Goal: Task Accomplishment & Management: Manage account settings

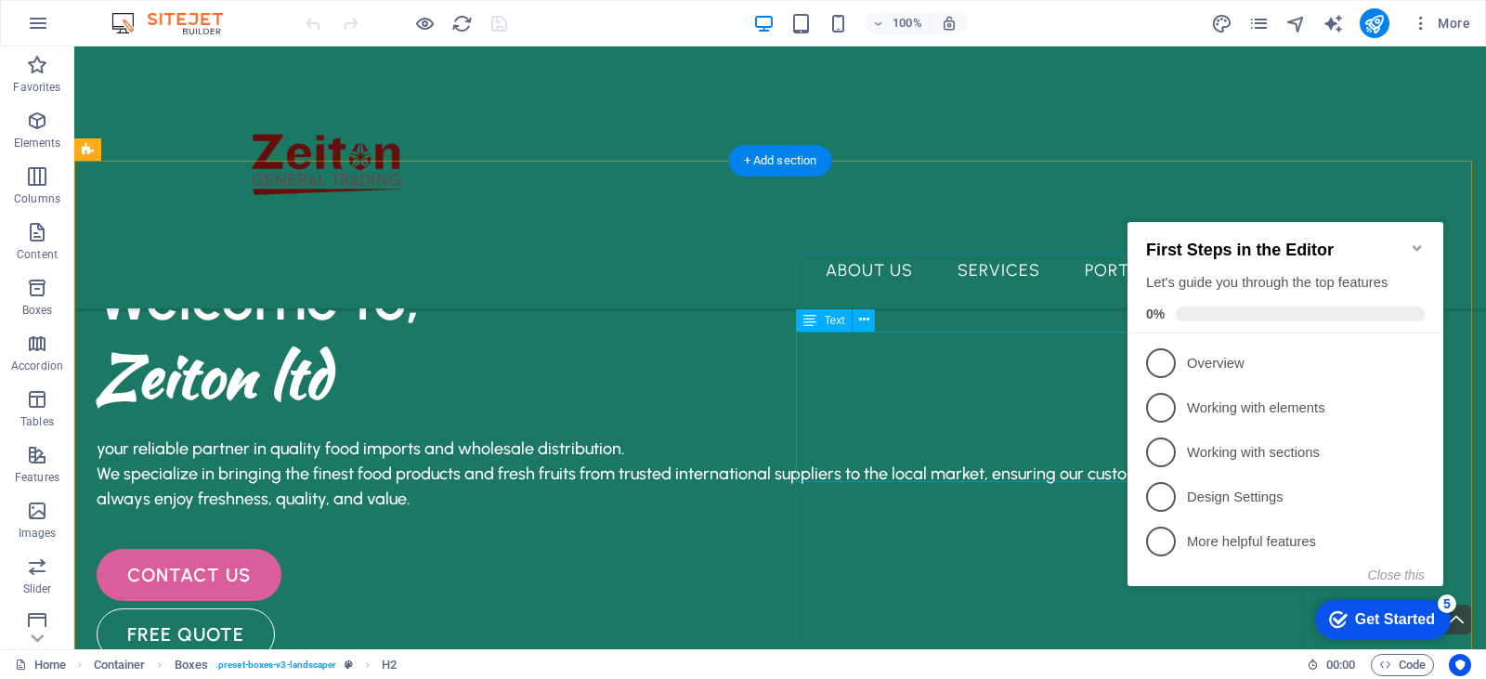
scroll to position [2271, 0]
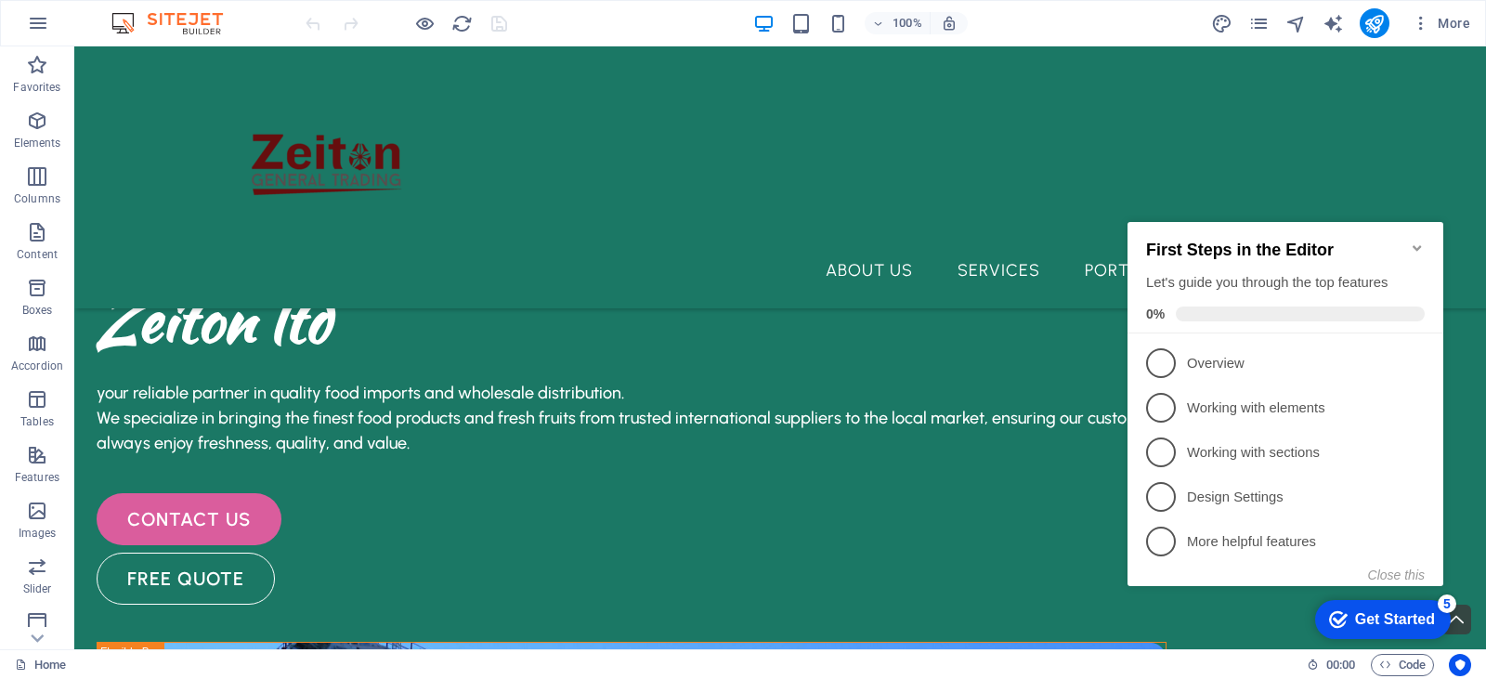
click at [1418, 241] on icon "Minimize checklist" at bounding box center [1417, 248] width 15 height 15
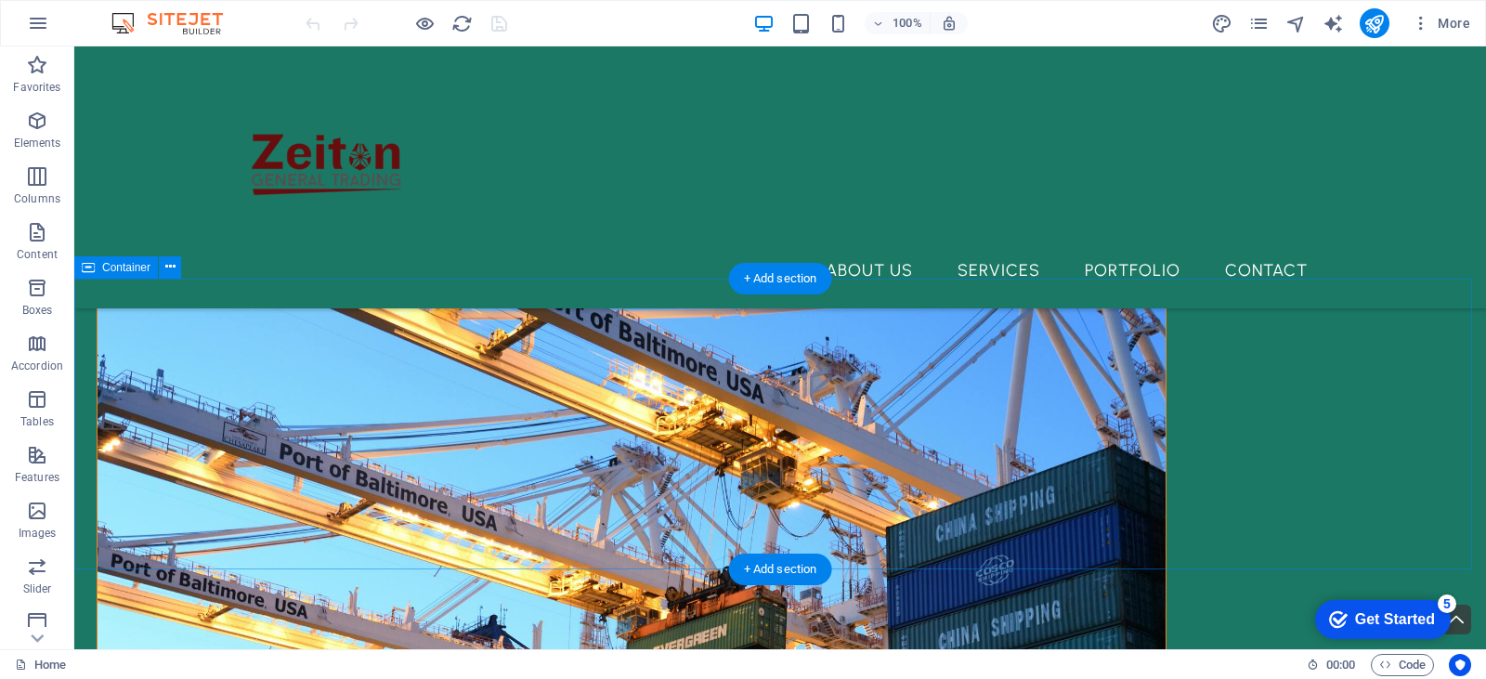
scroll to position [2363, 0]
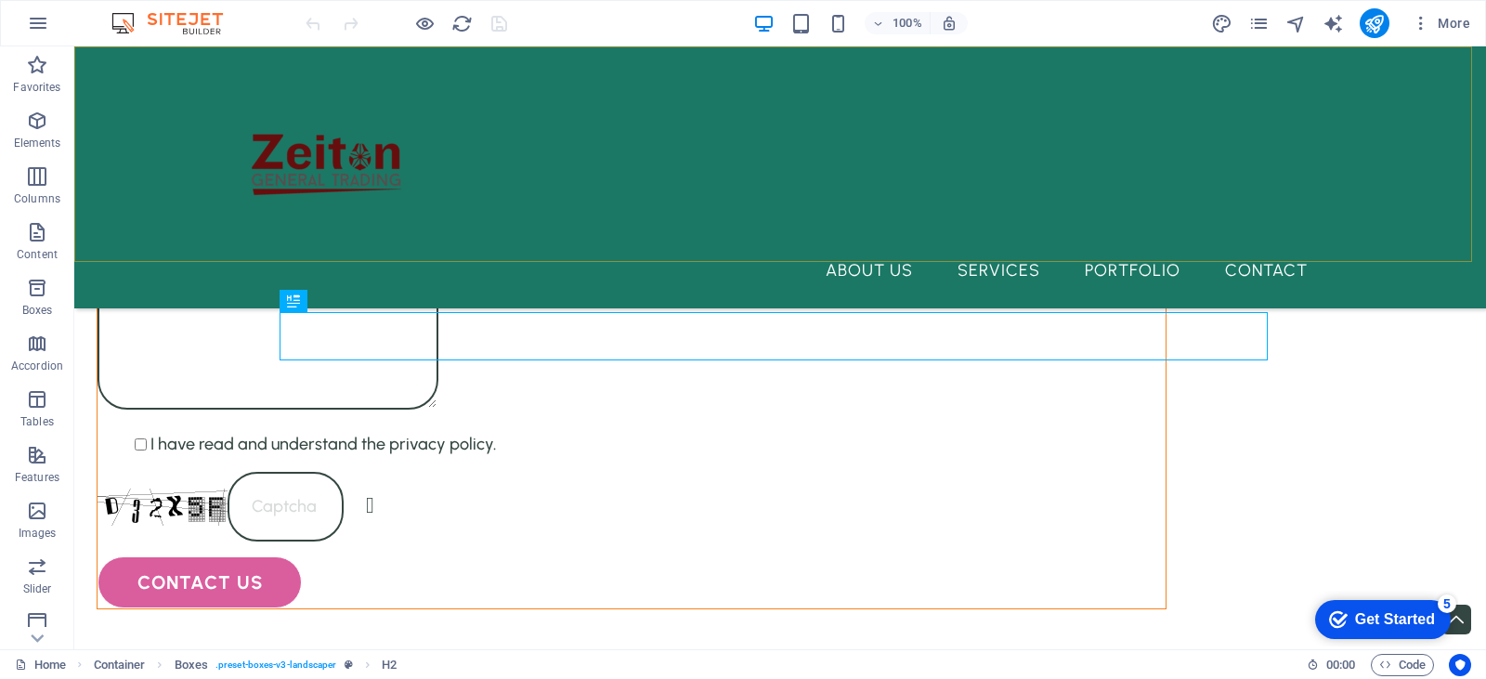
click at [624, 196] on div "About Us Services Portfolio Contact" at bounding box center [780, 177] width 1412 height 262
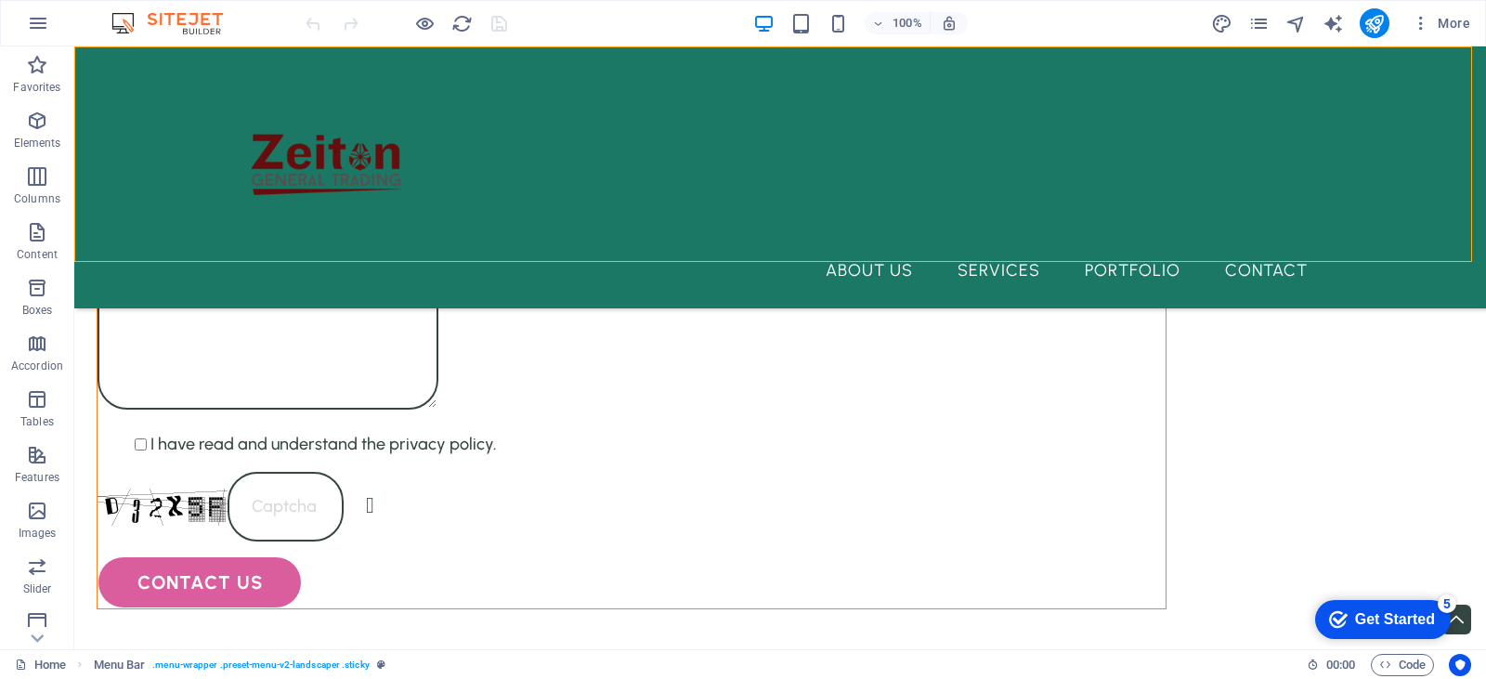
drag, startPoint x: 425, startPoint y: 261, endPoint x: 435, endPoint y: 230, distance: 32.0
click at [435, 230] on div "About Us Services Portfolio Contact" at bounding box center [780, 177] width 1412 height 262
click at [335, 155] on div at bounding box center [780, 154] width 1085 height 186
click at [313, 59] on button at bounding box center [304, 50] width 22 height 22
click at [267, 53] on span "Logo" at bounding box center [273, 50] width 25 height 11
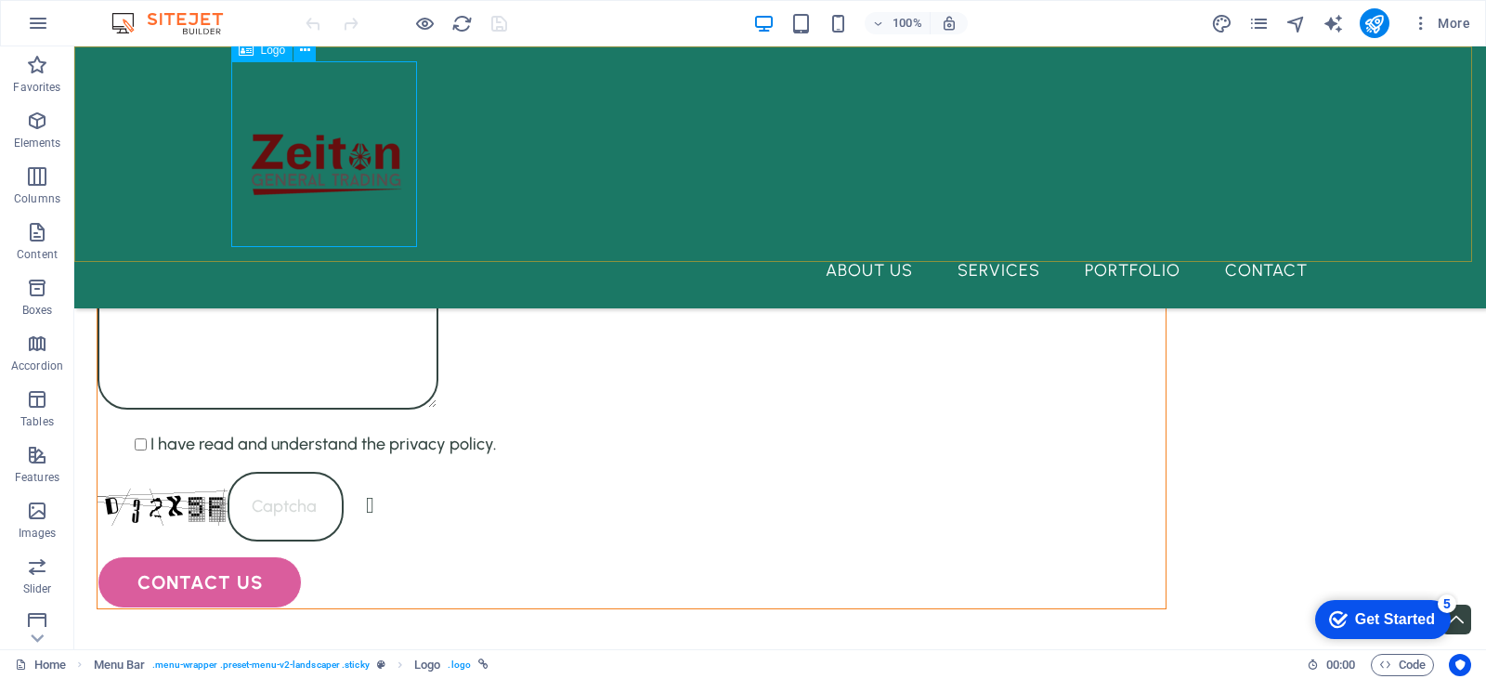
click at [0, 0] on div "Logo" at bounding box center [0, 0] width 0 height 0
select select "px"
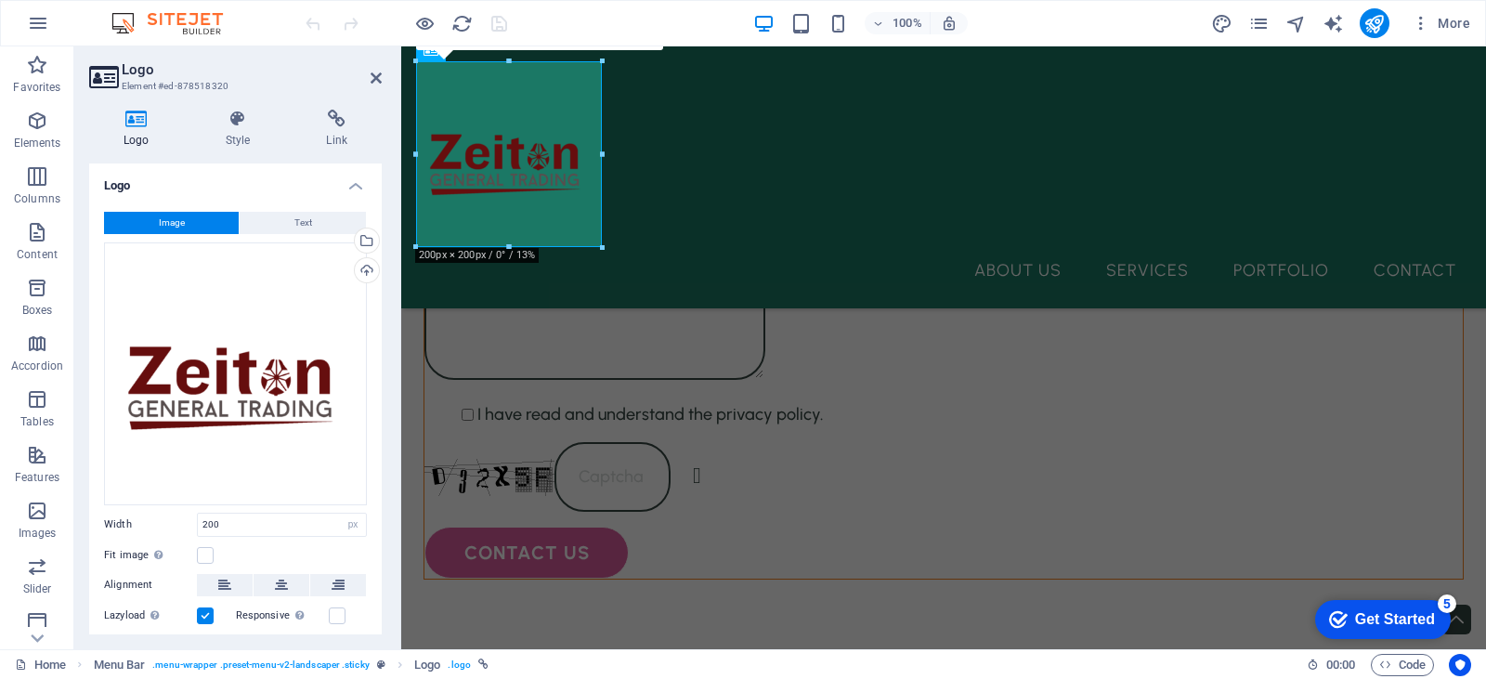
scroll to position [1610, 0]
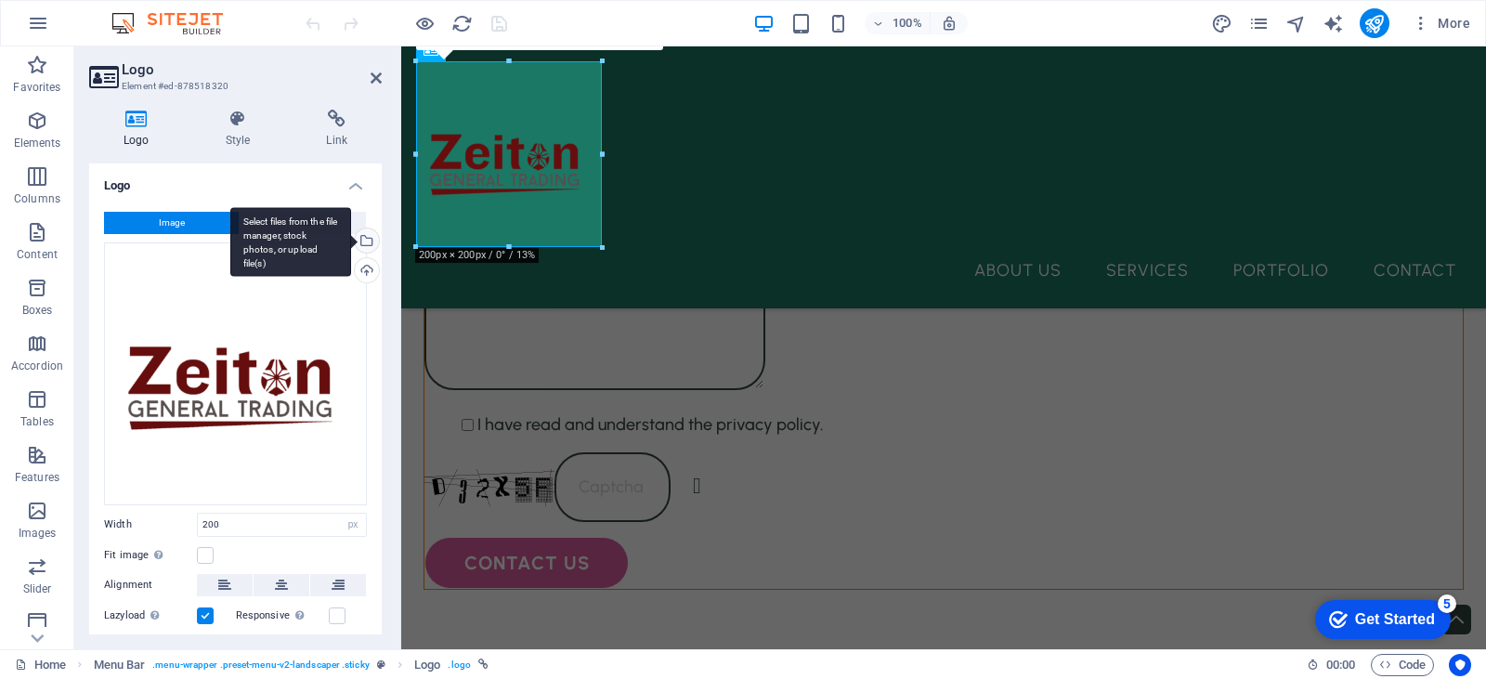
click at [366, 245] on div "Select files from the file manager, stock photos, or upload file(s)" at bounding box center [365, 242] width 28 height 28
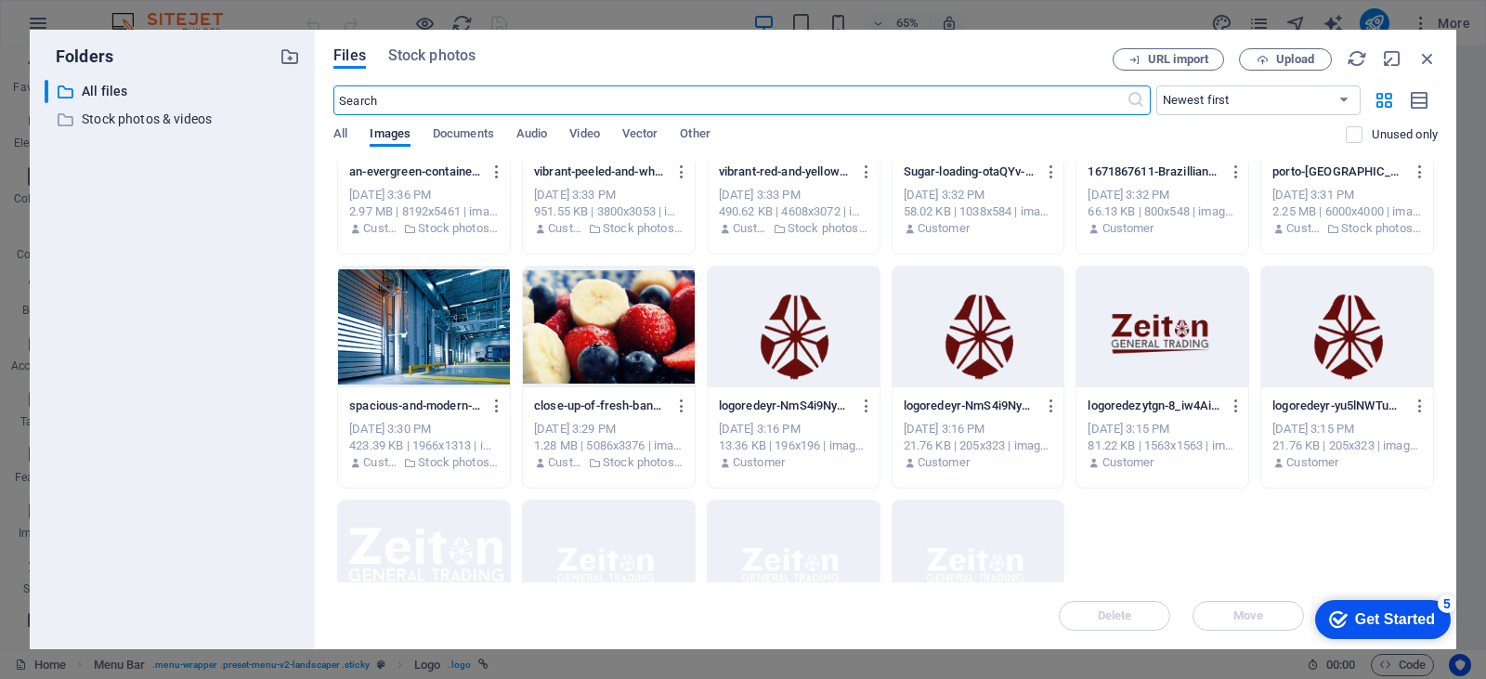
scroll to position [270, 0]
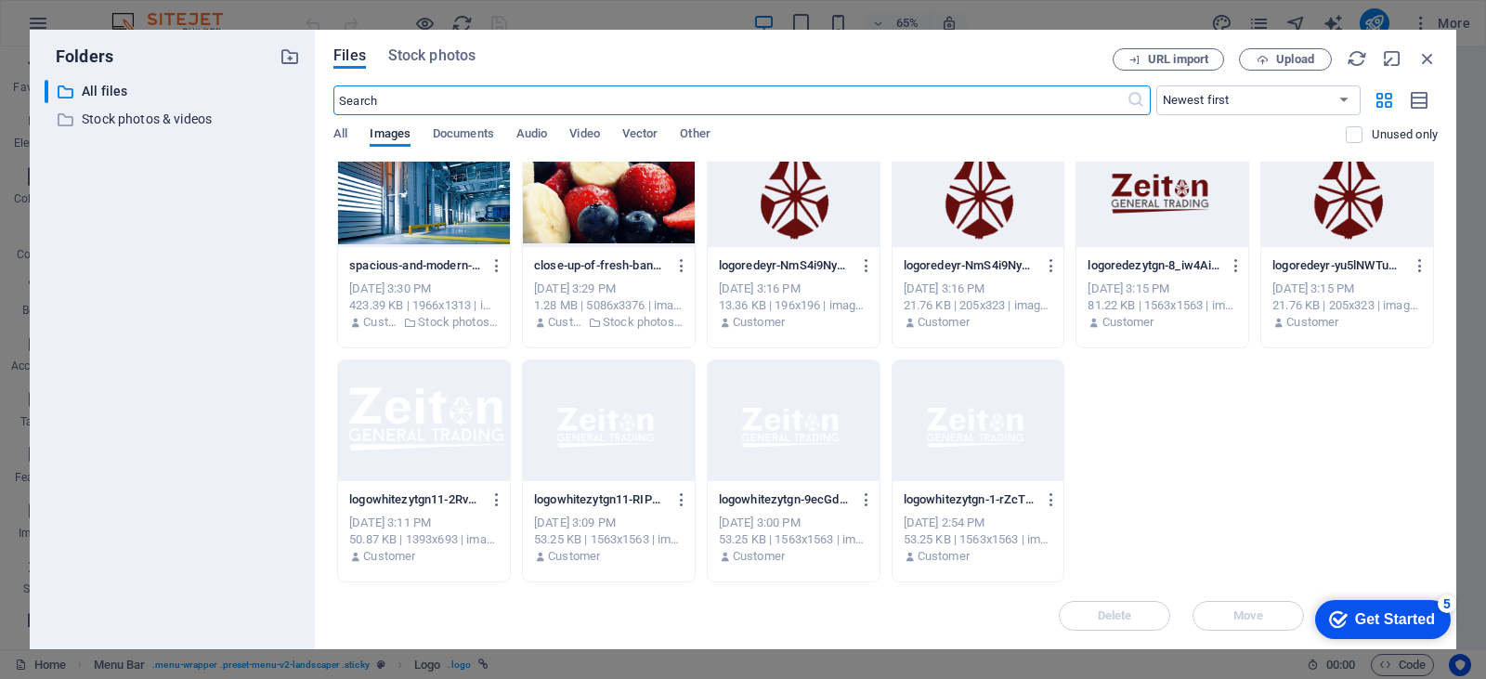
click at [399, 419] on div at bounding box center [424, 420] width 172 height 121
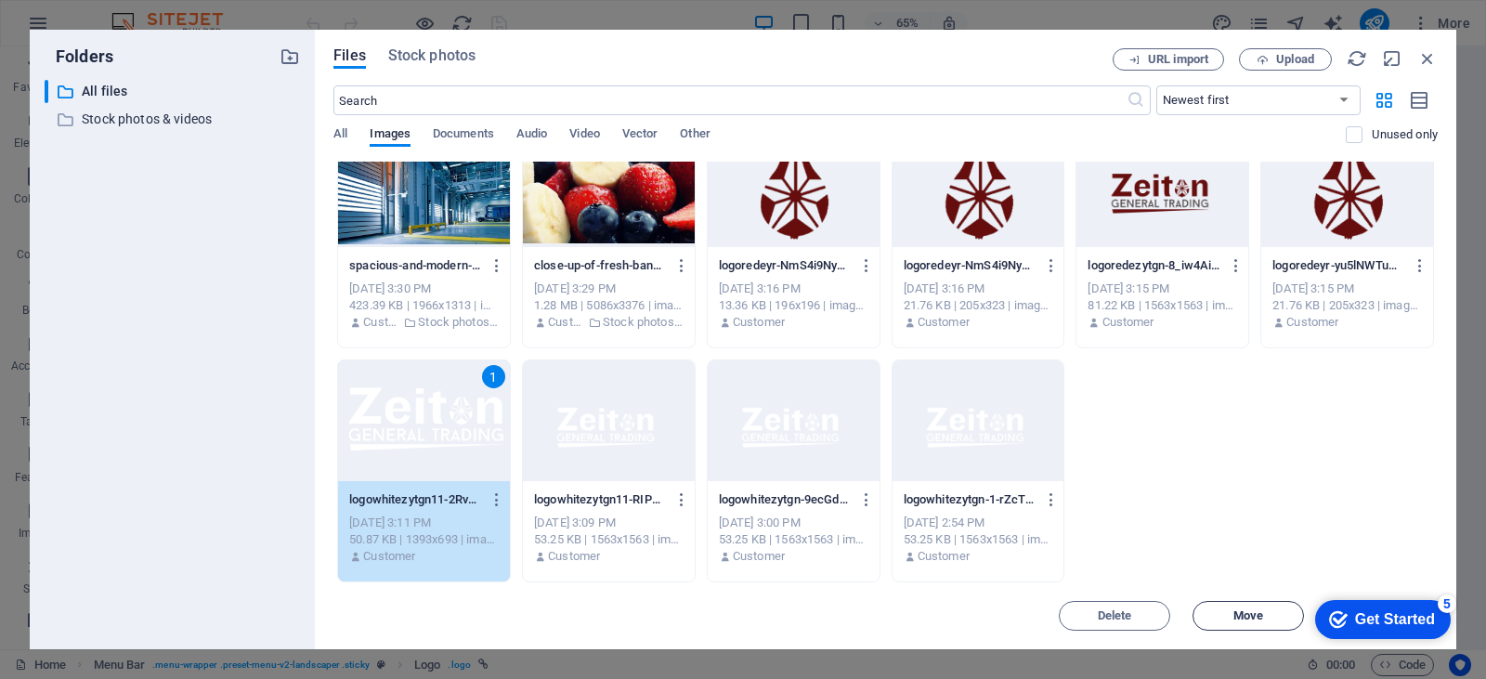
click at [1221, 610] on span "Move" at bounding box center [1248, 615] width 95 height 11
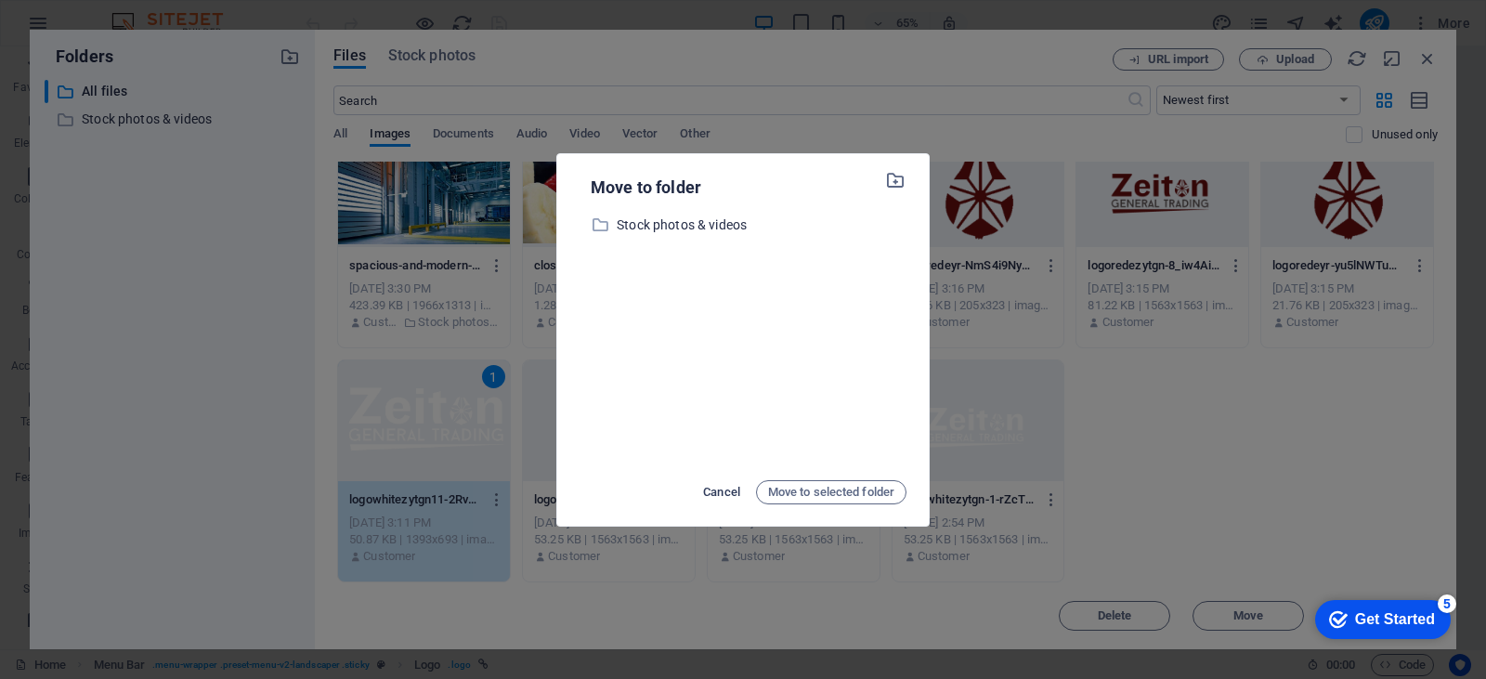
click at [730, 495] on span "Cancel" at bounding box center [721, 492] width 37 height 22
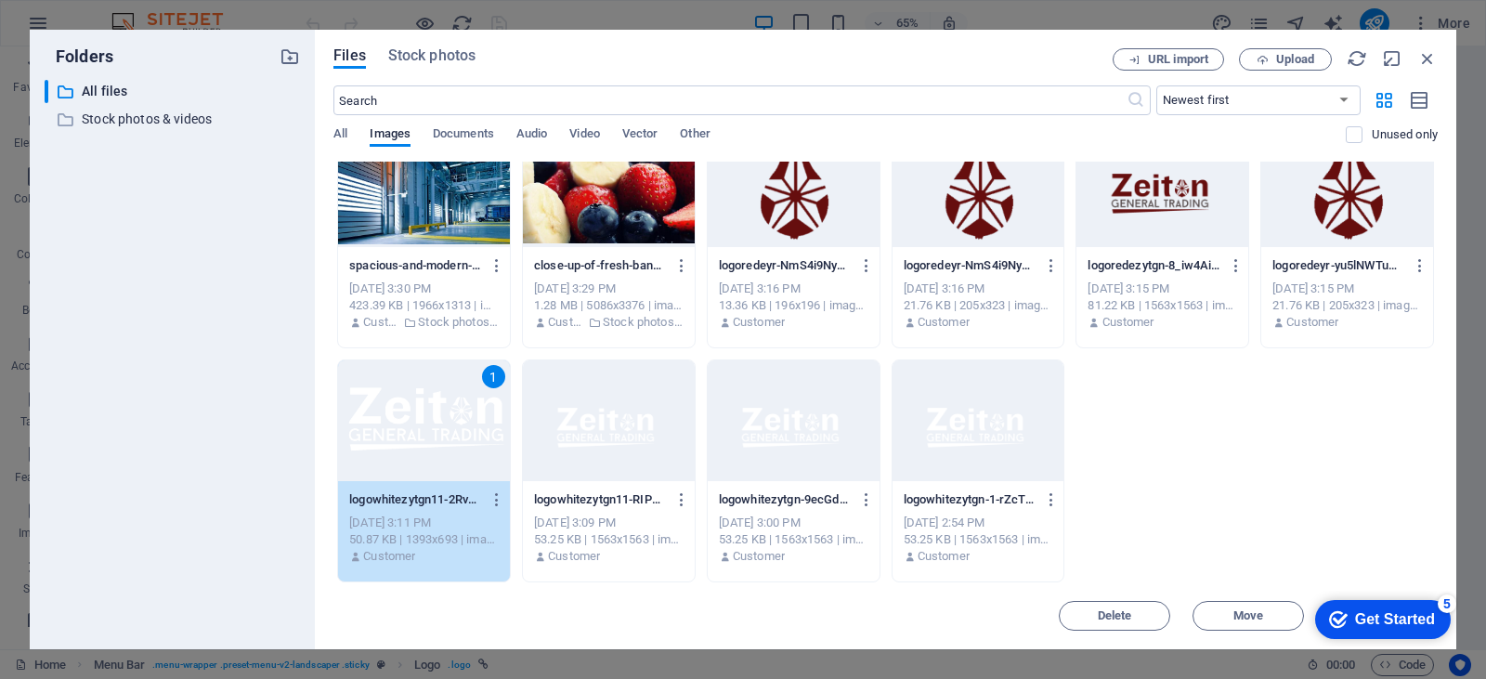
click at [441, 422] on div "1" at bounding box center [424, 420] width 172 height 121
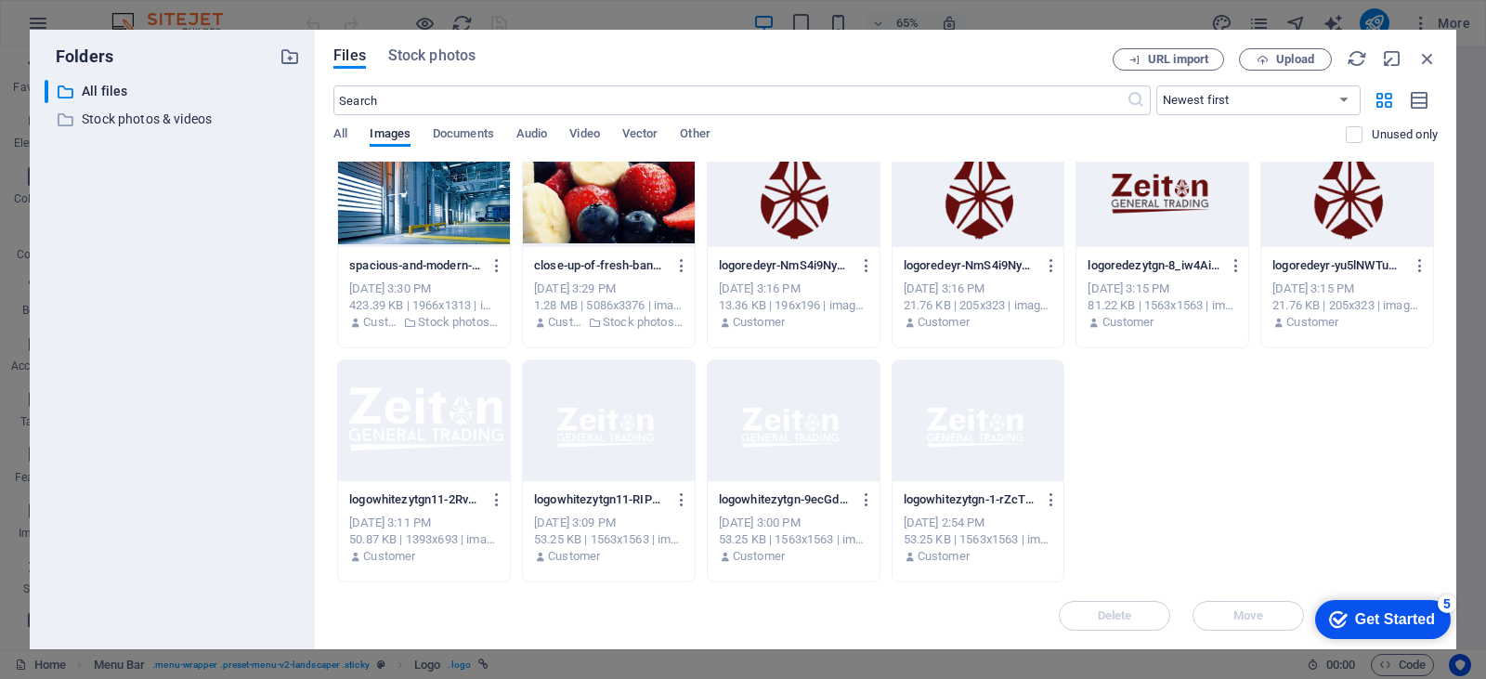
click at [441, 422] on div at bounding box center [424, 420] width 172 height 121
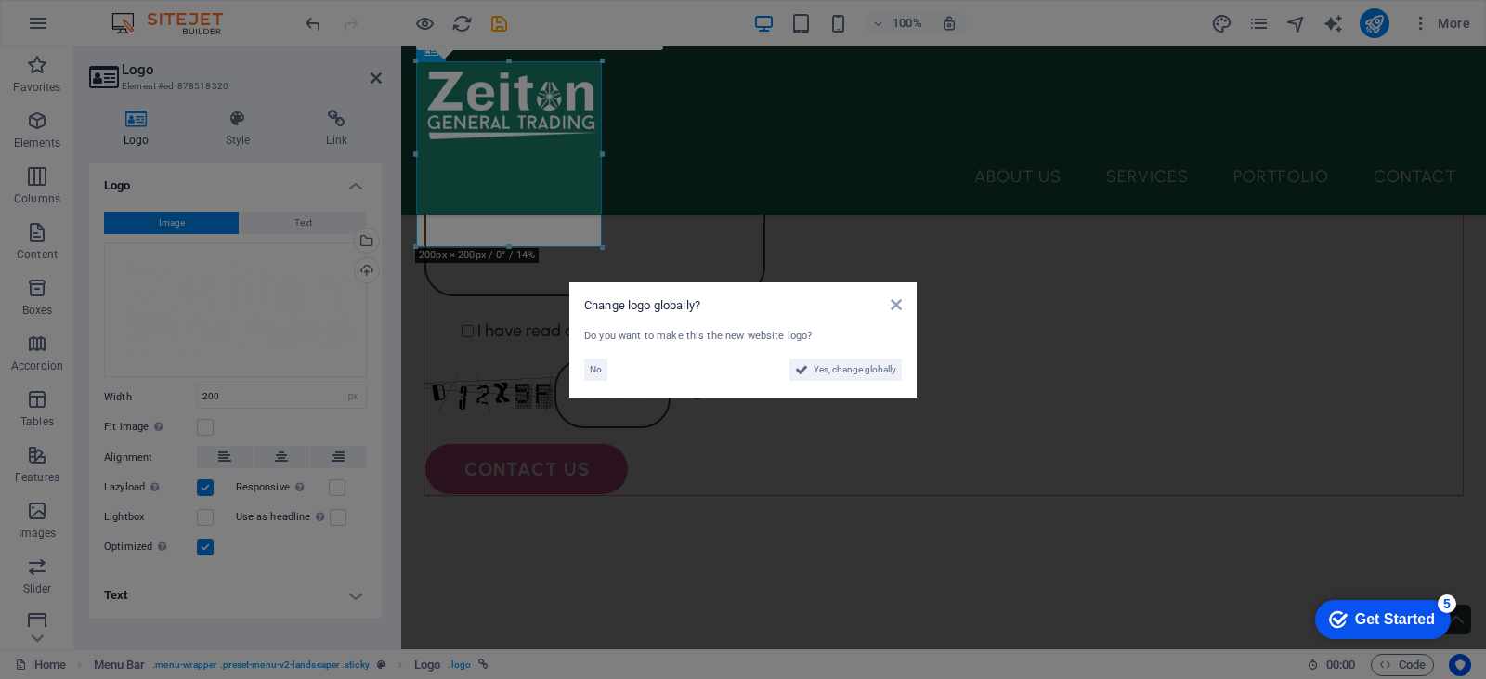
scroll to position [1517, 0]
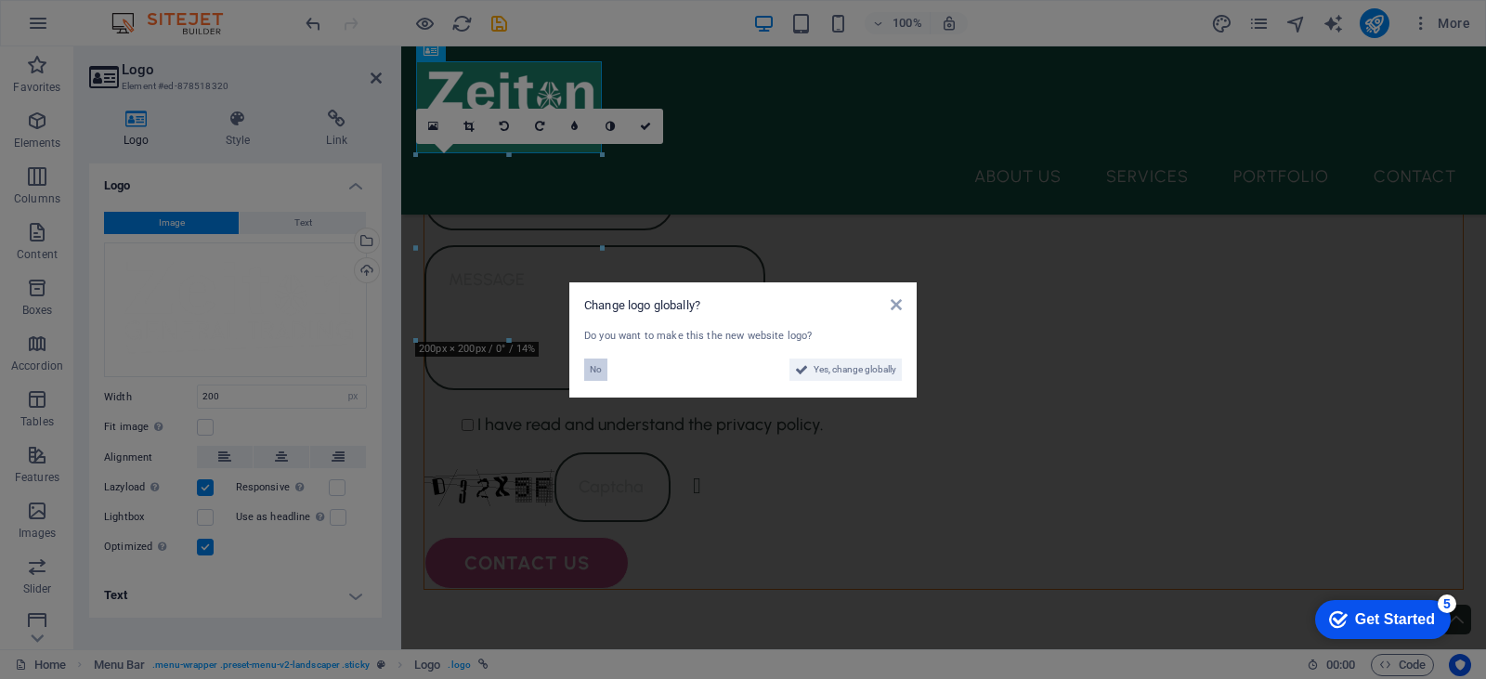
click at [597, 367] on span "No" at bounding box center [596, 369] width 12 height 22
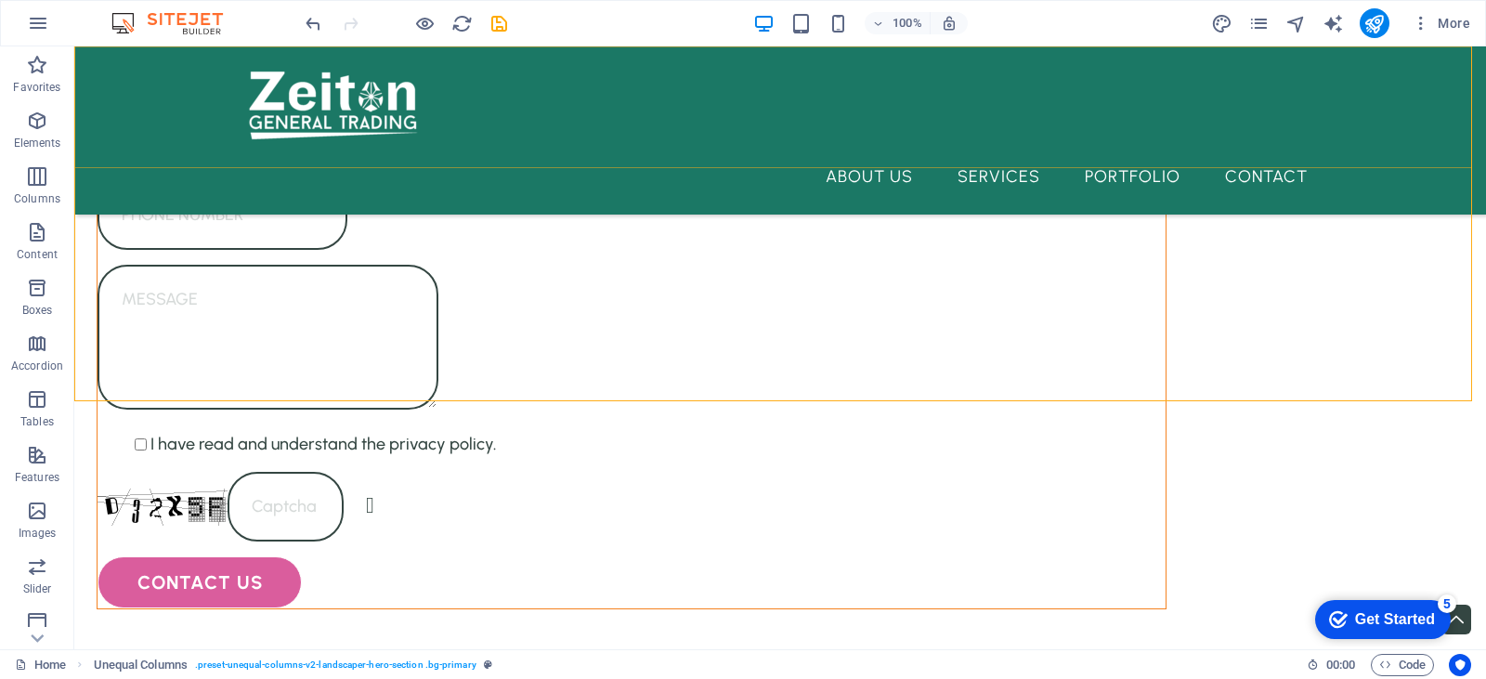
click at [453, 158] on div "About Us Services Portfolio Contact" at bounding box center [780, 130] width 1412 height 168
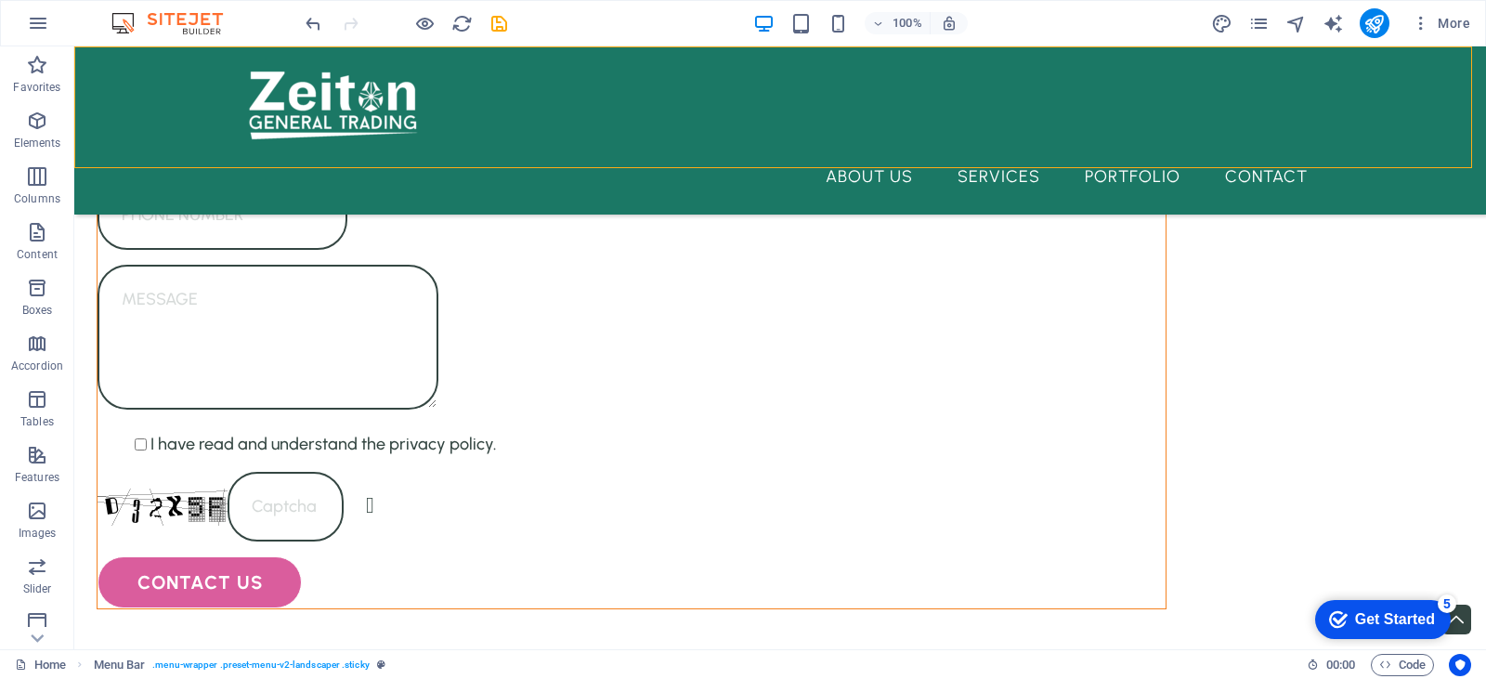
click at [453, 158] on div "About Us Services Portfolio Contact" at bounding box center [780, 130] width 1412 height 168
select select "header"
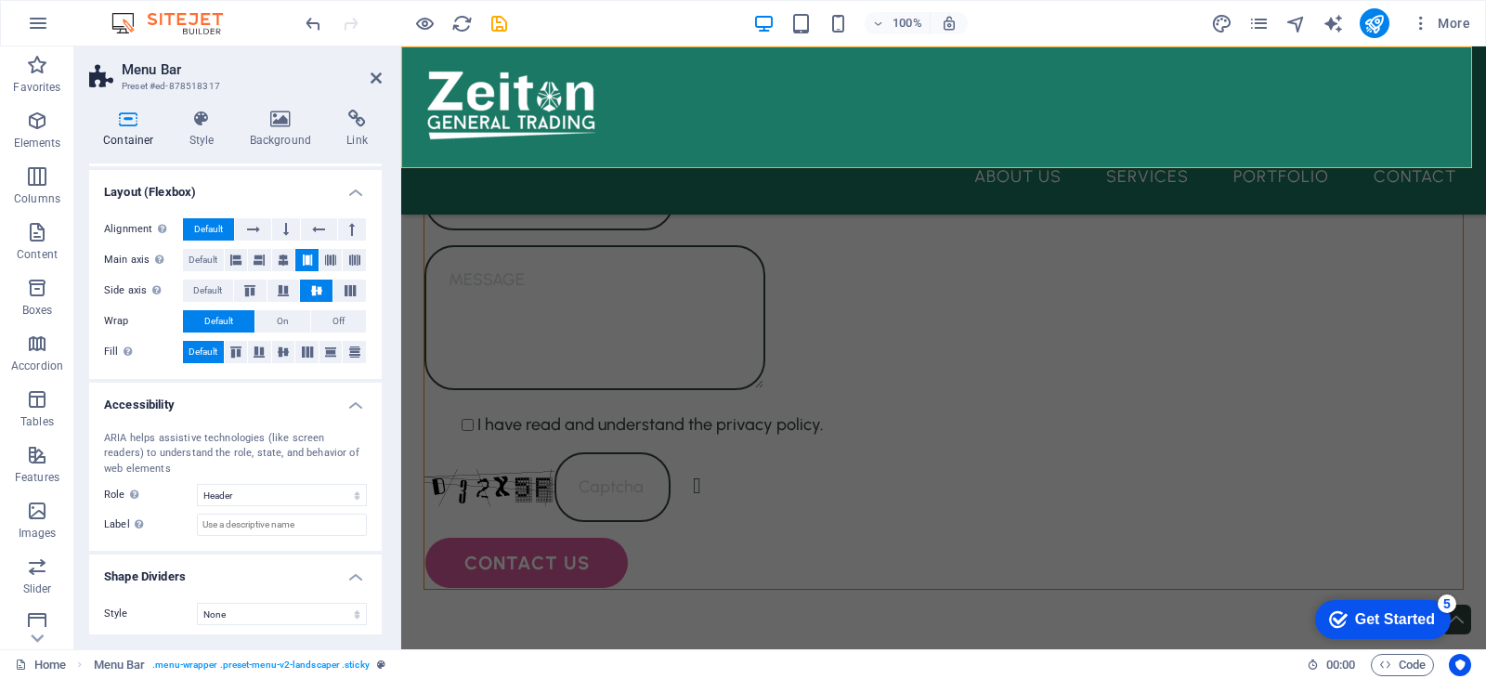
scroll to position [249, 0]
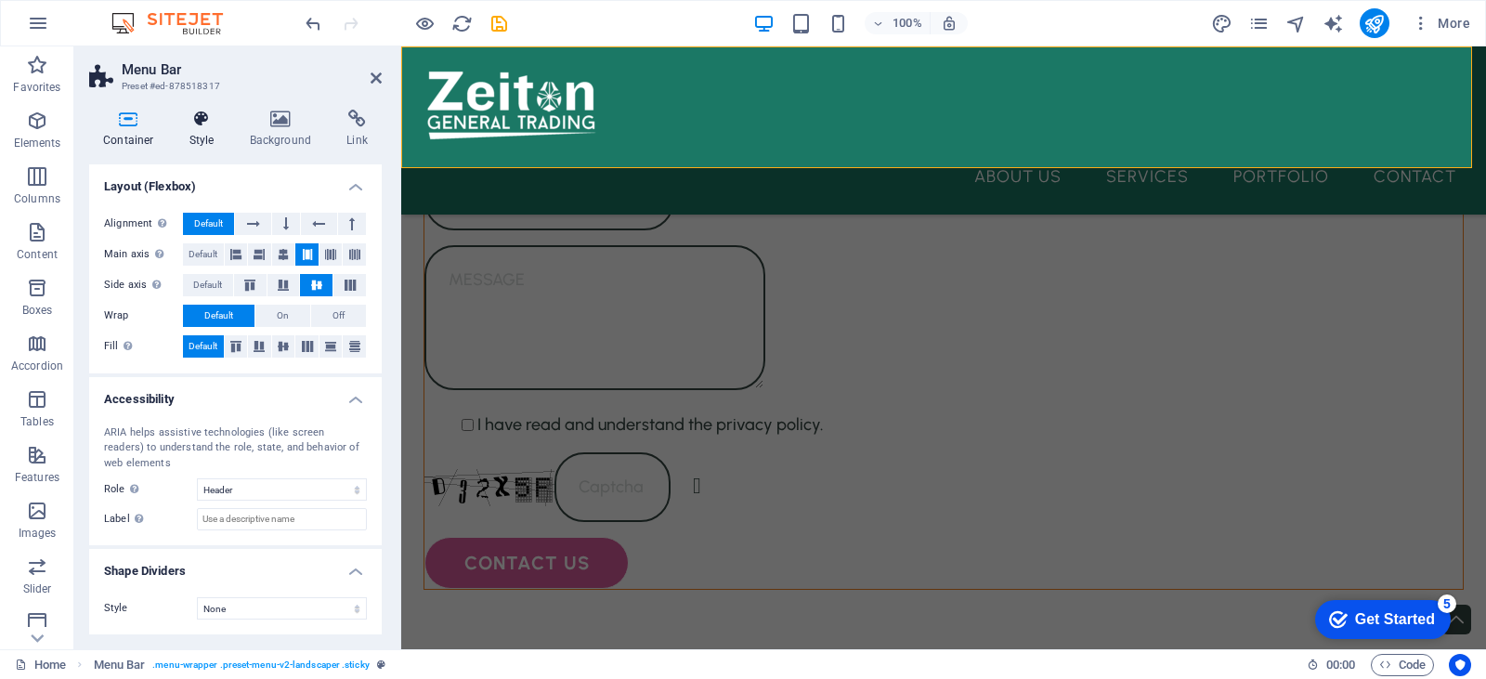
click at [206, 121] on icon at bounding box center [202, 119] width 53 height 19
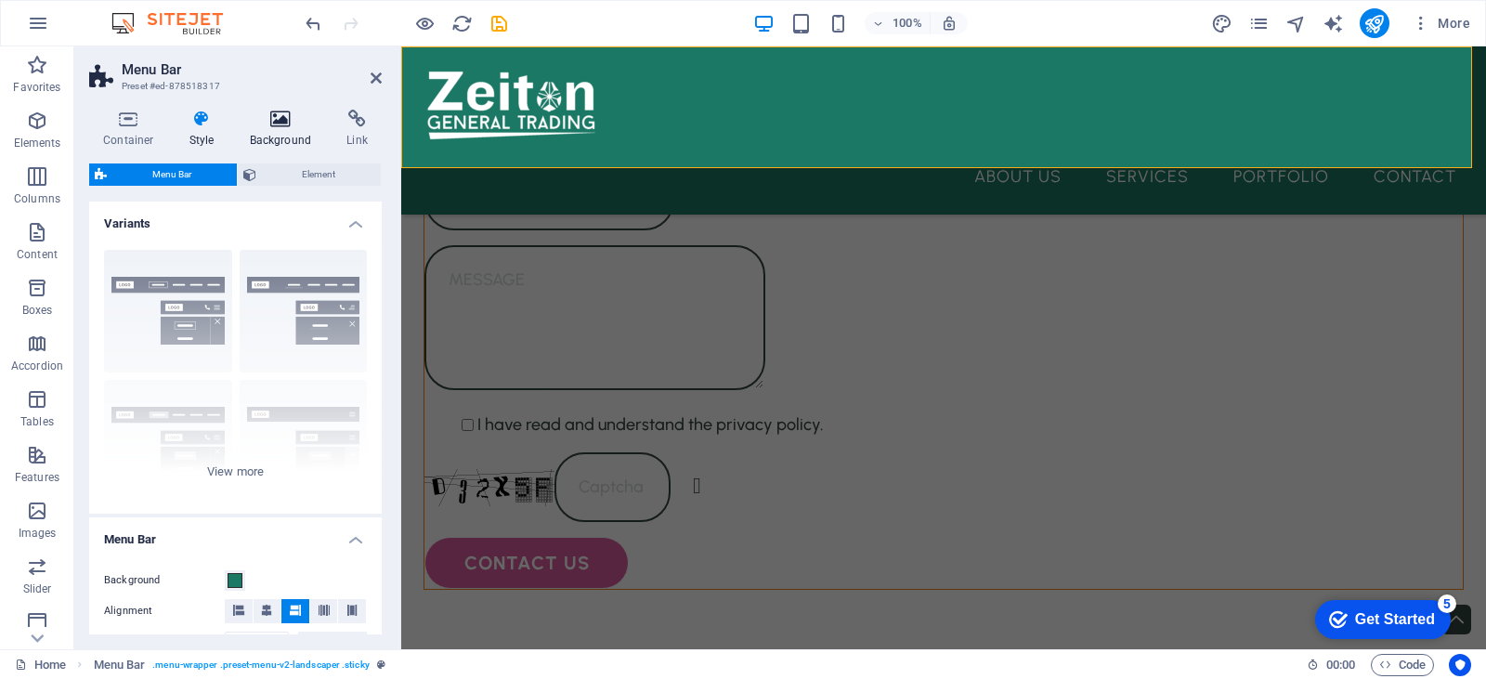
click at [271, 118] on icon at bounding box center [281, 119] width 90 height 19
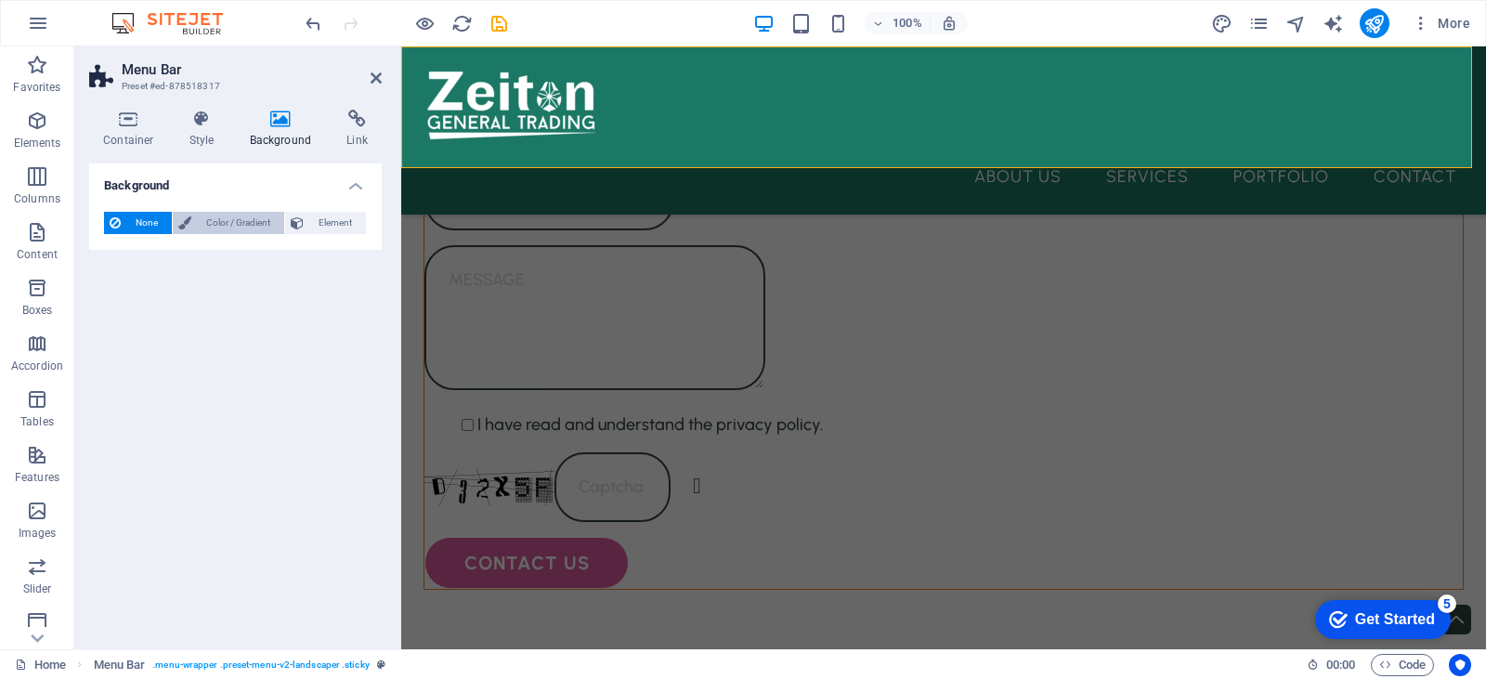
click at [223, 219] on span "Color / Gradient" at bounding box center [238, 223] width 82 height 22
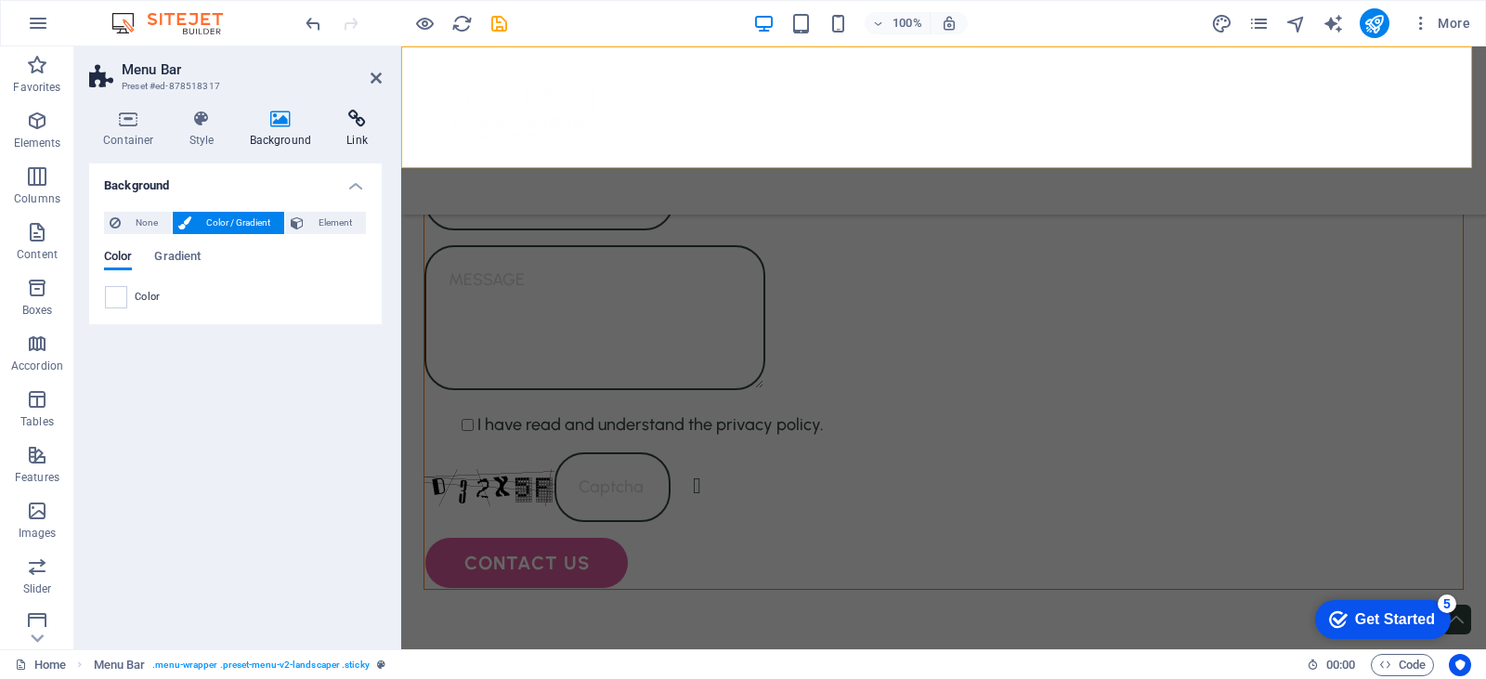
click at [342, 129] on h4 "Link" at bounding box center [356, 129] width 49 height 39
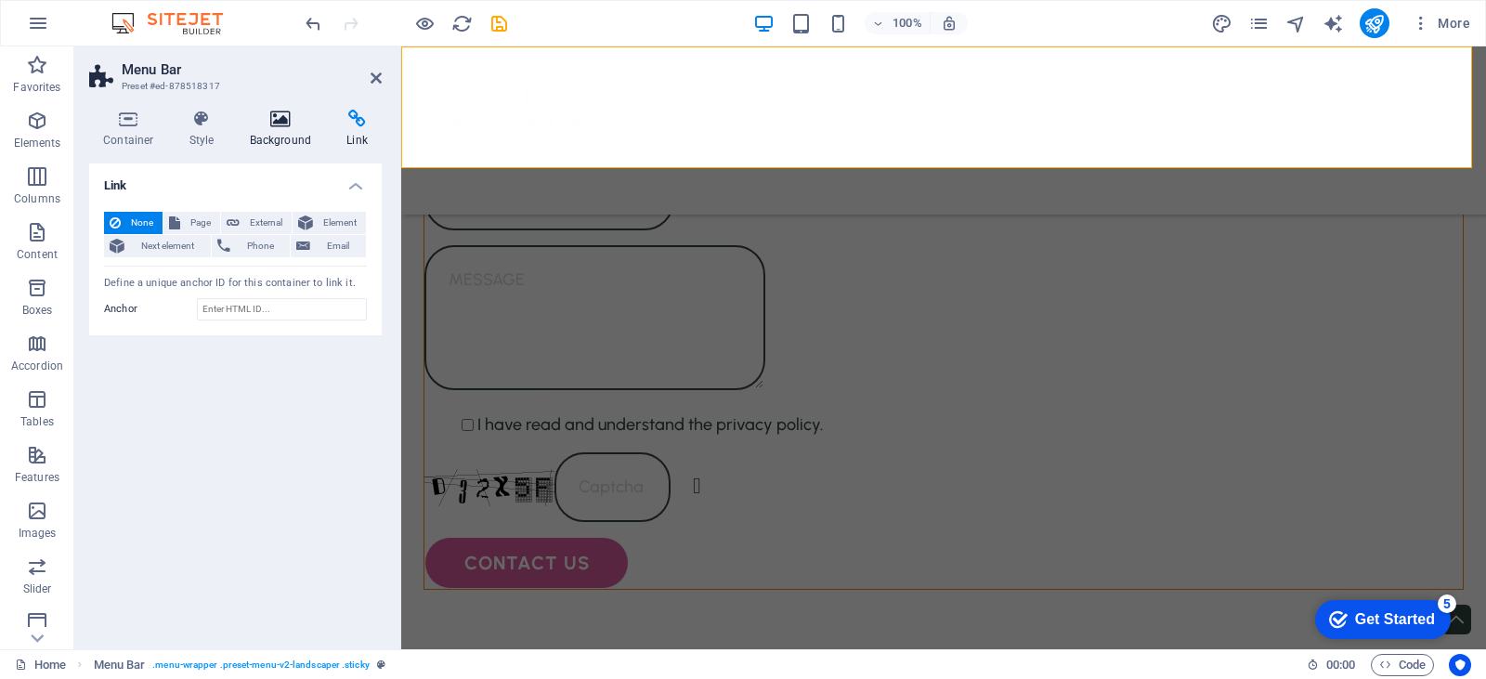
click at [270, 129] on h4 "Background" at bounding box center [285, 129] width 98 height 39
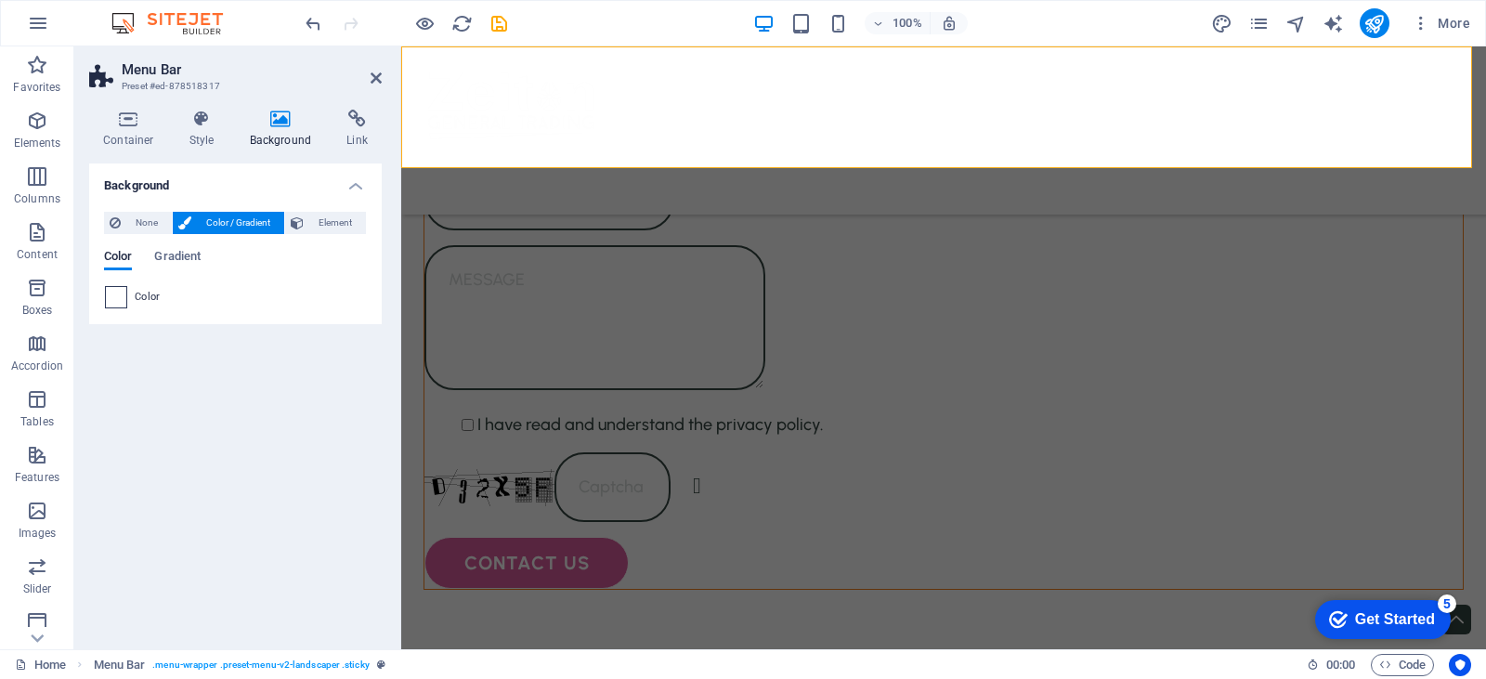
click at [108, 300] on span at bounding box center [116, 297] width 20 height 20
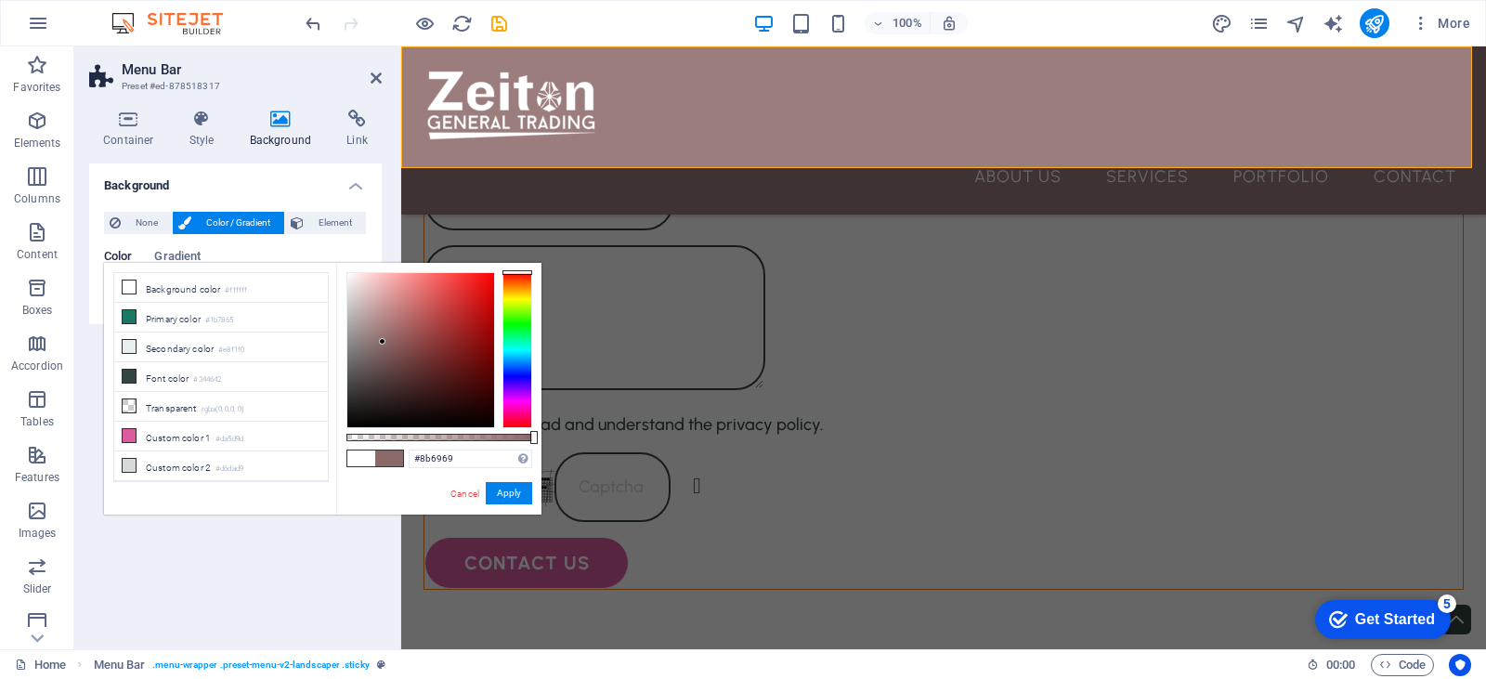
drag, startPoint x: 369, startPoint y: 321, endPoint x: 383, endPoint y: 342, distance: 24.7
click at [383, 342] on div at bounding box center [420, 350] width 147 height 154
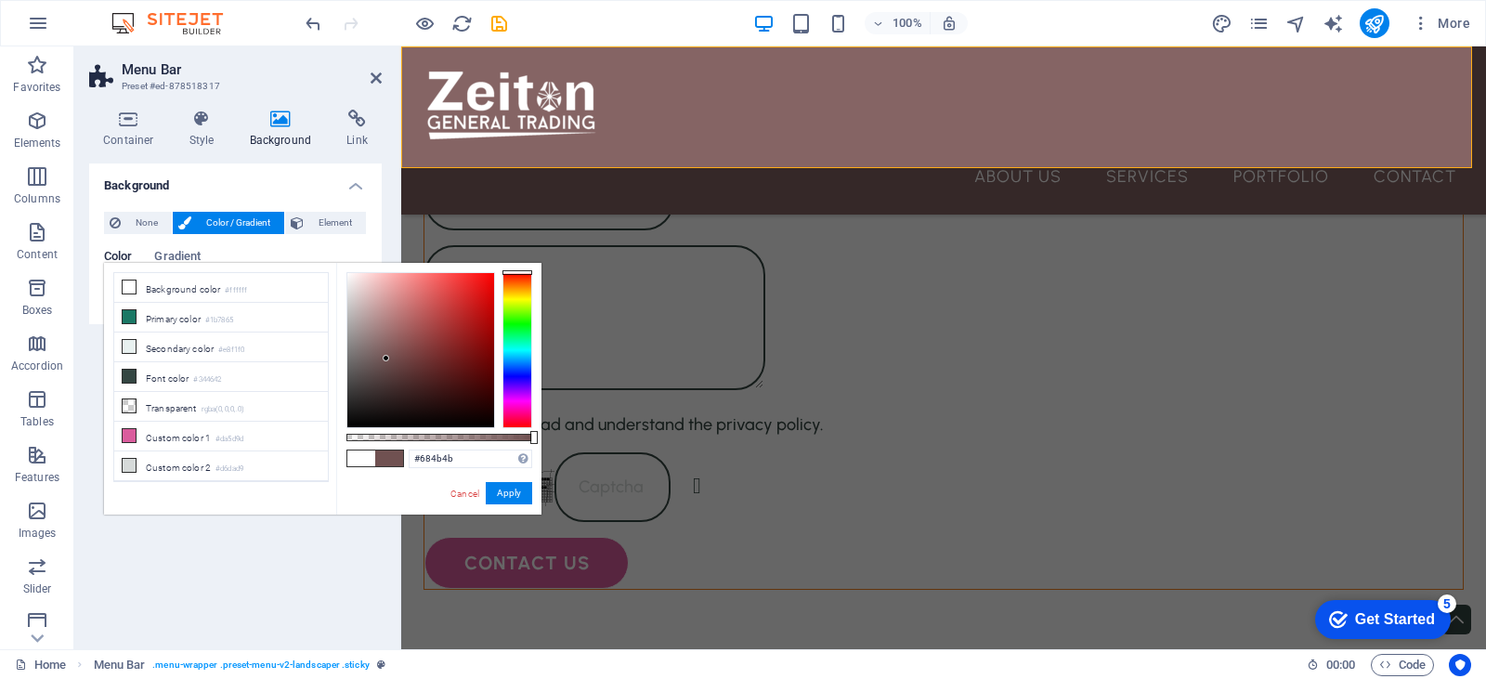
drag, startPoint x: 383, startPoint y: 342, endPoint x: 387, endPoint y: 363, distance: 21.9
click at [387, 361] on div at bounding box center [386, 358] width 7 height 7
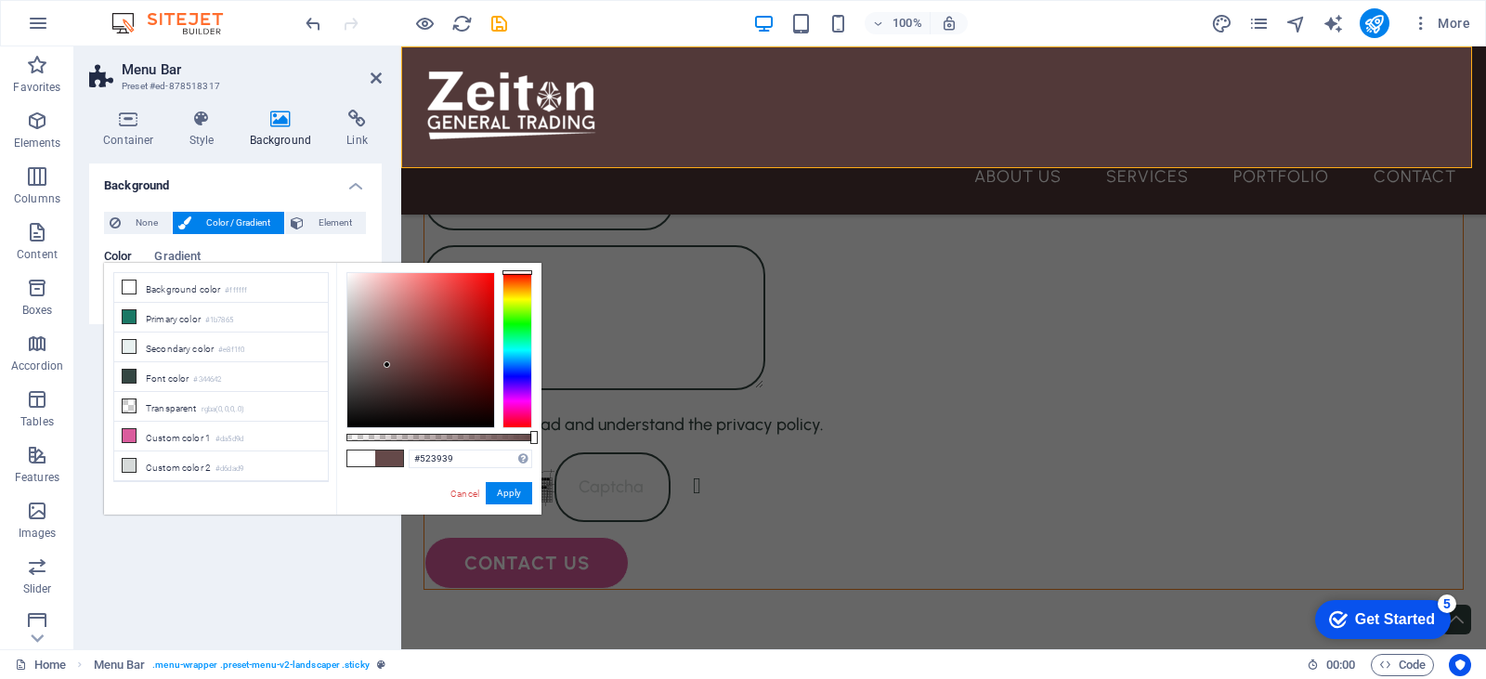
drag, startPoint x: 387, startPoint y: 363, endPoint x: 392, endPoint y: 376, distance: 13.8
click at [390, 368] on div at bounding box center [387, 364] width 7 height 7
drag, startPoint x: 392, startPoint y: 376, endPoint x: 398, endPoint y: 384, distance: 10.6
click at [398, 384] on div at bounding box center [398, 384] width 7 height 7
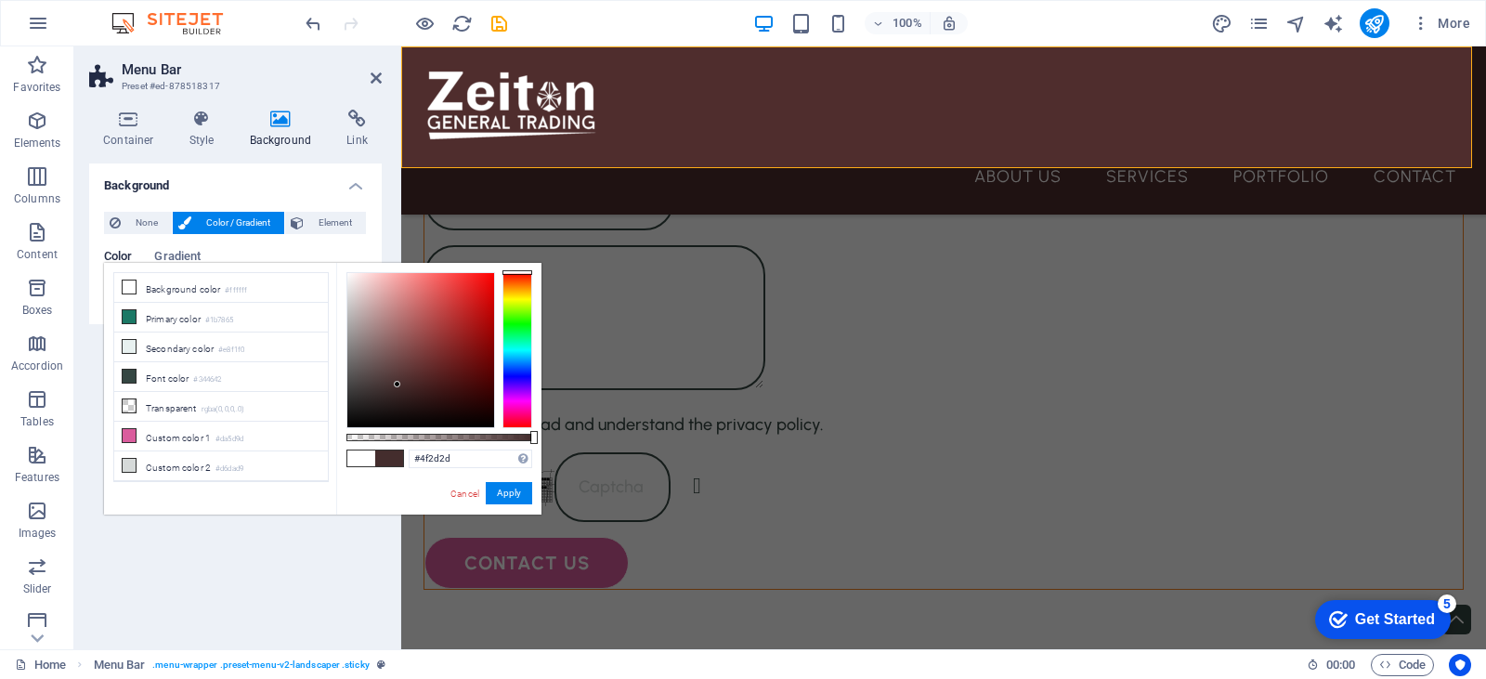
drag, startPoint x: 395, startPoint y: 384, endPoint x: 410, endPoint y: 377, distance: 16.6
click at [400, 381] on div at bounding box center [397, 384] width 7 height 7
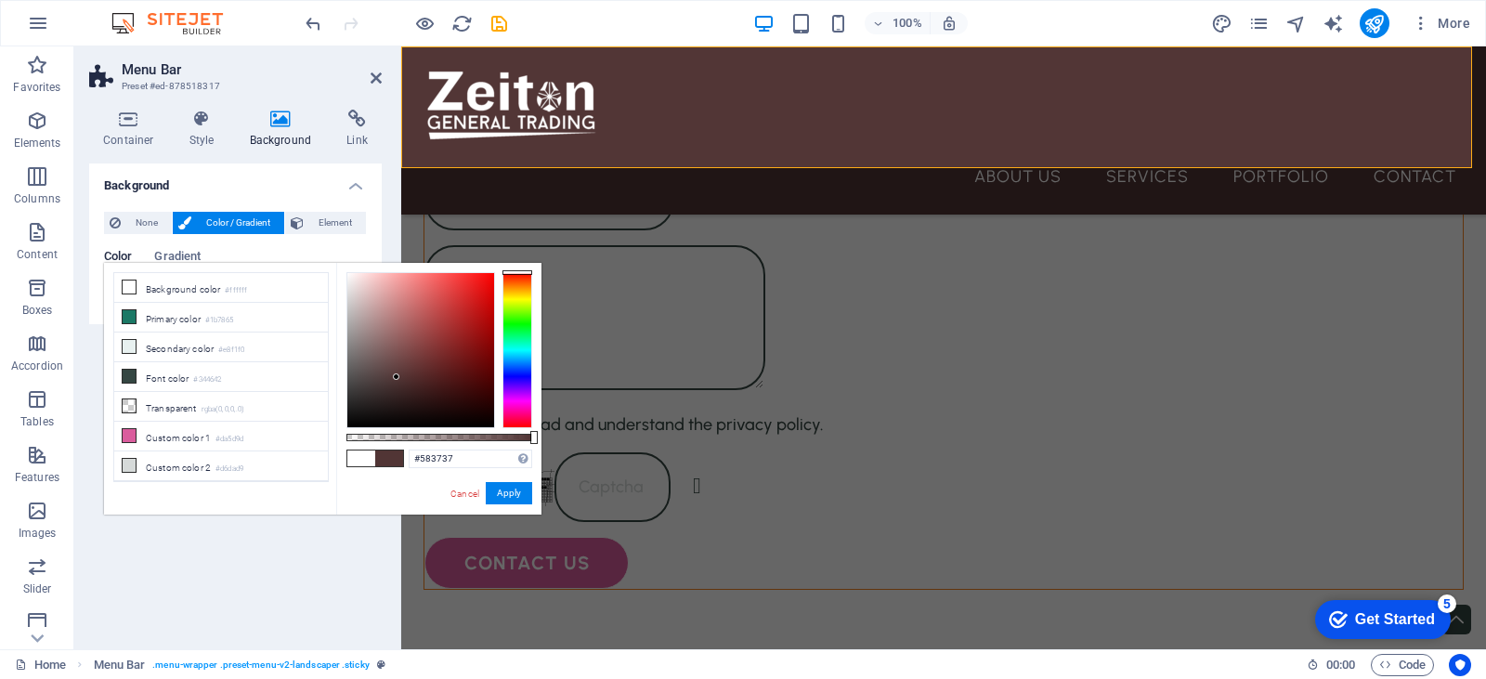
click at [401, 372] on div at bounding box center [420, 350] width 147 height 154
click at [443, 450] on input "#583737" at bounding box center [471, 458] width 124 height 19
click at [434, 460] on input "#583737" at bounding box center [471, 458] width 124 height 19
paste input "660e0e"
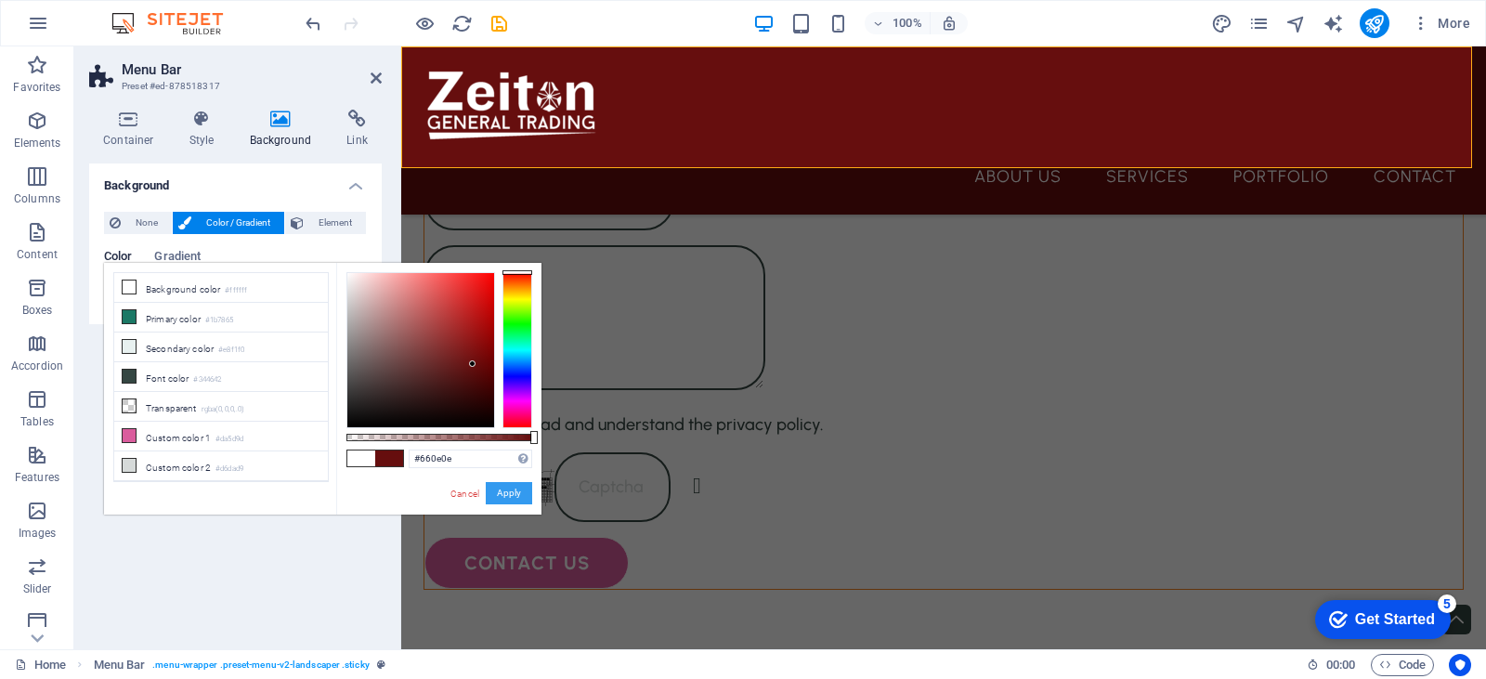
click at [514, 492] on button "Apply" at bounding box center [509, 493] width 46 height 22
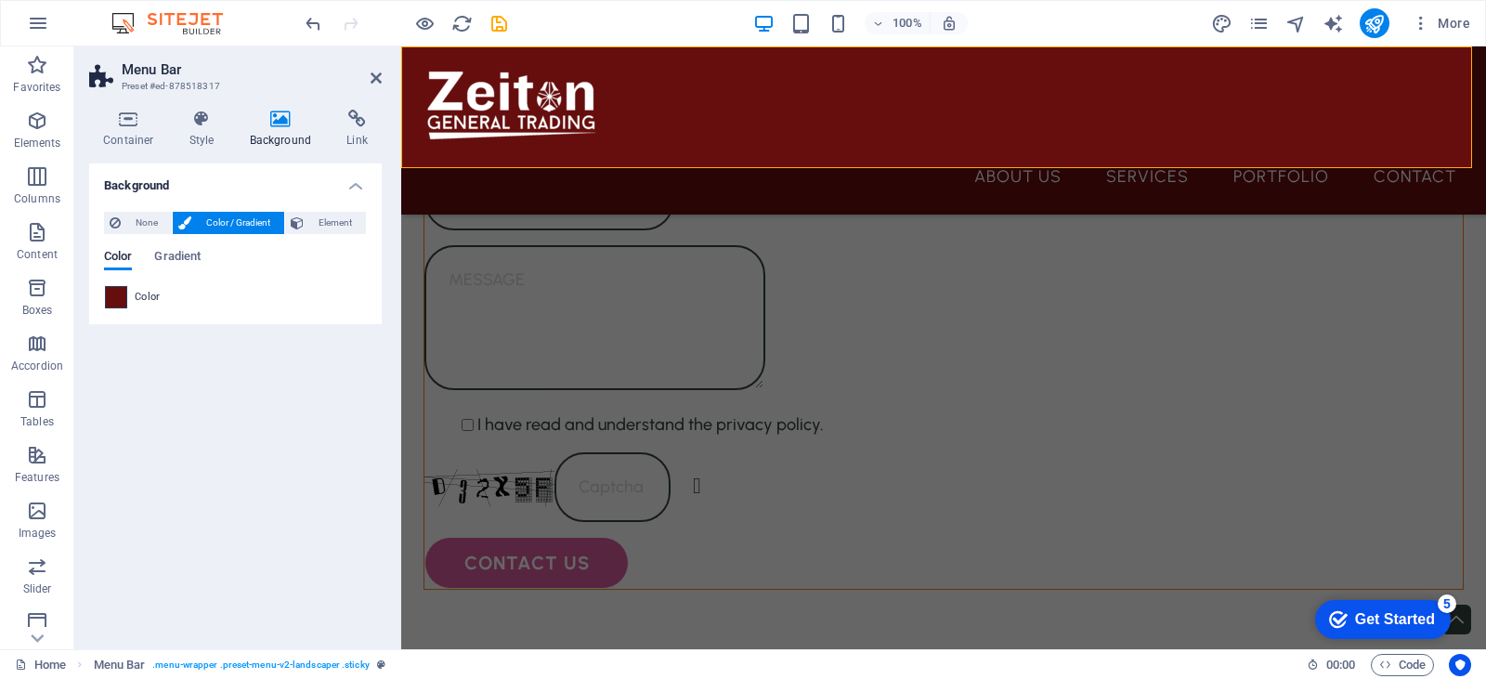
click at [106, 298] on span at bounding box center [116, 297] width 20 height 20
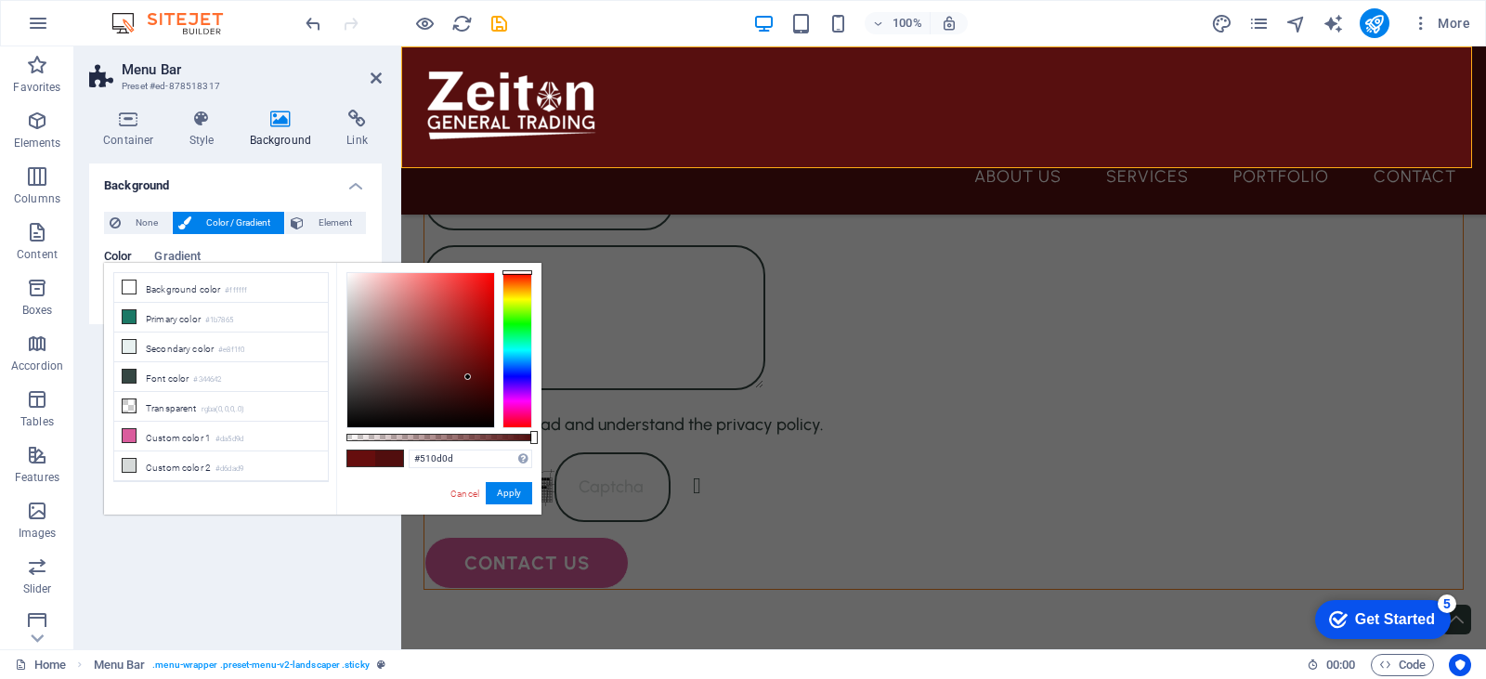
type input "#4f0d0d"
drag, startPoint x: 470, startPoint y: 361, endPoint x: 469, endPoint y: 378, distance: 16.7
click at [469, 378] on div at bounding box center [468, 377] width 7 height 7
click at [431, 456] on input "#4f0d0d" at bounding box center [471, 458] width 124 height 19
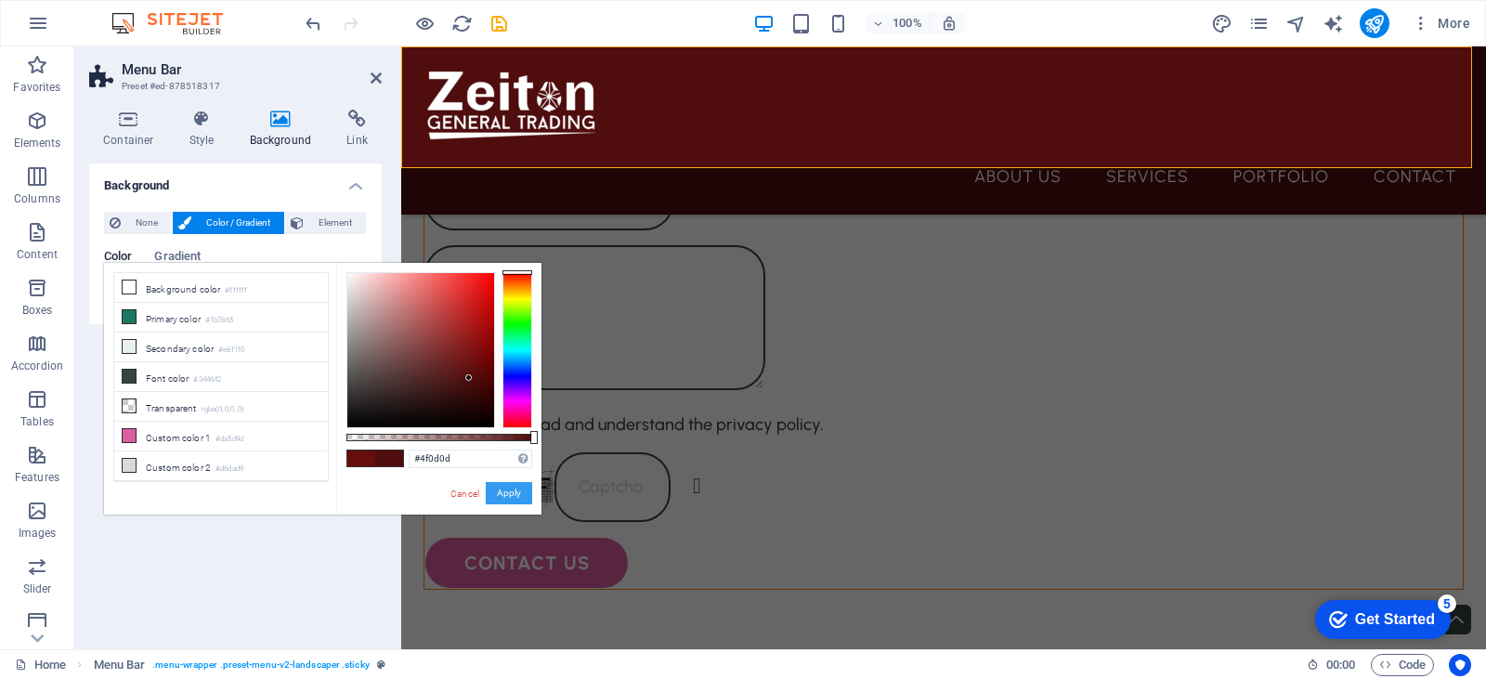
click at [511, 500] on button "Apply" at bounding box center [509, 493] width 46 height 22
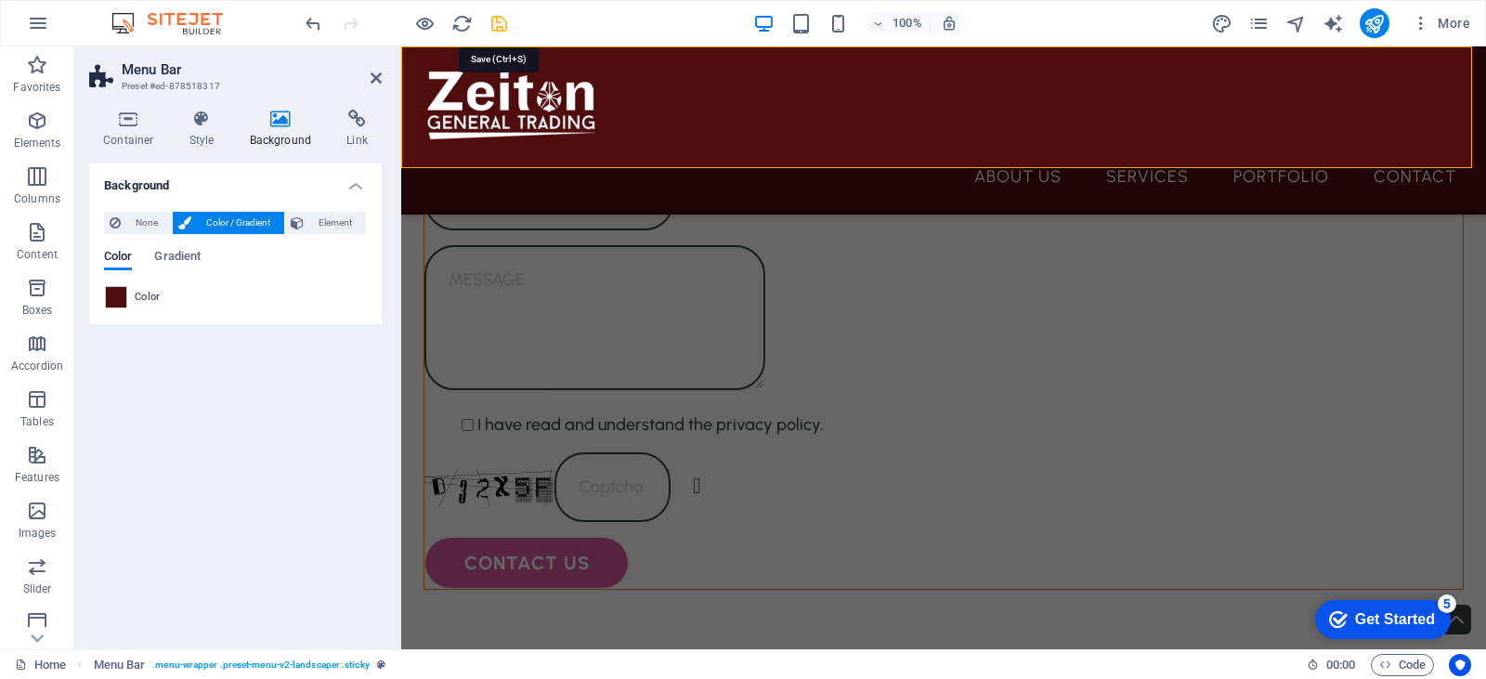
click at [499, 22] on icon "save" at bounding box center [498, 23] width 21 height 21
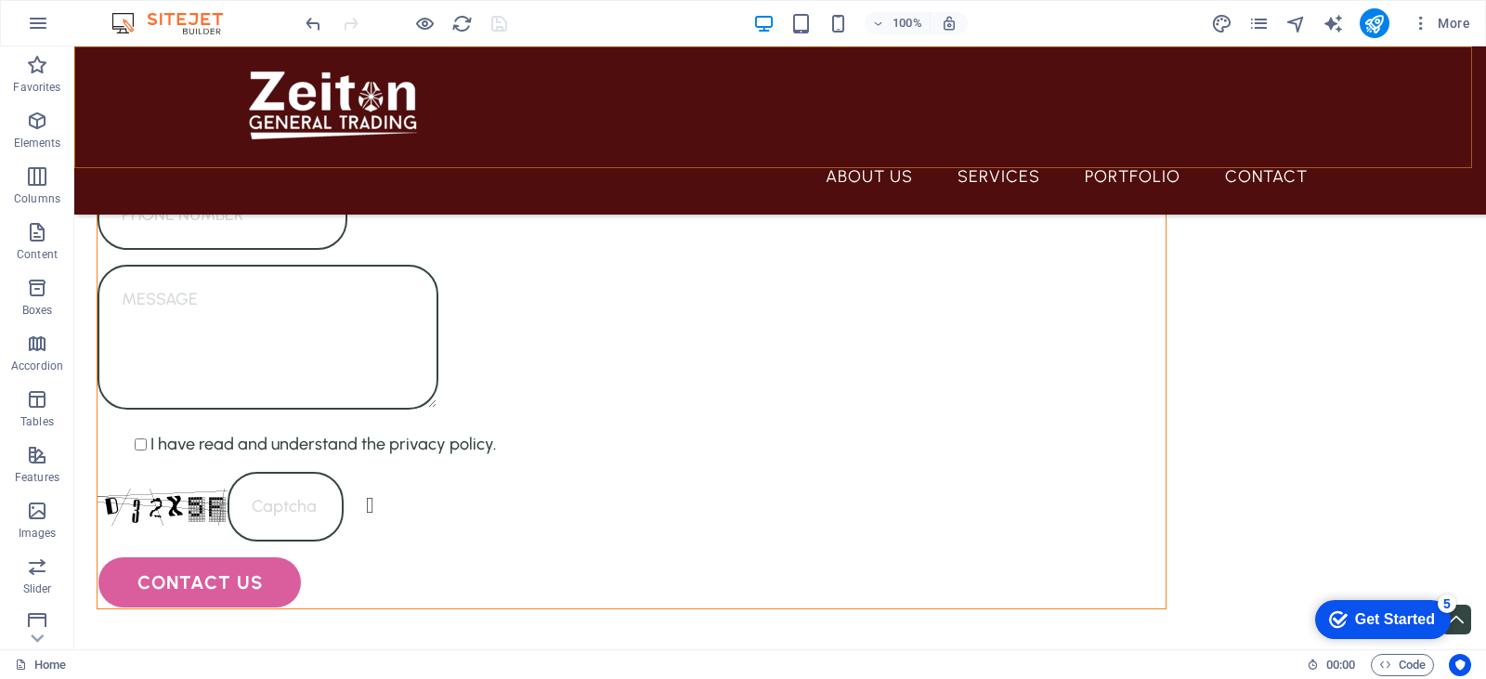
click at [457, 165] on div "About Us Services Portfolio Contact" at bounding box center [780, 130] width 1412 height 168
drag, startPoint x: 457, startPoint y: 165, endPoint x: 464, endPoint y: 150, distance: 16.6
click at [464, 150] on div "About Us Services Portfolio Contact" at bounding box center [780, 130] width 1412 height 168
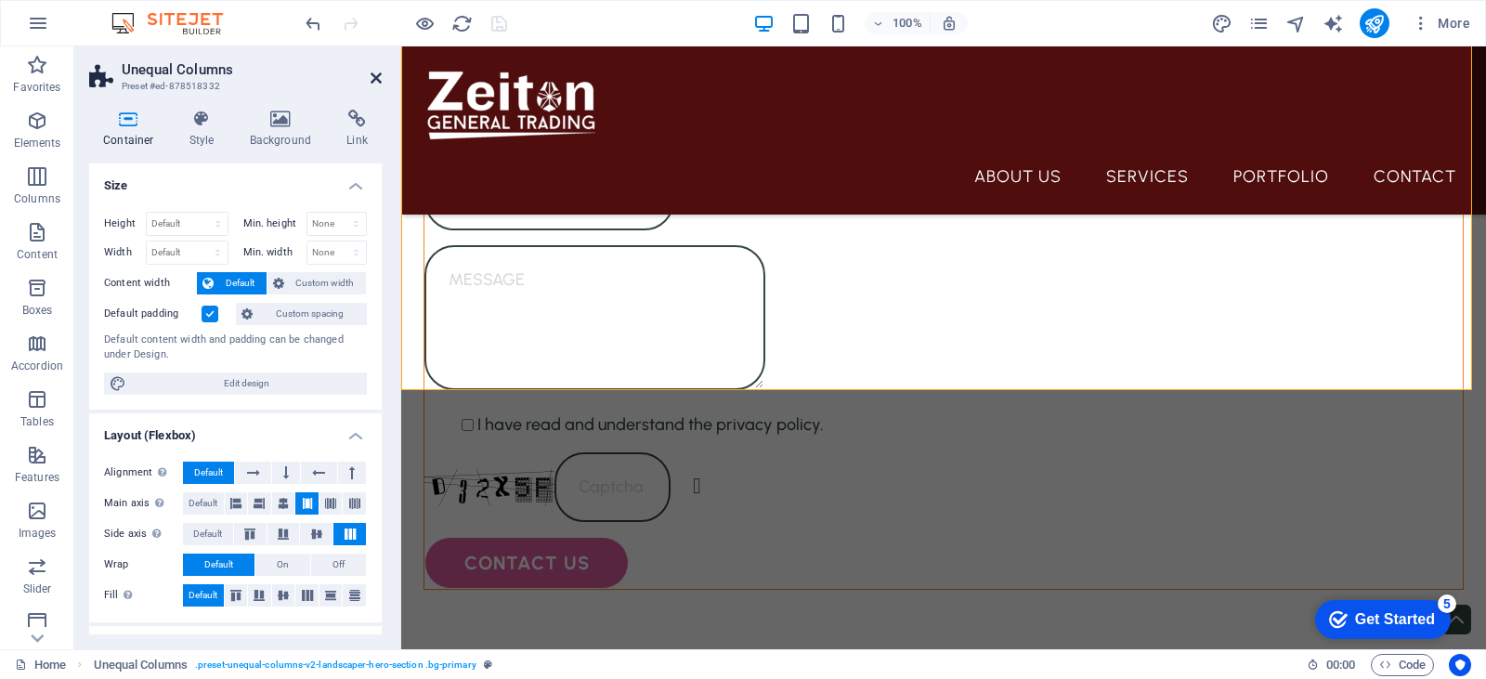
click at [371, 77] on icon at bounding box center [376, 78] width 11 height 15
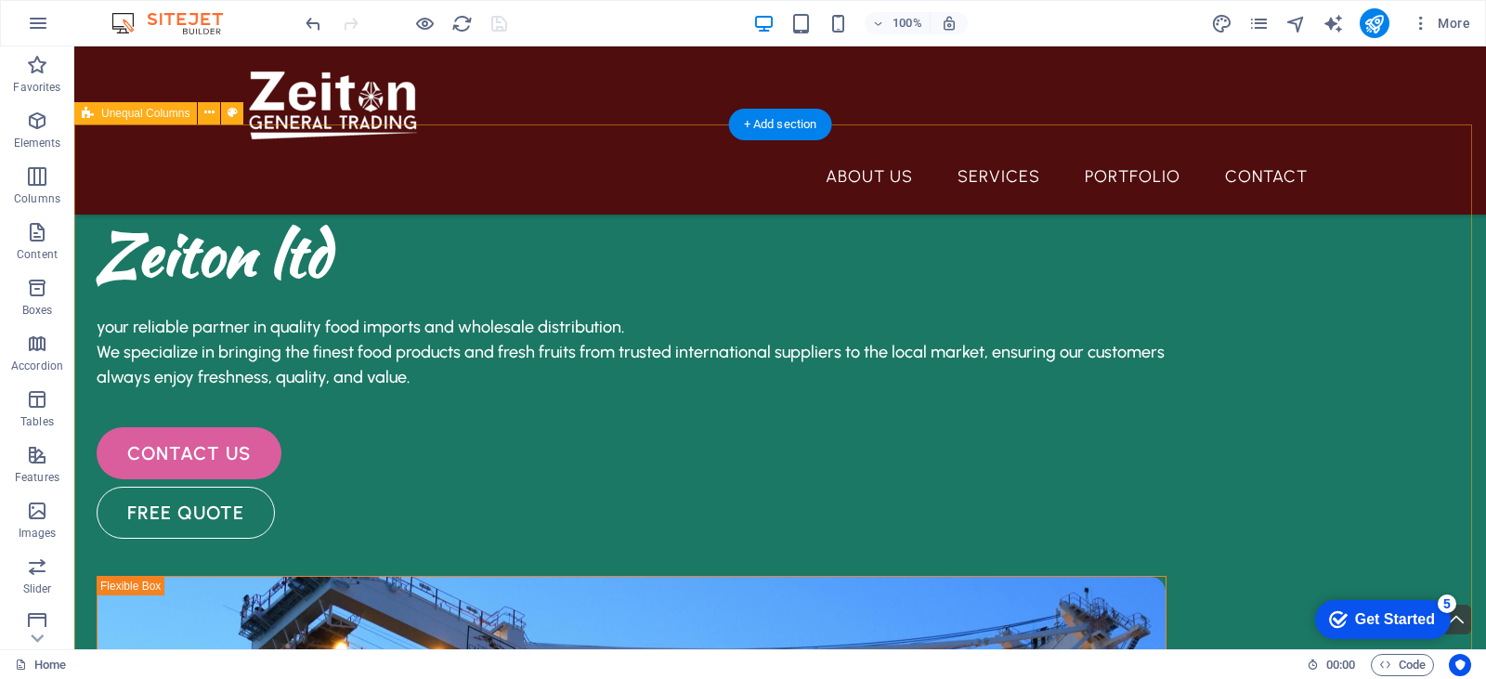
scroll to position [2270, 0]
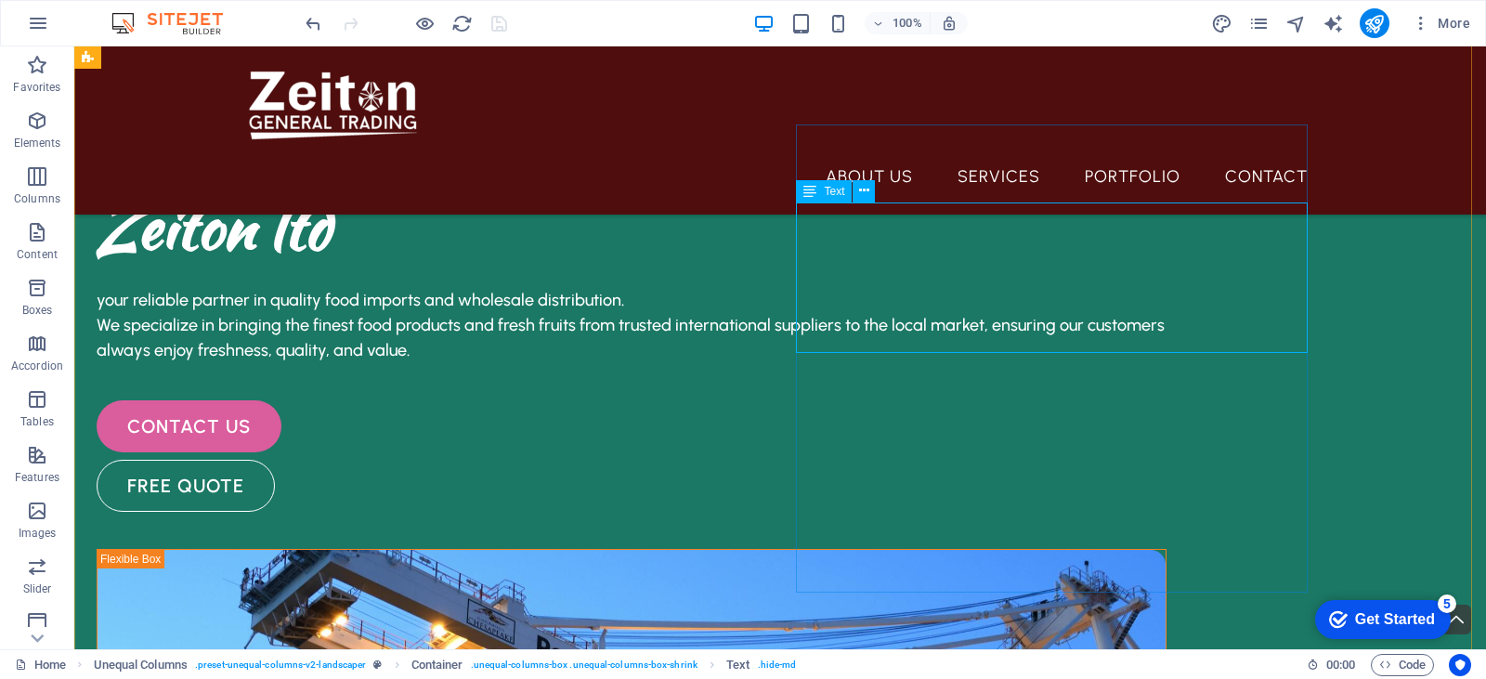
click at [840, 191] on span "Text" at bounding box center [834, 191] width 20 height 11
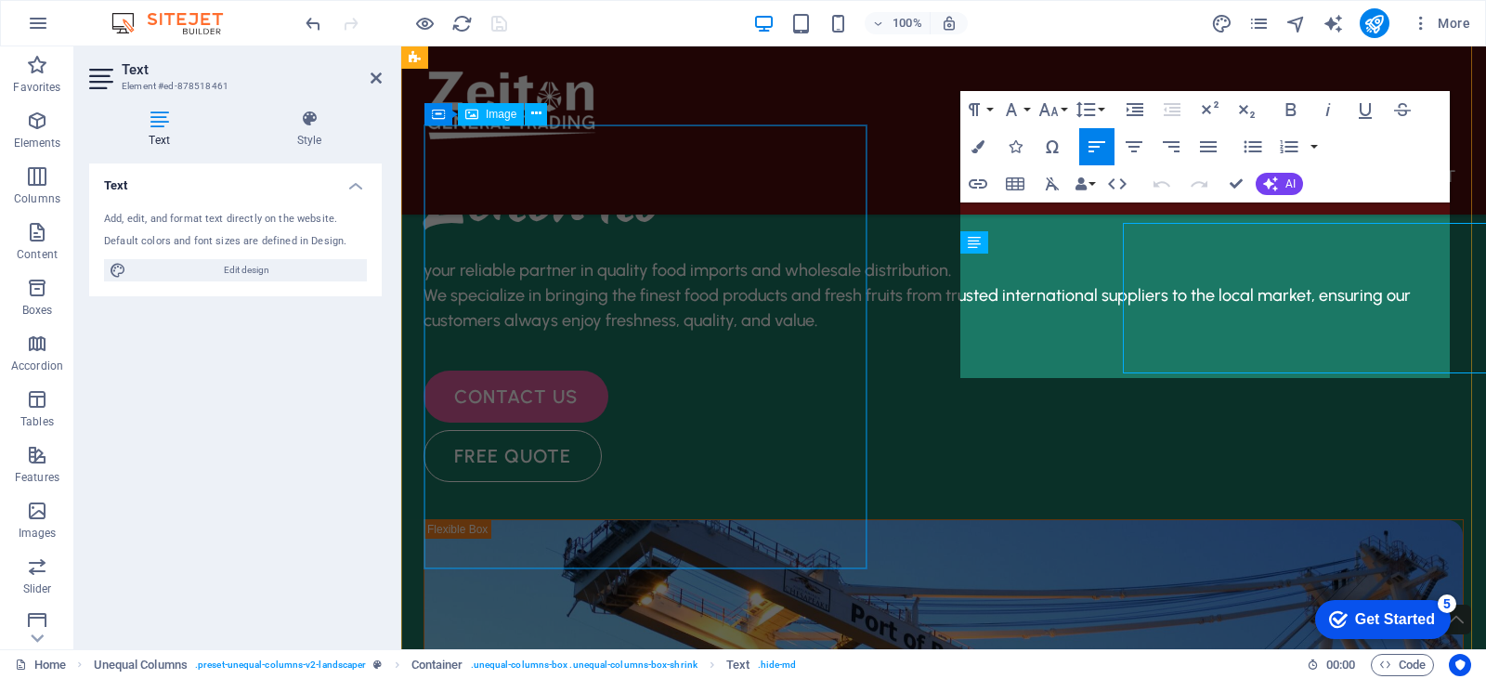
scroll to position [2249, 0]
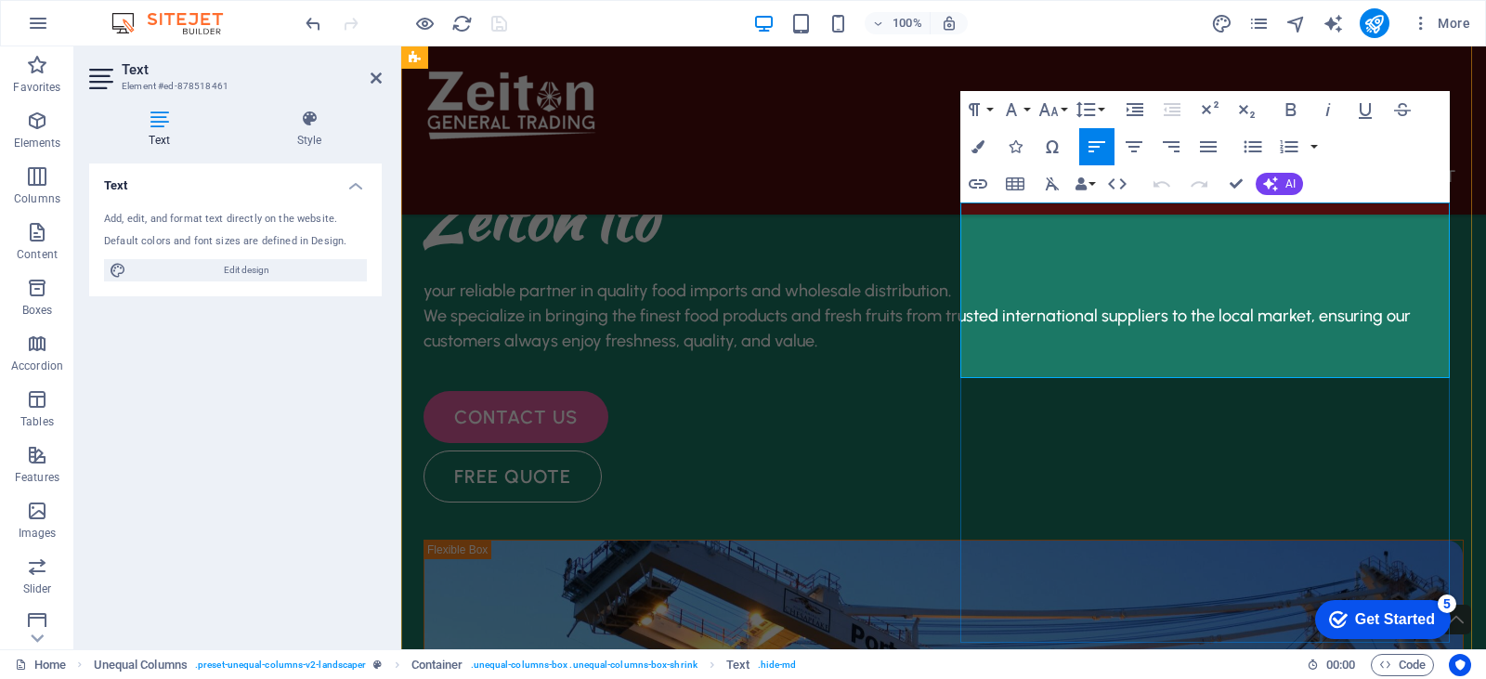
drag, startPoint x: 1166, startPoint y: 375, endPoint x: 982, endPoint y: 214, distance: 245.5
drag, startPoint x: 979, startPoint y: 213, endPoint x: 942, endPoint y: 218, distance: 37.6
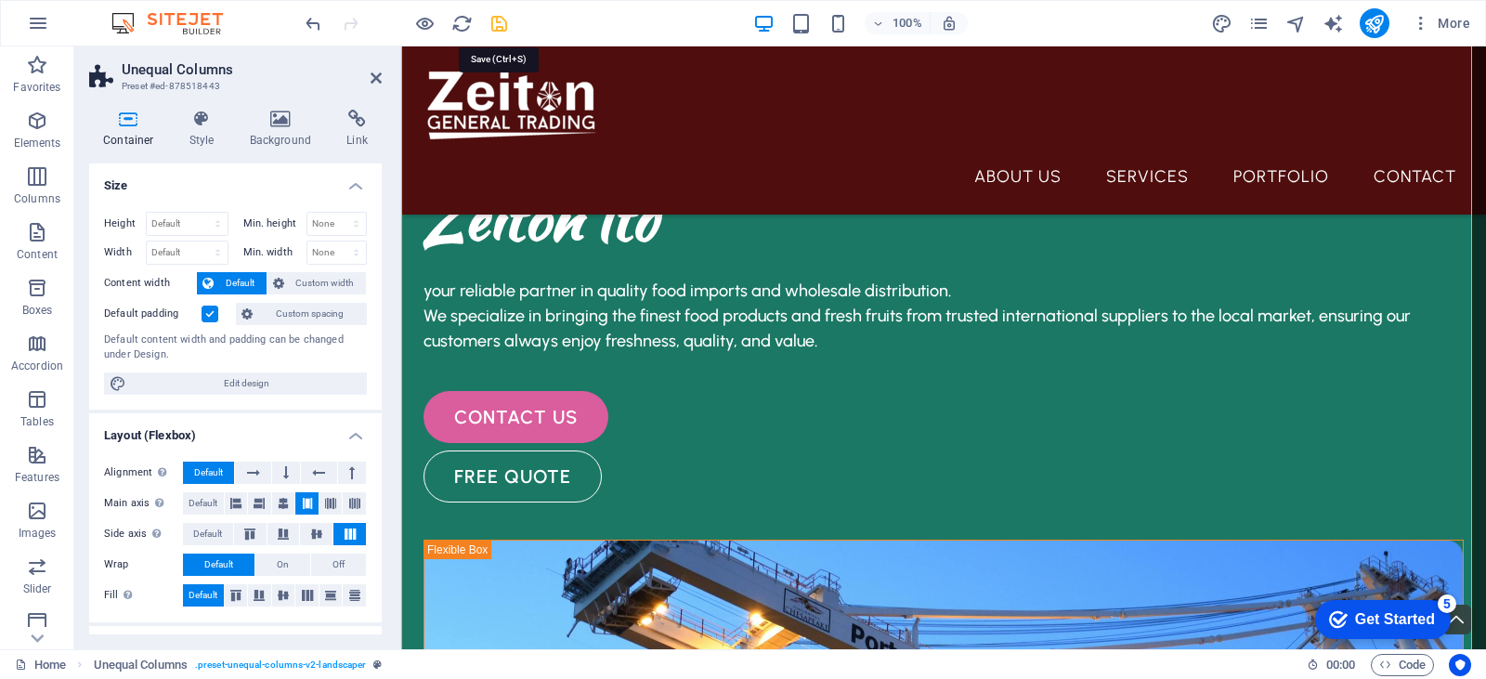
click at [498, 25] on icon "save" at bounding box center [498, 23] width 21 height 21
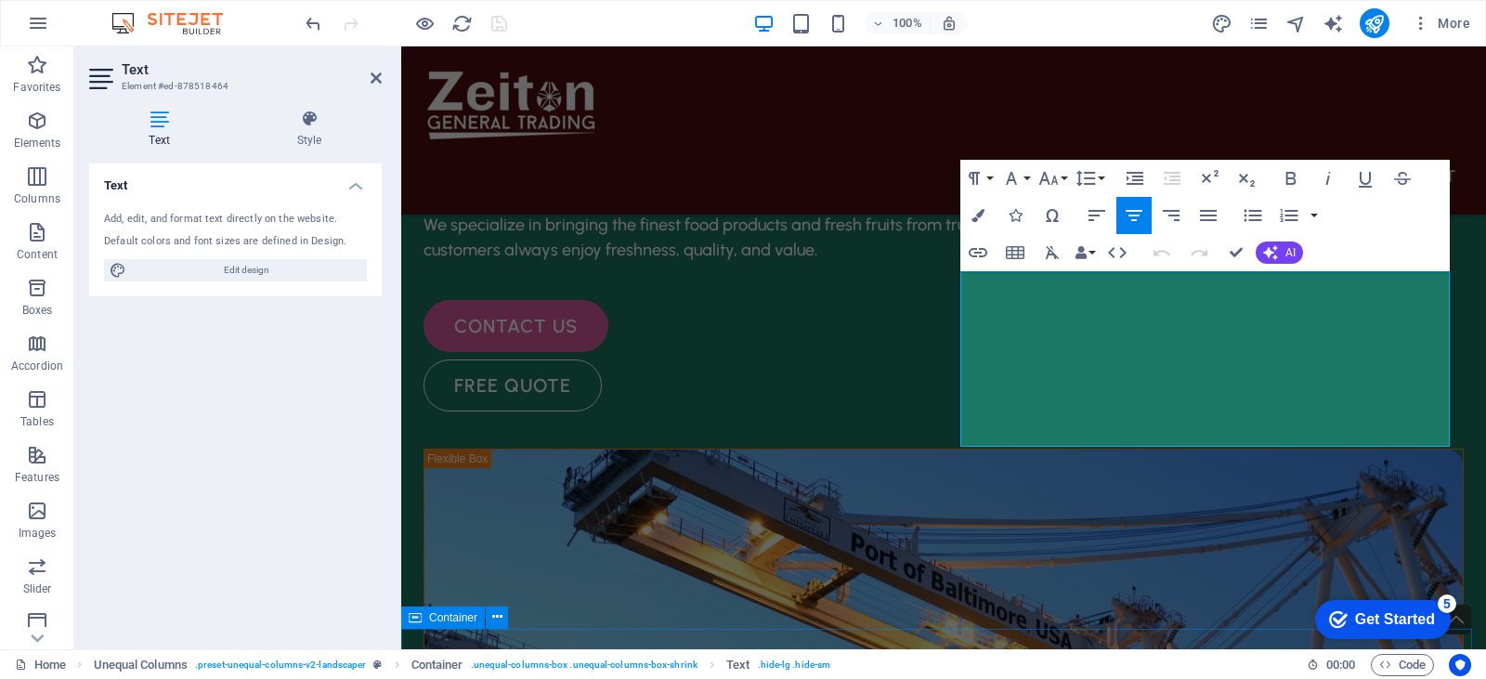
scroll to position [2356, 0]
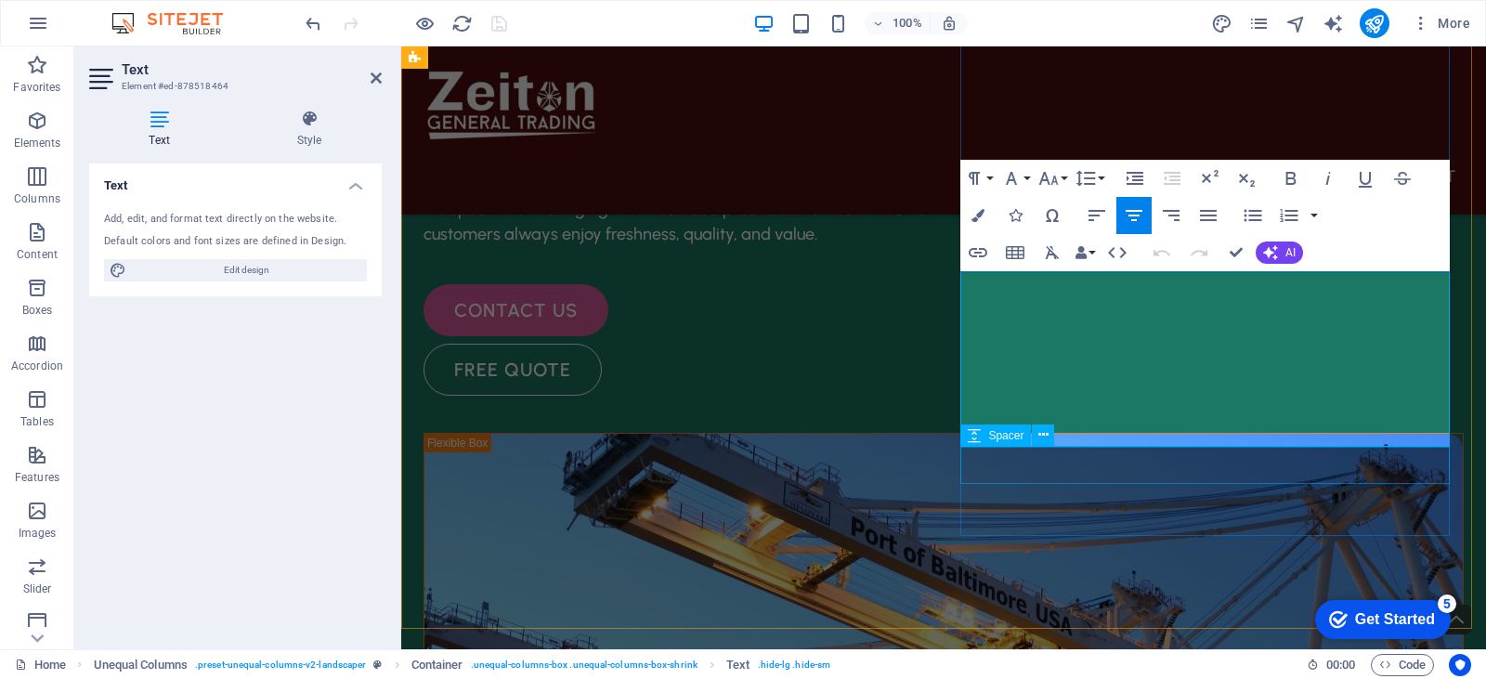
drag, startPoint x: 980, startPoint y: 388, endPoint x: 1345, endPoint y: 451, distance: 370.4
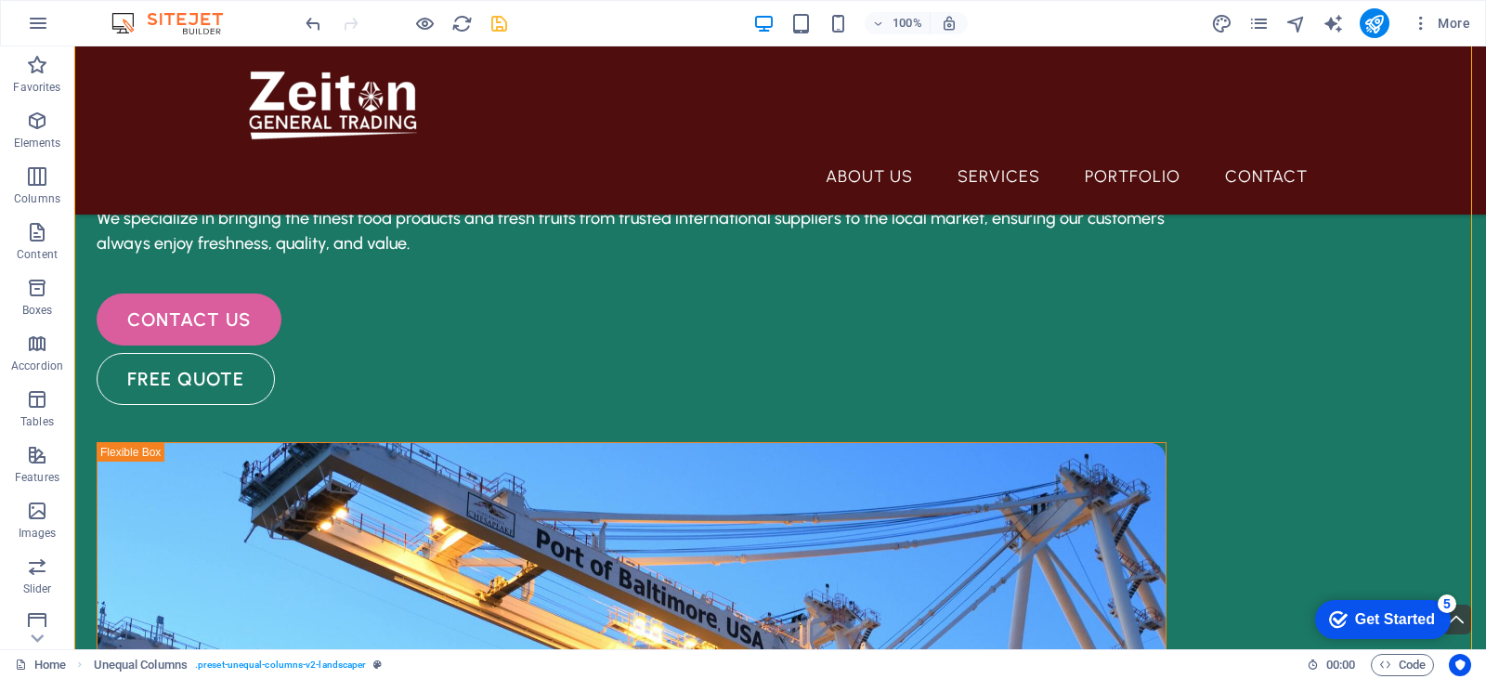
click at [494, 4] on div "100% More" at bounding box center [743, 23] width 1484 height 45
click at [493, 17] on icon "save" at bounding box center [498, 23] width 21 height 21
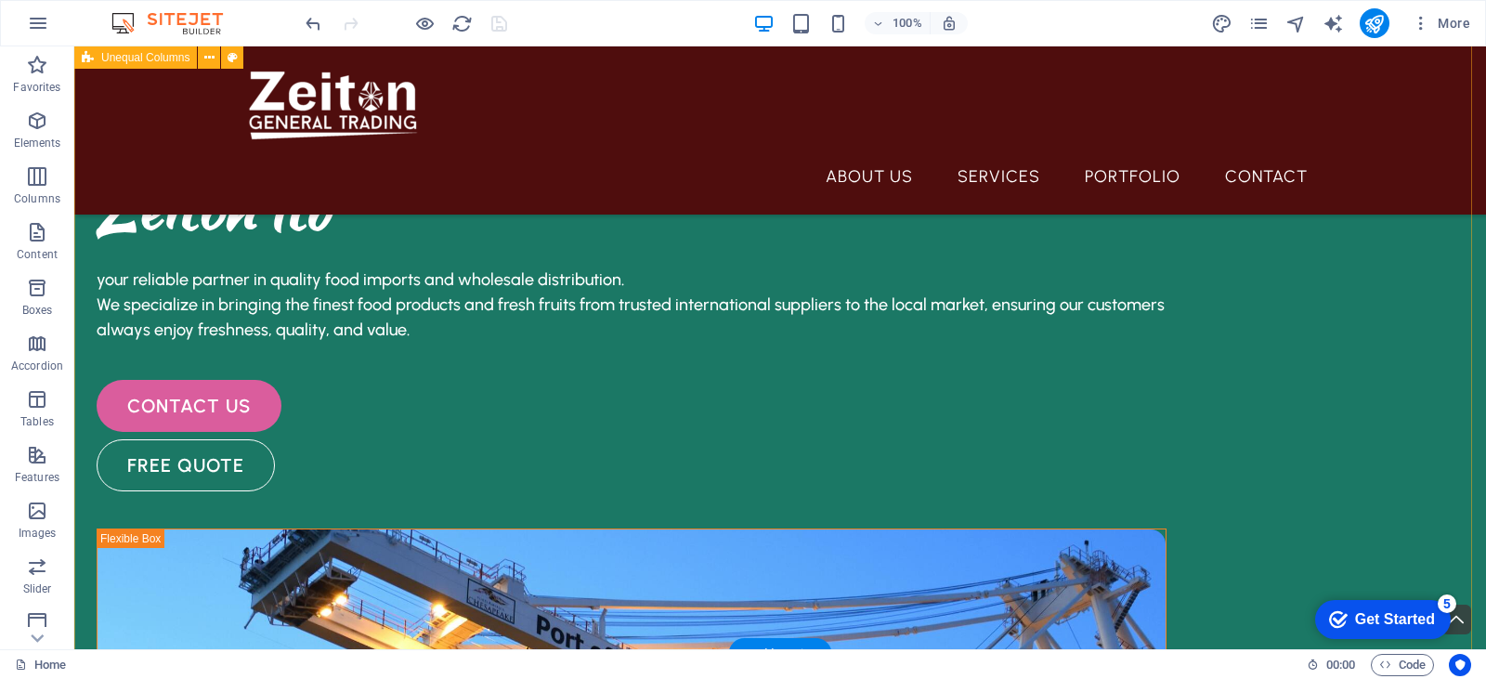
scroll to position [2191, 0]
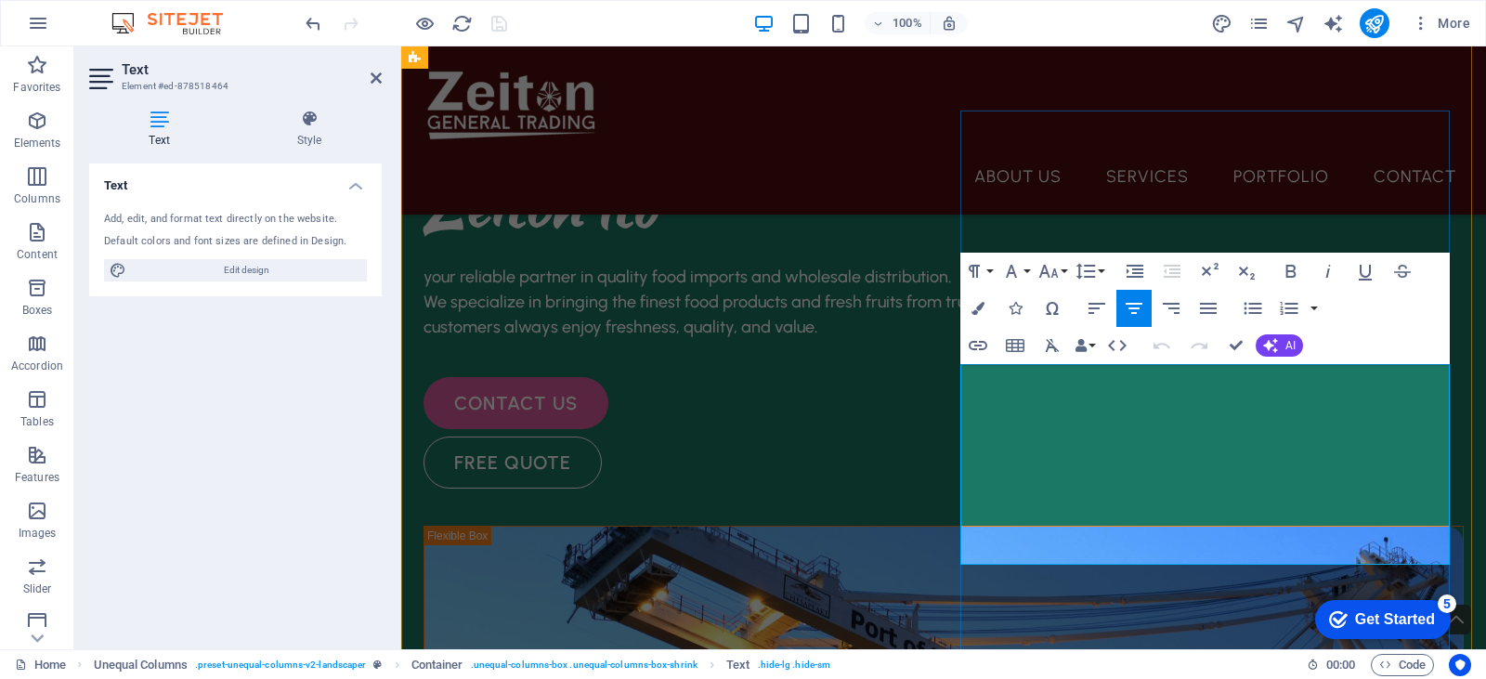
scroll to position [2284, 0]
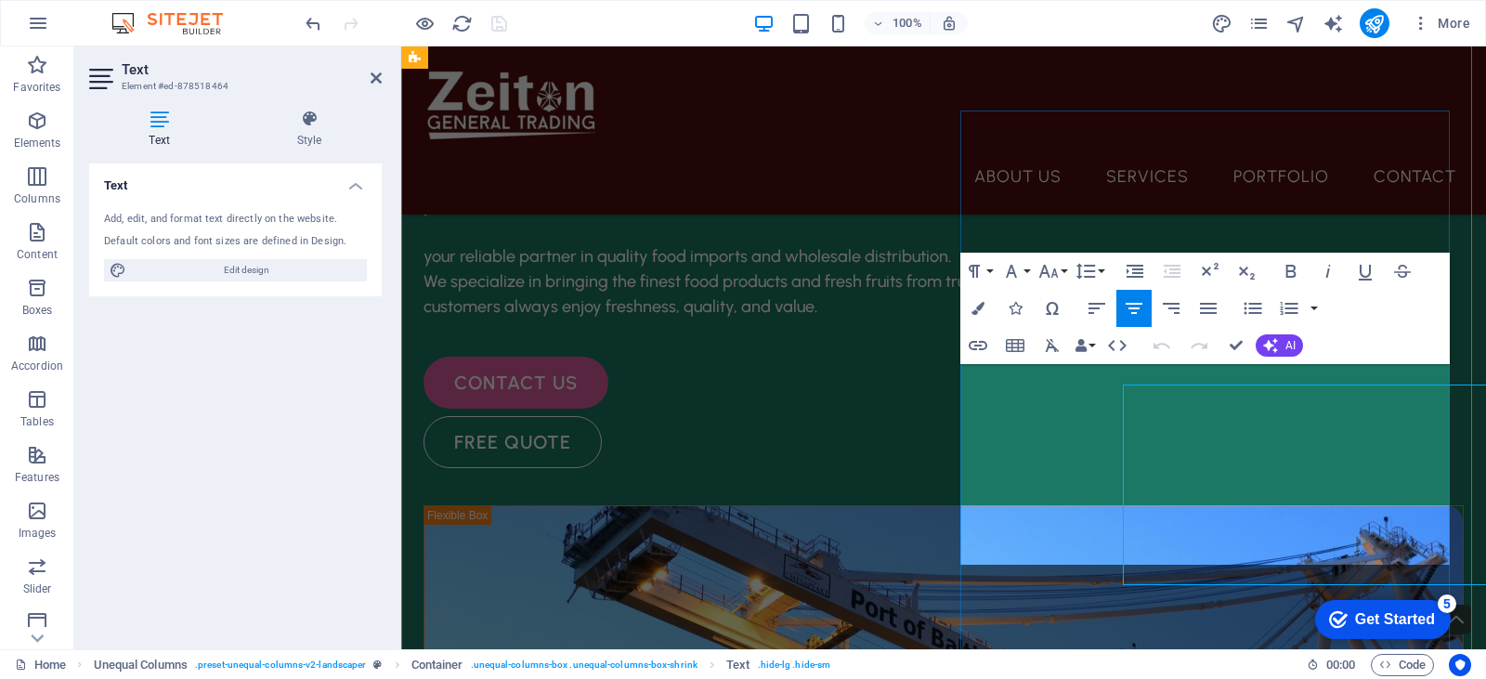
scroll to position [2263, 0]
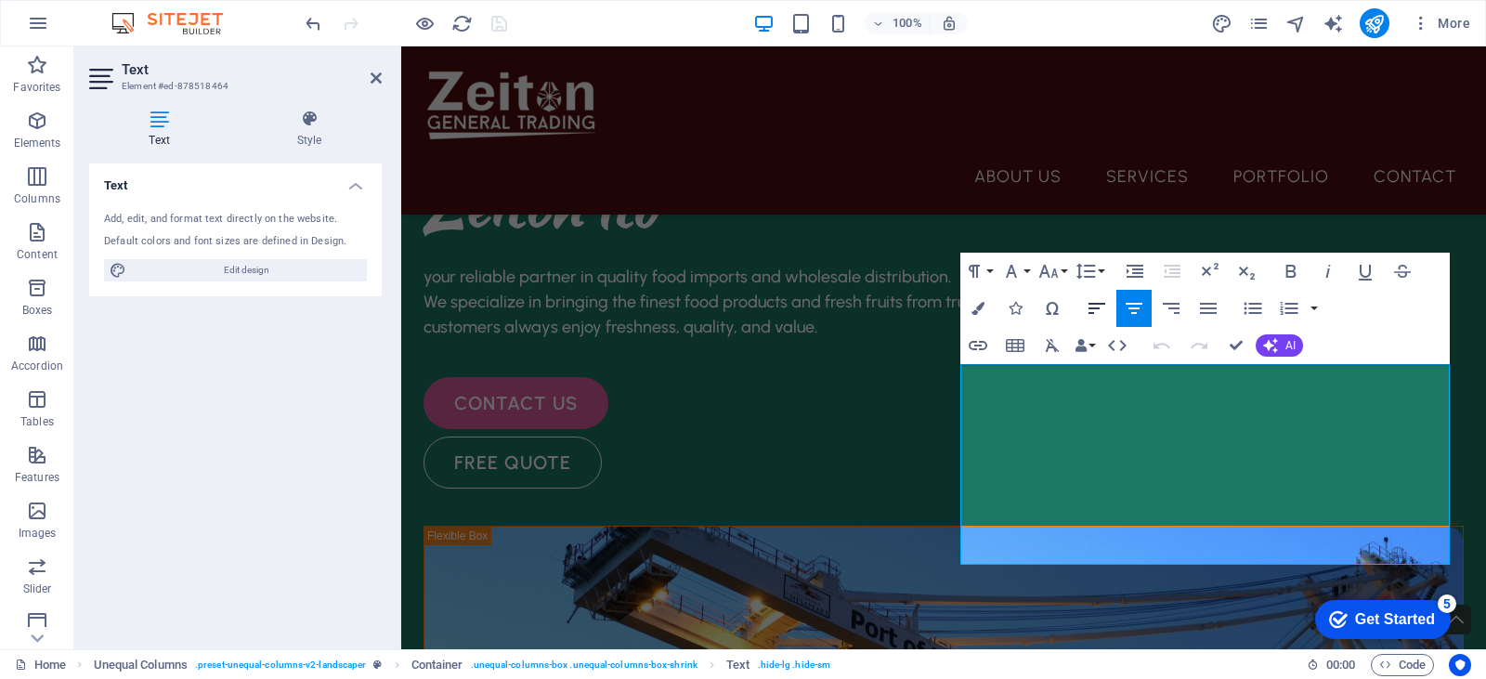
click at [1090, 306] on icon "button" at bounding box center [1097, 308] width 22 height 22
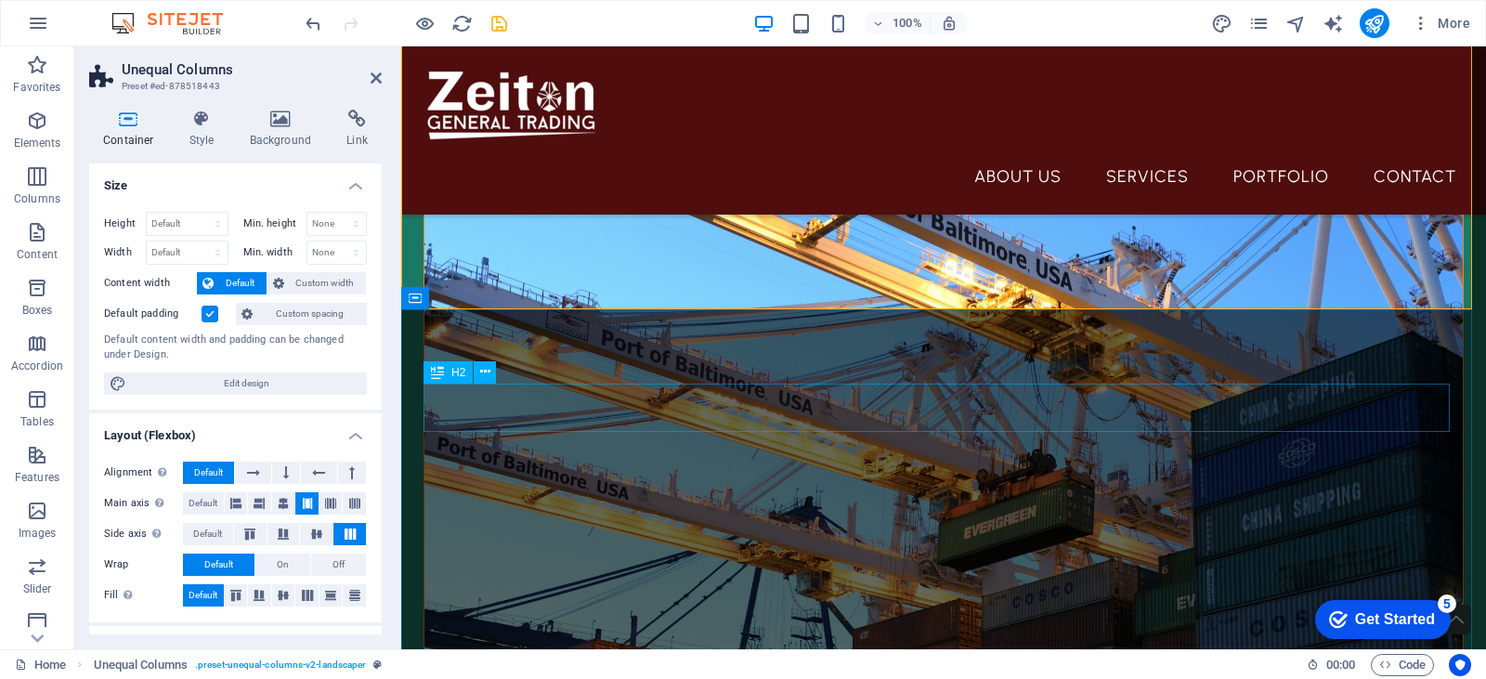
scroll to position [2728, 0]
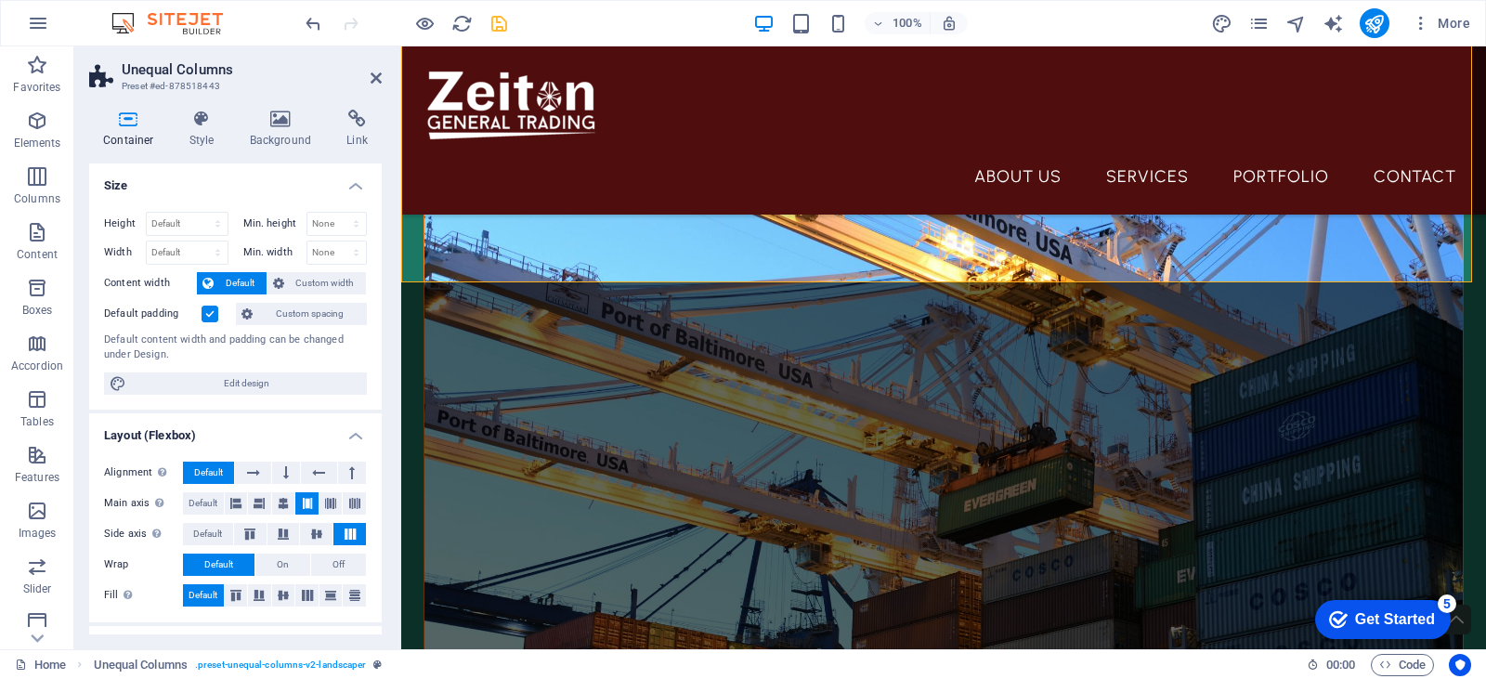
click at [0, 0] on div at bounding box center [0, 0] width 0 height 0
click at [496, 20] on icon "save" at bounding box center [498, 23] width 21 height 21
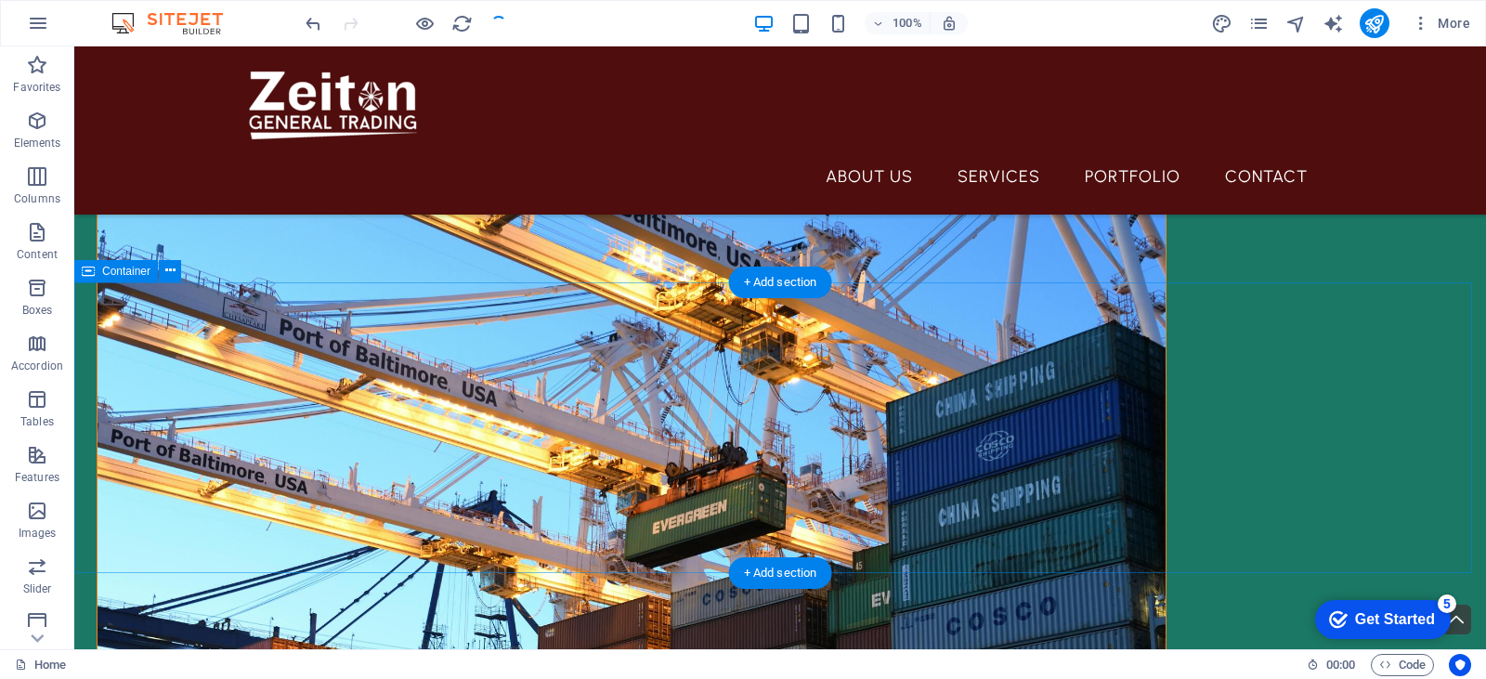
scroll to position [2841, 0]
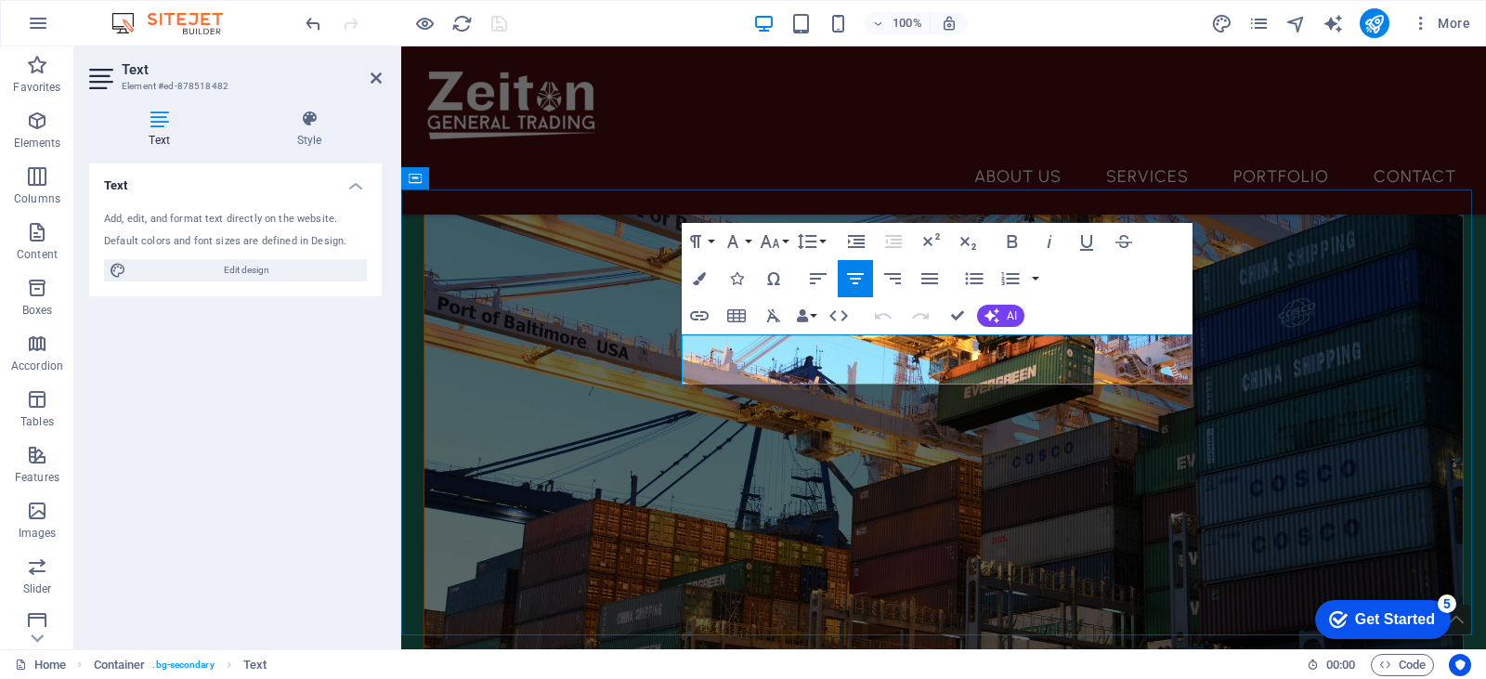
scroll to position [2820, 0]
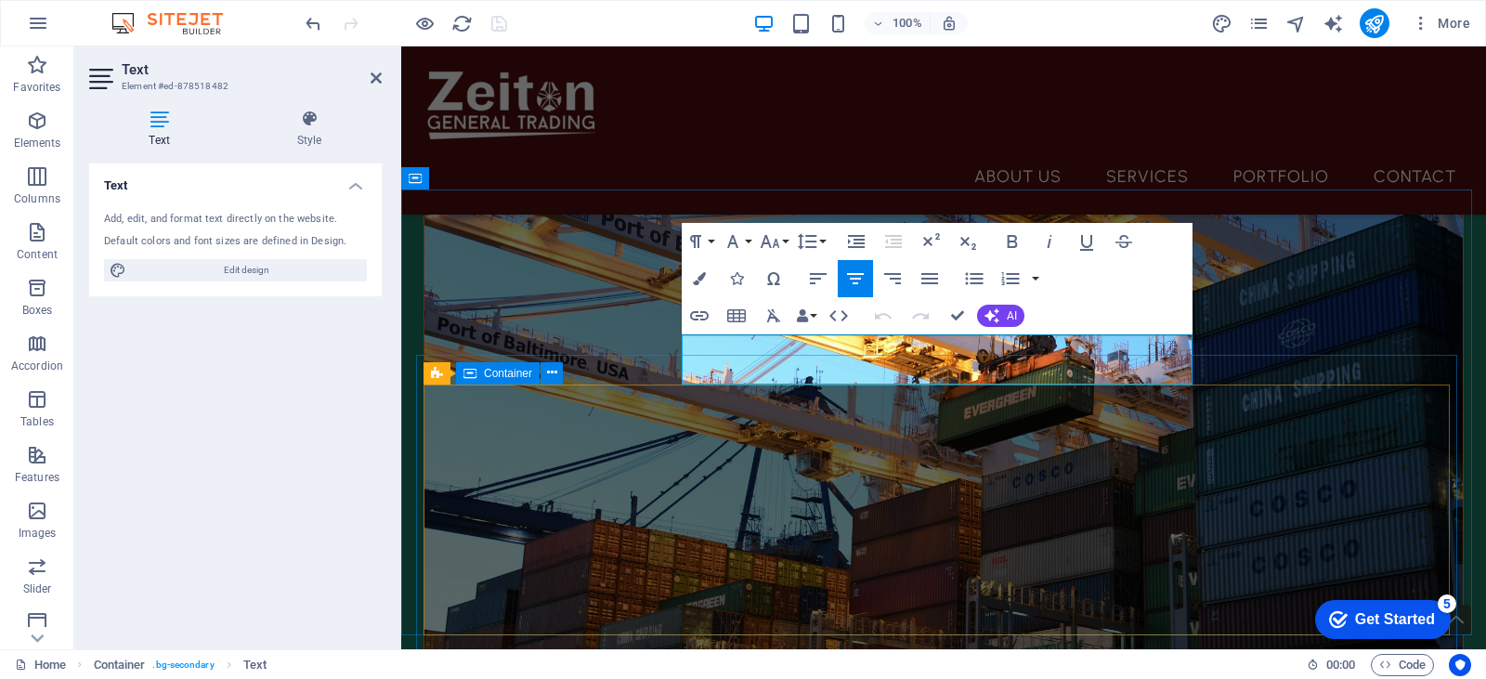
drag, startPoint x: 1042, startPoint y: 342, endPoint x: 1153, endPoint y: 365, distance: 113.8
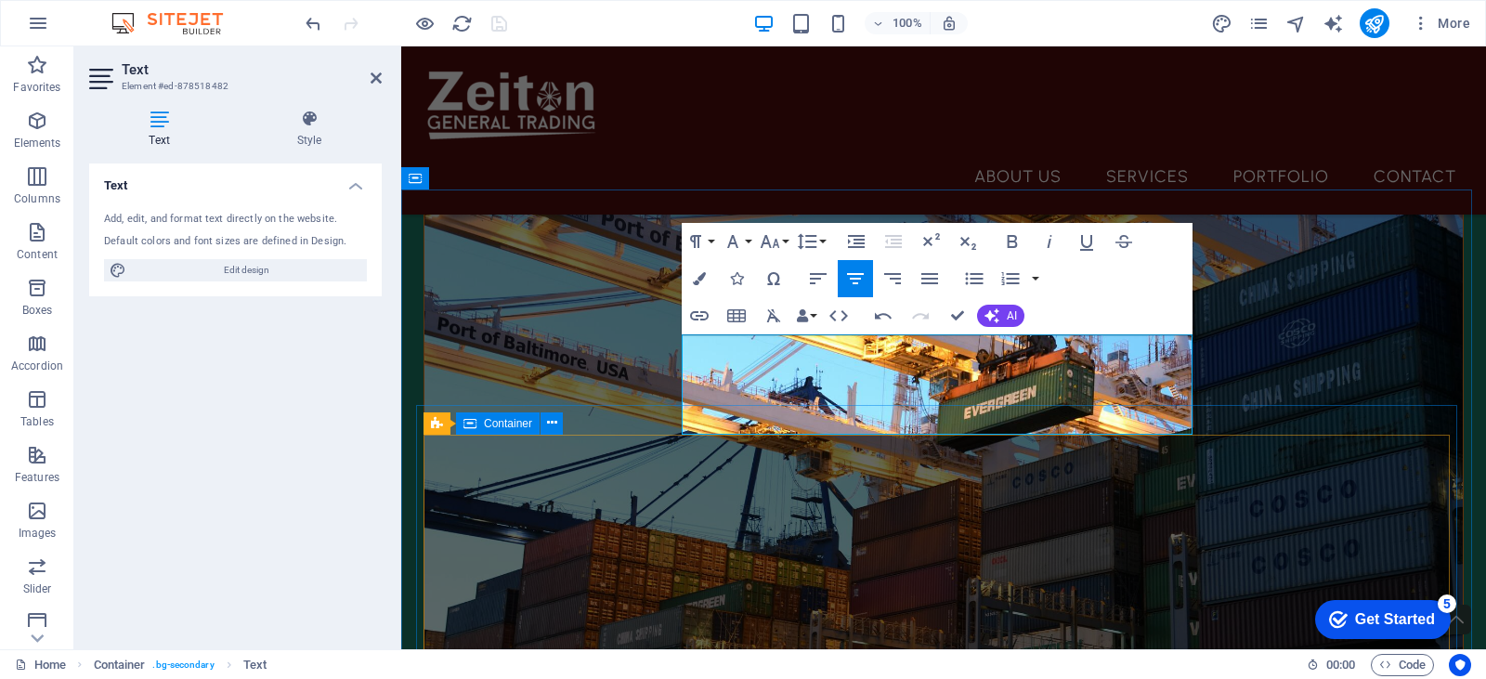
drag, startPoint x: 684, startPoint y: 402, endPoint x: 1168, endPoint y: 427, distance: 485.4
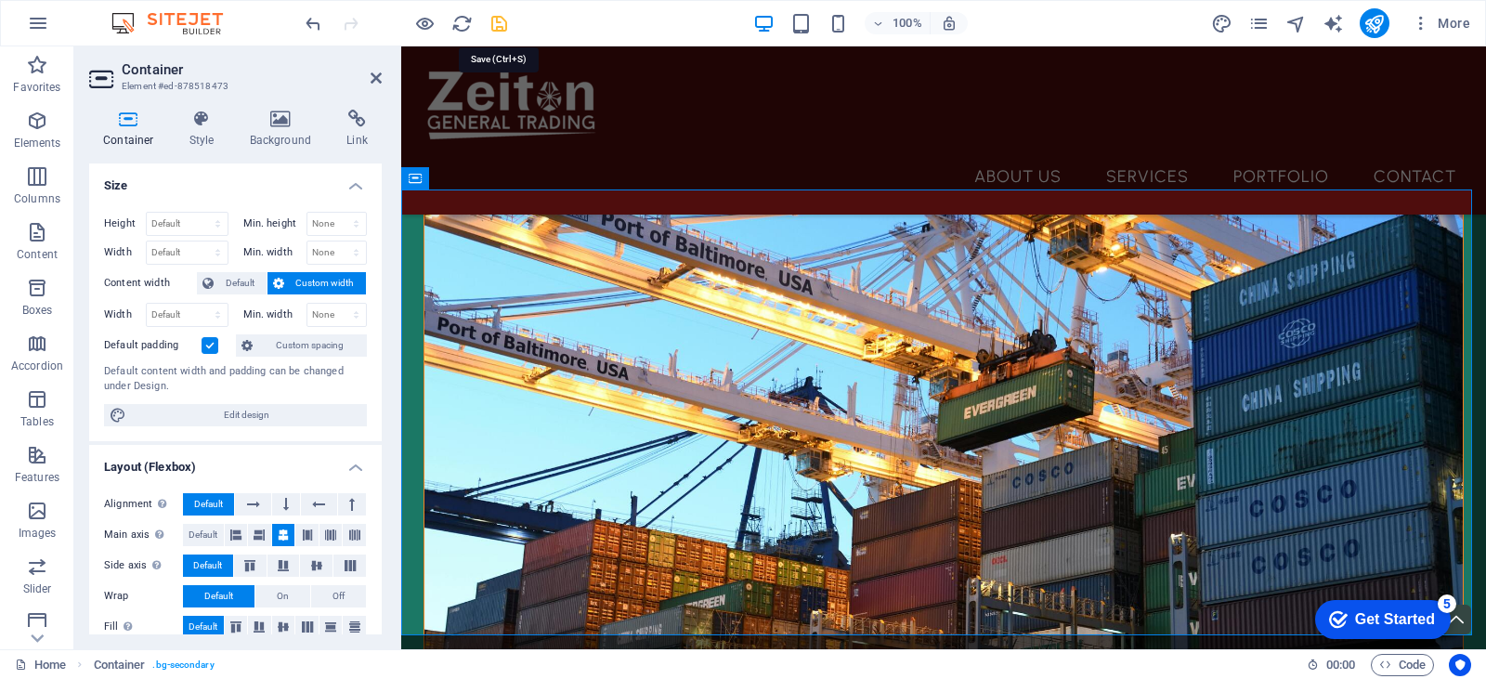
click at [495, 20] on icon "save" at bounding box center [498, 23] width 21 height 21
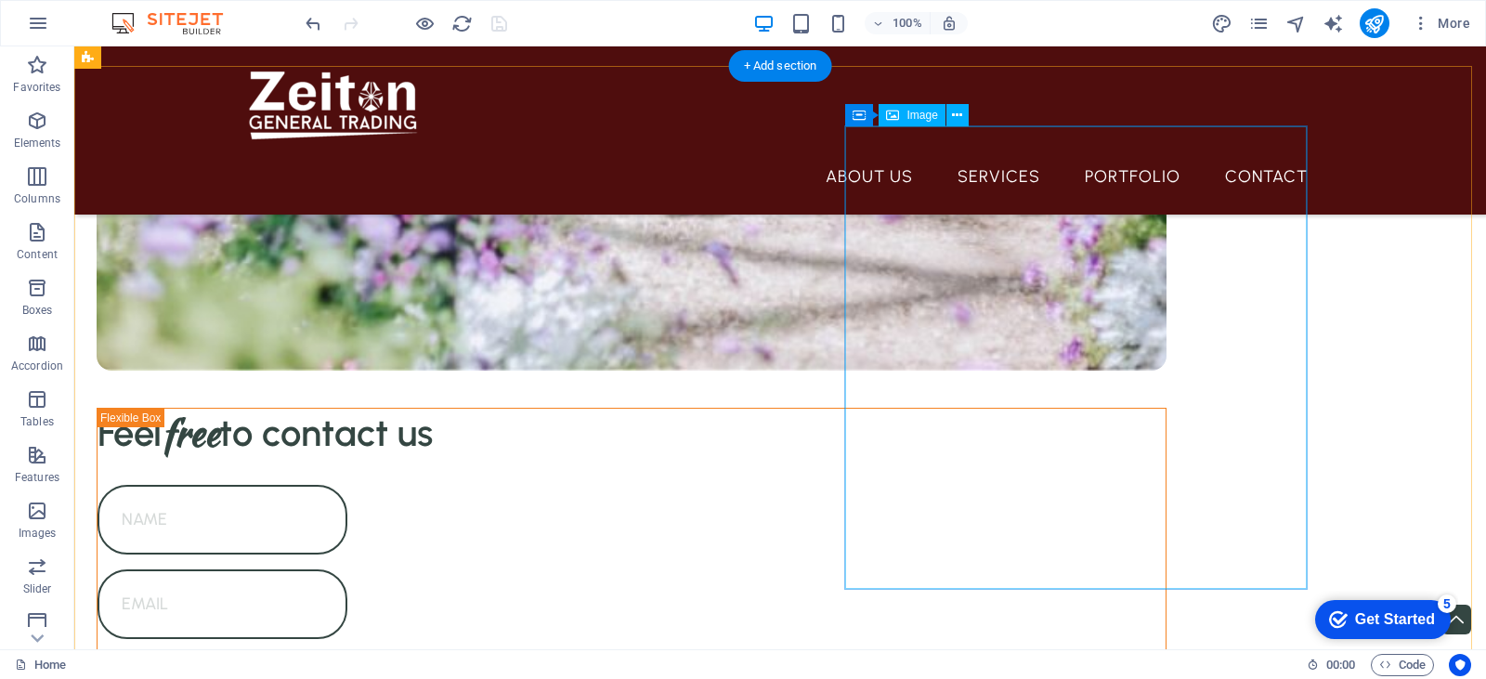
scroll to position [885, 0]
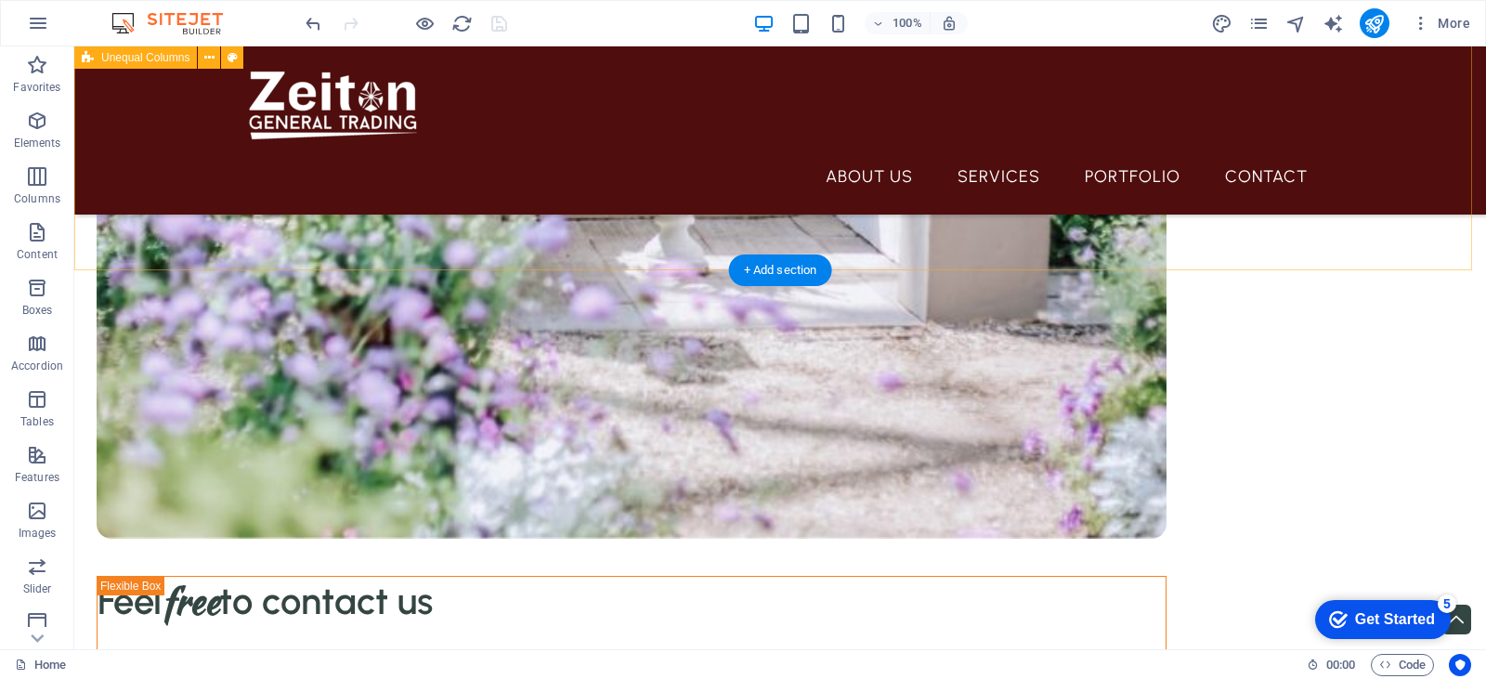
click at [156, 206] on div "Feel free to contact us I have read and understand the privacy policy. Unreadab…" at bounding box center [780, 298] width 1412 height 2275
click at [175, 168] on div "Feel free to contact us I have read and understand the privacy policy. Unreadab…" at bounding box center [780, 298] width 1412 height 2275
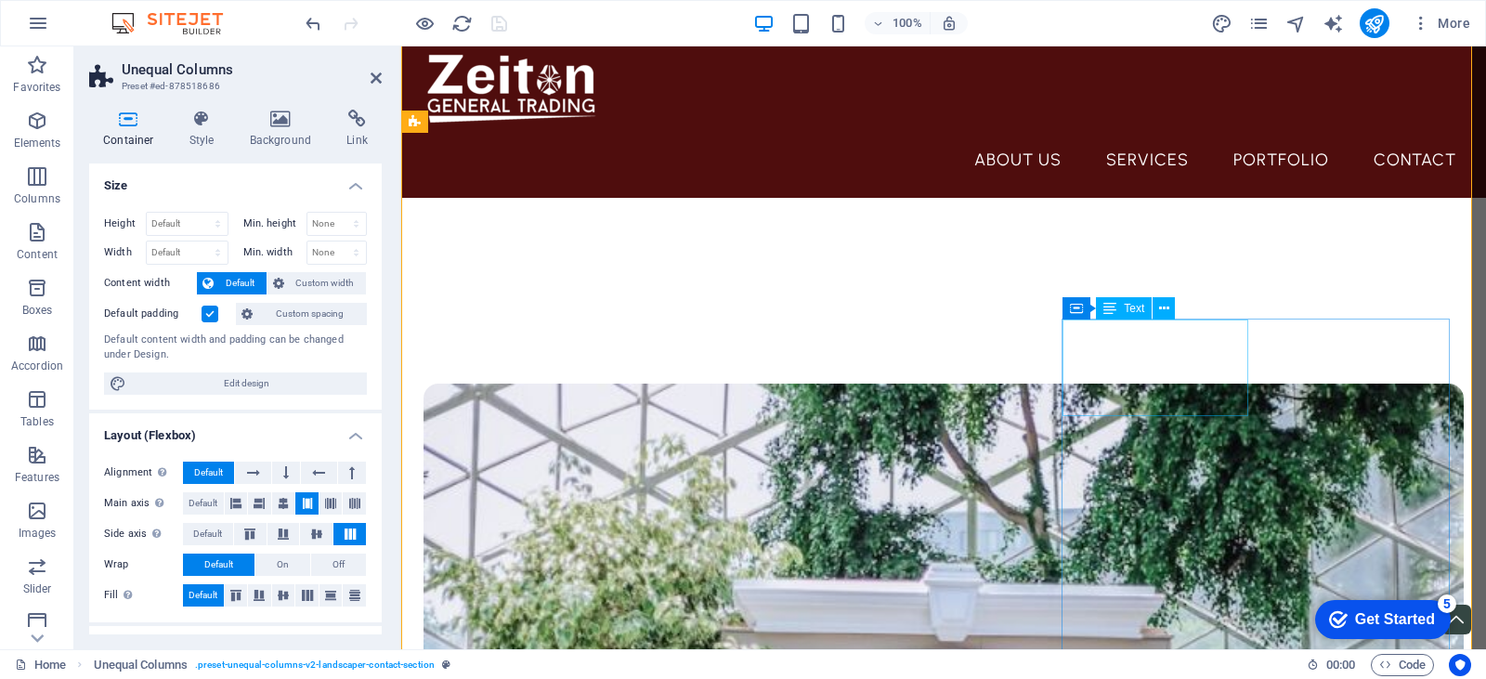
scroll to position [0, 0]
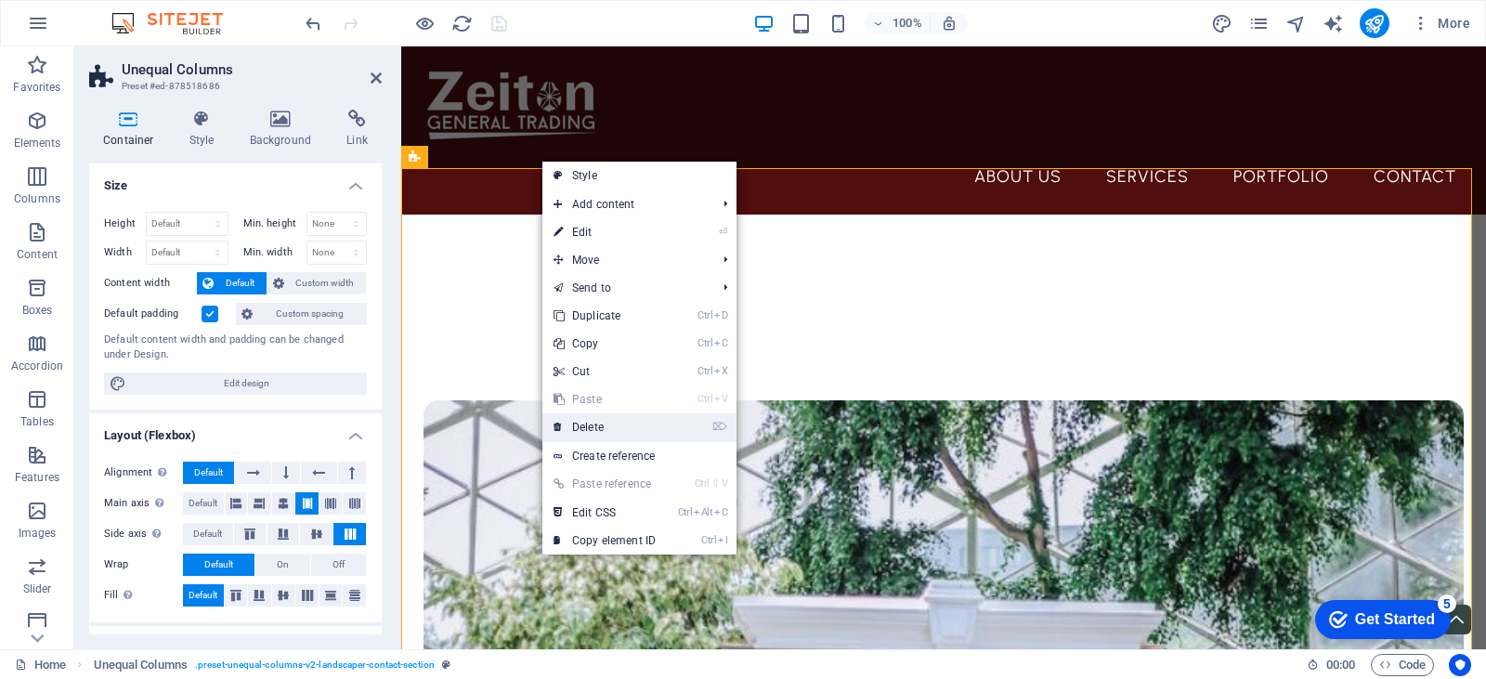
click at [619, 426] on link "⌦ Delete" at bounding box center [604, 427] width 124 height 28
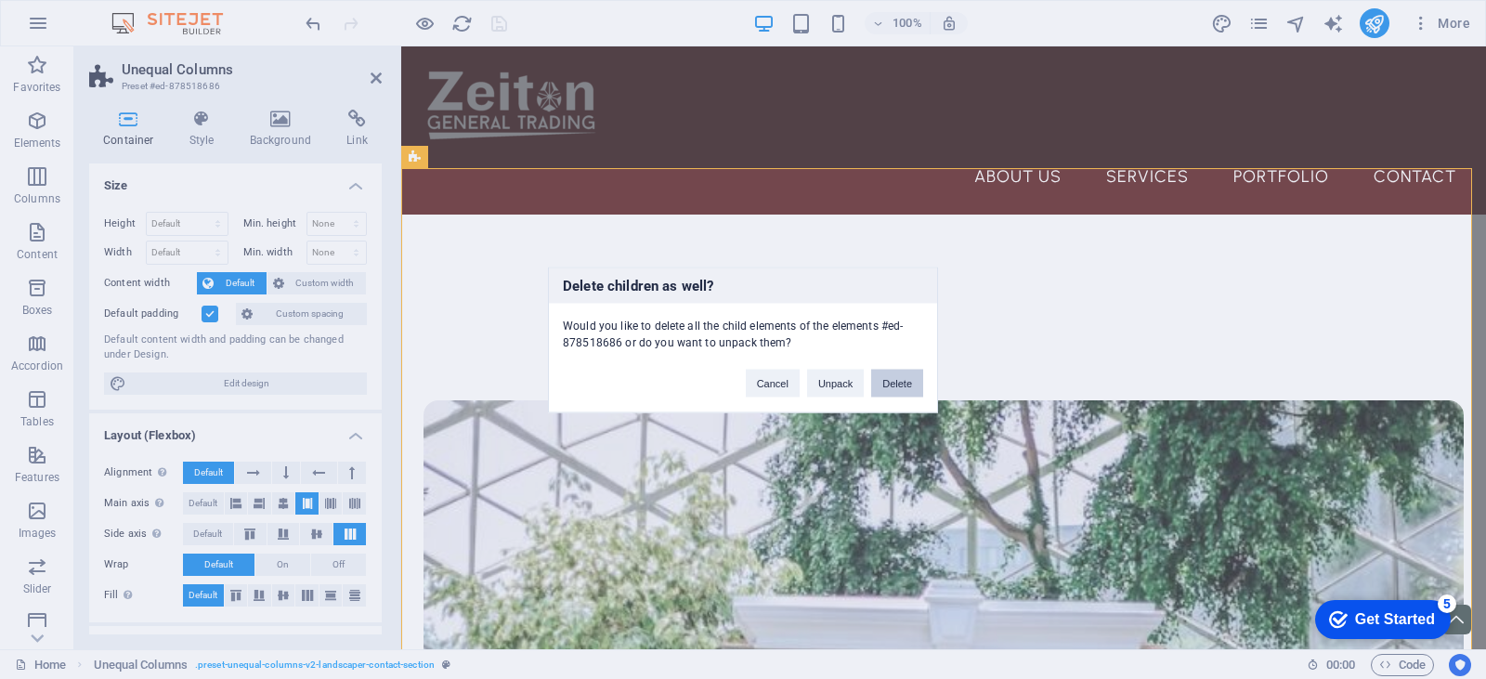
click at [901, 381] on button "Delete" at bounding box center [897, 383] width 52 height 28
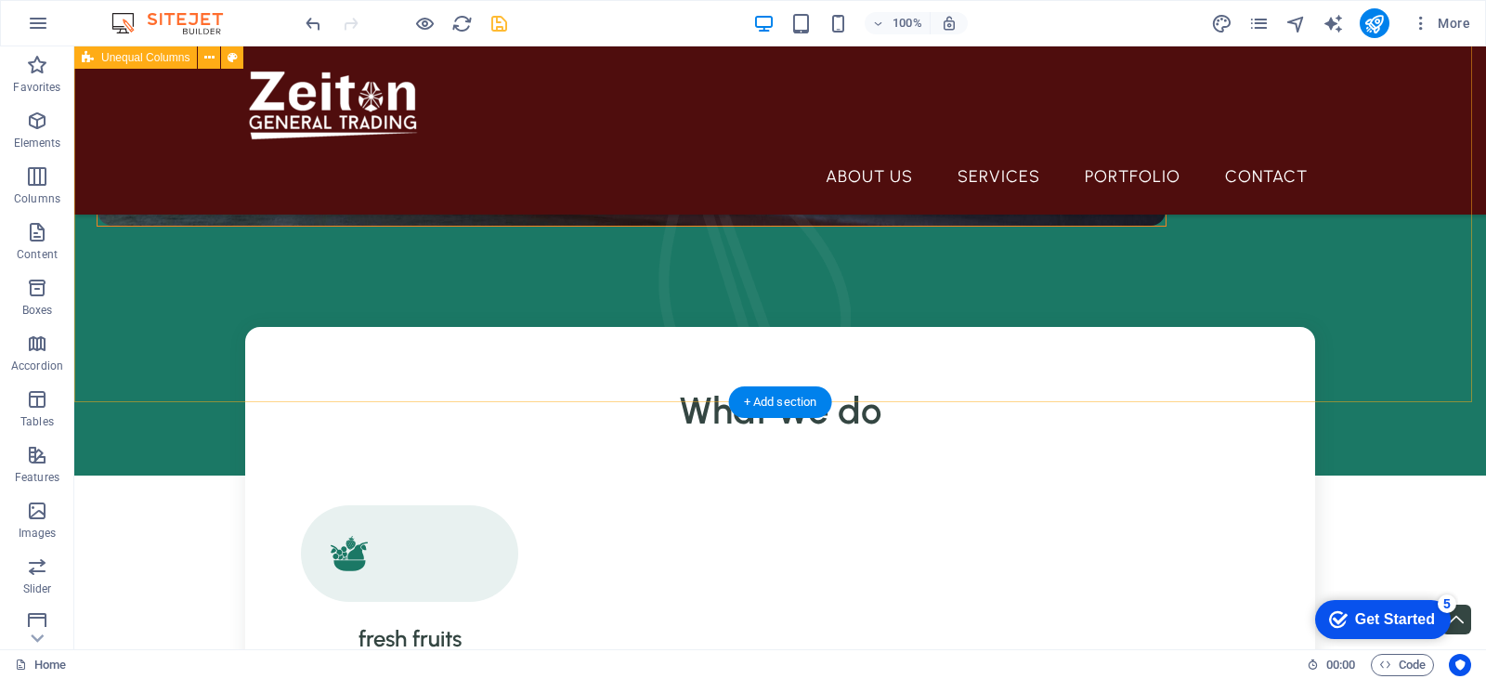
scroll to position [1207, 0]
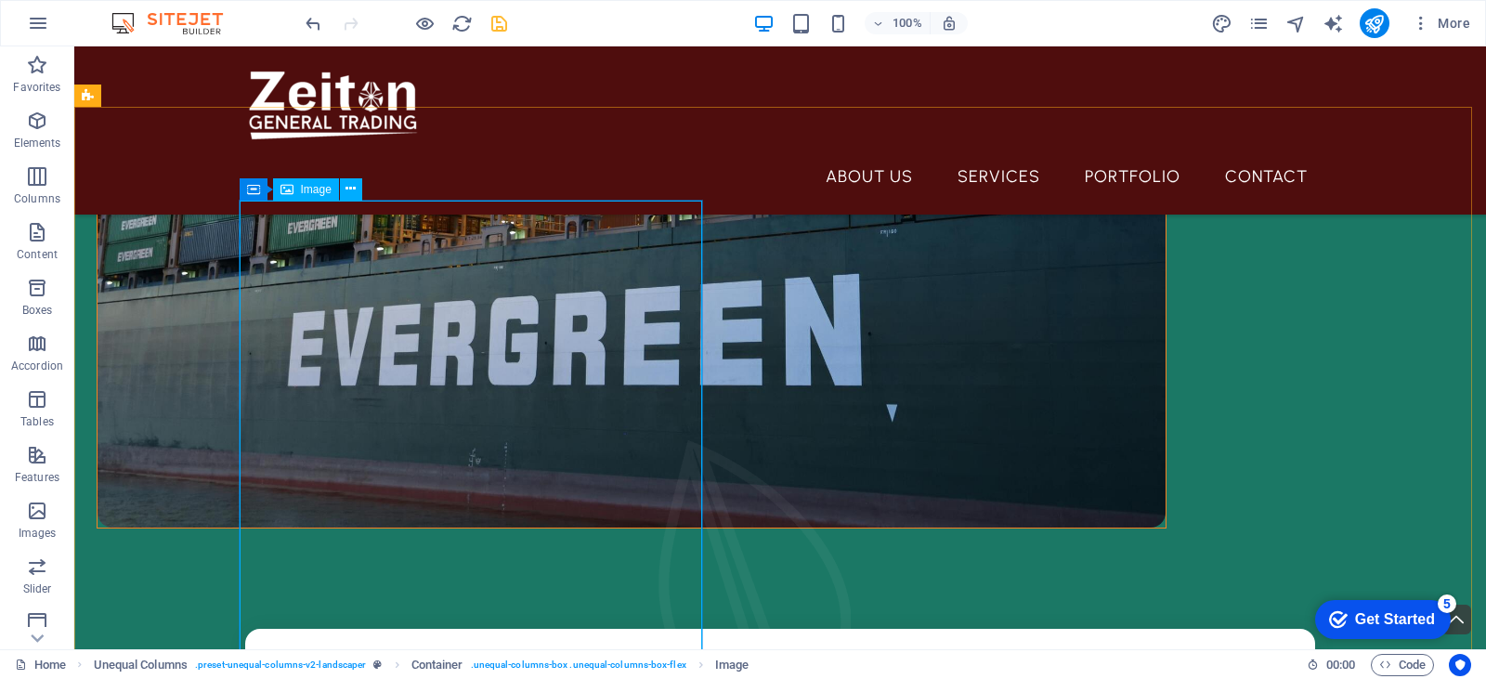
click at [315, 189] on span "Image" at bounding box center [316, 189] width 31 height 11
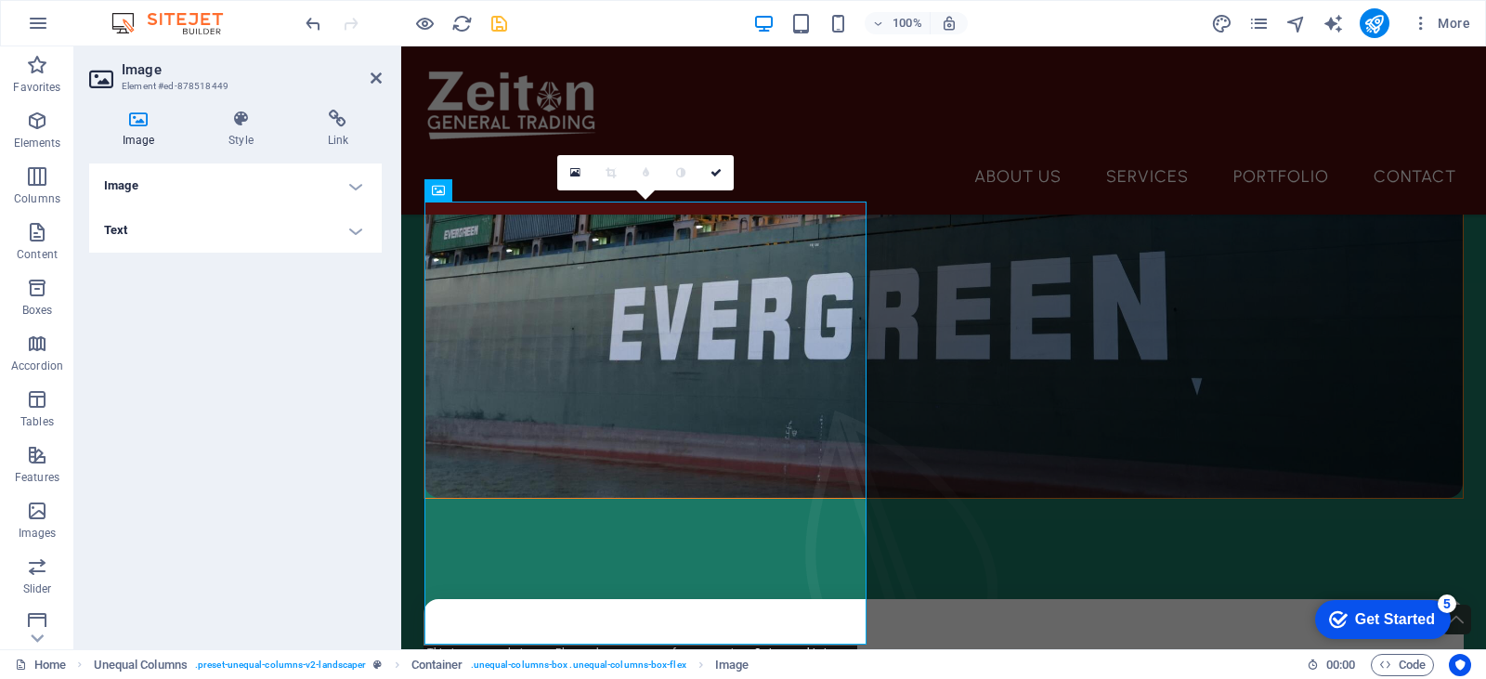
scroll to position [1186, 0]
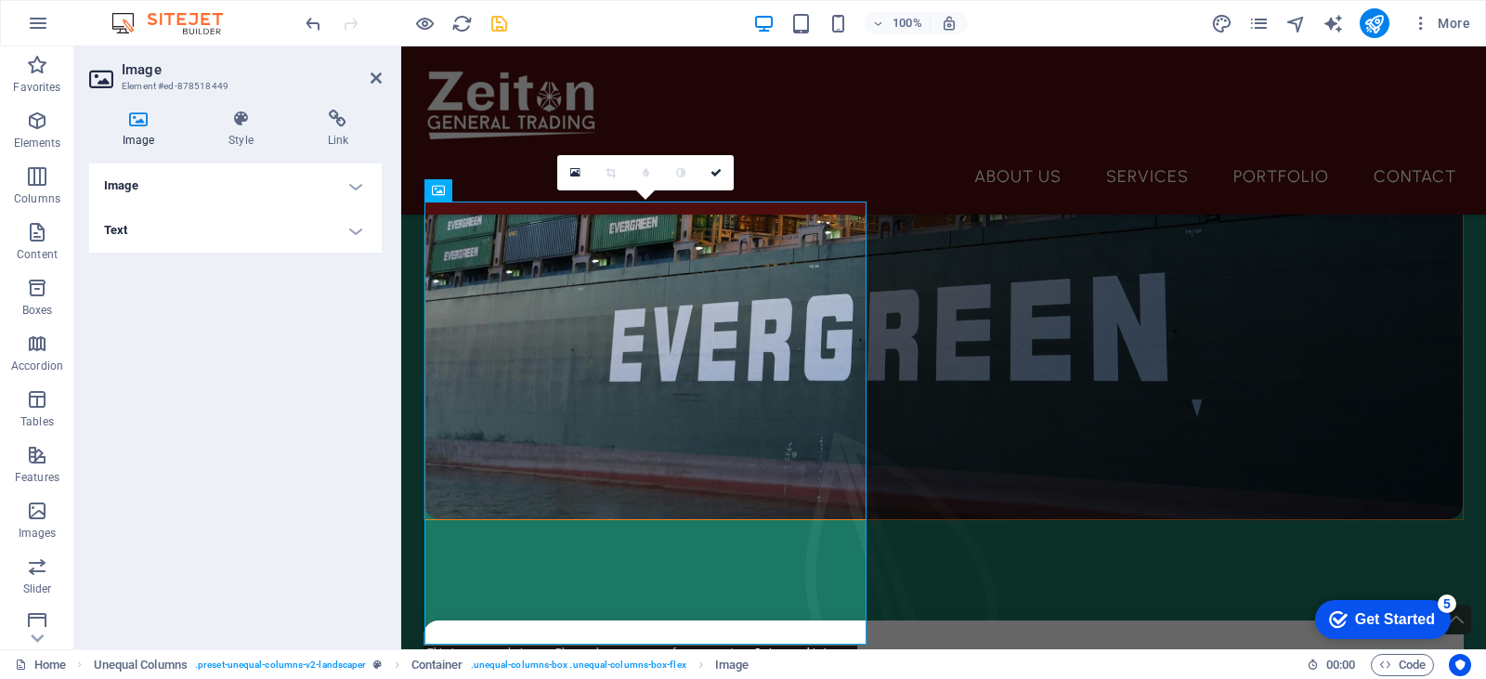
click at [329, 181] on h4 "Image" at bounding box center [235, 185] width 293 height 45
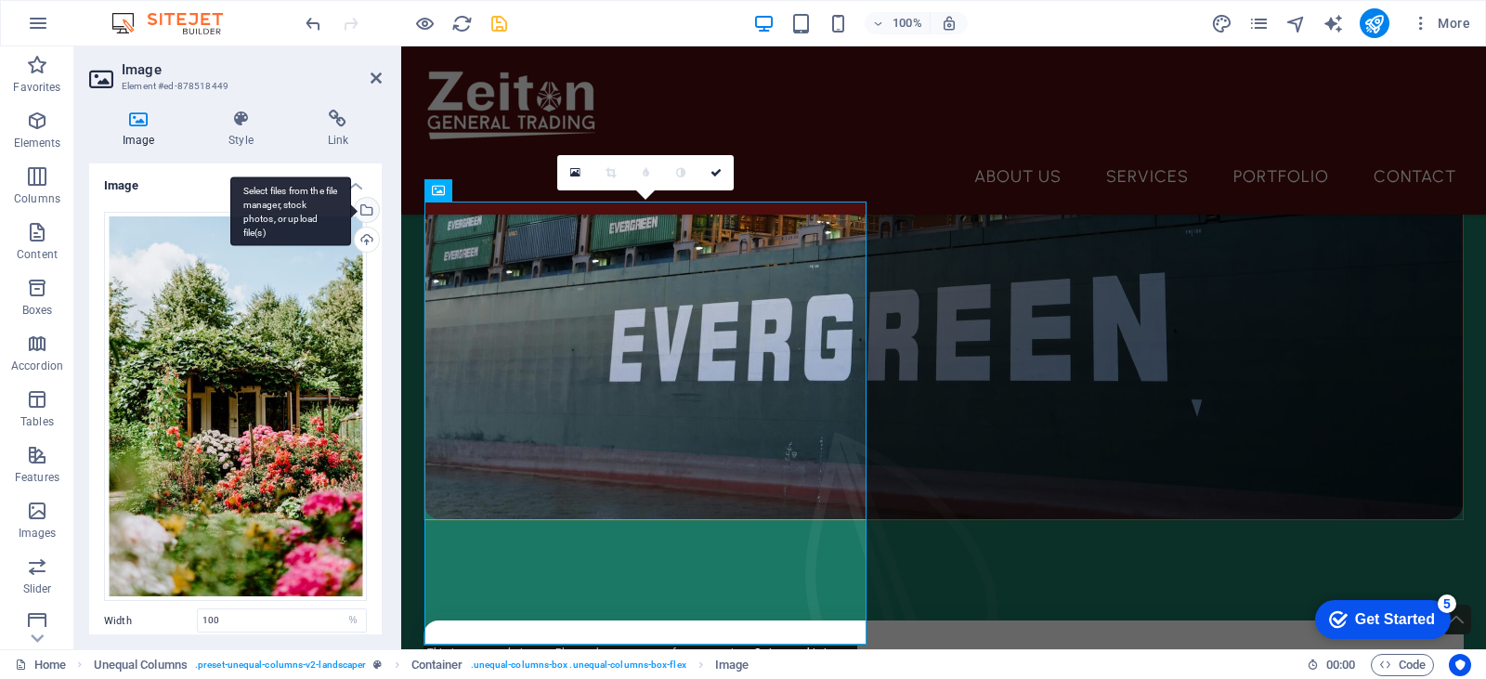
click at [365, 209] on div "Select files from the file manager, stock photos, or upload file(s)" at bounding box center [365, 212] width 28 height 28
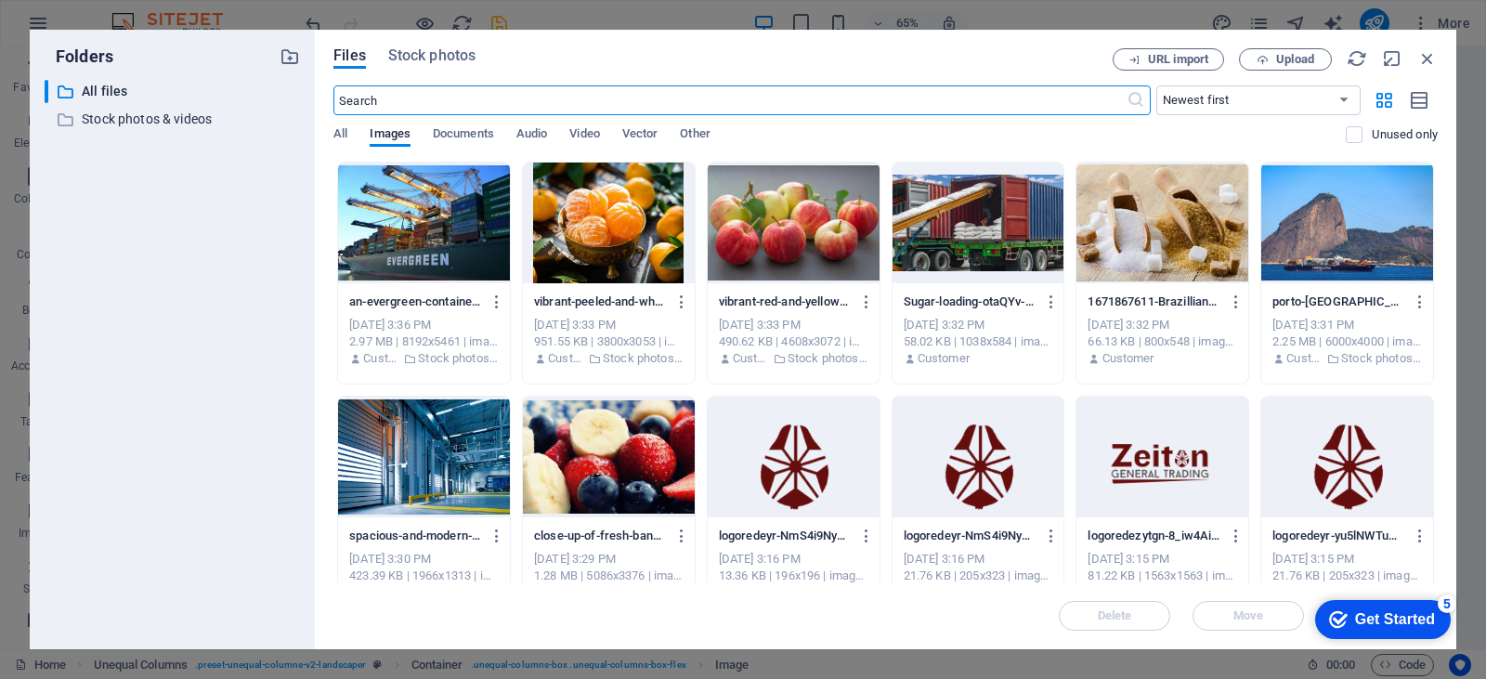
scroll to position [93, 0]
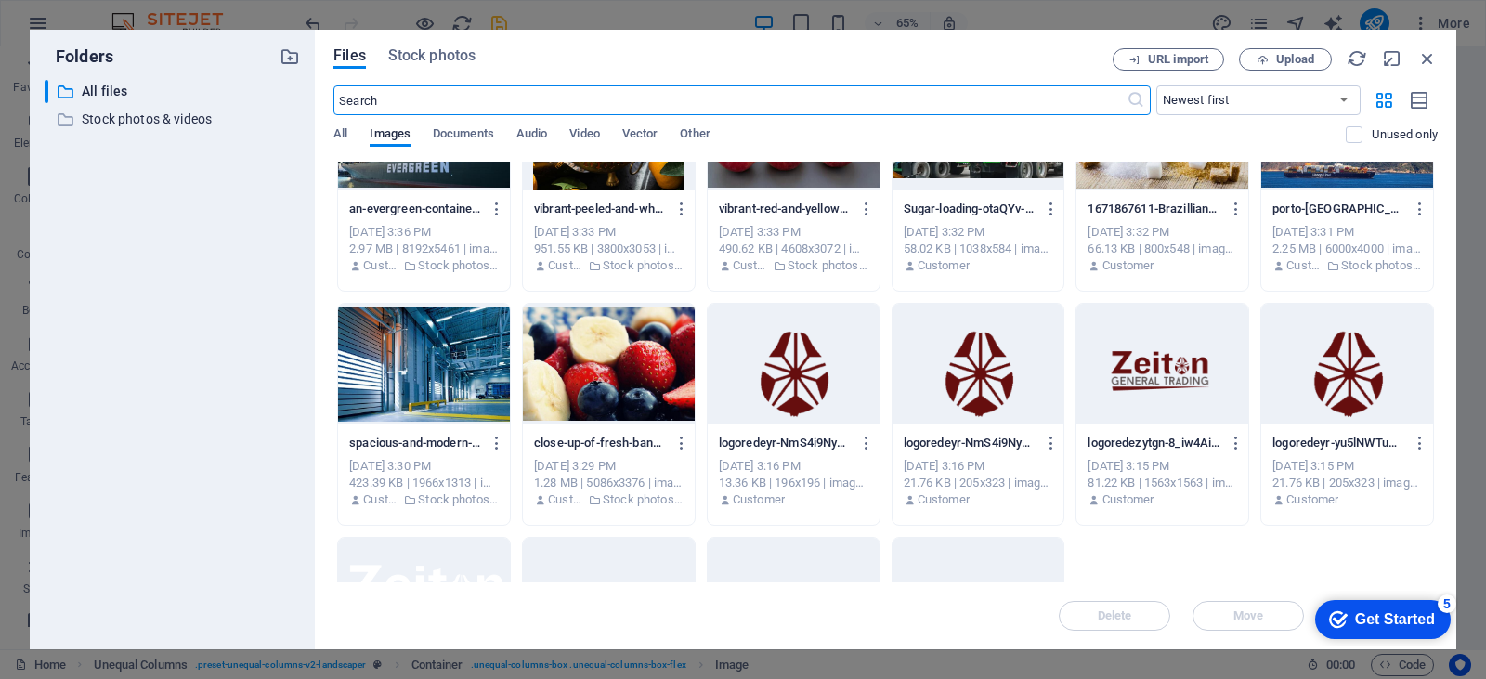
click at [763, 368] on div at bounding box center [794, 364] width 172 height 121
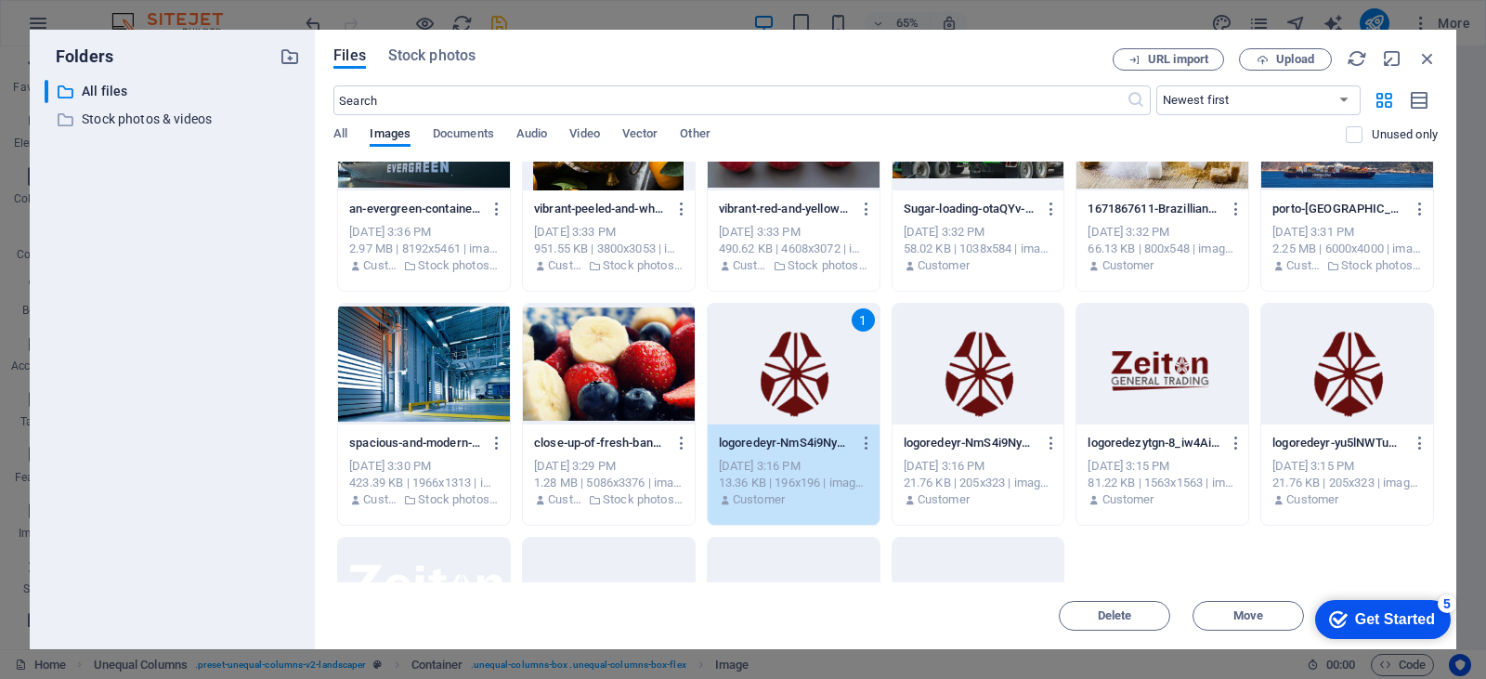
click at [763, 368] on div "1" at bounding box center [794, 364] width 172 height 121
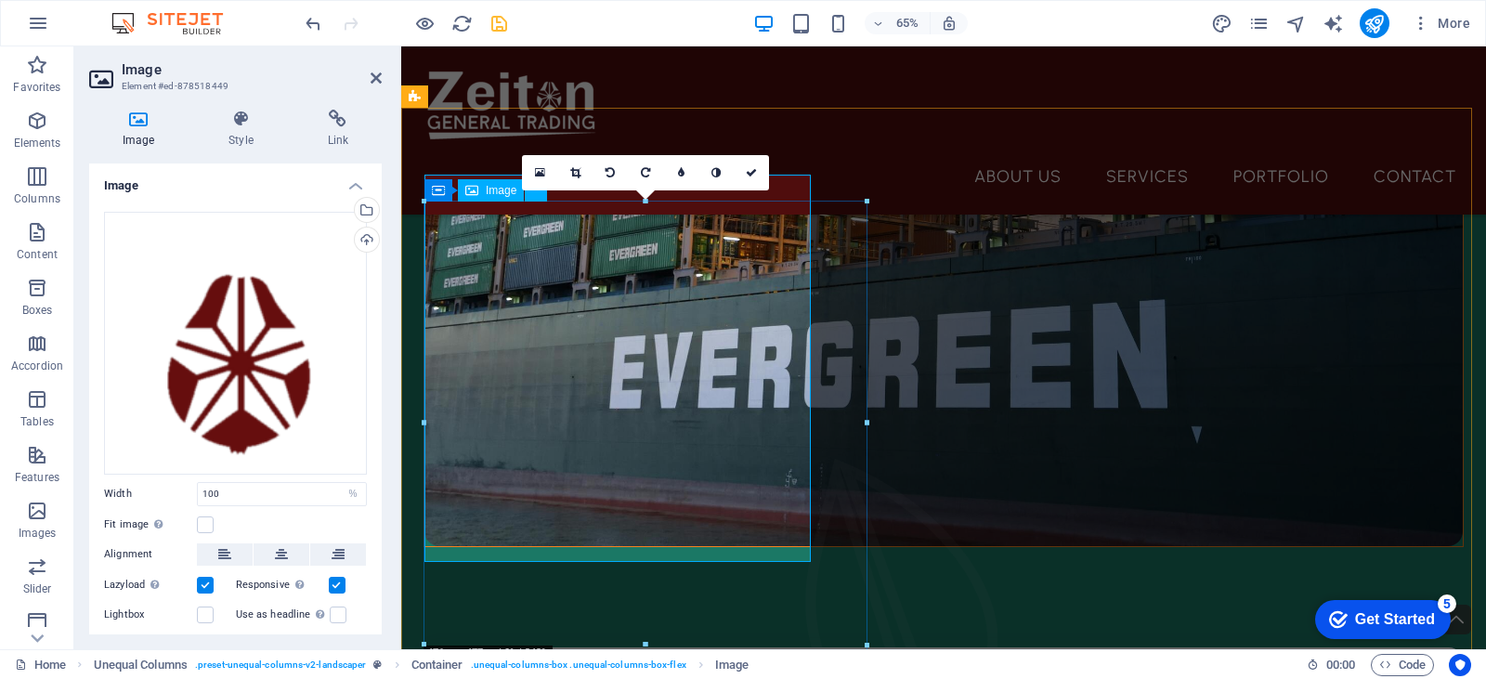
scroll to position [1186, 0]
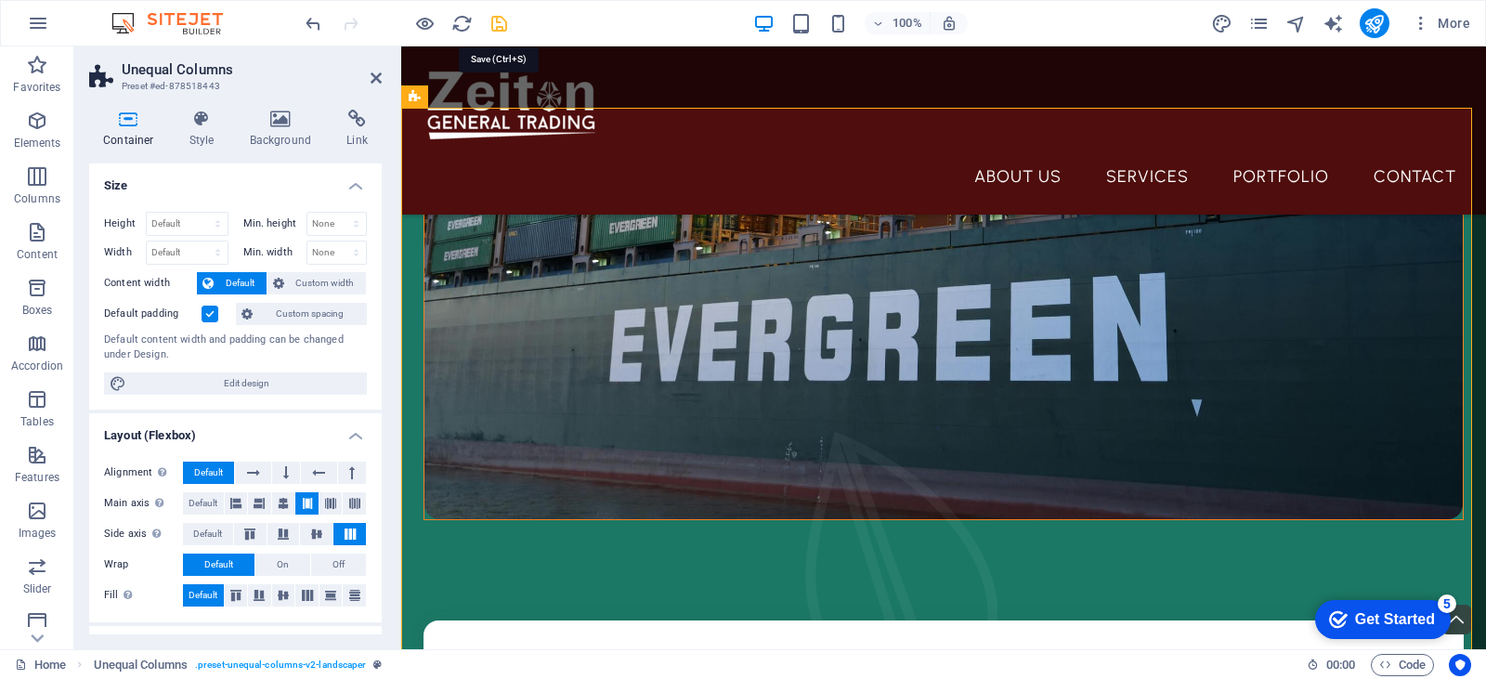
click at [503, 28] on icon "save" at bounding box center [498, 23] width 21 height 21
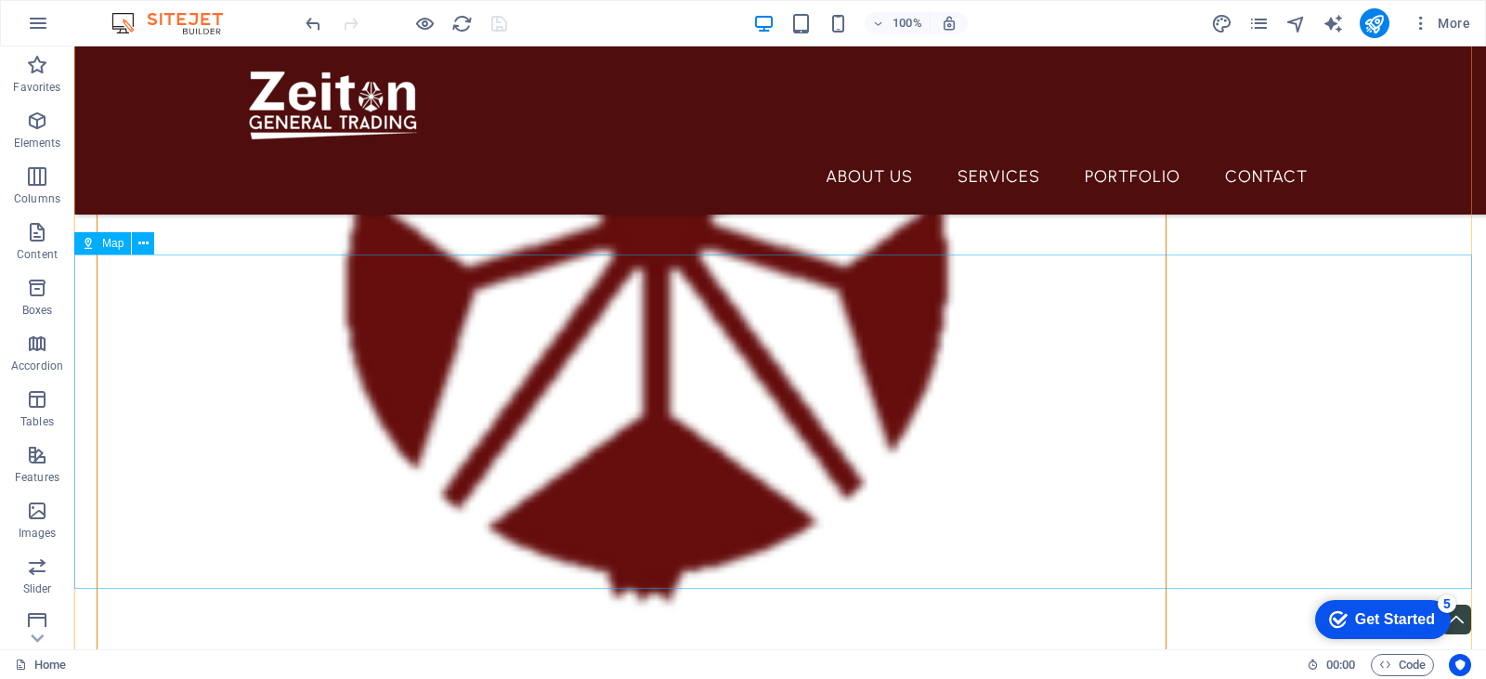
scroll to position [3148, 0]
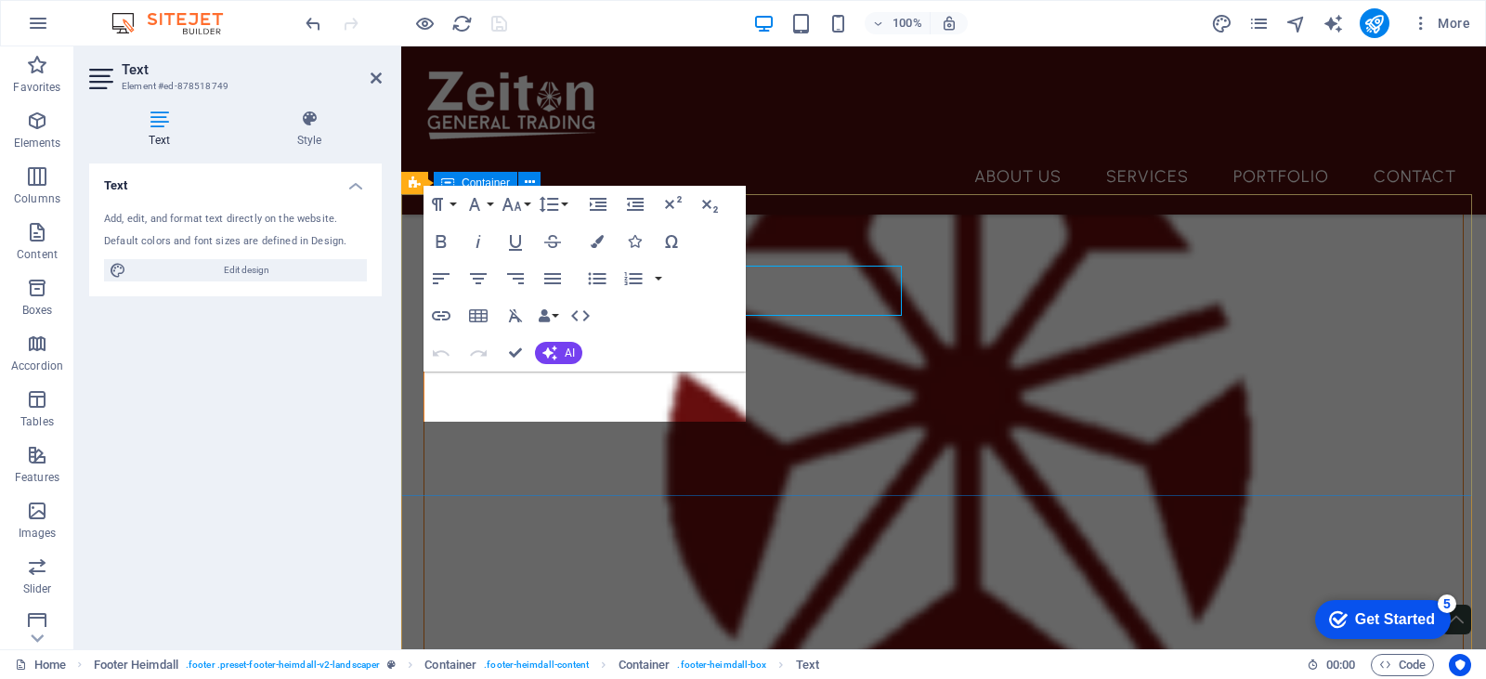
scroll to position [3268, 0]
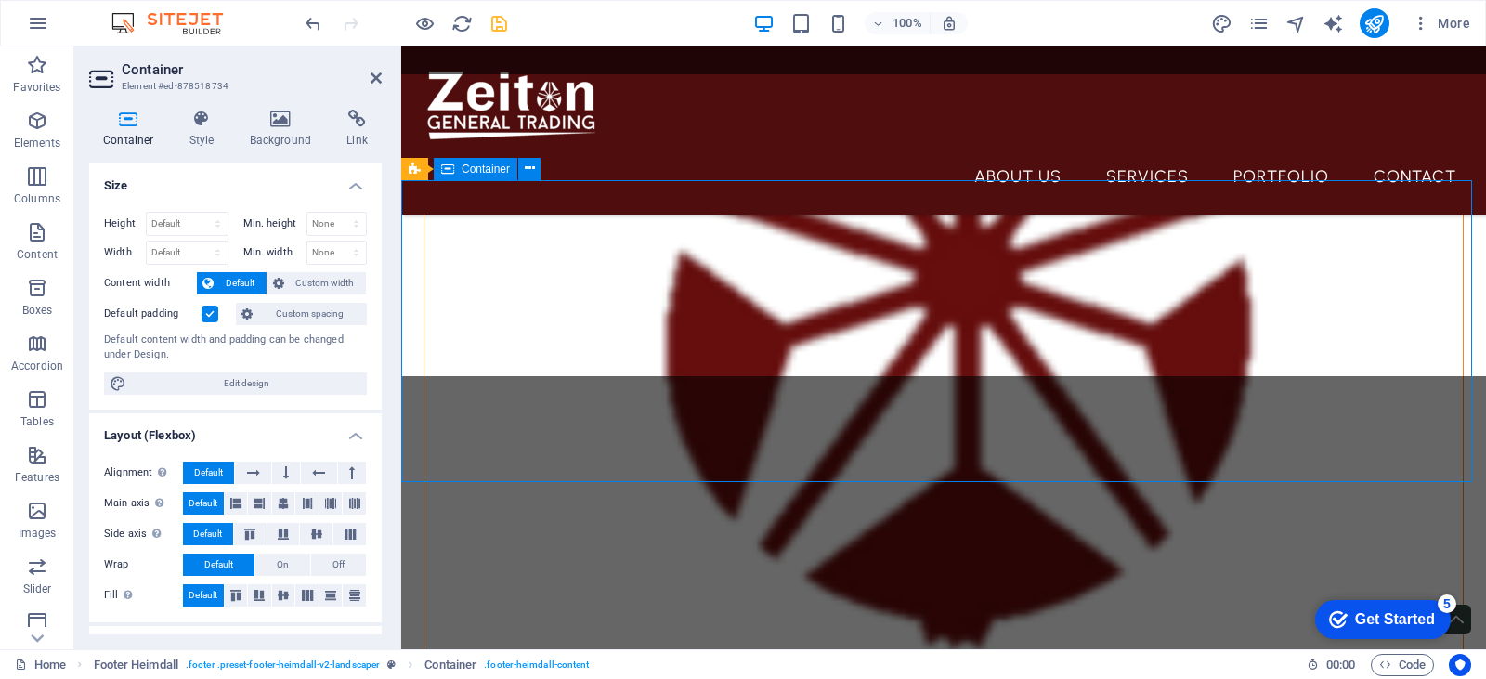
scroll to position [3282, 0]
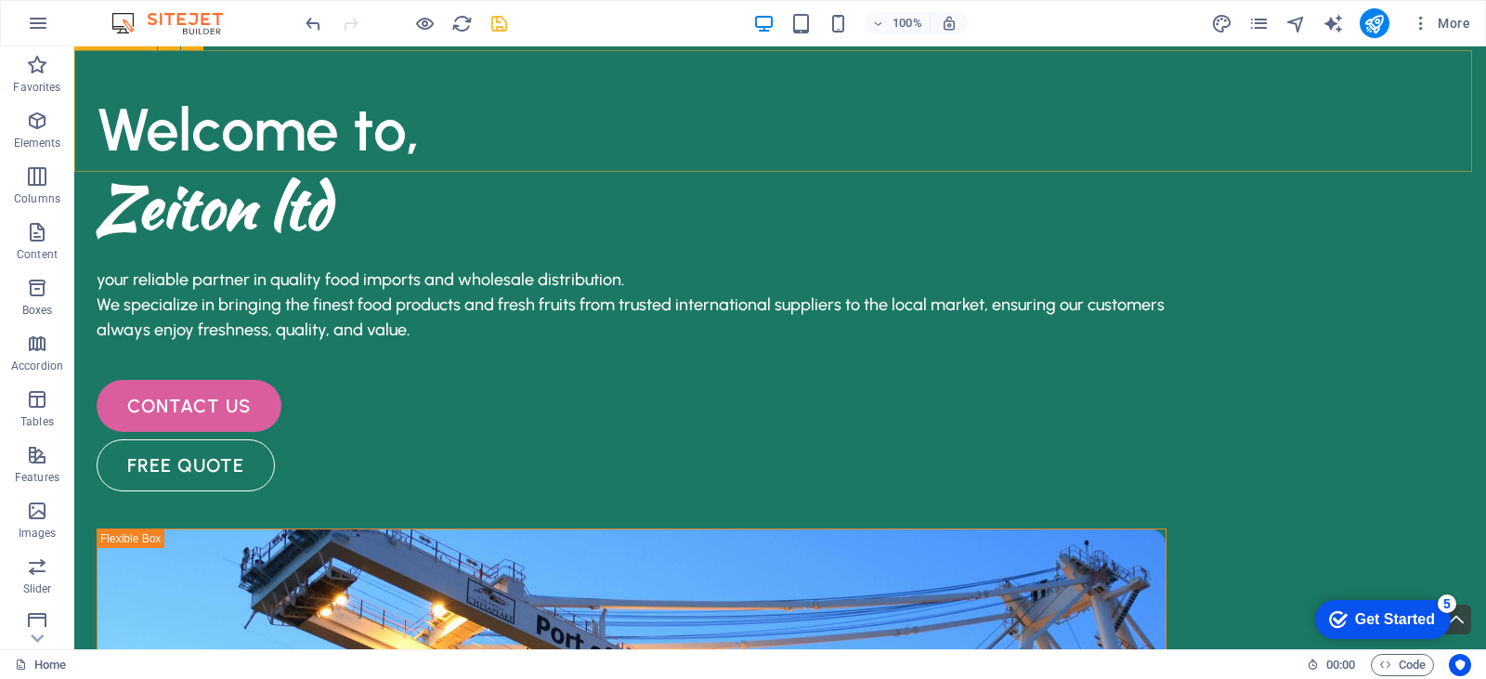
scroll to position [0, 0]
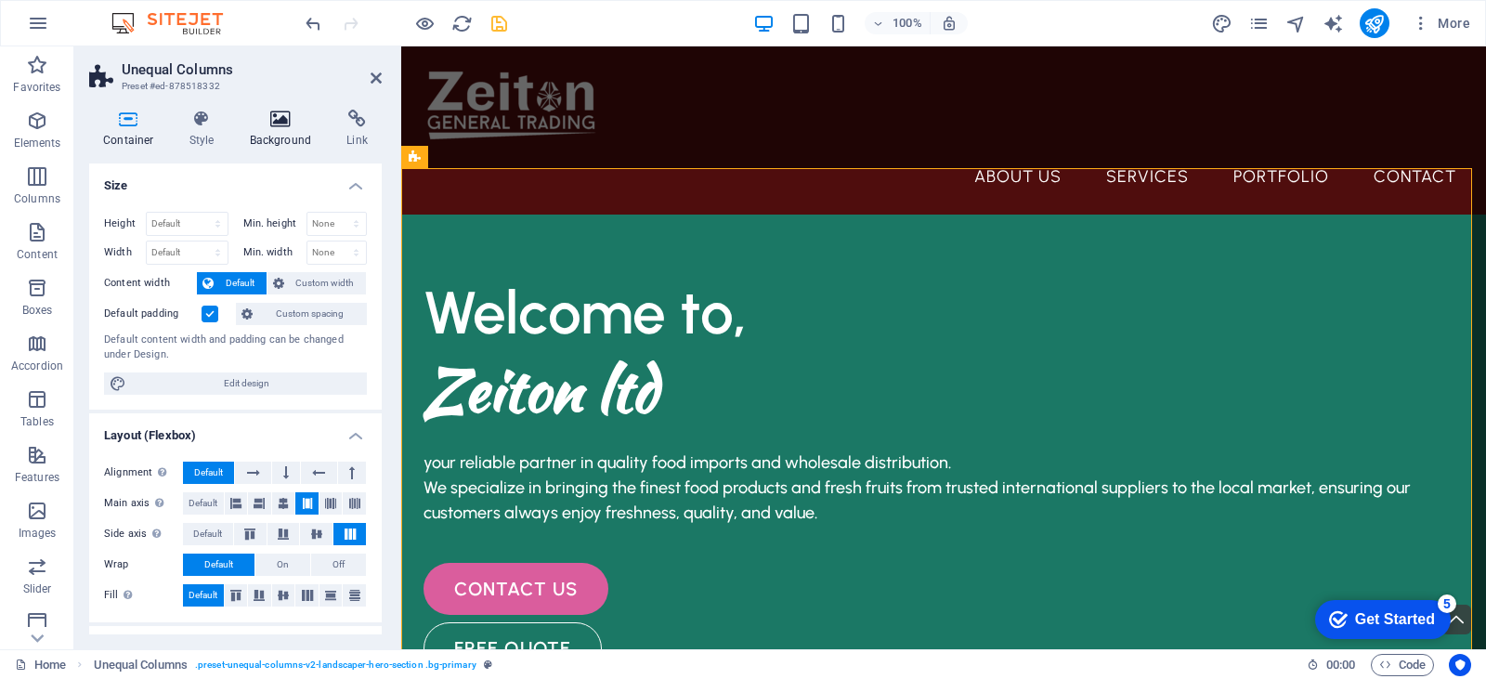
click at [260, 116] on icon at bounding box center [281, 119] width 90 height 19
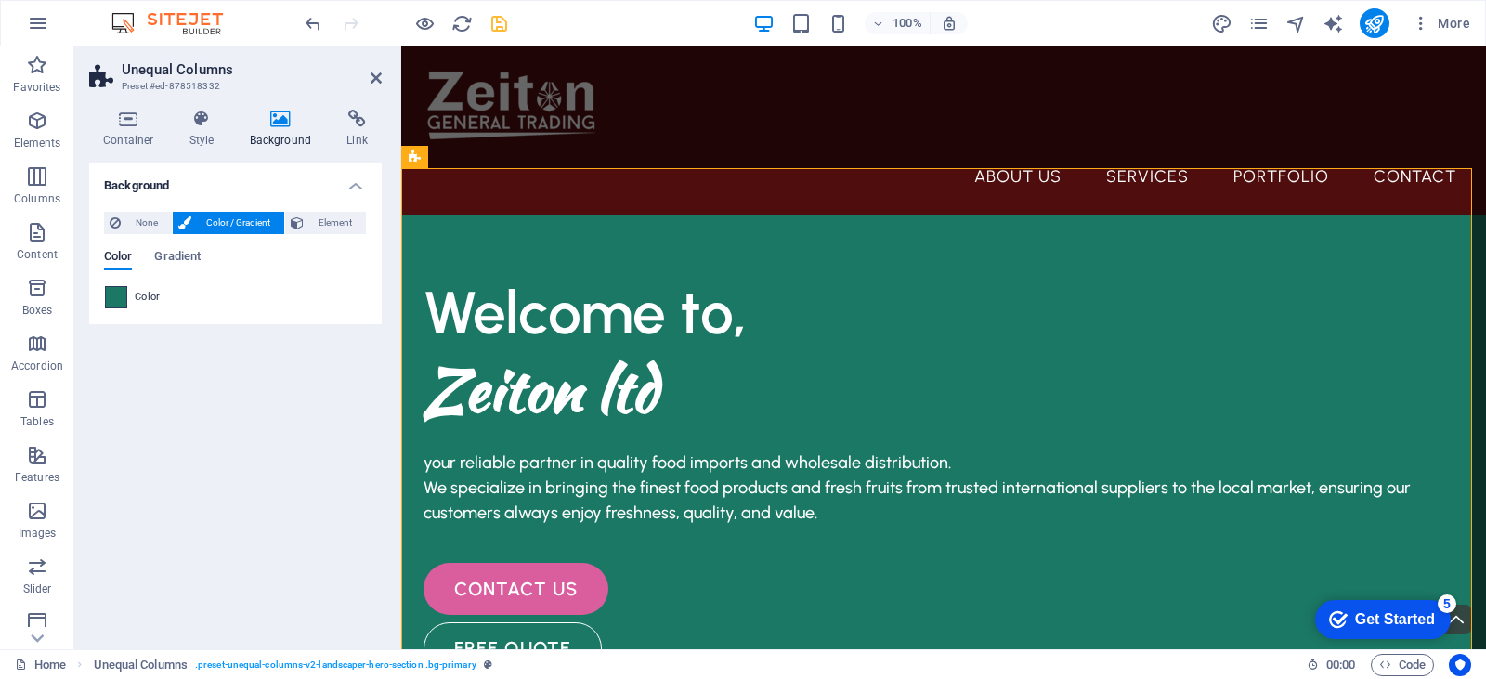
click at [114, 299] on span at bounding box center [116, 297] width 20 height 20
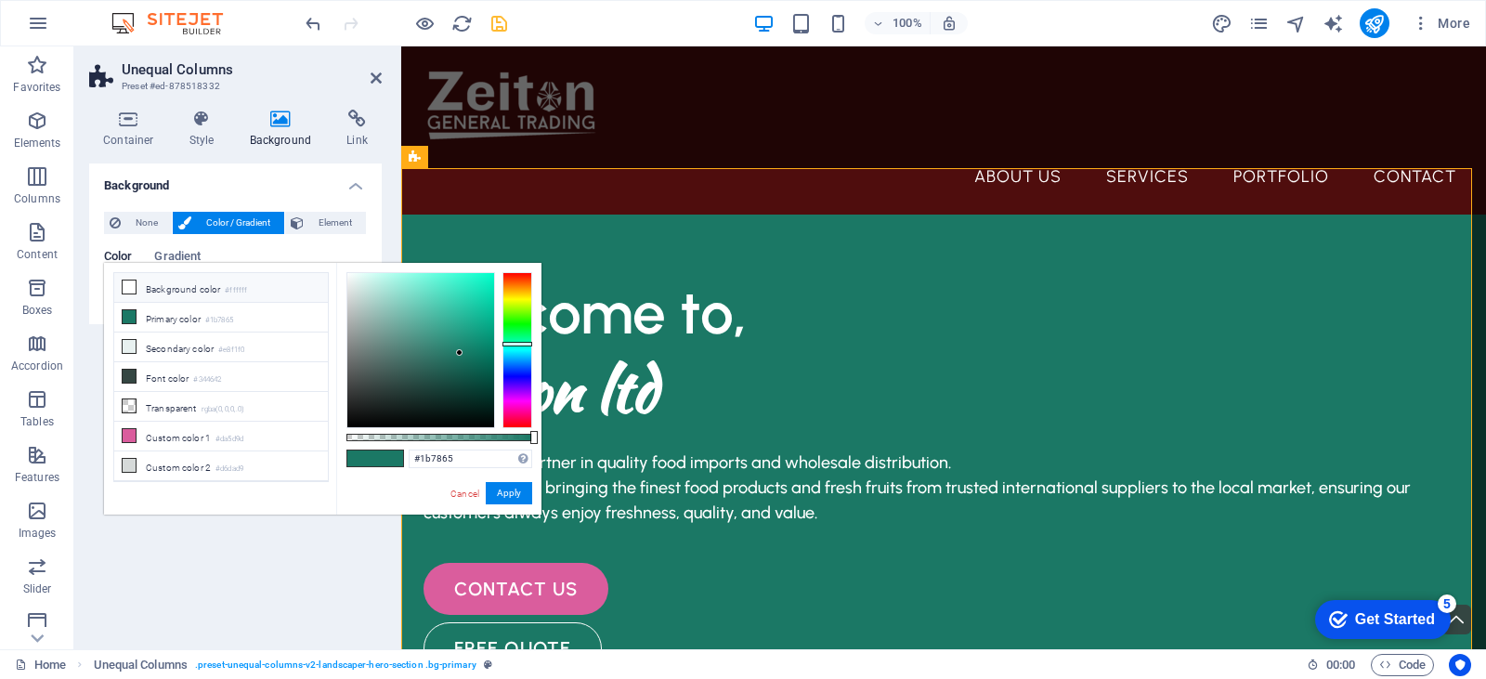
click at [136, 289] on span at bounding box center [129, 287] width 15 height 15
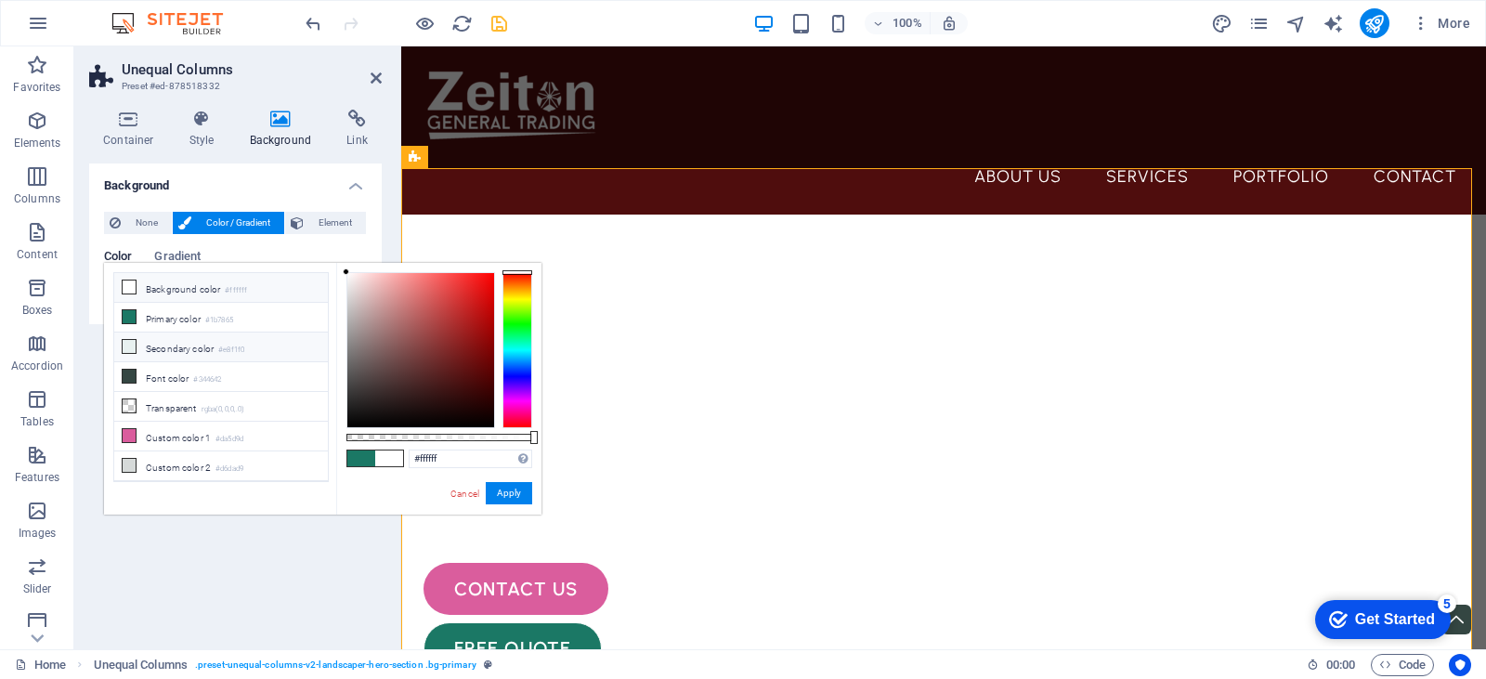
click at [157, 340] on li "Secondary color #e8f1f0" at bounding box center [221, 347] width 214 height 30
type input "#e8f1f0"
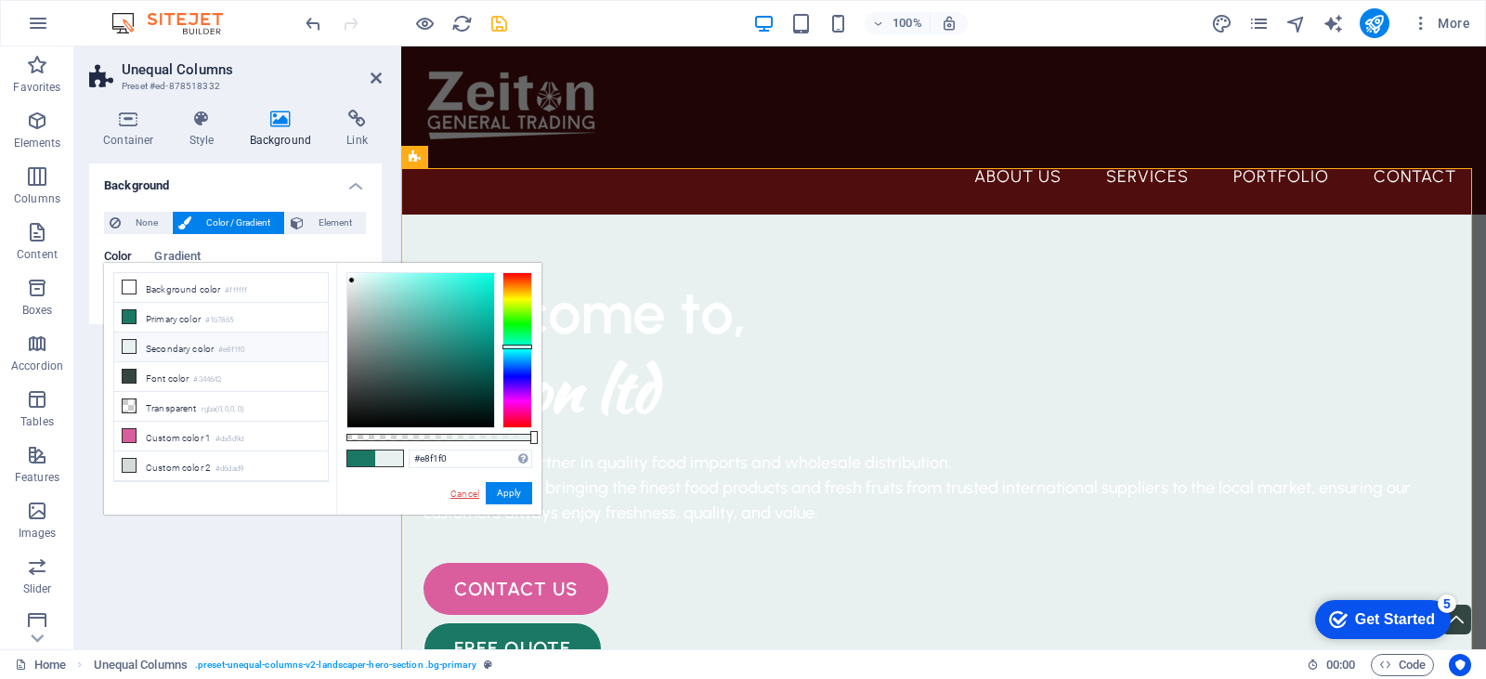
click at [469, 492] on link "Cancel" at bounding box center [465, 494] width 33 height 14
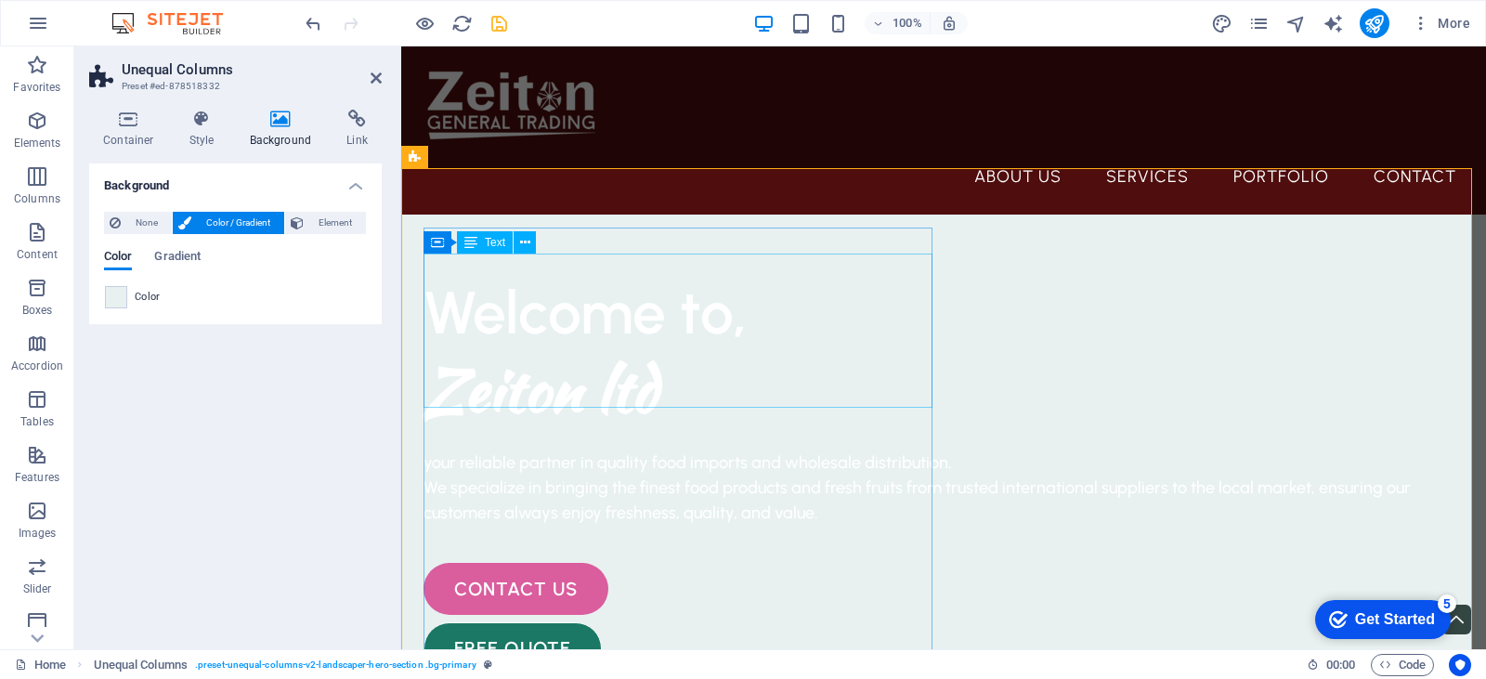
click at [558, 299] on div "Welcome to, Zeiton ltd" at bounding box center [943, 351] width 1040 height 154
click at [553, 295] on div "Welcome to, Zeiton ltd" at bounding box center [943, 351] width 1040 height 154
click at [486, 246] on span "Text" at bounding box center [495, 242] width 20 height 11
click at [493, 243] on span "Text" at bounding box center [495, 242] width 20 height 11
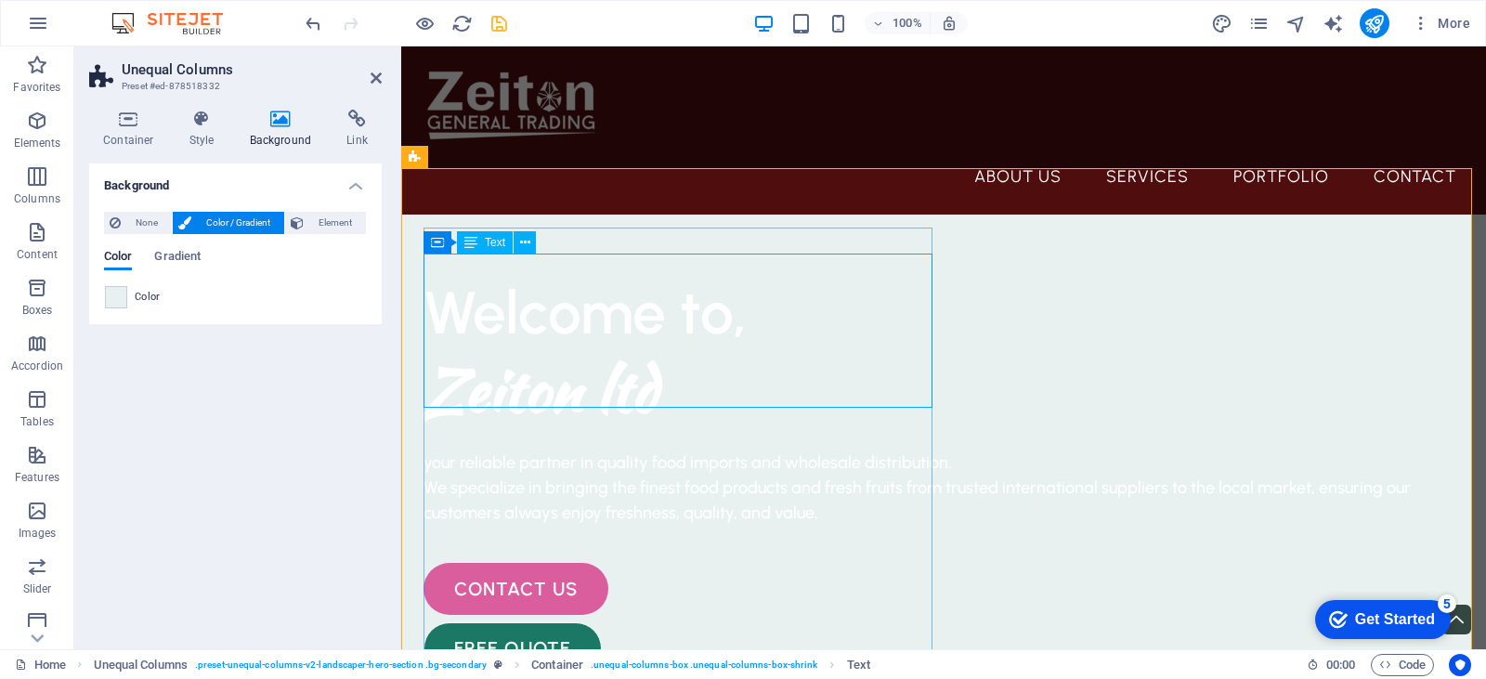
click at [493, 243] on span "Text" at bounding box center [495, 242] width 20 height 11
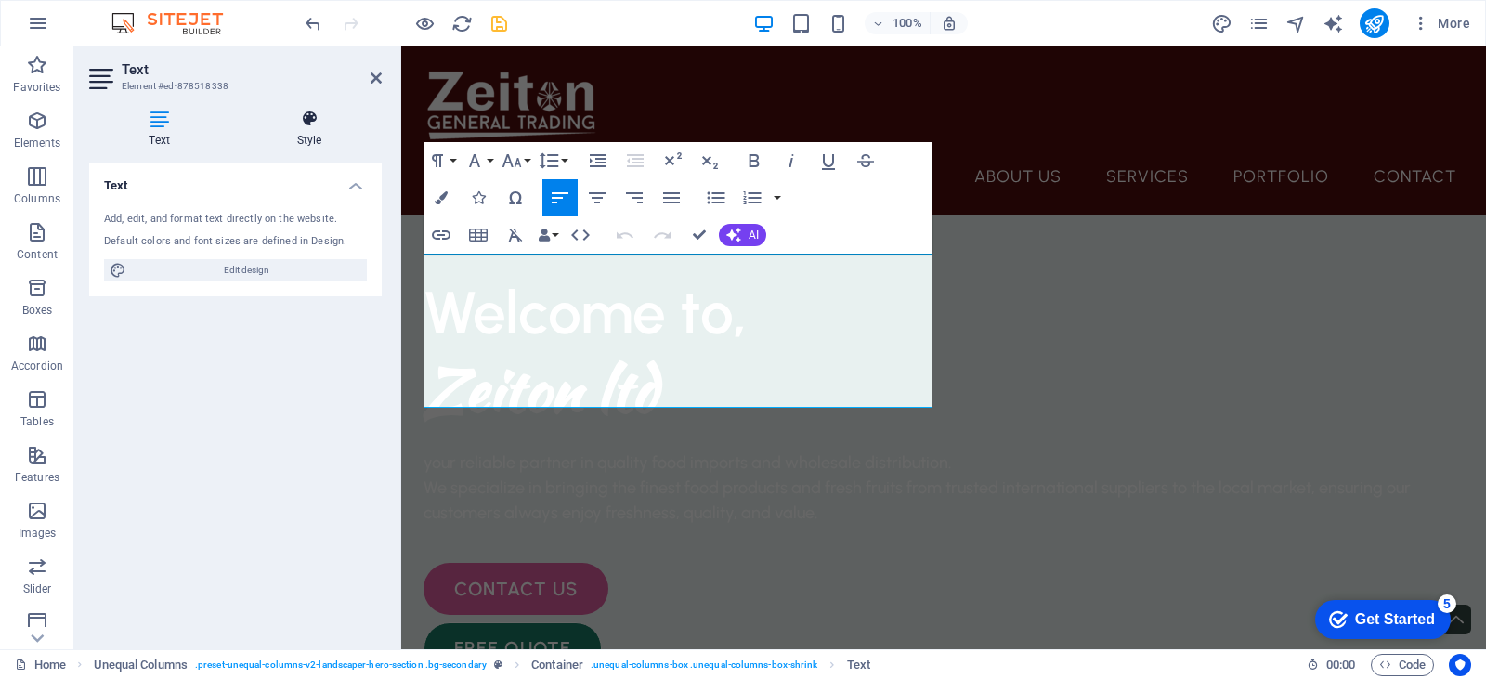
click at [316, 116] on icon at bounding box center [309, 119] width 145 height 19
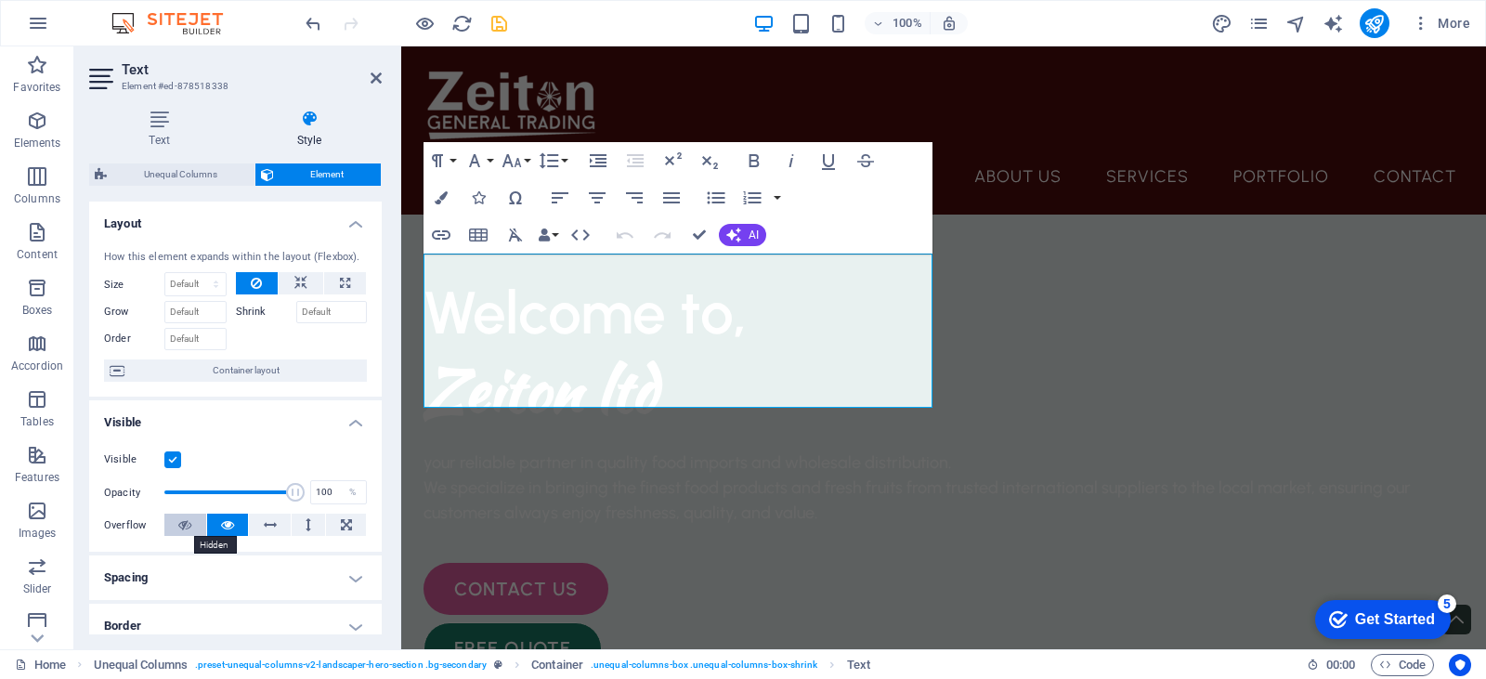
click at [189, 525] on icon at bounding box center [184, 525] width 13 height 22
click at [223, 518] on icon at bounding box center [227, 525] width 13 height 22
click at [371, 71] on icon at bounding box center [376, 78] width 11 height 15
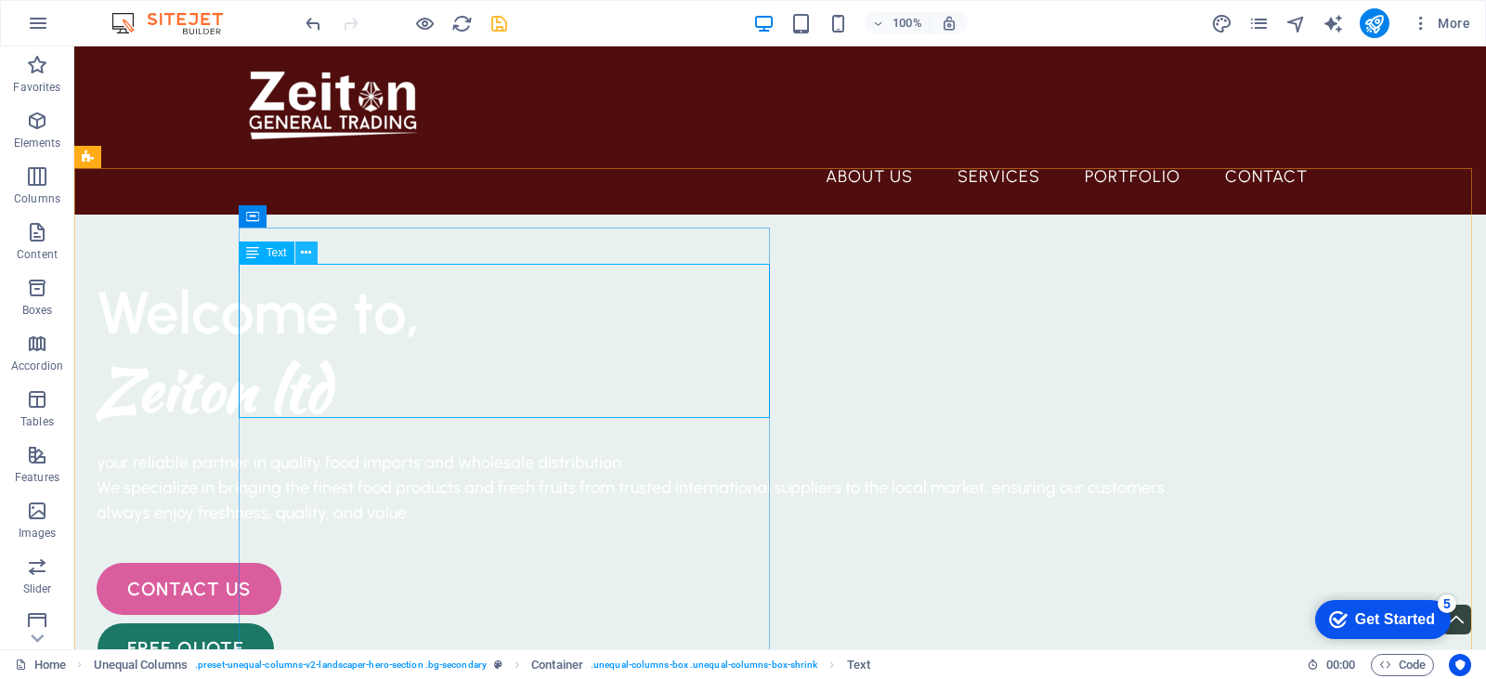
click at [295, 261] on button at bounding box center [306, 252] width 22 height 22
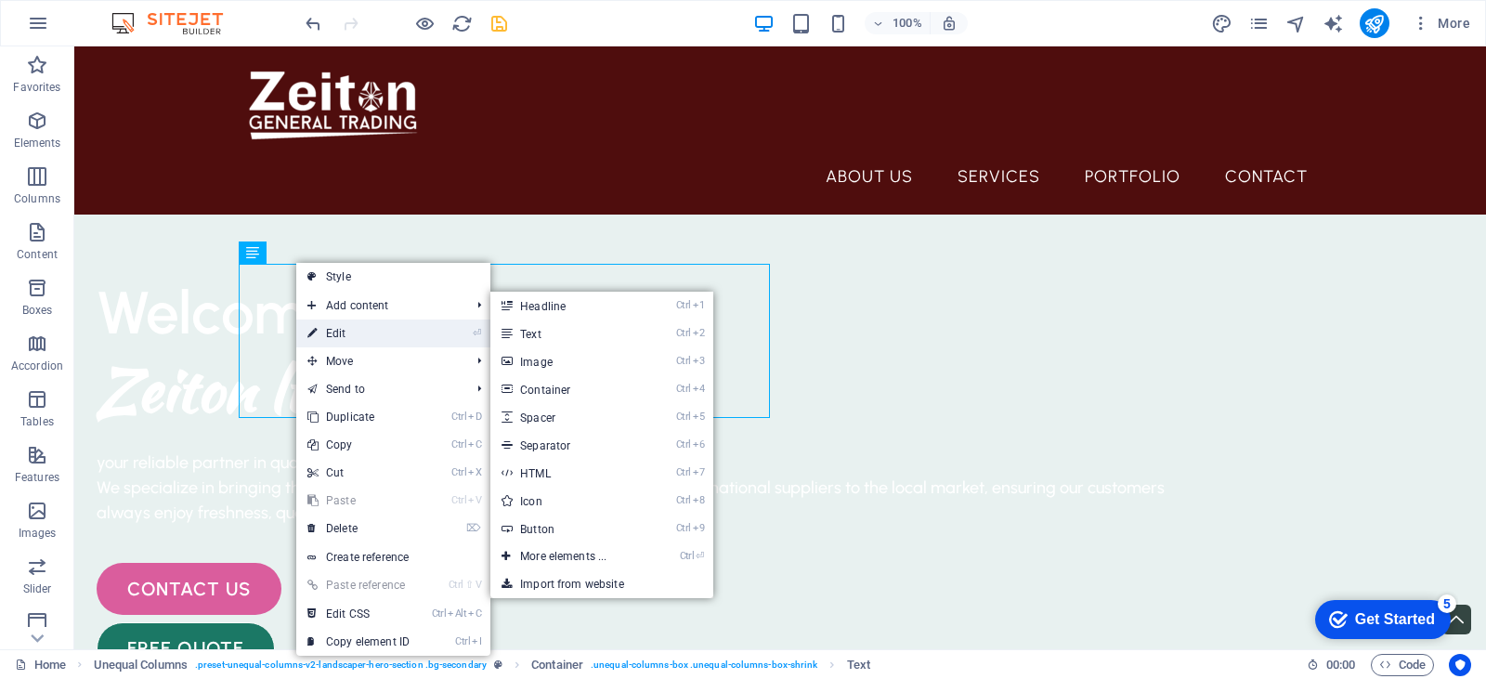
click at [369, 327] on link "⏎ Edit" at bounding box center [358, 333] width 124 height 28
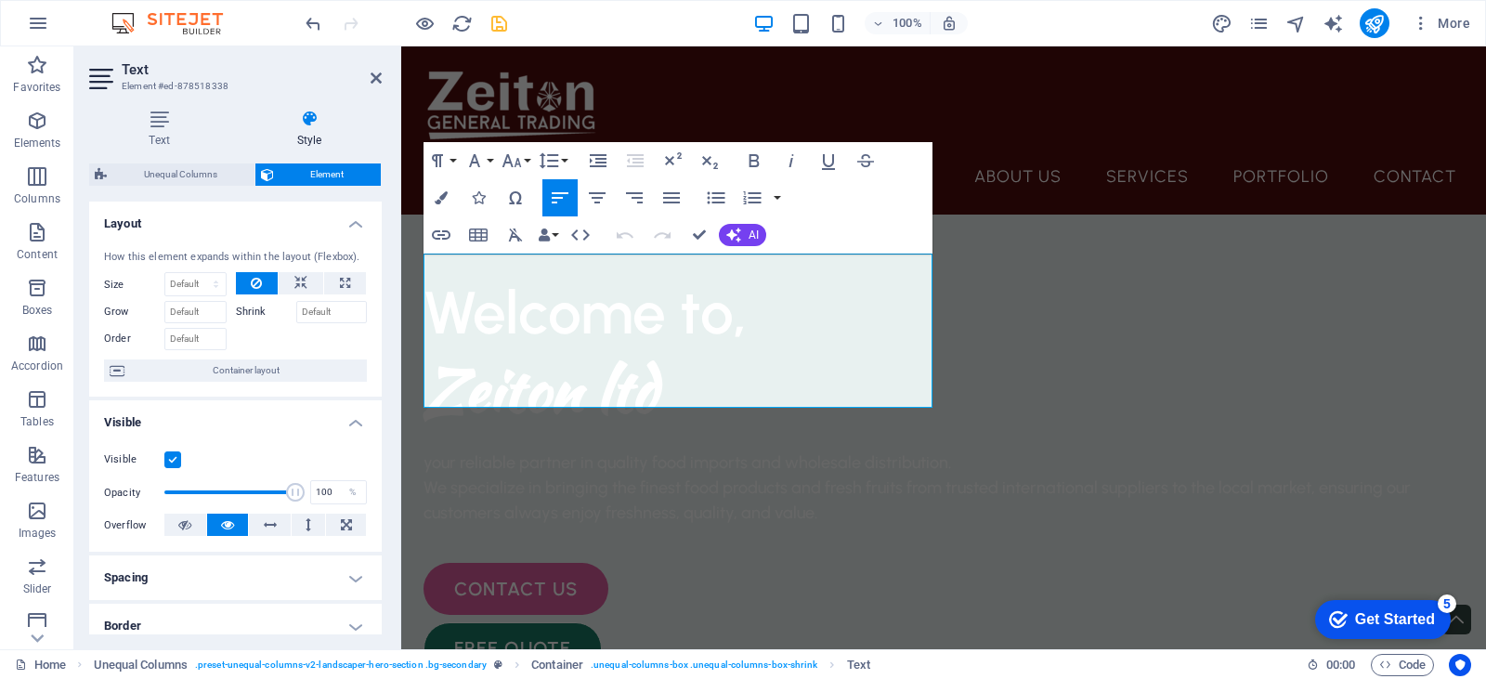
click at [316, 119] on icon at bounding box center [309, 119] width 145 height 19
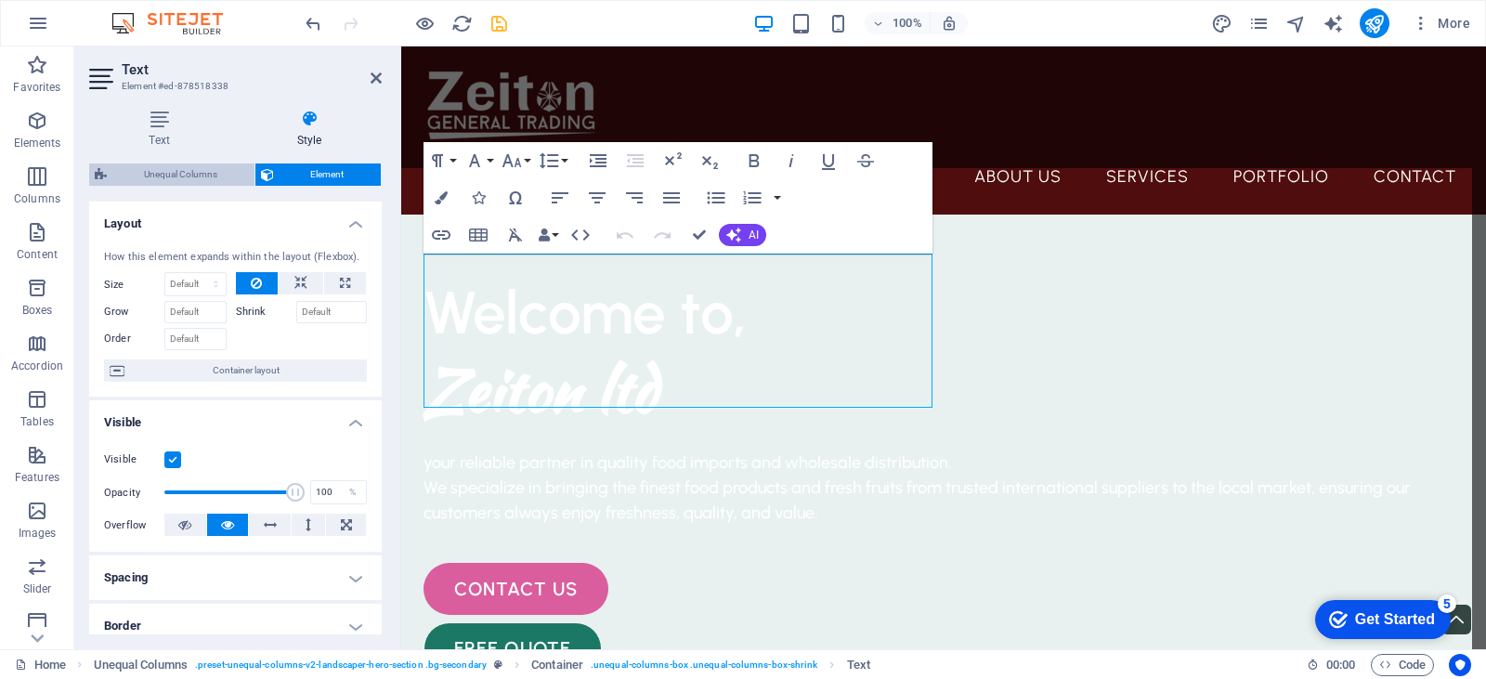
click at [205, 166] on span "Unequal Columns" at bounding box center [180, 174] width 137 height 22
select select "%"
select select "px"
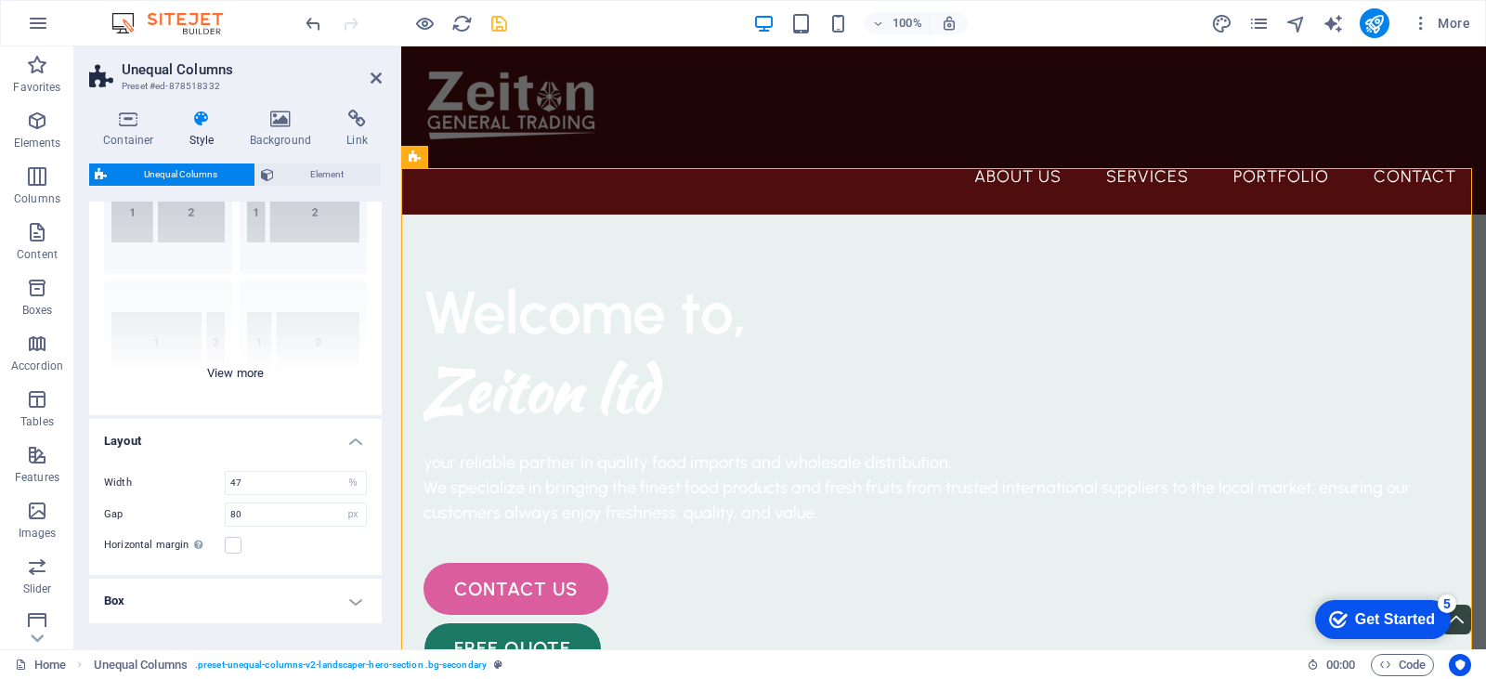
scroll to position [162, 0]
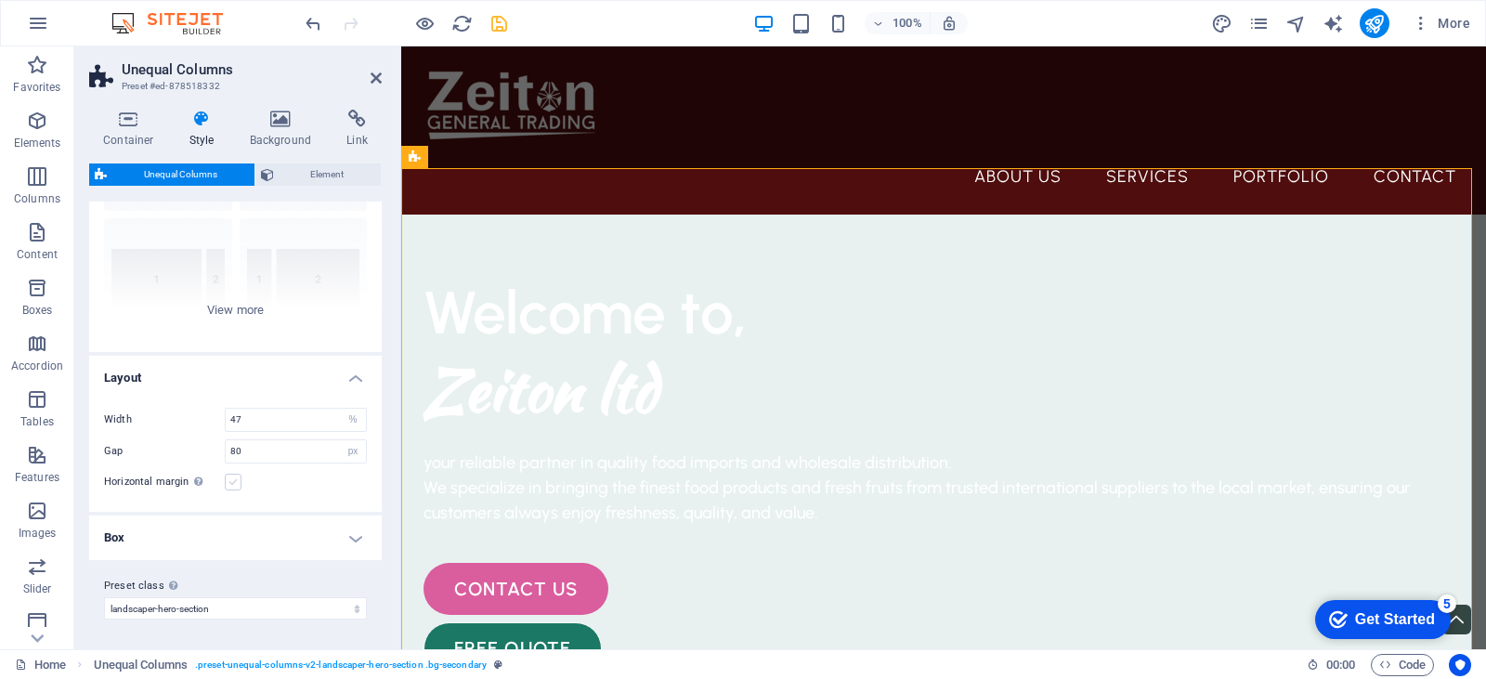
click at [236, 478] on label at bounding box center [233, 482] width 17 height 17
click at [0, 0] on input "Horizontal margin Only if the containers "Content width" is not set to "Default"" at bounding box center [0, 0] width 0 height 0
click at [236, 478] on label at bounding box center [233, 482] width 17 height 17
click at [0, 0] on input "Horizontal margin Only if the containers "Content width" is not set to "Default"" at bounding box center [0, 0] width 0 height 0
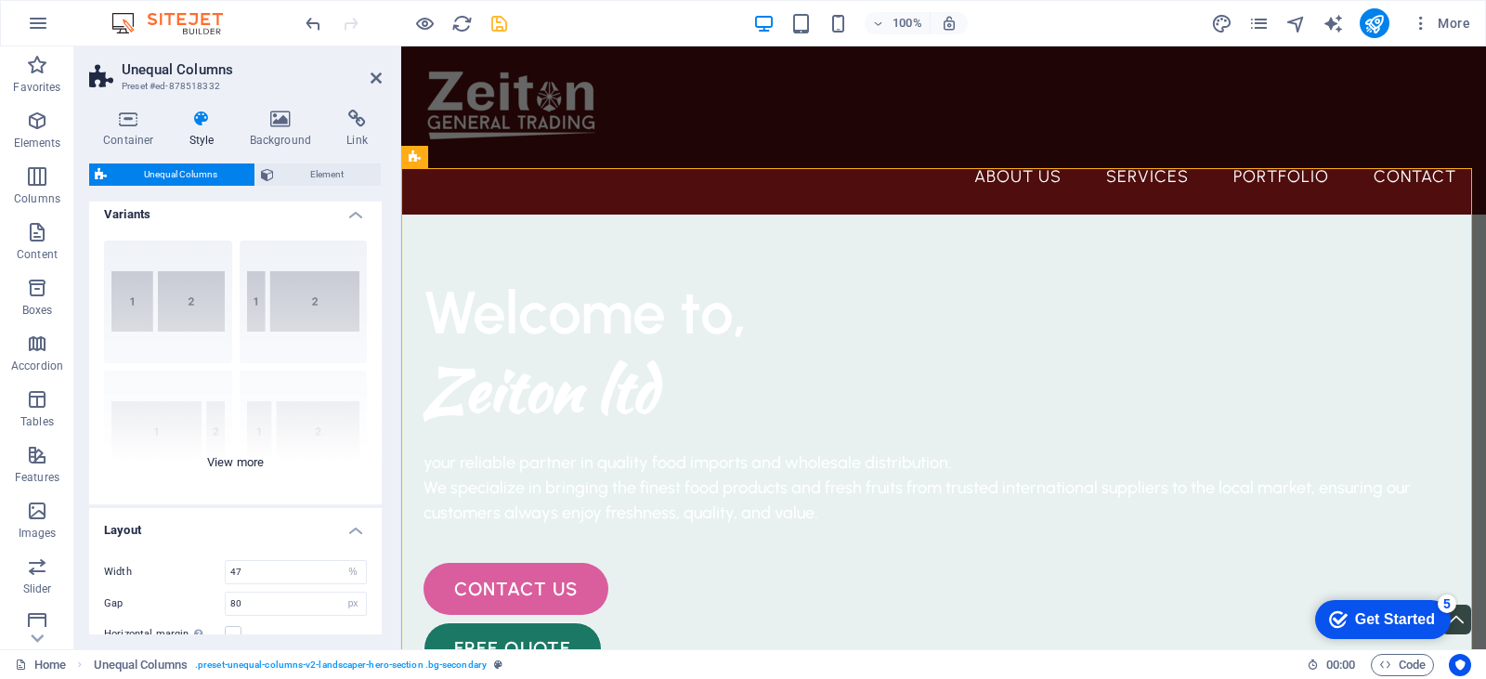
scroll to position [0, 0]
click at [294, 125] on icon at bounding box center [281, 119] width 90 height 19
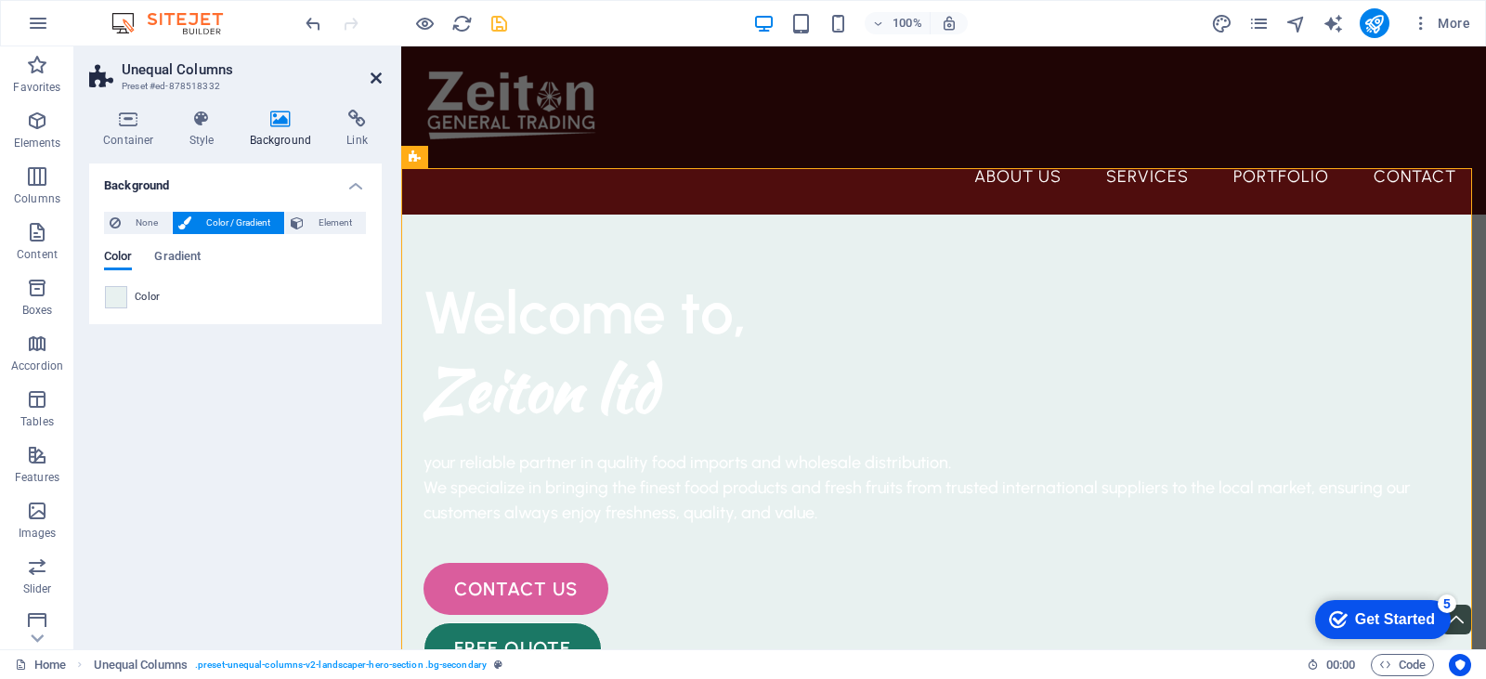
click at [375, 72] on icon at bounding box center [376, 78] width 11 height 15
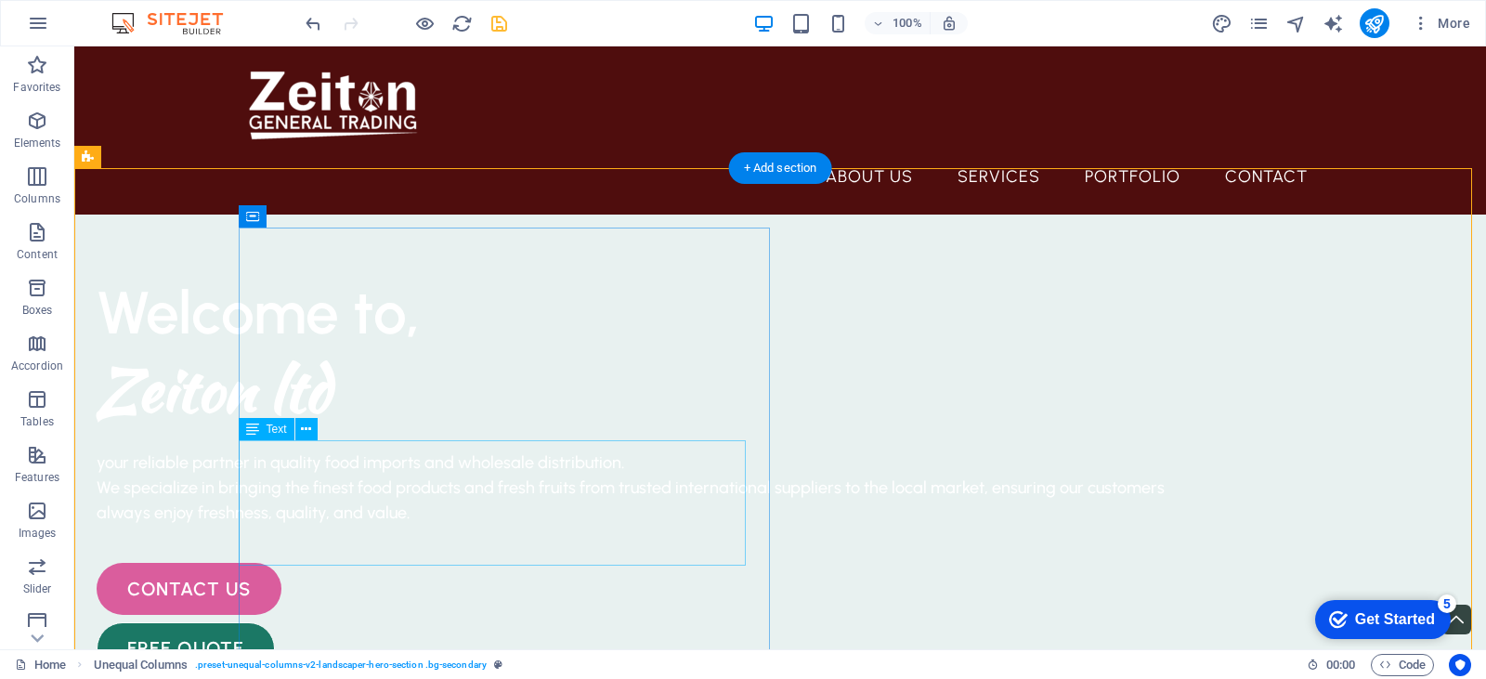
click at [593, 464] on div "your reliable partner in quality food imports and wholesale distribution. We sp…" at bounding box center [632, 487] width 1070 height 75
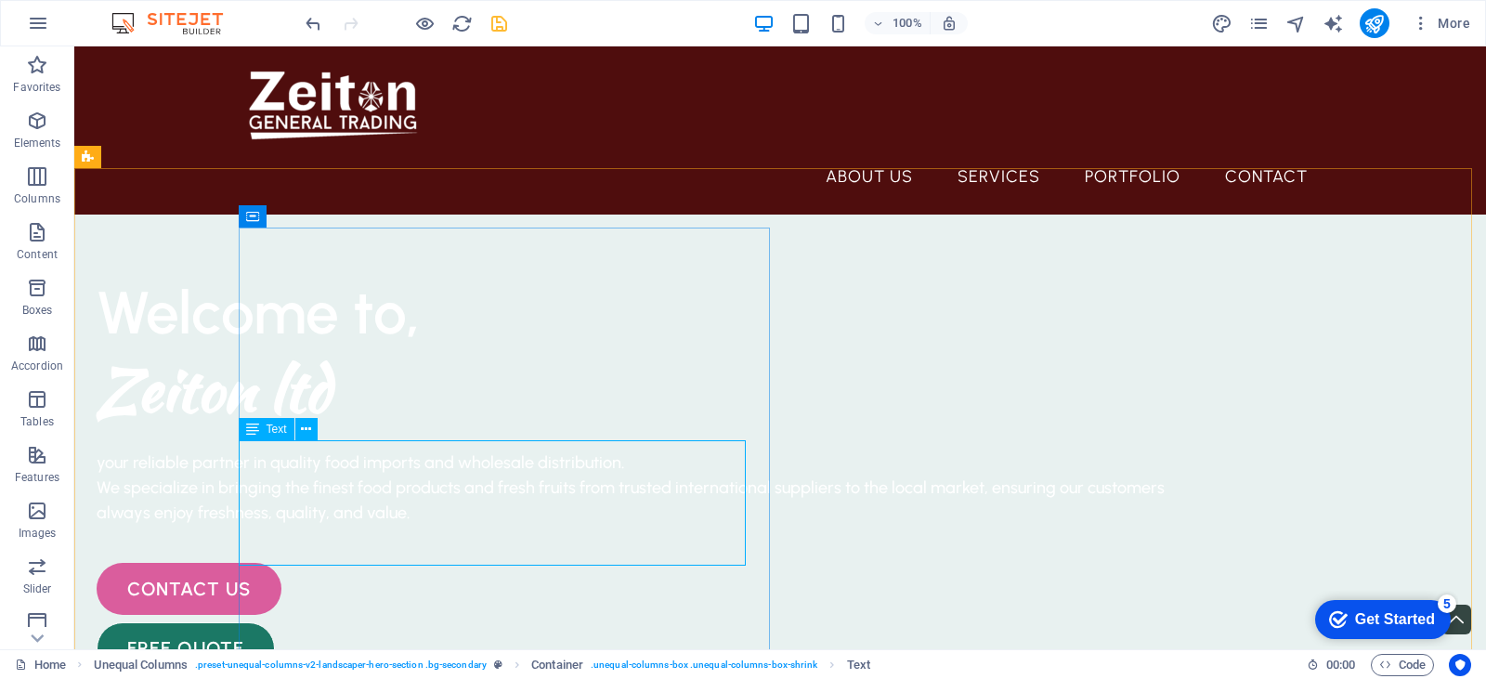
click at [269, 433] on span "Text" at bounding box center [277, 428] width 20 height 11
click at [272, 428] on span "Text" at bounding box center [277, 428] width 20 height 11
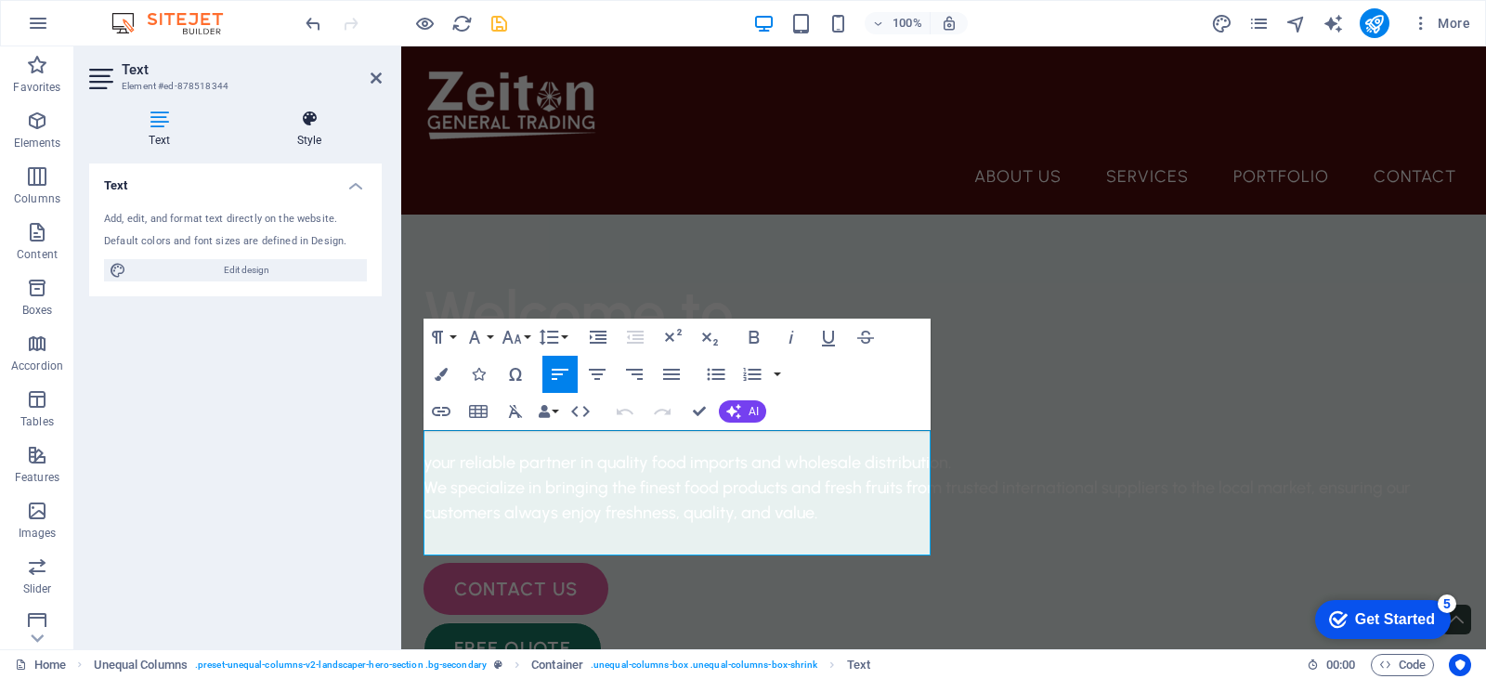
click at [305, 118] on icon at bounding box center [309, 119] width 145 height 19
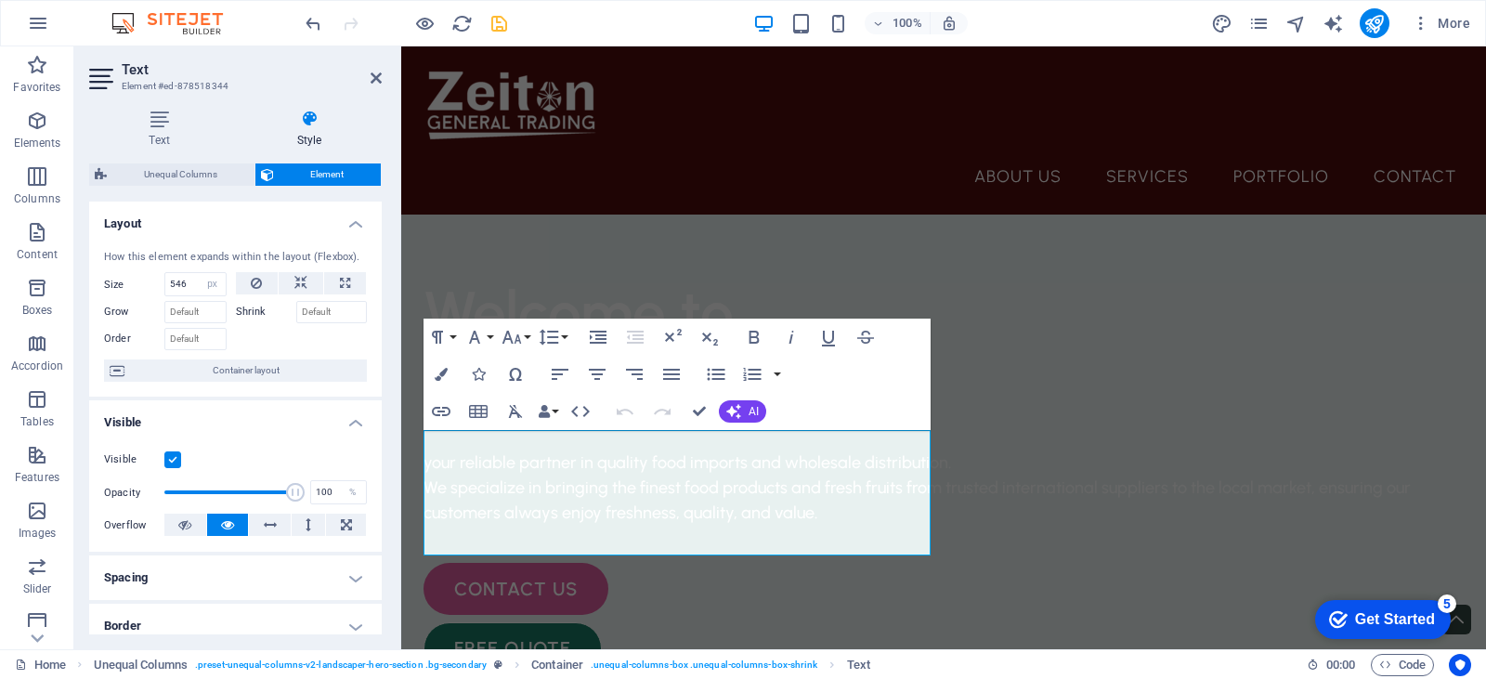
click at [157, 105] on div "Text Style Text Add, edit, and format text directly on the website. Default col…" at bounding box center [235, 372] width 322 height 554
click at [157, 122] on icon at bounding box center [159, 119] width 140 height 19
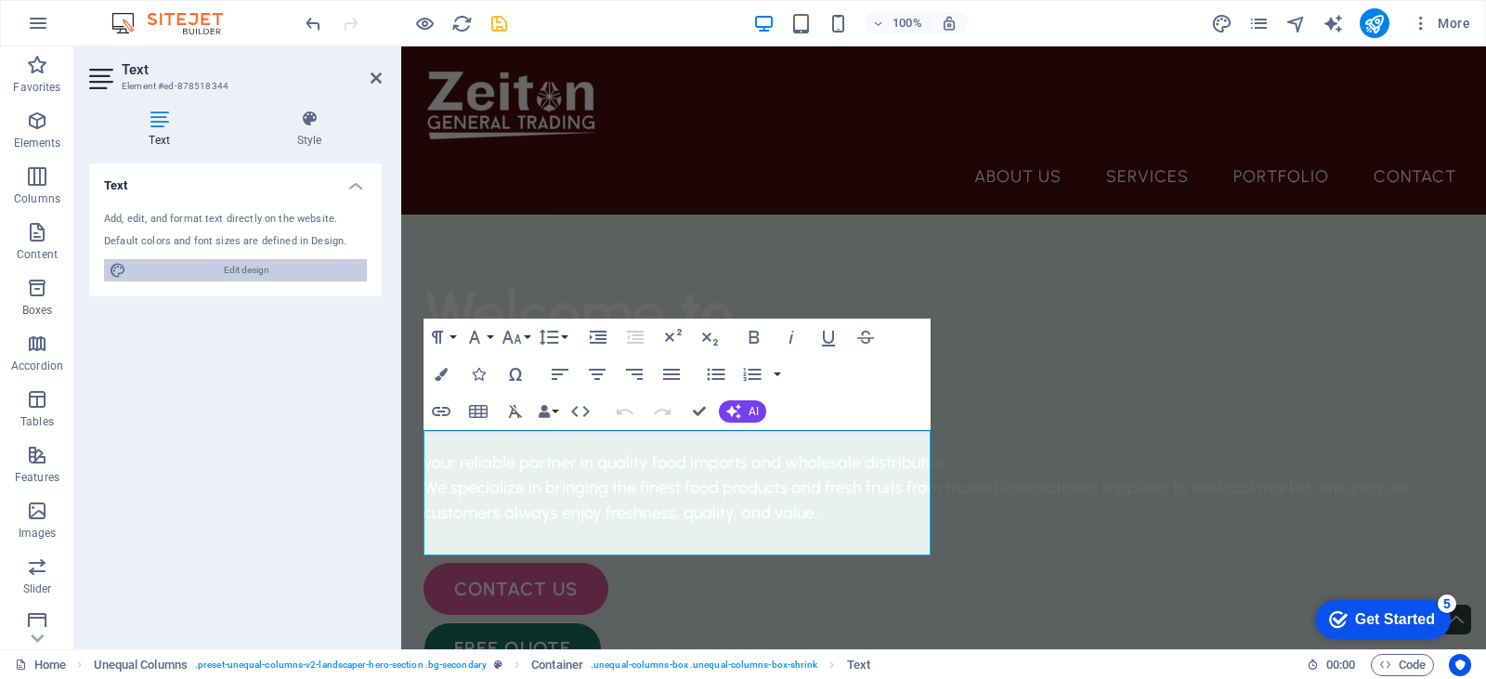
click at [270, 275] on span "Edit design" at bounding box center [246, 270] width 229 height 22
select select "px"
select select "500"
select select "px"
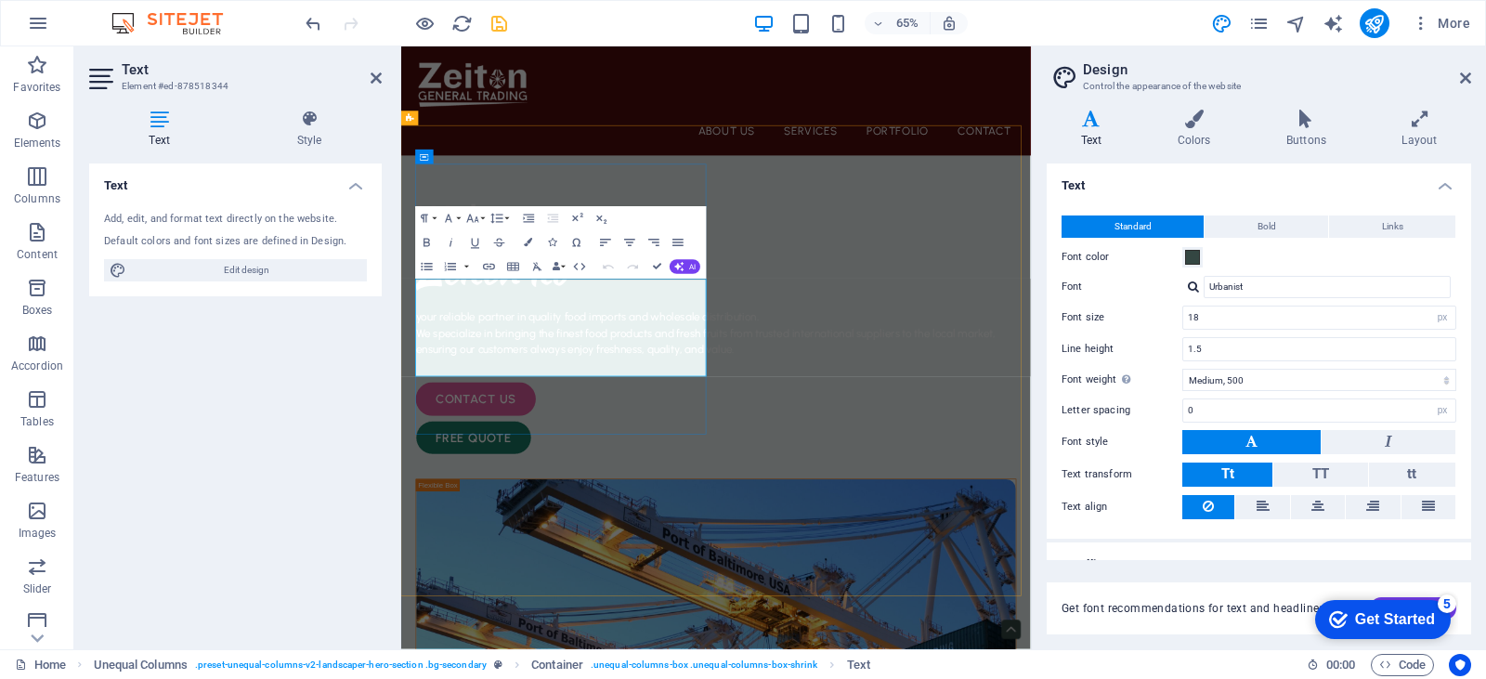
click at [566, 450] on p "your reliable partner in quality food imports and wholesale distribution. We sp…" at bounding box center [885, 487] width 924 height 75
click at [503, 490] on span "your reliable partner in quality food imports and wholesale distribution. We sp…" at bounding box center [869, 487] width 892 height 71
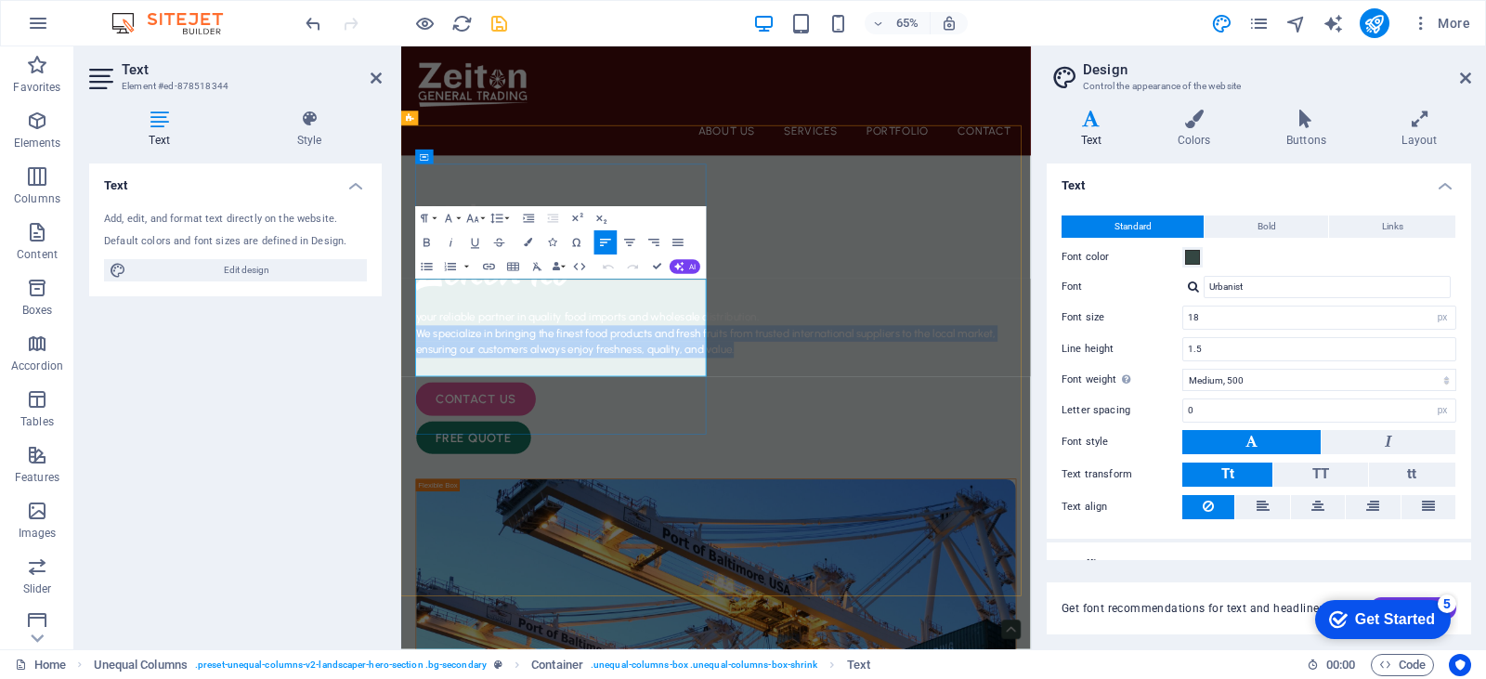
click at [503, 490] on span "your reliable partner in quality food imports and wholesale distribution. We sp…" at bounding box center [869, 487] width 892 height 71
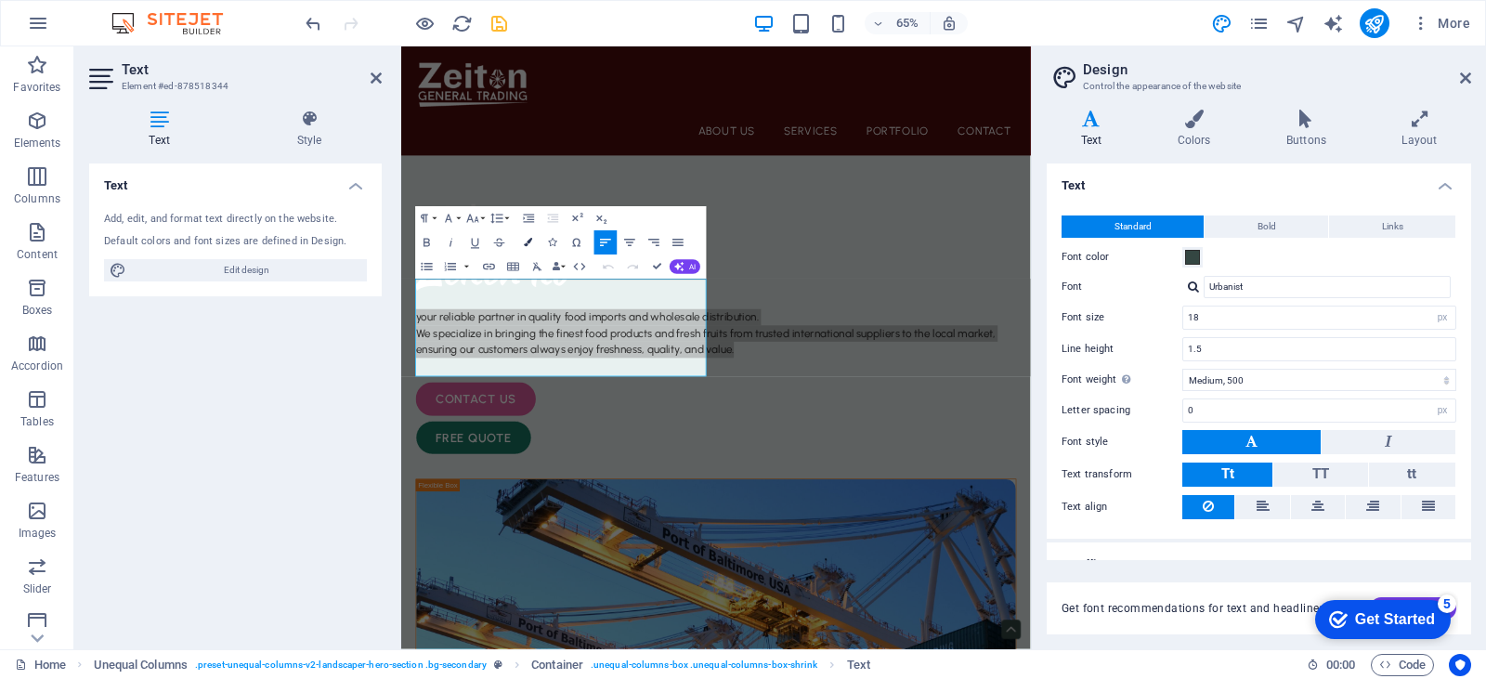
click at [529, 239] on icon "button" at bounding box center [529, 243] width 8 height 8
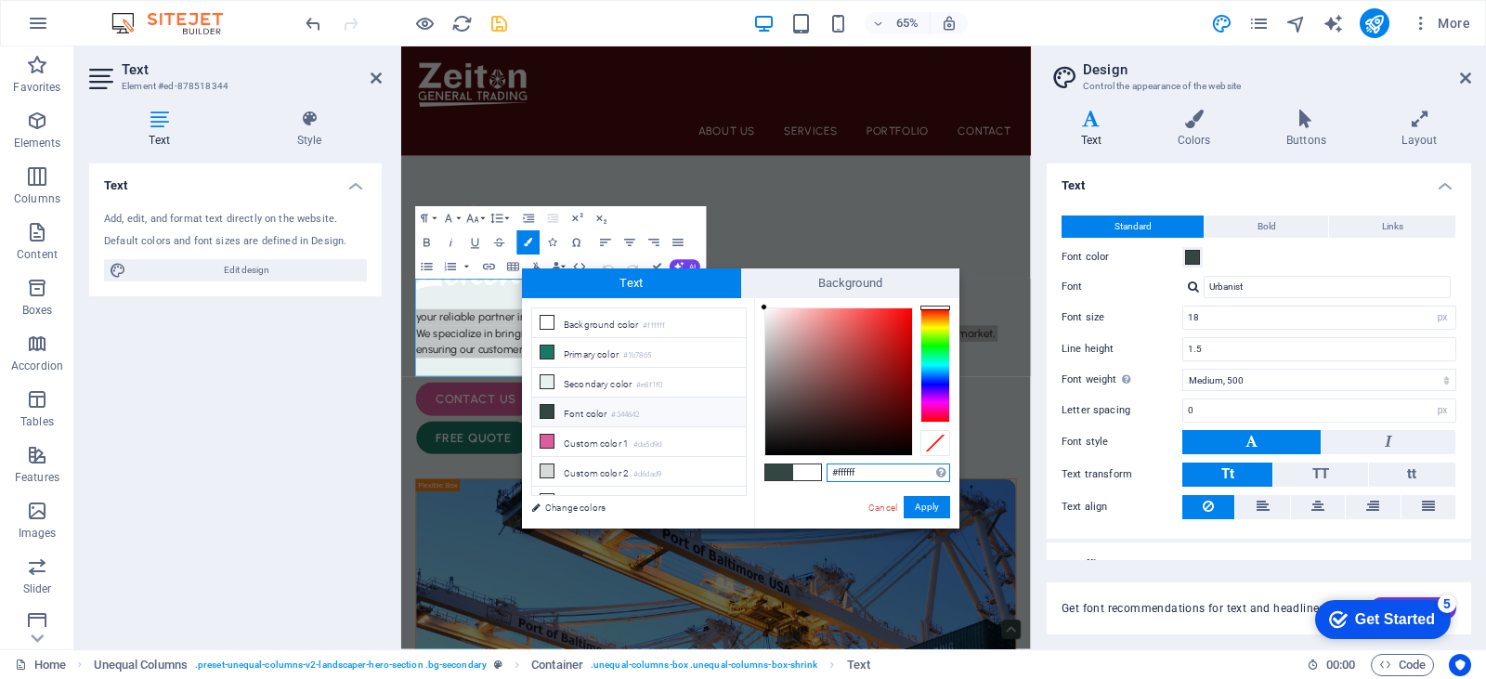
click at [843, 470] on input "#ffffff" at bounding box center [889, 472] width 124 height 19
paste input "4f0d0d"
type input "#4f0d0d"
click at [928, 507] on button "Apply" at bounding box center [927, 507] width 46 height 22
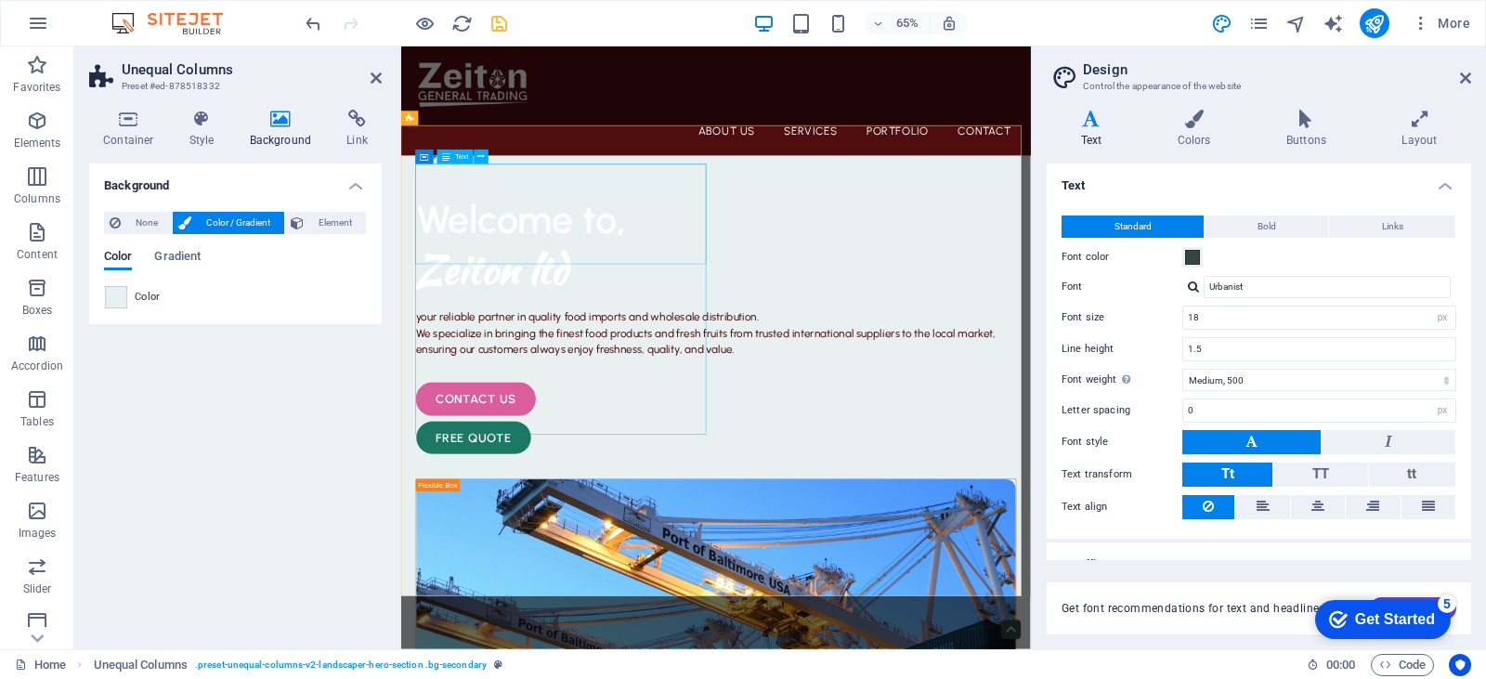
click at [571, 274] on div "Welcome to, Zeiton ltd" at bounding box center [885, 351] width 924 height 154
click at [1192, 257] on span at bounding box center [1192, 257] width 15 height 15
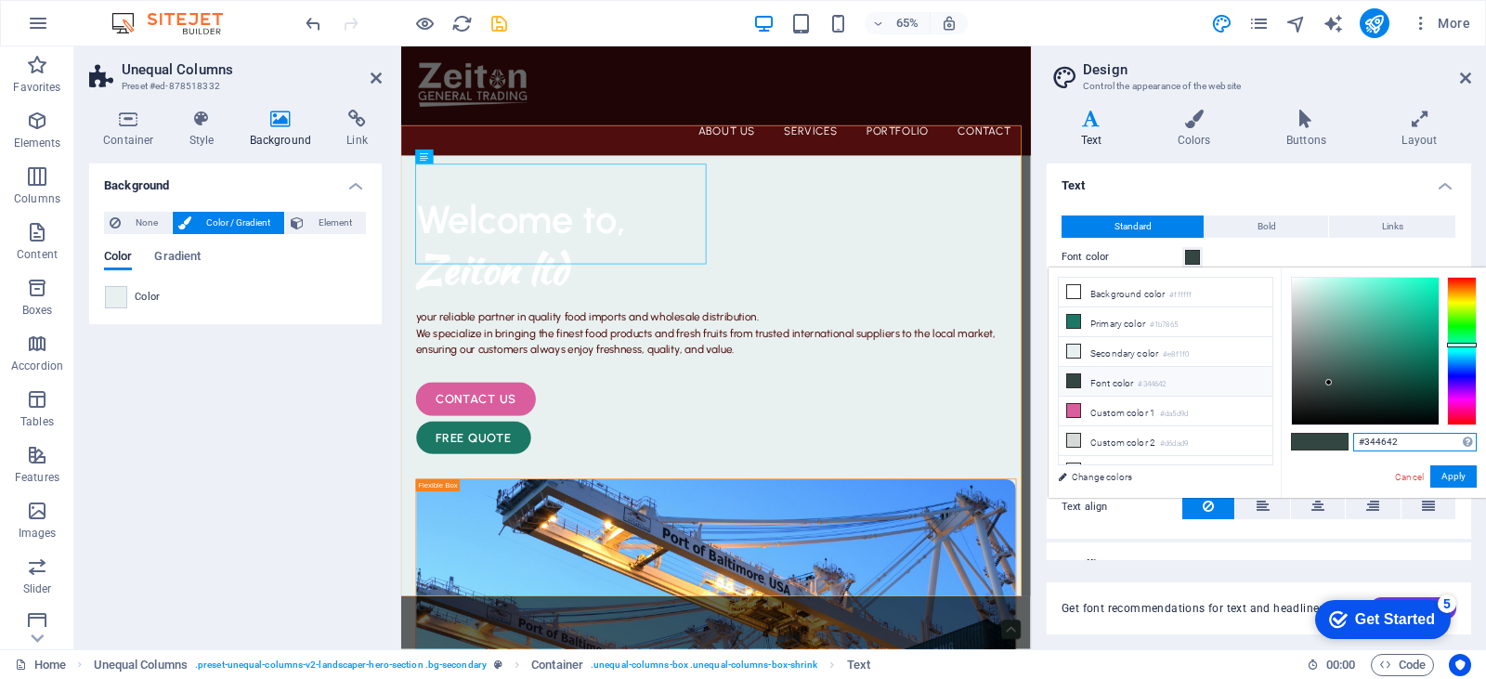
click at [1380, 441] on input "#344642" at bounding box center [1415, 442] width 124 height 19
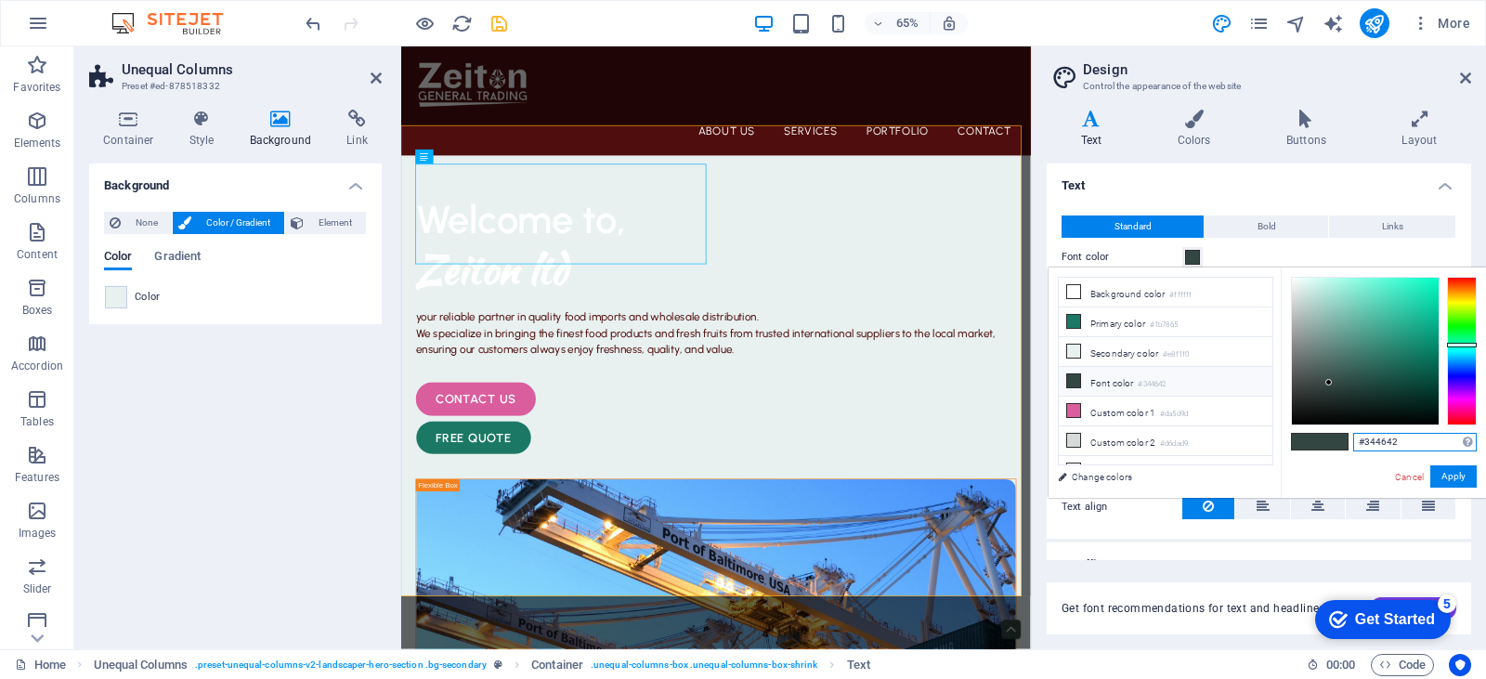
paste input "4f0d0d"
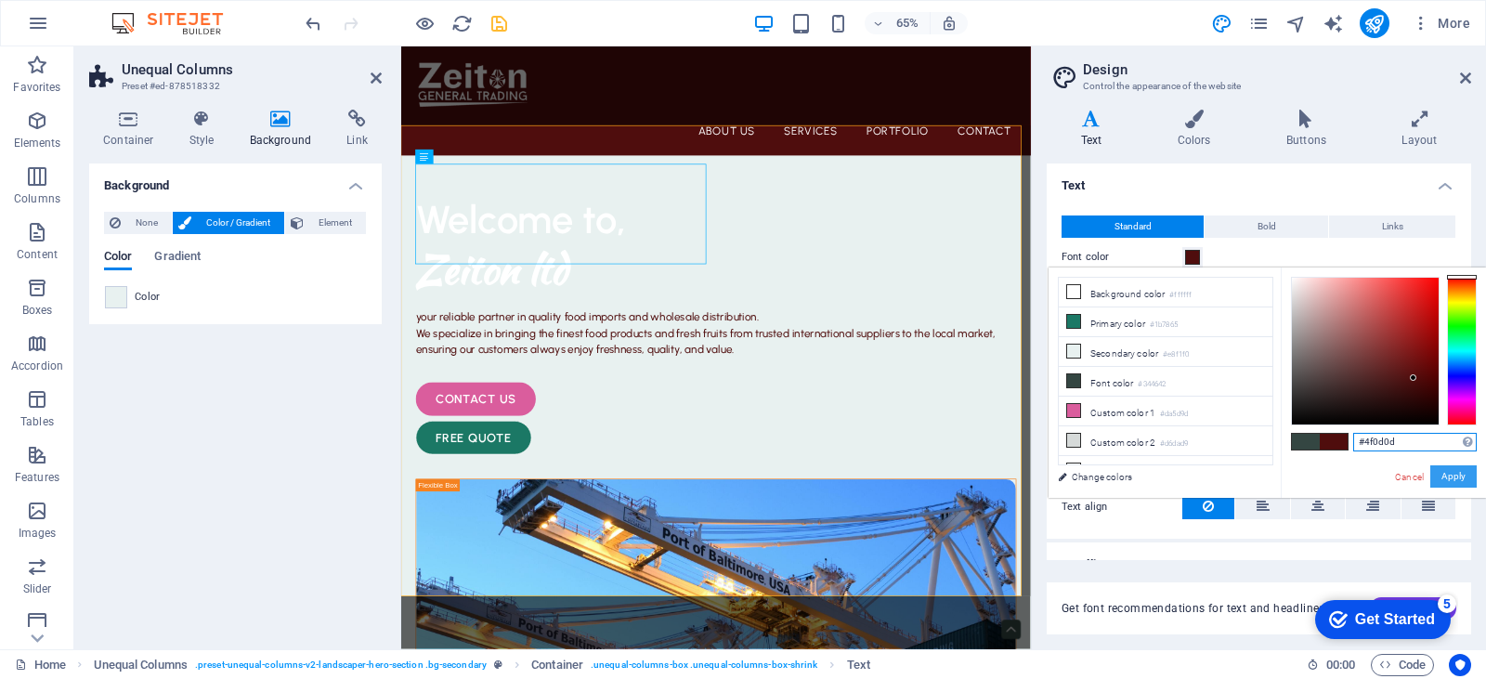
type input "#4f0d0d"
click at [1452, 472] on button "Apply" at bounding box center [1453, 476] width 46 height 22
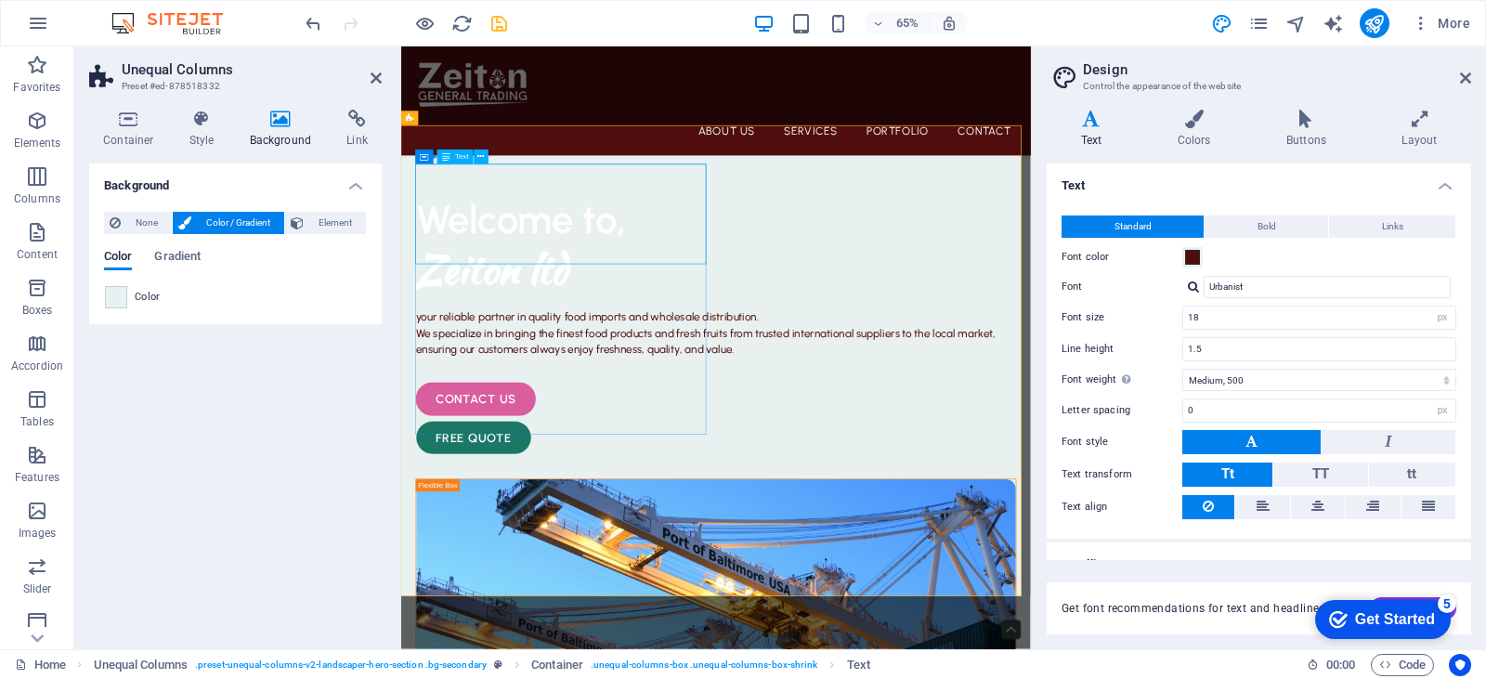
click at [558, 336] on div "Welcome to, Zeiton ltd" at bounding box center [885, 351] width 924 height 154
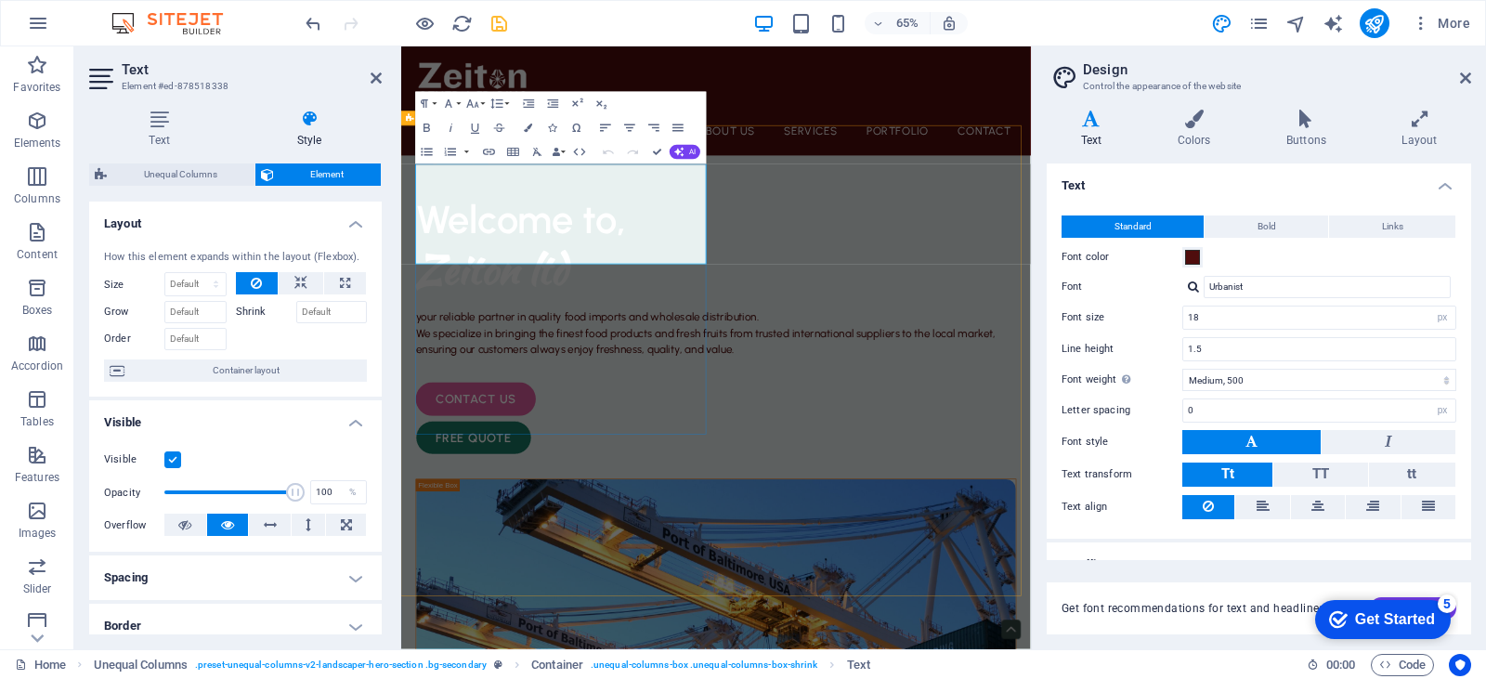
click at [558, 346] on span "Zeiton ltd" at bounding box center [540, 388] width 234 height 85
click at [678, 351] on h1 "Zeiton ltd" at bounding box center [885, 389] width 924 height 77
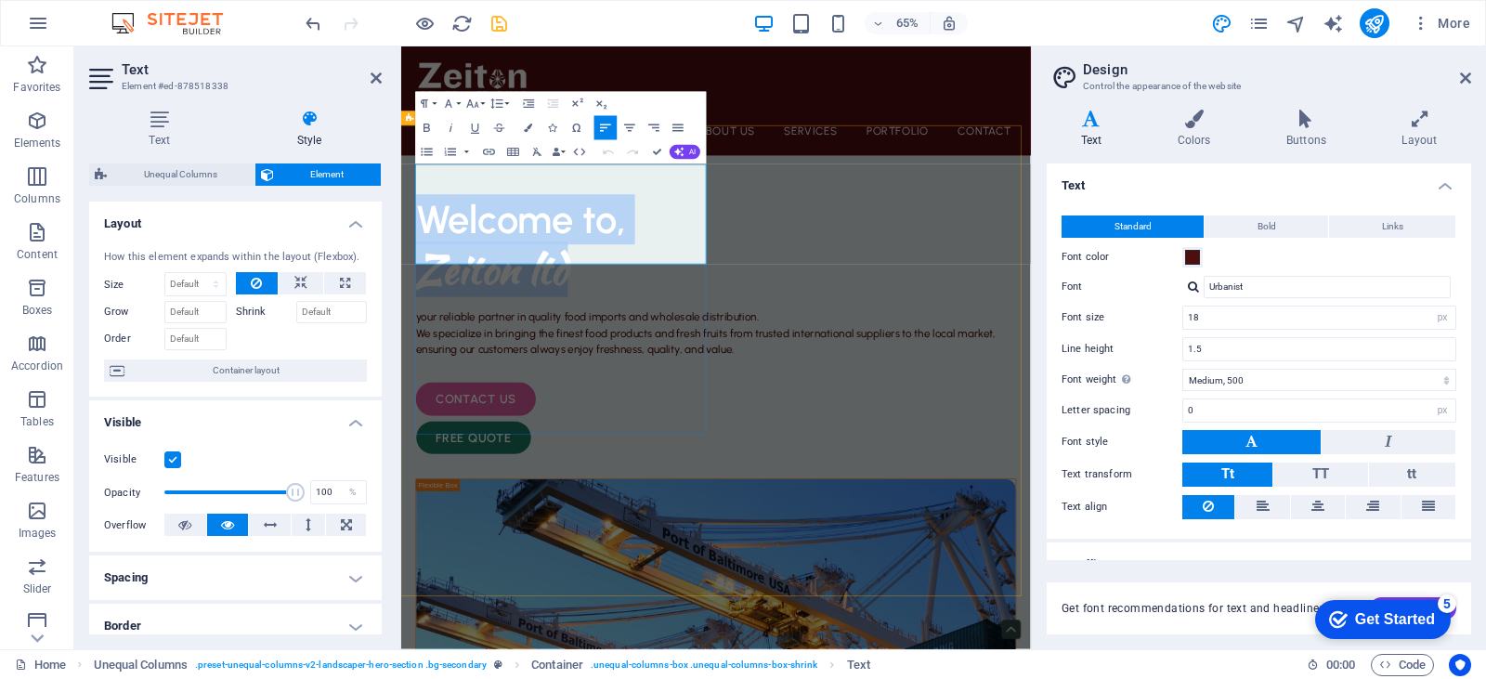
drag, startPoint x: 660, startPoint y: 342, endPoint x: 434, endPoint y: 259, distance: 241.2
click at [434, 274] on div "Welcome to, Zeiton ltd" at bounding box center [885, 351] width 924 height 154
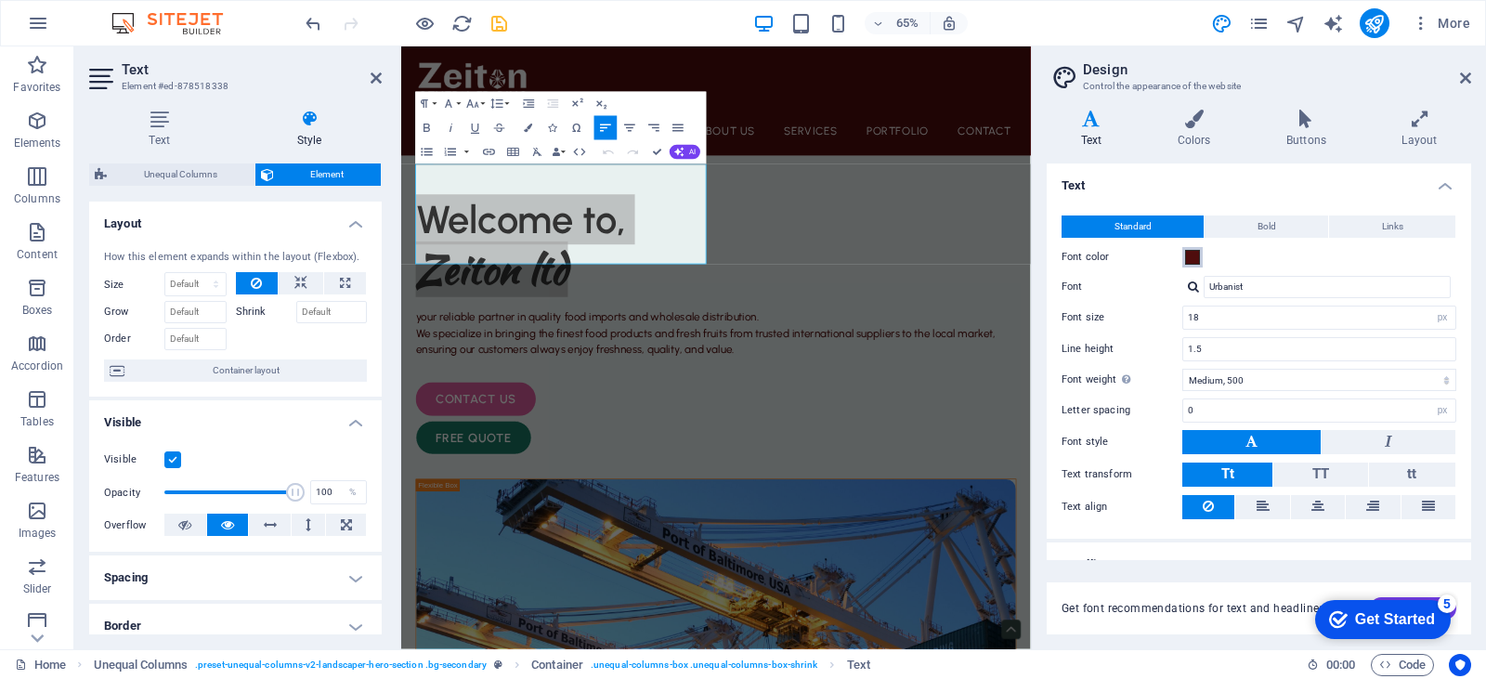
click at [1199, 263] on span at bounding box center [1192, 257] width 15 height 15
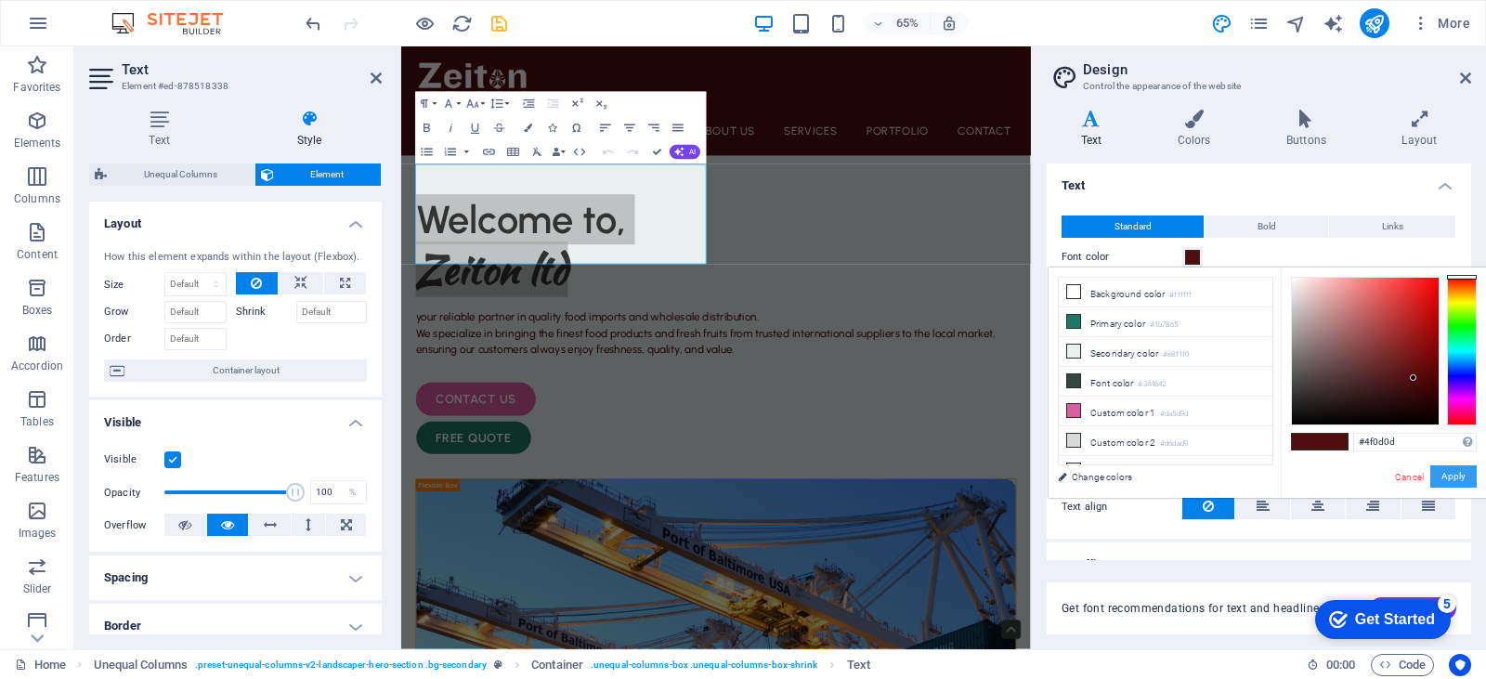
click at [1453, 471] on button "Apply" at bounding box center [1453, 476] width 46 height 22
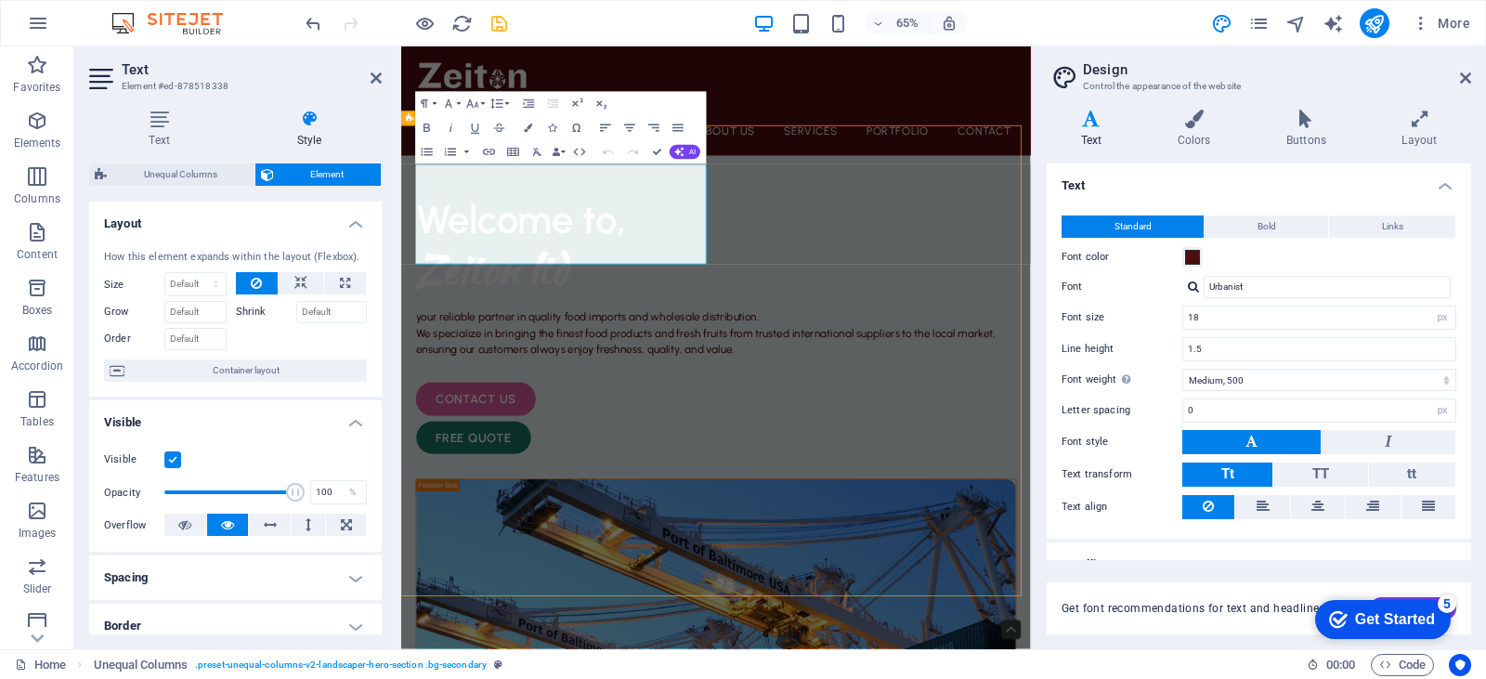
select select "%"
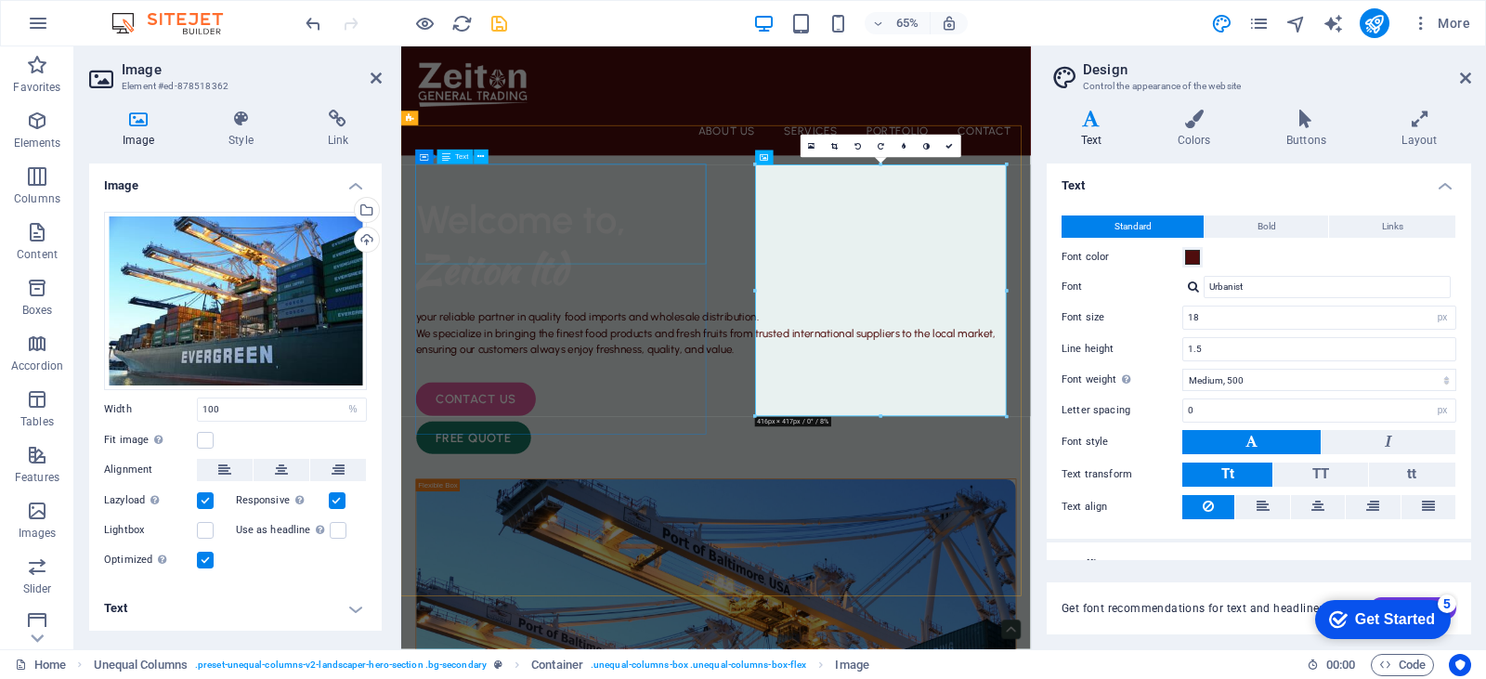
click at [822, 276] on div "Welcome to, Zeiton ltd" at bounding box center [885, 351] width 924 height 154
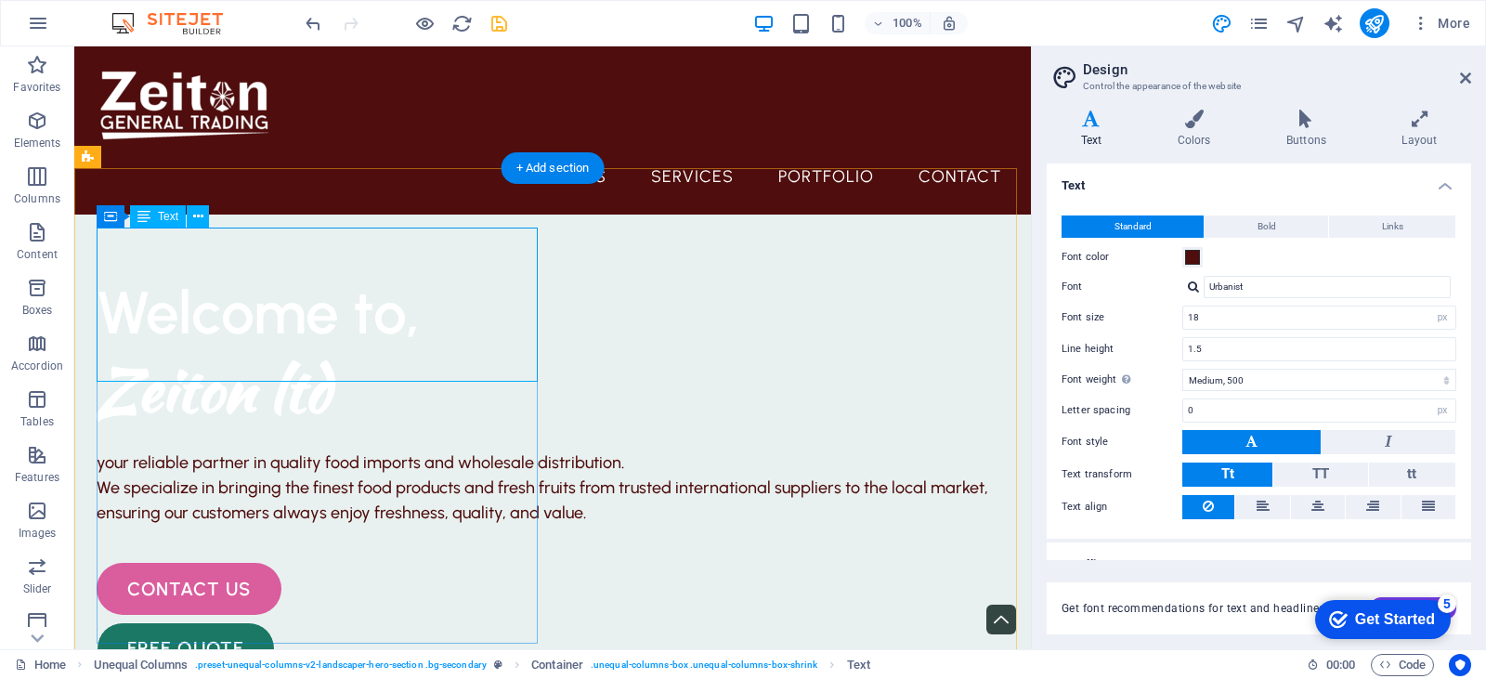
click at [267, 297] on div "Welcome to, Zeiton ltd" at bounding box center [553, 351] width 912 height 154
click at [160, 213] on span "Text" at bounding box center [168, 216] width 20 height 11
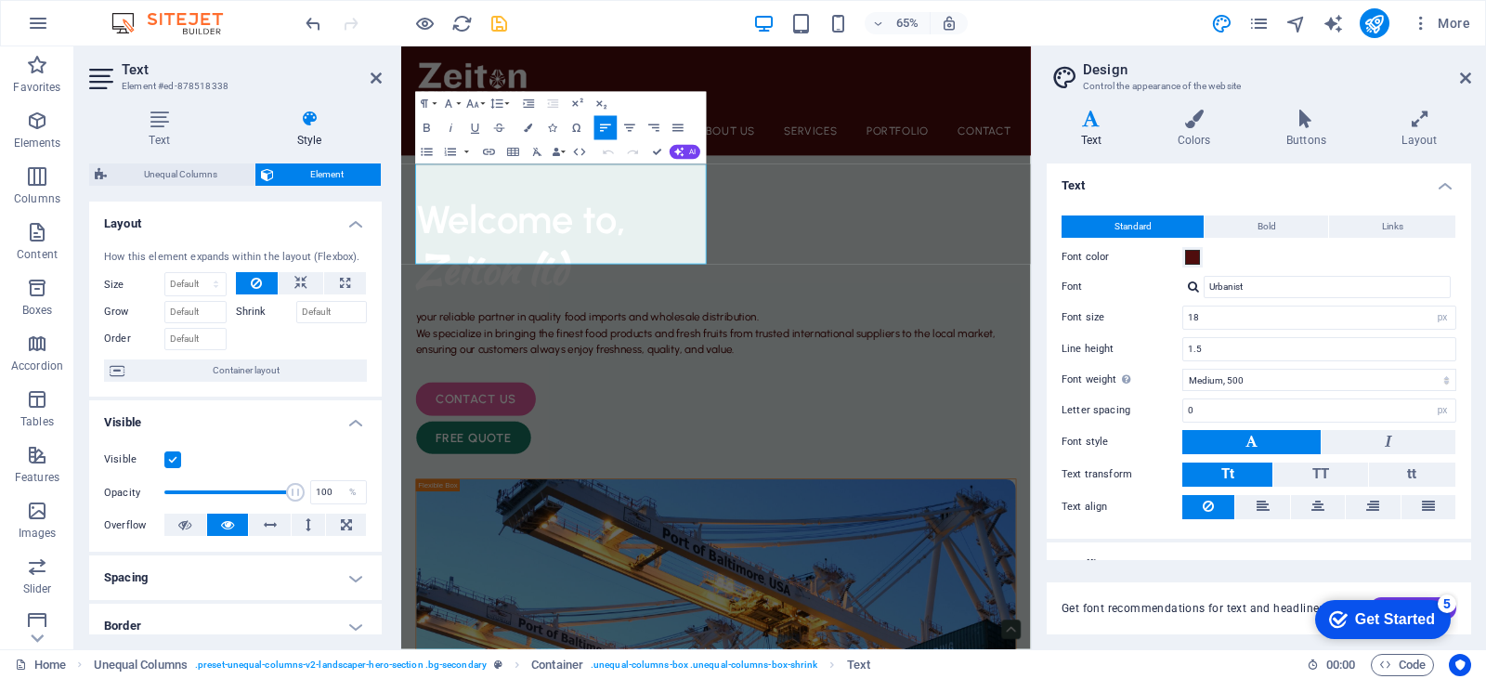
click at [160, 213] on h4 "Layout" at bounding box center [235, 218] width 293 height 33
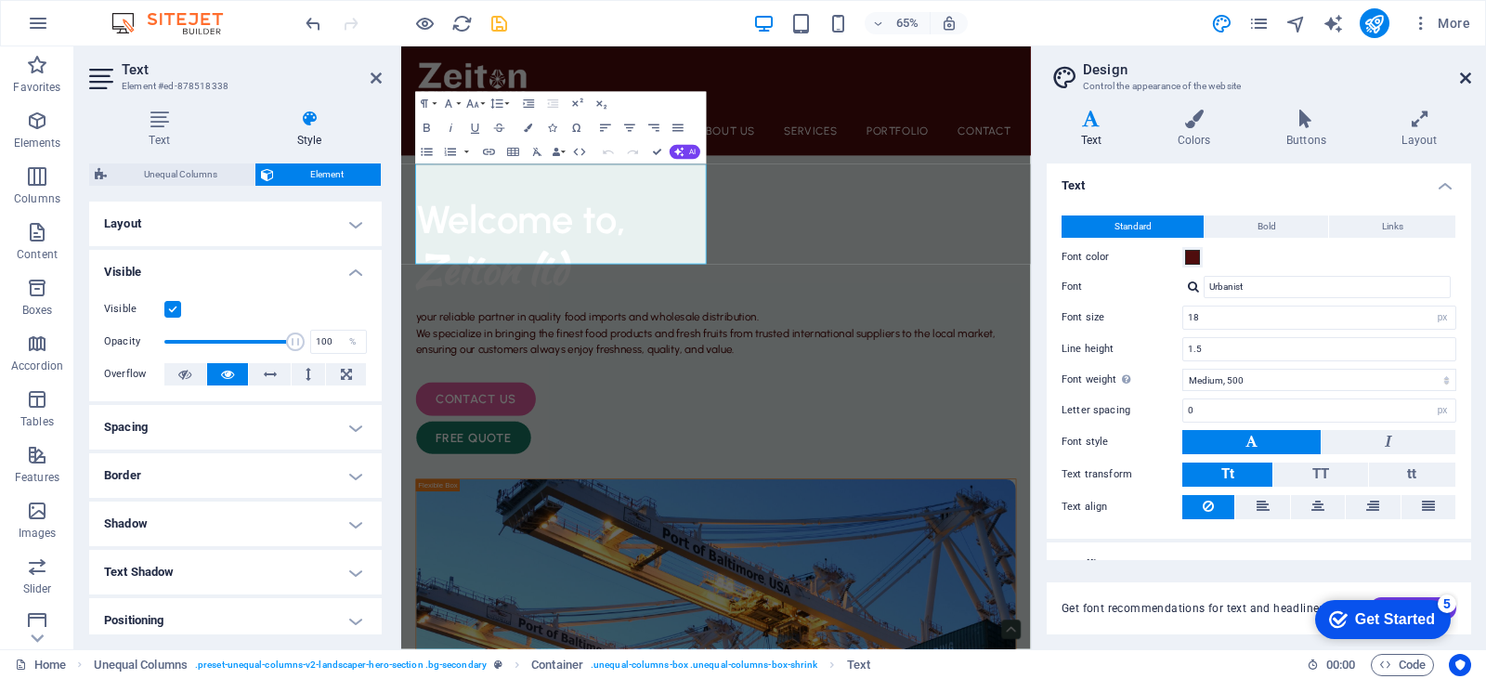
click at [1465, 76] on icon at bounding box center [1465, 78] width 11 height 15
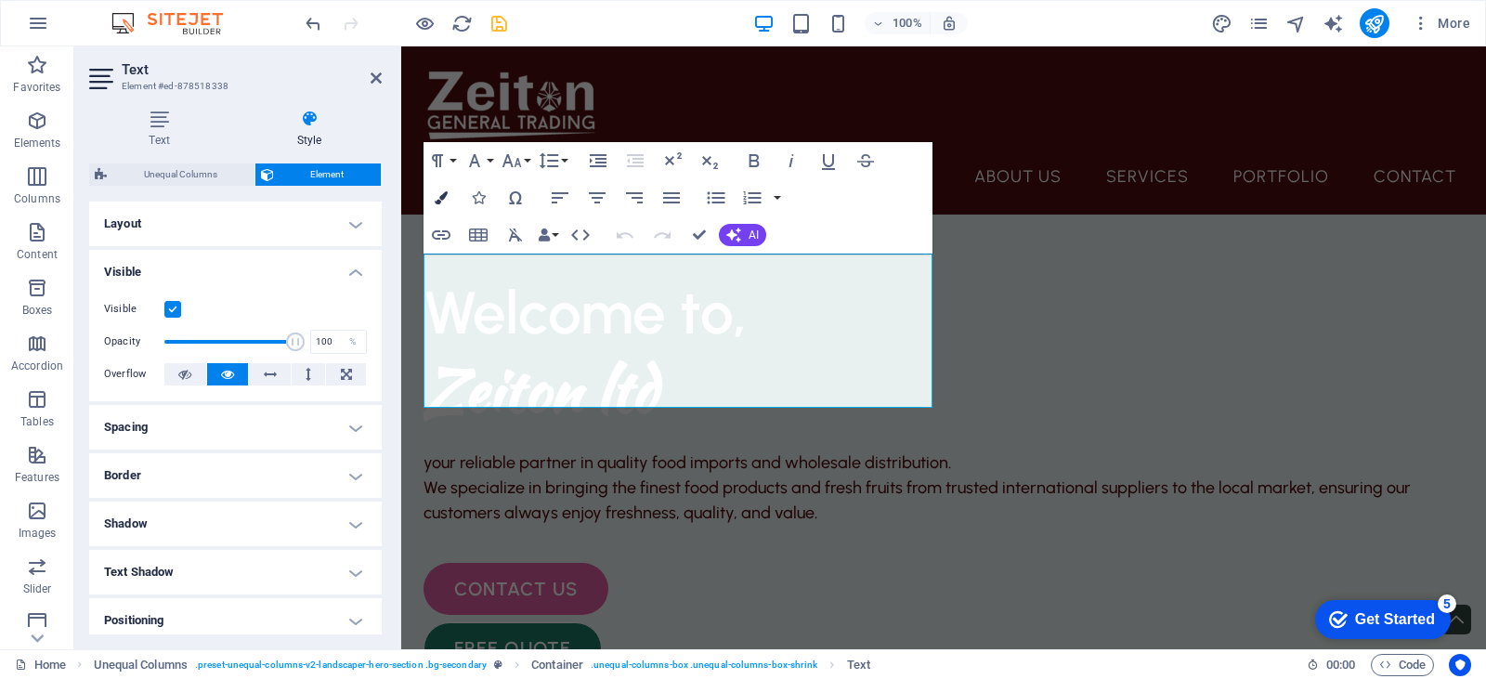
click at [439, 194] on icon "button" at bounding box center [441, 197] width 13 height 13
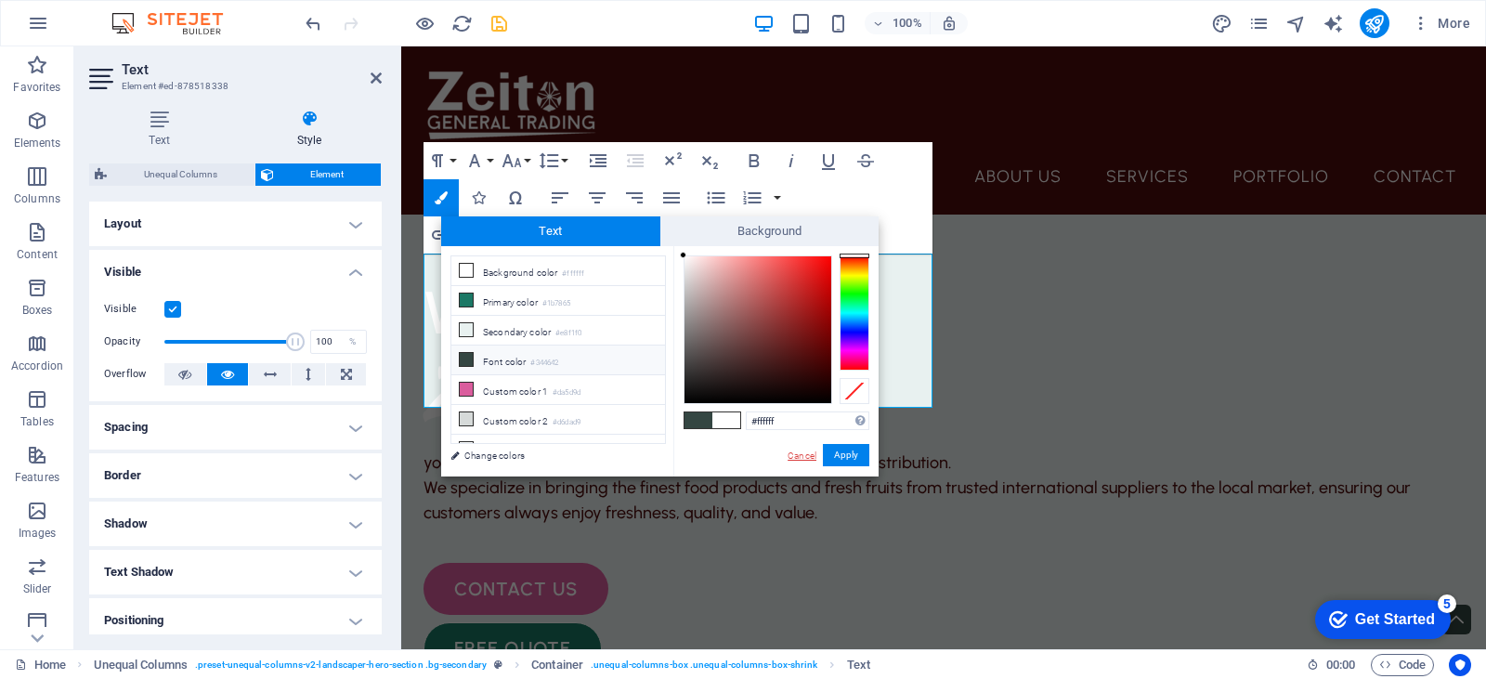
drag, startPoint x: 805, startPoint y: 454, endPoint x: 190, endPoint y: 287, distance: 637.1
click at [805, 454] on link "Cancel" at bounding box center [802, 456] width 33 height 14
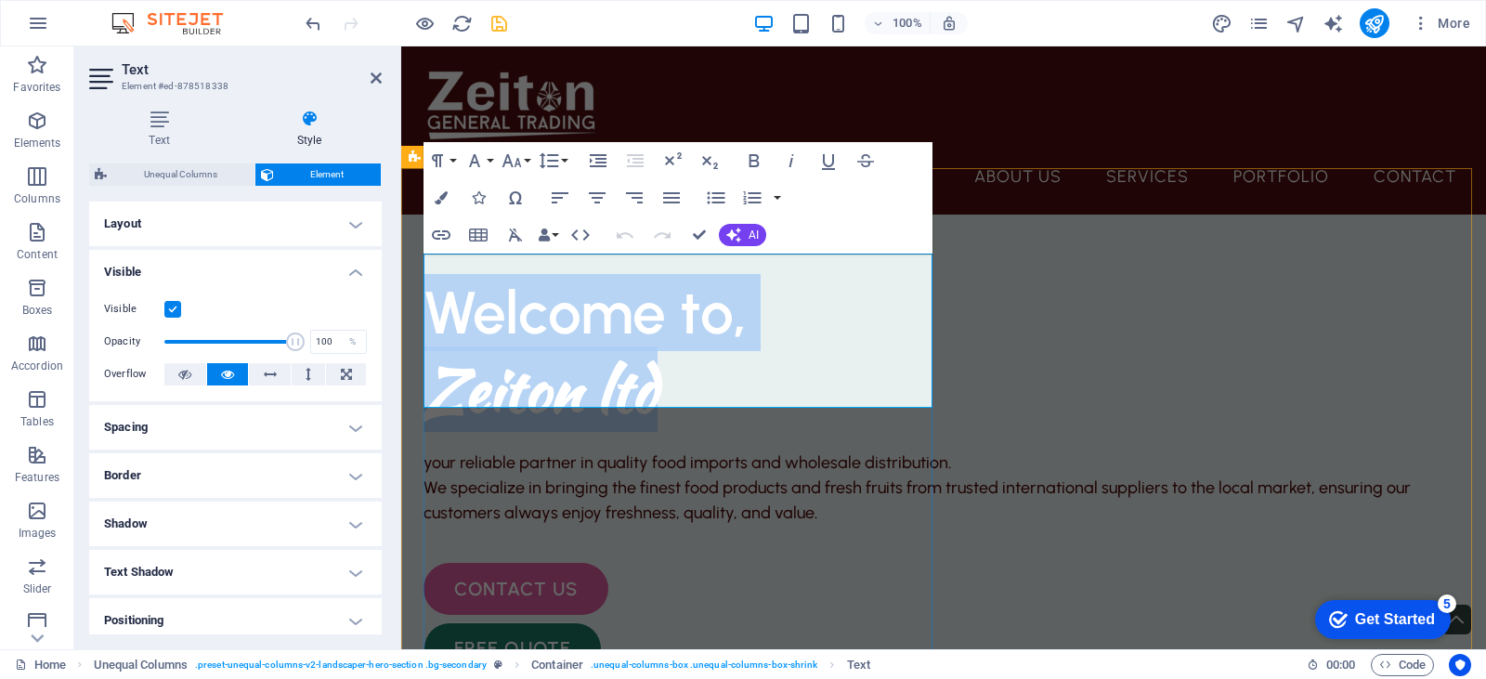
drag, startPoint x: 432, startPoint y: 290, endPoint x: 669, endPoint y: 355, distance: 245.6
click at [669, 355] on div "Welcome to, Zeiton ltd" at bounding box center [943, 351] width 1040 height 154
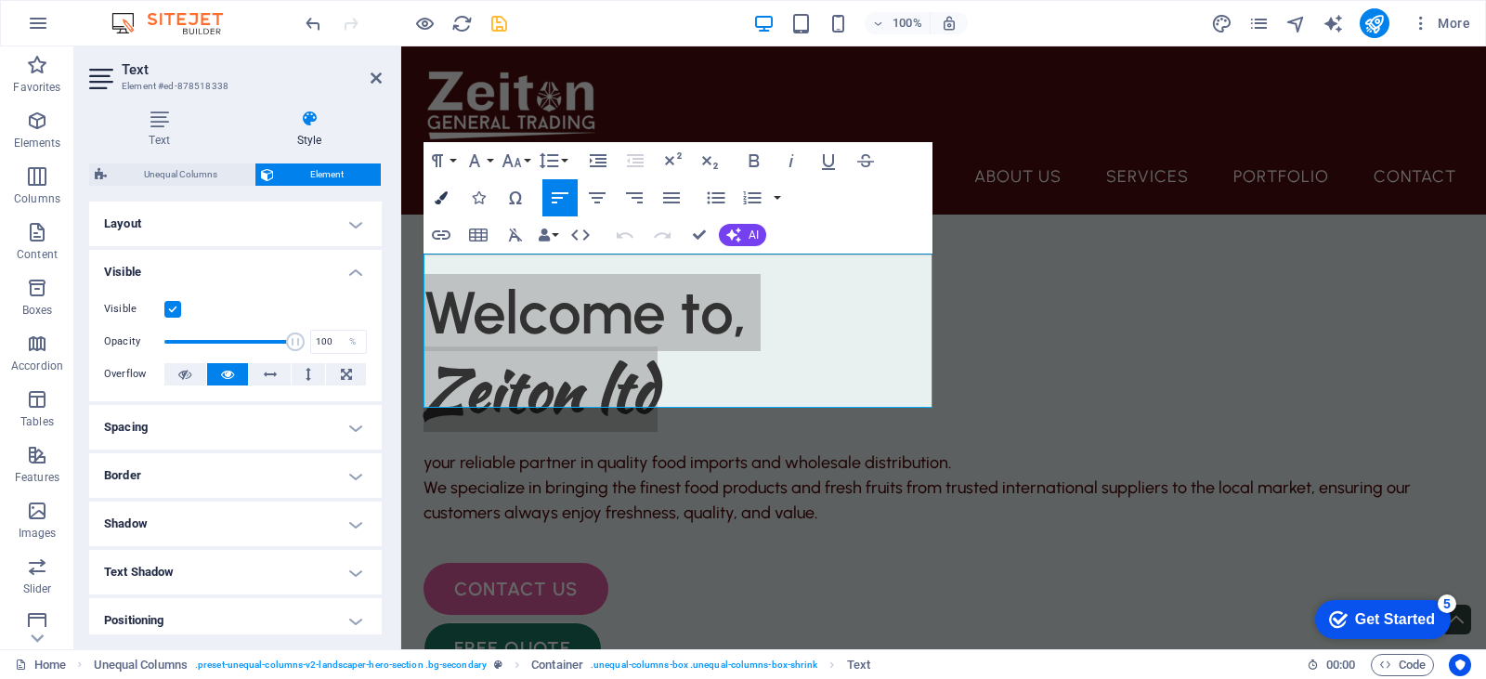
click at [438, 193] on icon "button" at bounding box center [441, 197] width 13 height 13
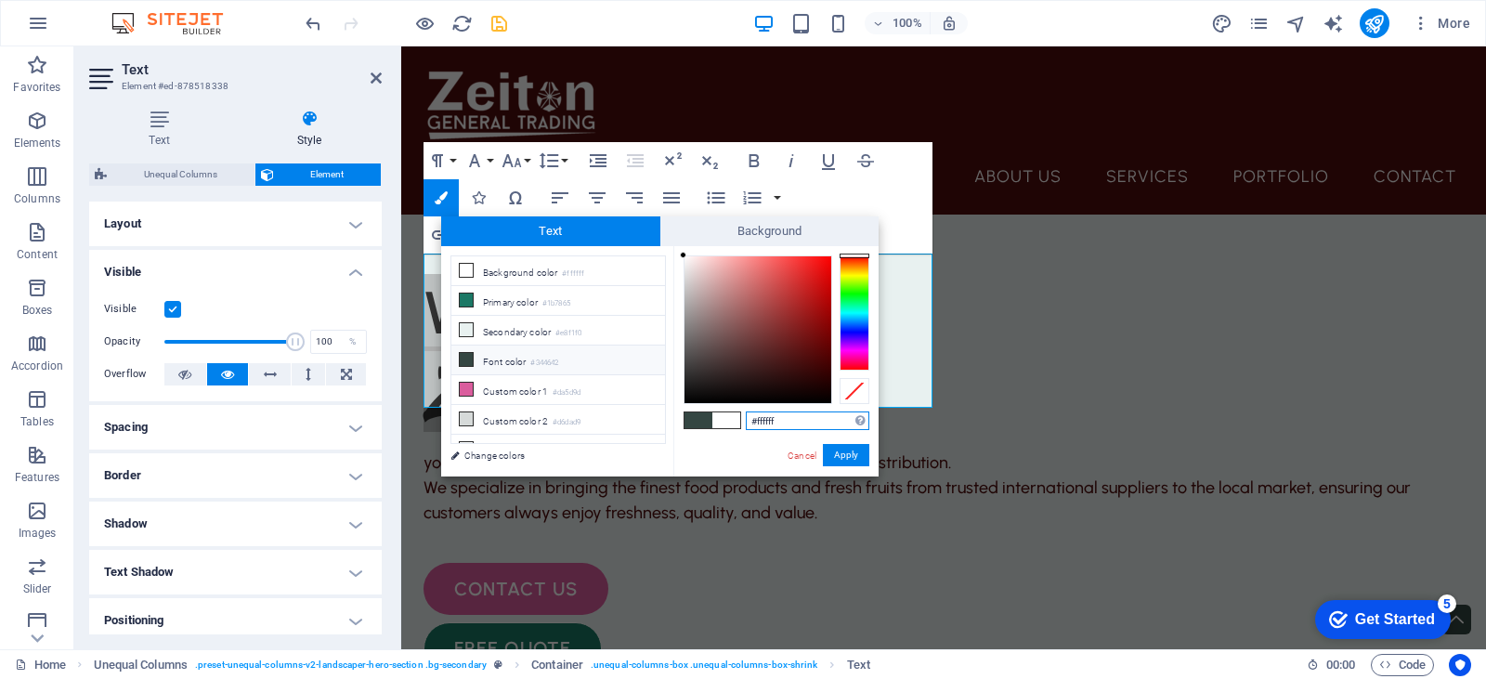
click at [775, 419] on input "#ffffff" at bounding box center [808, 420] width 124 height 19
drag, startPoint x: 776, startPoint y: 420, endPoint x: 747, endPoint y: 417, distance: 29.8
click at [747, 417] on input "#ffffff" at bounding box center [808, 420] width 124 height 19
paste input "4f0d0d"
type input "#4f0d0d"
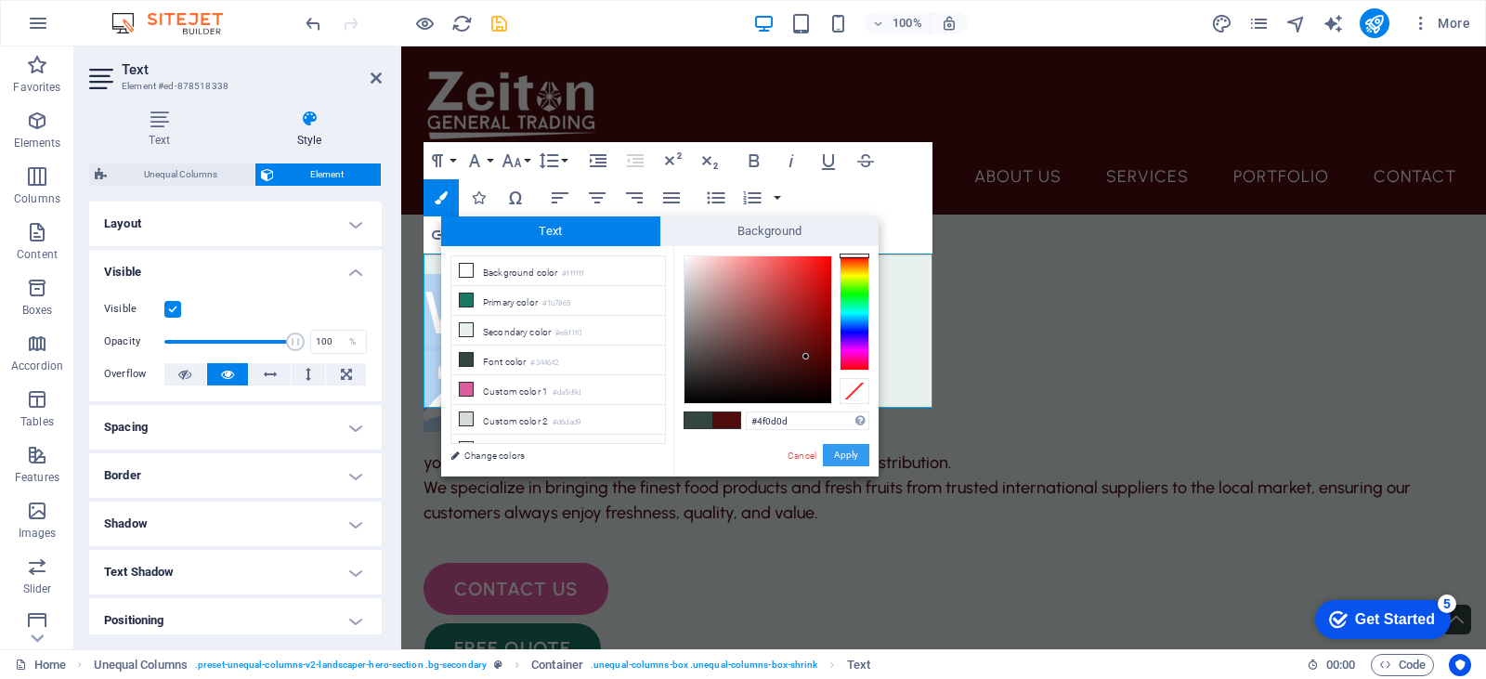
click at [848, 451] on button "Apply" at bounding box center [846, 455] width 46 height 22
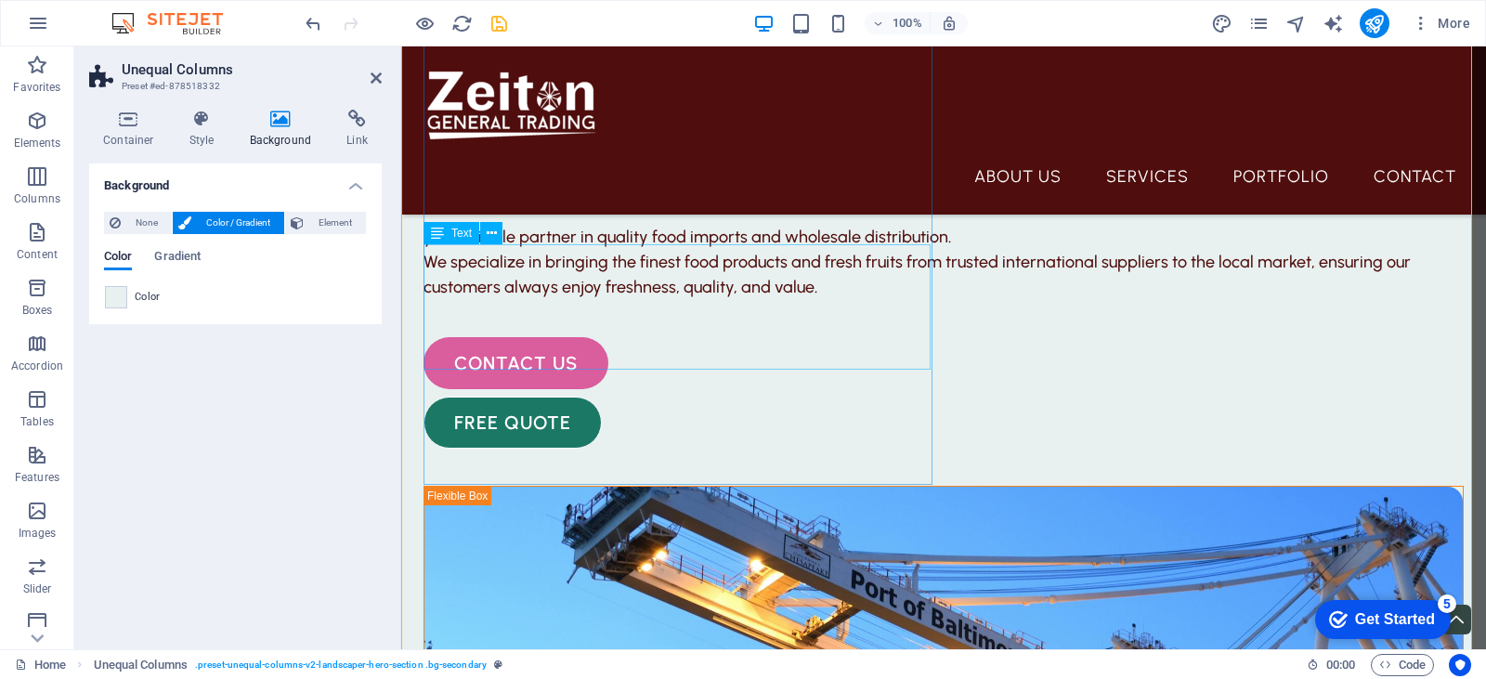
scroll to position [186, 0]
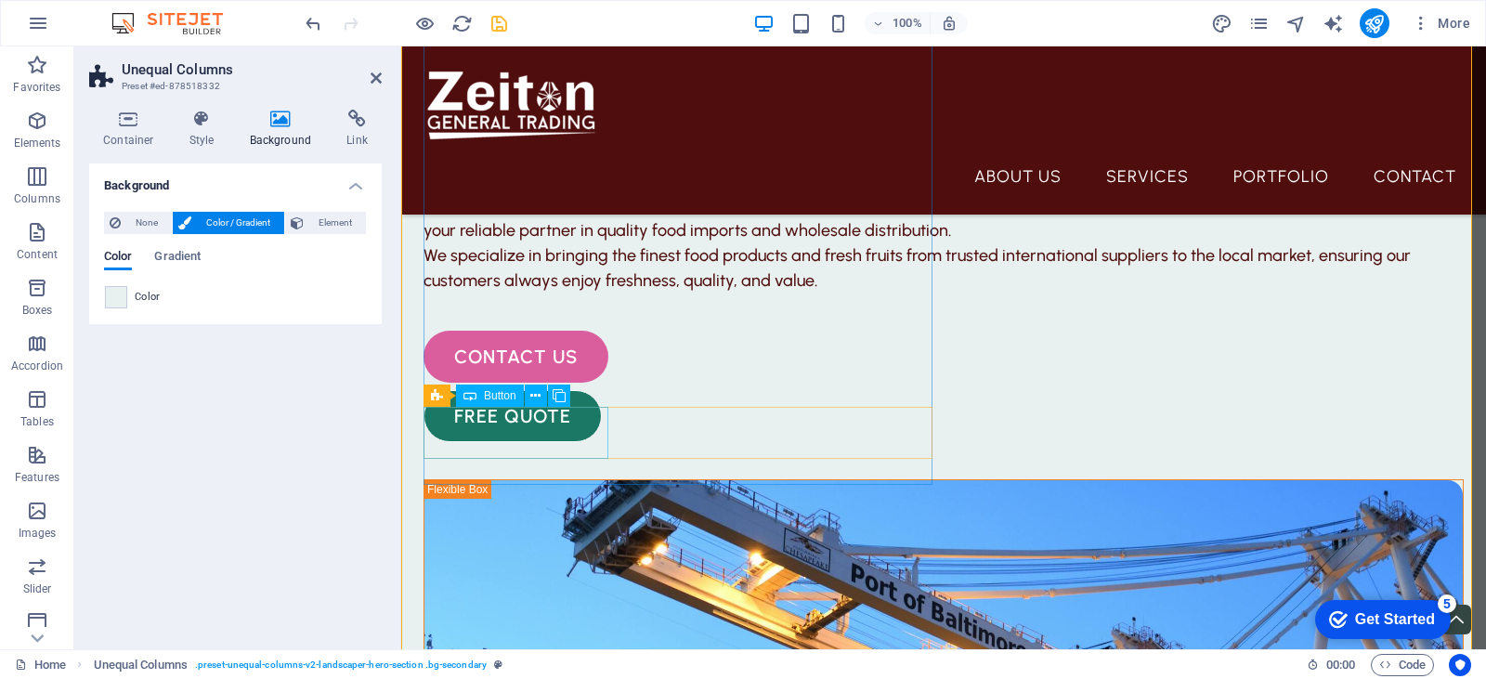
click at [591, 383] on div "contact us" at bounding box center [943, 357] width 1040 height 52
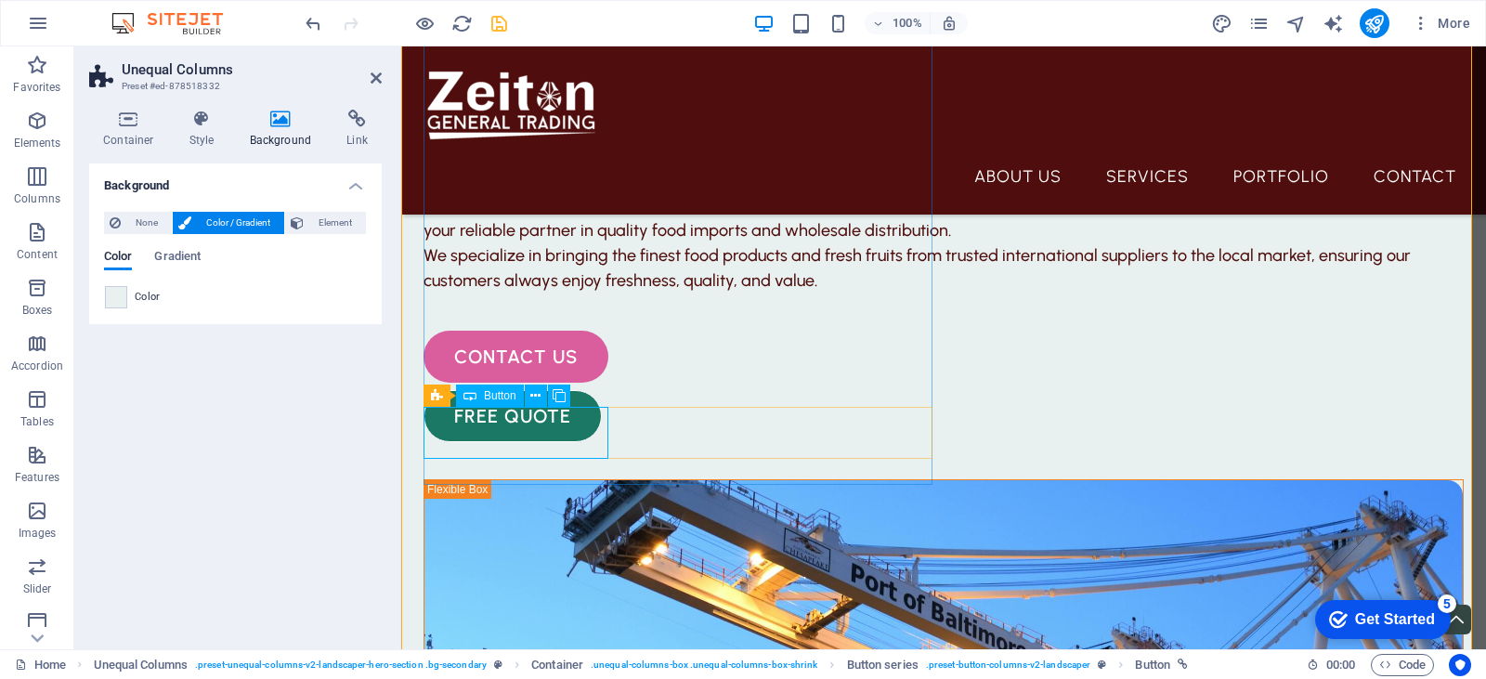
click at [491, 397] on span "Button" at bounding box center [500, 395] width 33 height 11
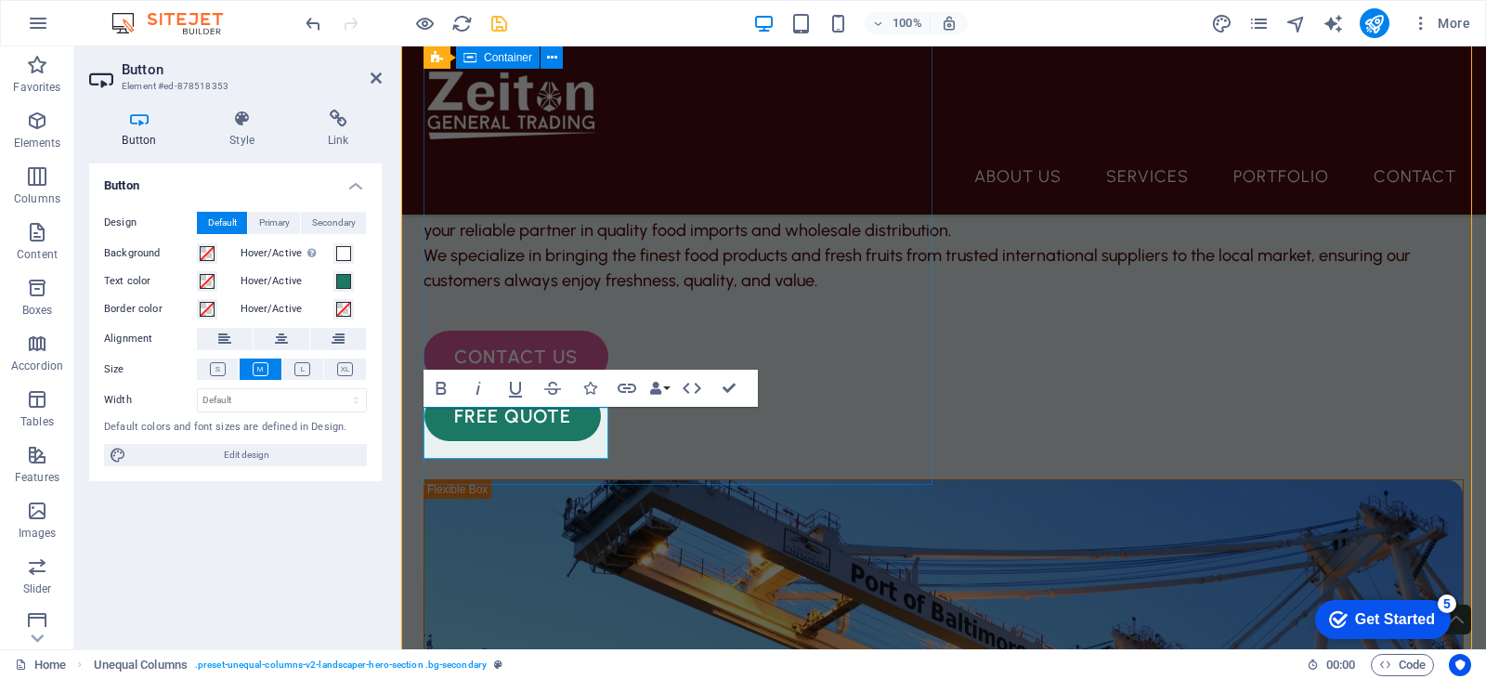
scroll to position [196, 0]
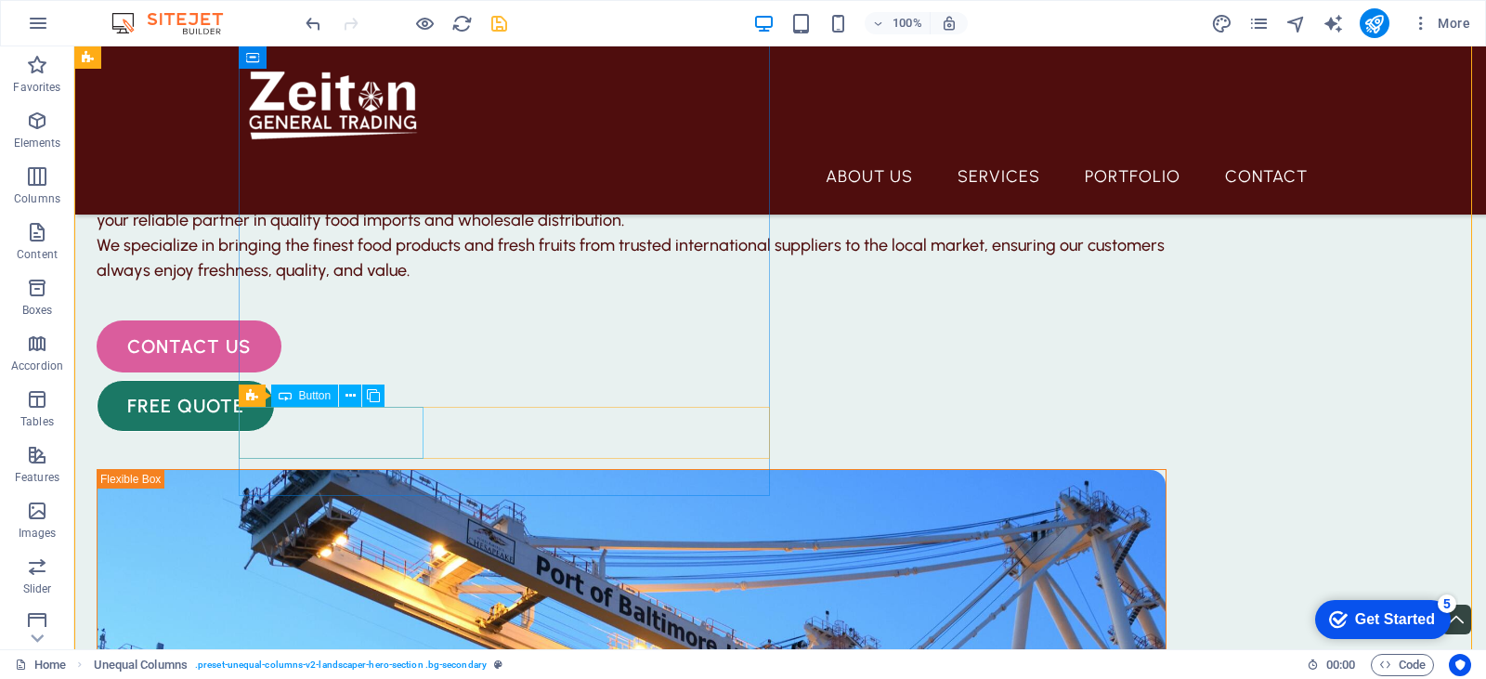
click at [410, 372] on div "contact us" at bounding box center [632, 346] width 1070 height 52
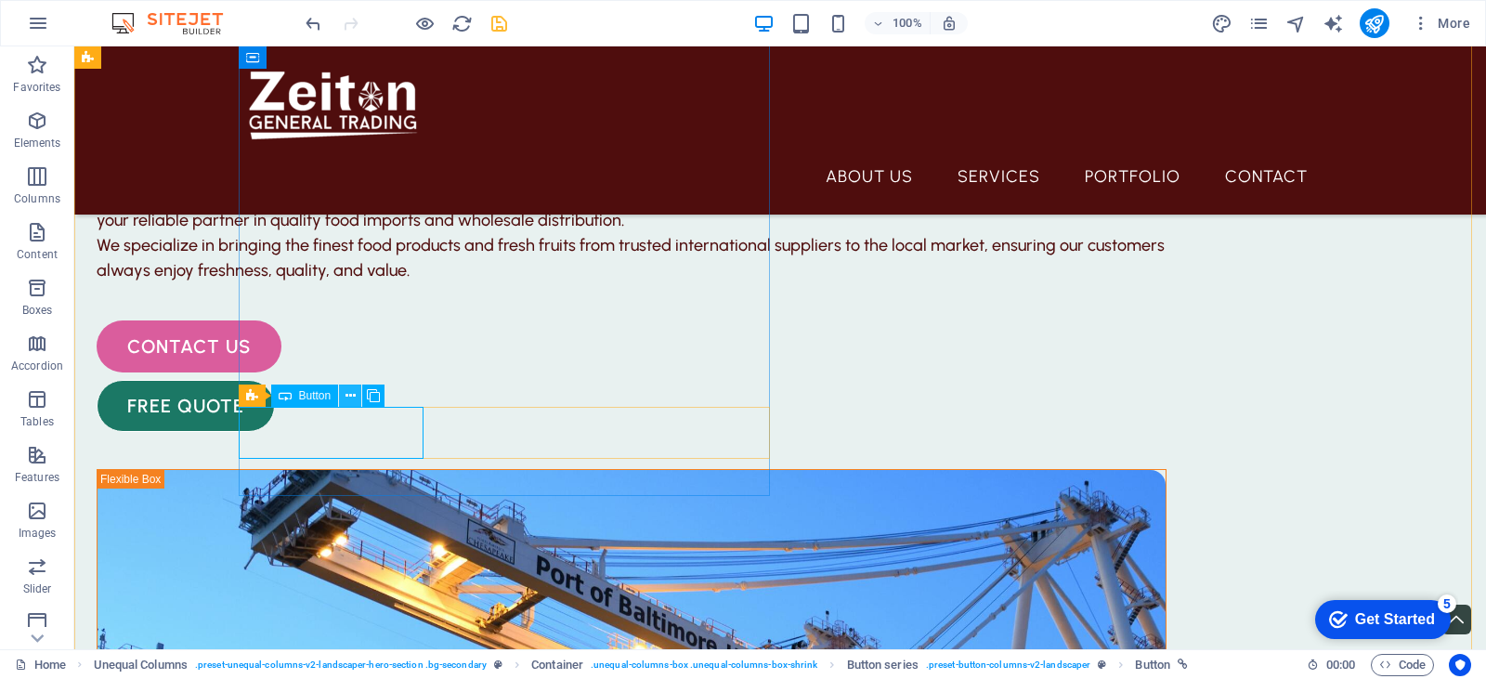
click at [347, 390] on icon at bounding box center [350, 396] width 10 height 20
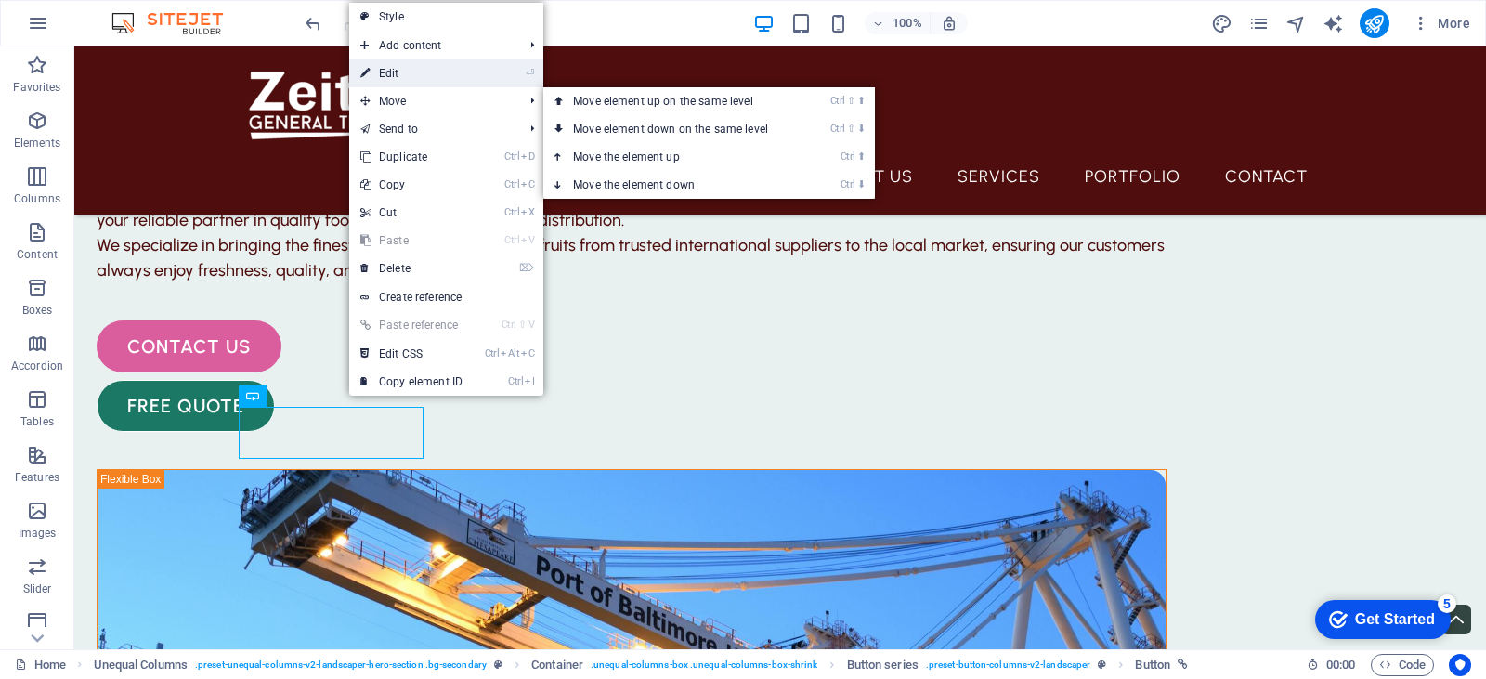
click at [443, 70] on link "⏎ Edit" at bounding box center [411, 73] width 124 height 28
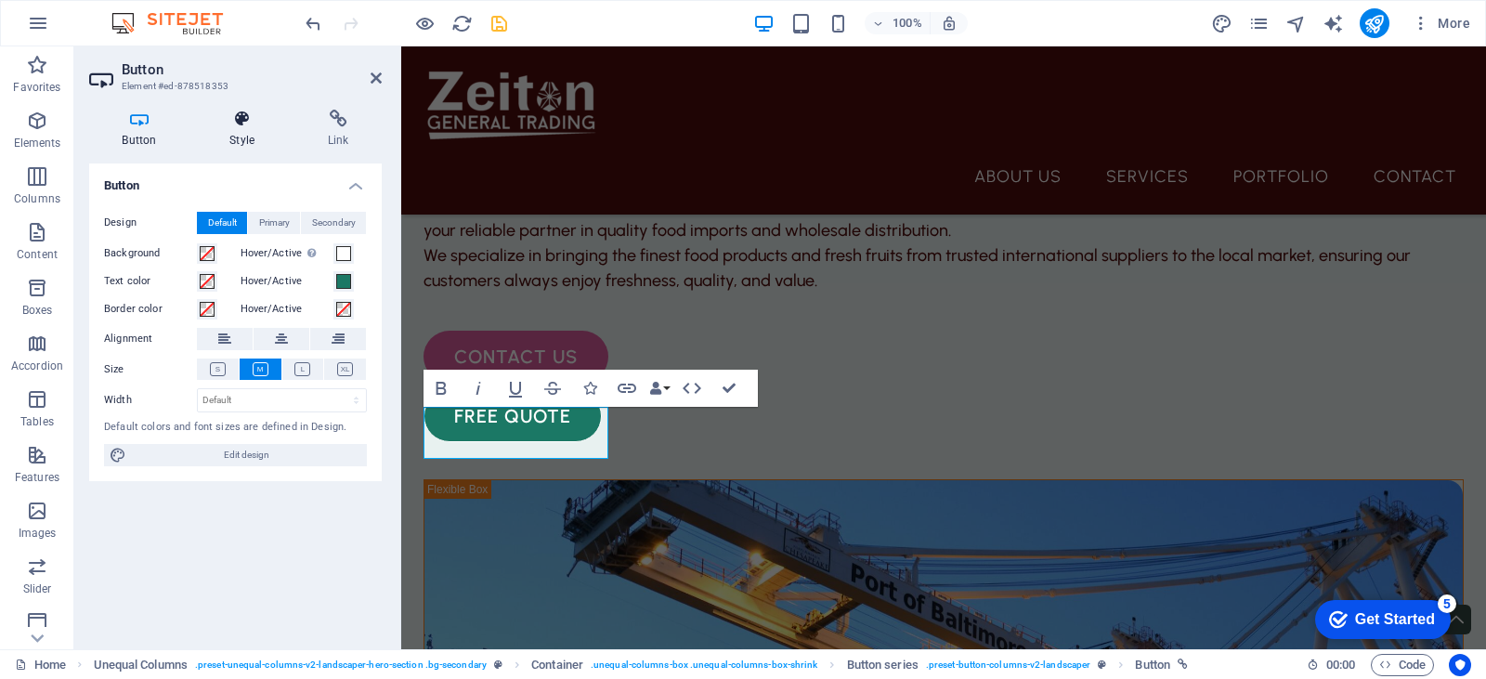
click at [247, 113] on icon at bounding box center [242, 119] width 91 height 19
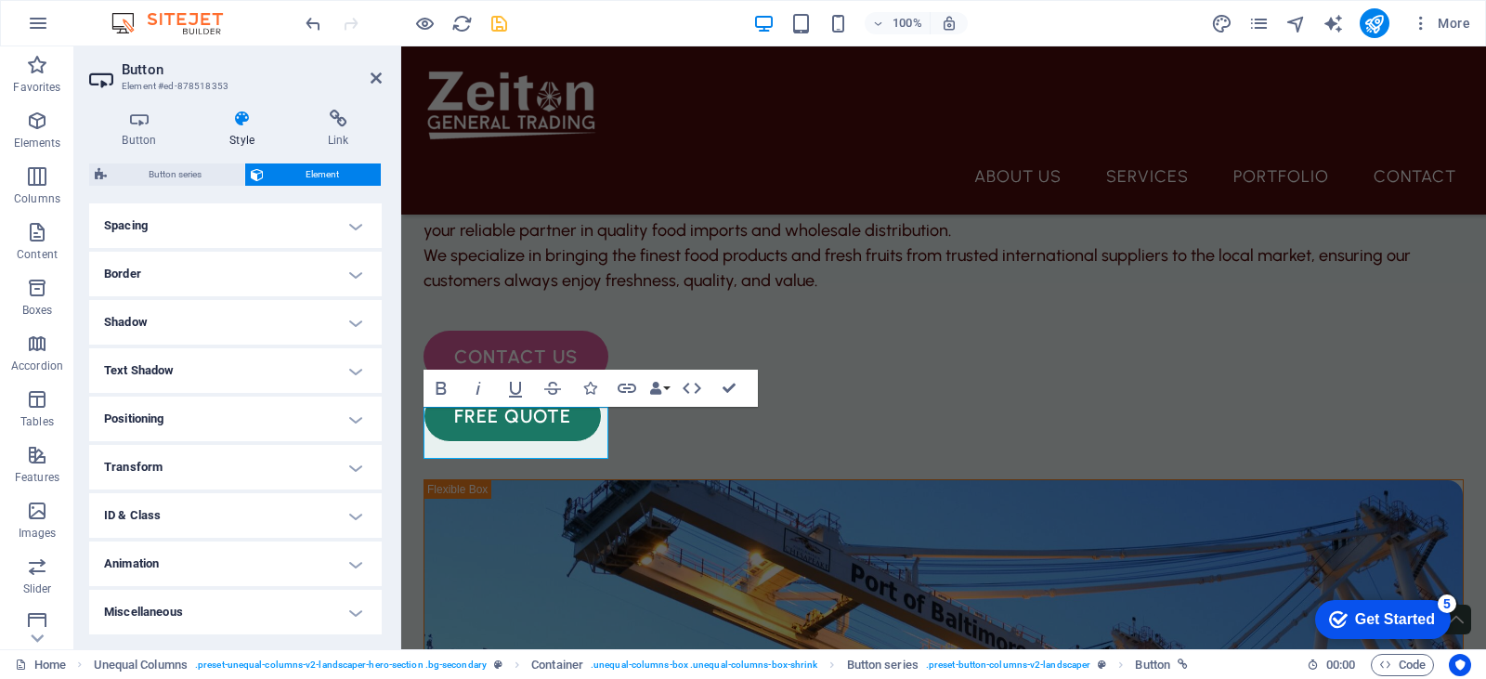
scroll to position [0, 0]
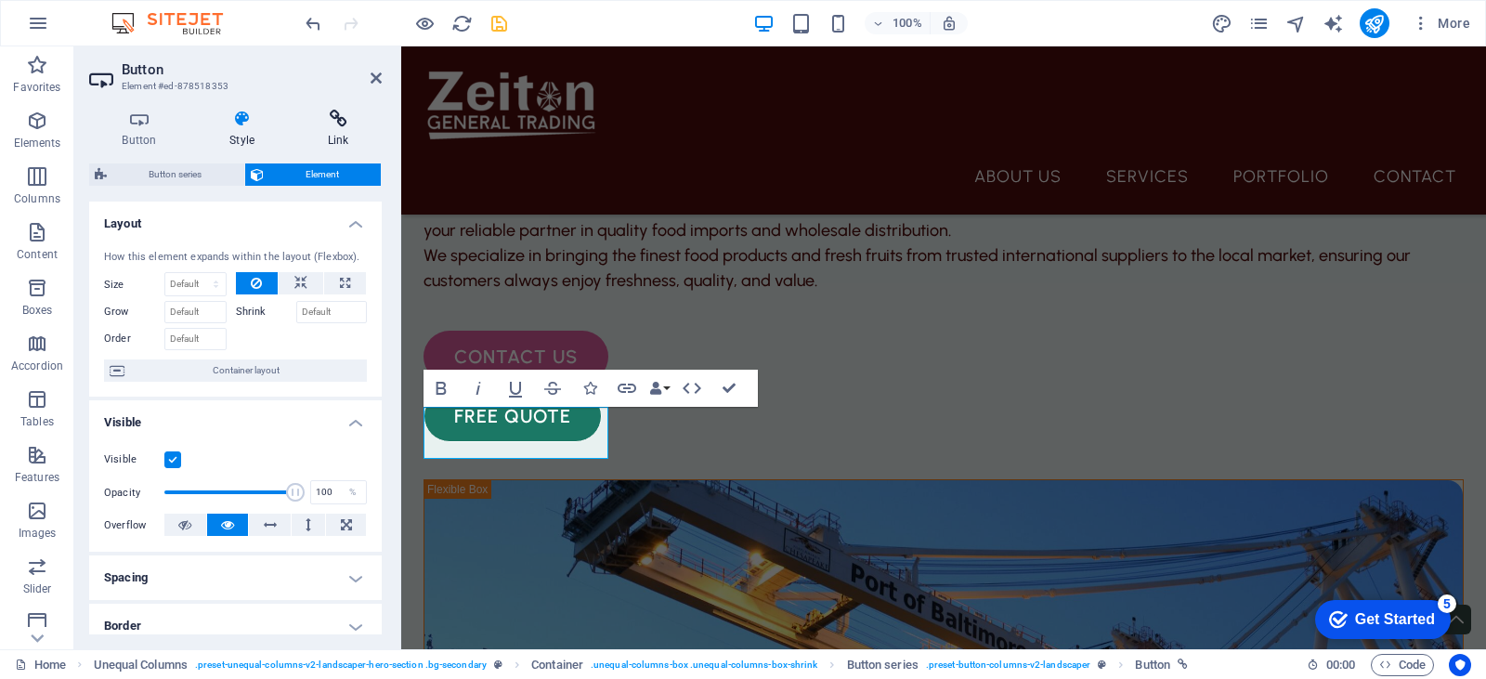
click at [345, 117] on icon at bounding box center [337, 119] width 87 height 19
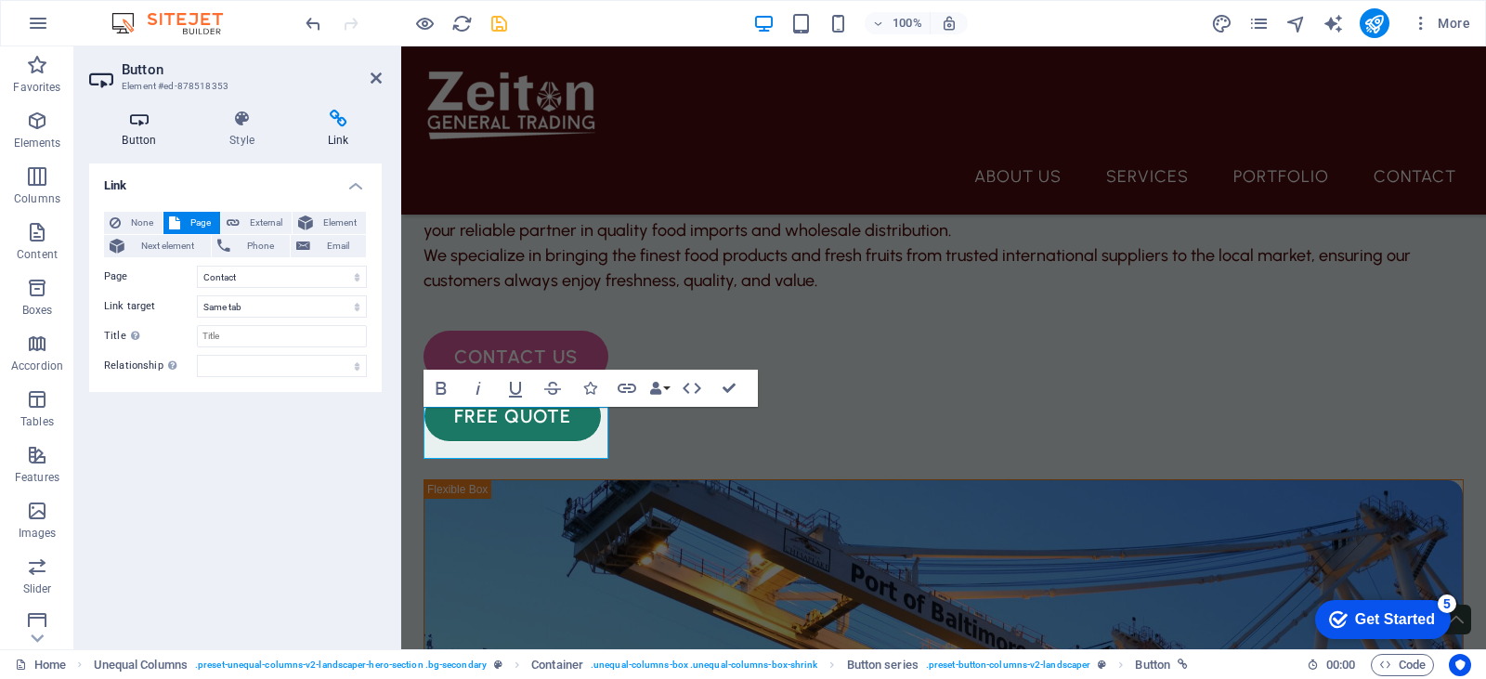
click at [141, 116] on icon at bounding box center [139, 119] width 100 height 19
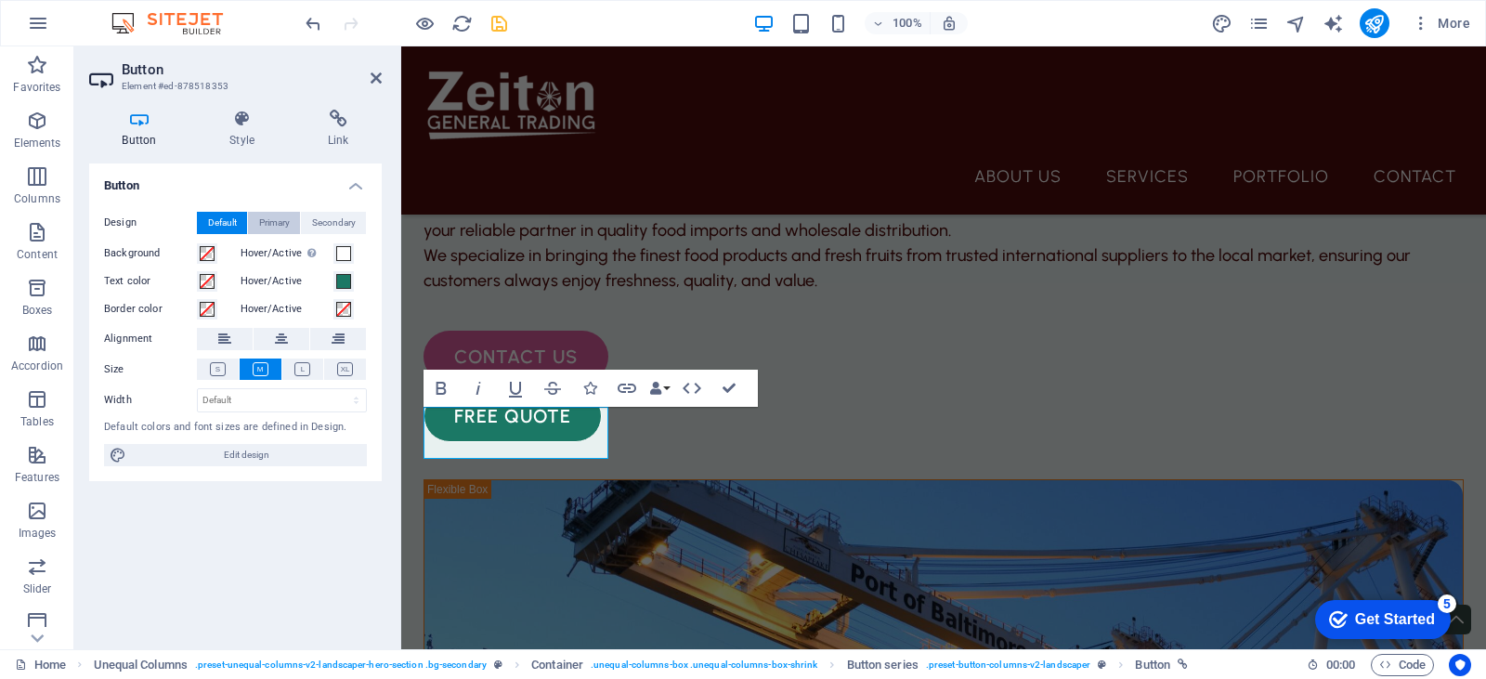
click at [264, 217] on span "Primary" at bounding box center [274, 223] width 31 height 22
click at [326, 223] on span "Secondary" at bounding box center [334, 223] width 44 height 22
click at [224, 214] on span "Default" at bounding box center [222, 223] width 29 height 22
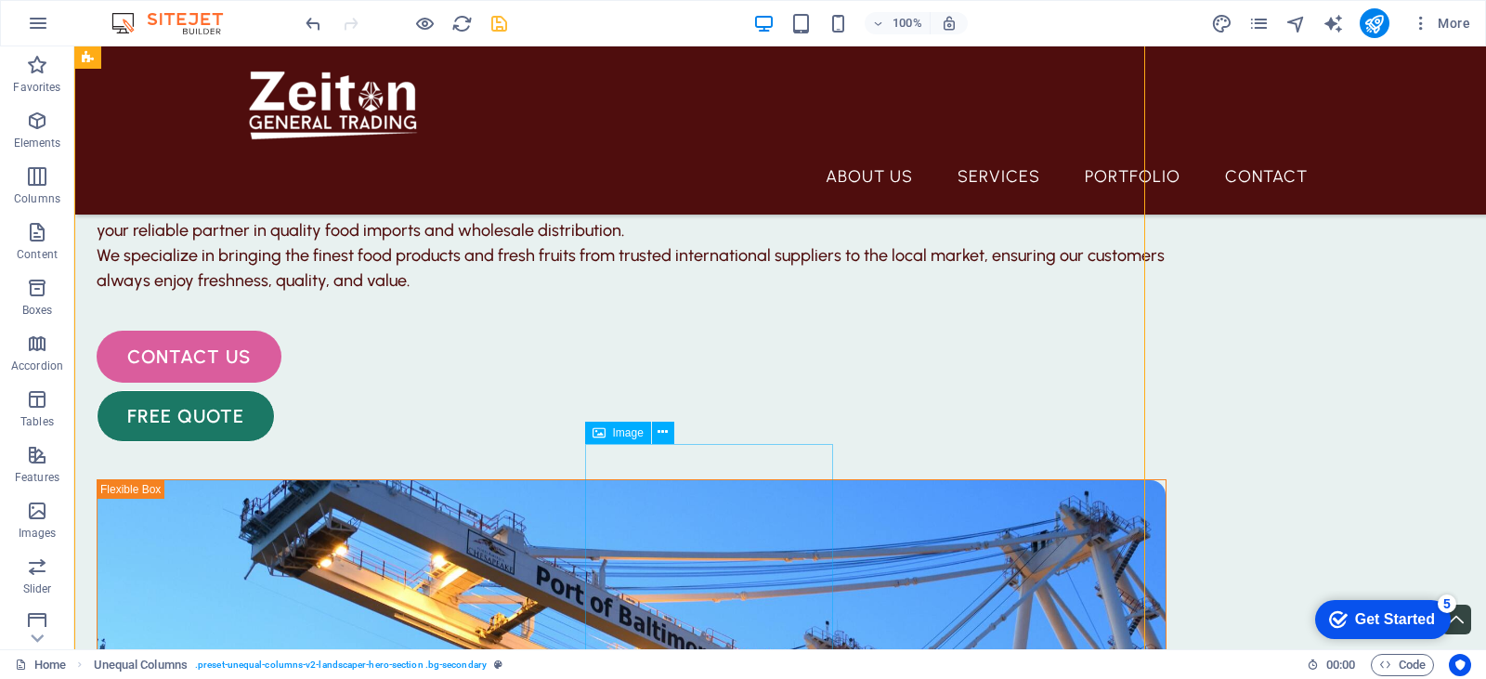
scroll to position [196, 0]
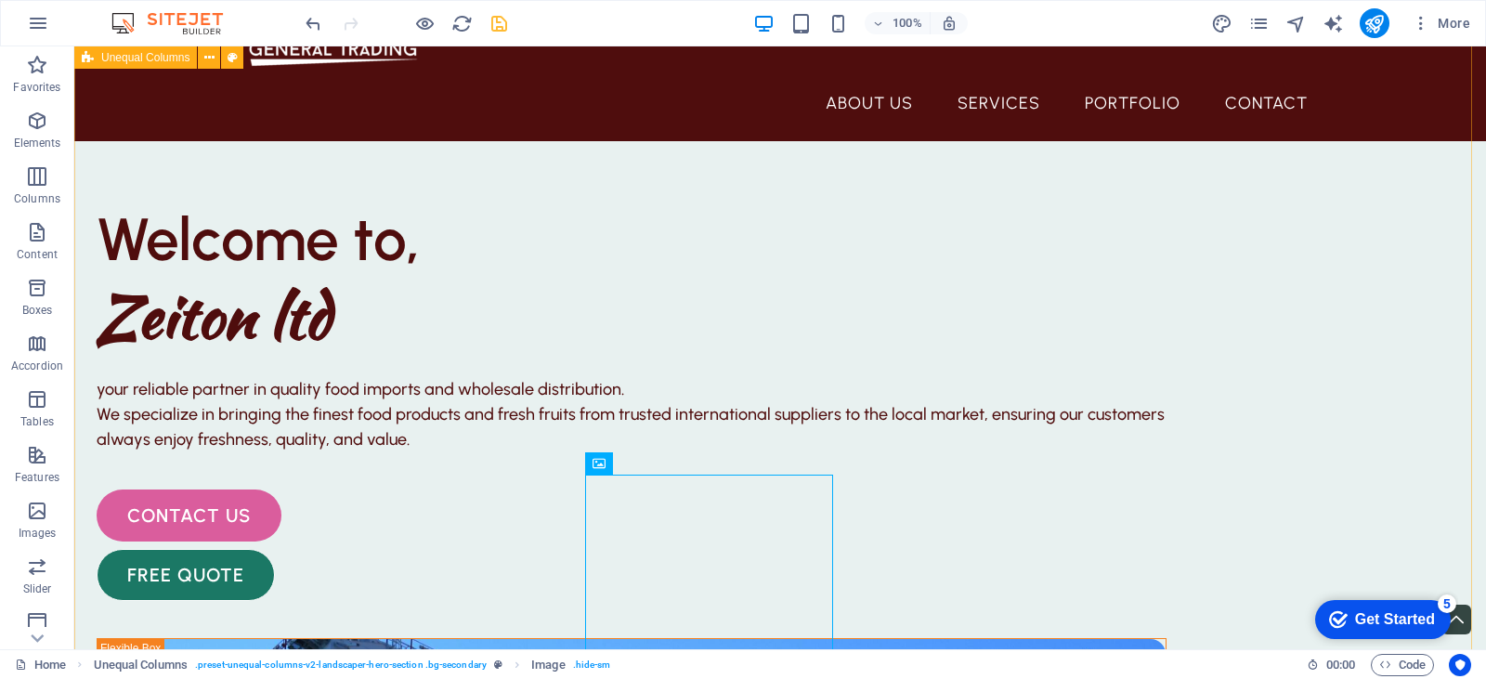
scroll to position [0, 0]
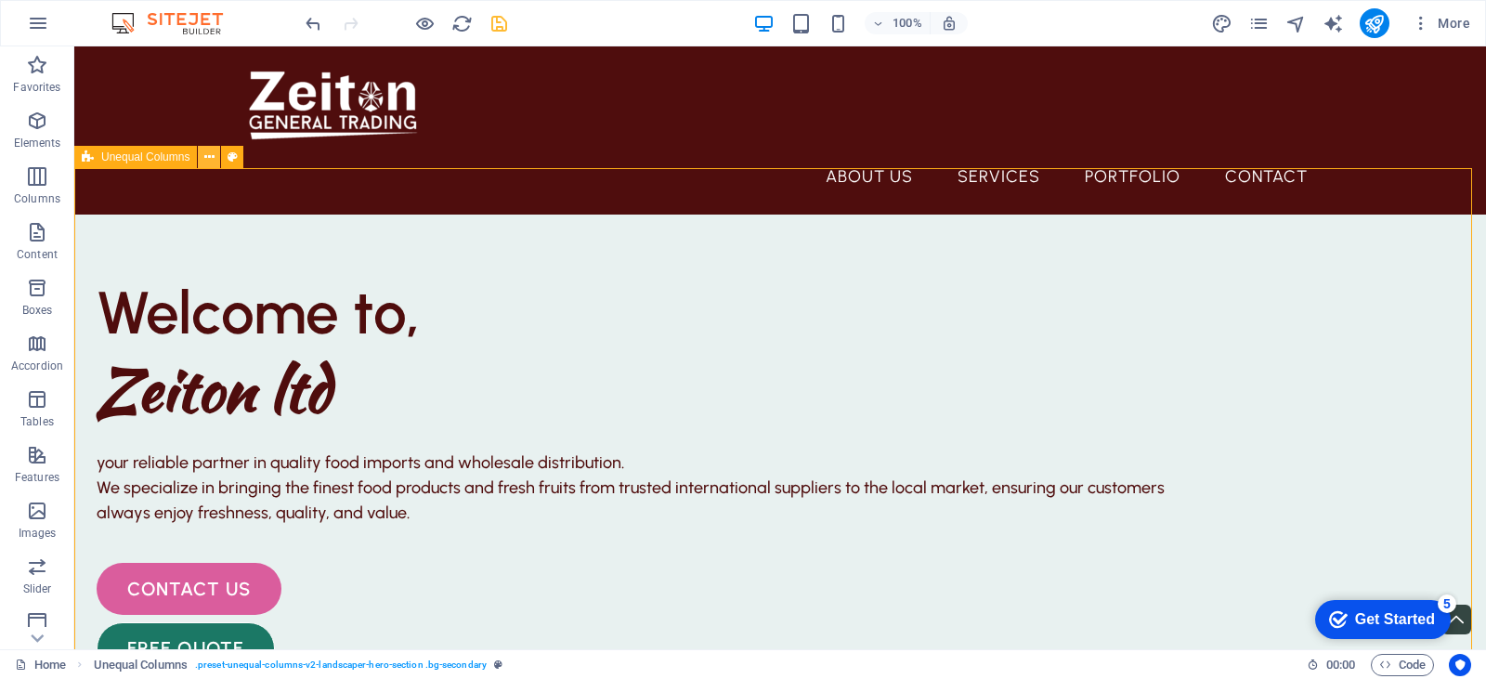
click at [212, 161] on icon at bounding box center [209, 158] width 10 height 20
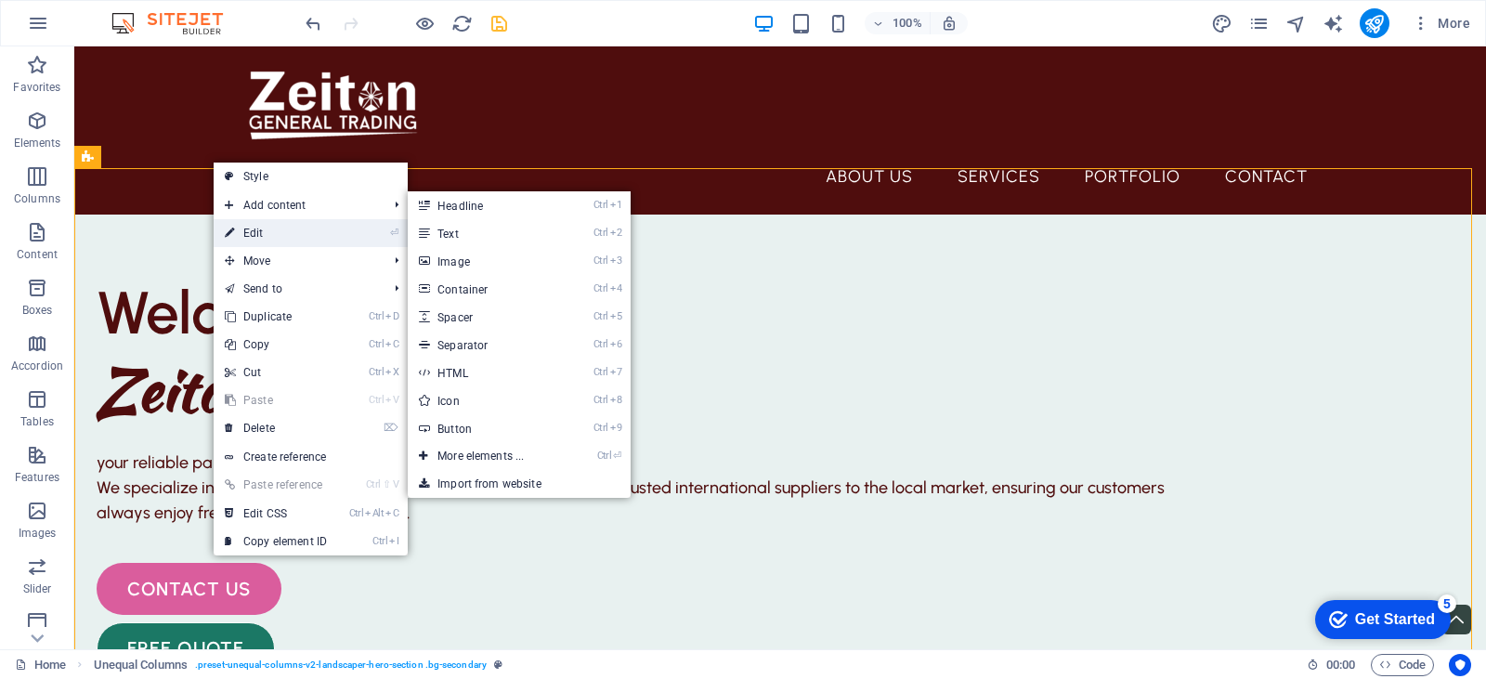
click at [263, 236] on link "⏎ Edit" at bounding box center [276, 233] width 124 height 28
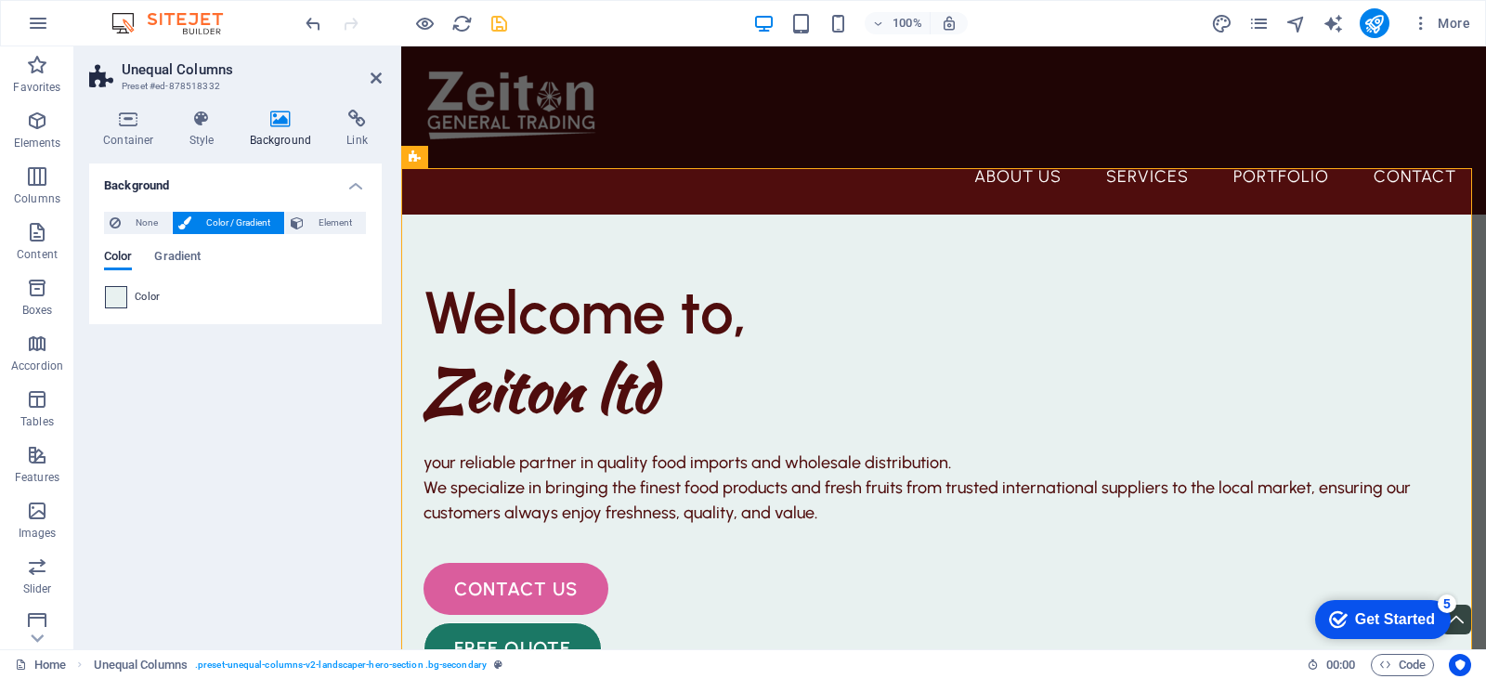
click at [120, 293] on span at bounding box center [116, 297] width 20 height 20
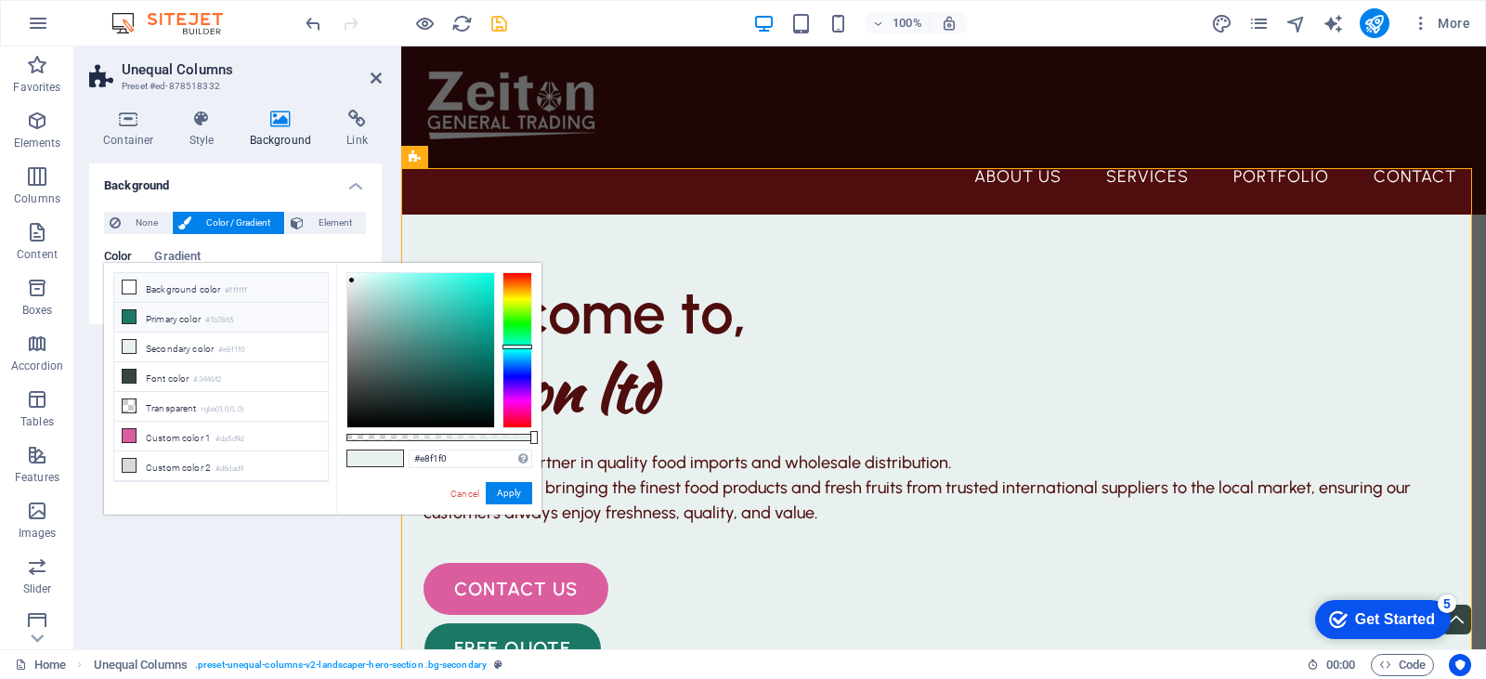
click at [137, 279] on li "Background color #ffffff" at bounding box center [221, 288] width 214 height 30
type input "#ffffff"
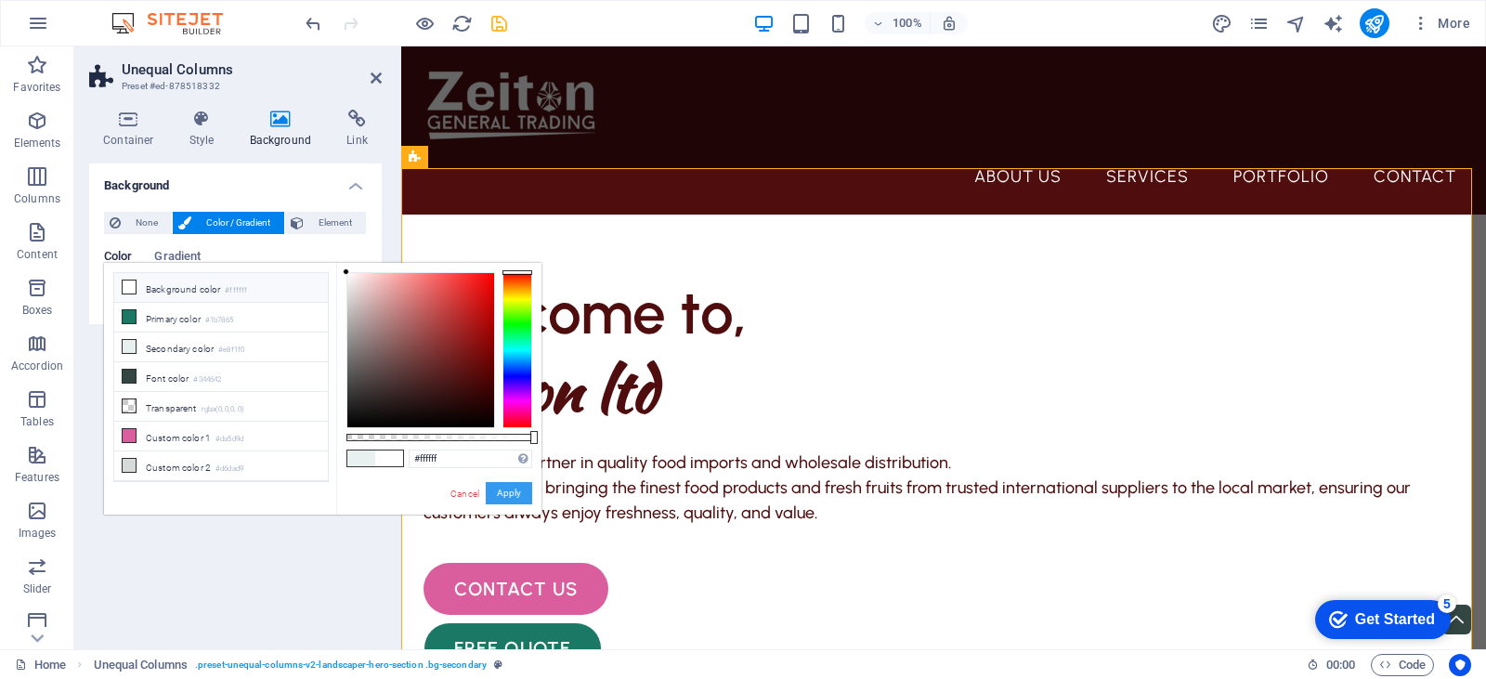
click at [511, 494] on button "Apply" at bounding box center [509, 493] width 46 height 22
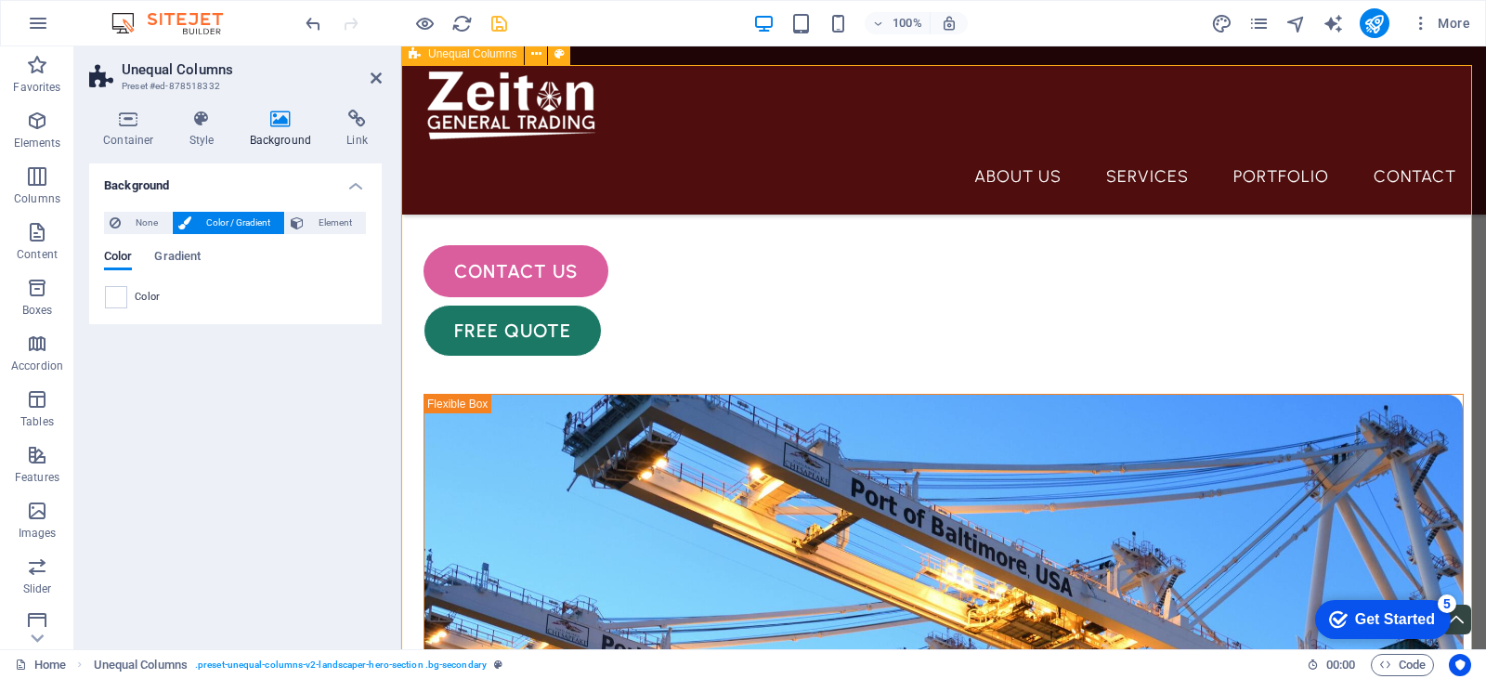
scroll to position [279, 0]
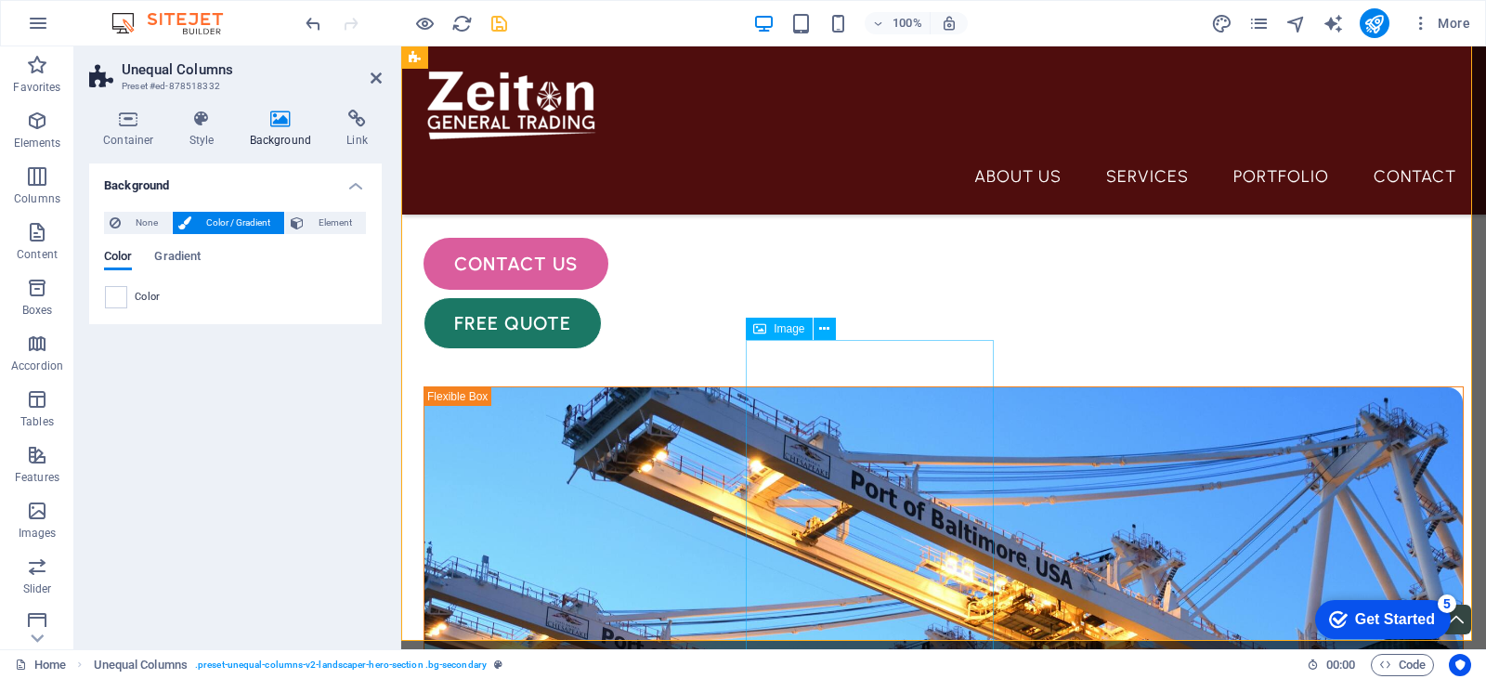
click at [784, 328] on span "Image" at bounding box center [789, 328] width 31 height 11
select select "px"
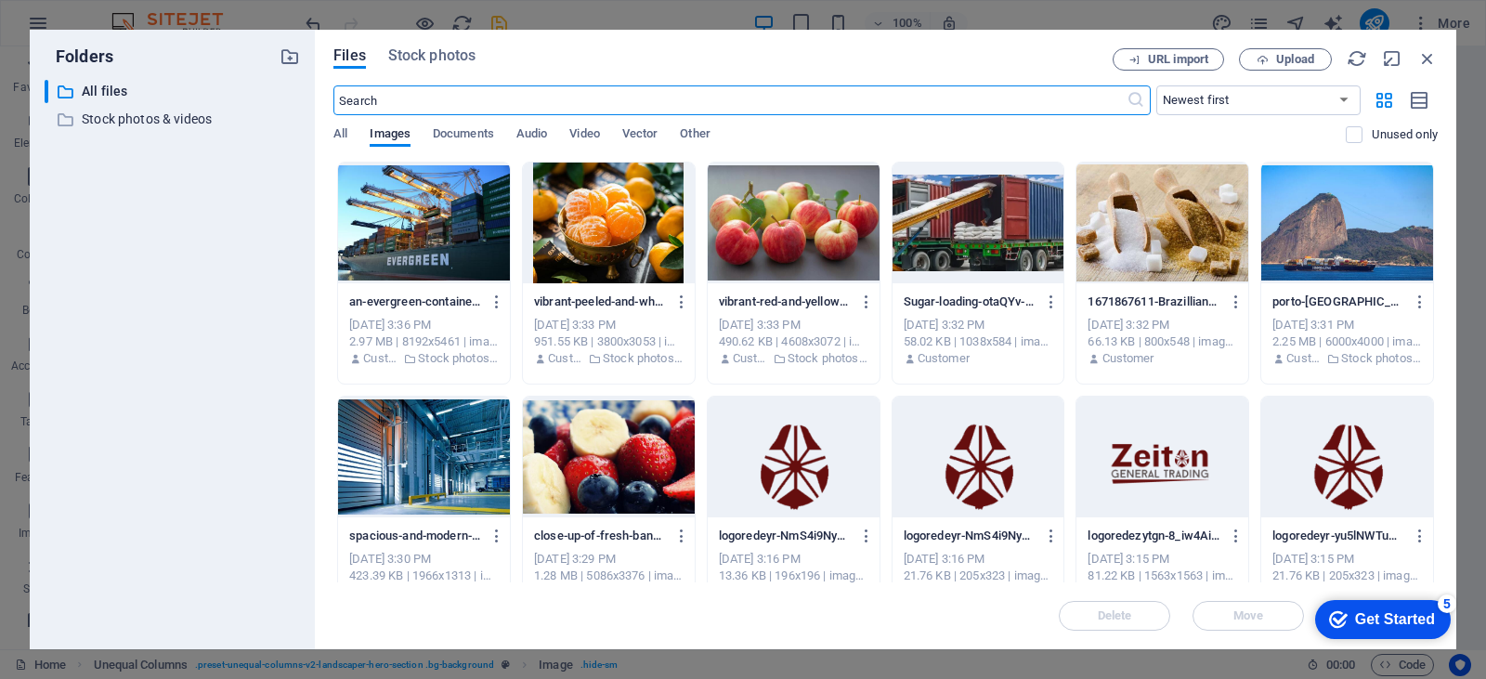
scroll to position [253, 0]
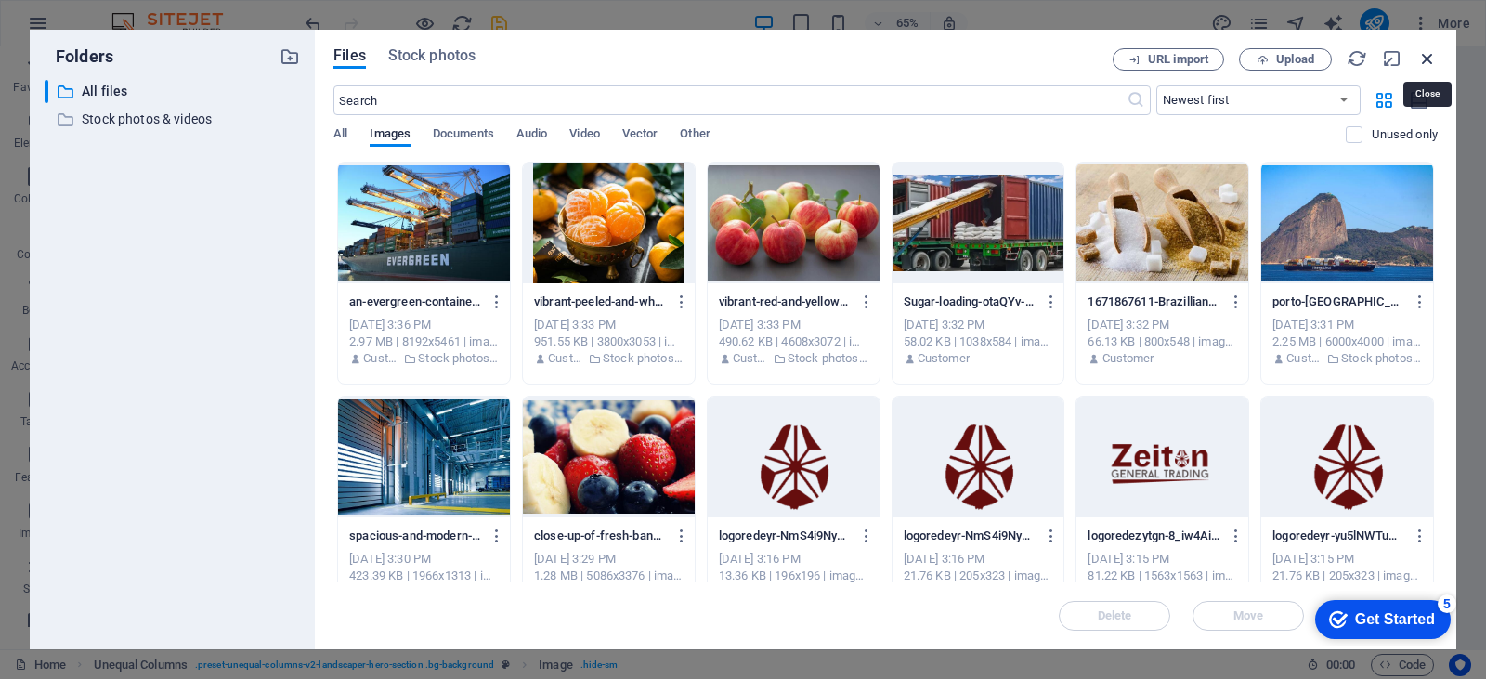
drag, startPoint x: 1430, startPoint y: 59, endPoint x: 708, endPoint y: 119, distance: 725.0
click at [1430, 59] on icon "button" at bounding box center [1427, 58] width 20 height 20
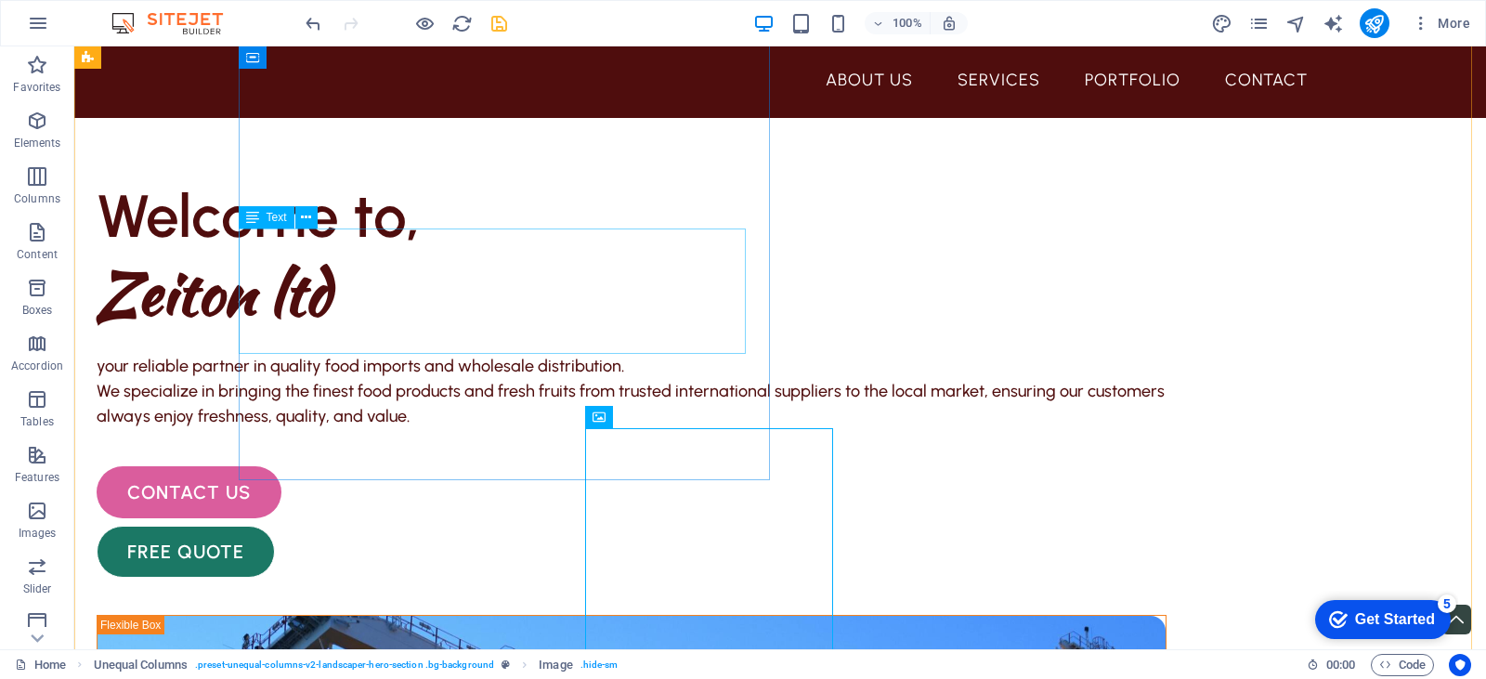
scroll to position [0, 0]
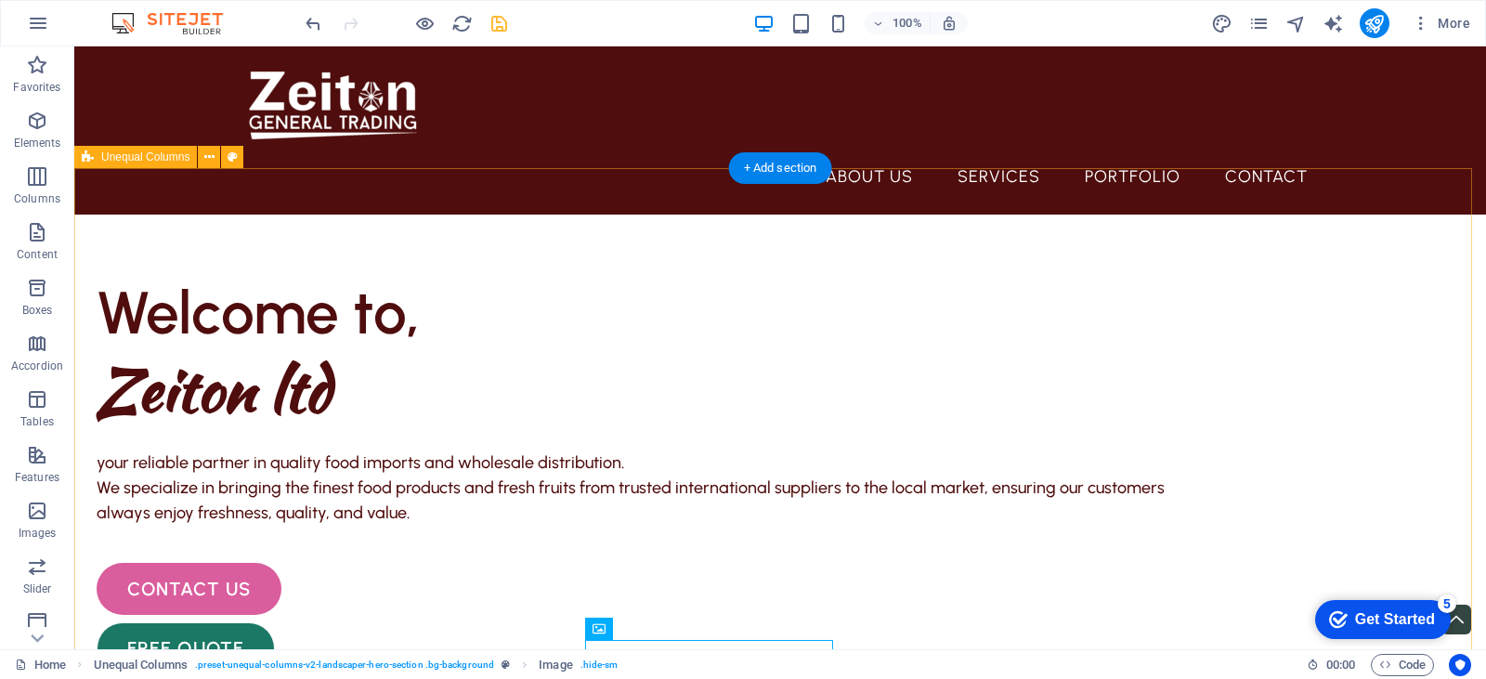
click at [213, 163] on icon at bounding box center [209, 158] width 10 height 20
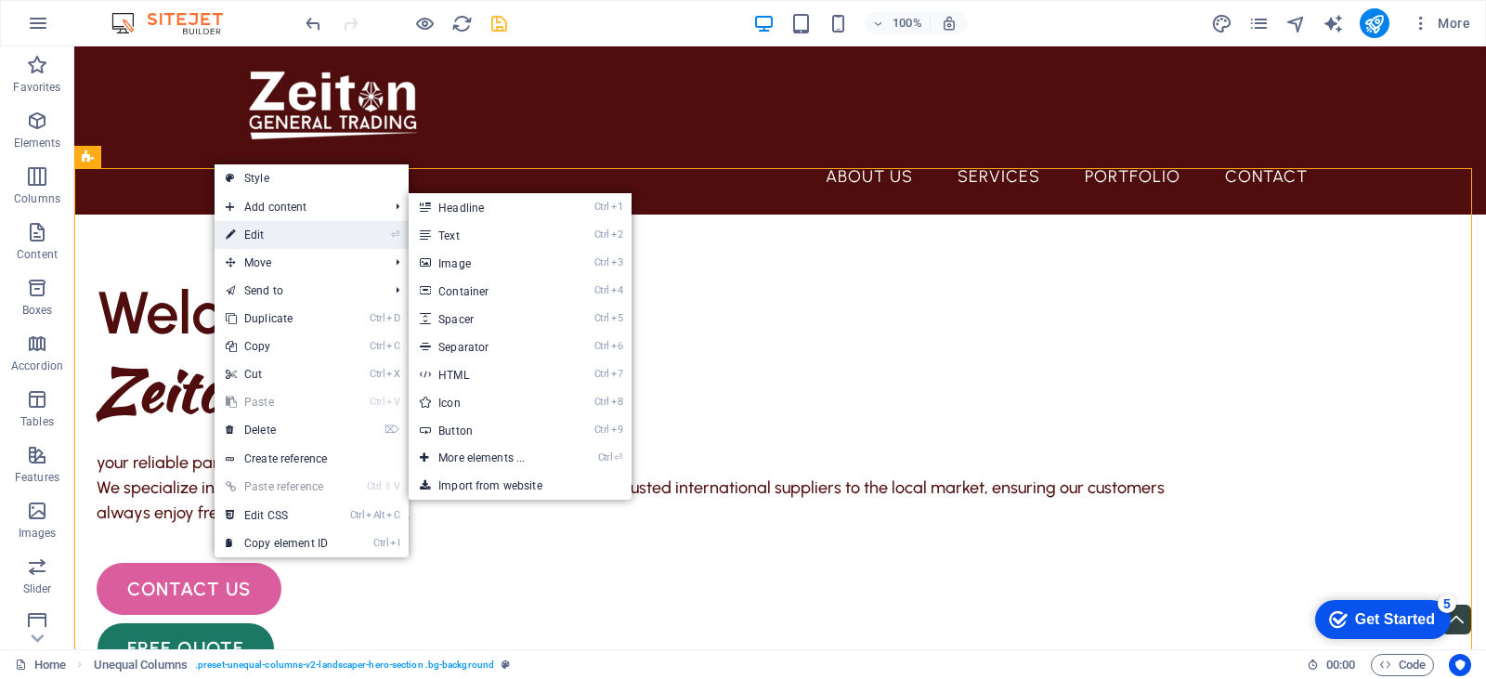
click at [262, 239] on link "⏎ Edit" at bounding box center [277, 235] width 124 height 28
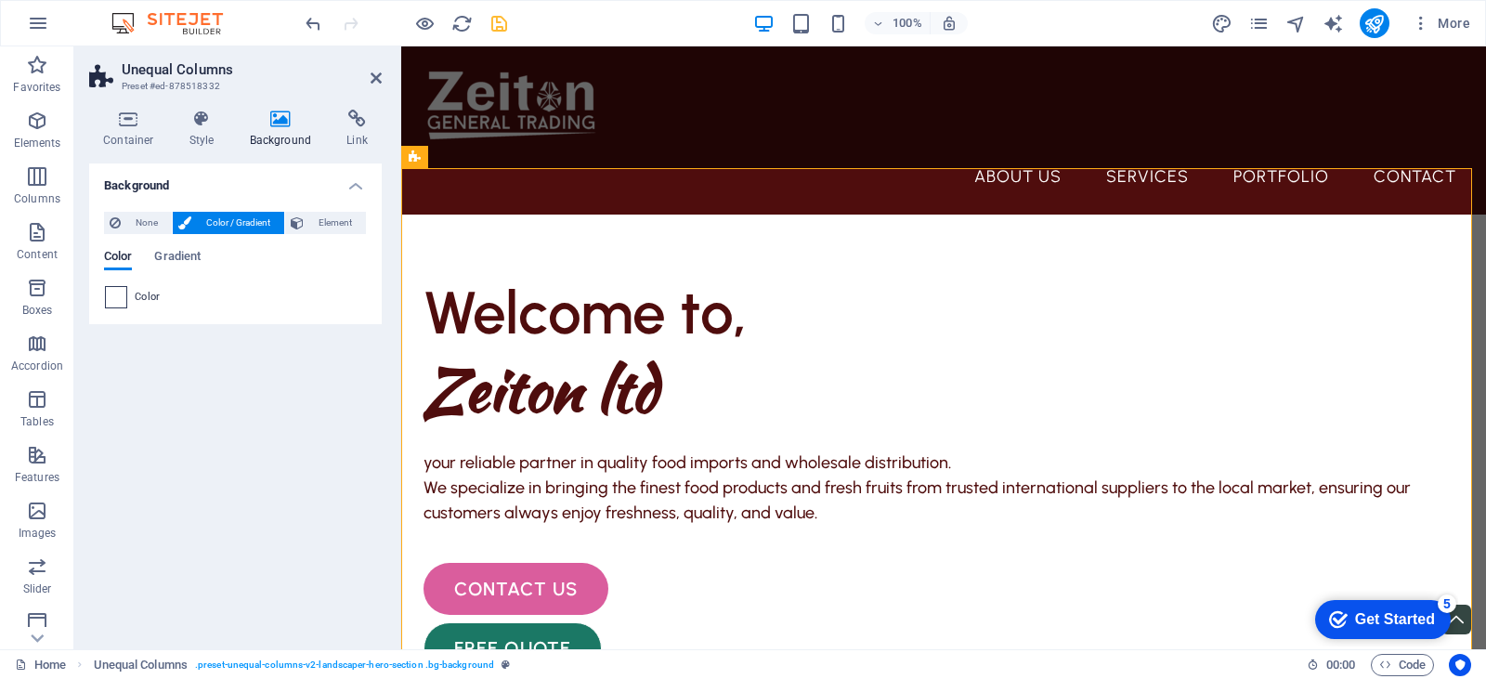
click at [110, 295] on span at bounding box center [116, 297] width 20 height 20
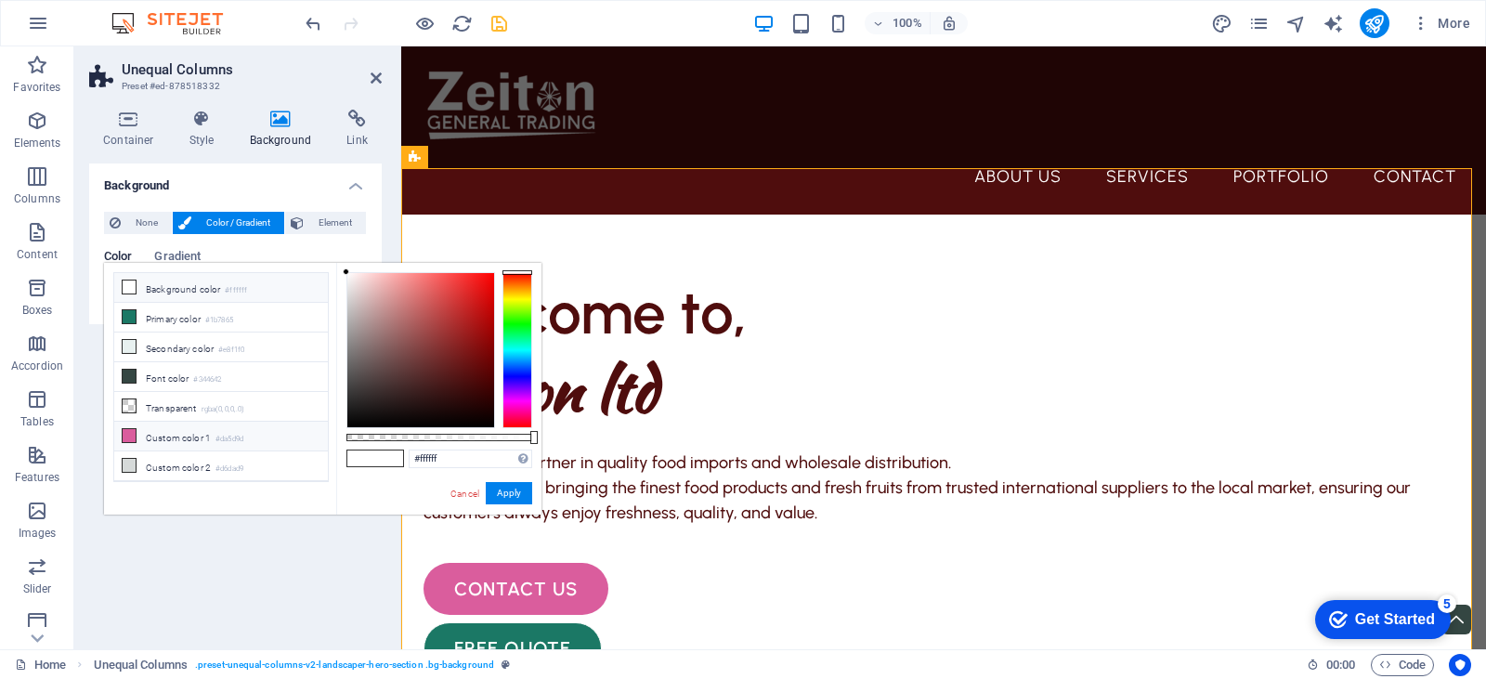
click at [189, 436] on li "Custom color 1 #da5d9d" at bounding box center [221, 437] width 214 height 30
type input "#da5d9d"
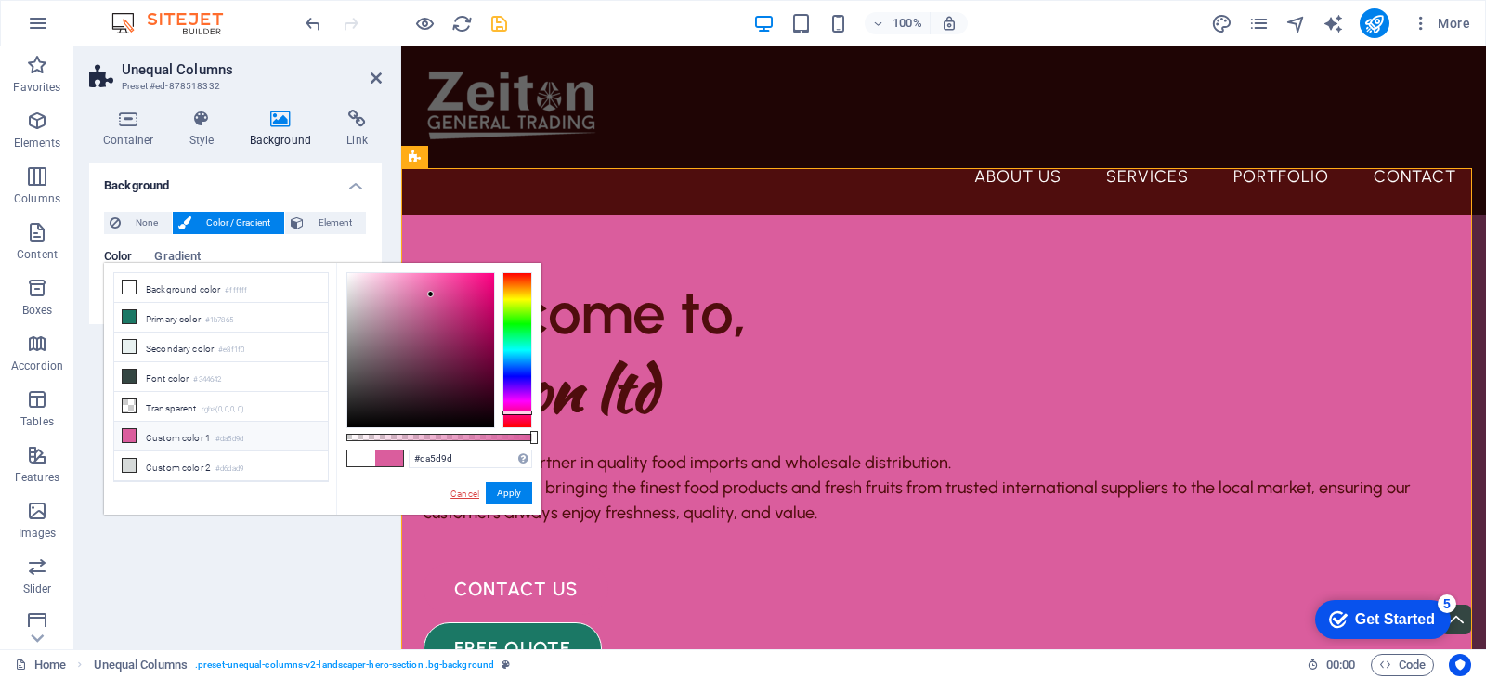
click at [469, 495] on link "Cancel" at bounding box center [465, 494] width 33 height 14
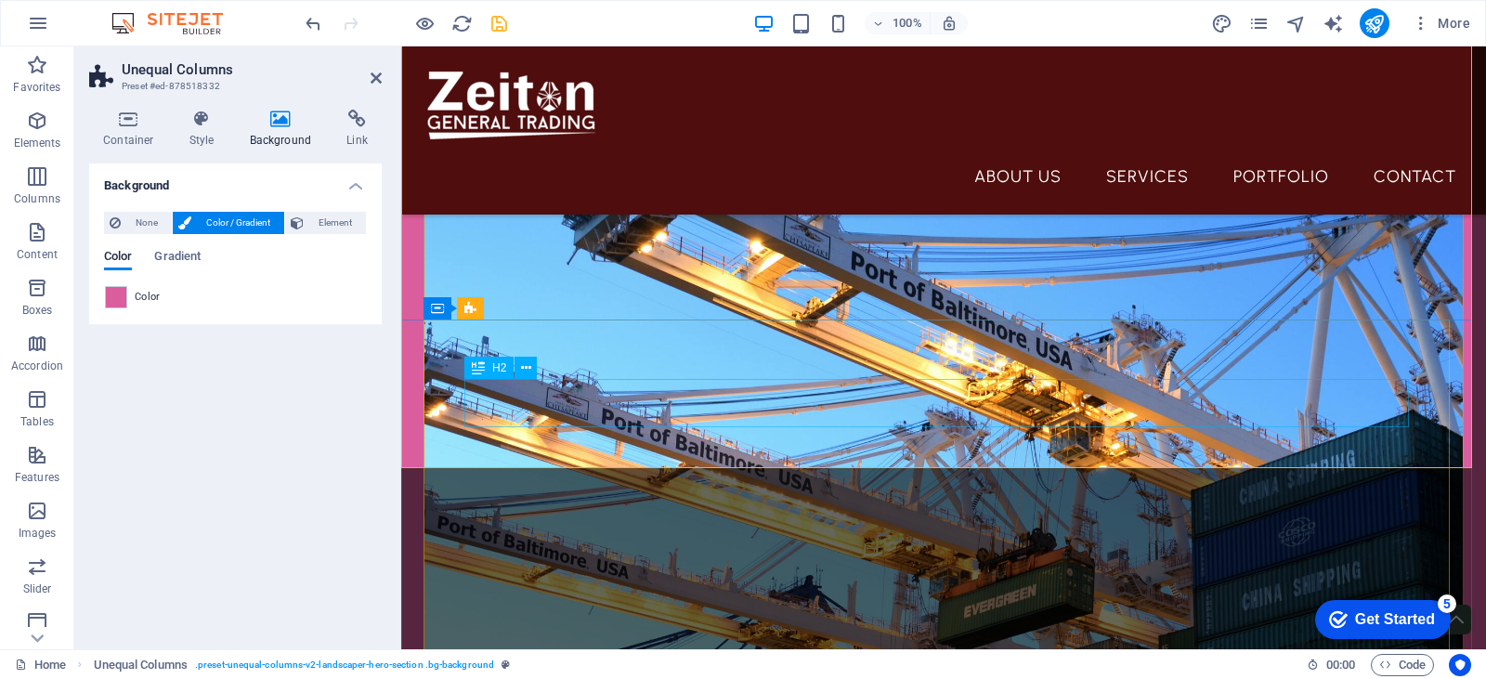
scroll to position [557, 0]
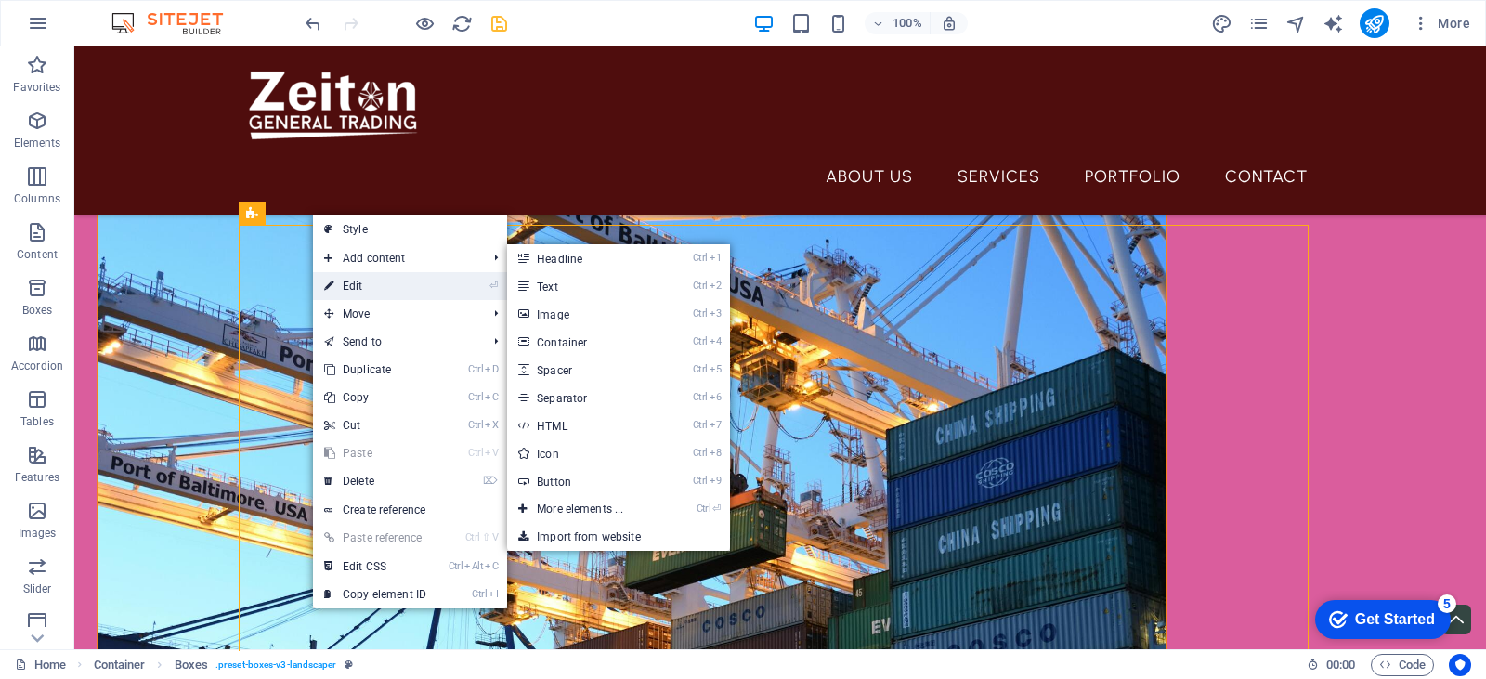
click at [348, 274] on link "⏎ Edit" at bounding box center [375, 286] width 124 height 28
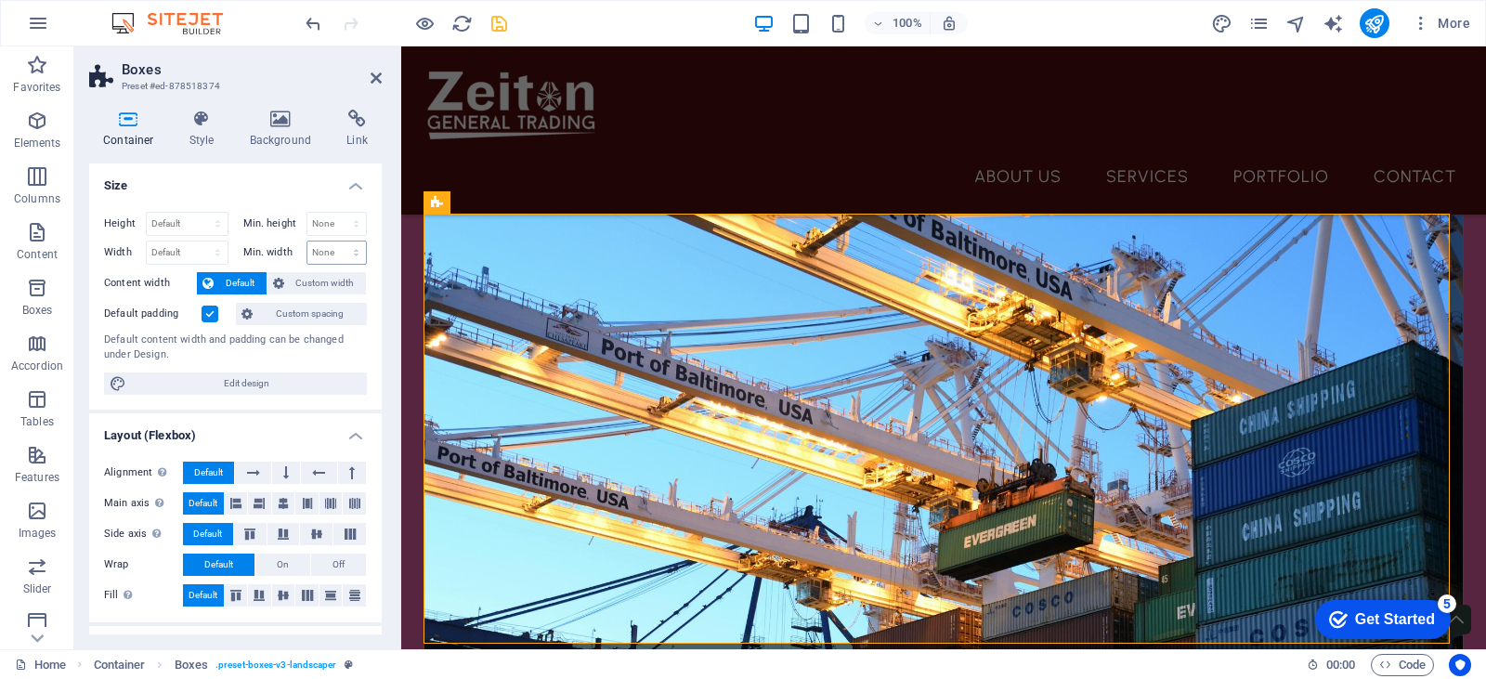
scroll to position [557, 0]
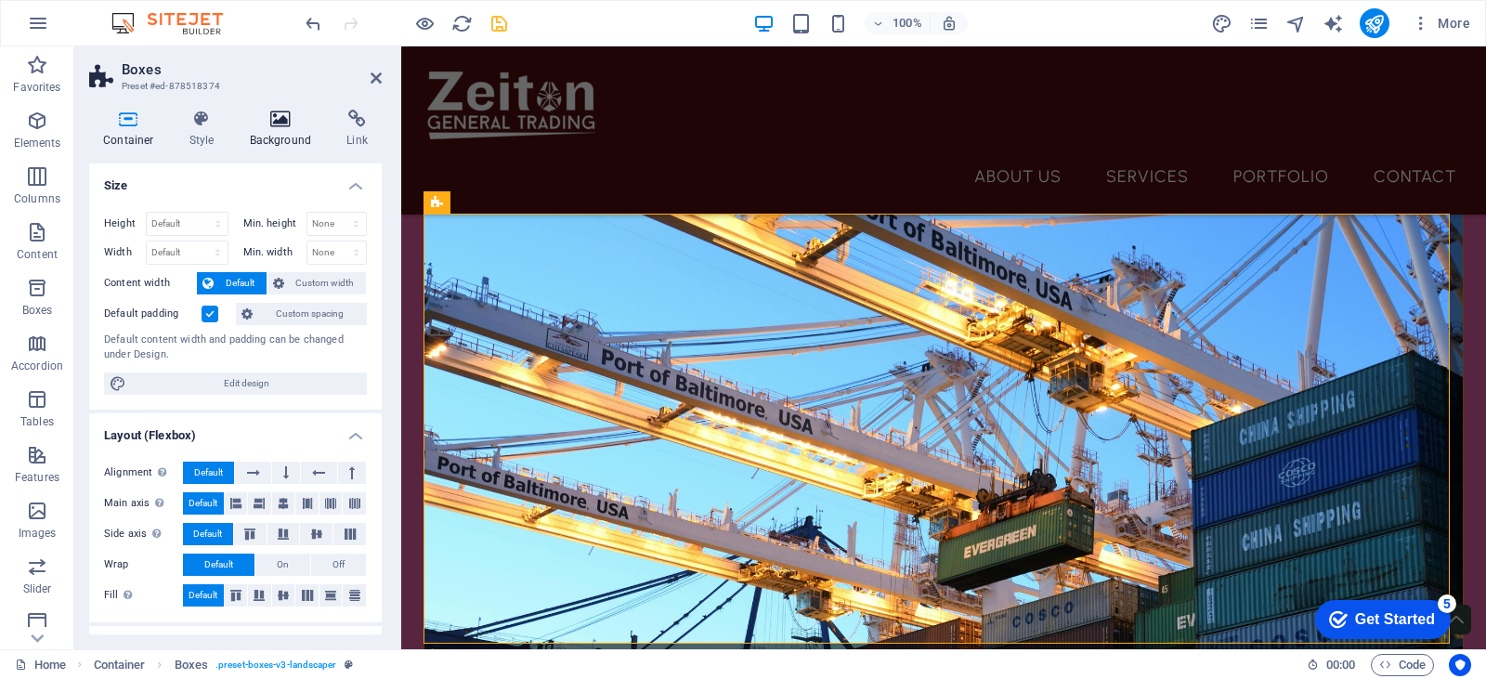
click at [279, 126] on icon at bounding box center [281, 119] width 90 height 19
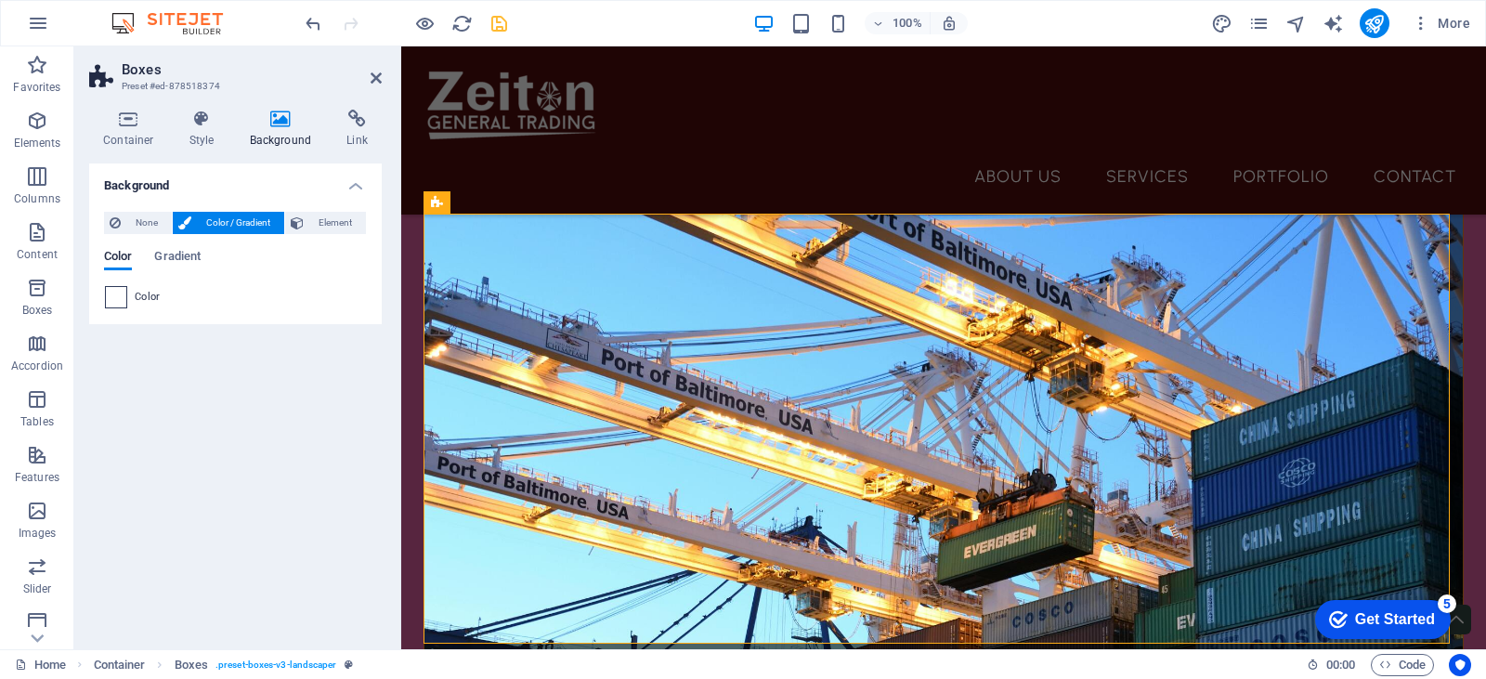
click at [119, 293] on span at bounding box center [116, 297] width 20 height 20
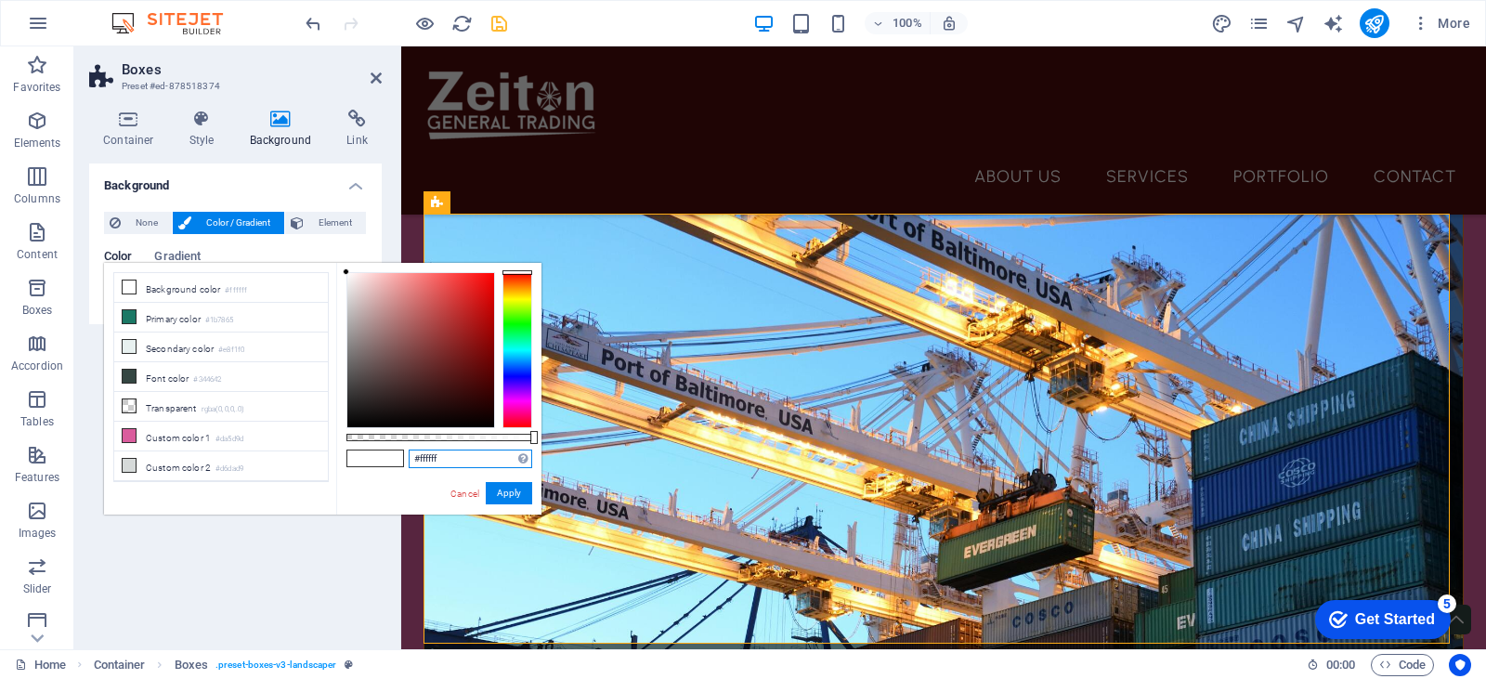
click at [424, 449] on input "#ffffff" at bounding box center [471, 458] width 124 height 19
paste input "4f0d0d"
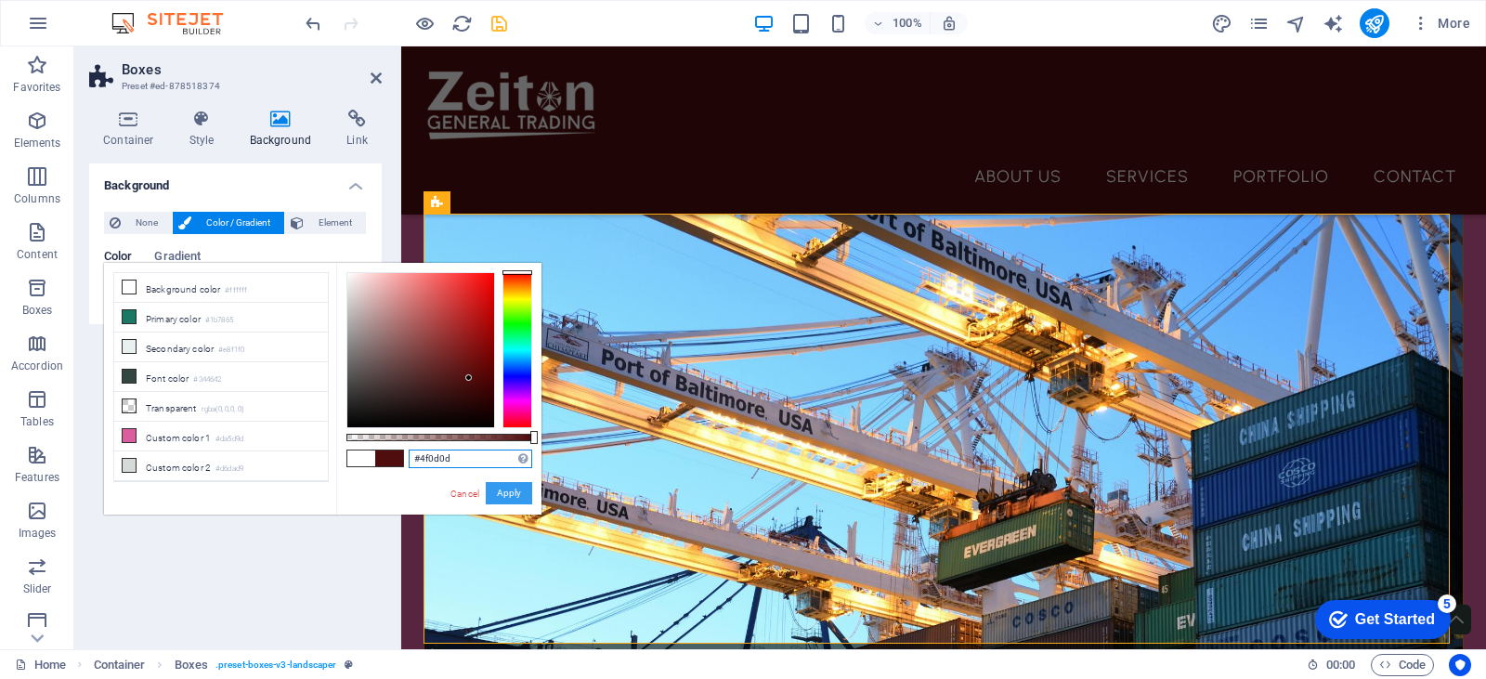
type input "#4f0d0d"
click at [506, 489] on button "Apply" at bounding box center [509, 493] width 46 height 22
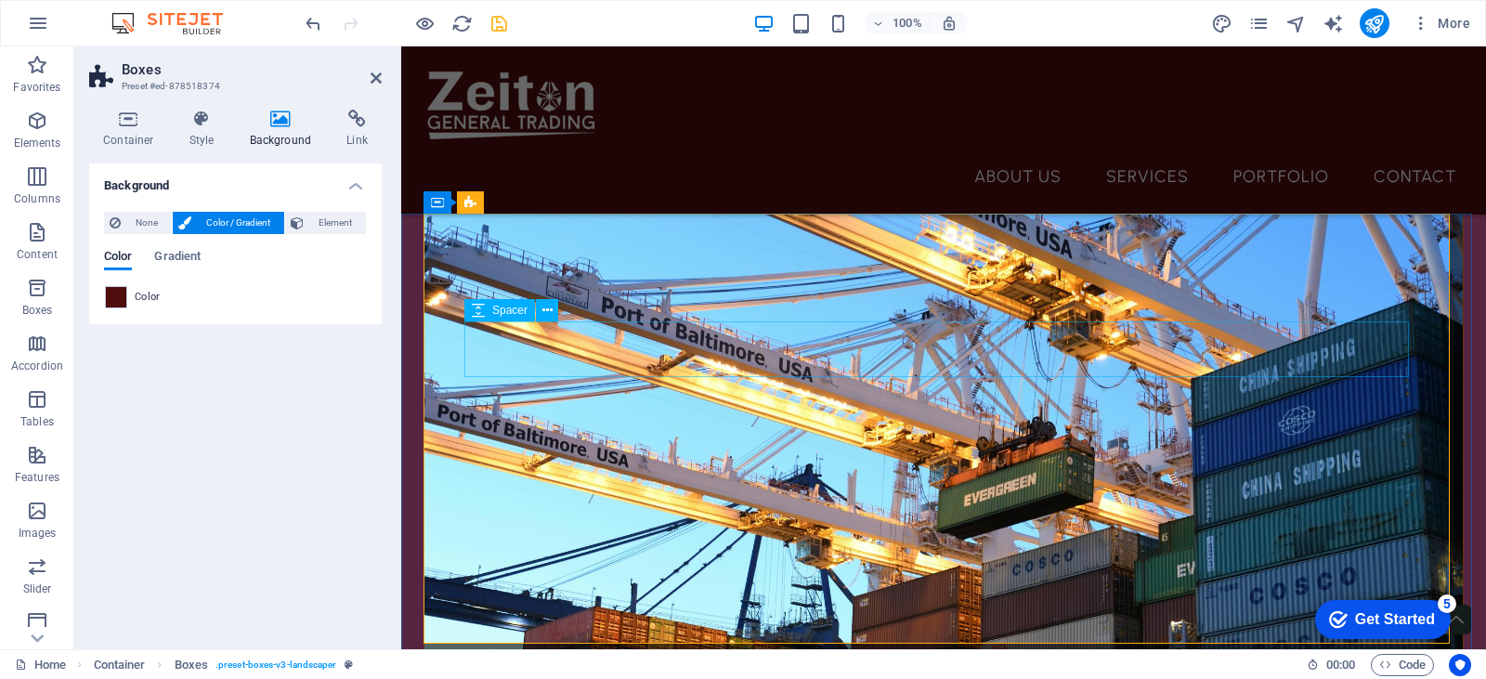
scroll to position [650, 0]
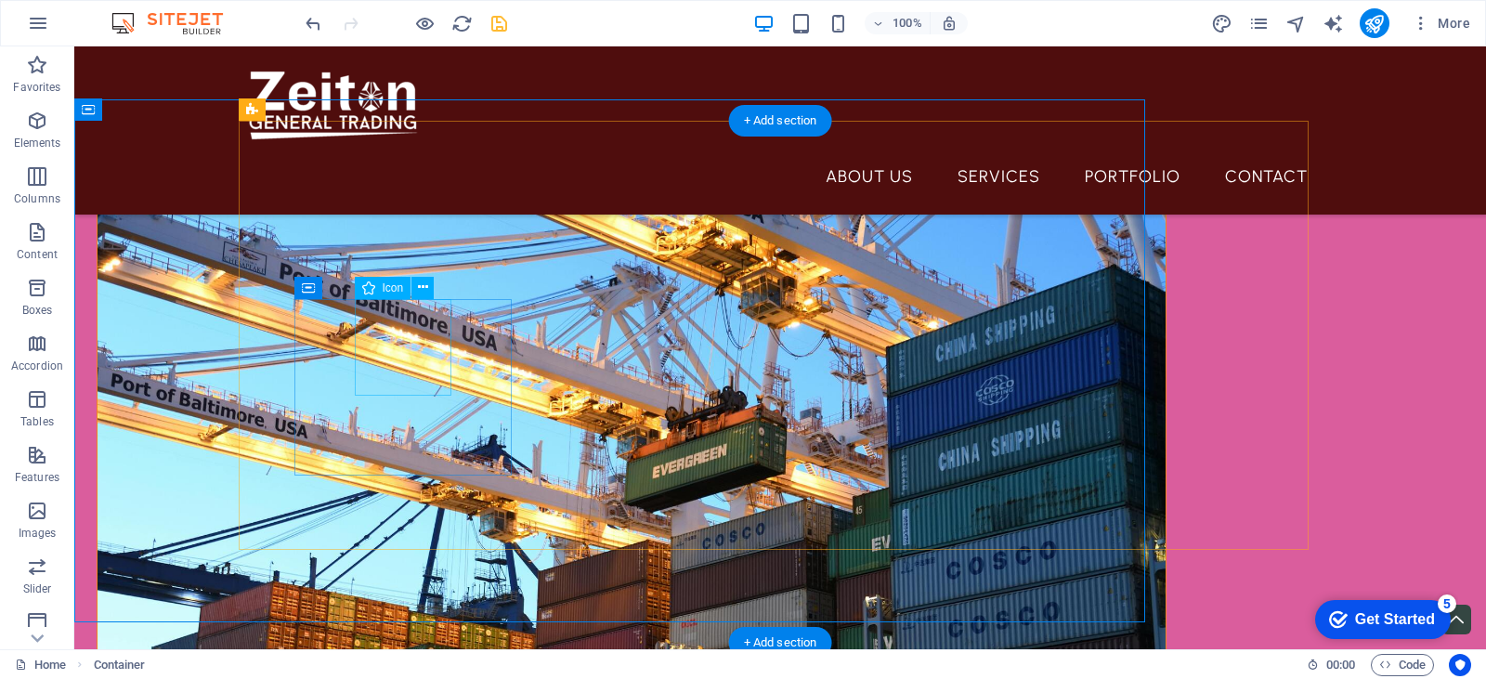
scroll to position [671, 0]
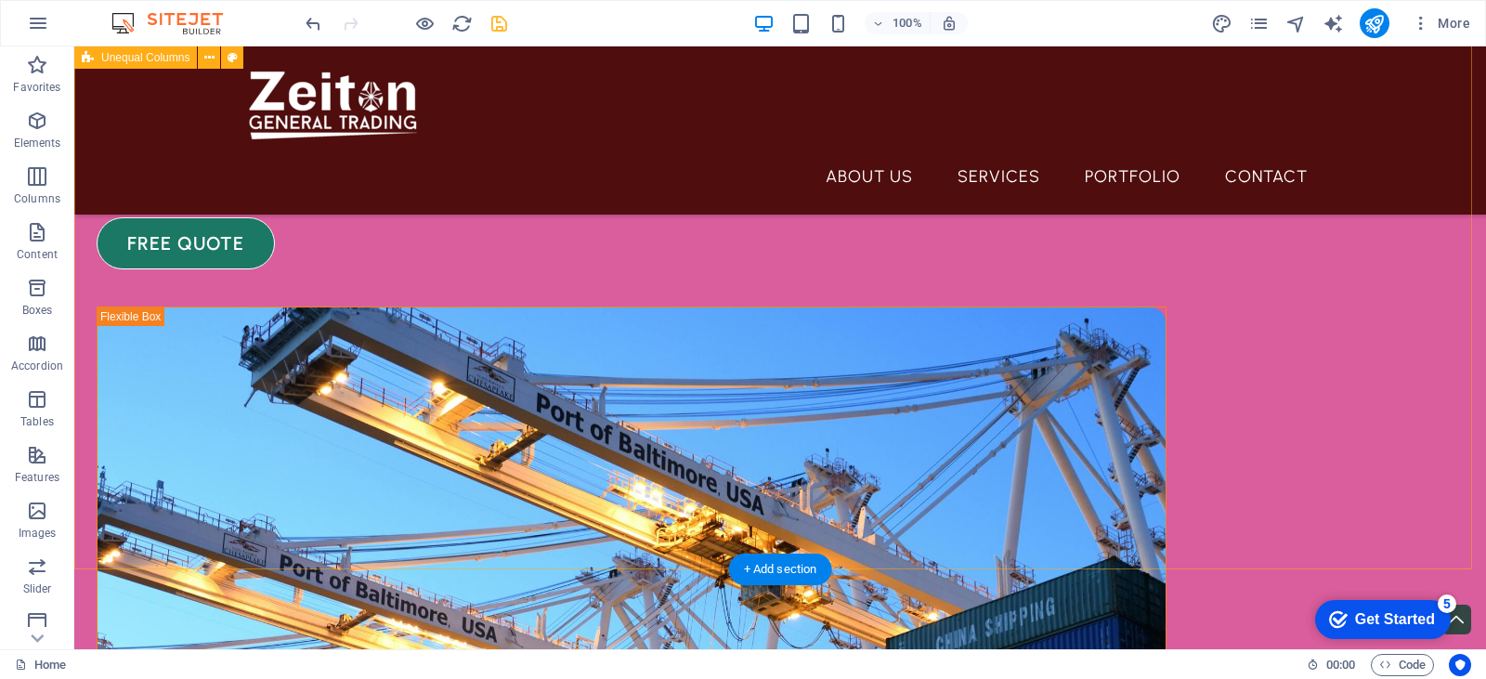
scroll to position [279, 0]
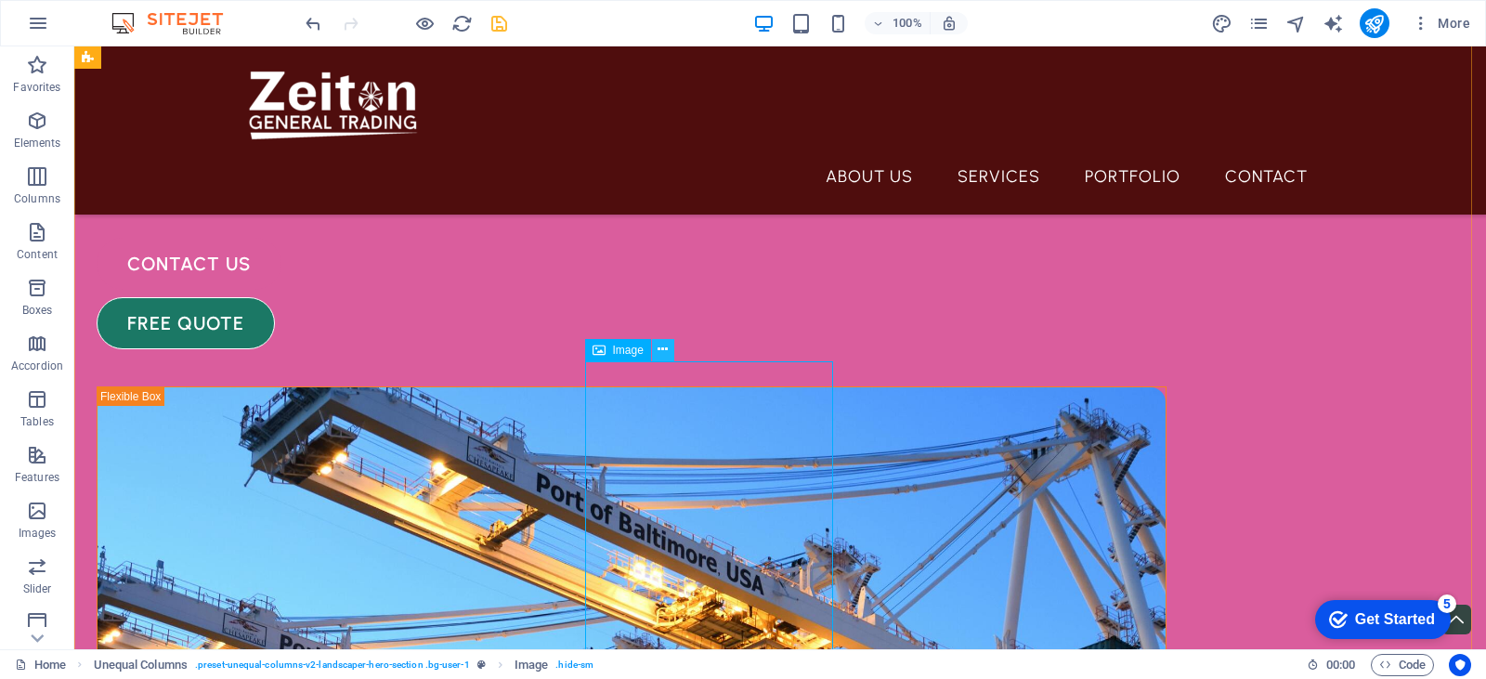
click at [661, 351] on icon at bounding box center [663, 350] width 10 height 20
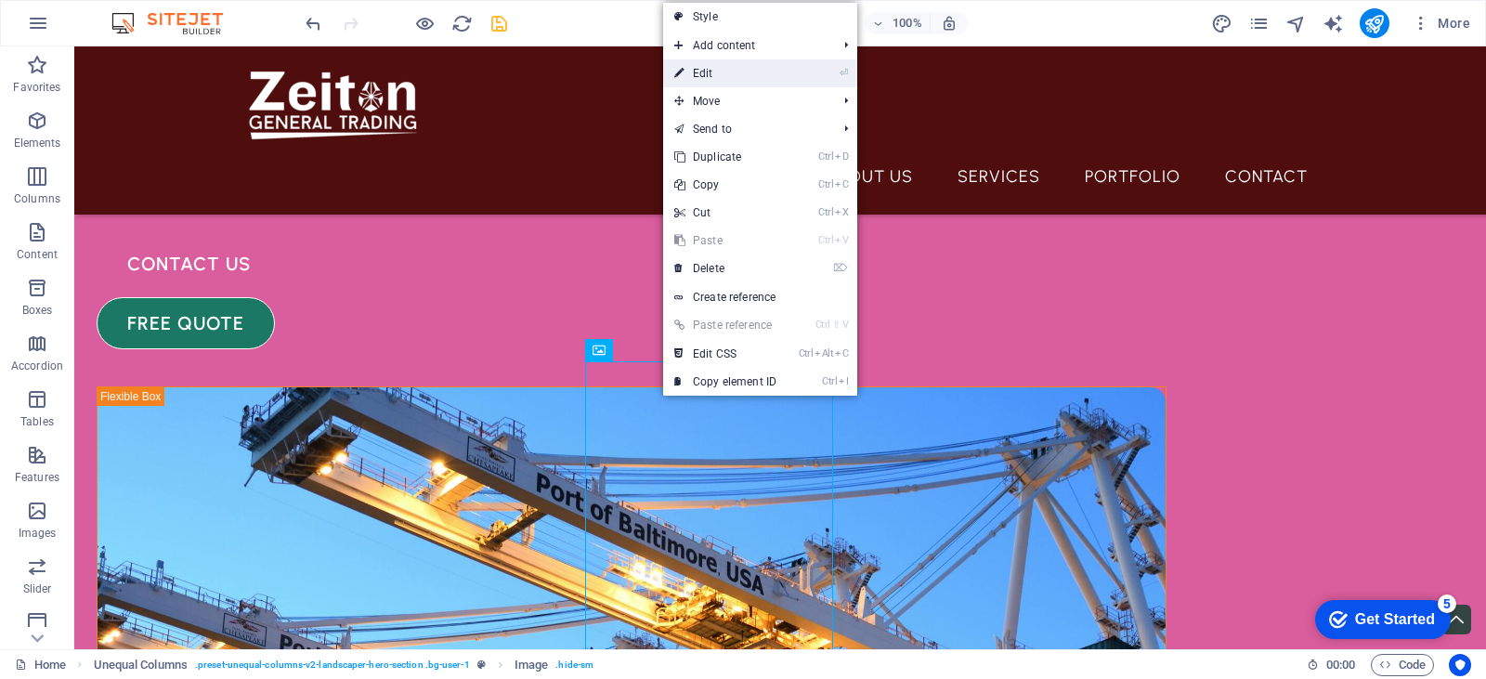
click at [741, 71] on link "⏎ Edit" at bounding box center [725, 73] width 124 height 28
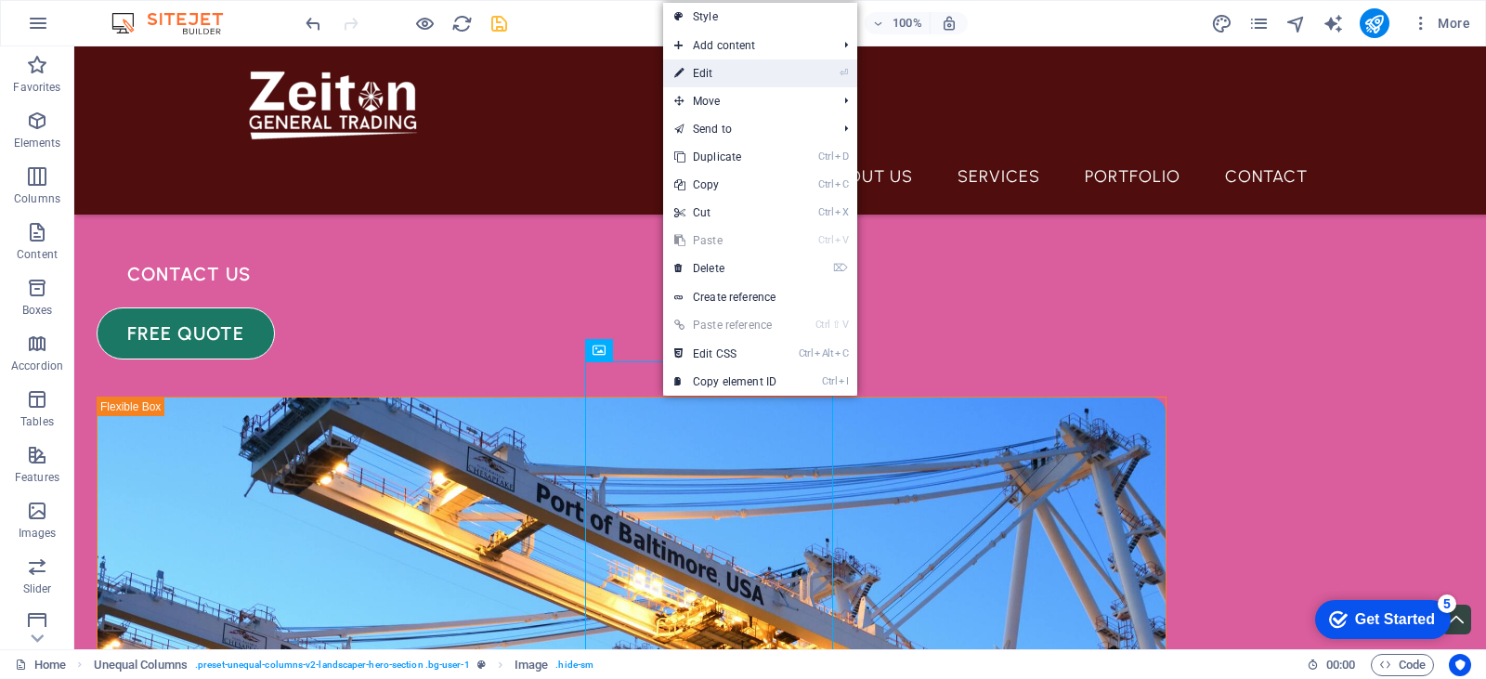
select select "px"
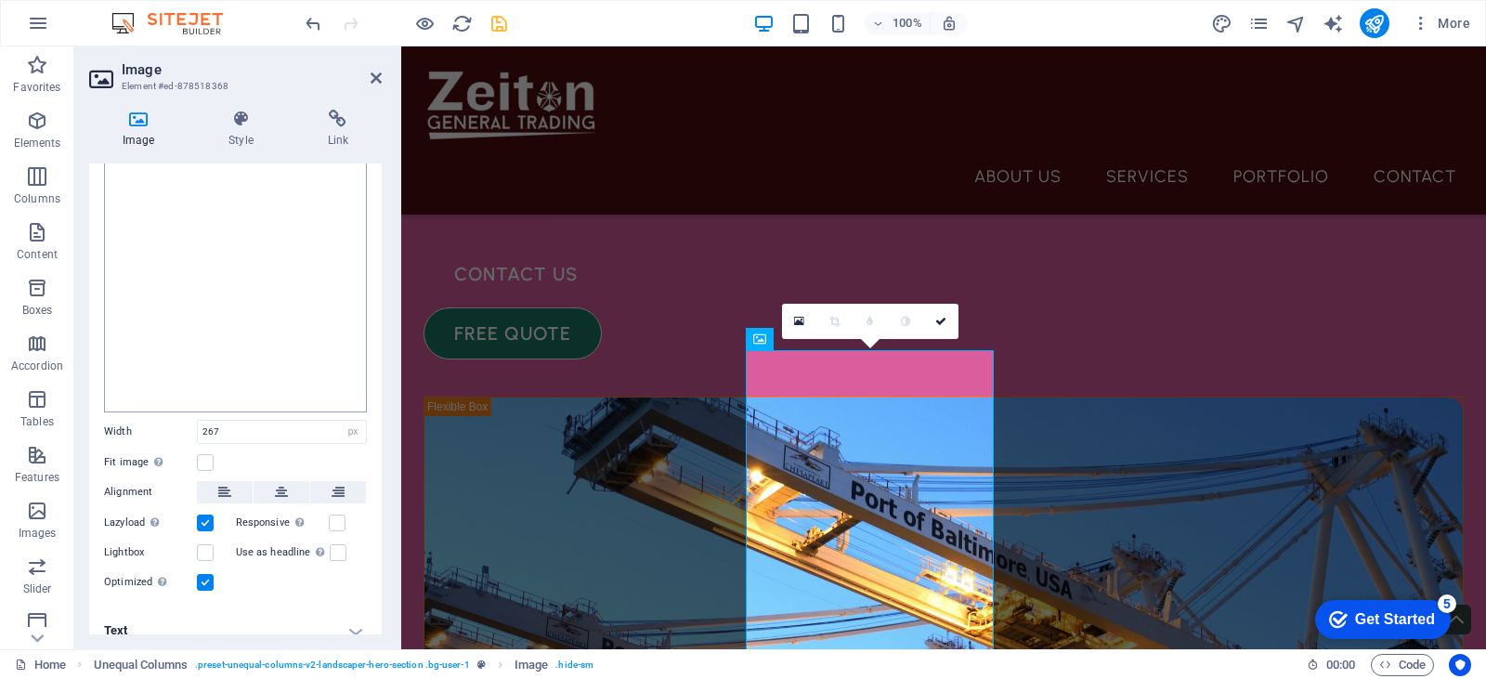
scroll to position [167, 0]
click at [202, 445] on label at bounding box center [205, 449] width 17 height 17
click at [0, 0] on input "Fit image Automatically fit image to a fixed width and height" at bounding box center [0, 0] width 0 height 0
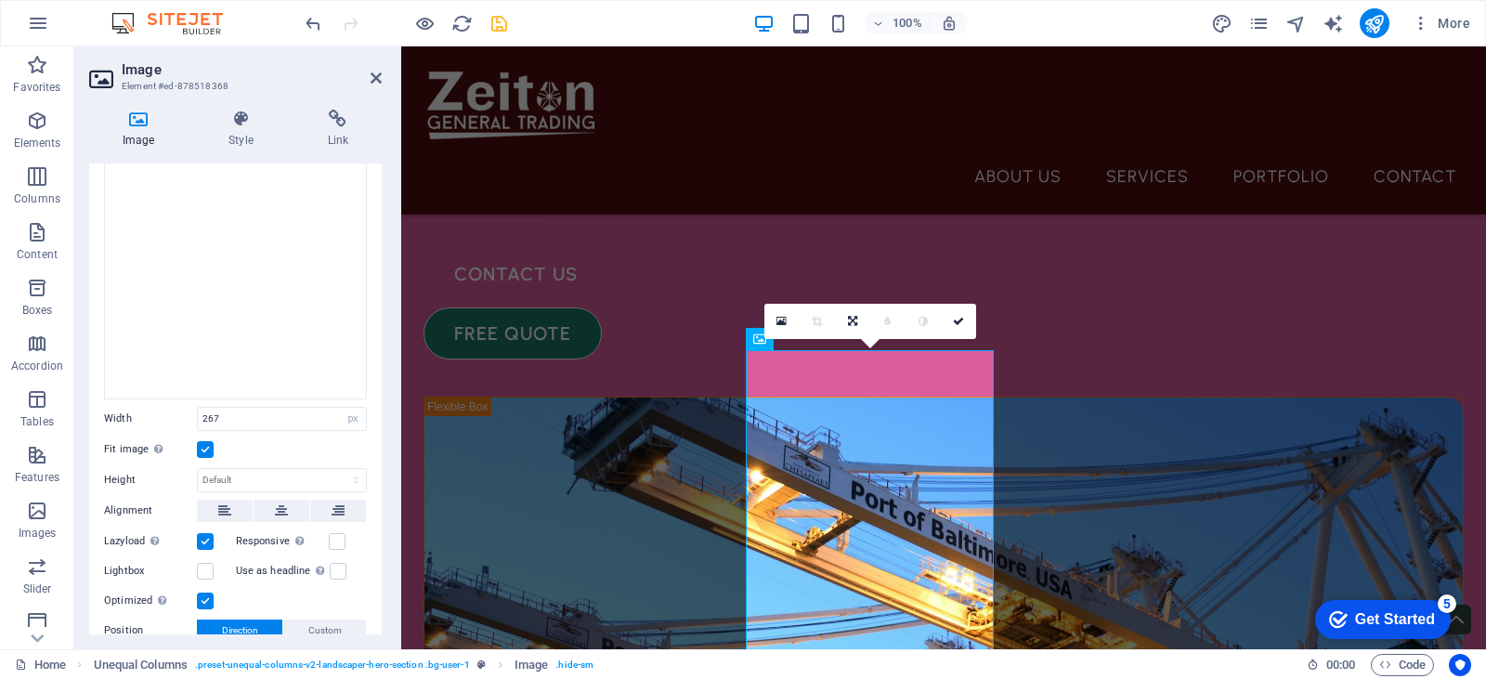
click at [202, 445] on label at bounding box center [205, 449] width 17 height 17
click at [0, 0] on input "Fit image Automatically fit image to a fixed width and height" at bounding box center [0, 0] width 0 height 0
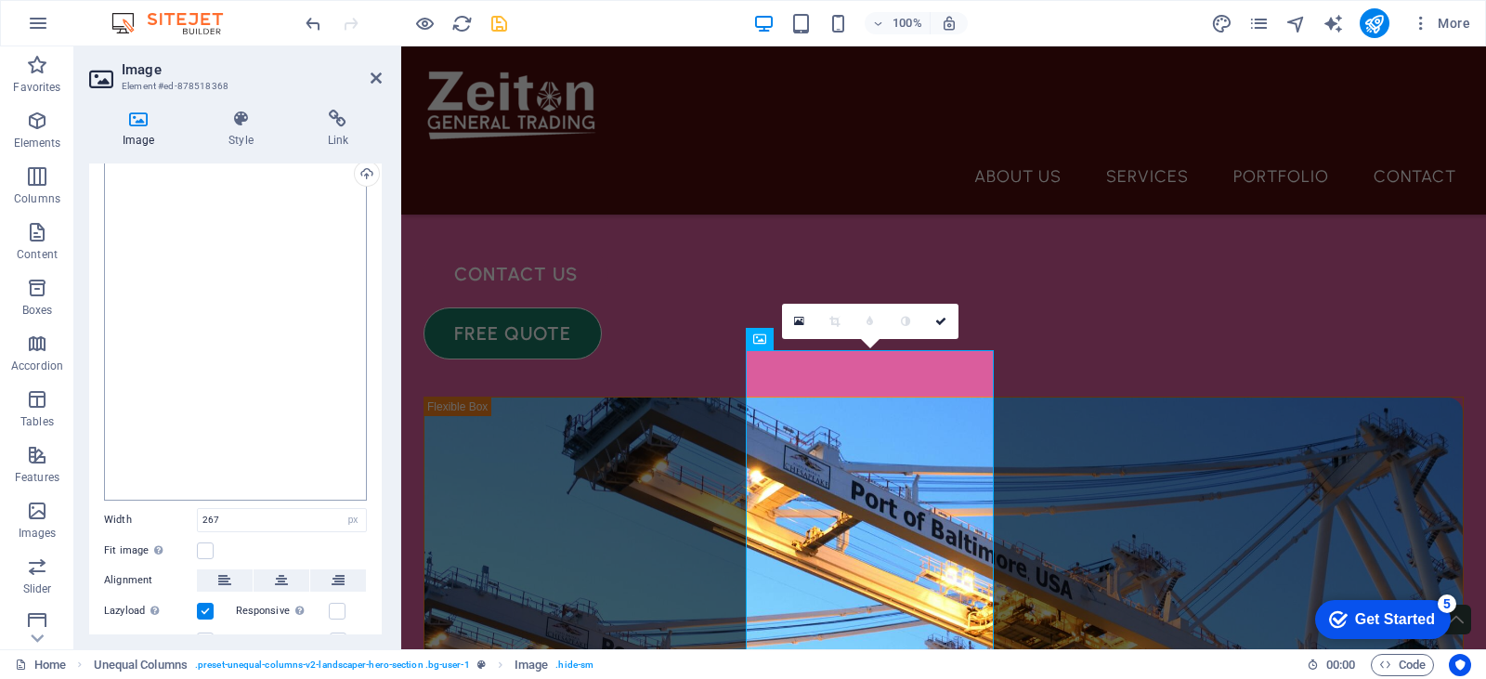
scroll to position [0, 0]
click at [250, 126] on icon at bounding box center [240, 119] width 91 height 19
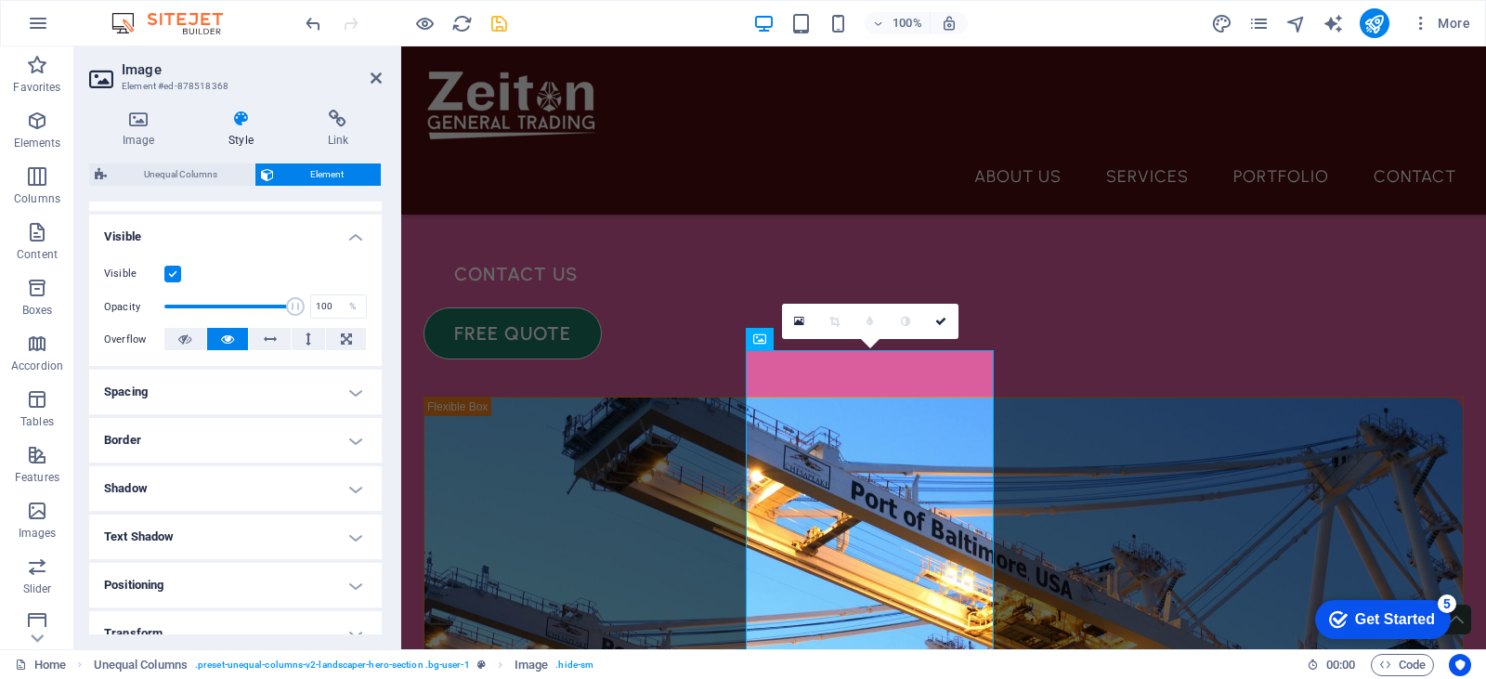
scroll to position [279, 0]
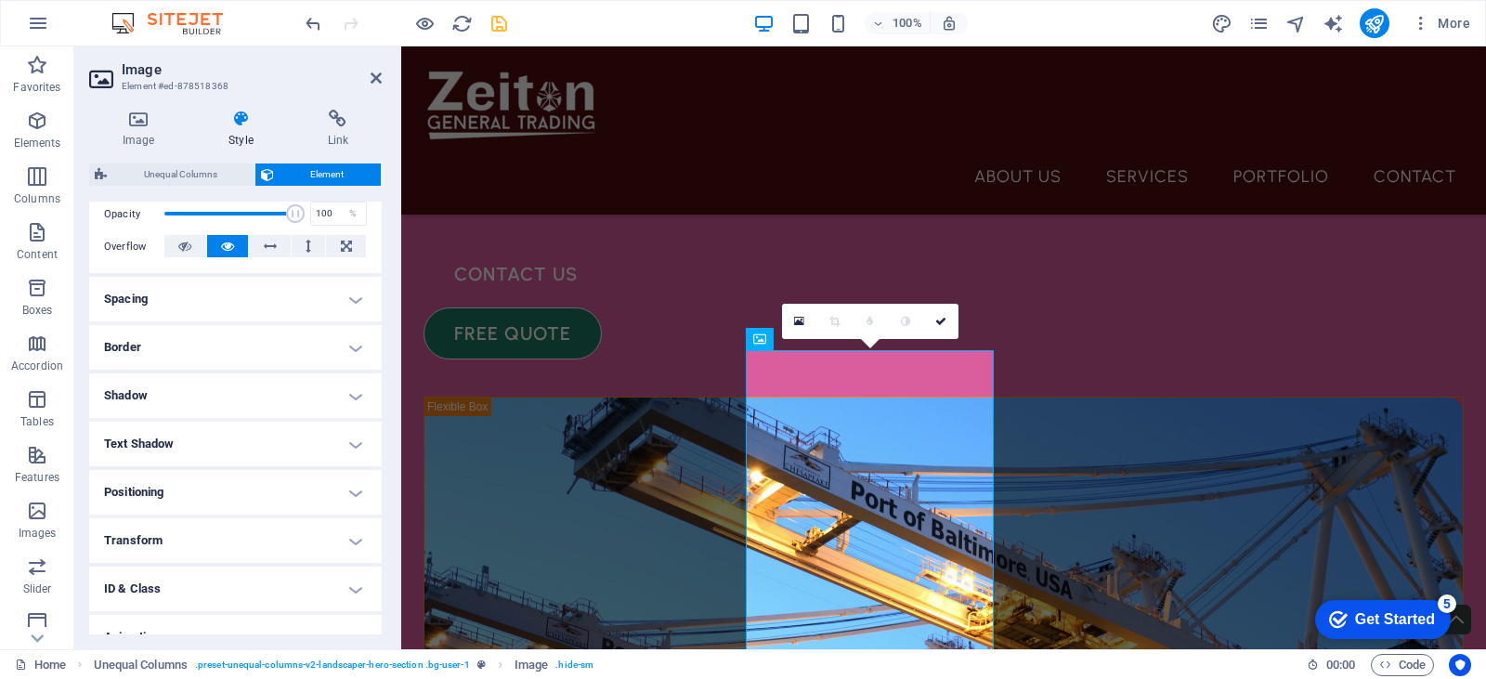
click at [227, 389] on h4 "Shadow" at bounding box center [235, 395] width 293 height 45
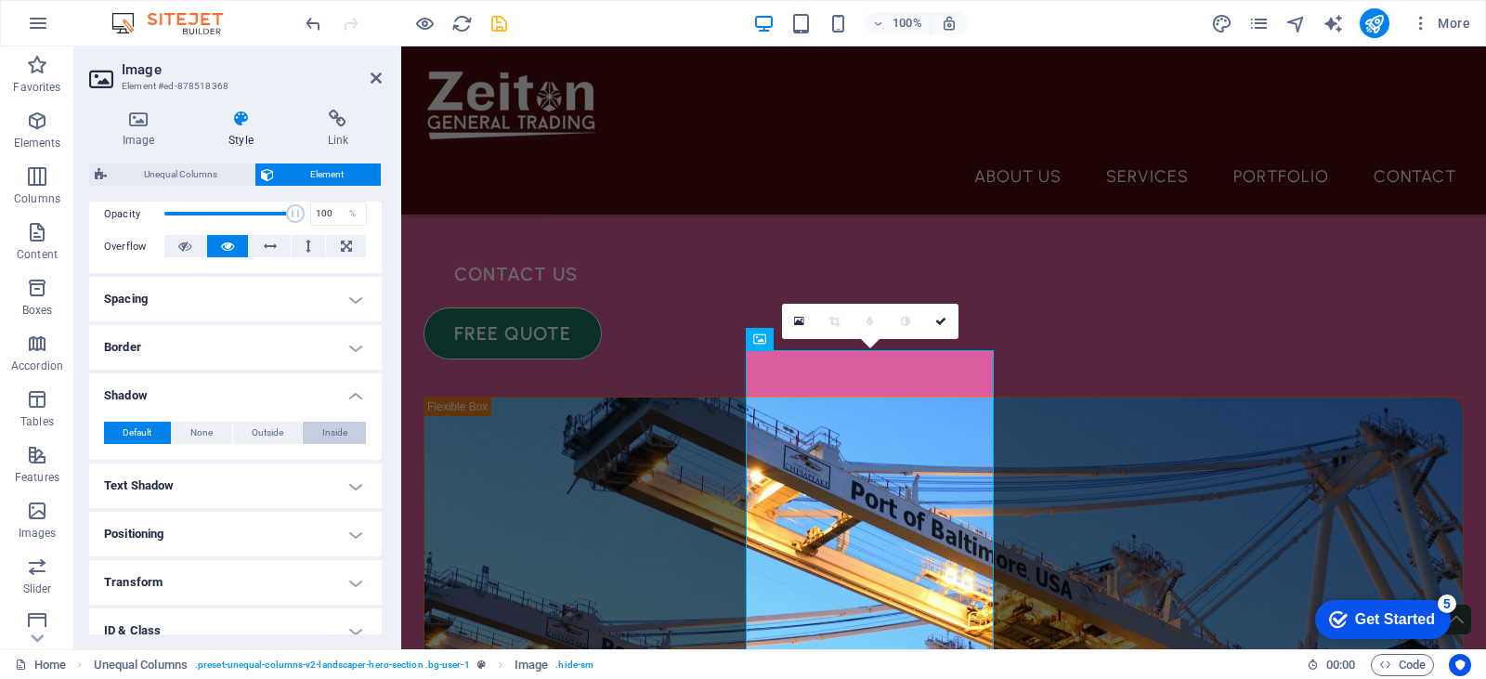
click at [322, 429] on span "Inside" at bounding box center [334, 433] width 25 height 22
type input "2"
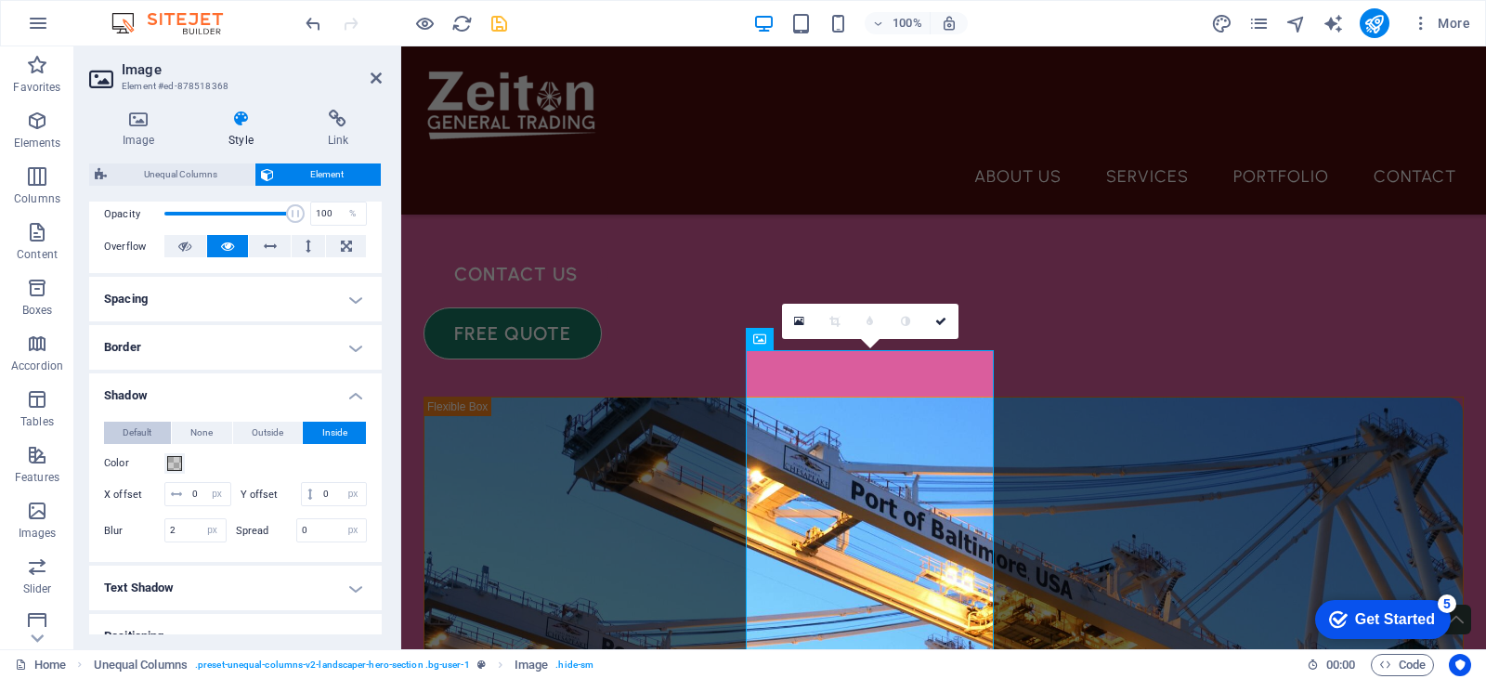
click at [145, 429] on span "Default" at bounding box center [137, 433] width 29 height 22
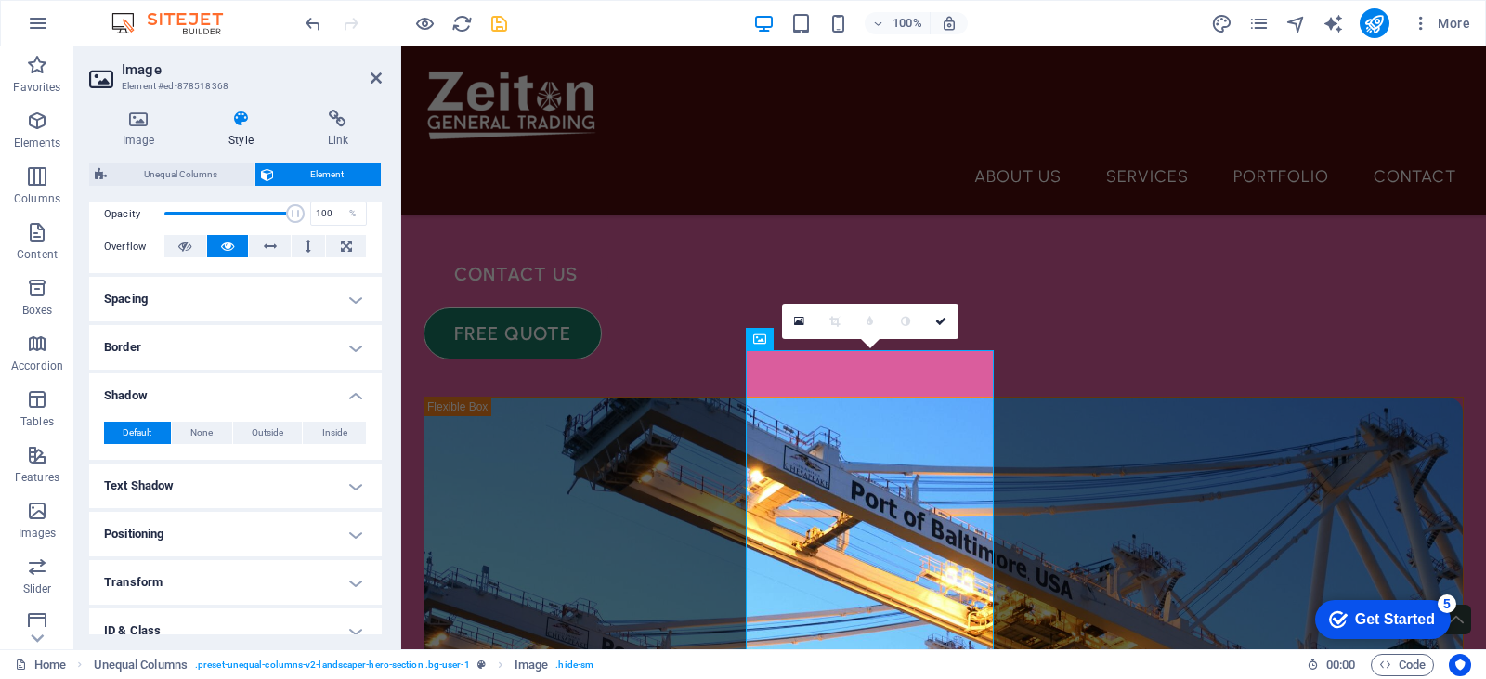
click at [273, 397] on h4 "Shadow" at bounding box center [235, 389] width 293 height 33
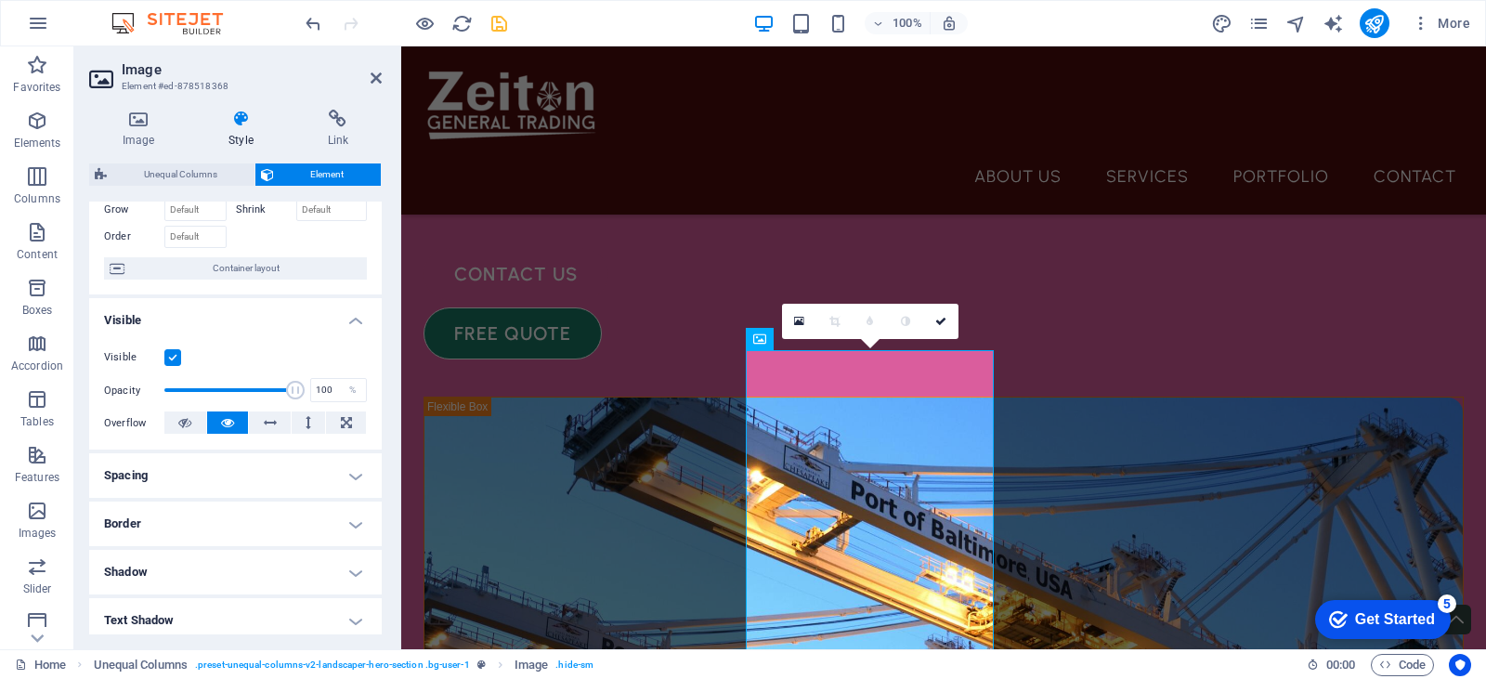
scroll to position [0, 0]
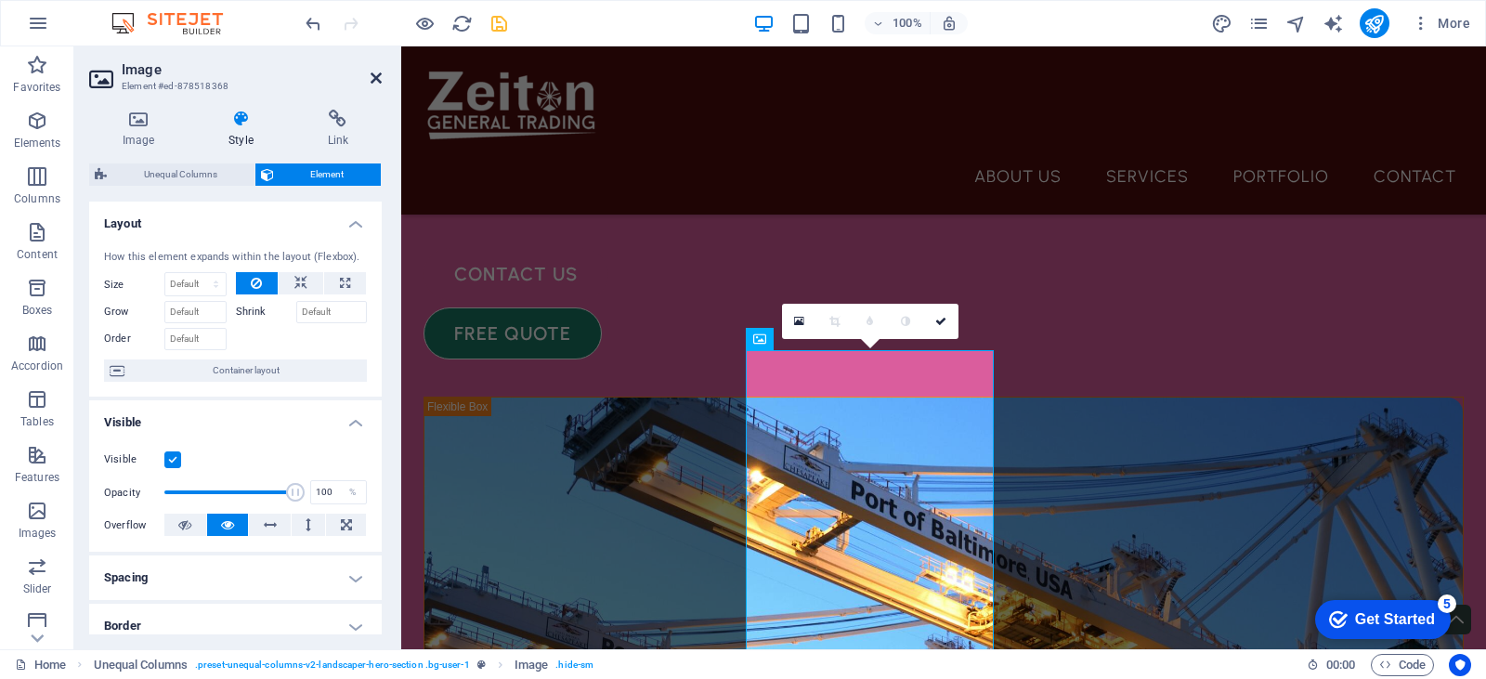
click at [373, 76] on icon at bounding box center [376, 78] width 11 height 15
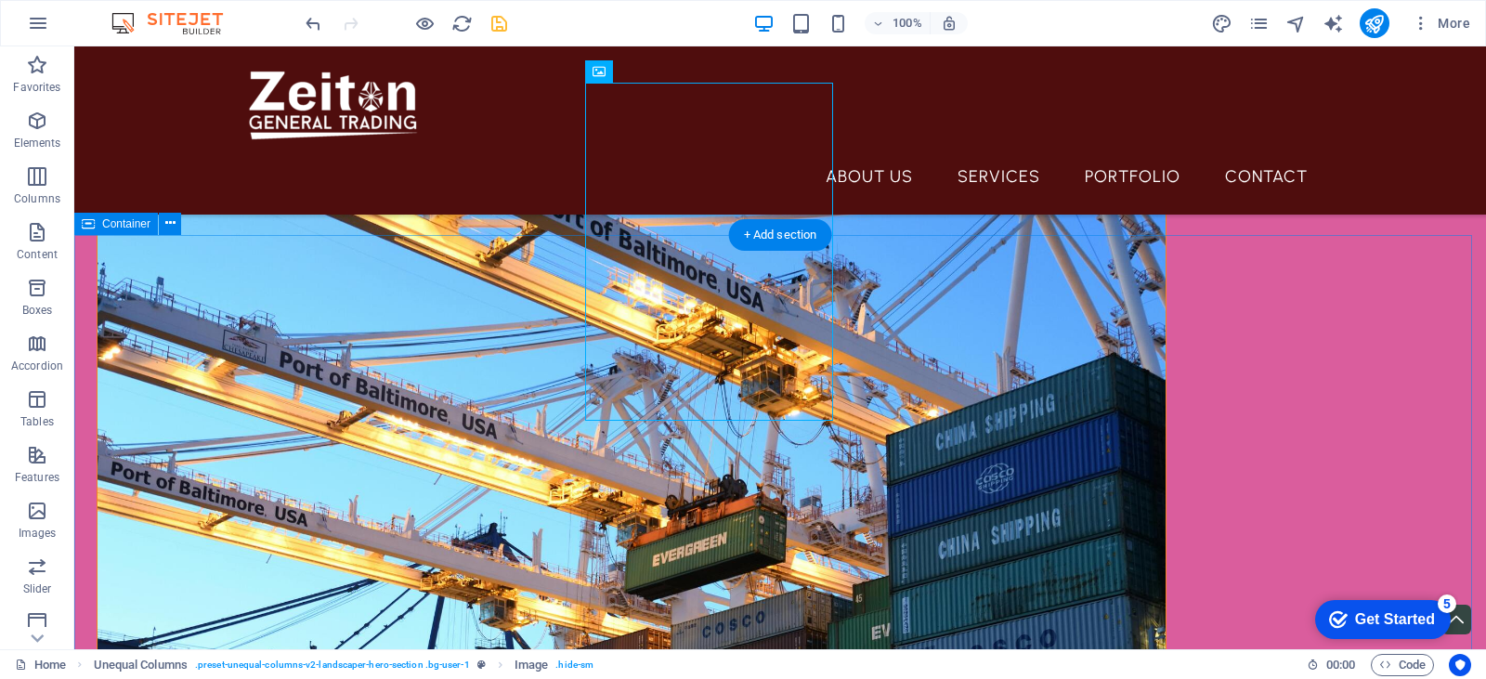
scroll to position [557, 0]
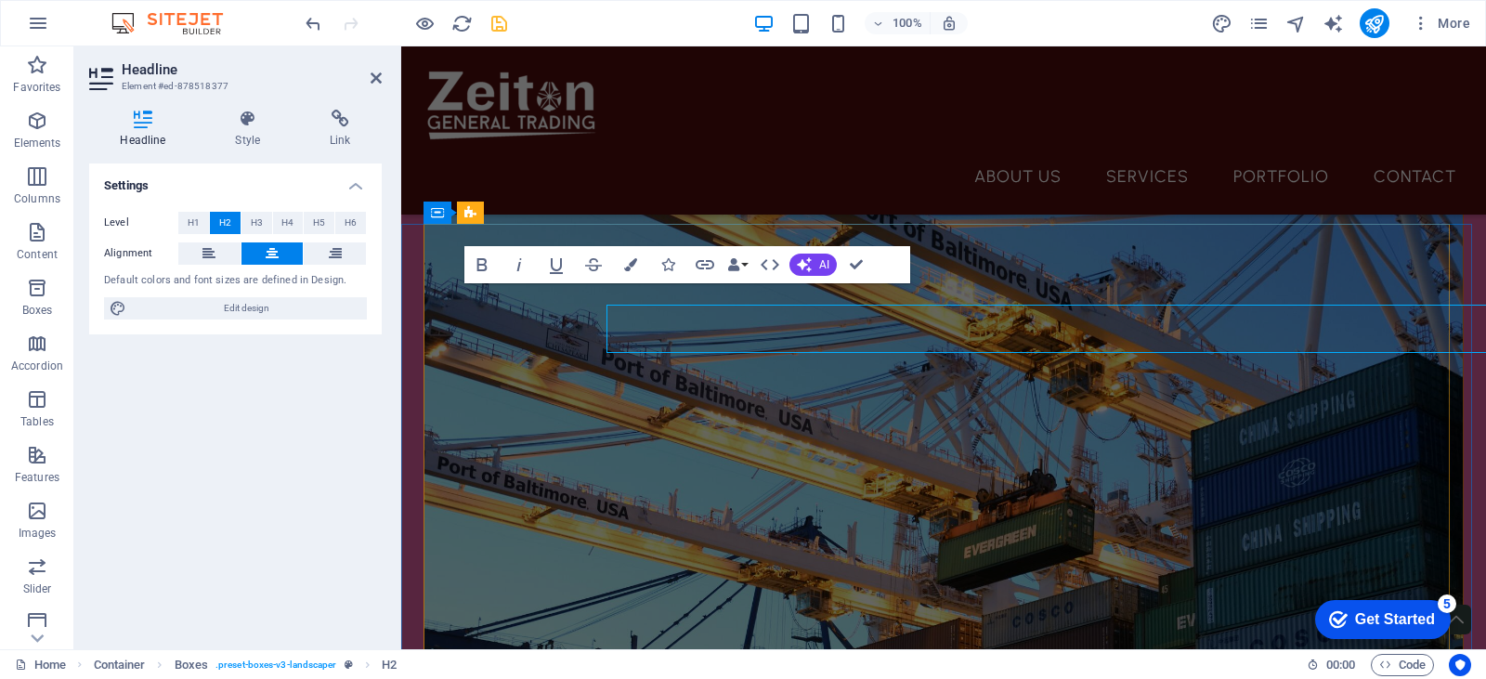
scroll to position [547, 0]
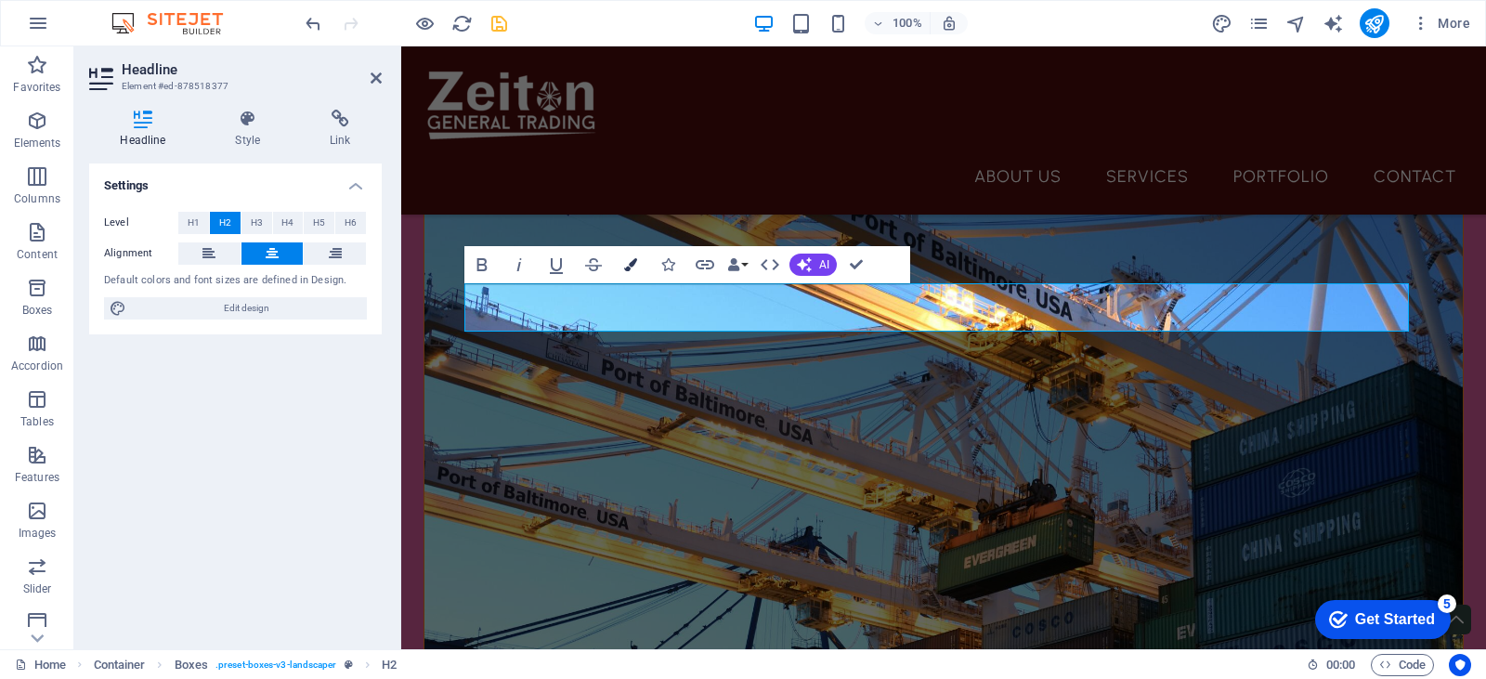
click at [632, 263] on icon "button" at bounding box center [630, 264] width 13 height 13
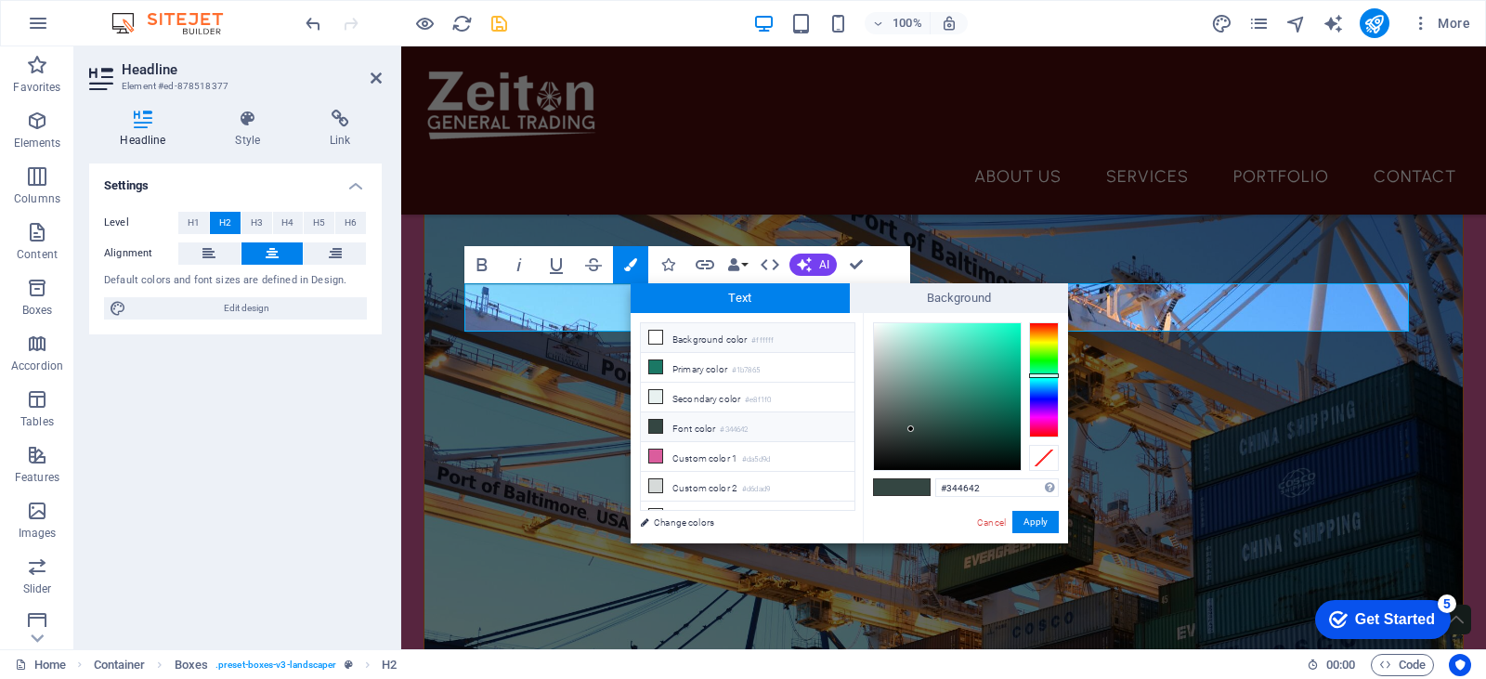
click at [744, 335] on li "Background color #ffffff" at bounding box center [748, 338] width 214 height 30
type input "#ffffff"
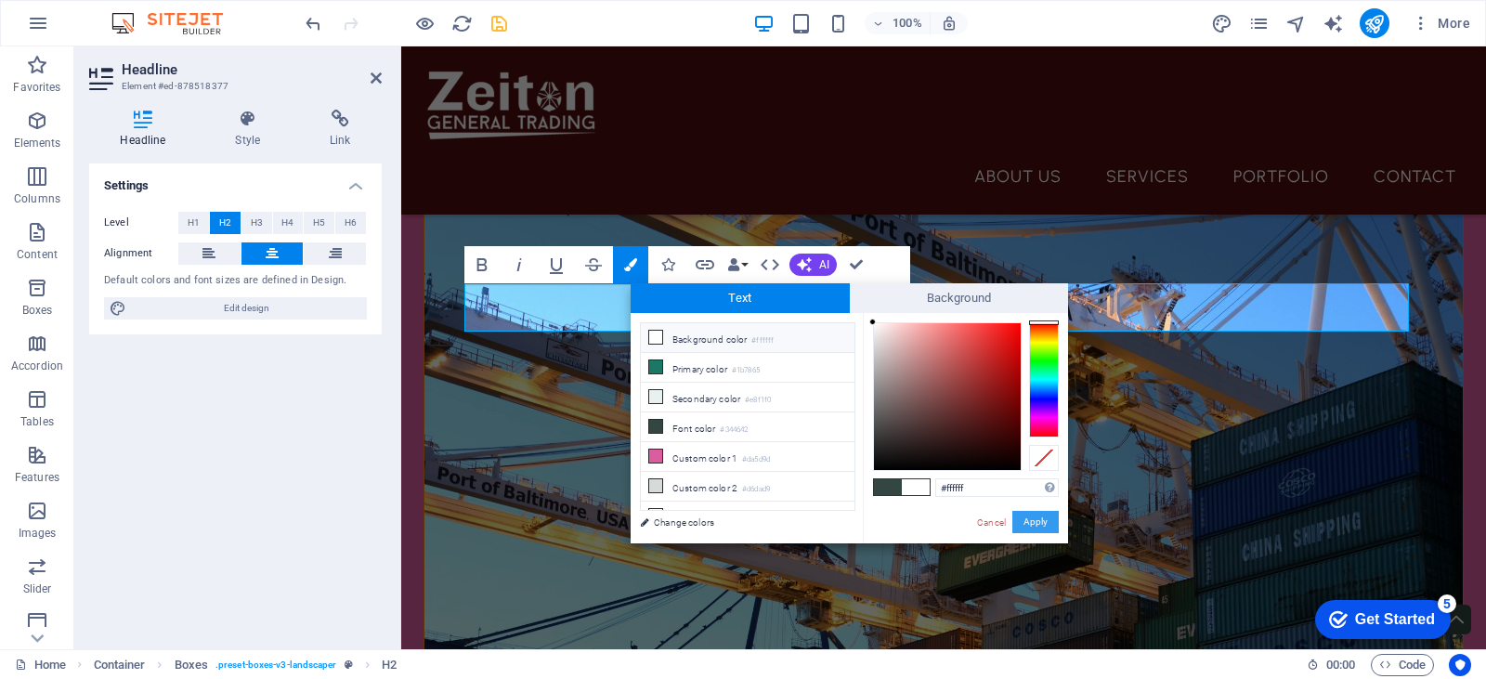
click at [1045, 523] on button "Apply" at bounding box center [1035, 522] width 46 height 22
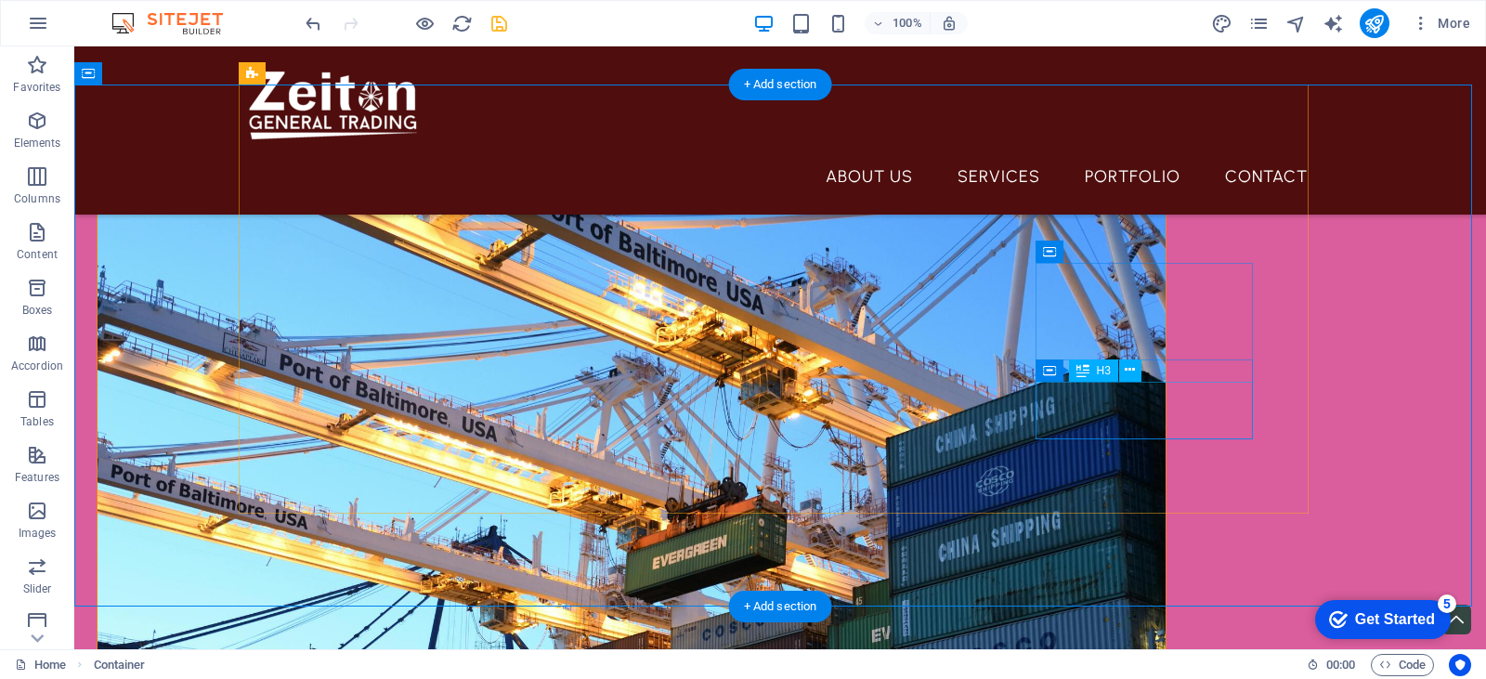
scroll to position [557, 0]
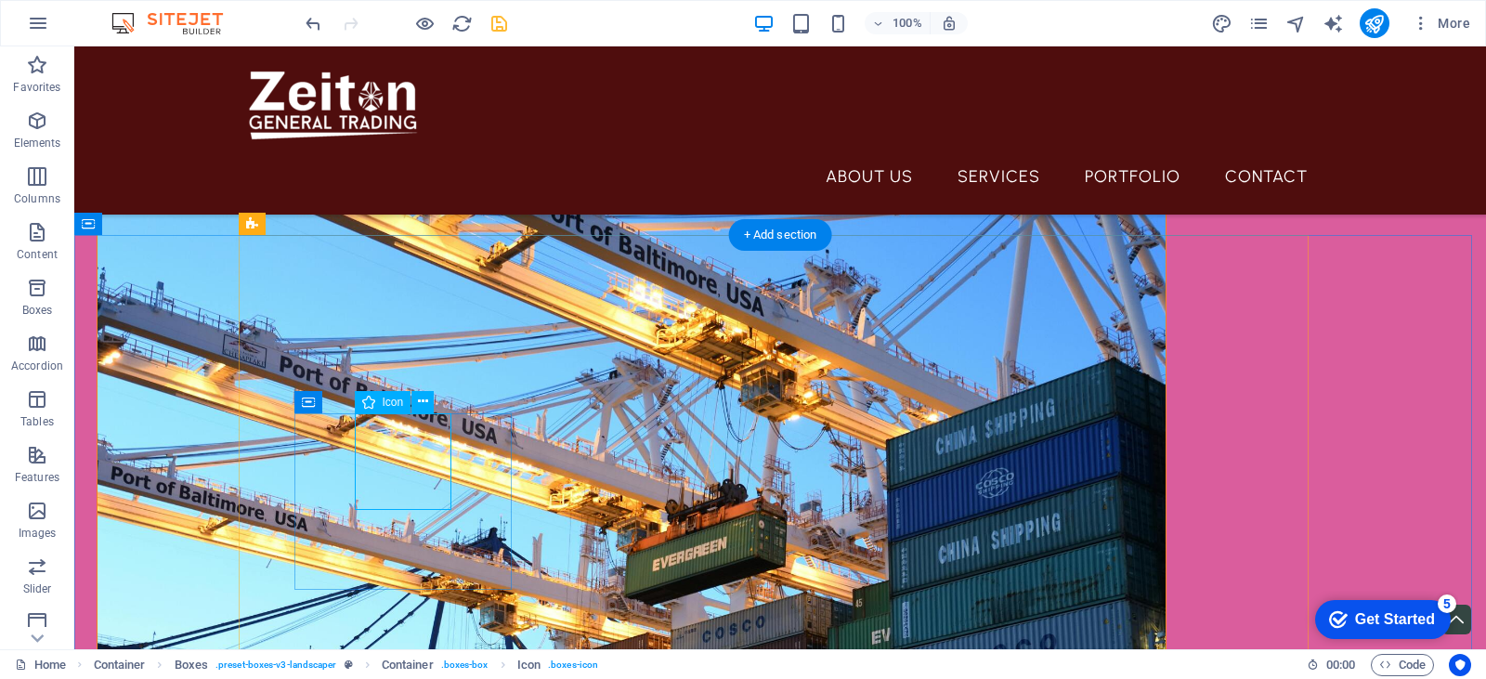
scroll to position [547, 0]
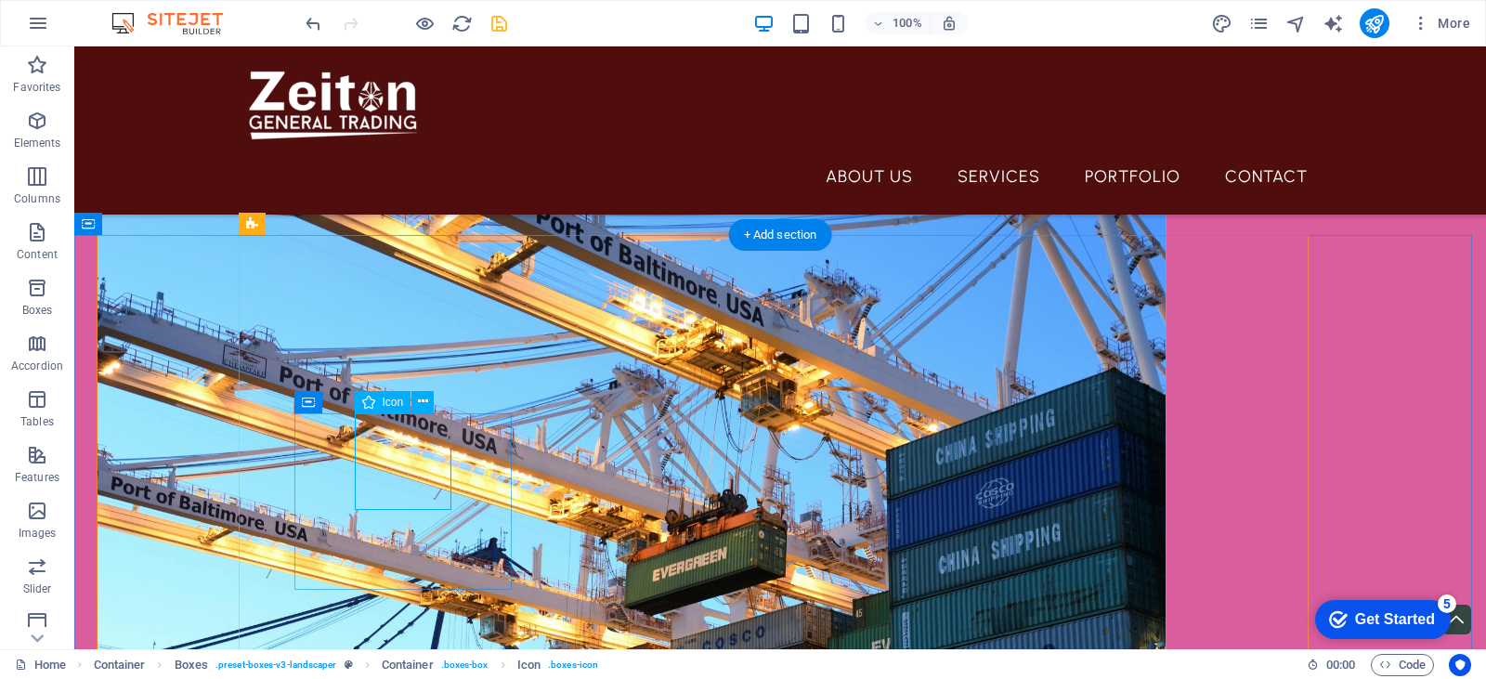
select select "xMidYMid"
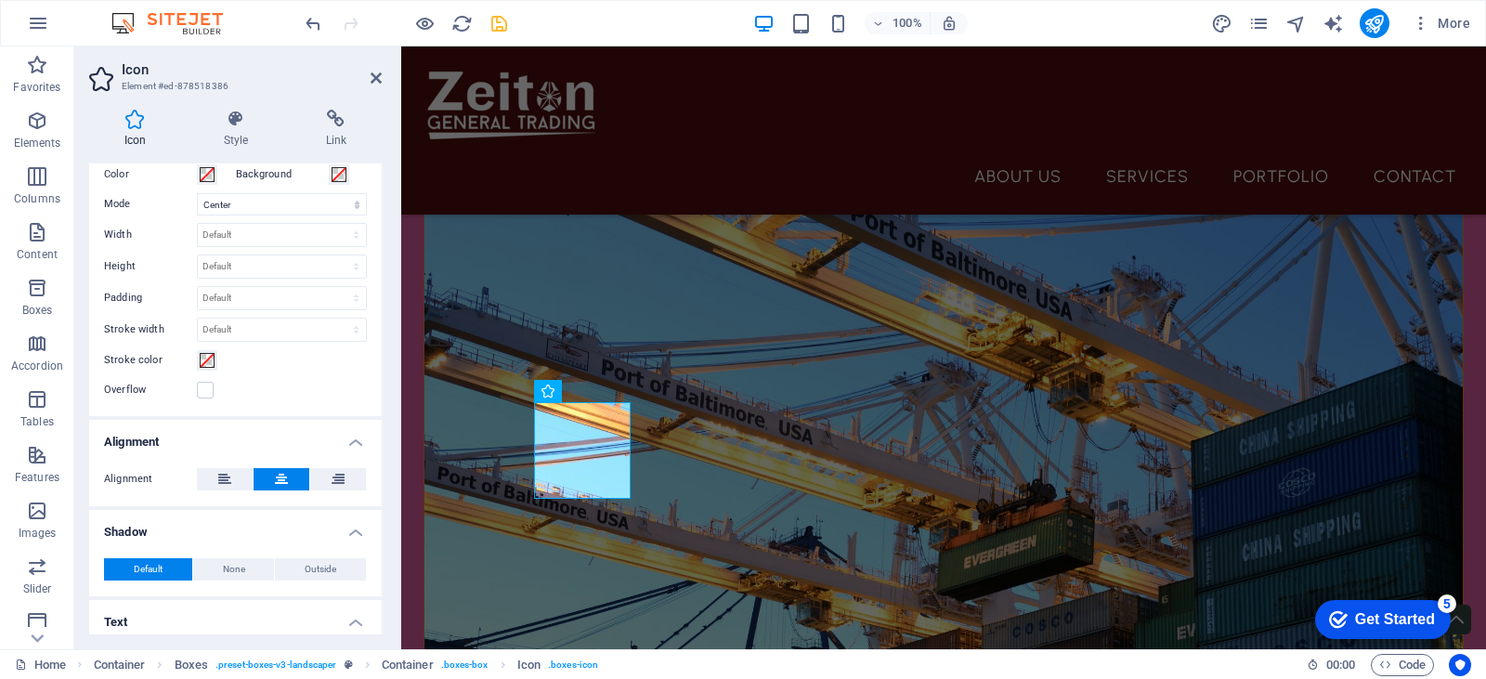
scroll to position [504, 0]
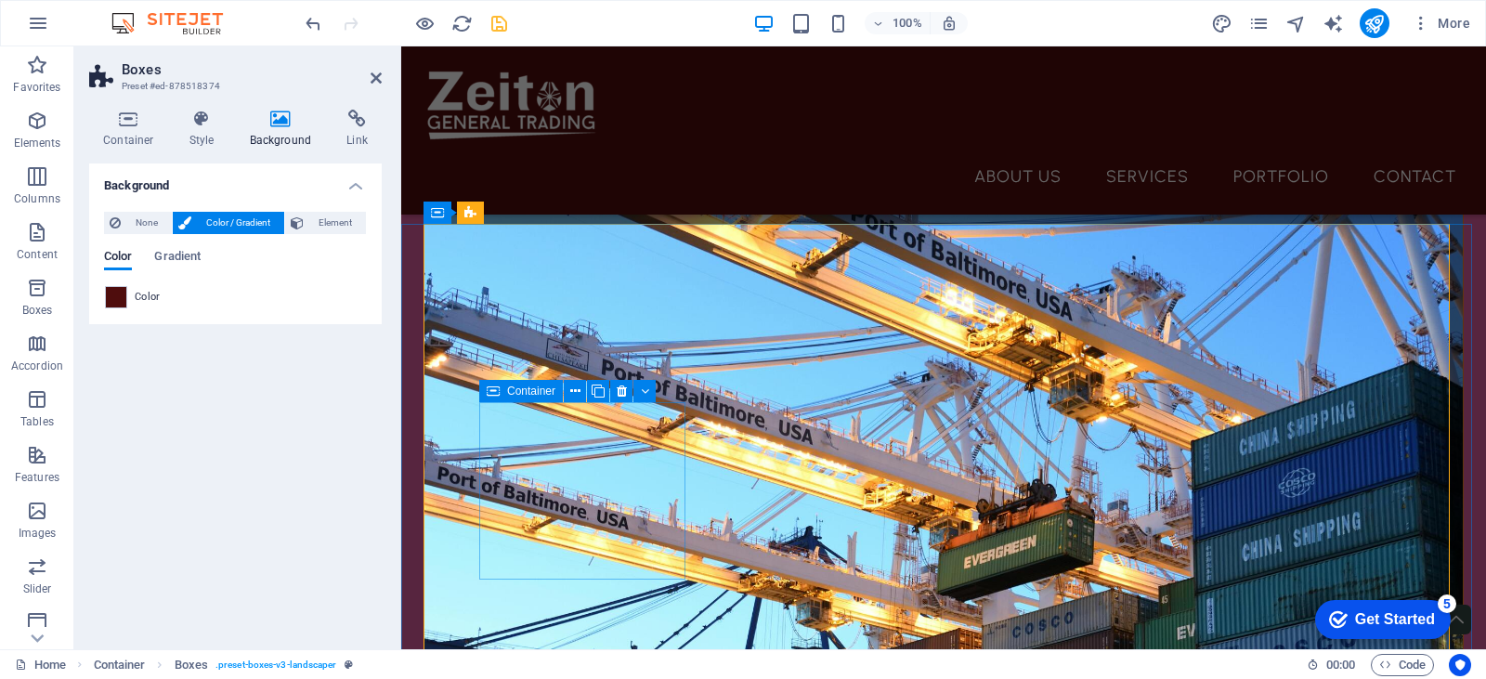
click at [540, 392] on span "Container" at bounding box center [531, 390] width 48 height 11
click at [579, 392] on icon at bounding box center [575, 392] width 10 height 20
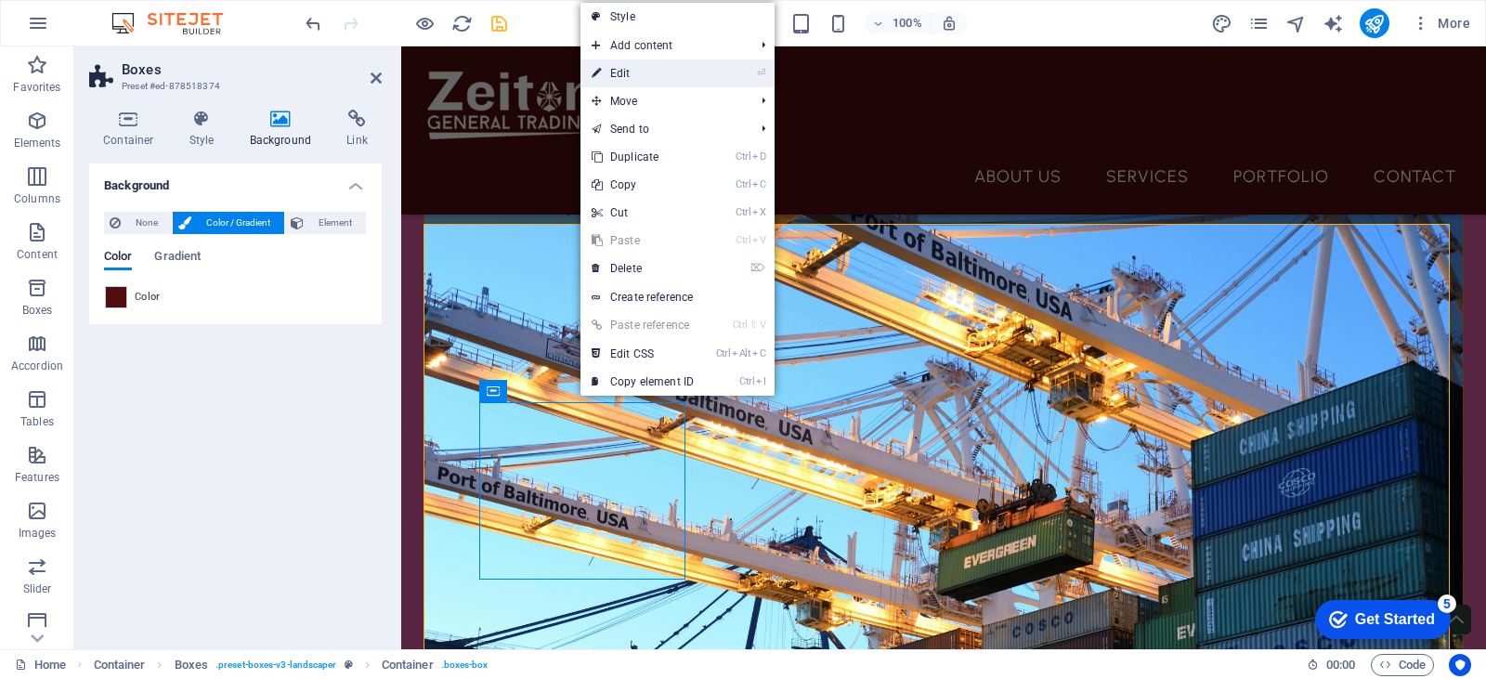
click at [685, 64] on link "⏎ Edit" at bounding box center [642, 73] width 124 height 28
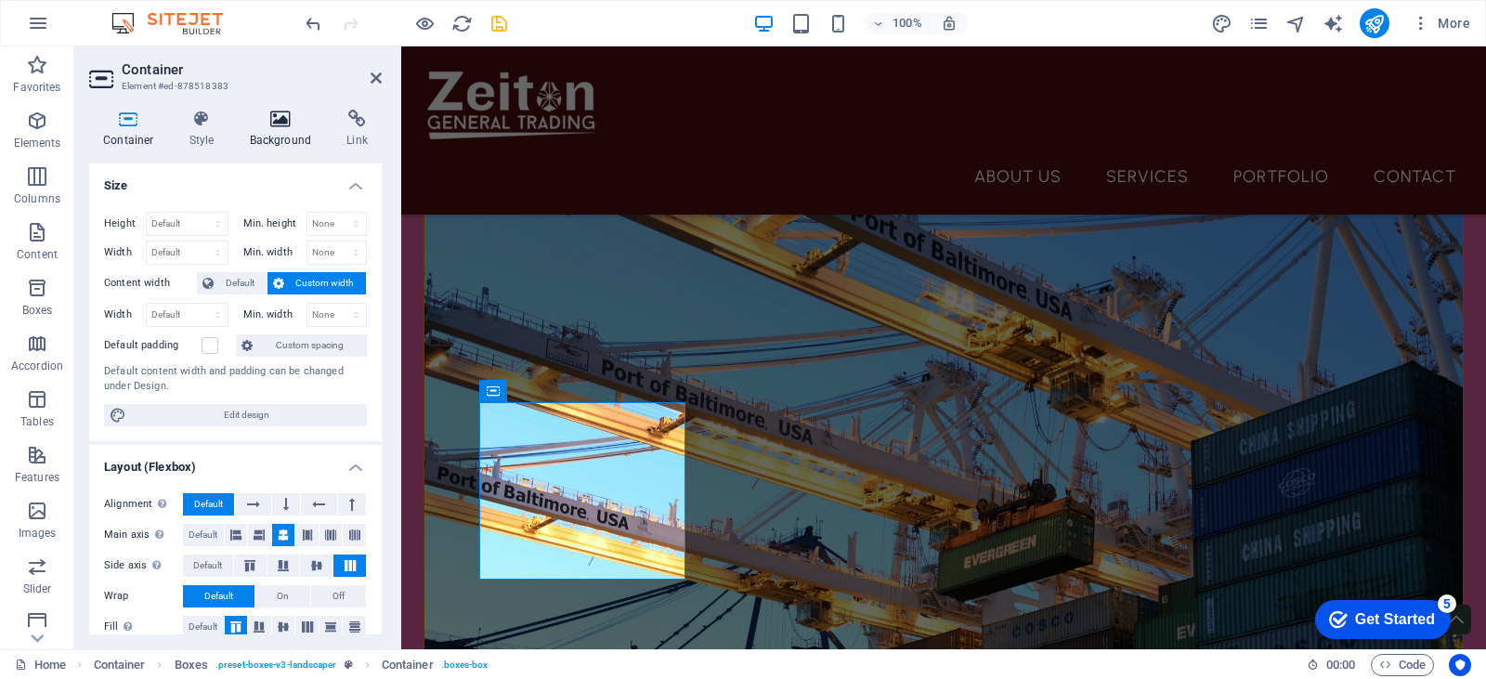
click at [272, 113] on icon at bounding box center [281, 119] width 90 height 19
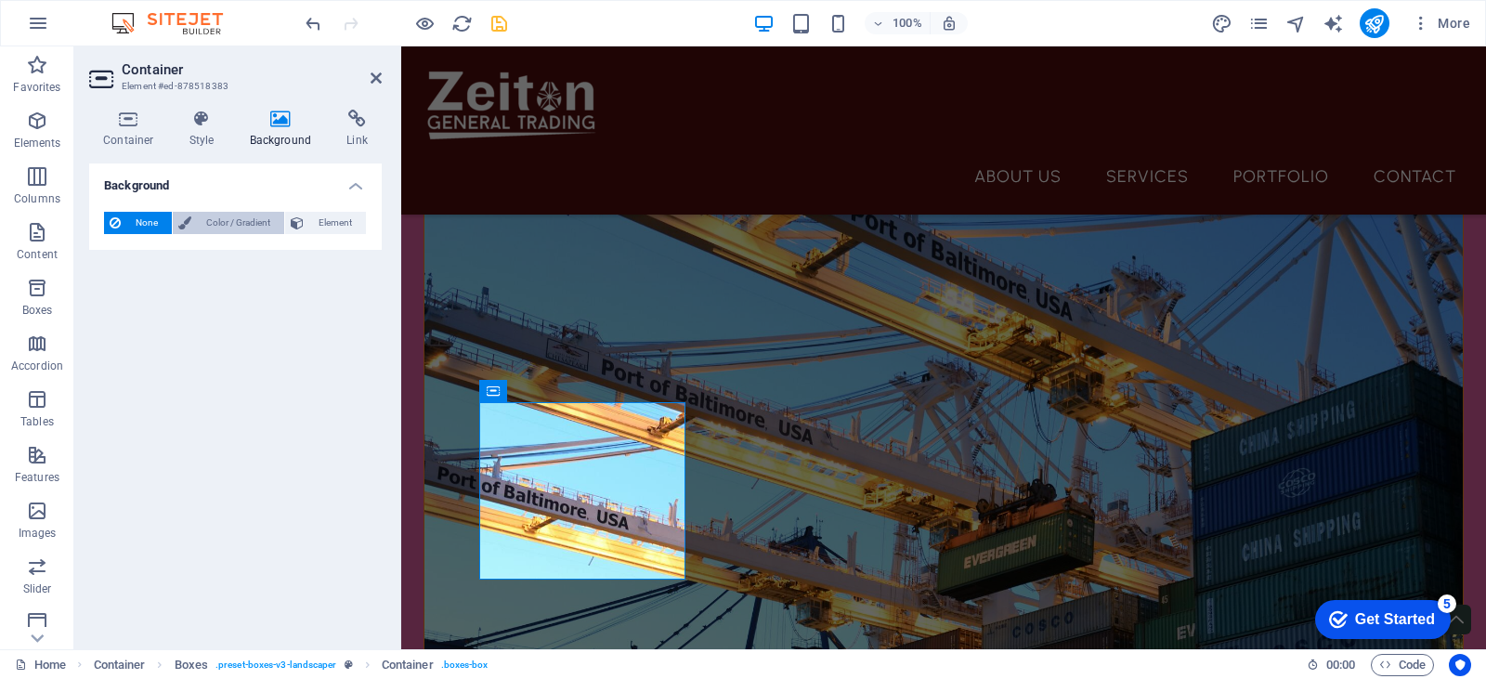
click at [257, 220] on span "Color / Gradient" at bounding box center [238, 223] width 82 height 22
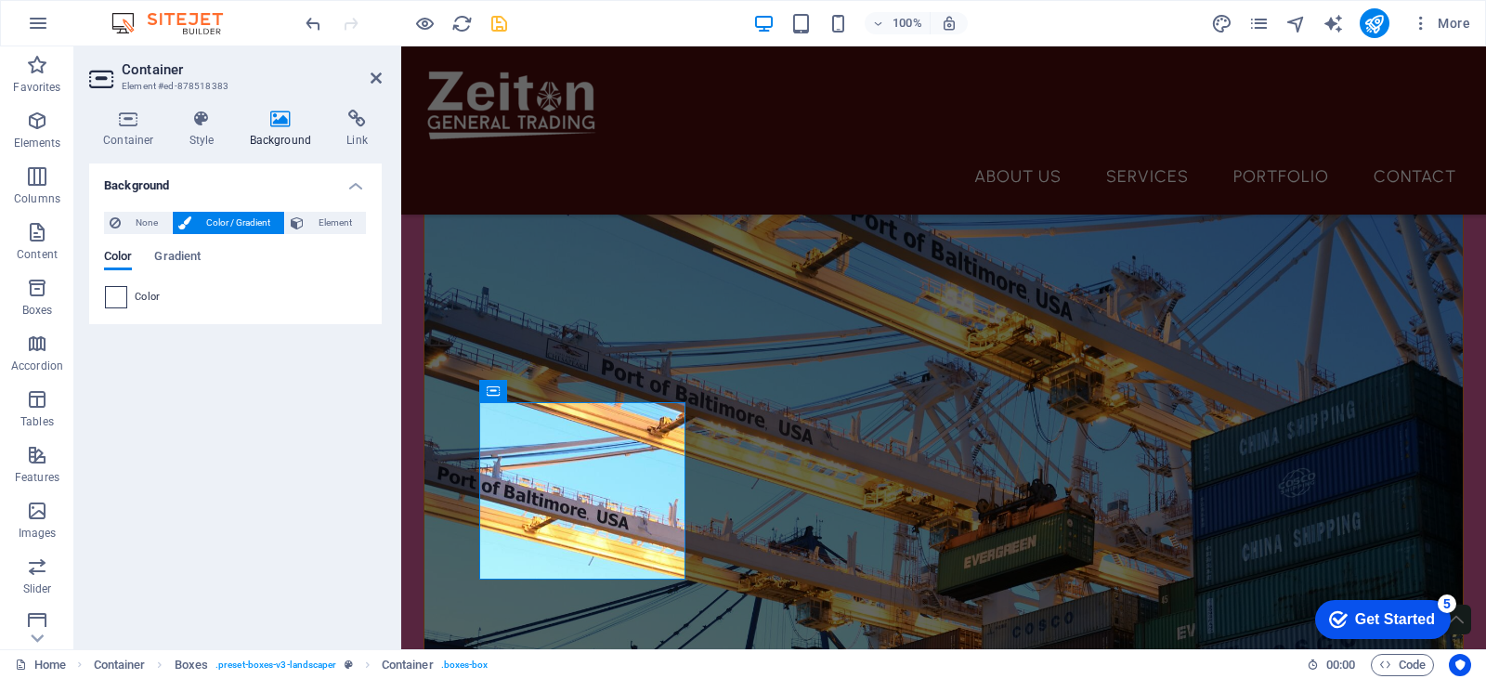
click at [118, 302] on span at bounding box center [116, 297] width 20 height 20
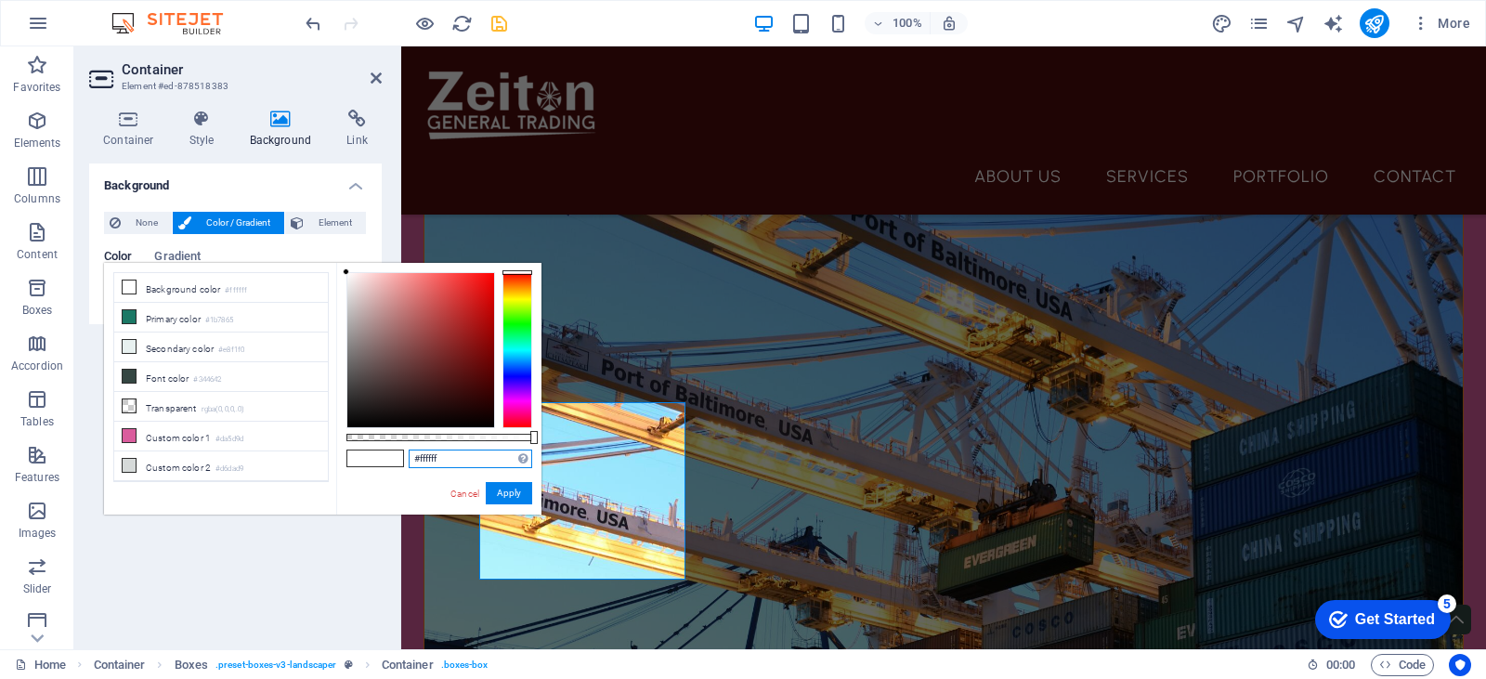
drag, startPoint x: 448, startPoint y: 449, endPoint x: 389, endPoint y: 450, distance: 58.5
click at [389, 450] on div "#ffffff Supported formats #0852ed rgb(8, 82, 237) rgba(8, 82, 237, 90%) hsv(221…" at bounding box center [438, 523] width 205 height 521
paste input "4f0d0d"
type input "#4f0d0d"
click at [508, 492] on button "Apply" at bounding box center [509, 493] width 46 height 22
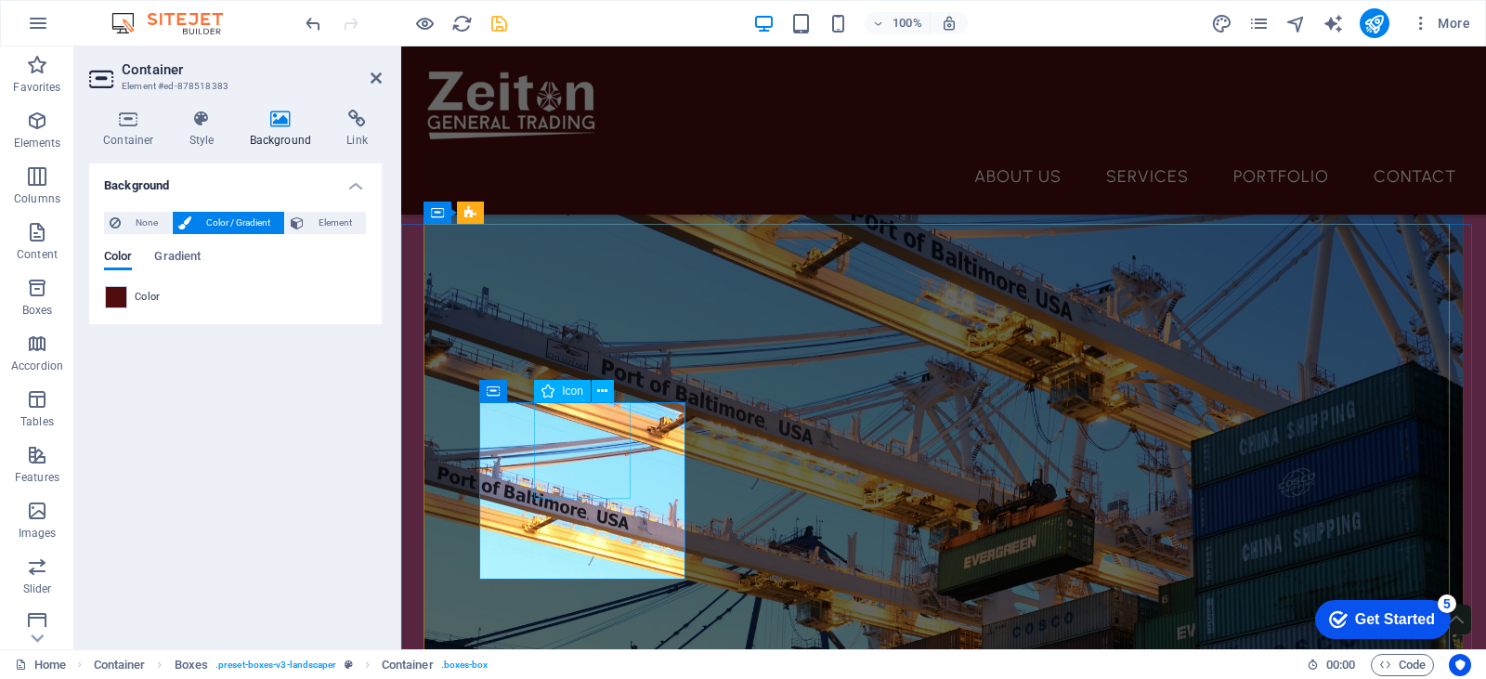
click at [567, 389] on span "Icon" at bounding box center [572, 390] width 21 height 11
click at [563, 389] on span "Icon" at bounding box center [572, 390] width 21 height 11
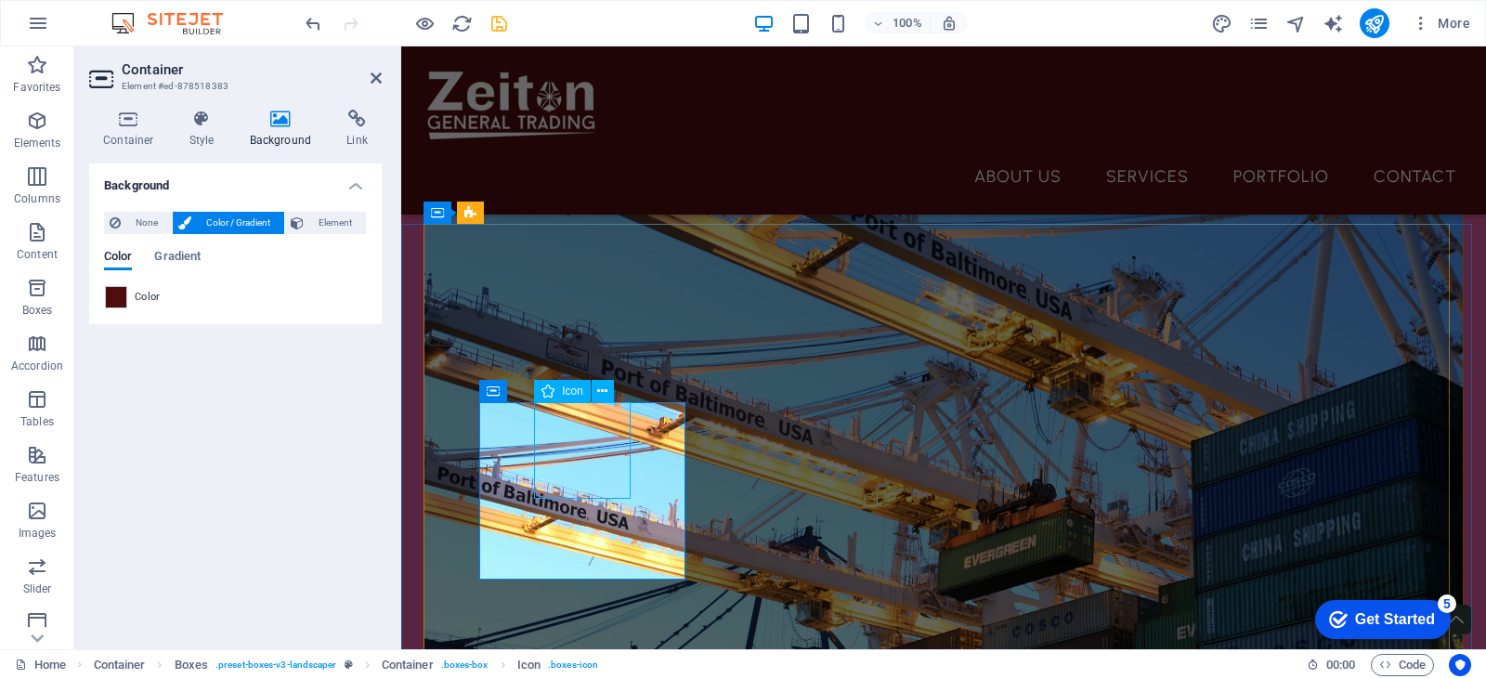
click at [564, 390] on span "Icon" at bounding box center [572, 390] width 21 height 11
select select "xMidYMid"
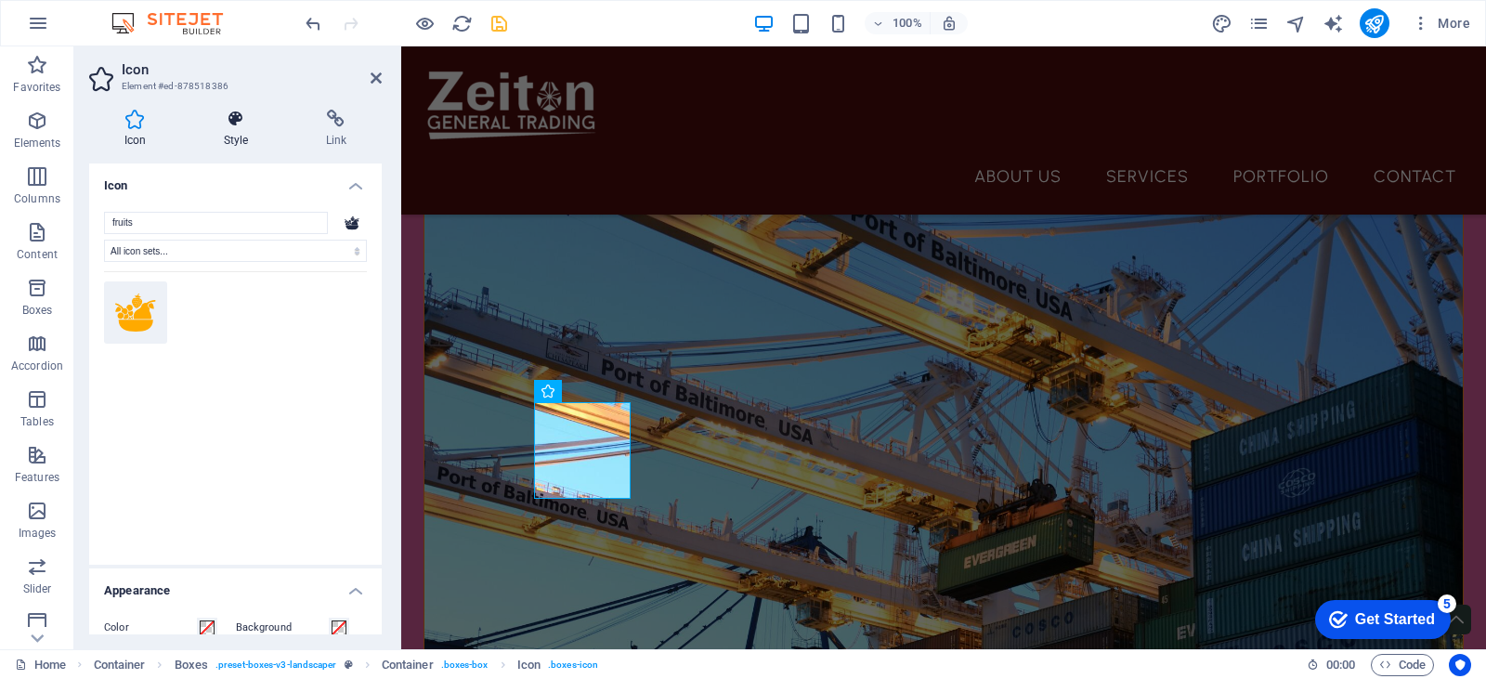
click at [243, 133] on h4 "Style" at bounding box center [240, 129] width 102 height 39
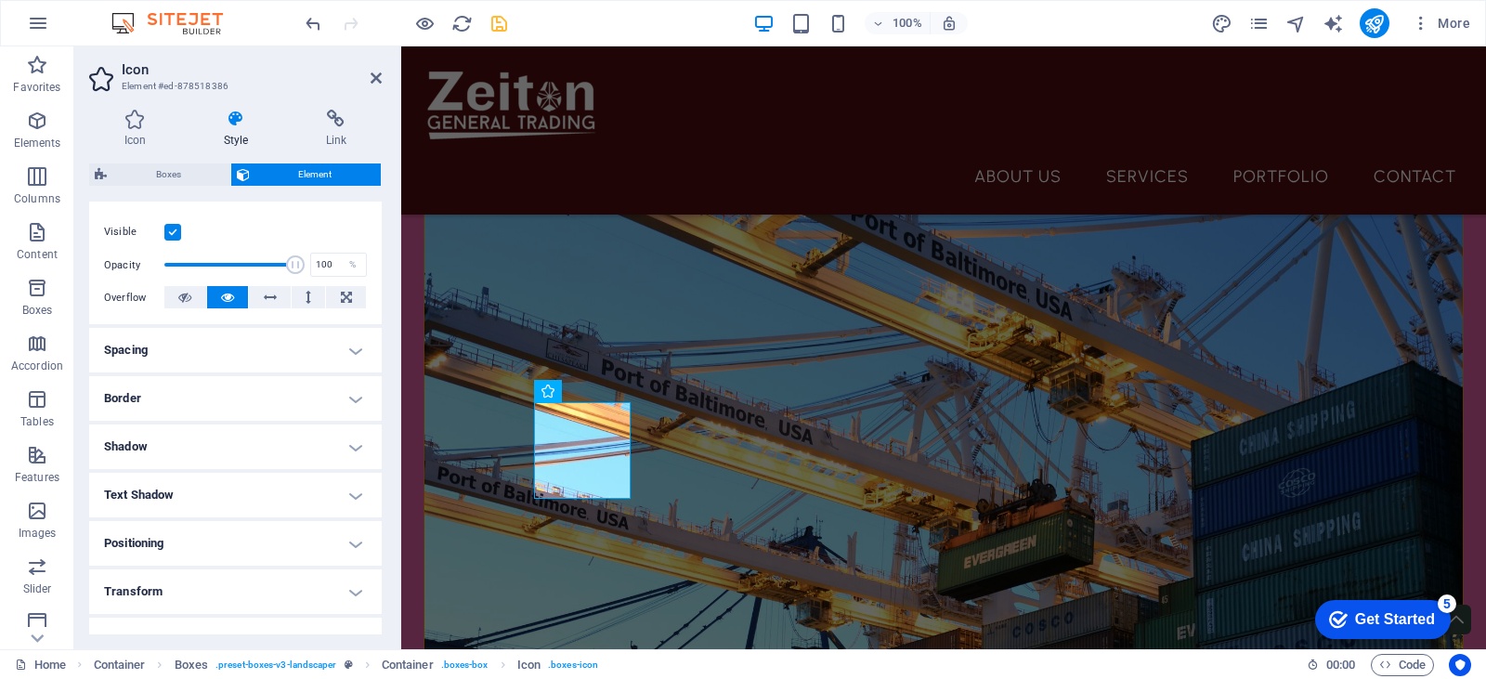
scroll to position [0, 0]
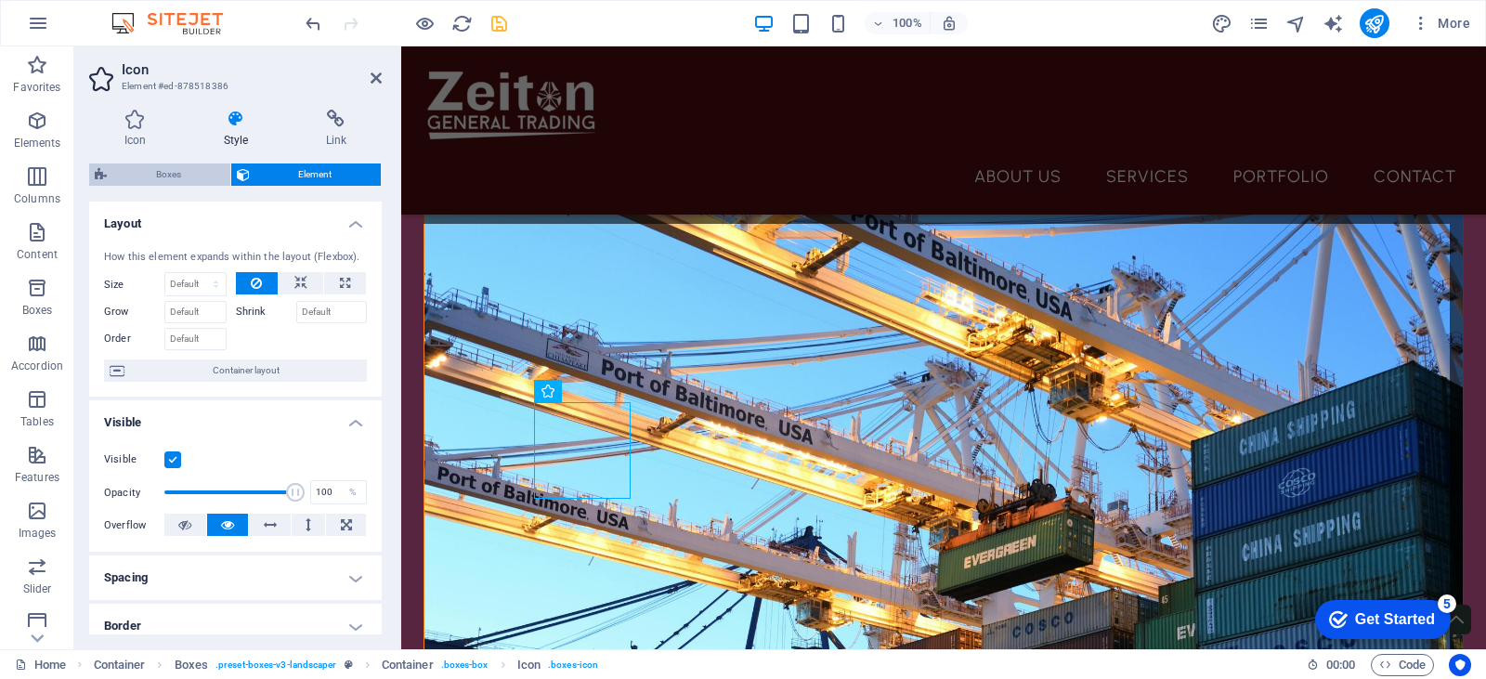
click at [188, 173] on span "Boxes" at bounding box center [168, 174] width 112 height 22
select select "rem"
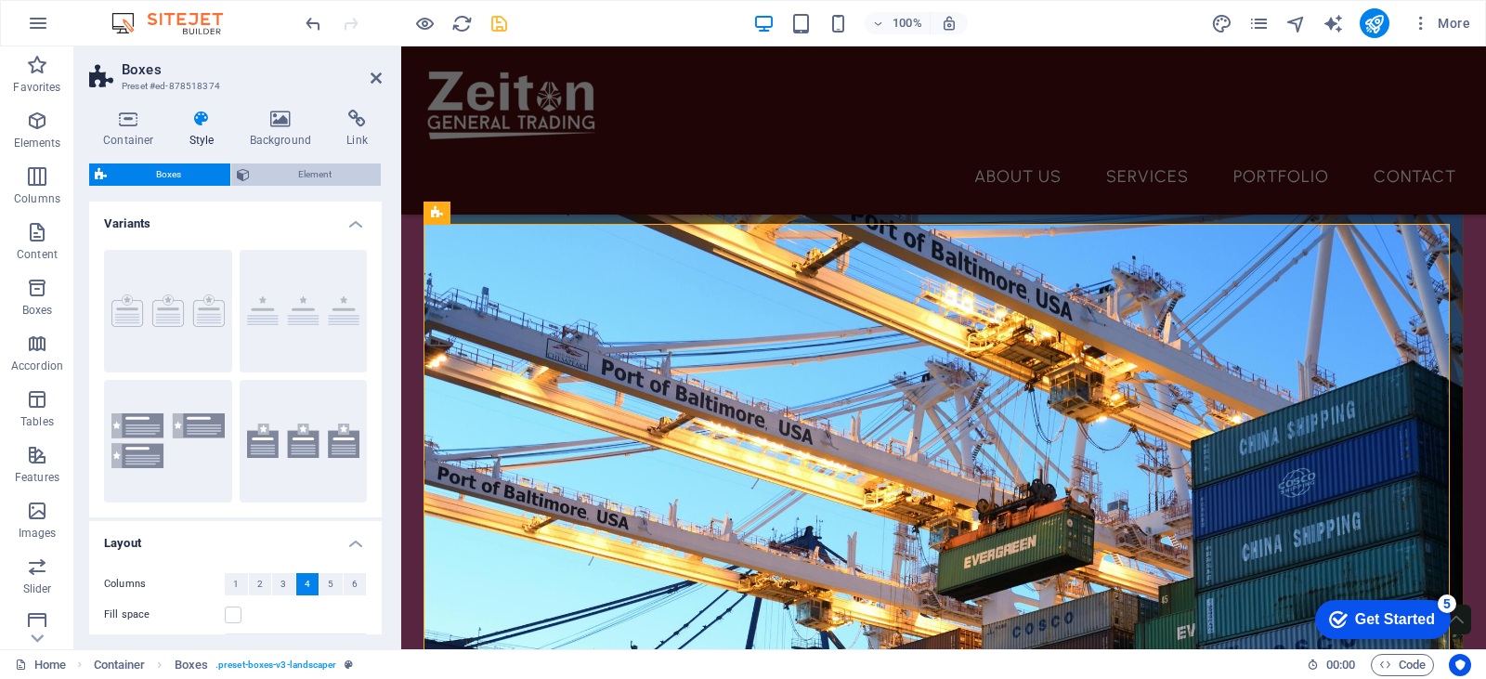
click at [259, 168] on span "Element" at bounding box center [315, 174] width 121 height 22
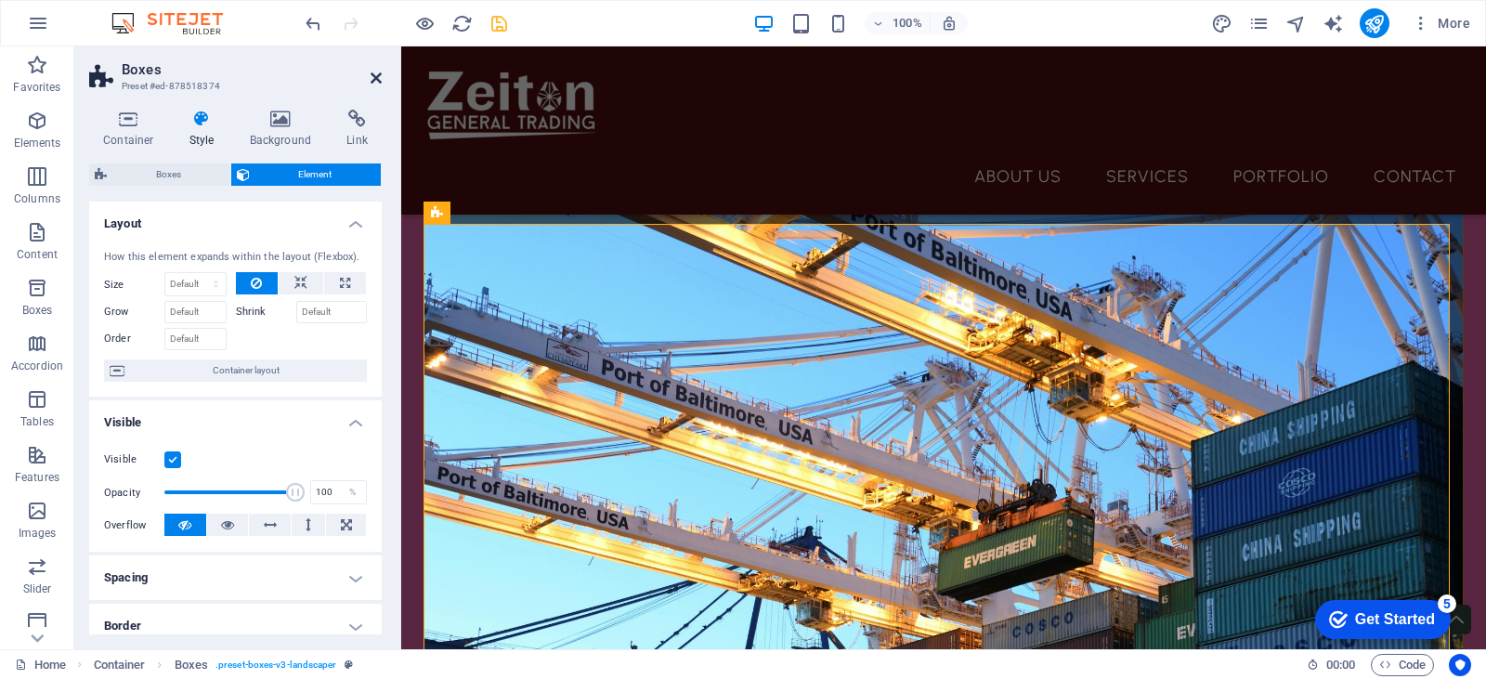
click at [376, 80] on icon at bounding box center [376, 78] width 11 height 15
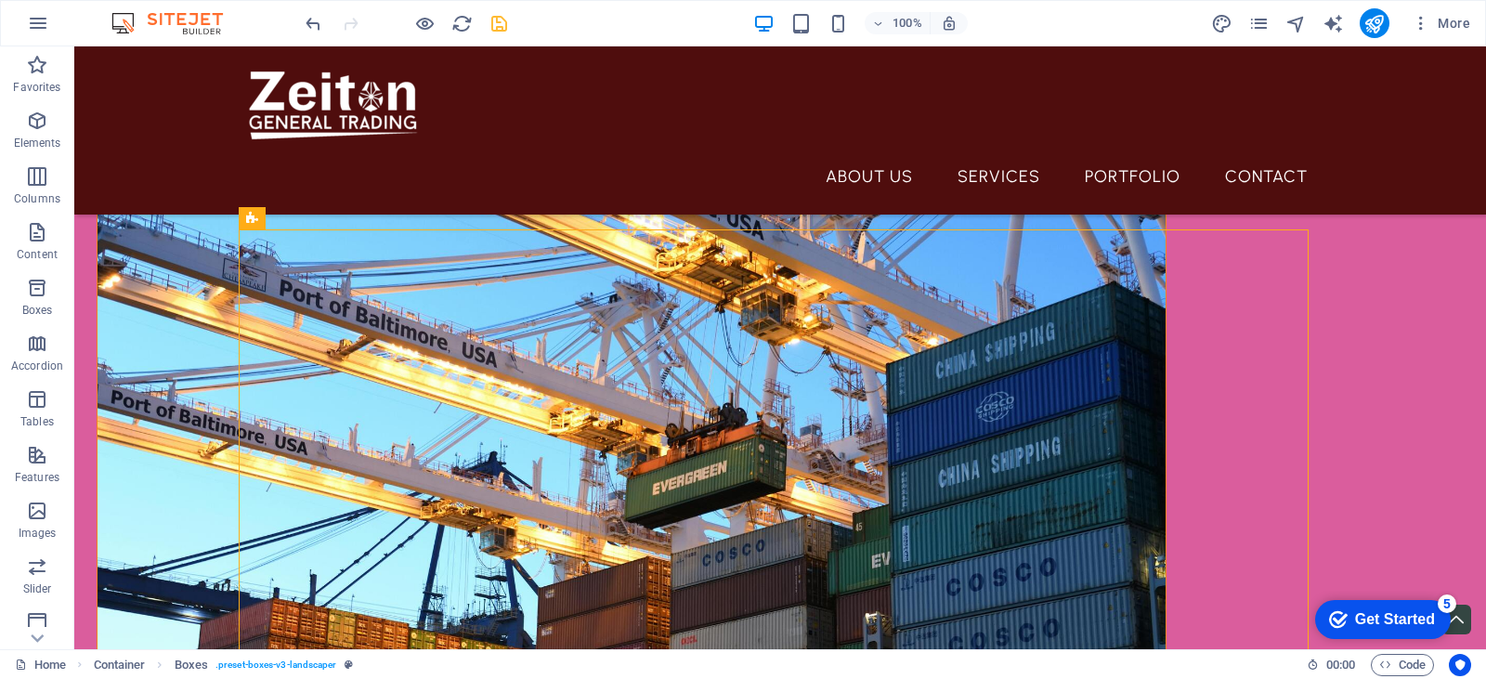
scroll to position [743, 0]
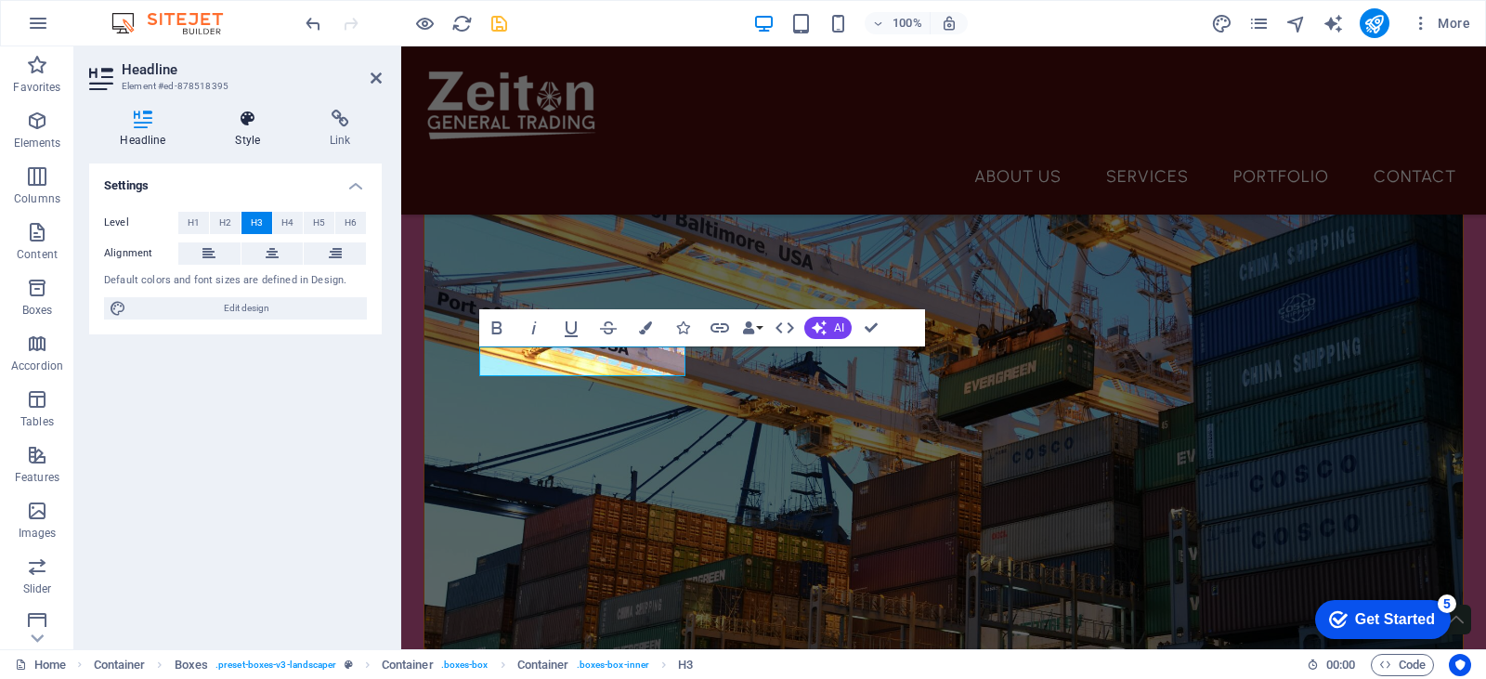
click at [255, 134] on h4 "Style" at bounding box center [251, 129] width 95 height 39
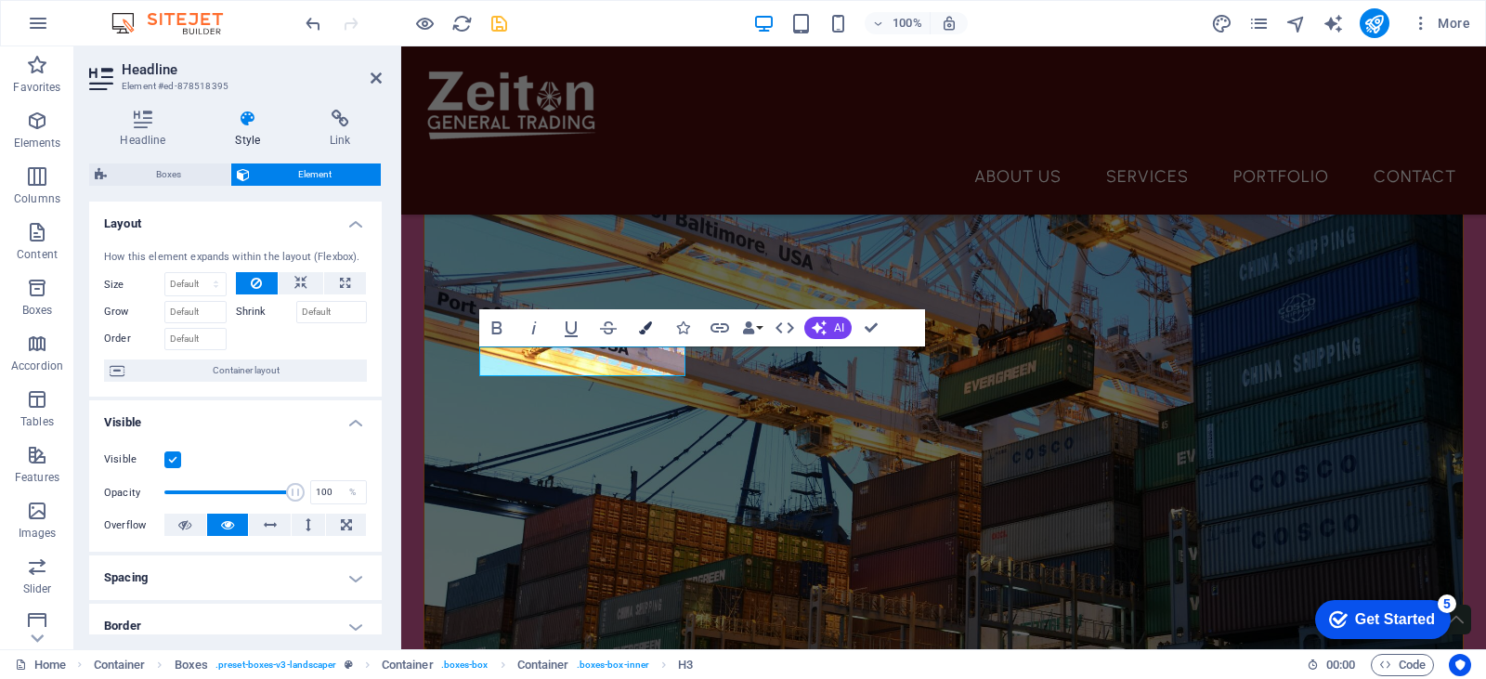
click at [645, 325] on icon "button" at bounding box center [645, 327] width 13 height 13
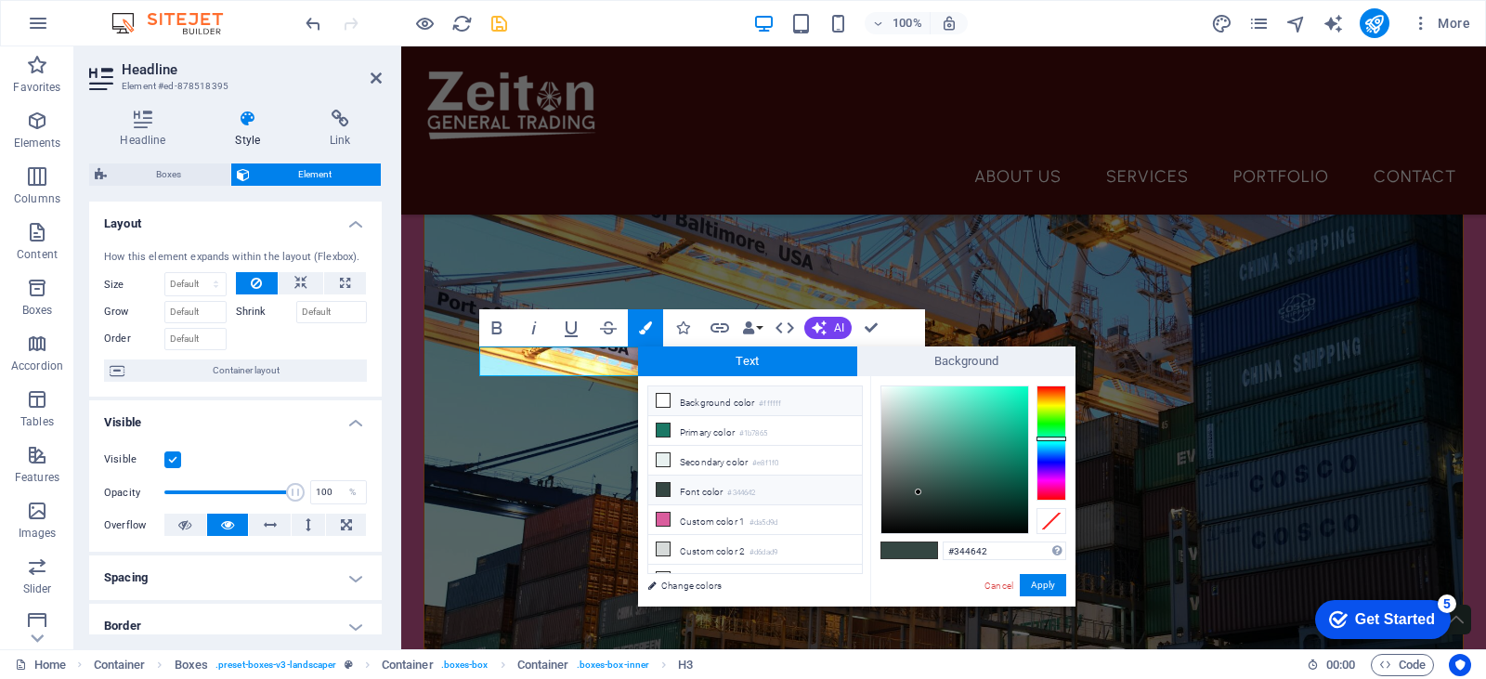
click at [668, 405] on icon at bounding box center [663, 400] width 13 height 13
type input "#ffffff"
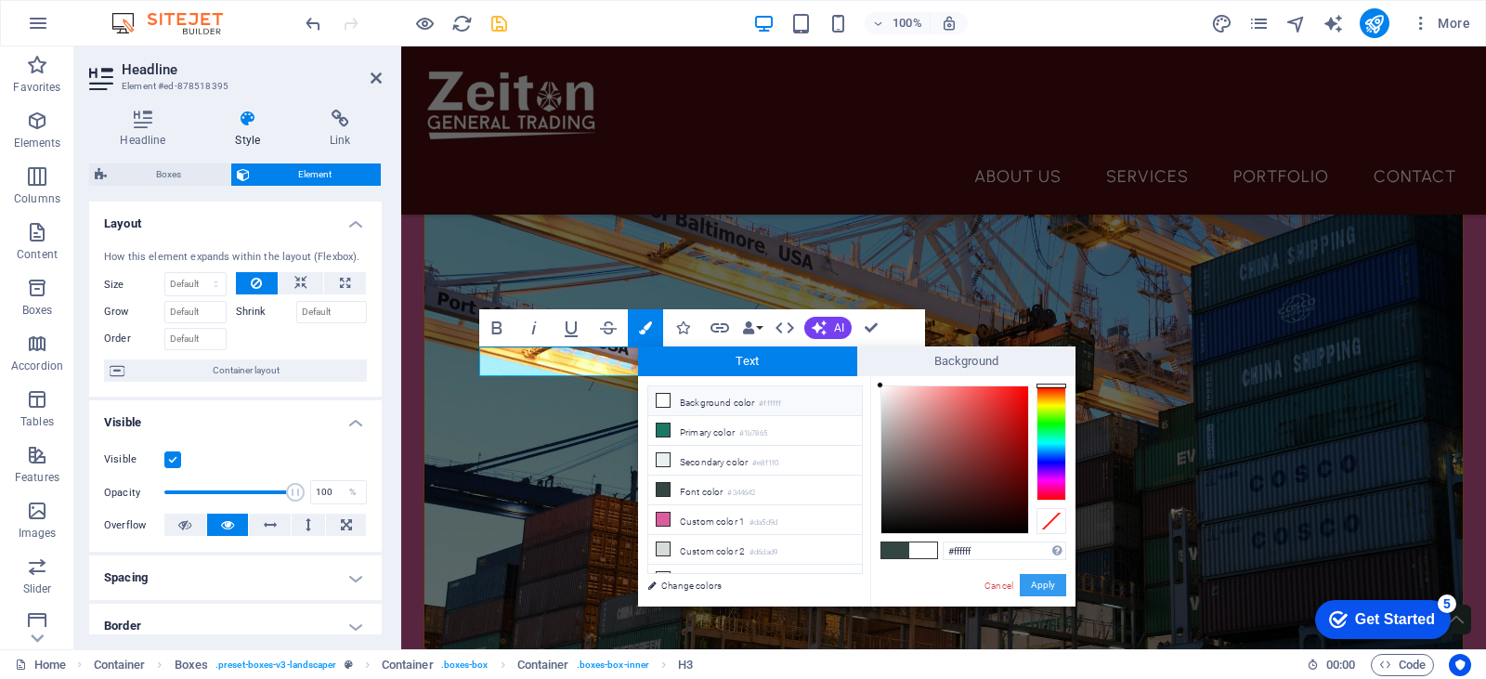
click at [1049, 585] on button "Apply" at bounding box center [1043, 585] width 46 height 22
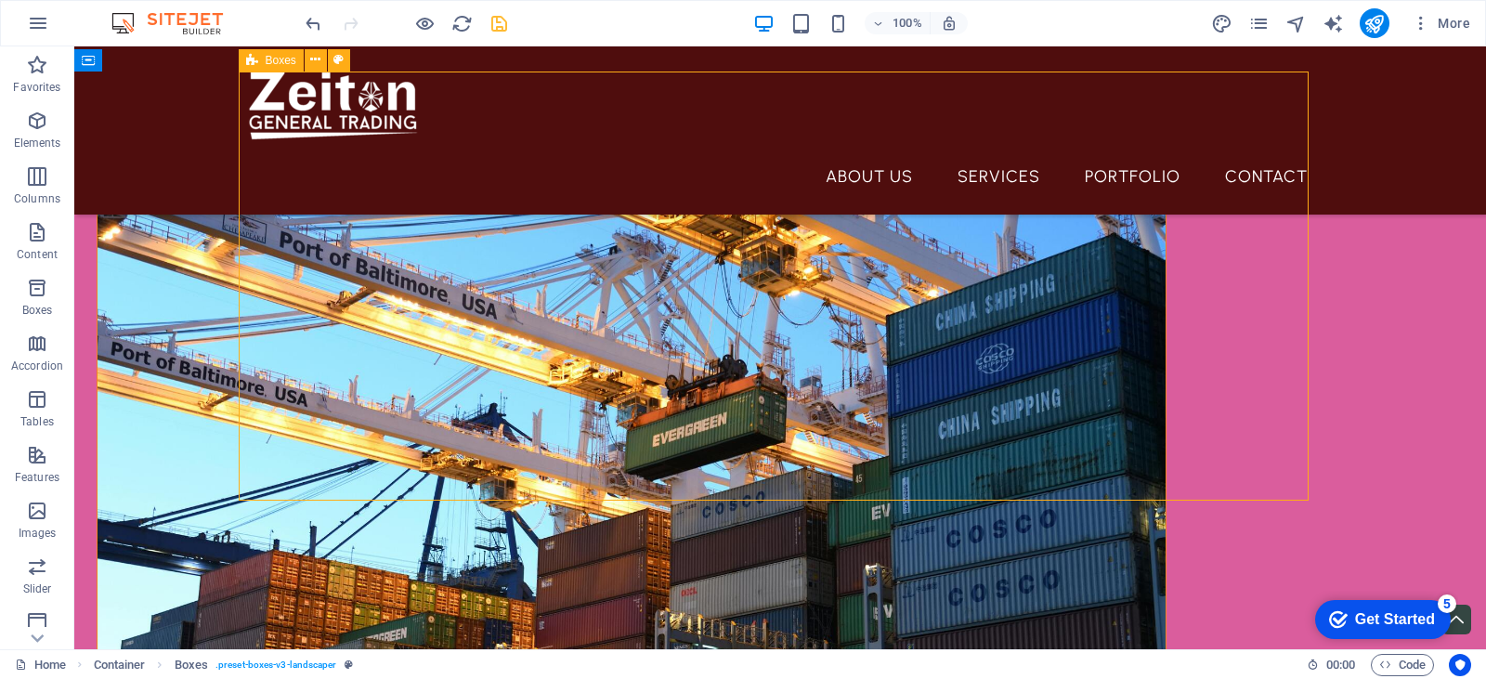
scroll to position [650, 0]
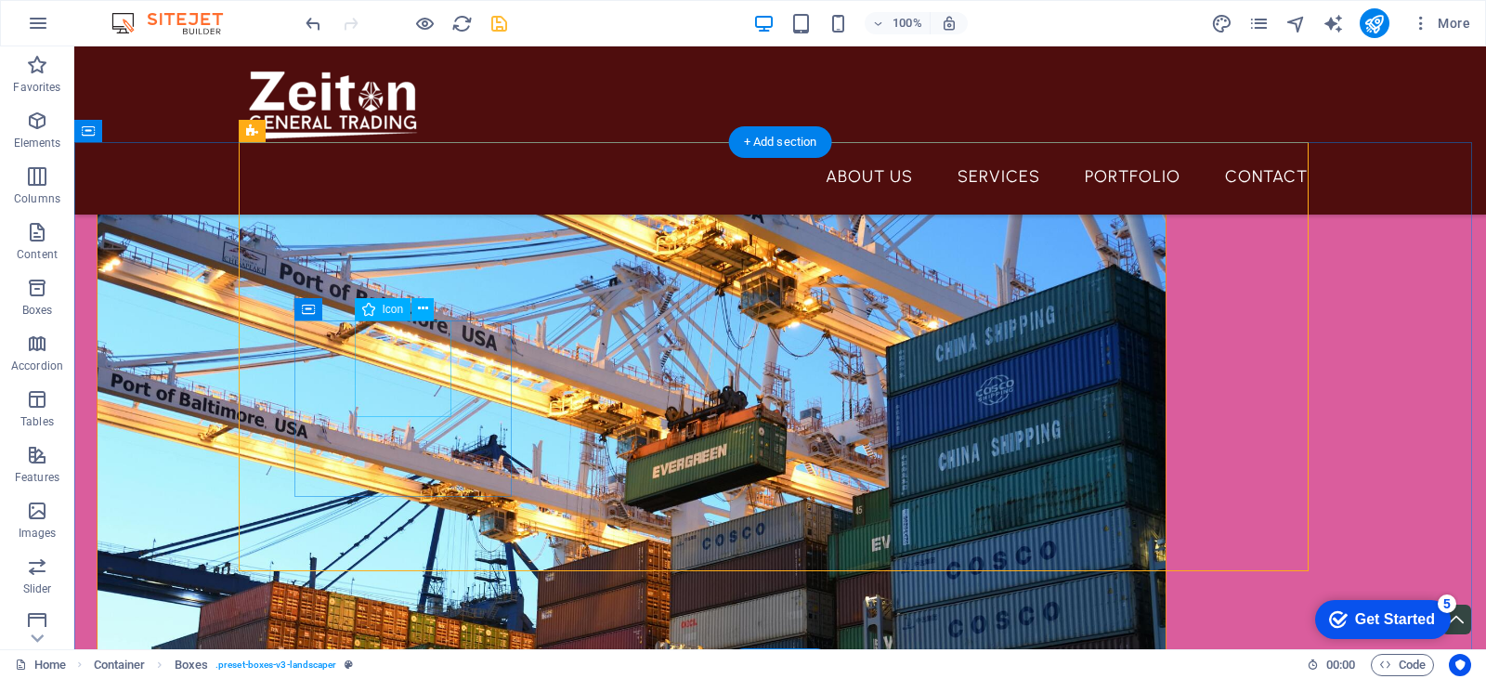
click at [425, 309] on icon at bounding box center [423, 309] width 10 height 20
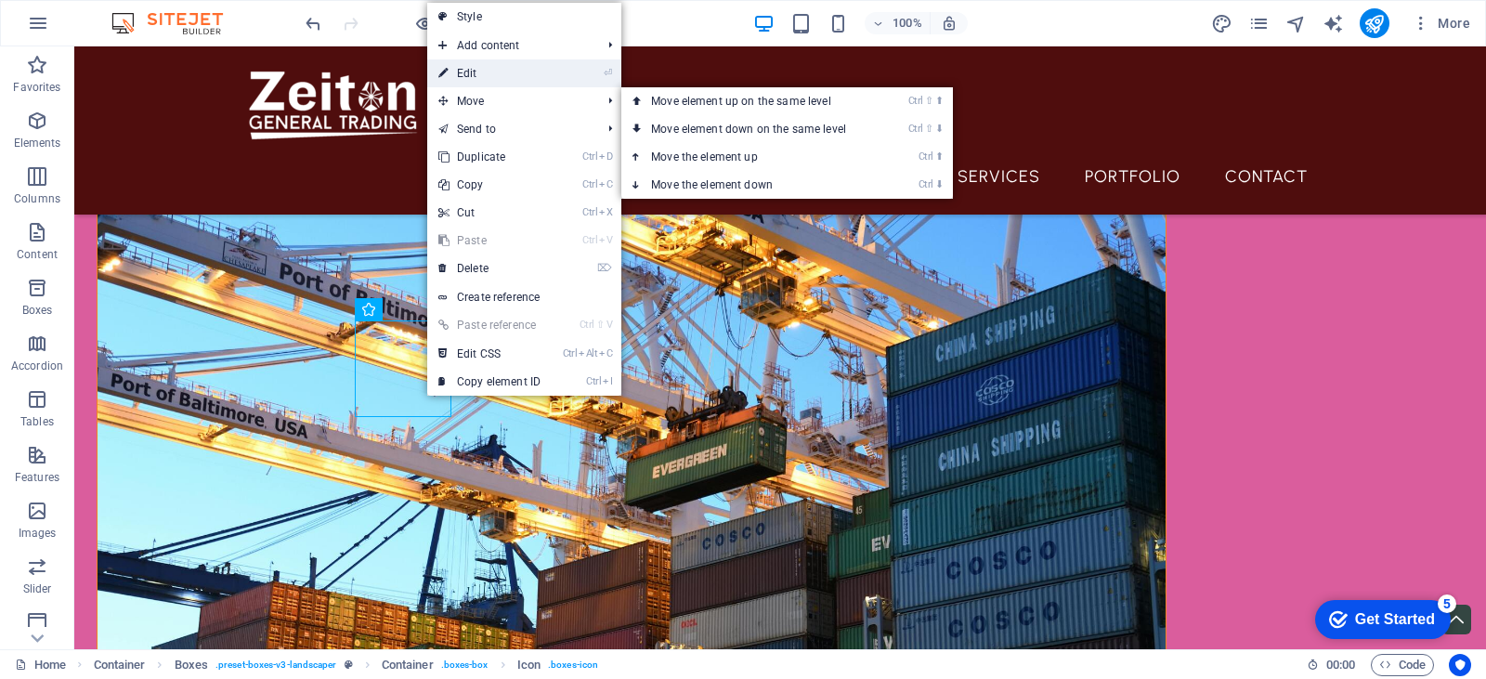
click at [510, 72] on link "⏎ Edit" at bounding box center [489, 73] width 124 height 28
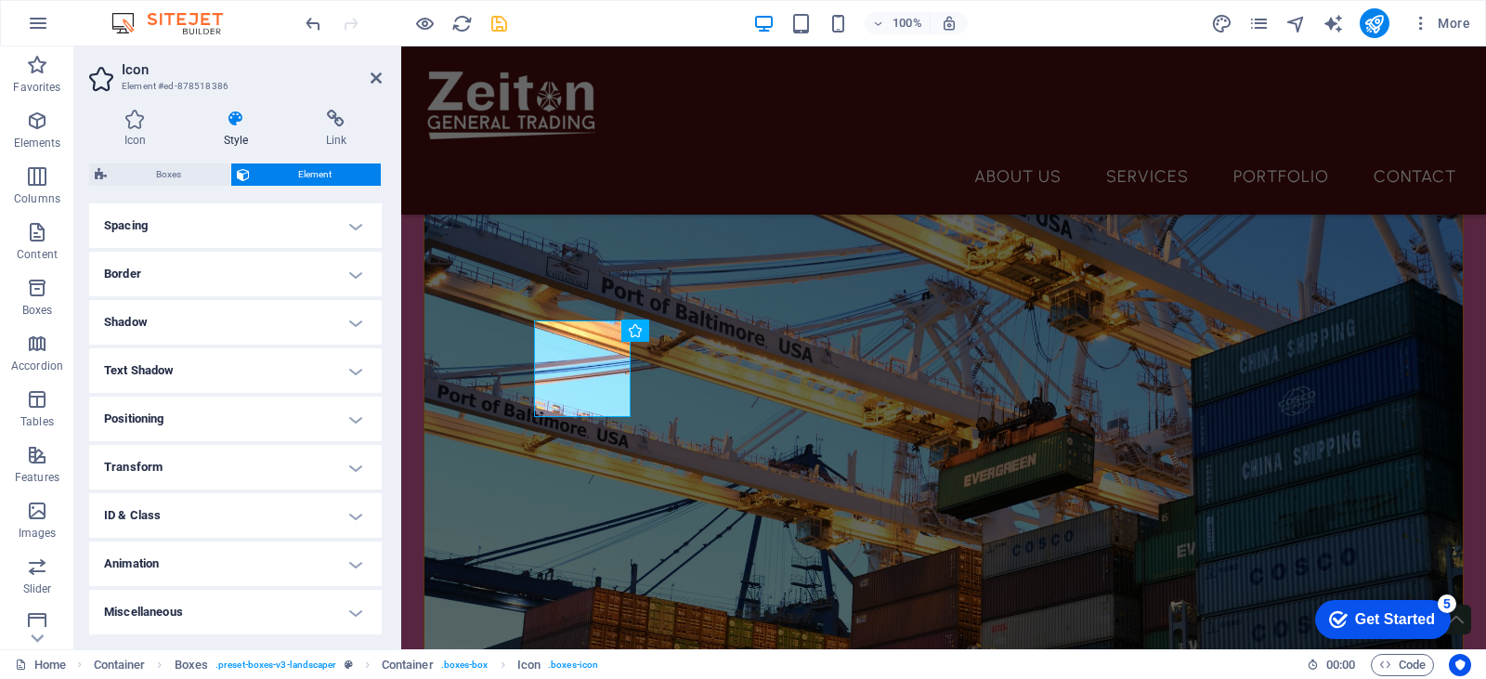
scroll to position [0, 0]
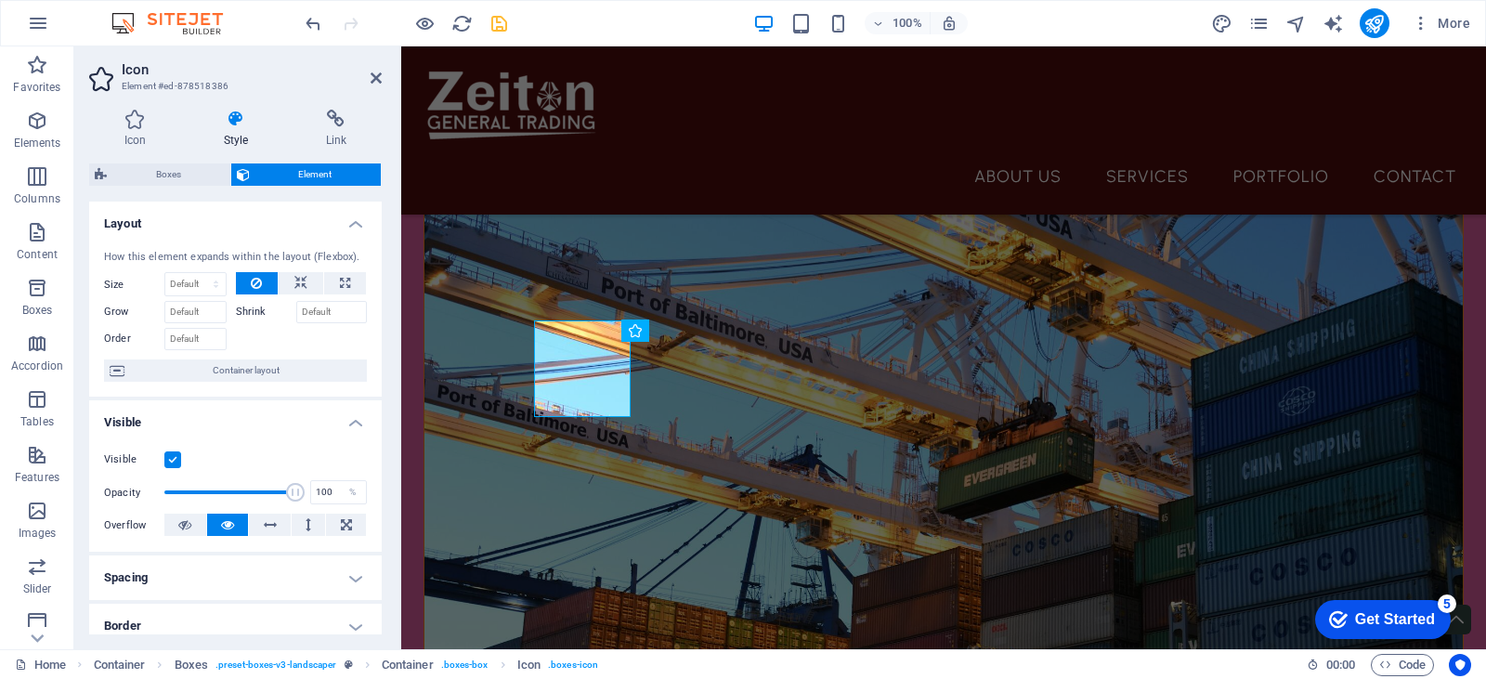
click at [238, 117] on icon at bounding box center [236, 119] width 95 height 19
click at [135, 123] on icon at bounding box center [135, 119] width 92 height 19
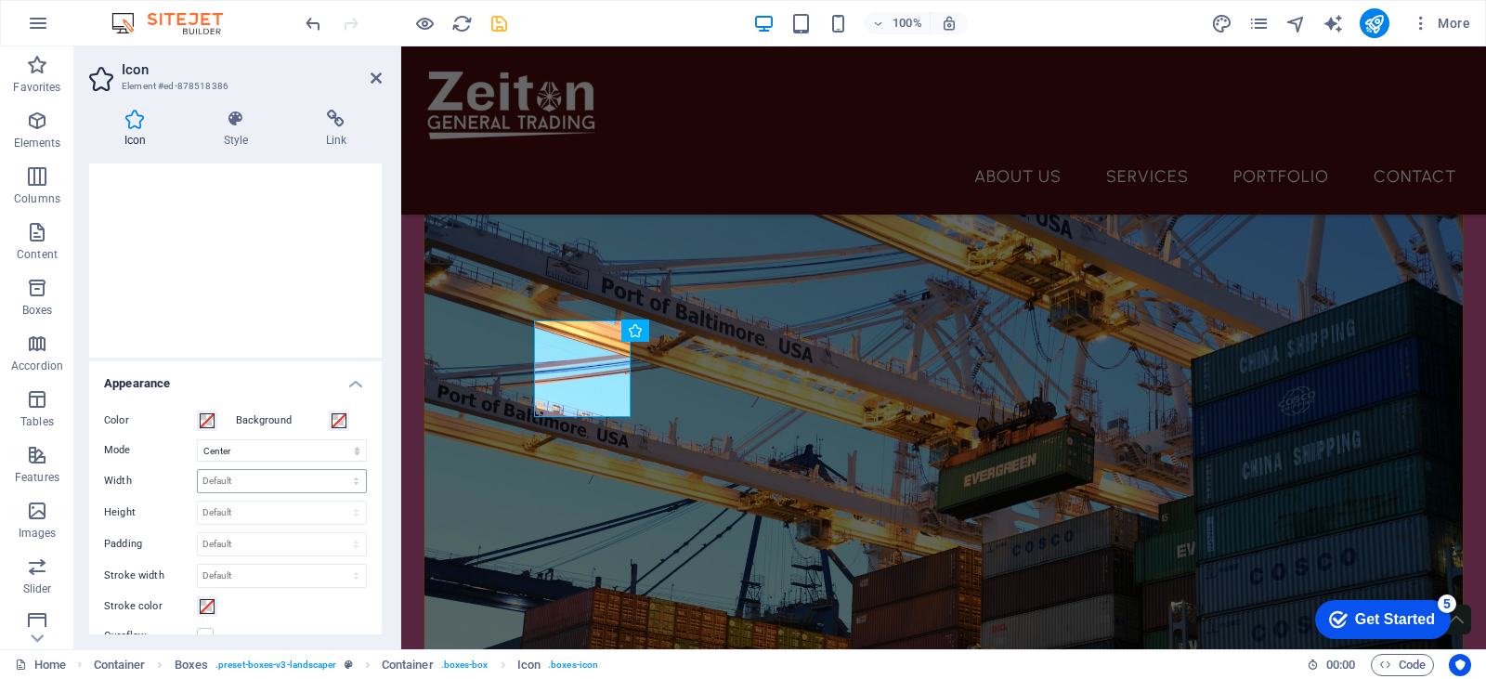
scroll to position [279, 0]
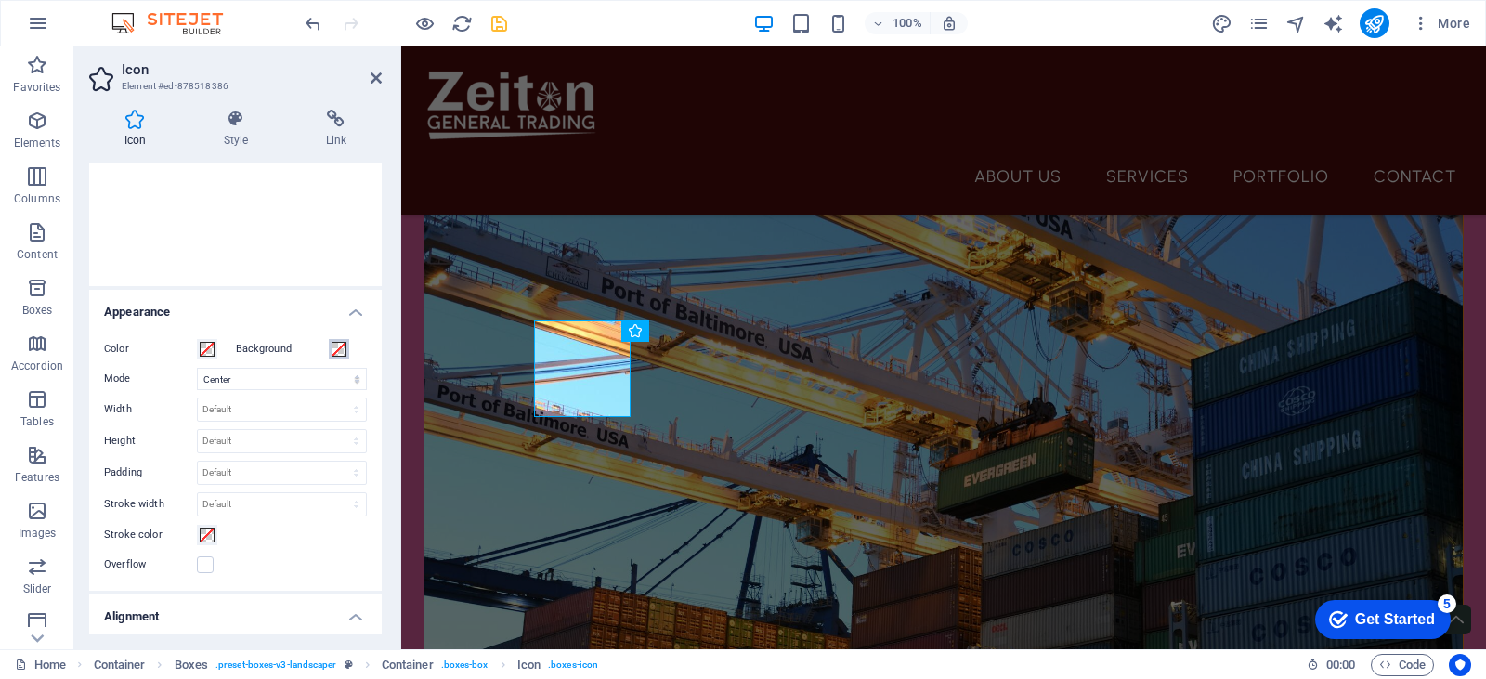
click at [336, 351] on span at bounding box center [339, 349] width 15 height 15
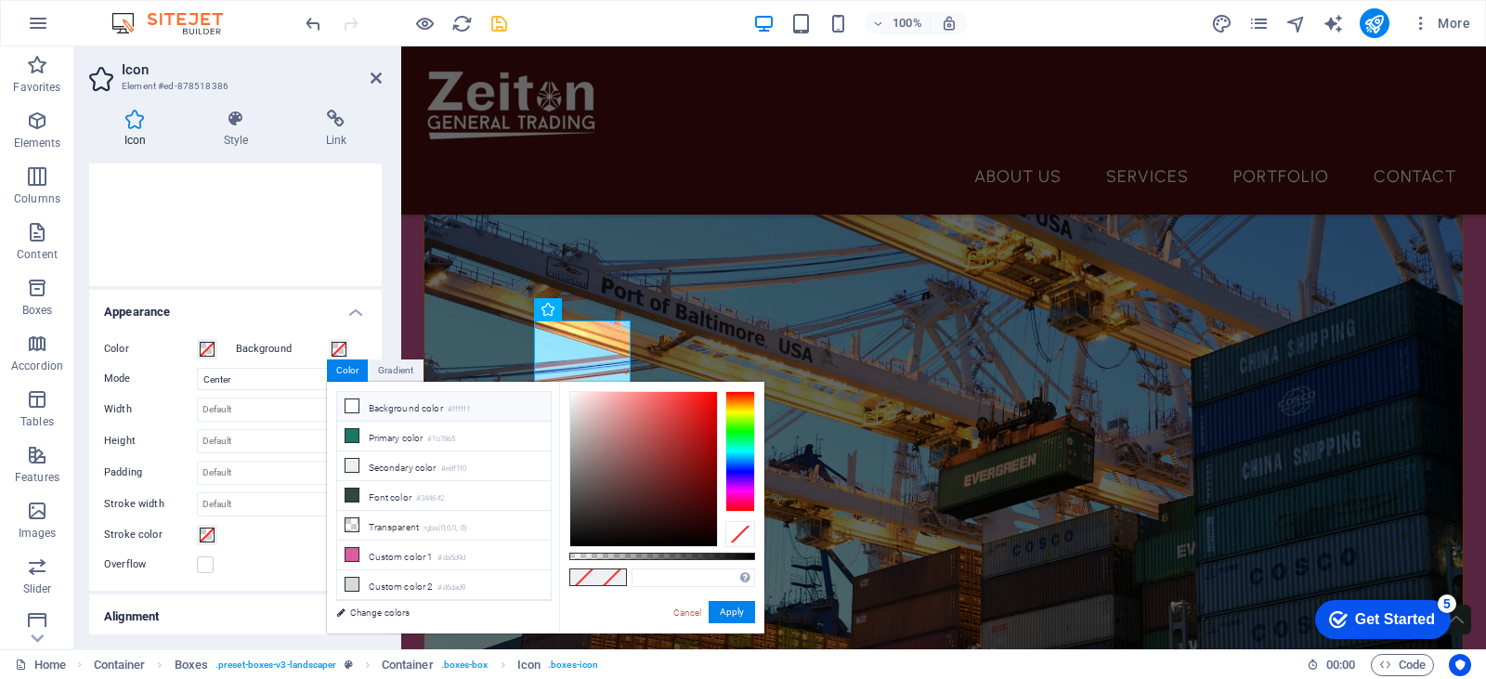
click at [374, 413] on li "Background color #ffffff" at bounding box center [444, 407] width 214 height 30
click at [368, 521] on li "Transparent rgba(0,0,0,.0)" at bounding box center [444, 526] width 214 height 30
type input "rgba(0, 0, 0, 0)"
click at [202, 350] on span at bounding box center [207, 349] width 15 height 15
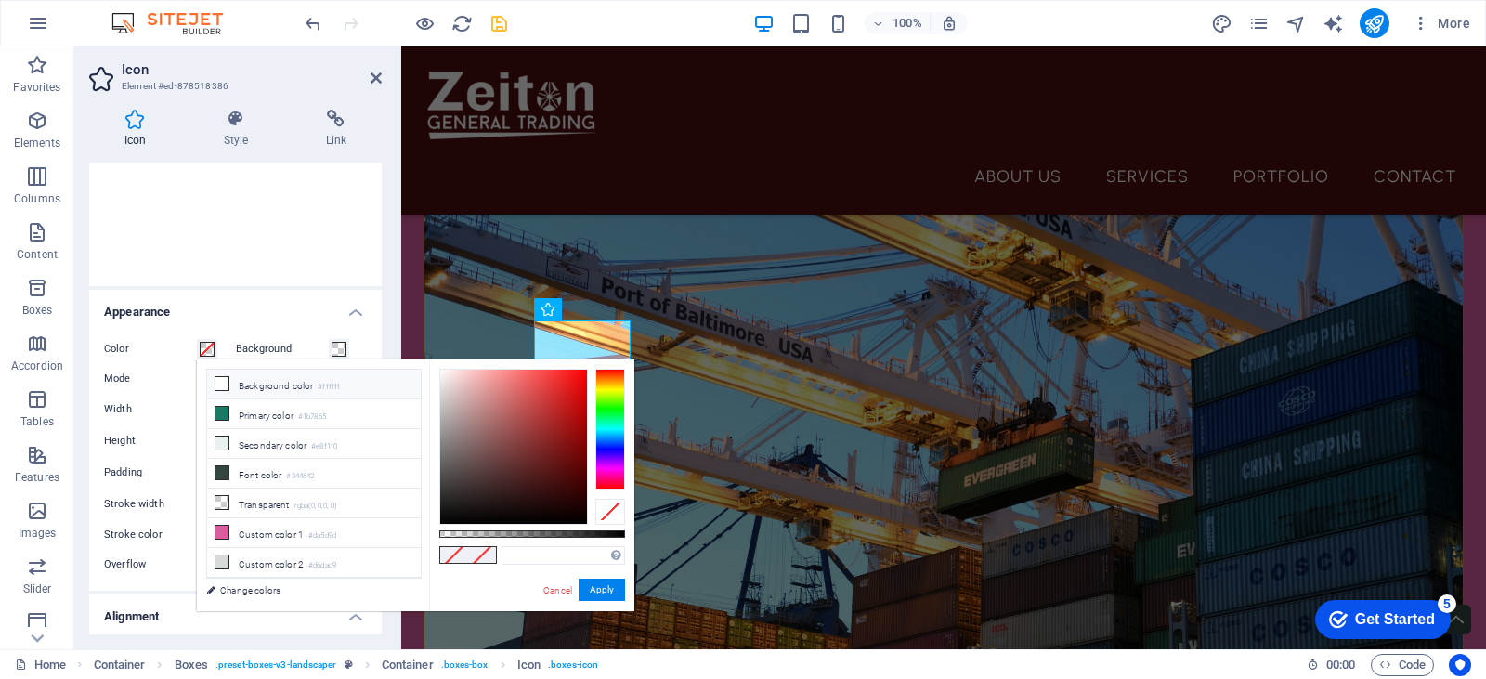
click at [241, 384] on li "Background color #ffffff" at bounding box center [314, 385] width 214 height 30
click at [524, 558] on input "#ffffff" at bounding box center [563, 555] width 124 height 19
paste input "4f0d0d"
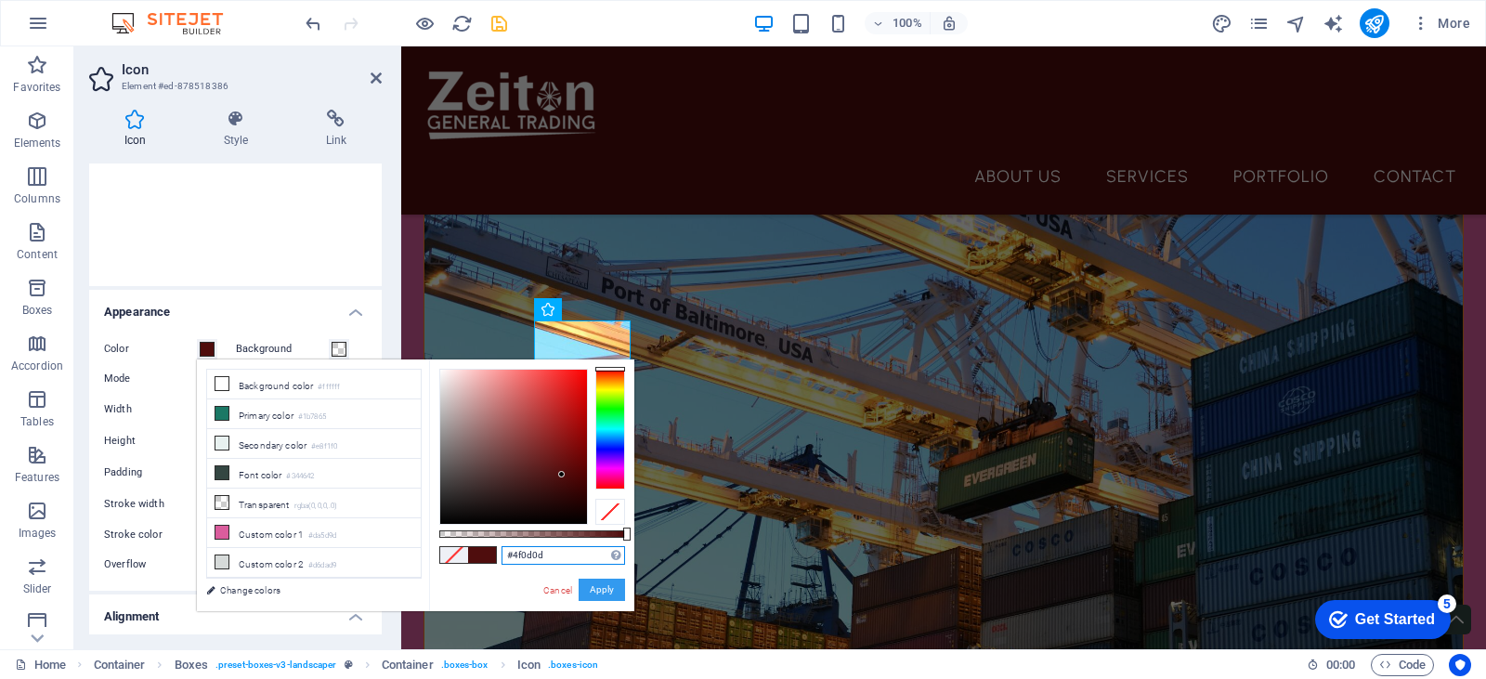
type input "#4f0d0d"
click at [612, 590] on button "Apply" at bounding box center [602, 590] width 46 height 22
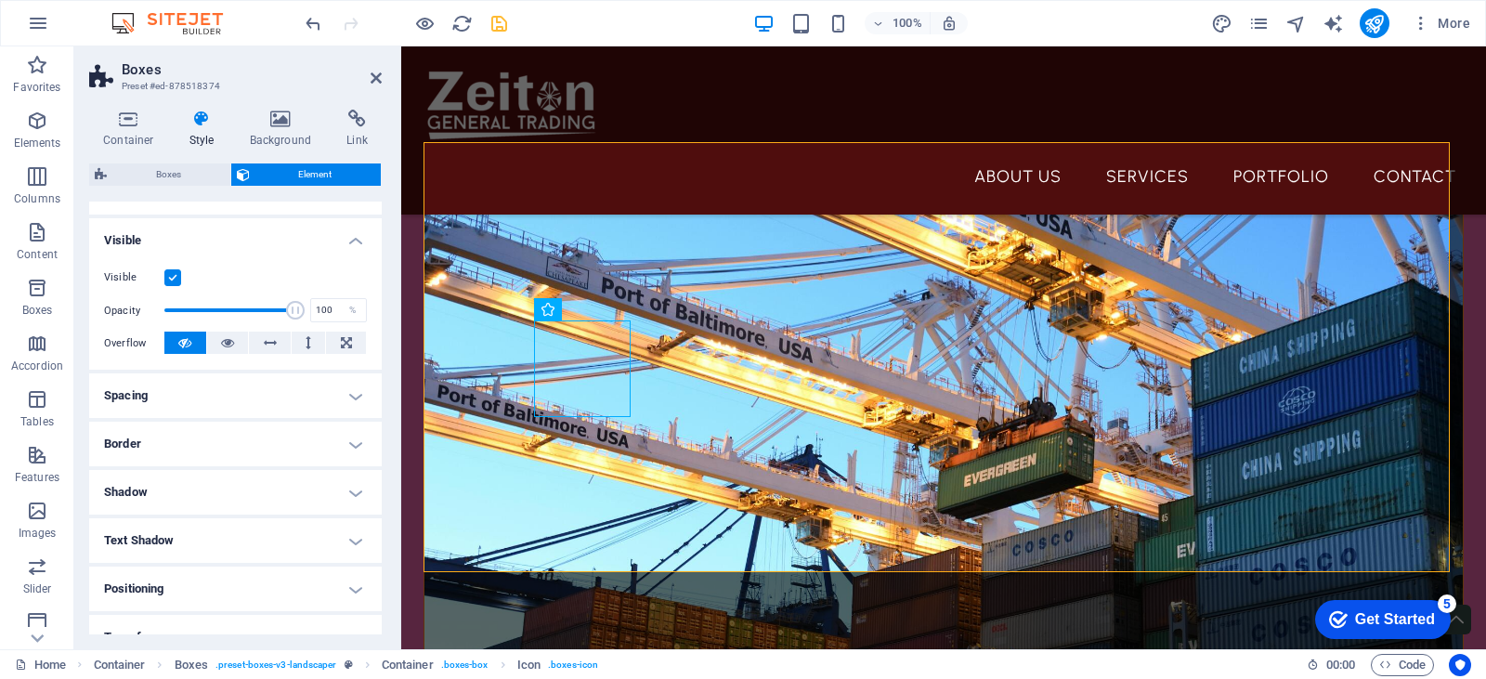
scroll to position [0, 0]
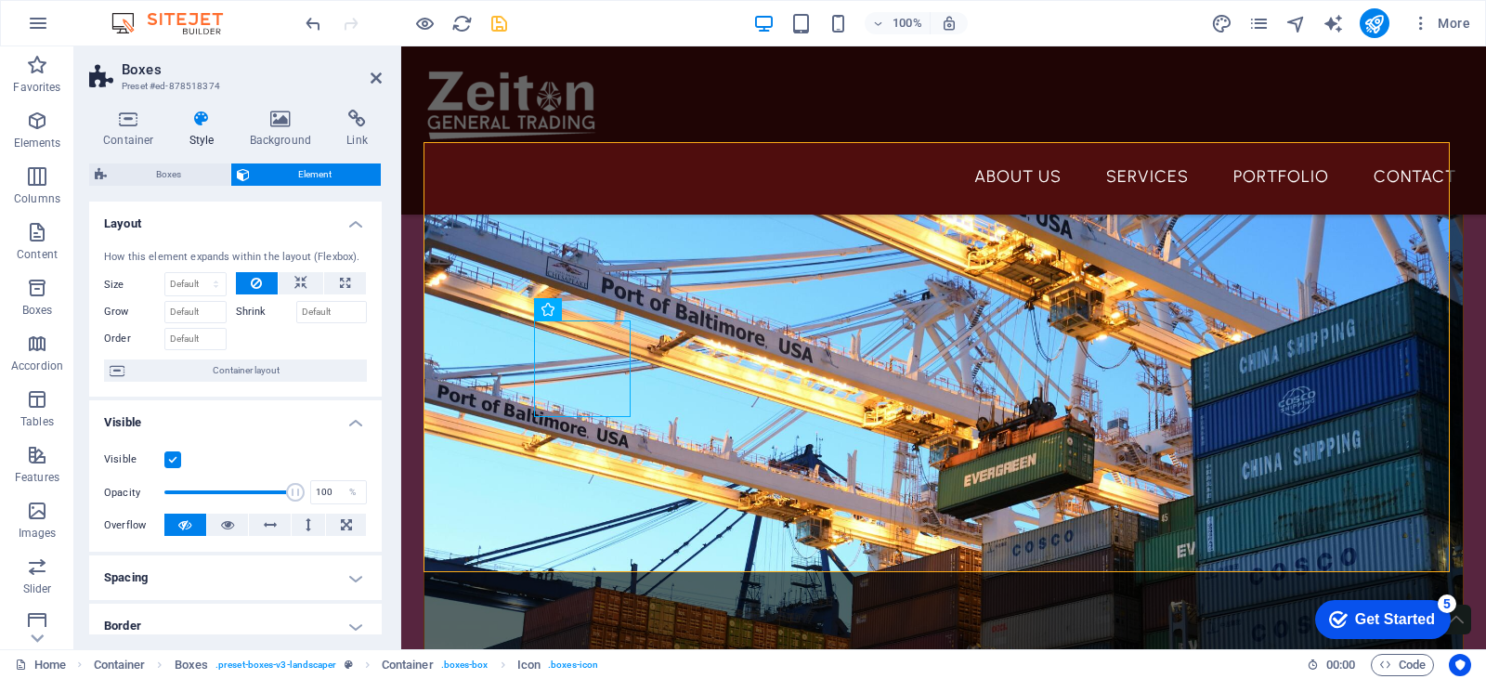
click at [187, 98] on div "Container Style Background Link Size Height Default px rem % vh vw Min. height …" at bounding box center [235, 372] width 322 height 554
click at [202, 130] on h4 "Style" at bounding box center [206, 129] width 60 height 39
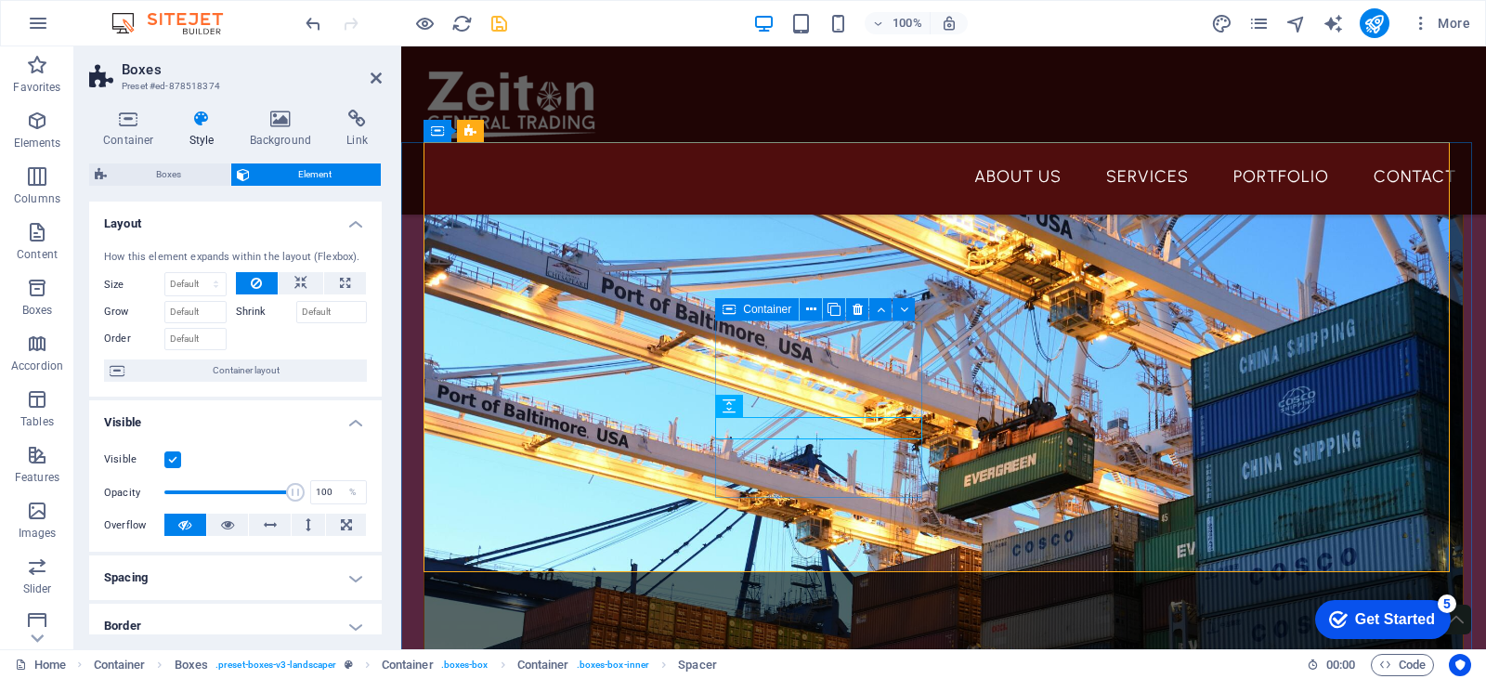
click at [775, 314] on span "Container" at bounding box center [767, 309] width 48 height 11
click at [777, 305] on span "Container" at bounding box center [767, 309] width 48 height 11
click at [804, 305] on button at bounding box center [811, 309] width 22 height 22
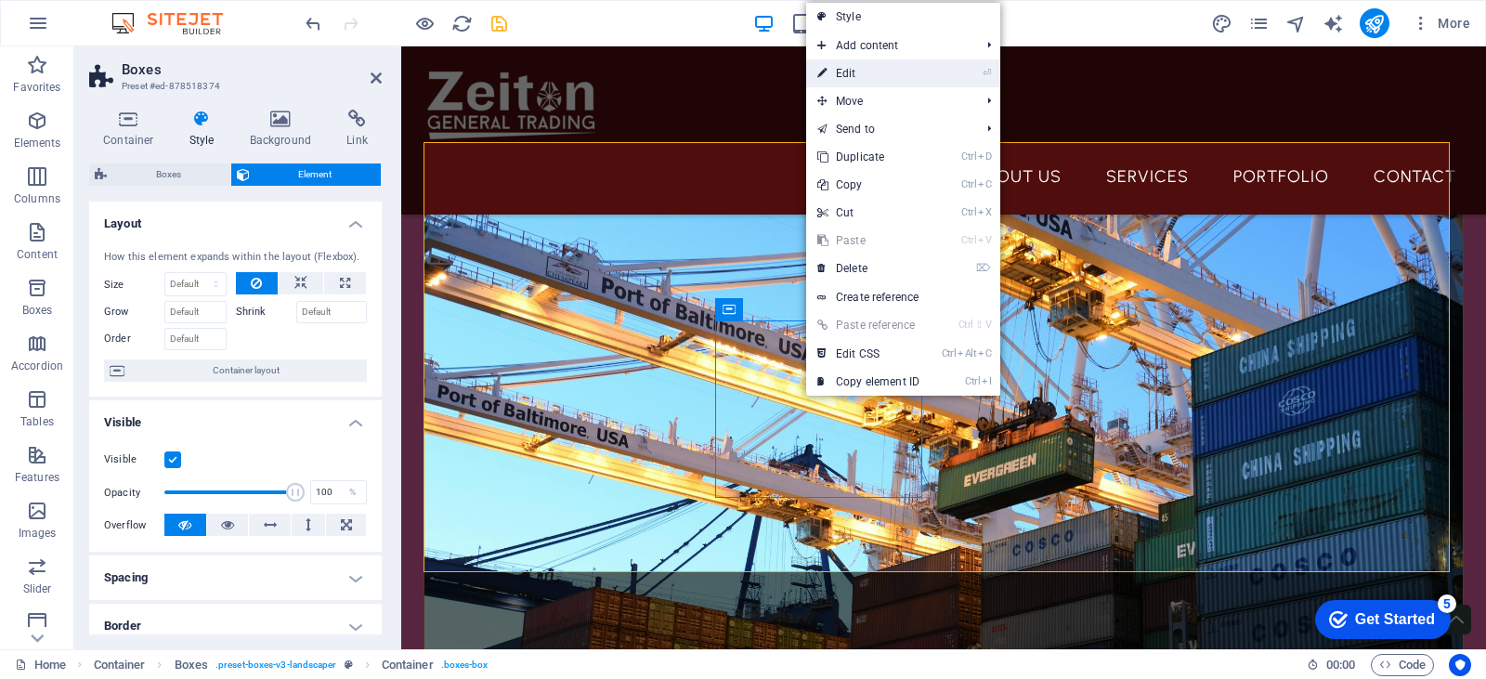
click at [892, 63] on link "⏎ Edit" at bounding box center [868, 73] width 124 height 28
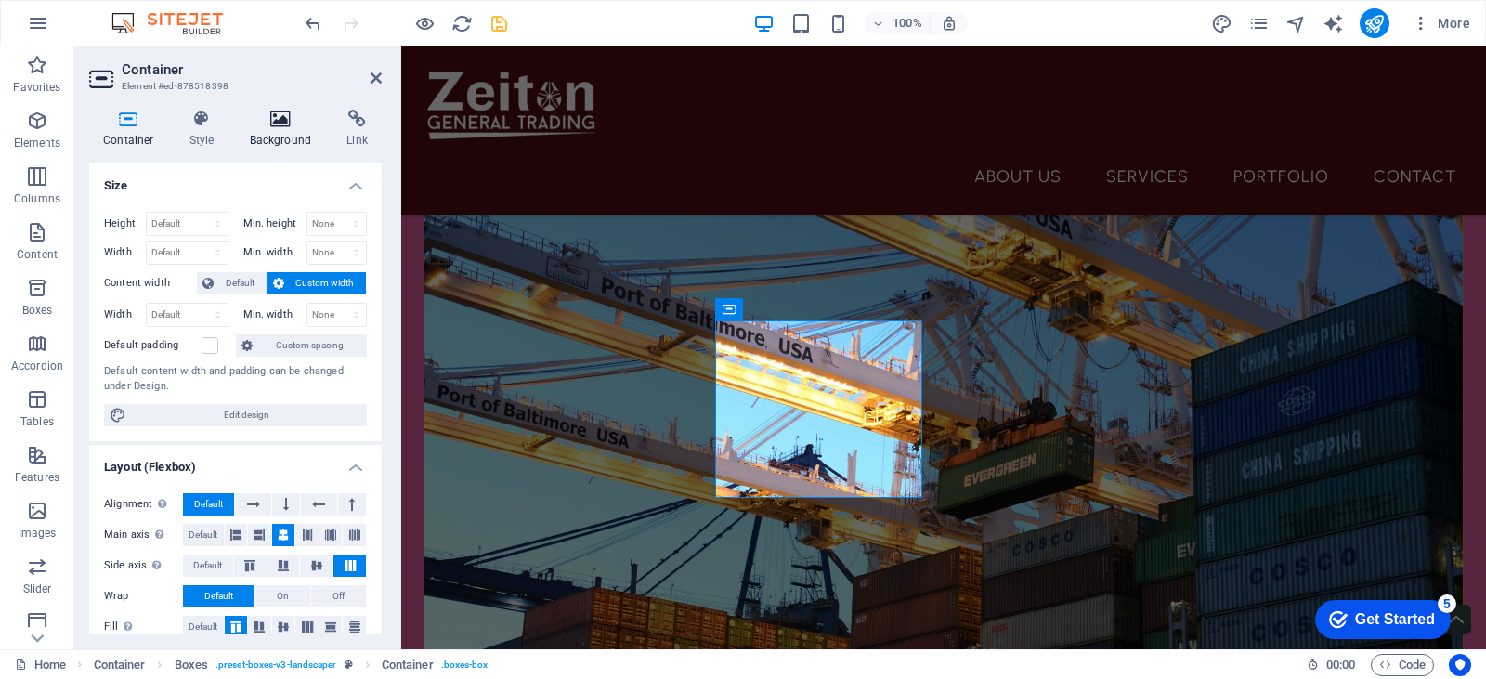
click at [284, 122] on icon at bounding box center [281, 119] width 90 height 19
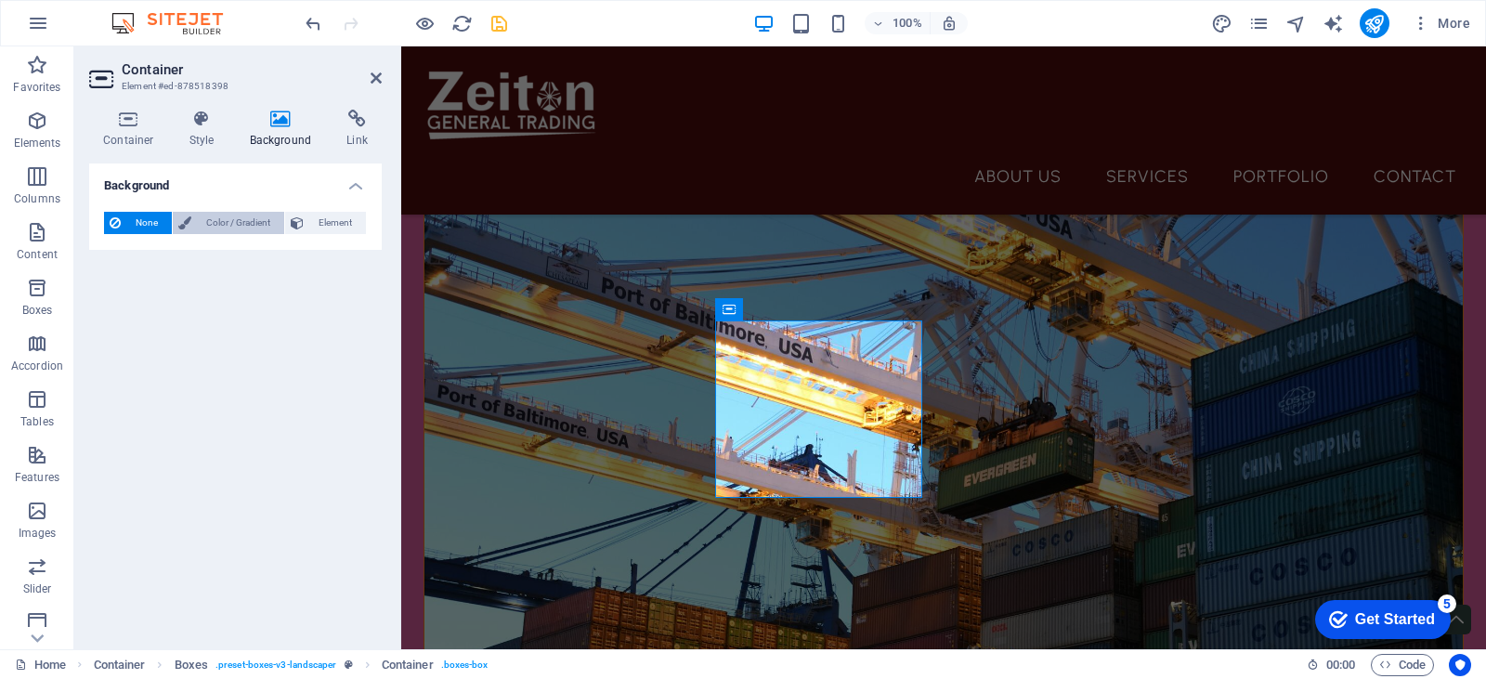
click at [235, 227] on span "Color / Gradient" at bounding box center [238, 223] width 82 height 22
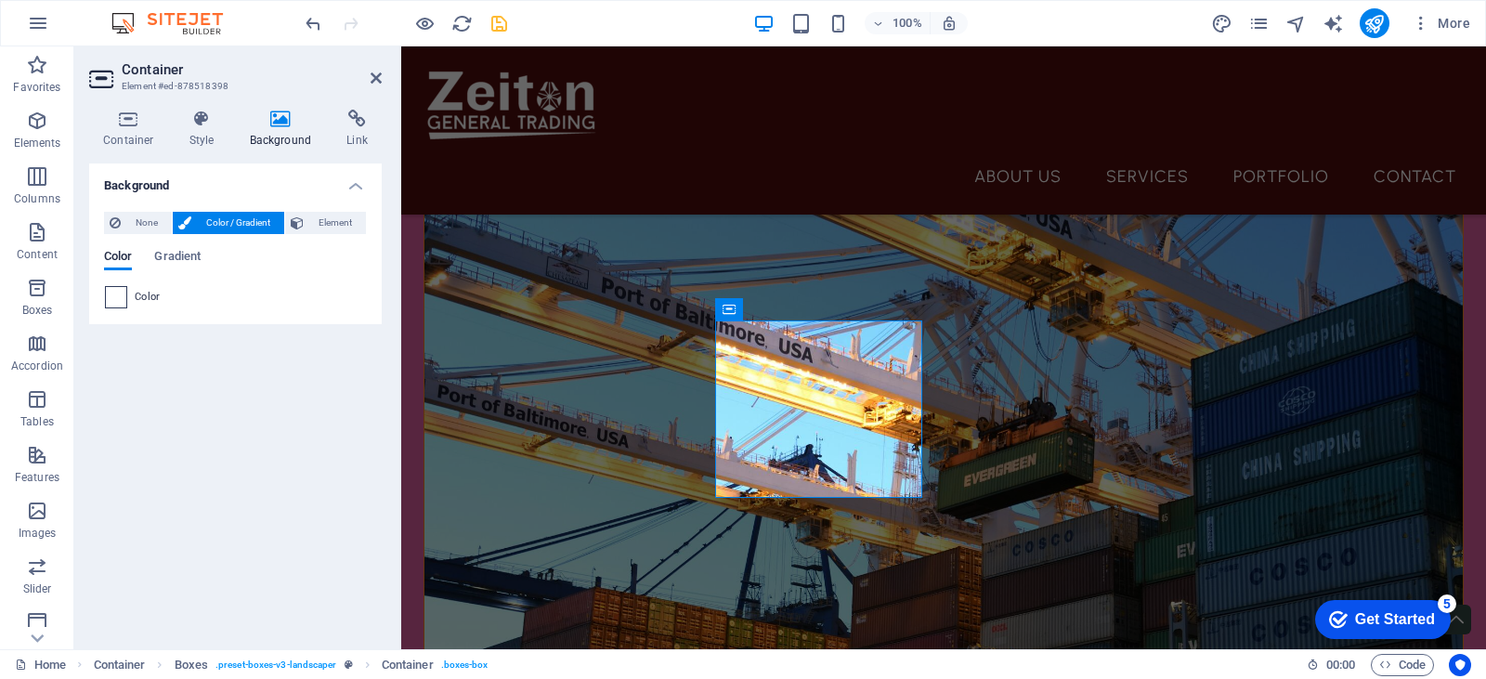
click at [118, 296] on span at bounding box center [116, 297] width 20 height 20
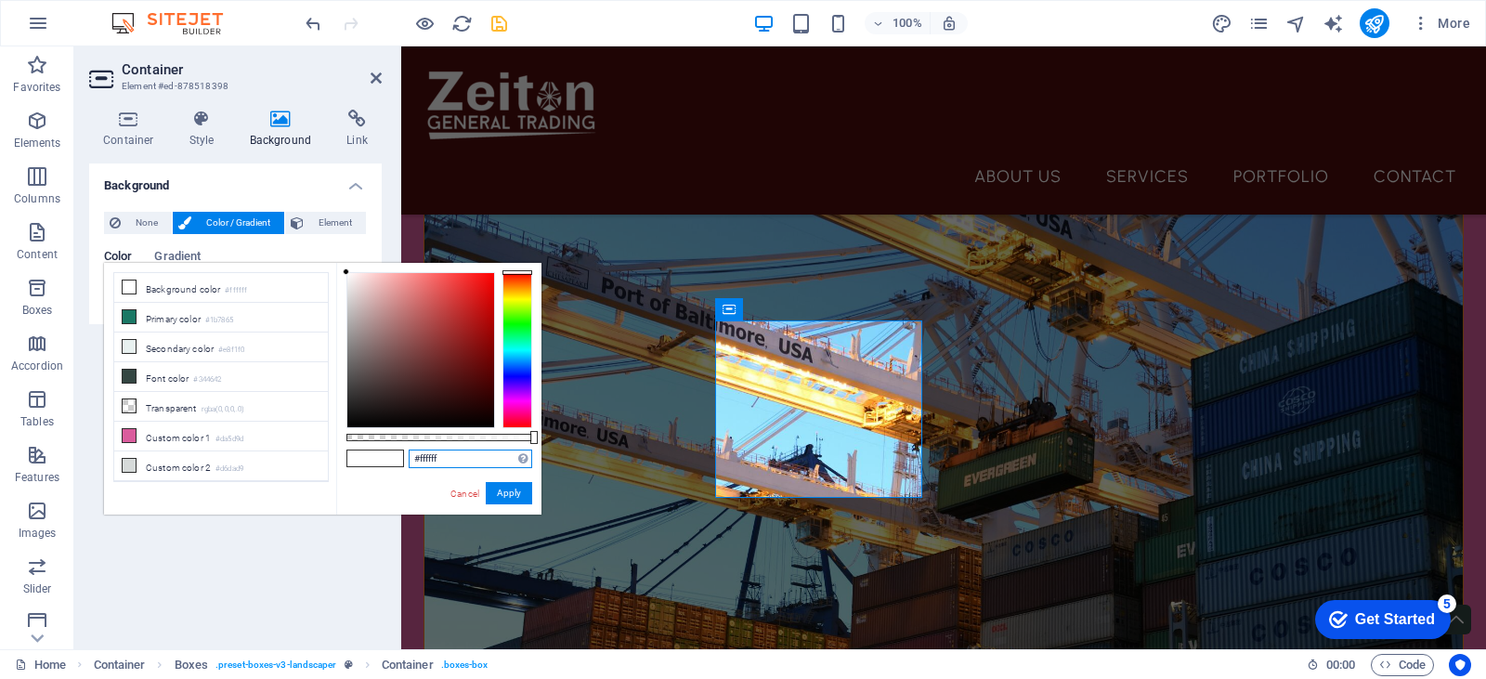
click at [433, 461] on input "#ffffff" at bounding box center [471, 458] width 124 height 19
paste input "4f0d0d"
type input "#4f0d0d"
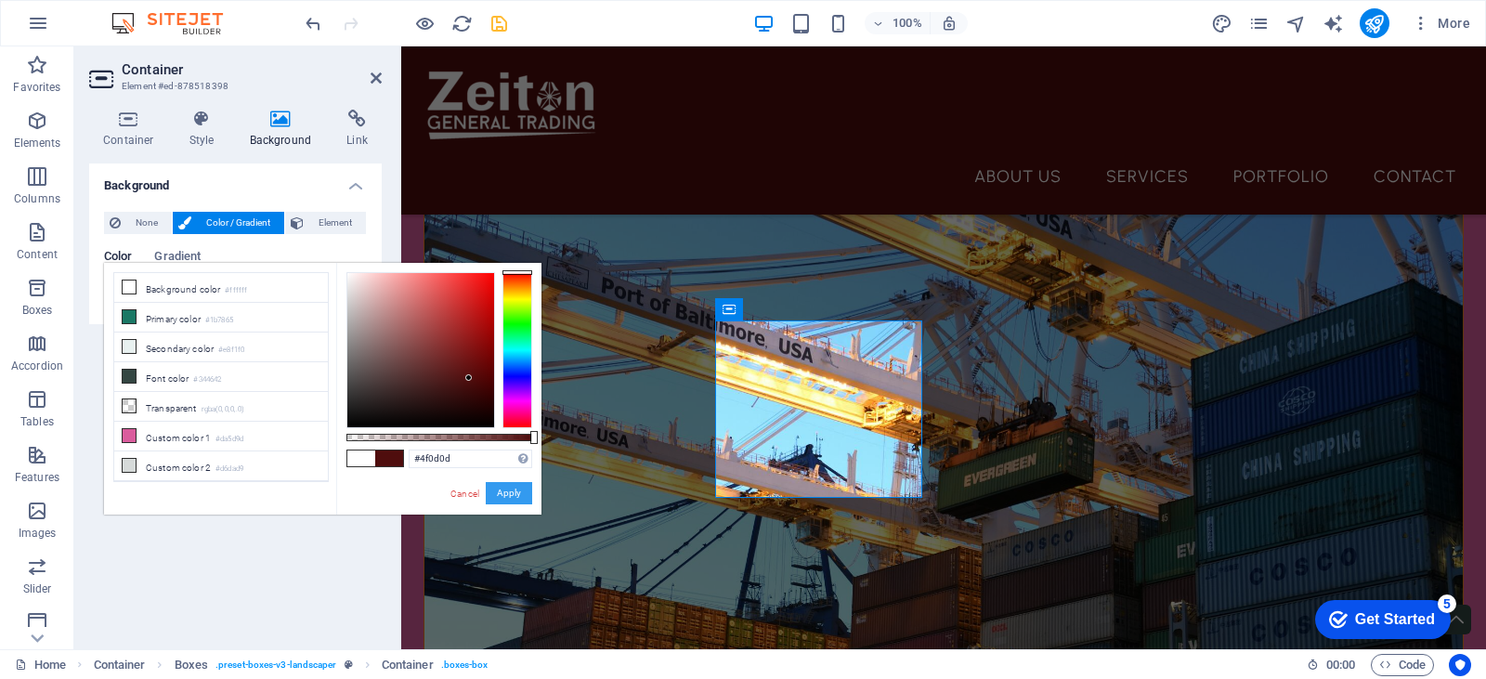
click at [500, 488] on button "Apply" at bounding box center [509, 493] width 46 height 22
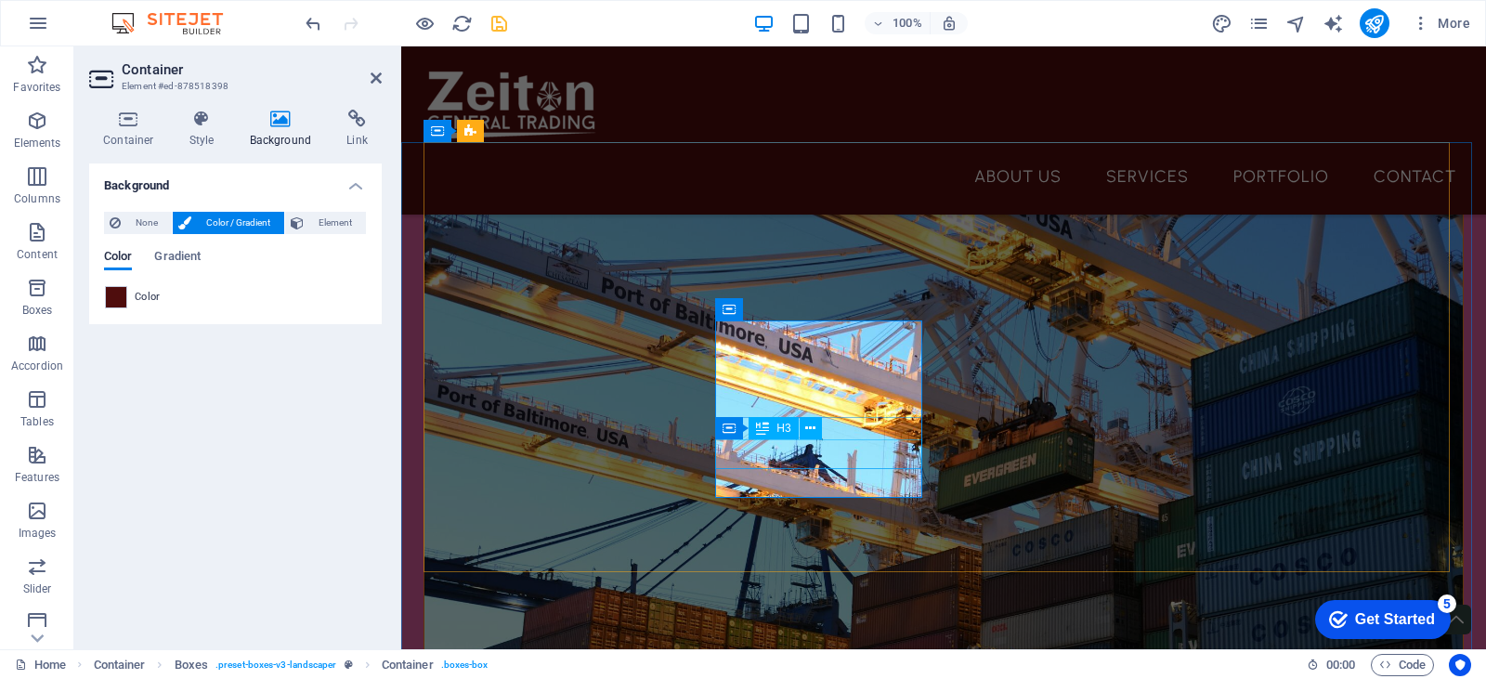
click at [812, 420] on icon at bounding box center [810, 429] width 10 height 20
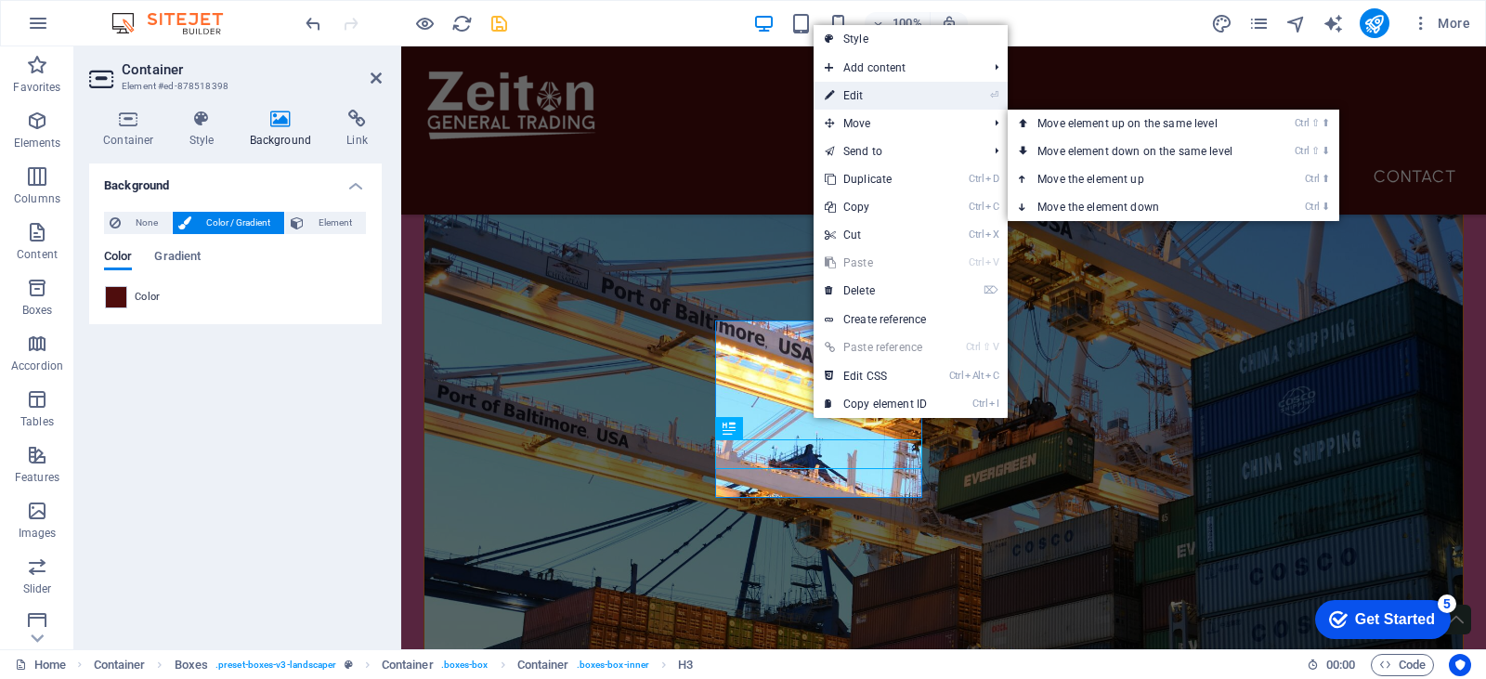
click at [877, 93] on link "⏎ Edit" at bounding box center [876, 96] width 124 height 28
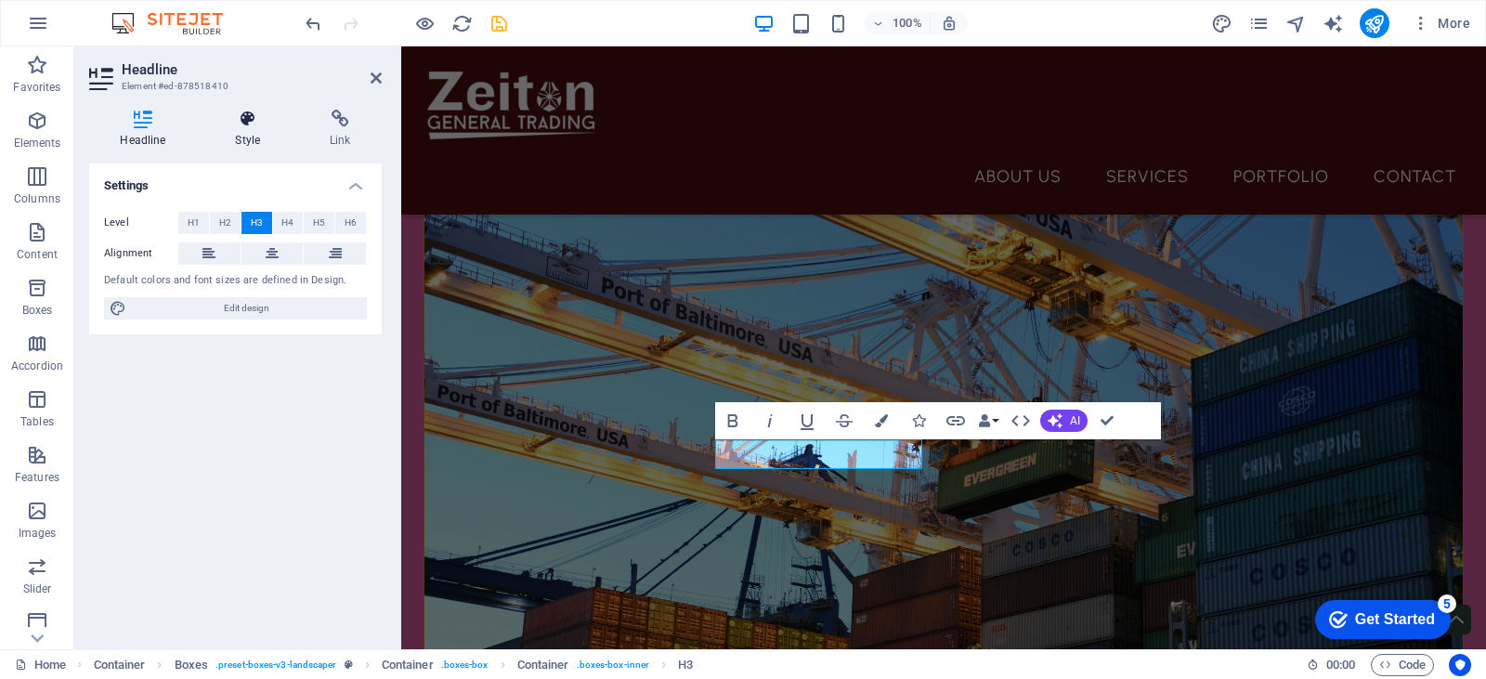
click at [252, 121] on icon at bounding box center [247, 119] width 87 height 19
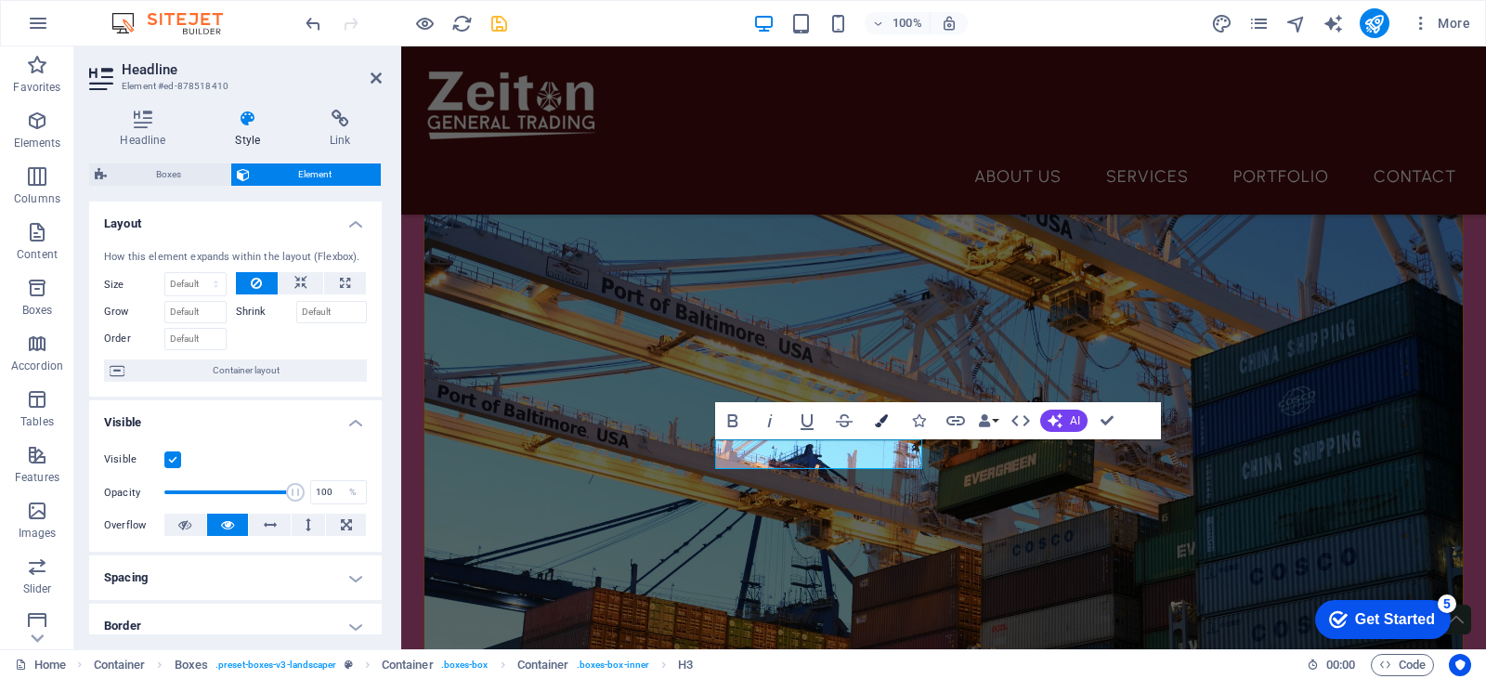
click at [881, 421] on icon "button" at bounding box center [881, 420] width 13 height 13
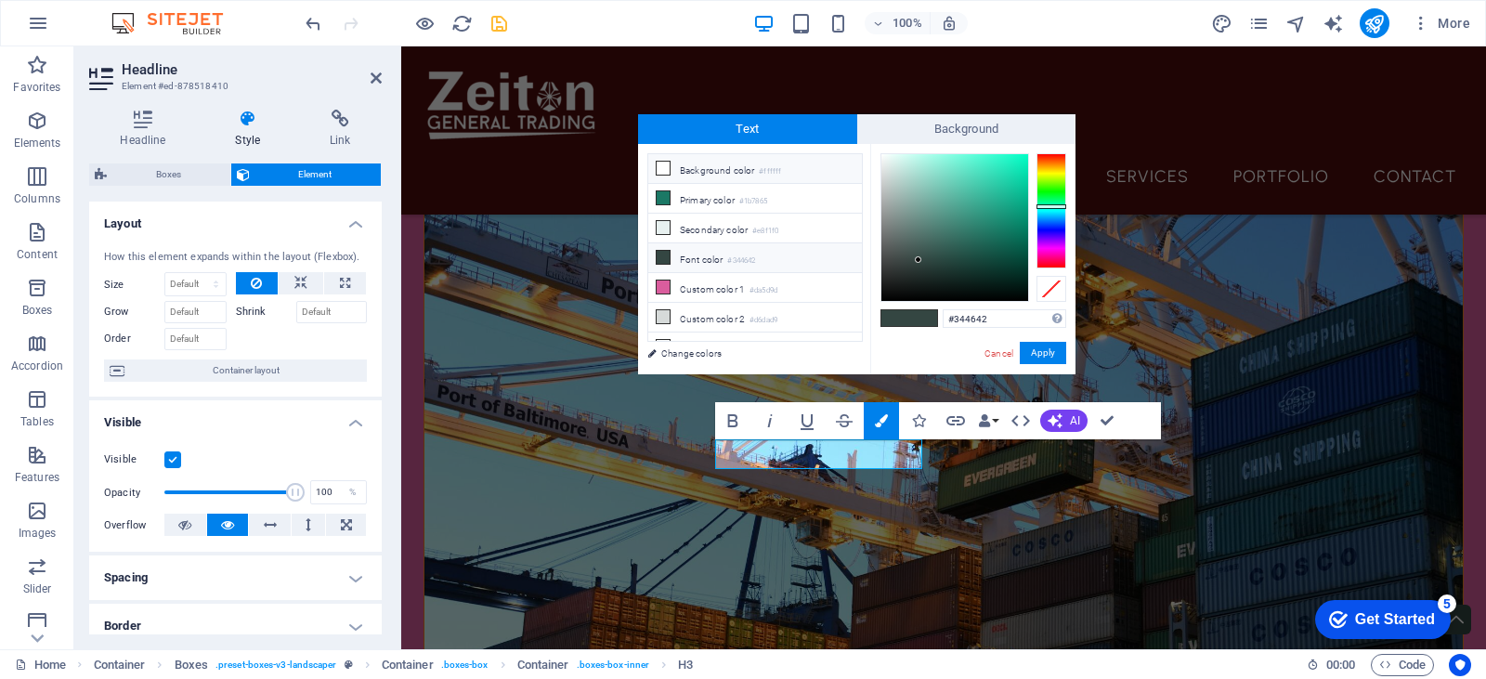
click at [772, 165] on small "#ffffff" at bounding box center [770, 171] width 22 height 13
type input "#ffffff"
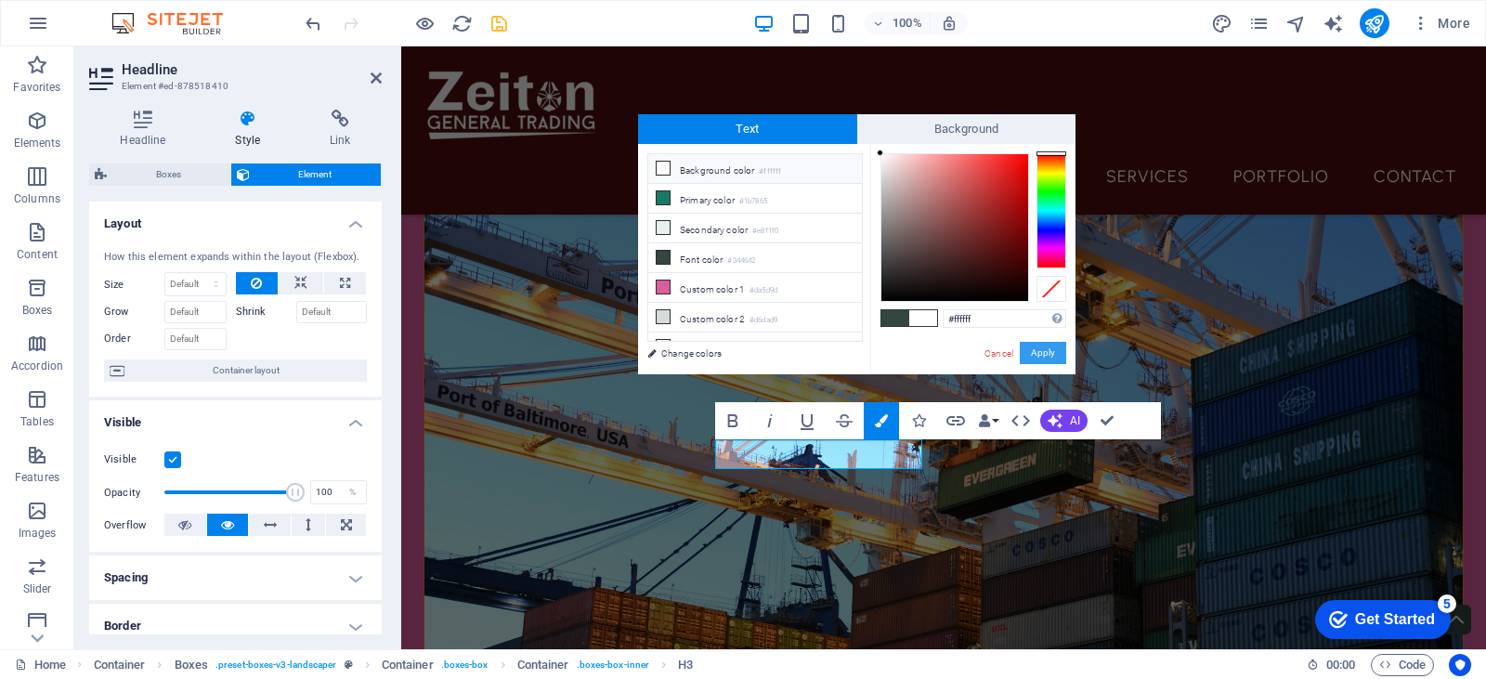
click at [1048, 357] on button "Apply" at bounding box center [1043, 353] width 46 height 22
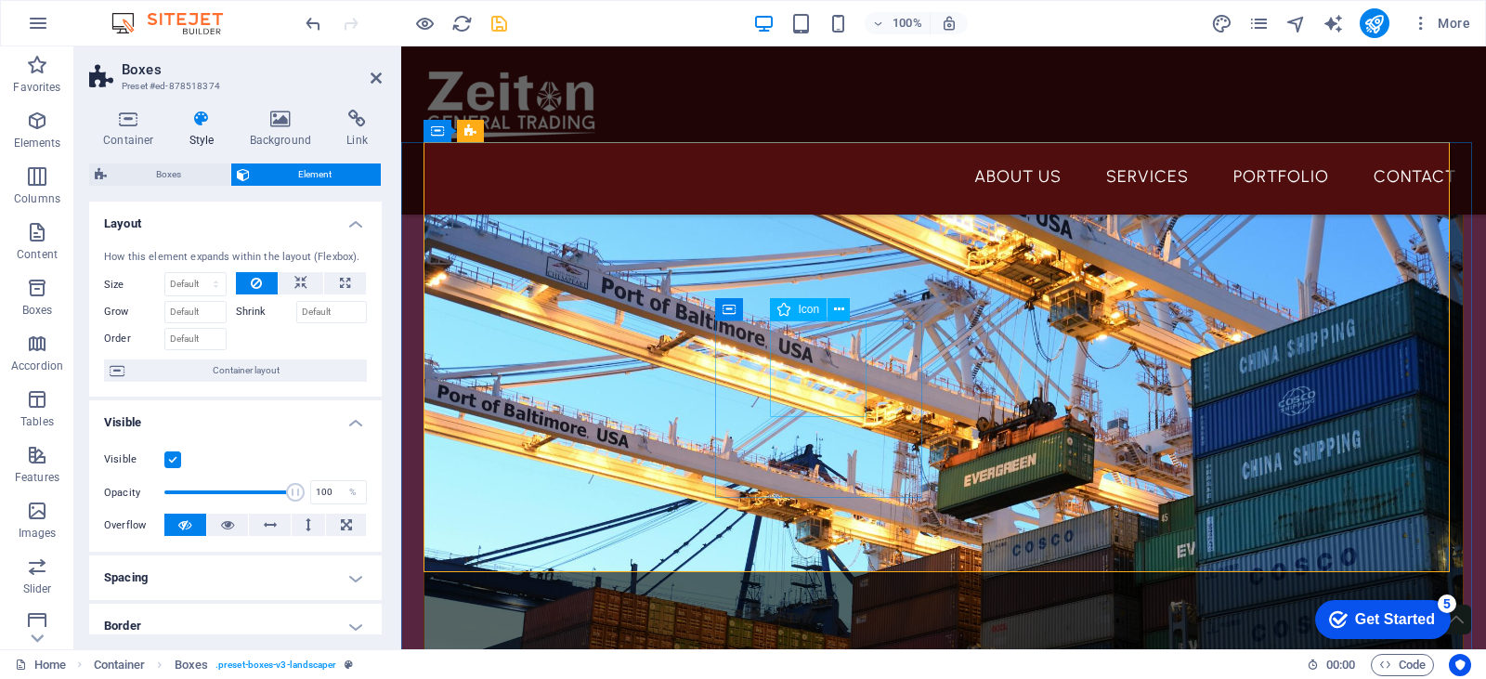
click at [813, 308] on span "Icon" at bounding box center [808, 309] width 21 height 11
click at [832, 307] on button at bounding box center [838, 309] width 22 height 22
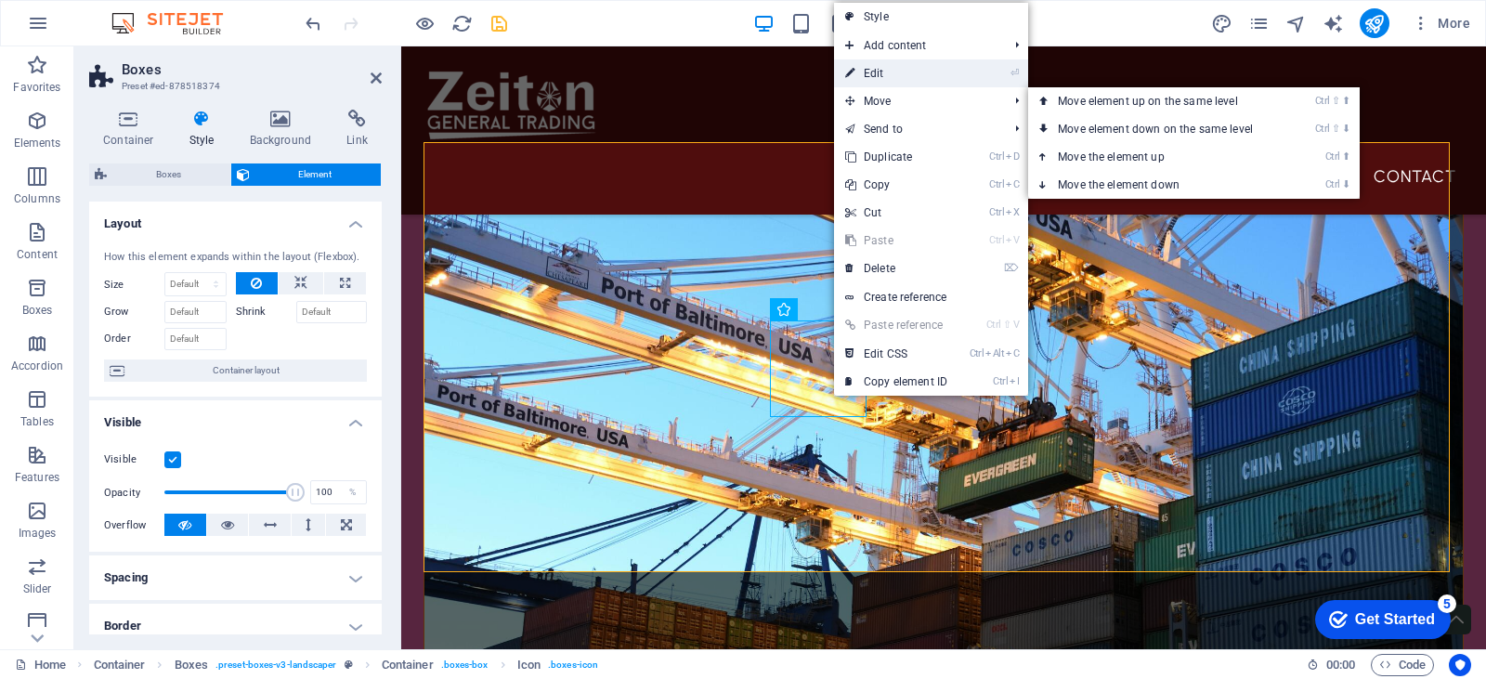
click at [892, 75] on link "⏎ Edit" at bounding box center [896, 73] width 124 height 28
select select "xMidYMid"
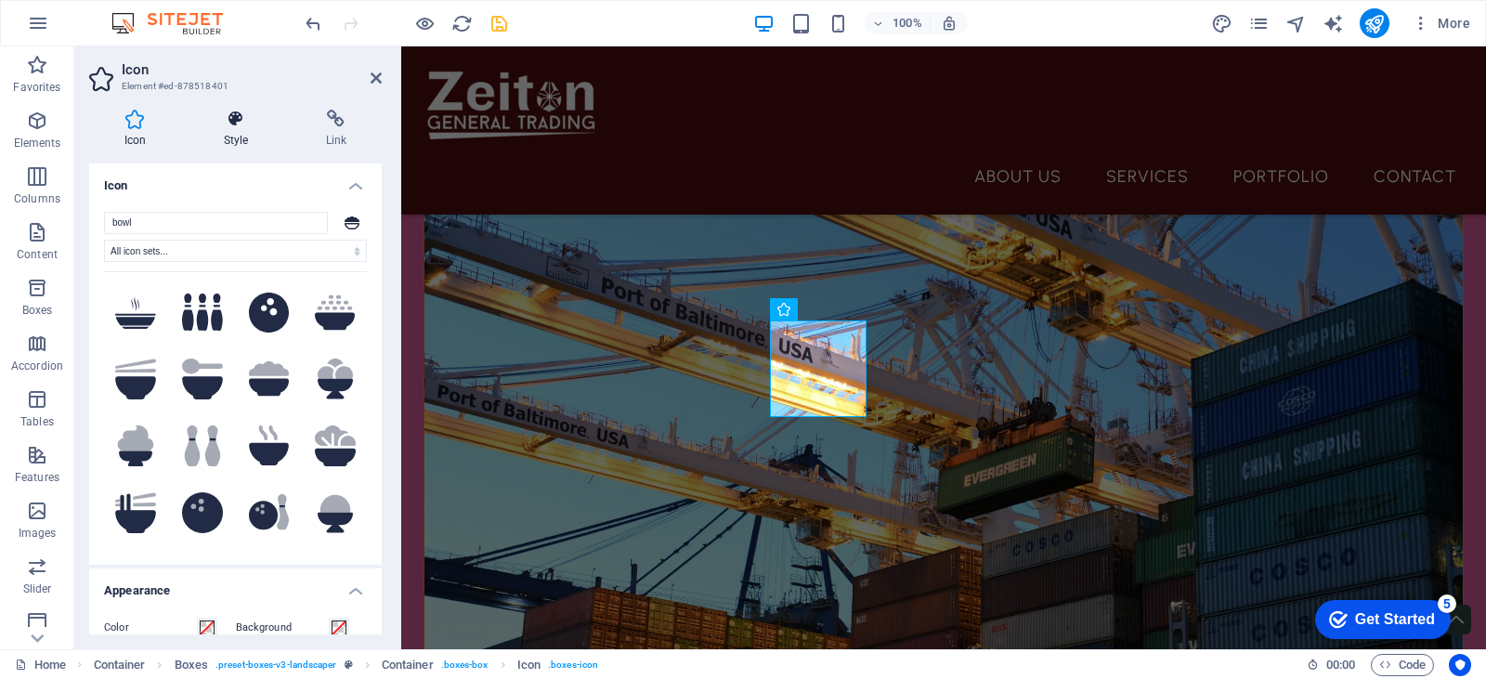
click at [239, 135] on h4 "Style" at bounding box center [240, 129] width 102 height 39
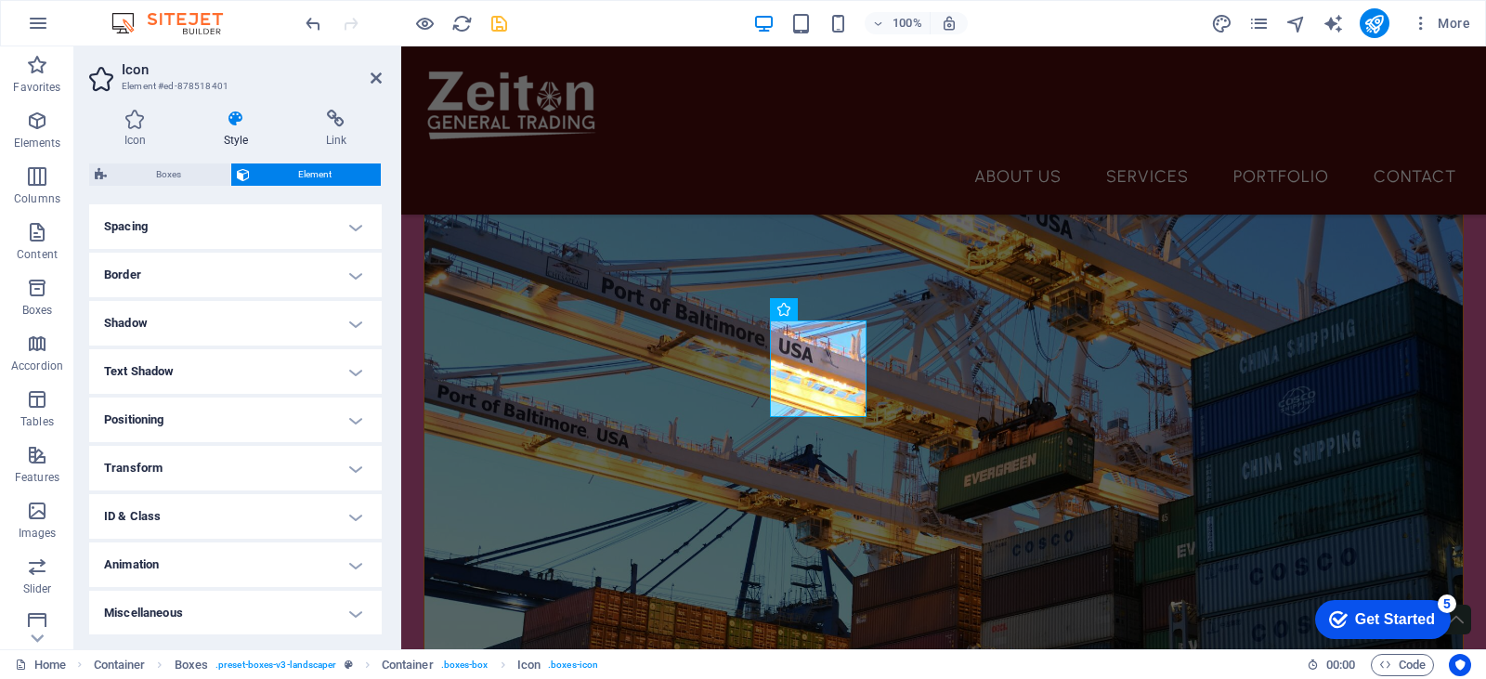
scroll to position [352, 0]
click at [150, 128] on h4 "Icon" at bounding box center [138, 129] width 99 height 39
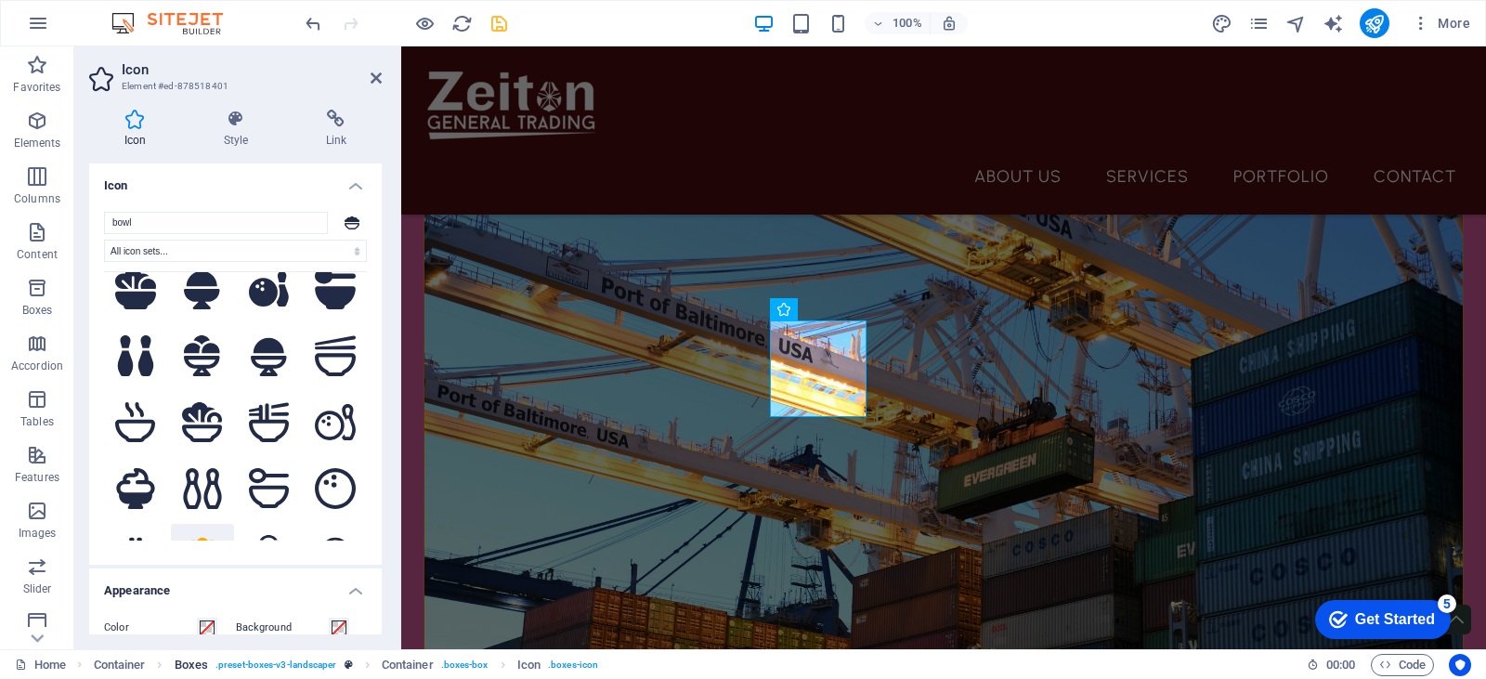
scroll to position [464, 0]
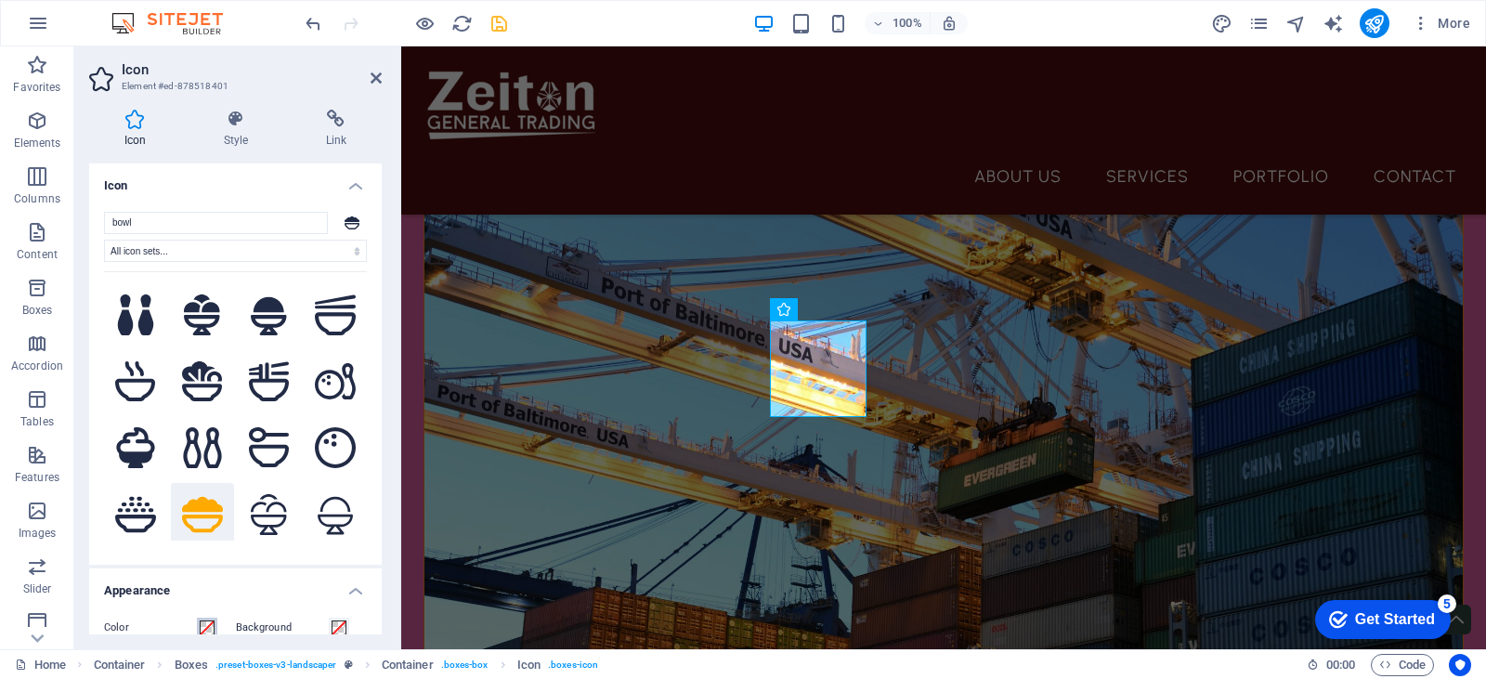
click at [213, 631] on span at bounding box center [207, 627] width 15 height 15
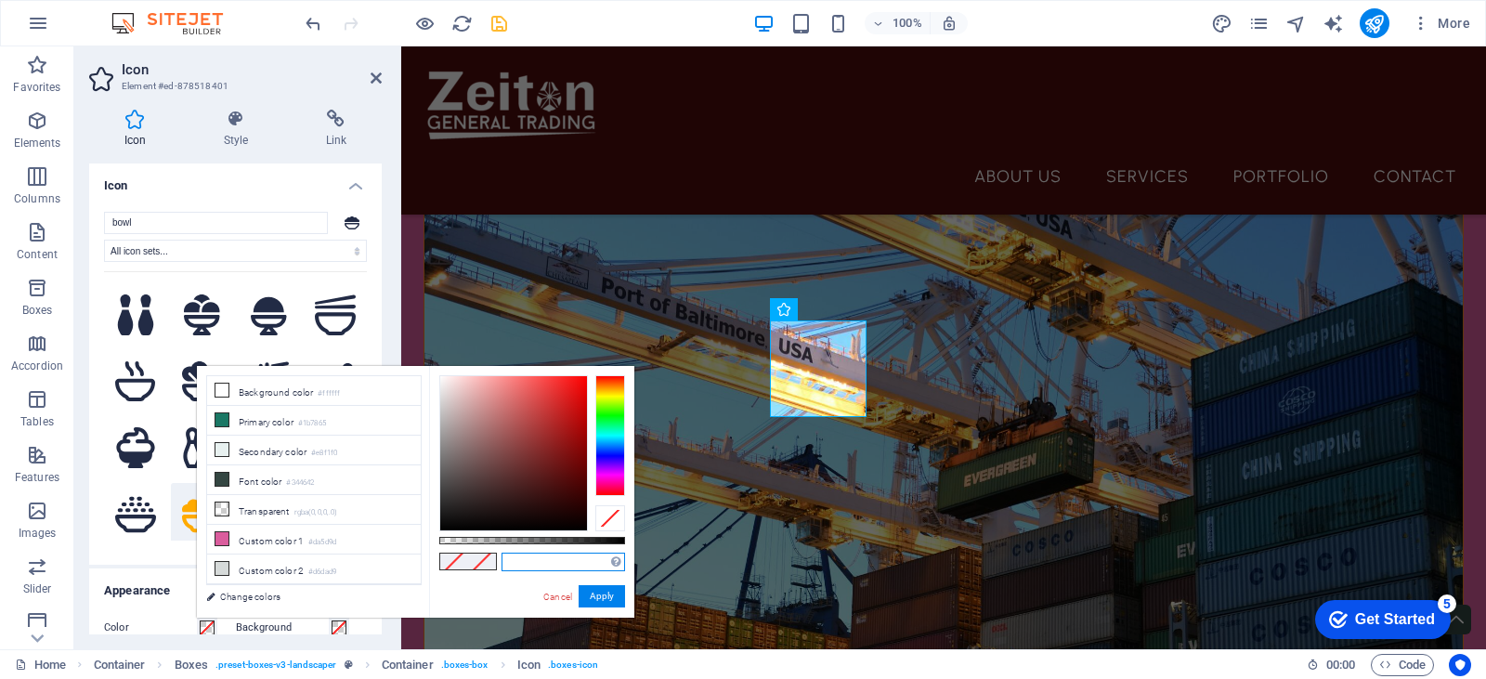
click at [538, 561] on input "text" at bounding box center [563, 562] width 124 height 19
paste input "4f0d0d"
type input "#4f0d0d"
click at [617, 601] on button "Apply" at bounding box center [602, 596] width 46 height 22
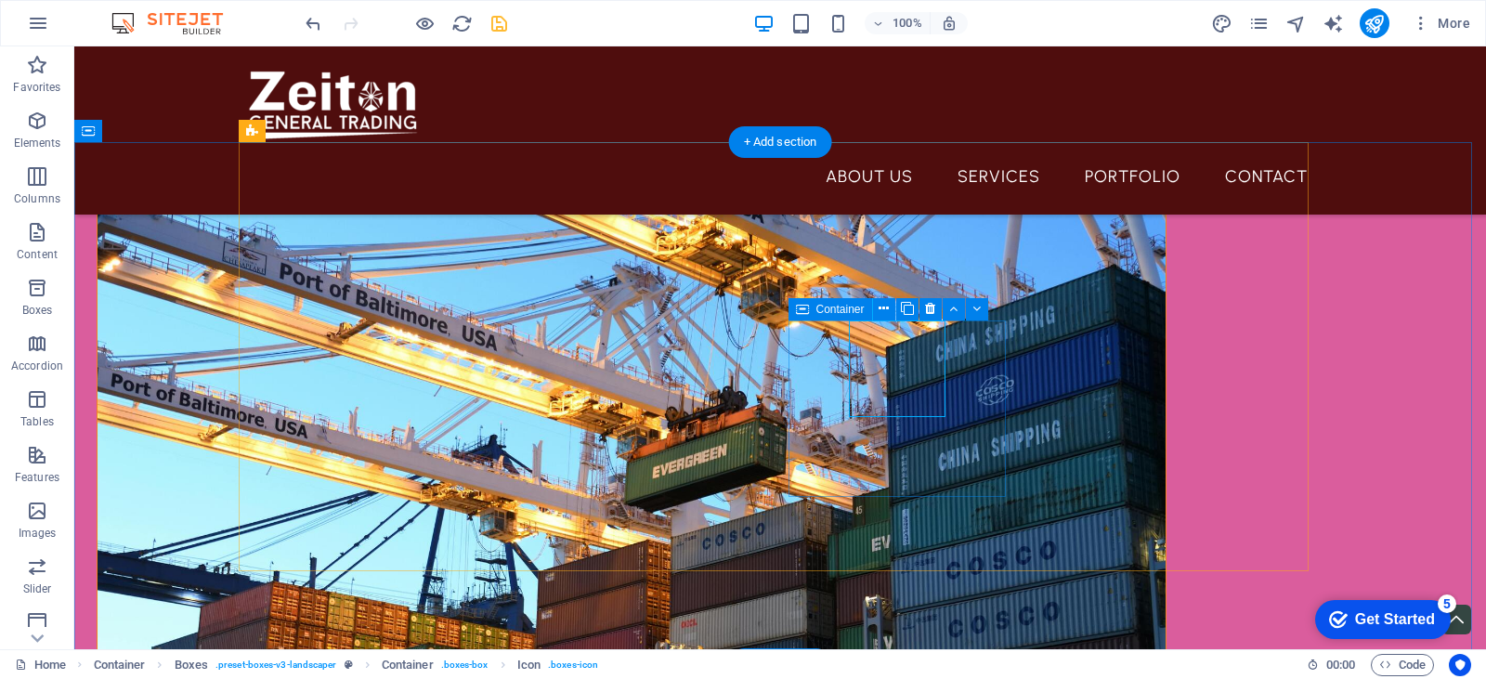
click at [885, 306] on icon at bounding box center [884, 309] width 10 height 20
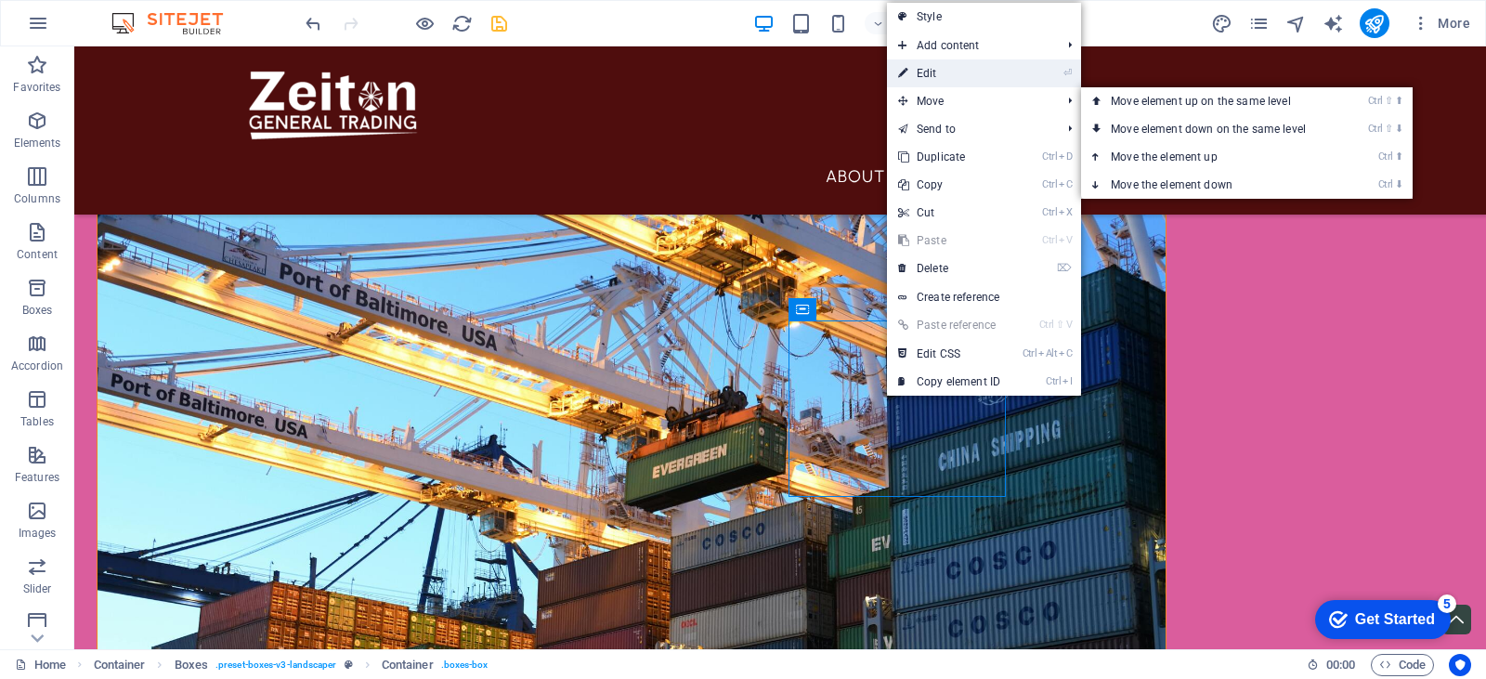
click at [960, 74] on link "⏎ Edit" at bounding box center [949, 73] width 124 height 28
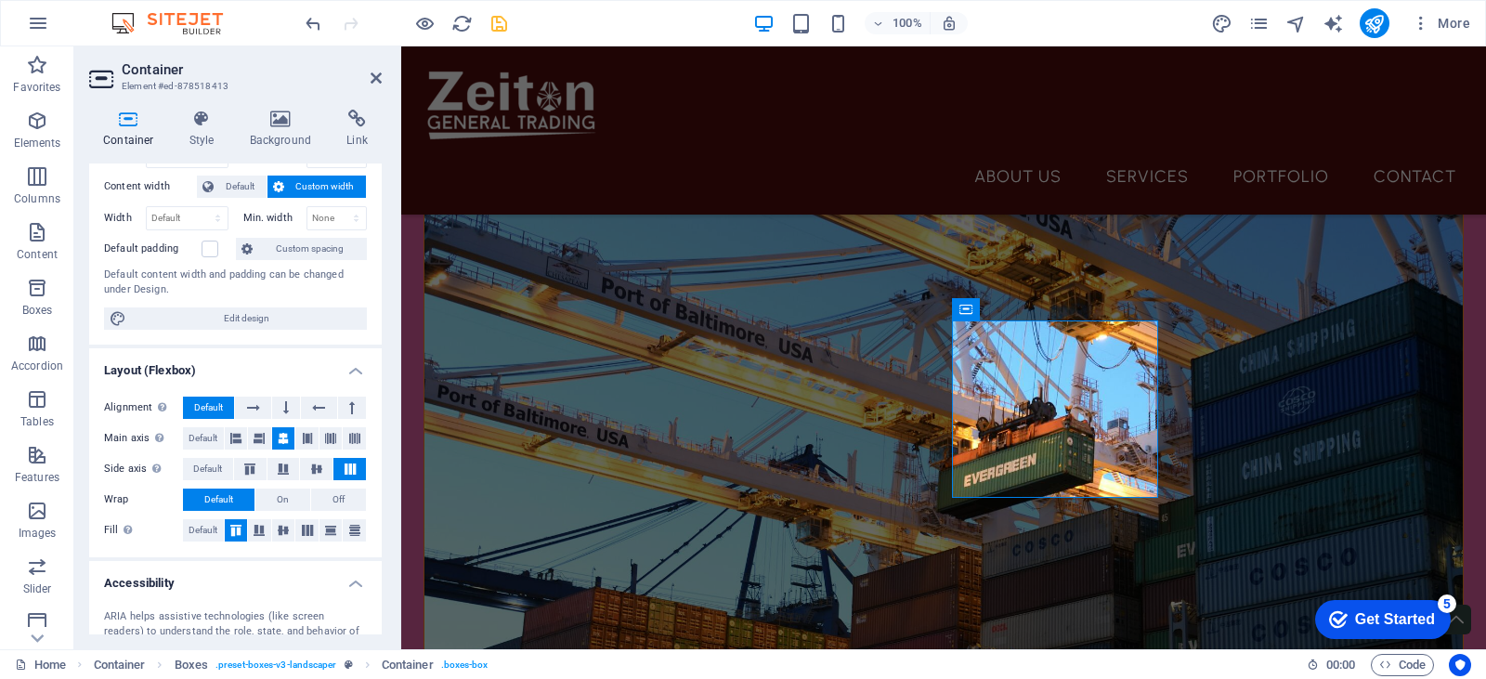
scroll to position [280, 0]
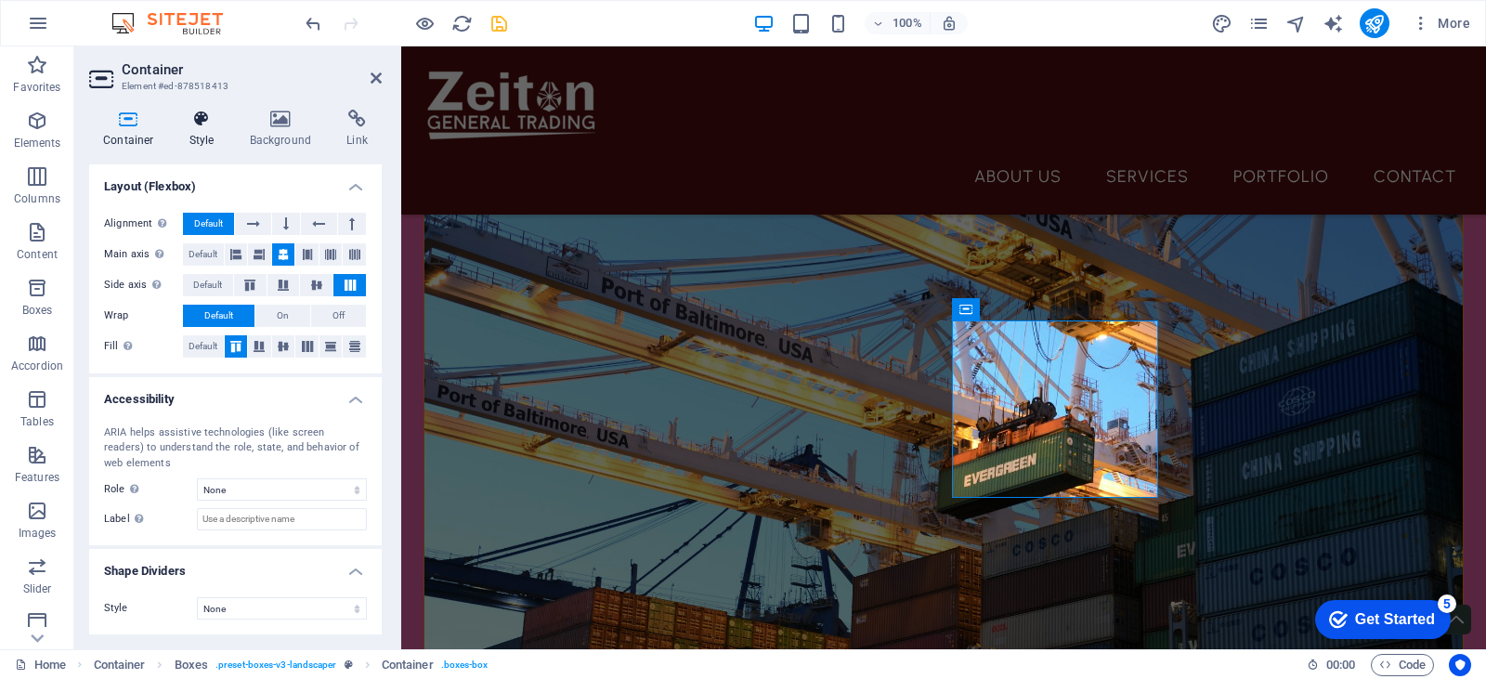
click at [202, 121] on icon at bounding box center [202, 119] width 53 height 19
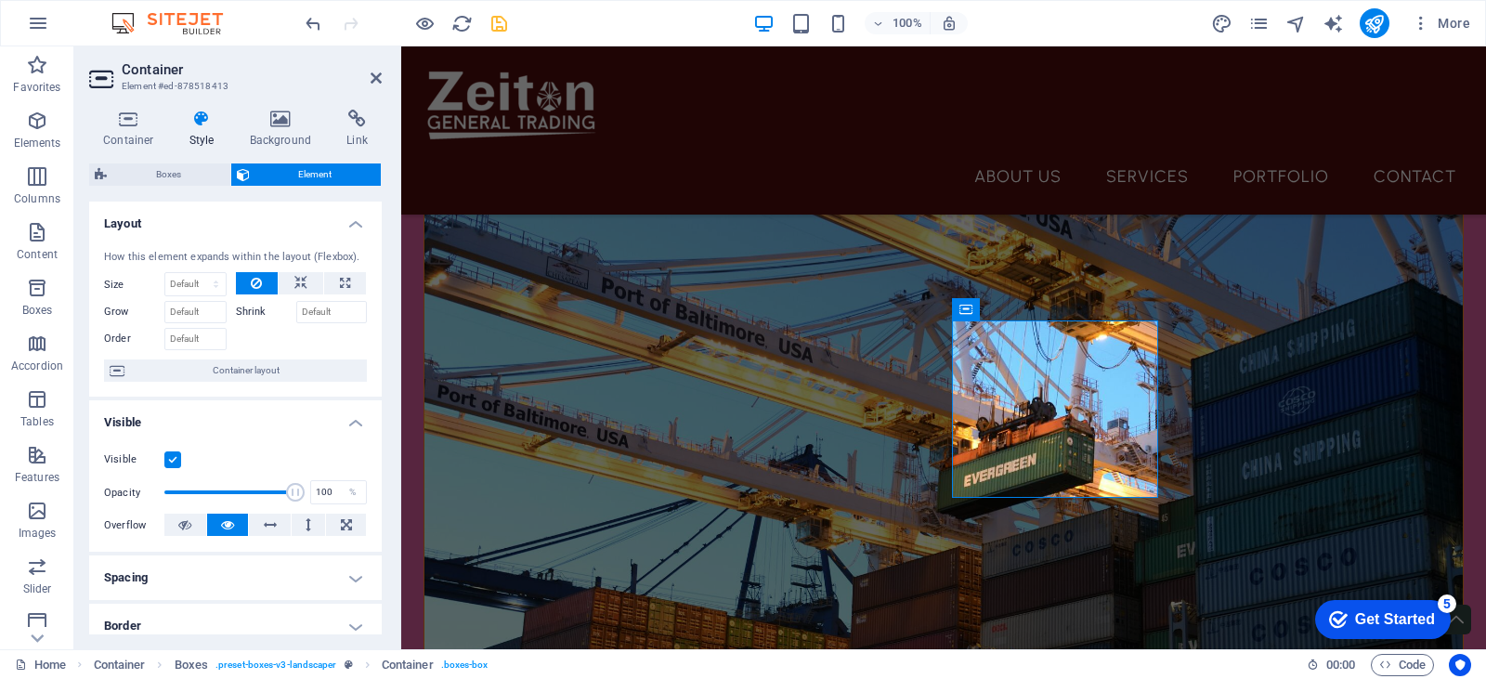
click at [295, 80] on h3 "Element #ed-878518413" at bounding box center [233, 86] width 223 height 17
click at [288, 114] on icon at bounding box center [281, 119] width 90 height 19
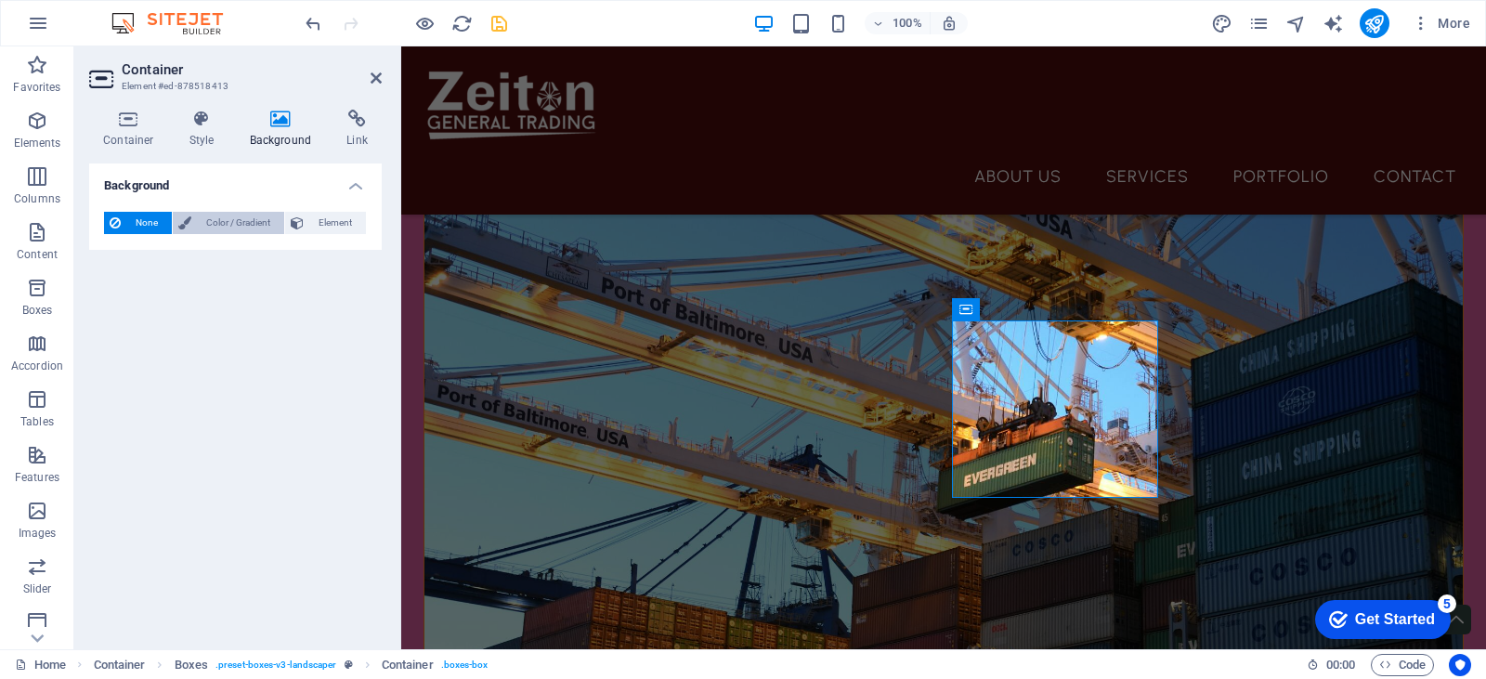
click at [230, 216] on span "Color / Gradient" at bounding box center [238, 223] width 82 height 22
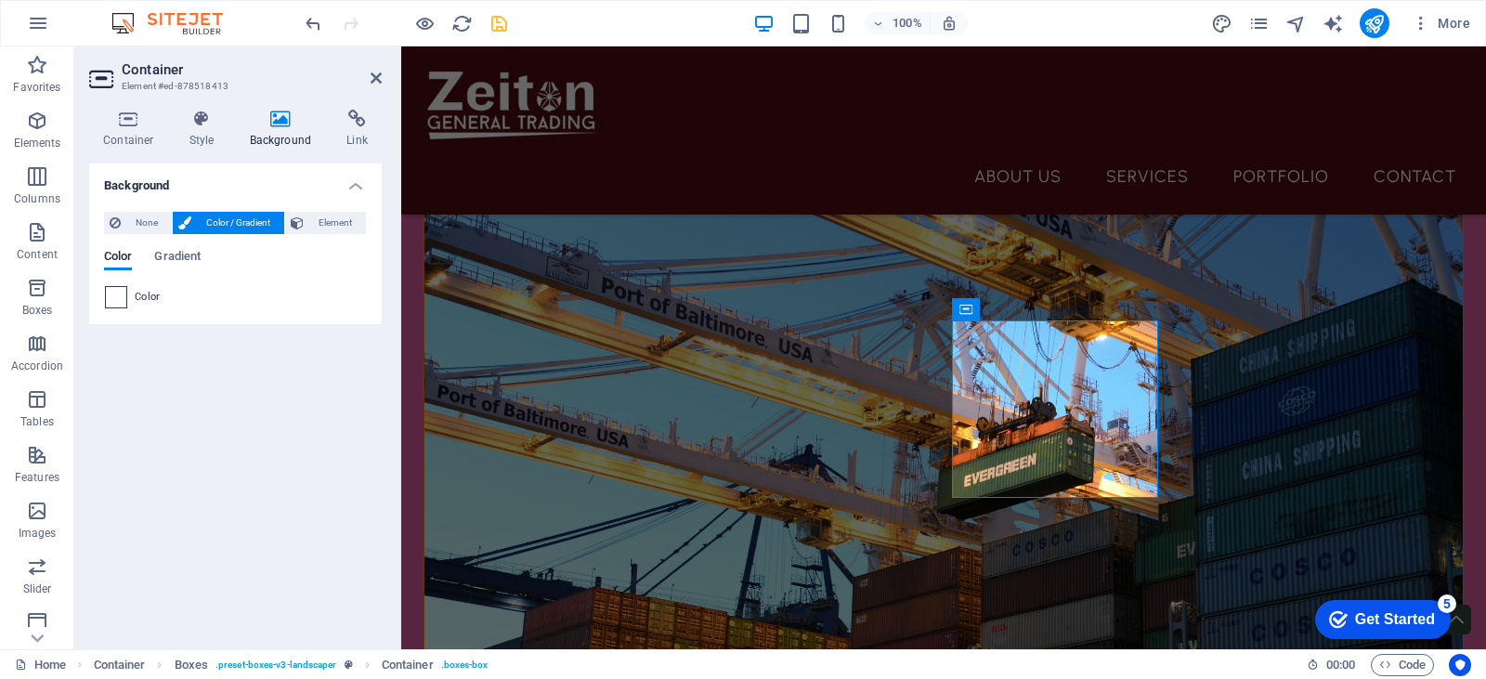
click at [124, 296] on span at bounding box center [116, 297] width 20 height 20
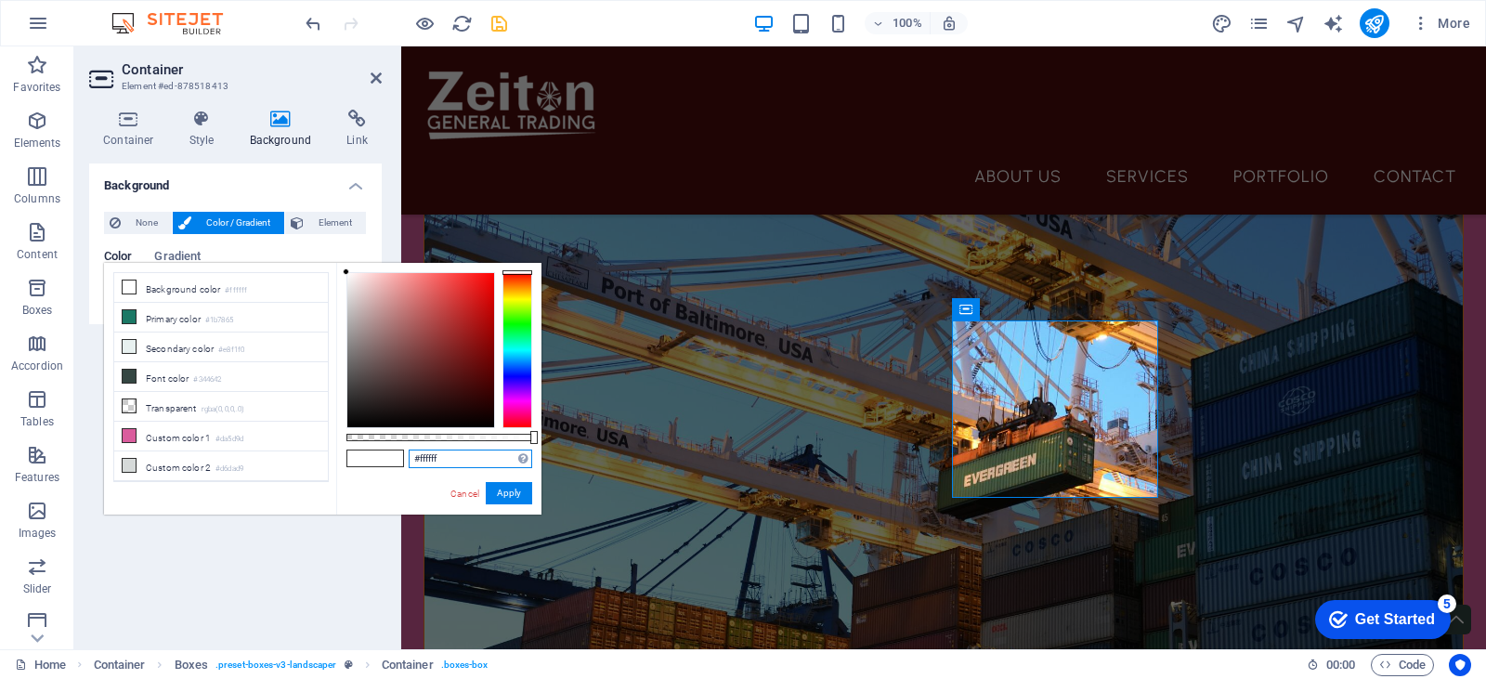
click at [425, 451] on input "#ffffff" at bounding box center [471, 458] width 124 height 19
paste input "4f0d0d"
type input "#4f0d0d"
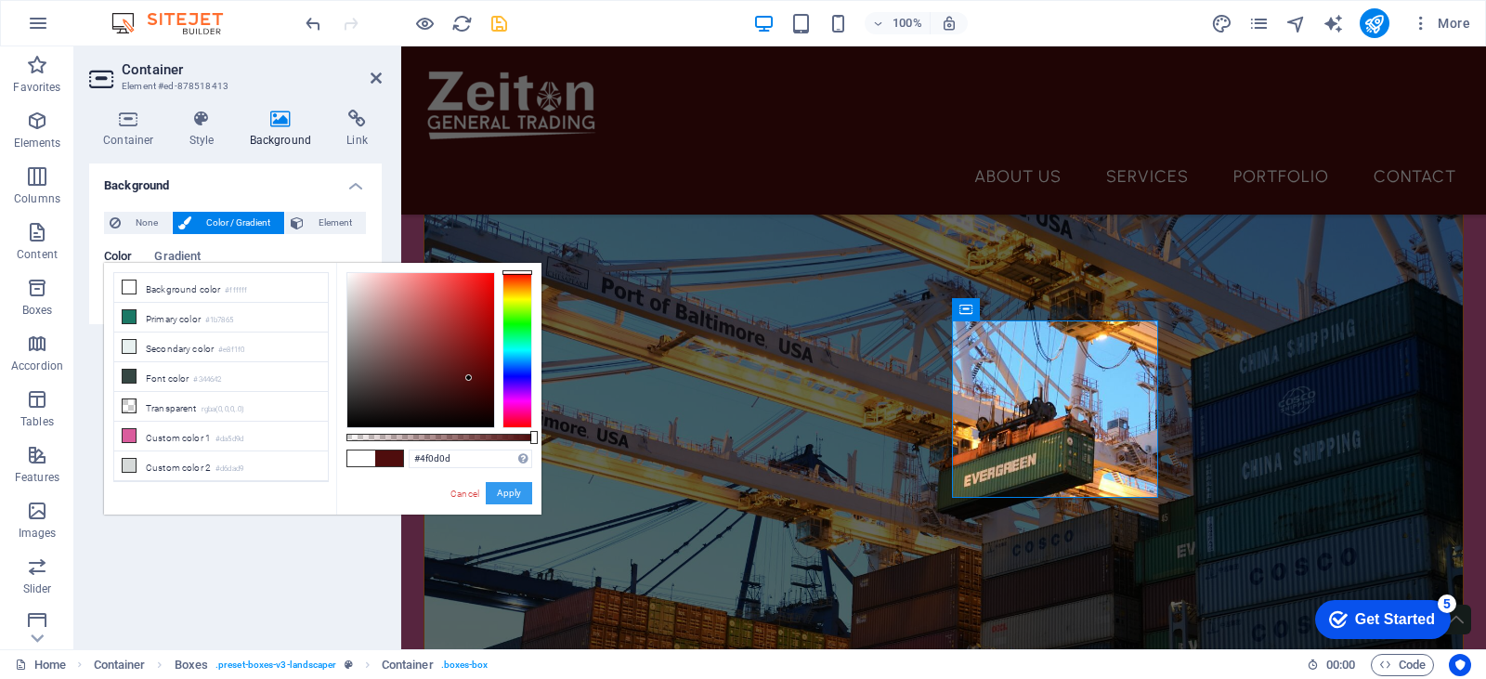
click at [515, 491] on button "Apply" at bounding box center [509, 493] width 46 height 22
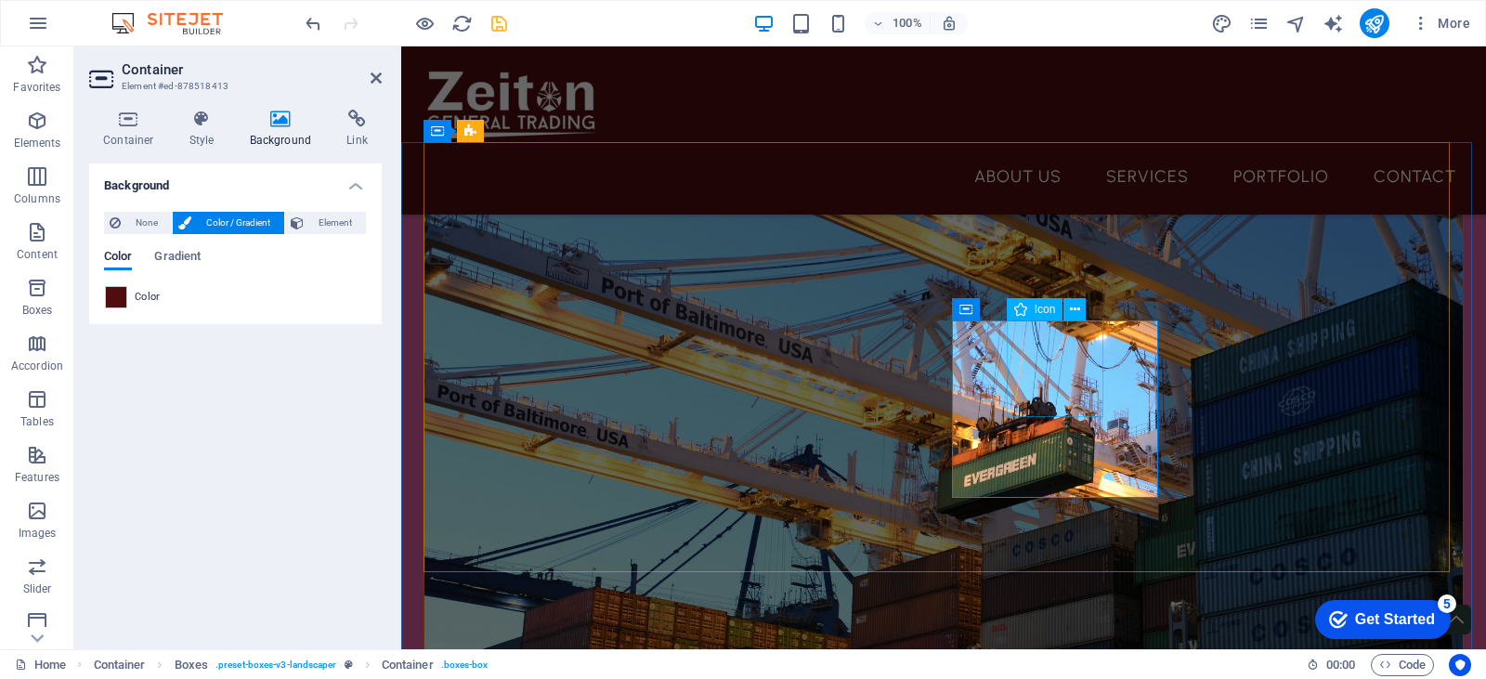
click at [1030, 310] on div "Icon" at bounding box center [1035, 309] width 57 height 22
select select "xMidYMid"
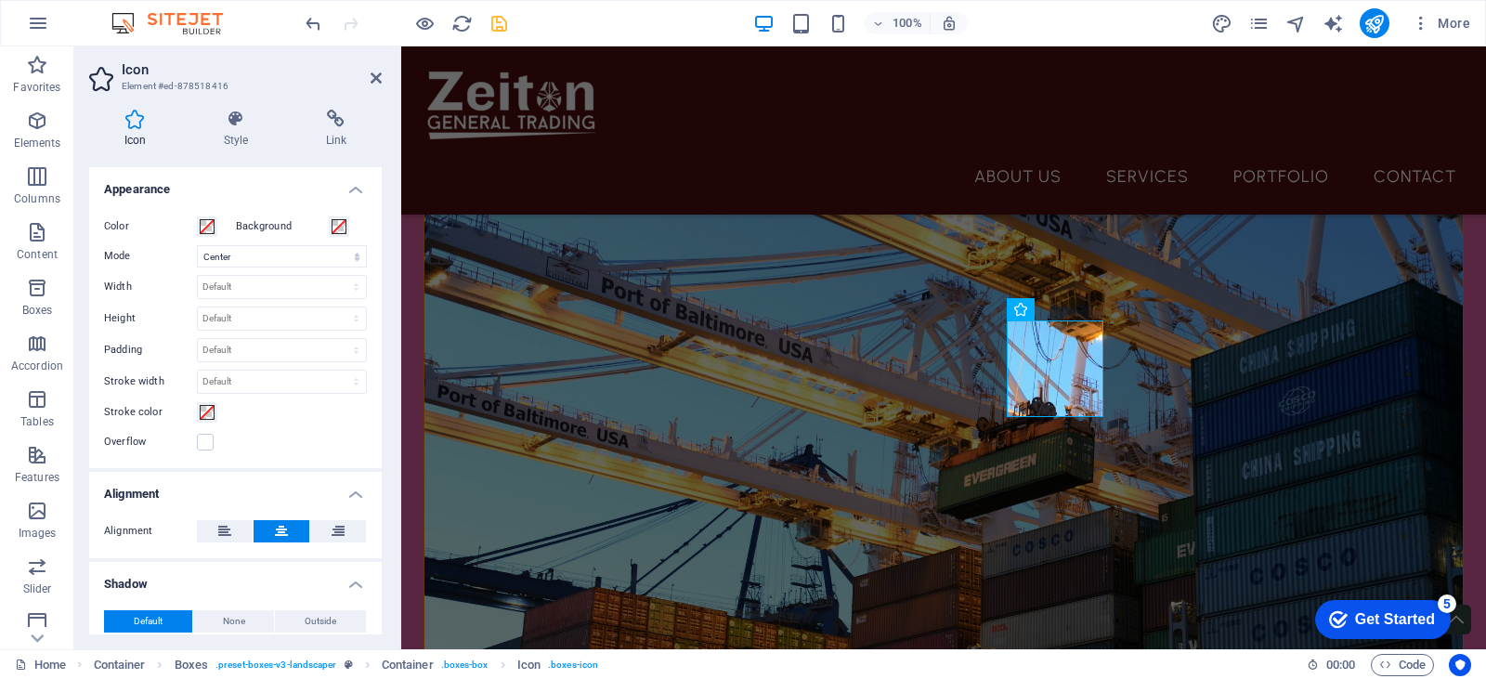
scroll to position [371, 0]
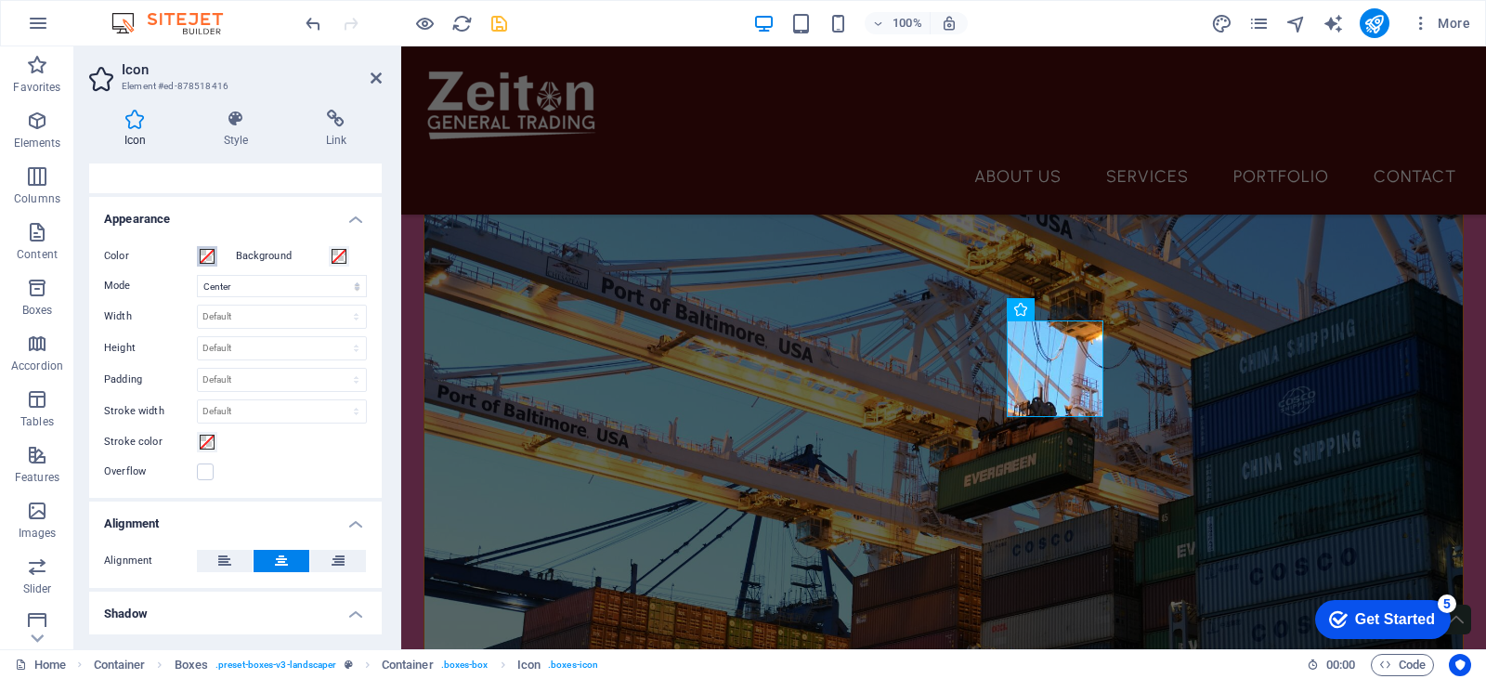
click at [208, 255] on span at bounding box center [207, 256] width 15 height 15
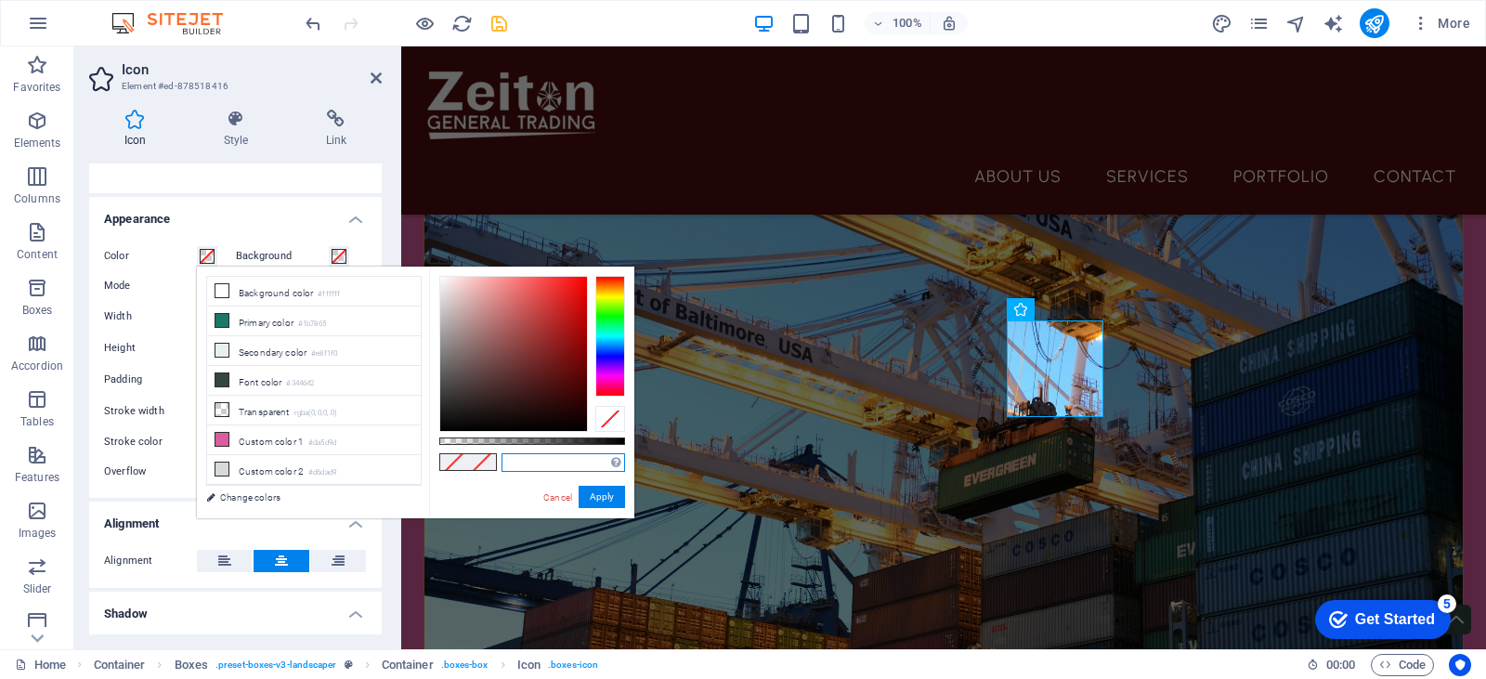
click at [543, 460] on input "text" at bounding box center [563, 462] width 124 height 19
paste input "4f0d0d"
type input "#4f0d0d"
click at [613, 496] on button "Apply" at bounding box center [602, 497] width 46 height 22
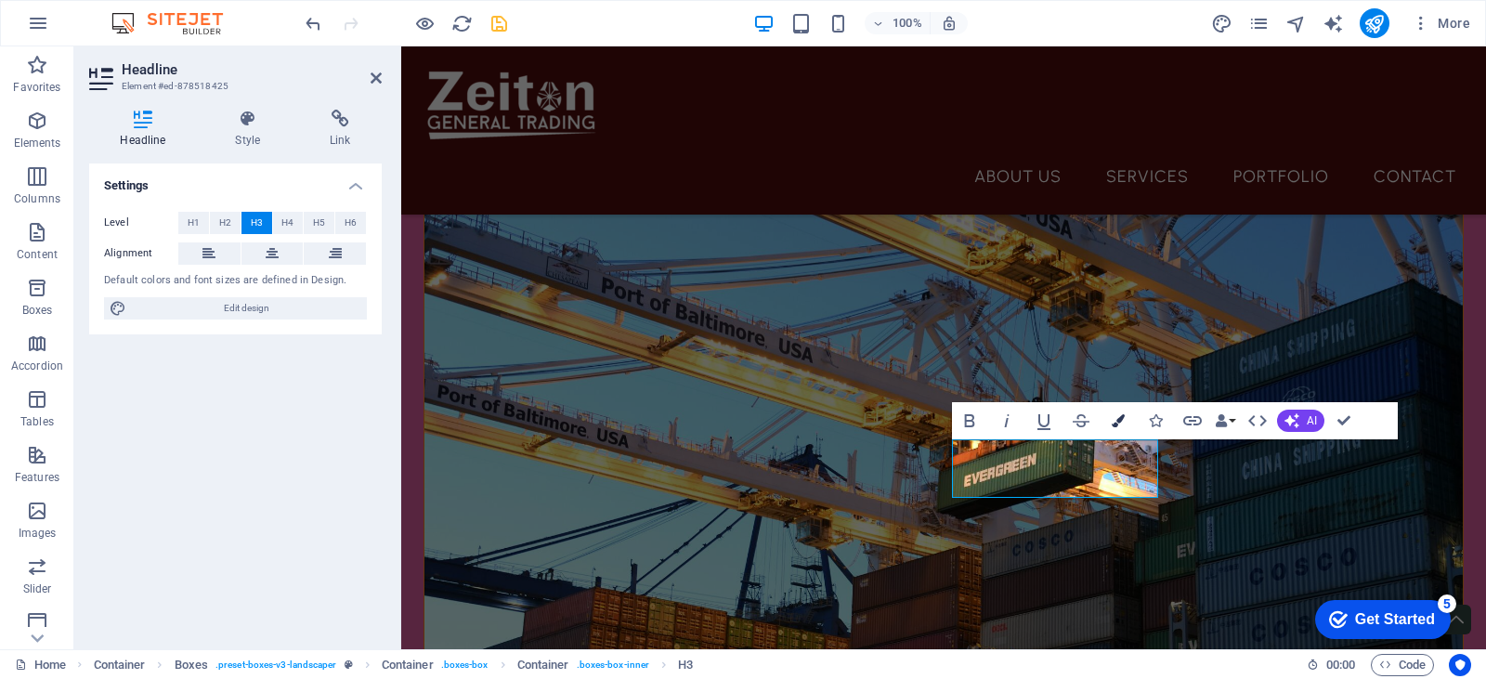
click at [1115, 419] on icon "button" at bounding box center [1118, 420] width 13 height 13
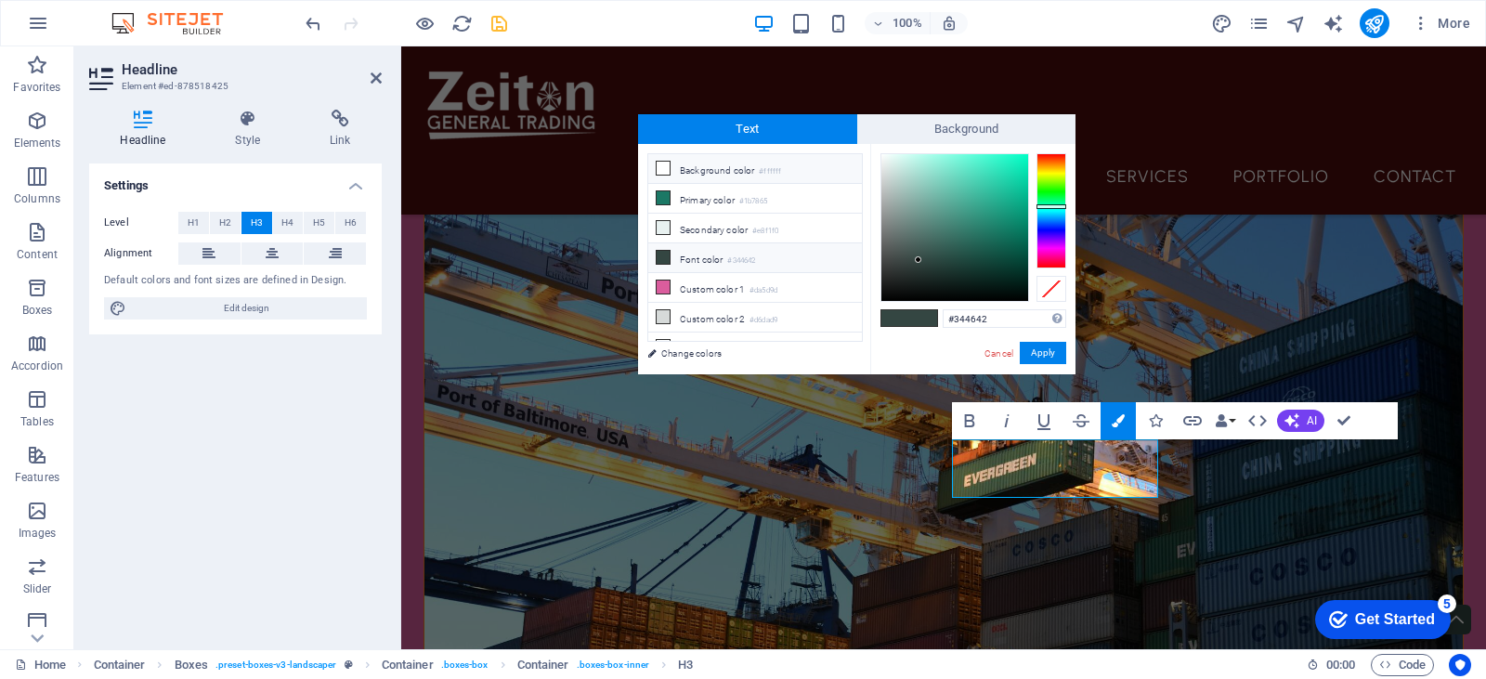
click at [744, 172] on li "Background color #ffffff" at bounding box center [755, 169] width 214 height 30
type input "#ffffff"
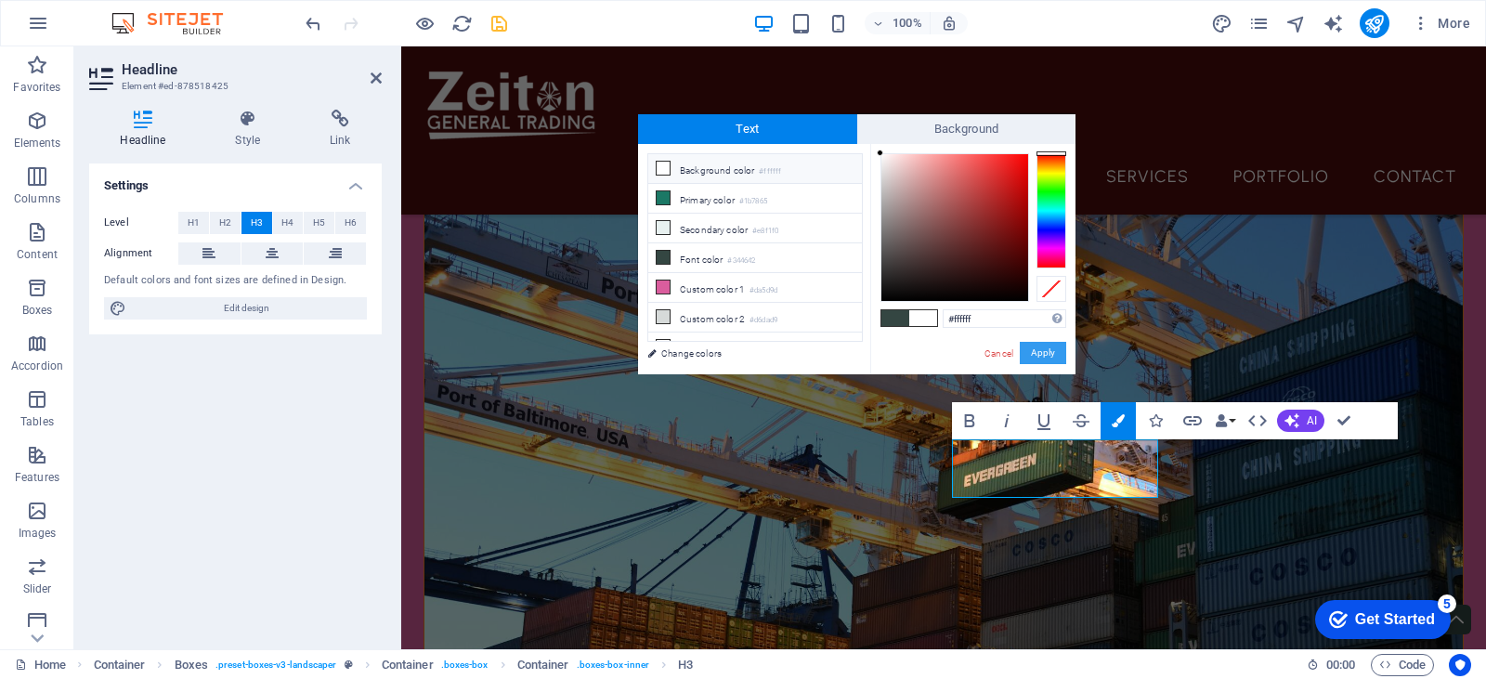
click at [1046, 349] on button "Apply" at bounding box center [1043, 353] width 46 height 22
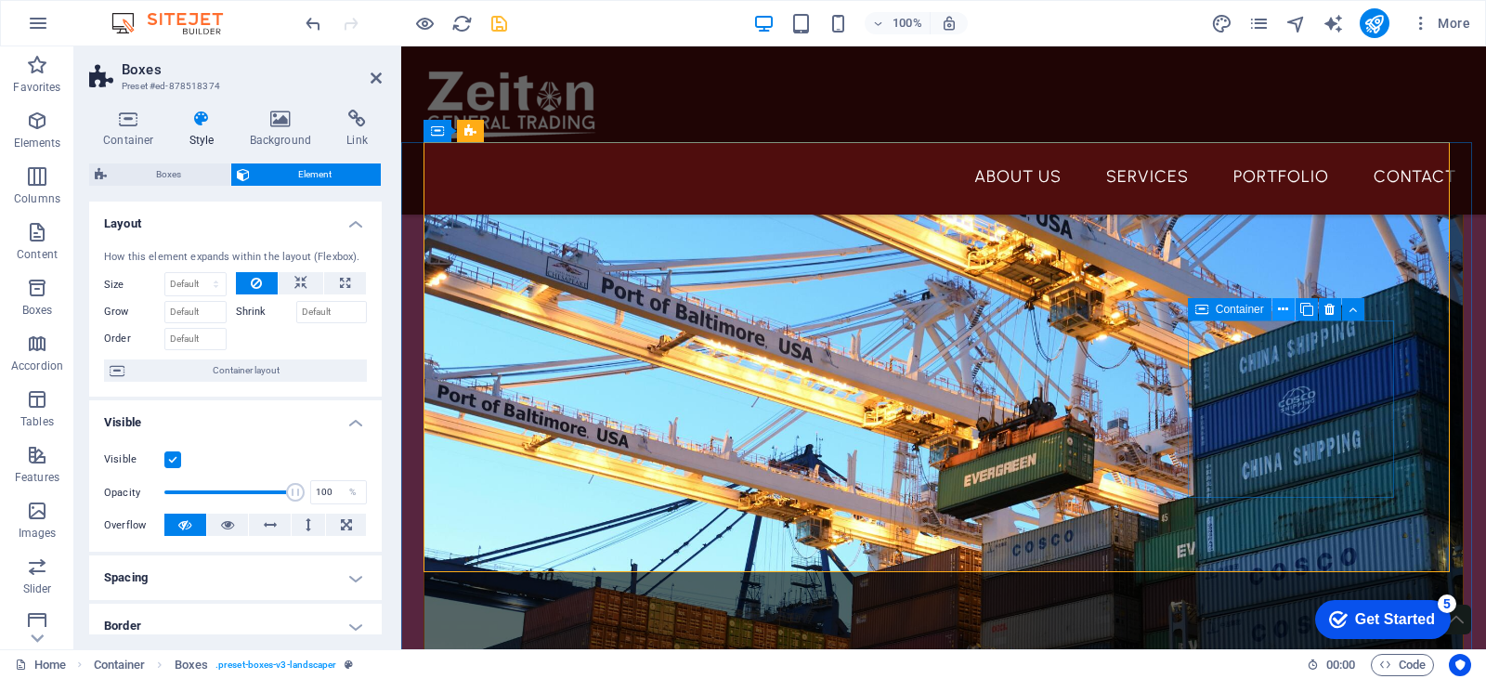
click at [1283, 306] on icon at bounding box center [1283, 310] width 10 height 20
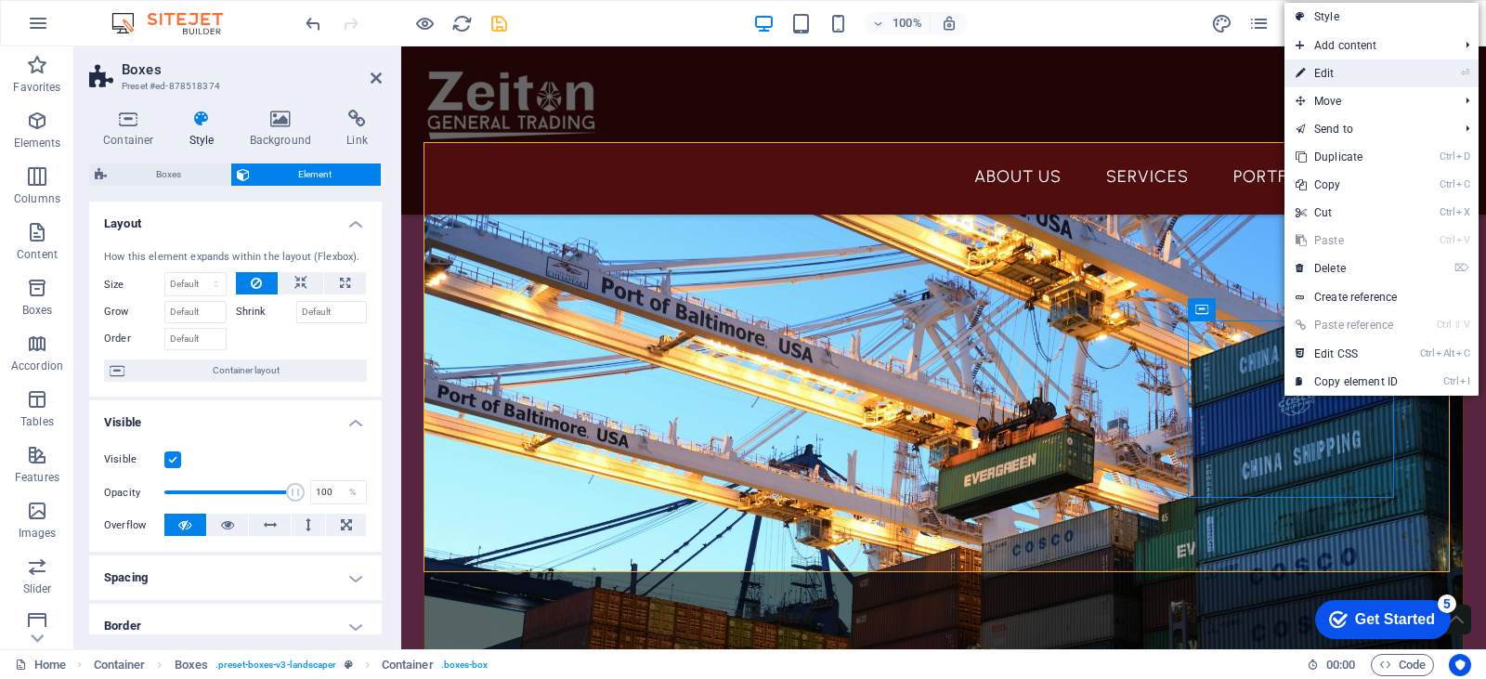
drag, startPoint x: 1366, startPoint y: 78, endPoint x: 918, endPoint y: 36, distance: 450.5
click at [1366, 78] on link "⏎ Edit" at bounding box center [1346, 73] width 124 height 28
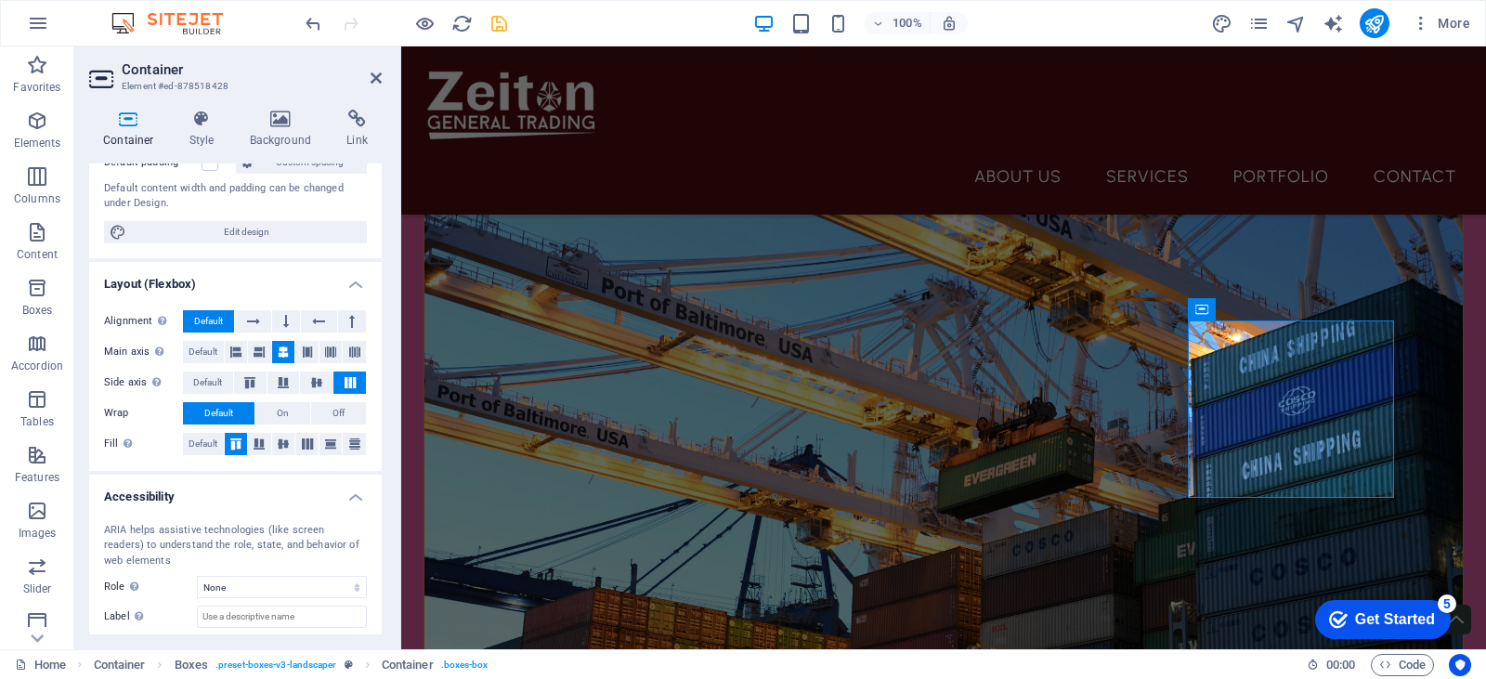
scroll to position [95, 0]
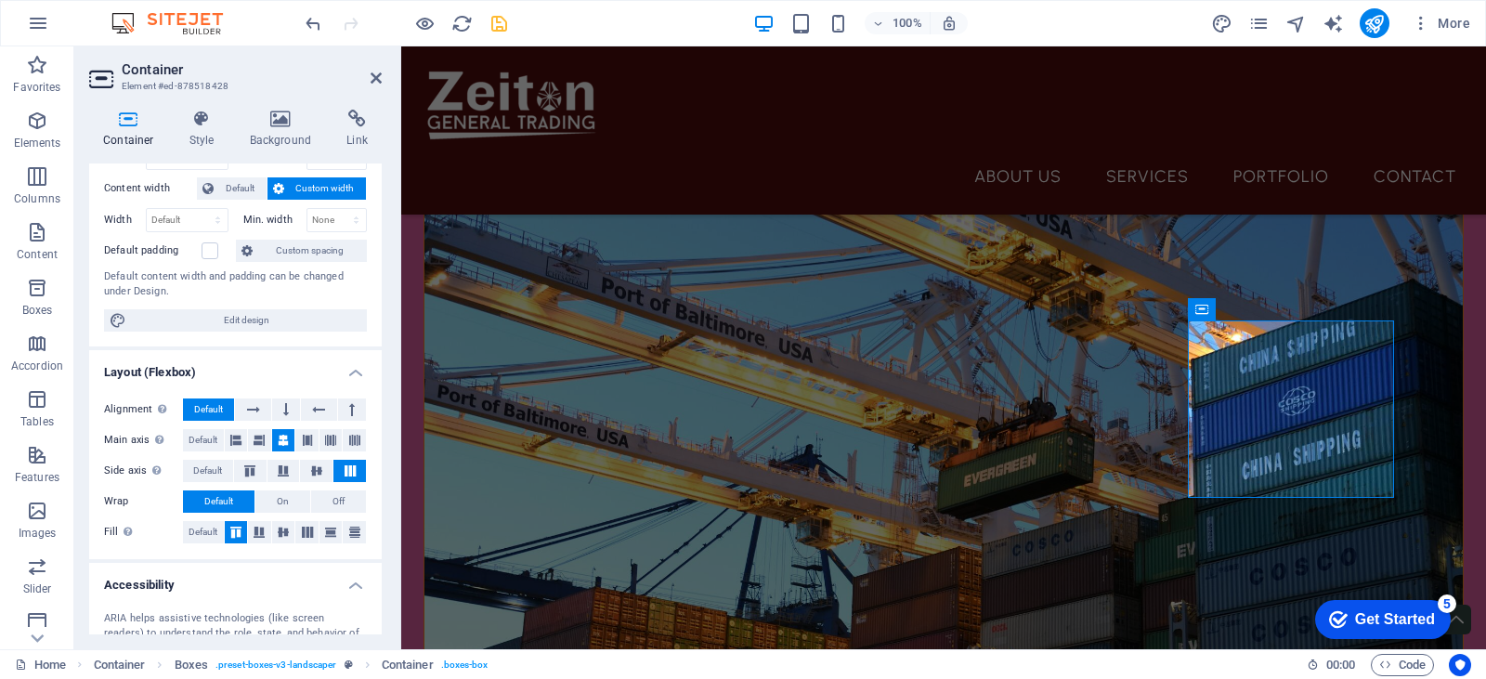
click at [287, 98] on div "Container Style Background Link Size Height Default px rem % vh vw Min. height …" at bounding box center [235, 372] width 322 height 554
click at [287, 115] on icon at bounding box center [281, 119] width 90 height 19
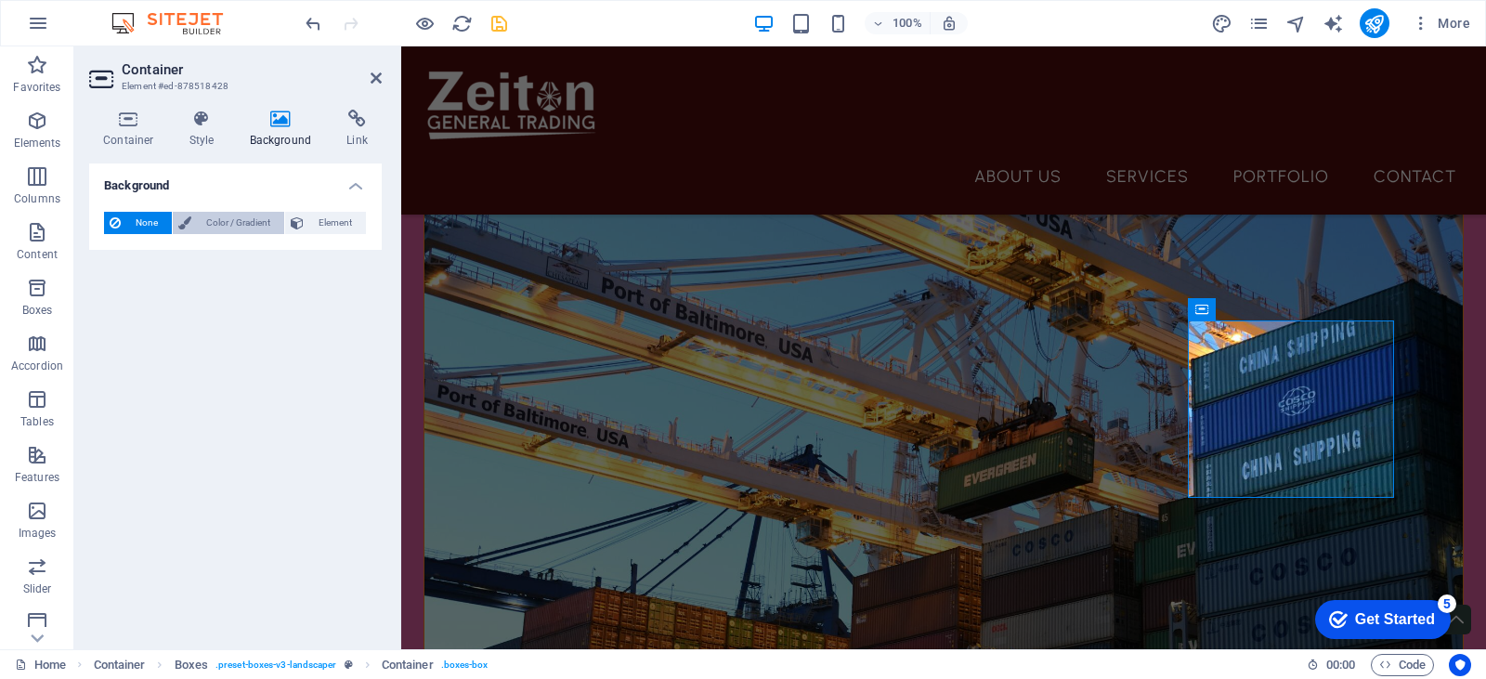
click at [216, 223] on span "Color / Gradient" at bounding box center [238, 223] width 82 height 22
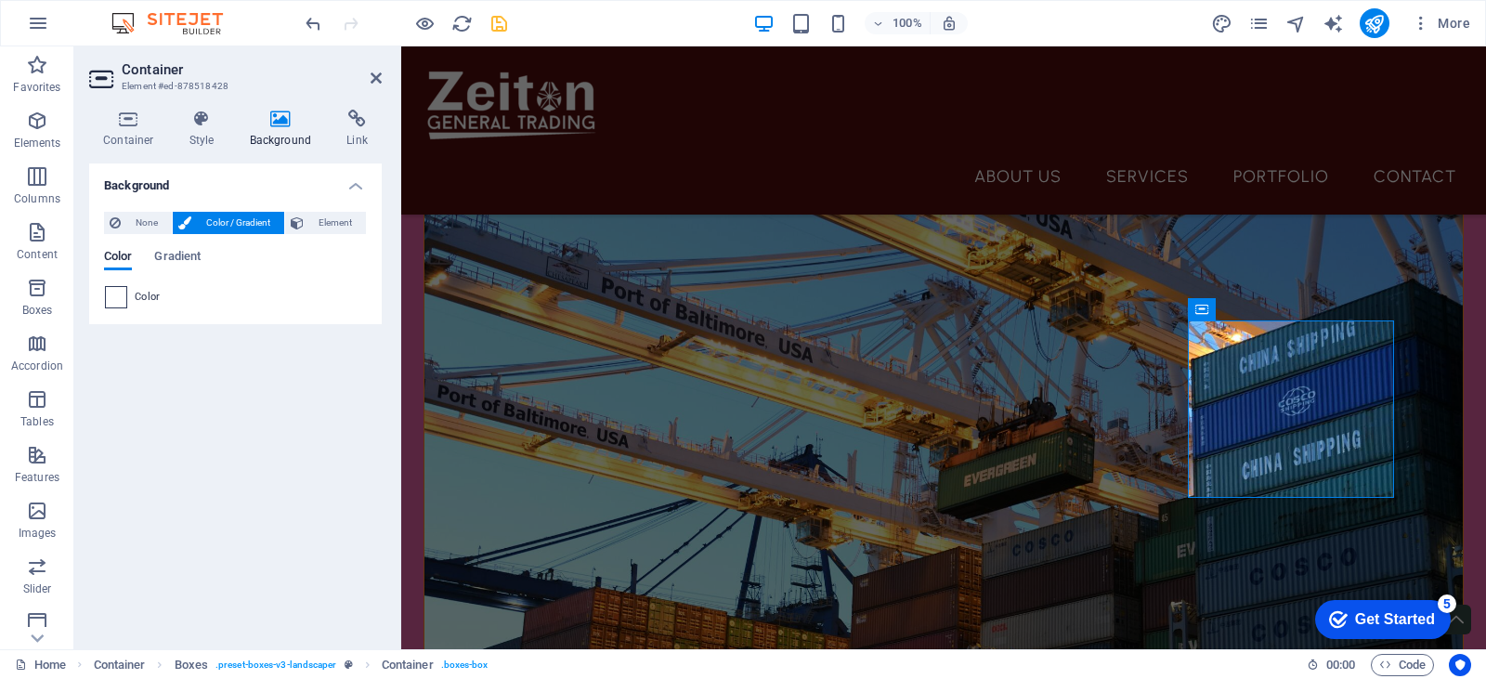
click at [118, 301] on span at bounding box center [116, 297] width 20 height 20
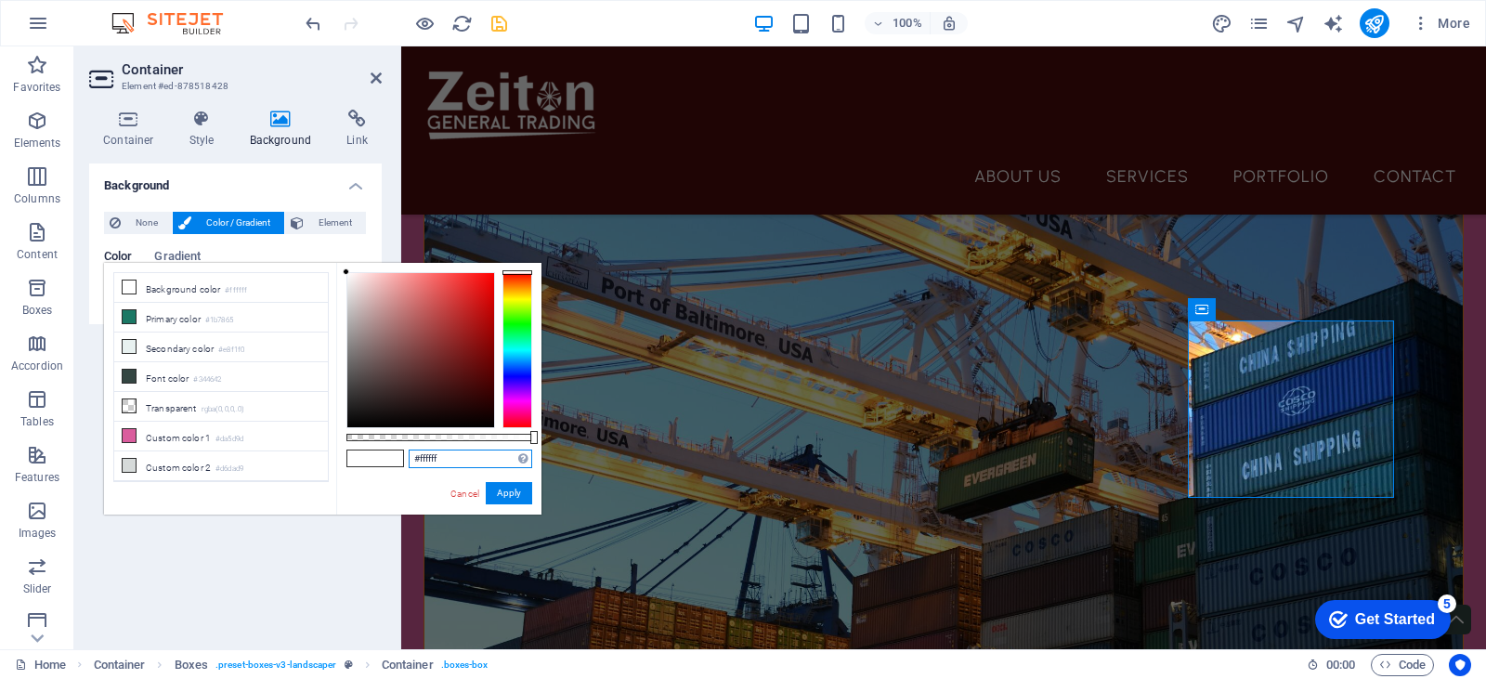
click at [448, 458] on input "#ffffff" at bounding box center [471, 458] width 124 height 19
paste input "4f0d0d"
type input "#4f0d0d"
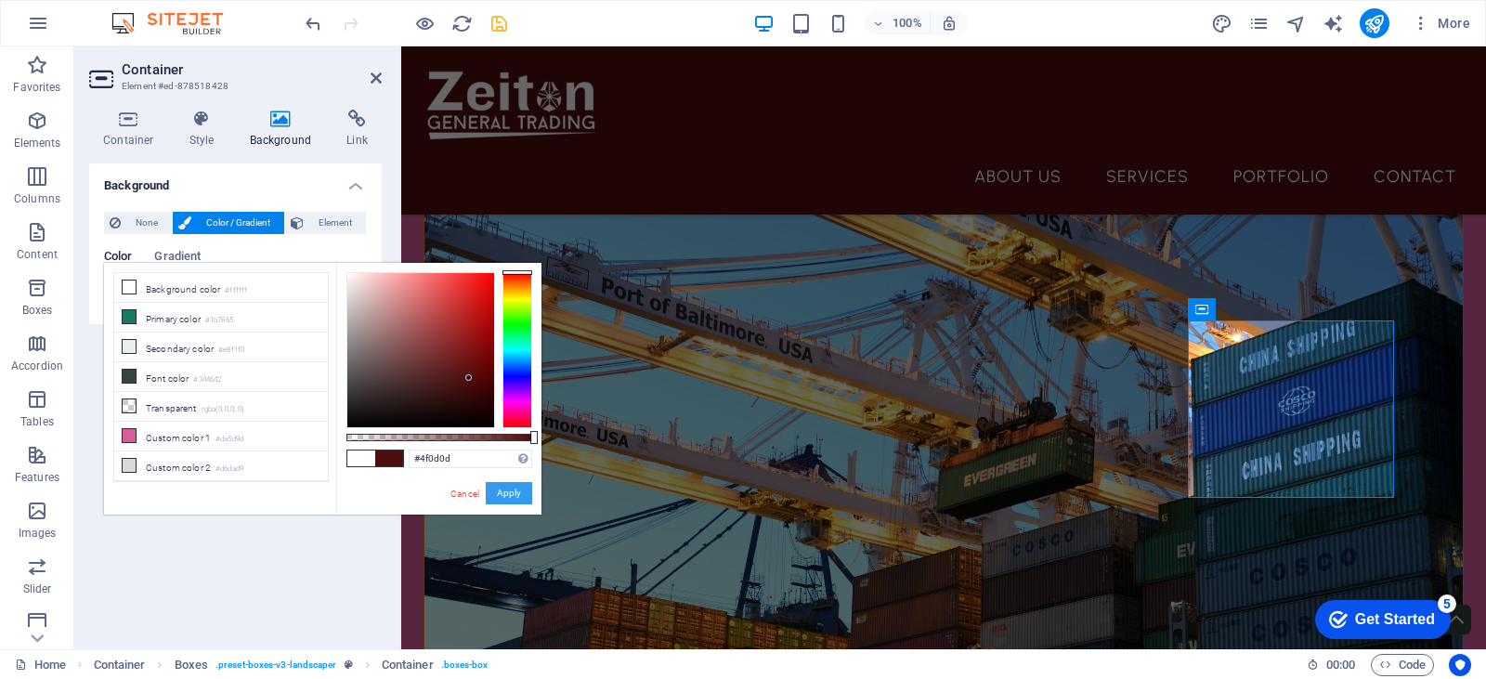
click at [508, 494] on button "Apply" at bounding box center [509, 493] width 46 height 22
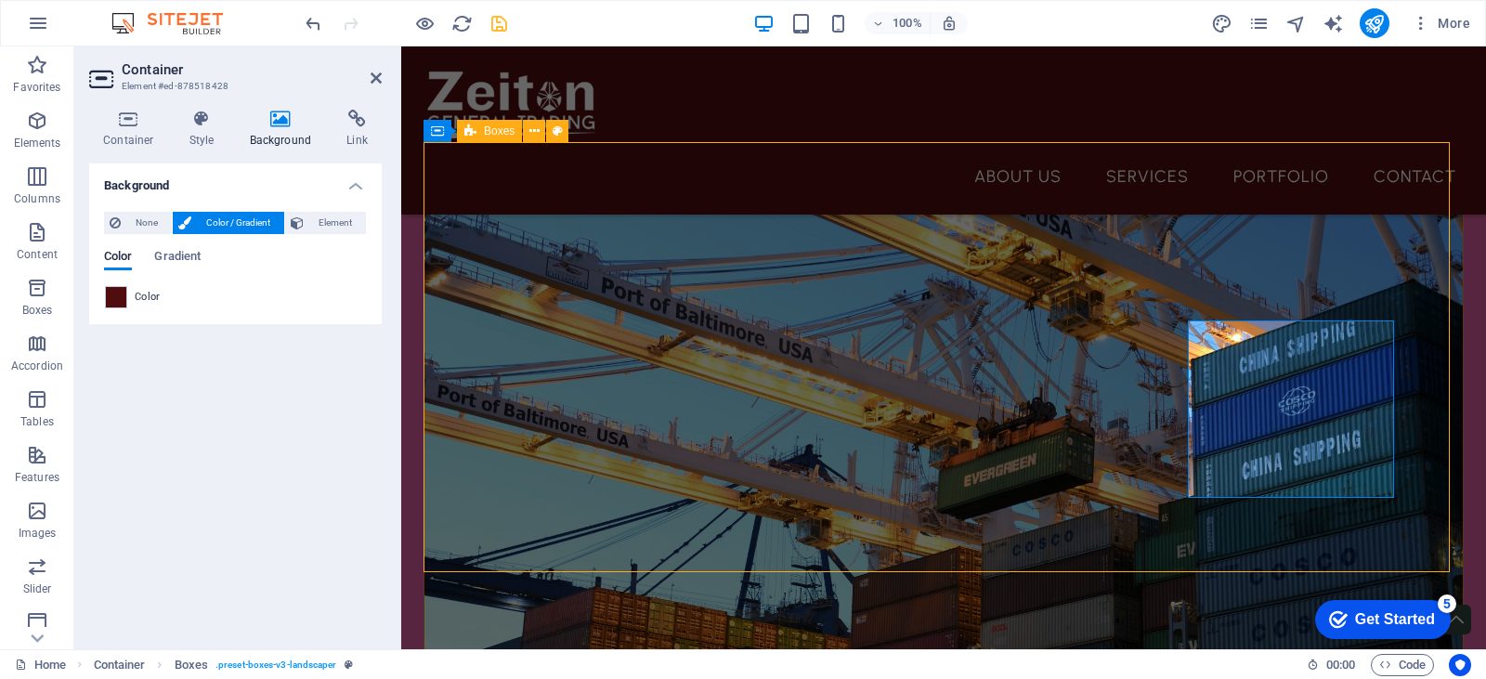
scroll to position [650, 0]
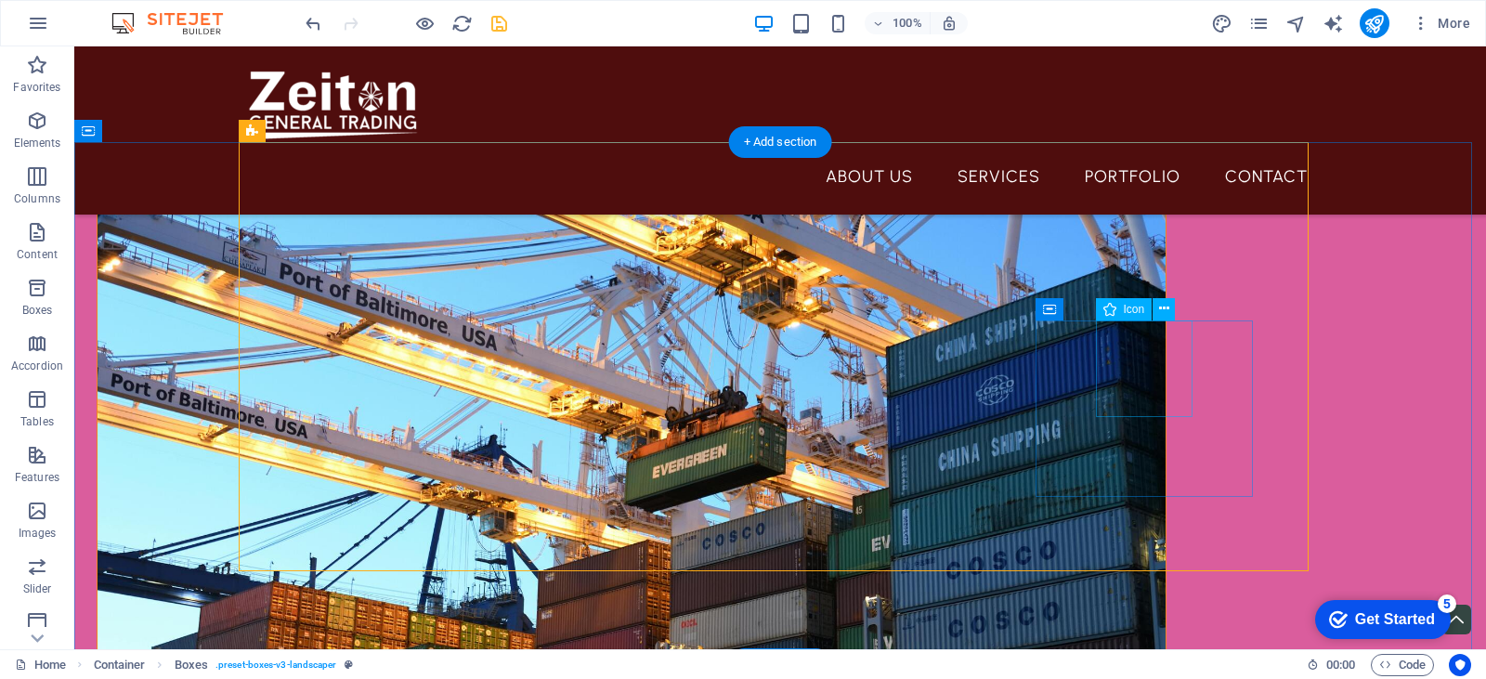
click at [1126, 311] on span "Icon" at bounding box center [1134, 309] width 21 height 11
select select "xMidYMid"
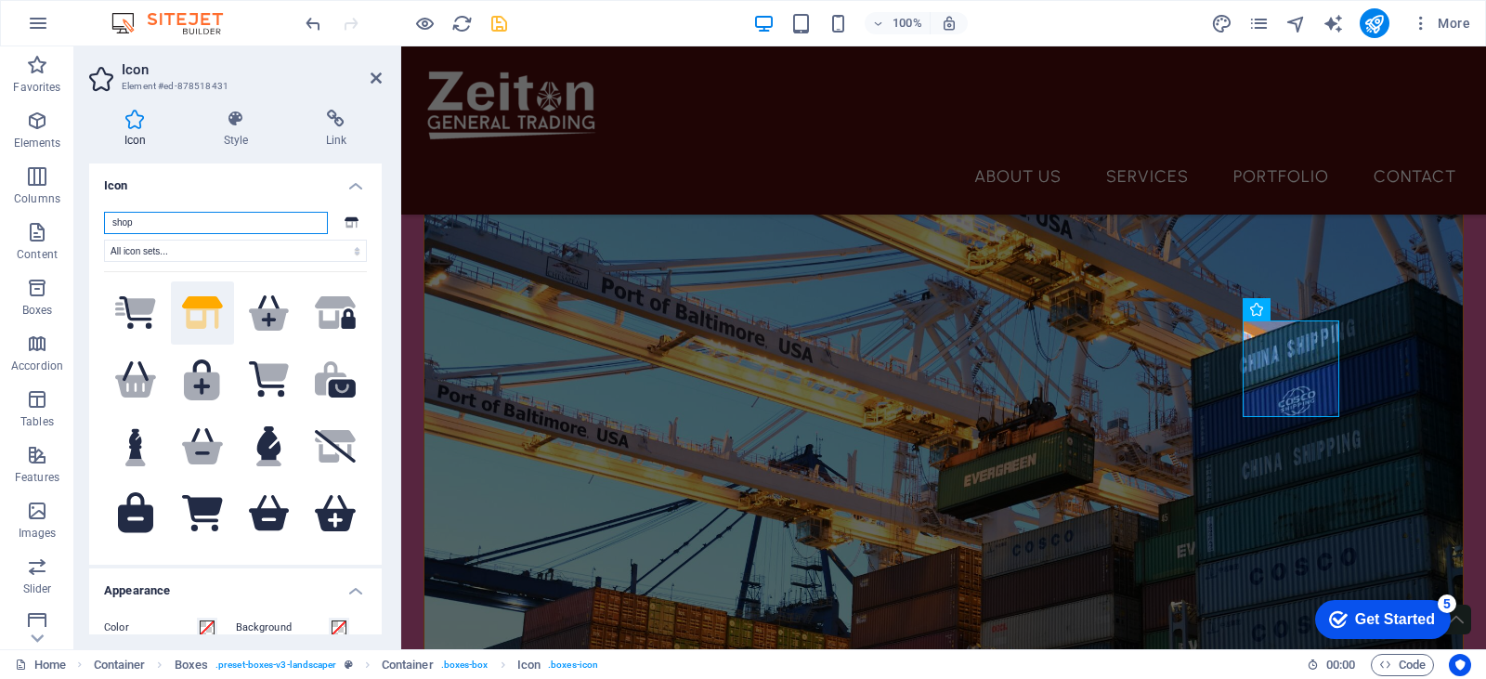
scroll to position [371, 0]
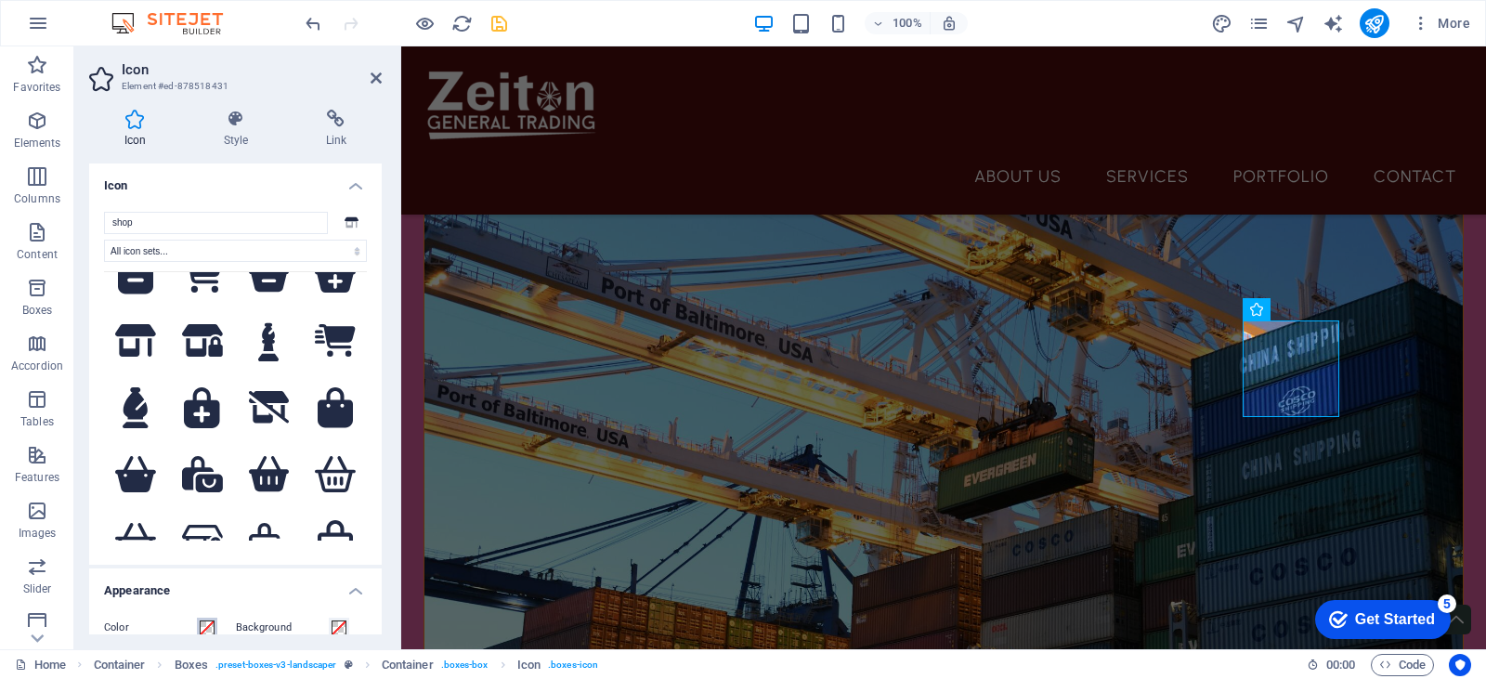
drag, startPoint x: 206, startPoint y: 626, endPoint x: 221, endPoint y: 616, distance: 18.0
click at [207, 626] on span at bounding box center [207, 627] width 15 height 15
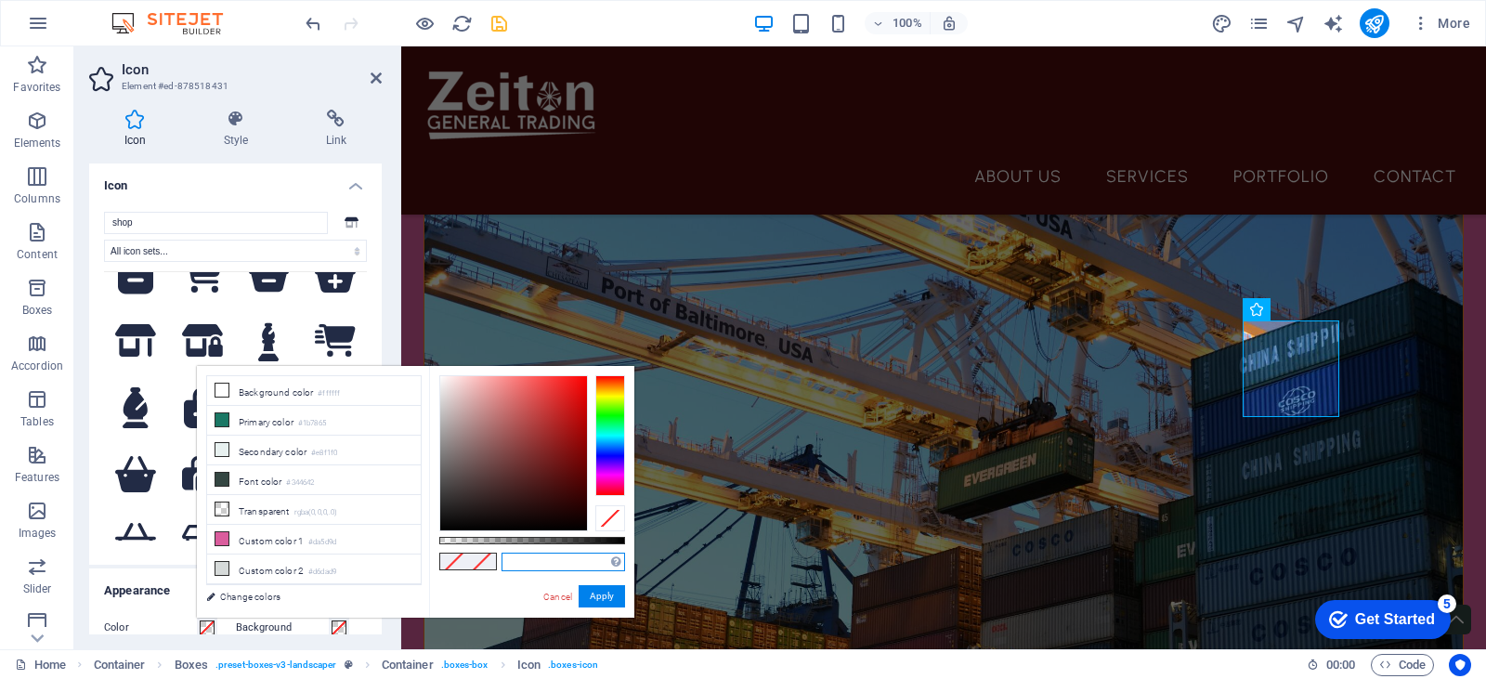
click at [540, 557] on input "text" at bounding box center [563, 562] width 124 height 19
paste input "4f0d0d"
type input "#4f0d0d"
click at [608, 598] on button "Apply" at bounding box center [602, 596] width 46 height 22
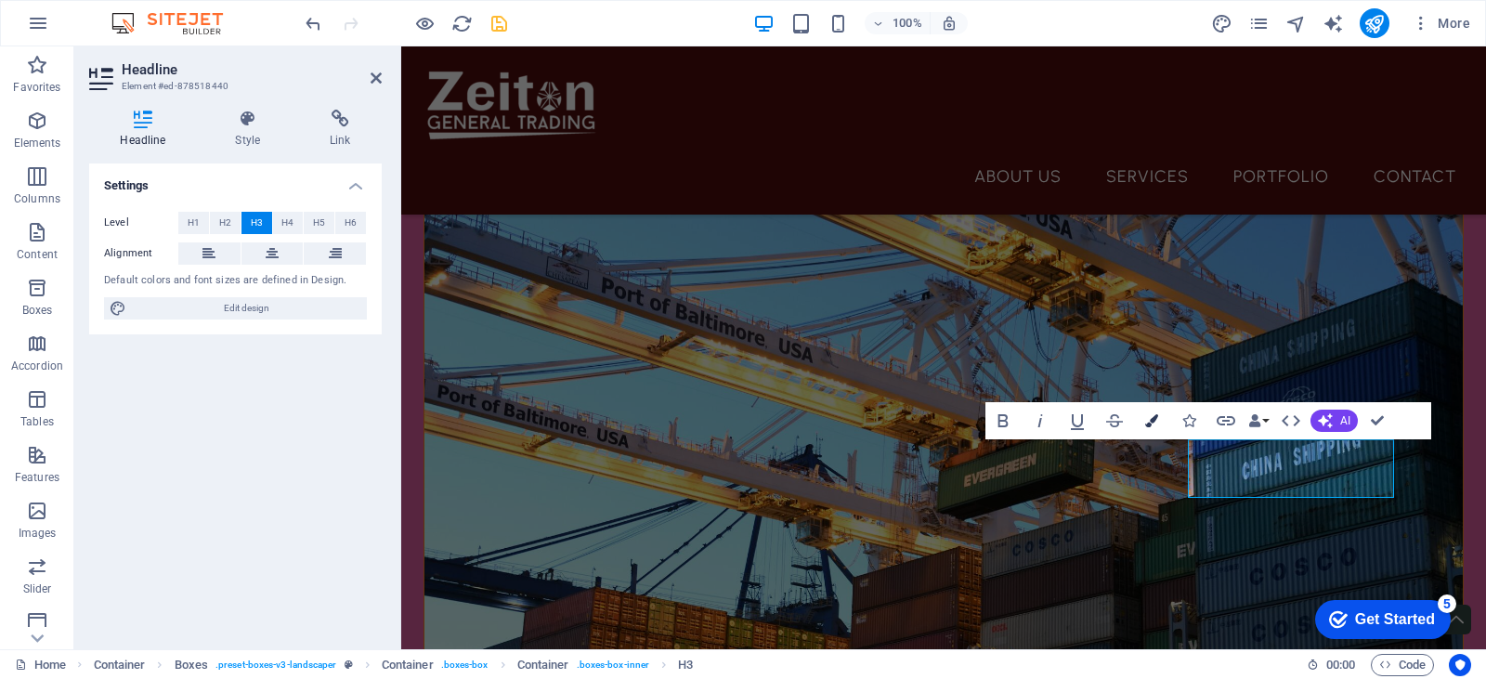
click at [1156, 413] on button "Colors" at bounding box center [1151, 420] width 35 height 37
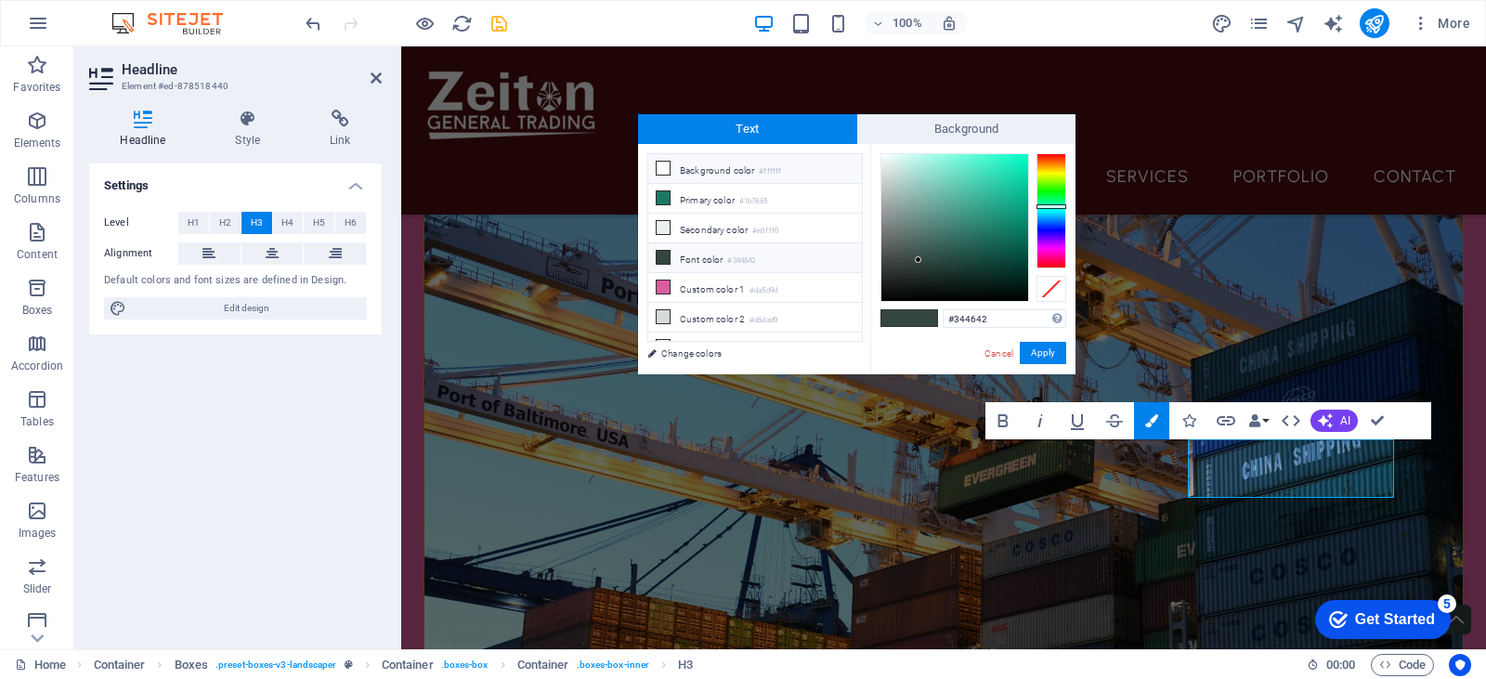
click at [696, 163] on li "Background color #ffffff" at bounding box center [755, 169] width 214 height 30
type input "#ffffff"
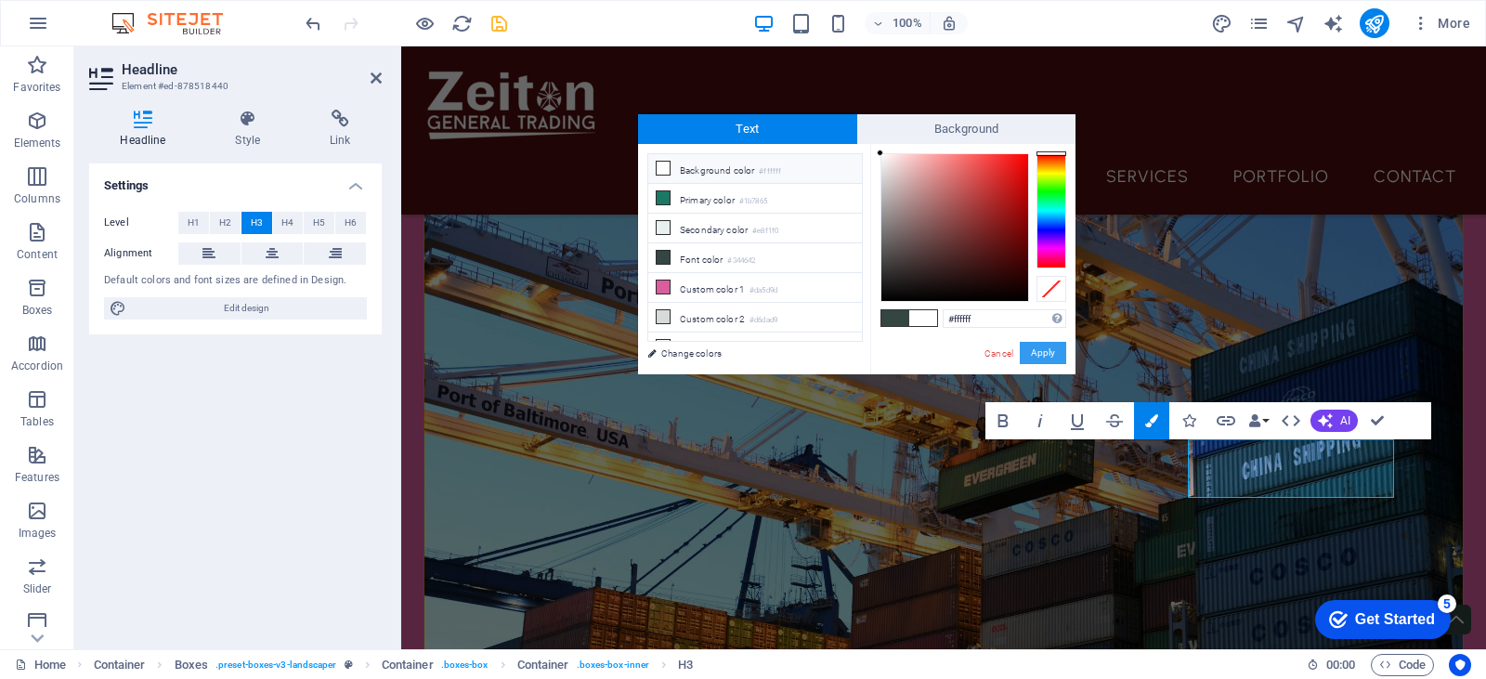
click at [1049, 346] on button "Apply" at bounding box center [1043, 353] width 46 height 22
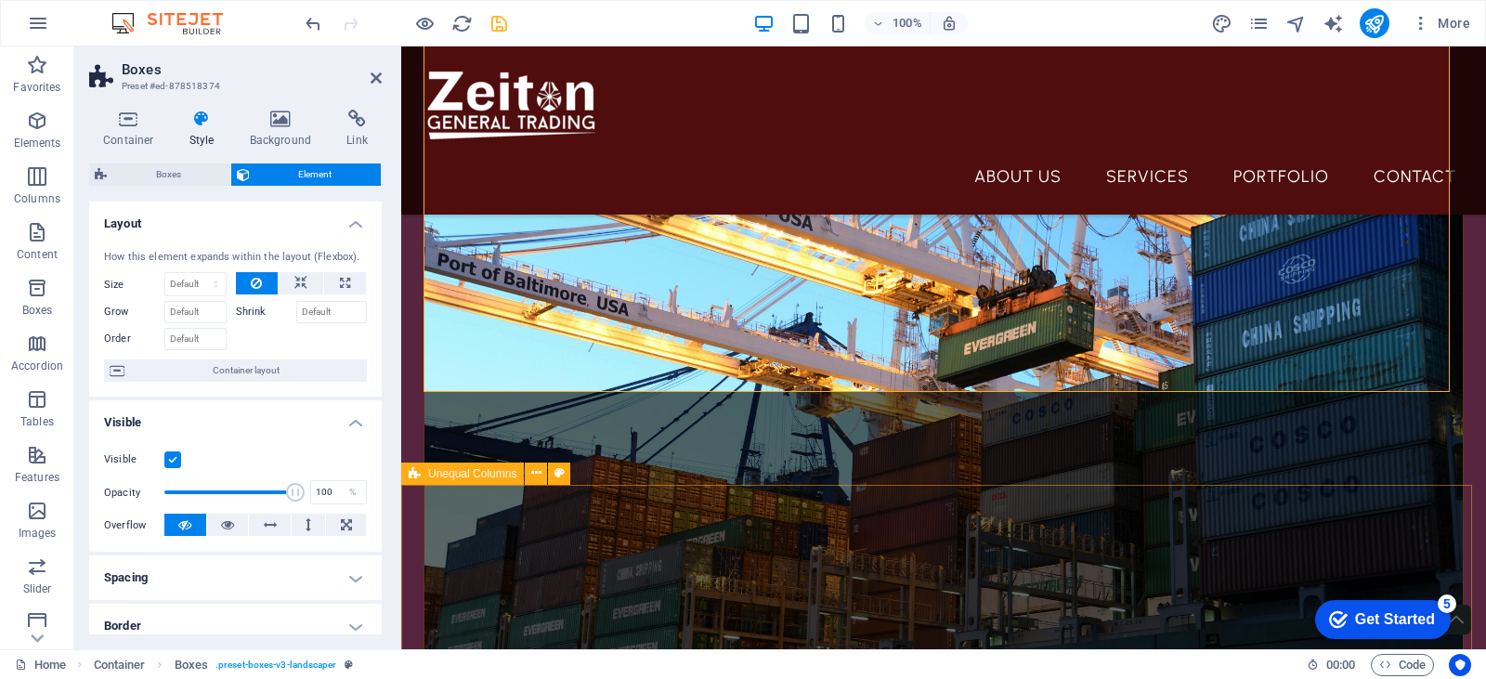
scroll to position [814, 0]
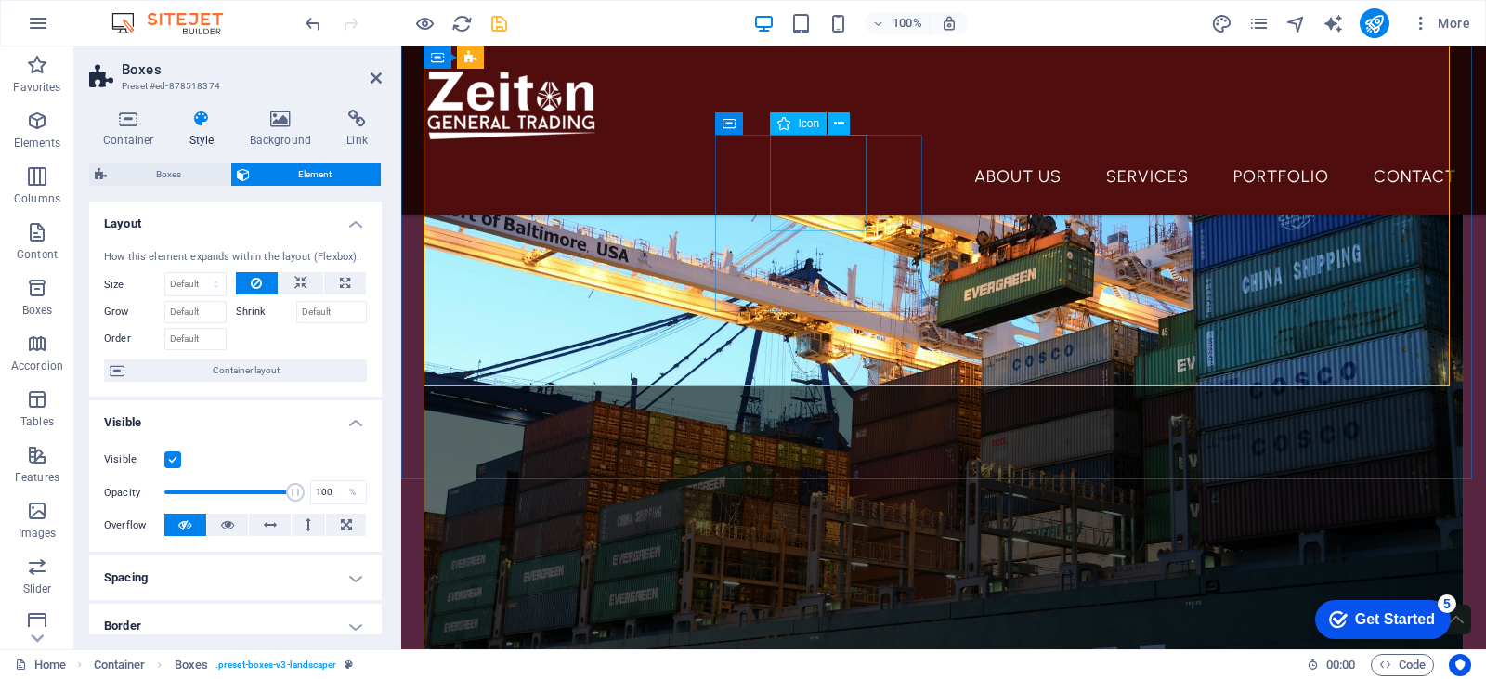
select select "xMidYMid"
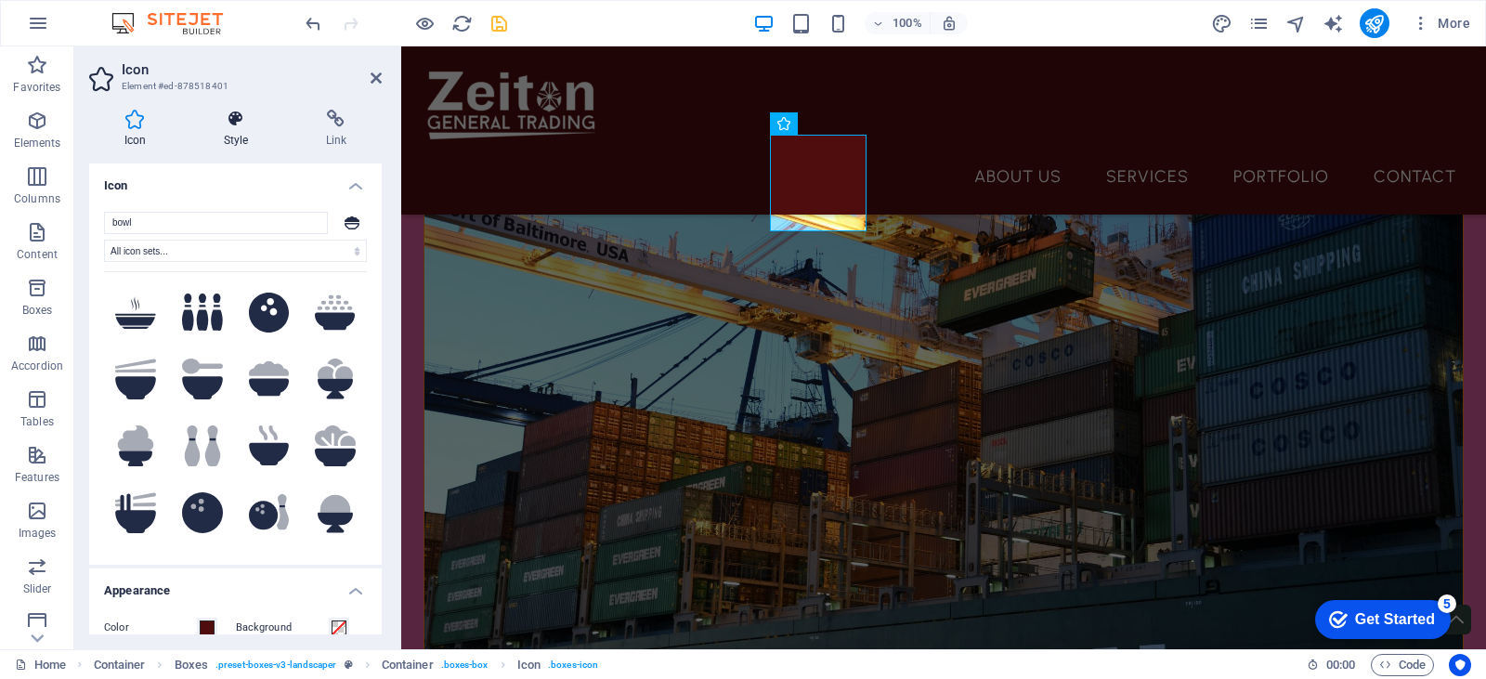
click at [226, 122] on icon at bounding box center [236, 119] width 95 height 19
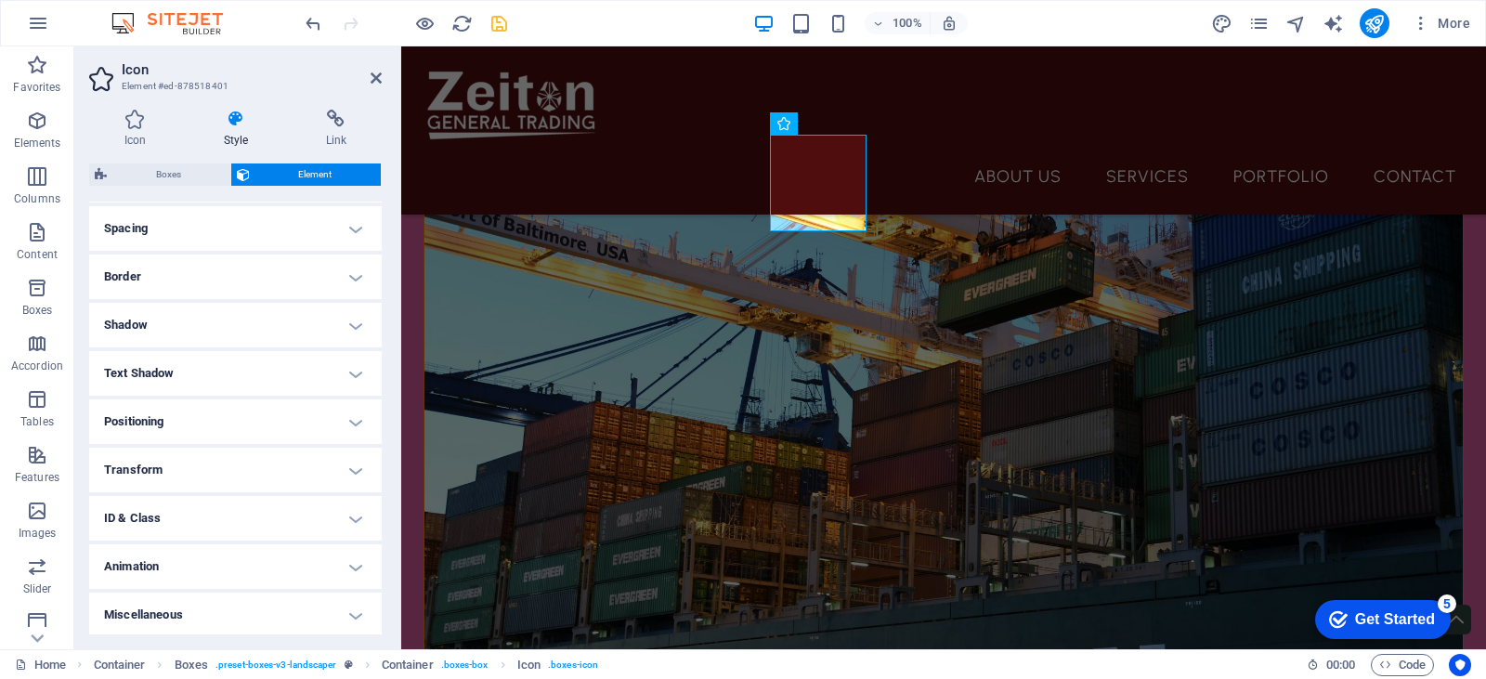
scroll to position [352, 0]
click at [146, 125] on icon at bounding box center [135, 119] width 92 height 19
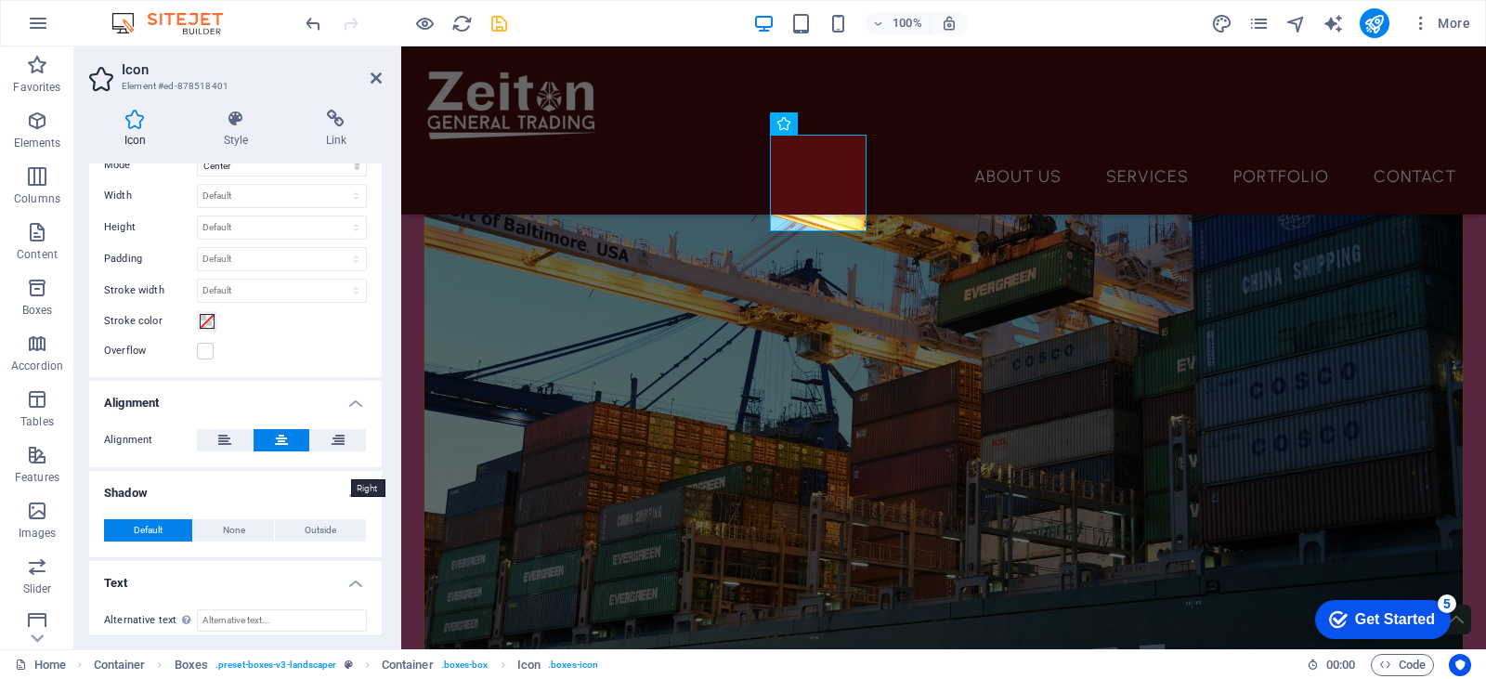
scroll to position [504, 0]
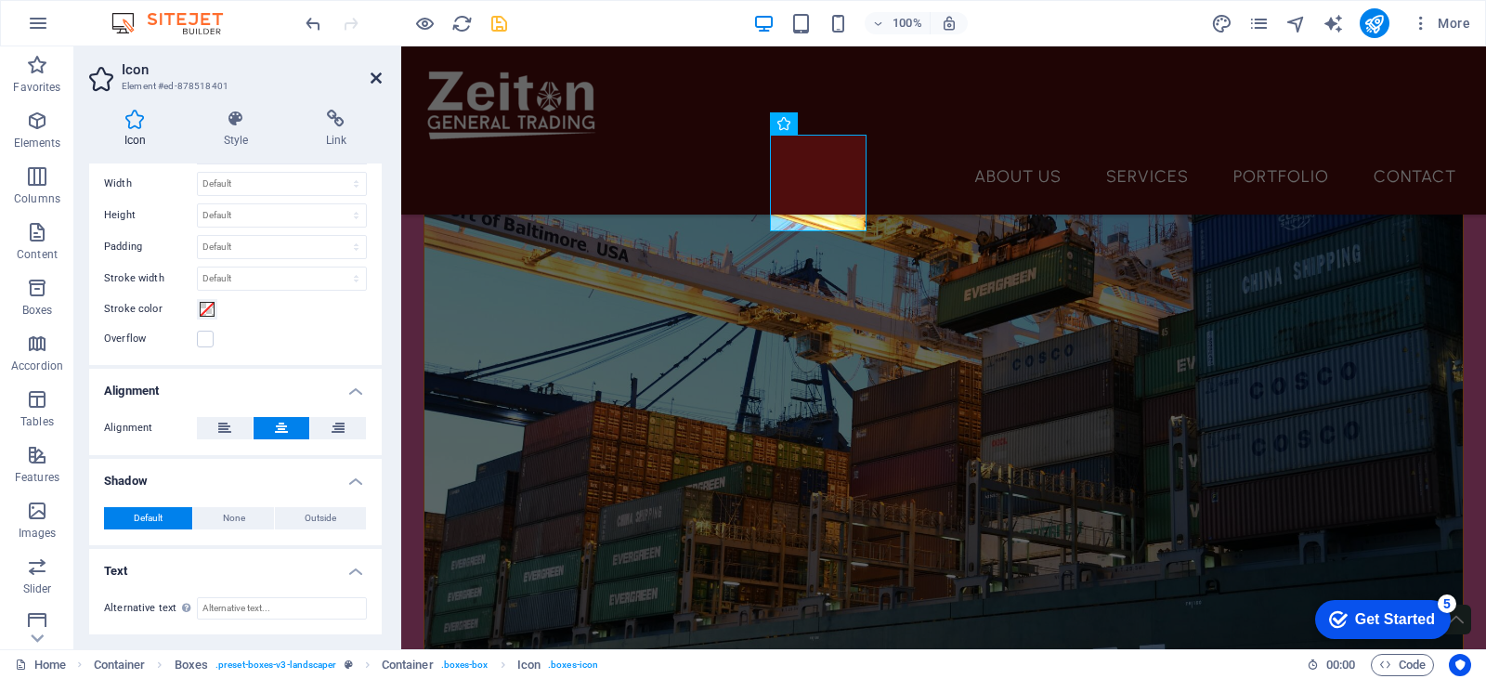
click at [371, 81] on icon at bounding box center [376, 78] width 11 height 15
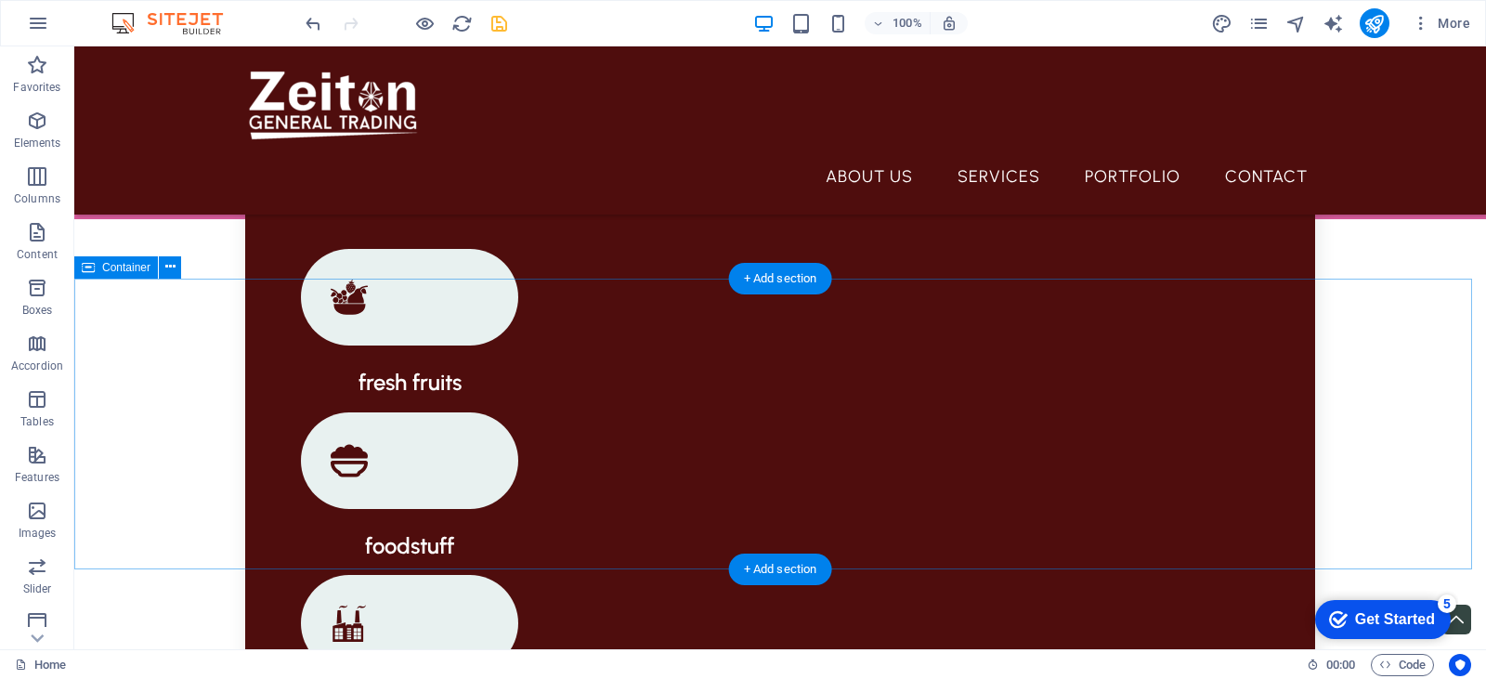
scroll to position [1764, 0]
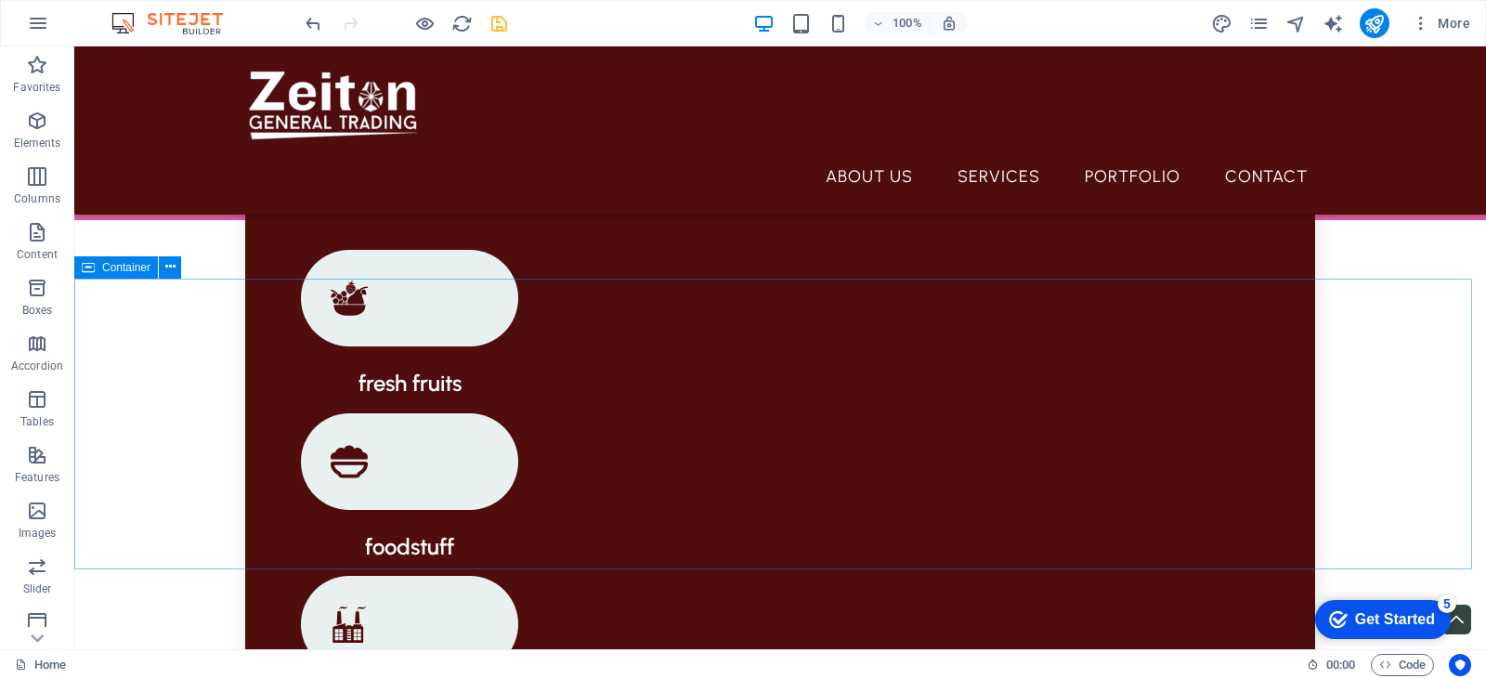
click at [136, 270] on span "Container" at bounding box center [126, 267] width 48 height 11
click at [171, 267] on icon at bounding box center [170, 267] width 10 height 20
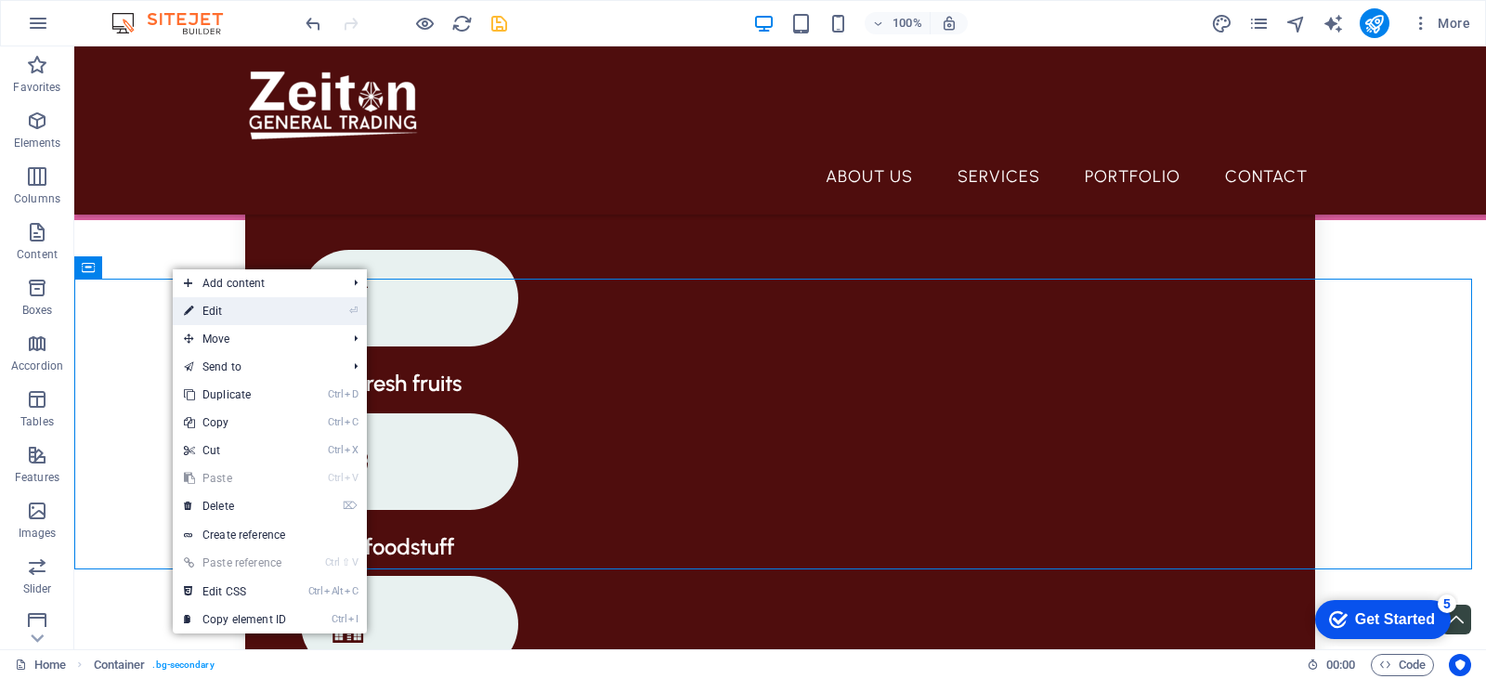
click at [247, 308] on link "⏎ Edit" at bounding box center [235, 311] width 124 height 28
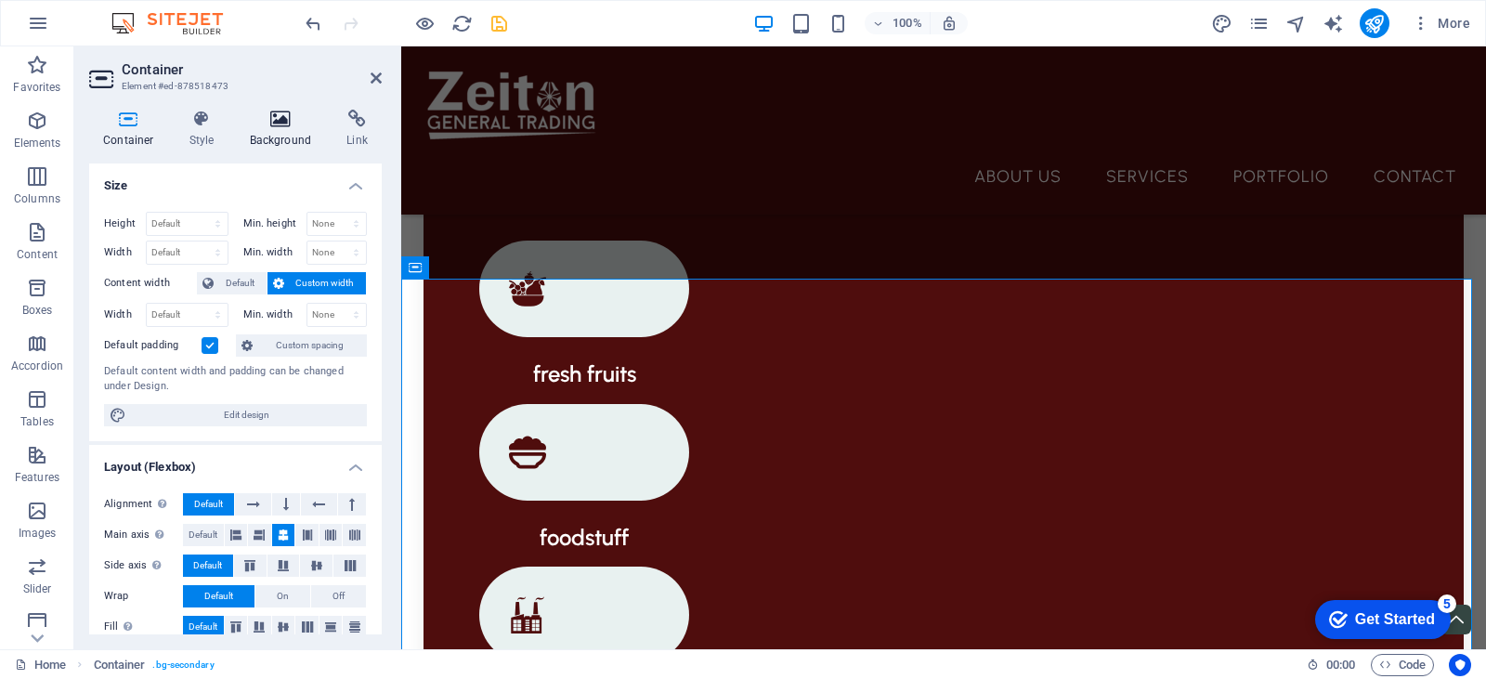
click at [285, 128] on h4 "Background" at bounding box center [285, 129] width 98 height 39
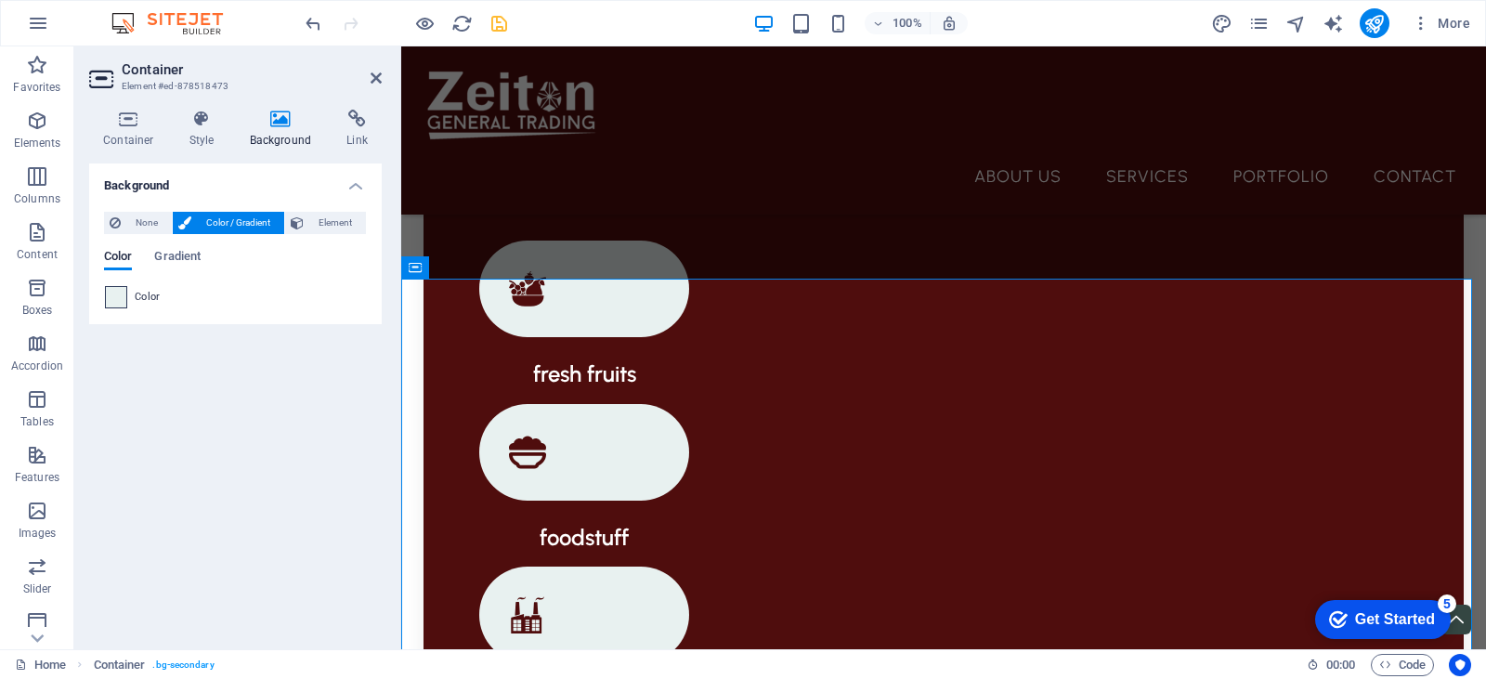
click at [118, 297] on span at bounding box center [116, 297] width 20 height 20
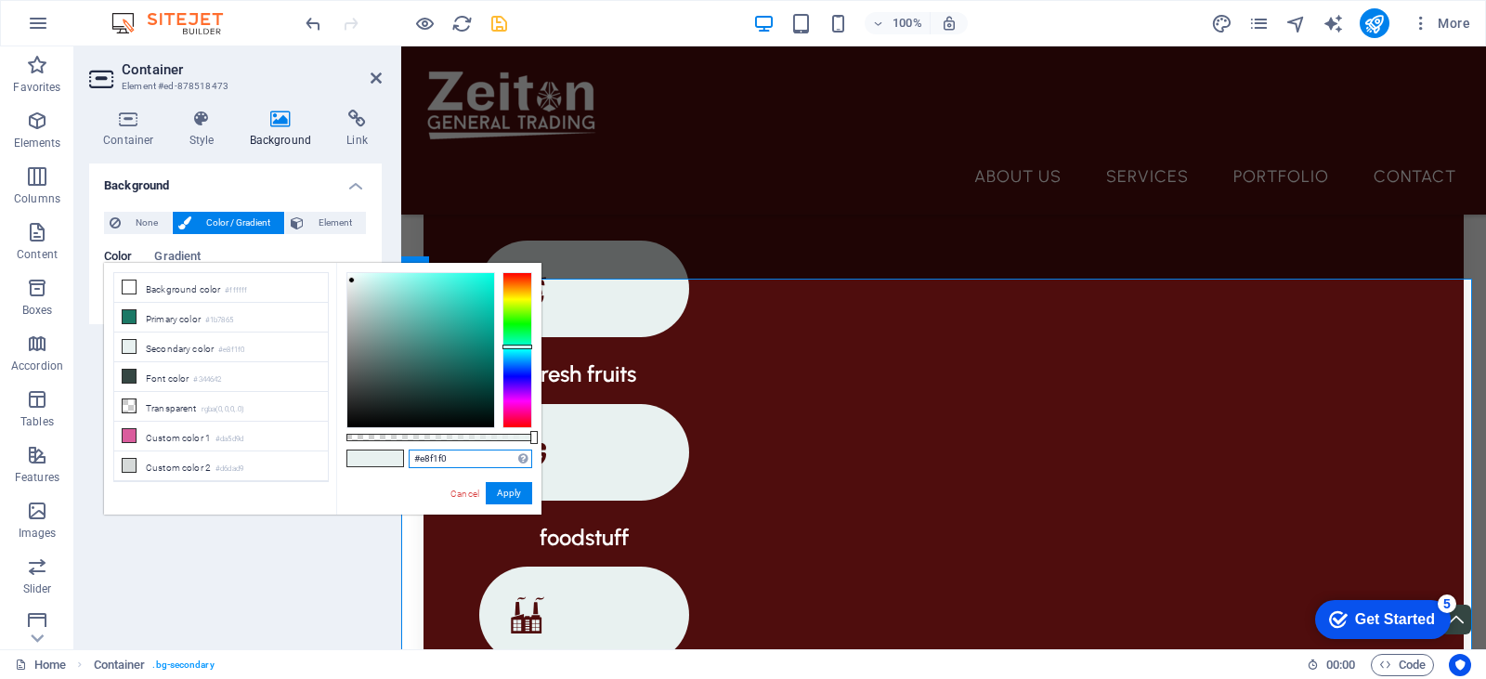
click at [441, 462] on input "#e8f1f0" at bounding box center [471, 458] width 124 height 19
click at [458, 458] on input "#e8f1f0" at bounding box center [471, 458] width 124 height 19
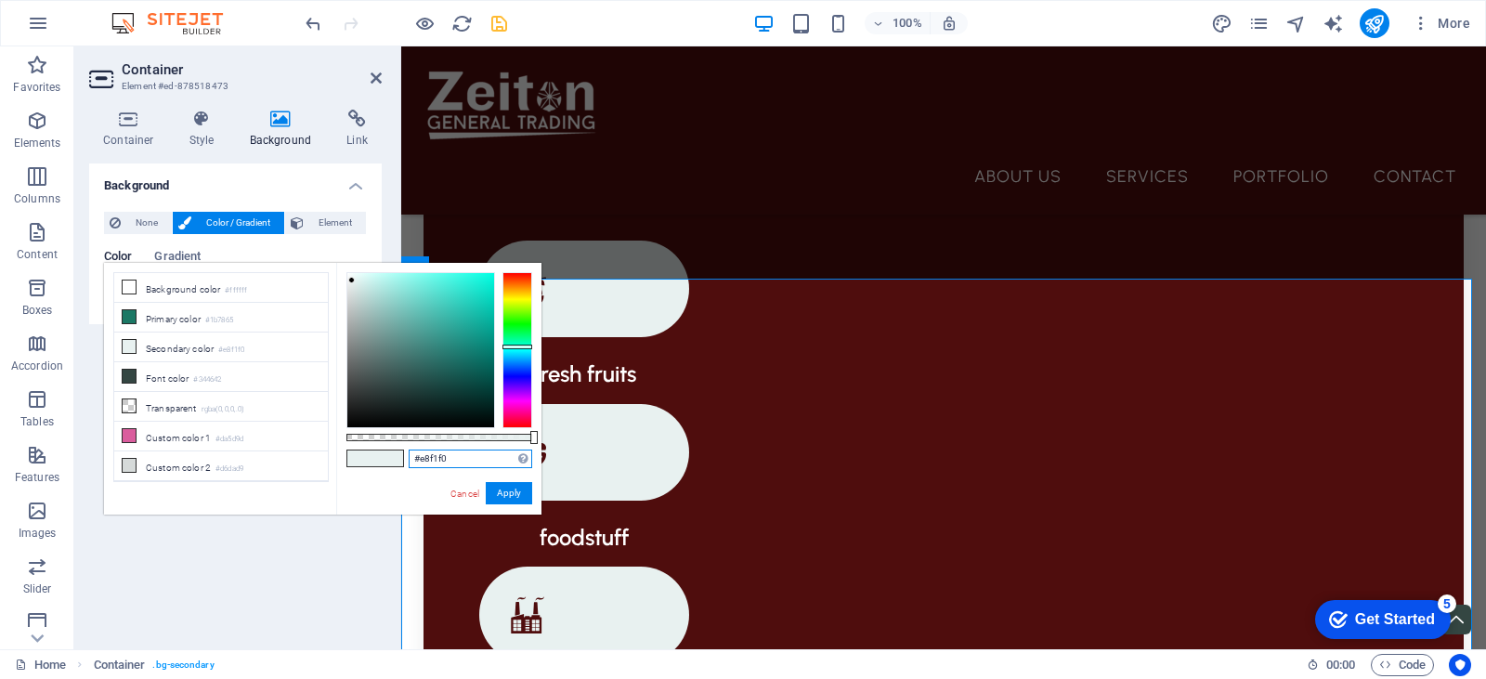
drag, startPoint x: 458, startPoint y: 458, endPoint x: 406, endPoint y: 454, distance: 52.1
click at [406, 454] on div "#e8f1f0 Supported formats #0852ed rgb(8, 82, 237) rgba(8, 82, 237, 90%) hsv(221…" at bounding box center [438, 523] width 205 height 521
paste input "4f0d0d"
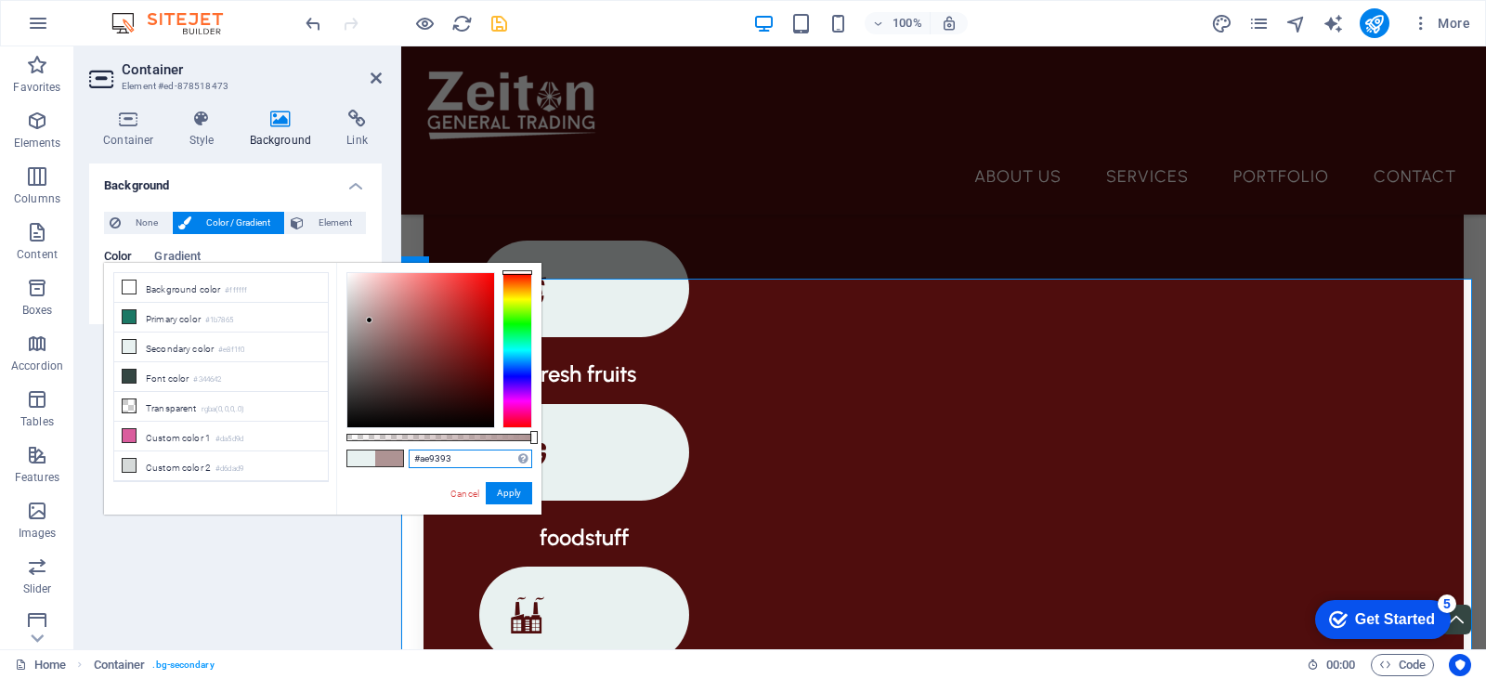
drag, startPoint x: 443, startPoint y: 353, endPoint x: 370, endPoint y: 320, distance: 80.2
click at [370, 320] on div at bounding box center [420, 350] width 147 height 154
click at [370, 320] on div at bounding box center [369, 320] width 7 height 7
type input "#ae9393"
click at [462, 490] on link "Cancel" at bounding box center [465, 494] width 33 height 14
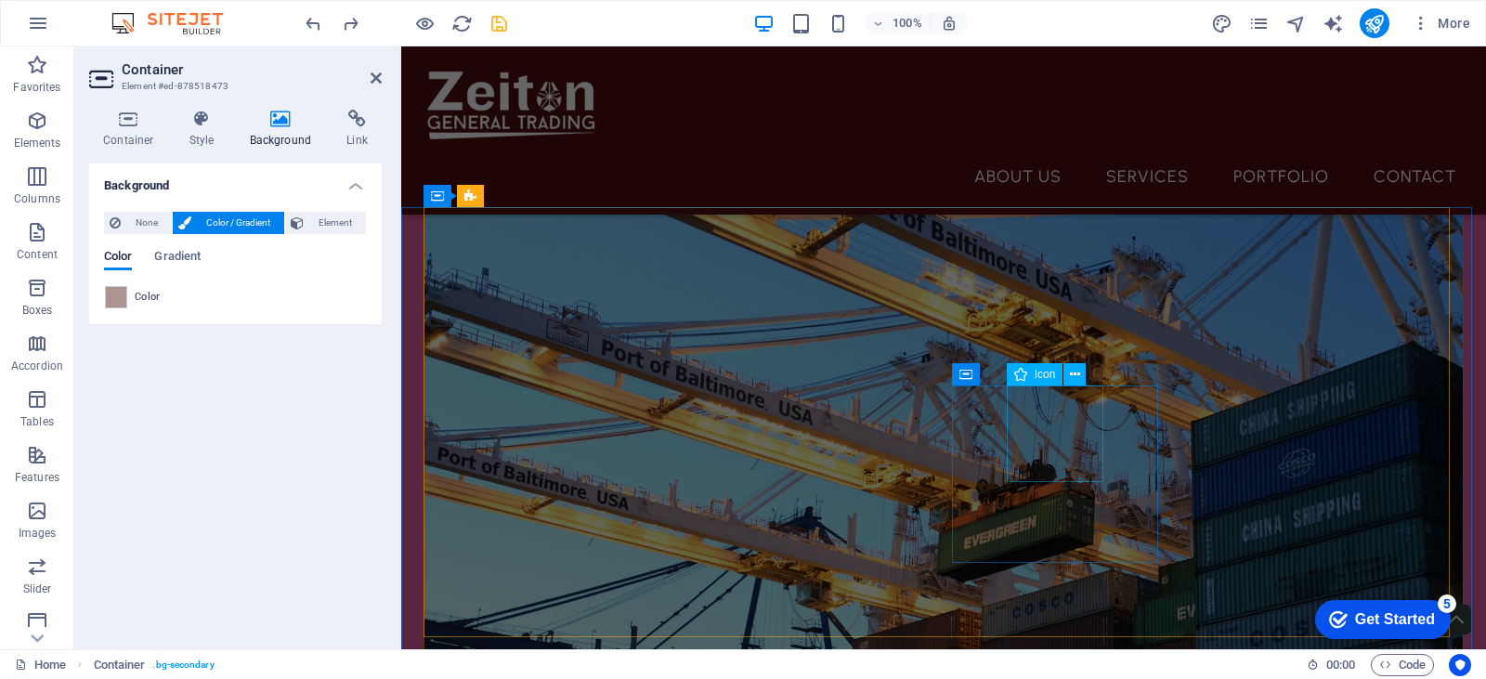
scroll to position [564, 0]
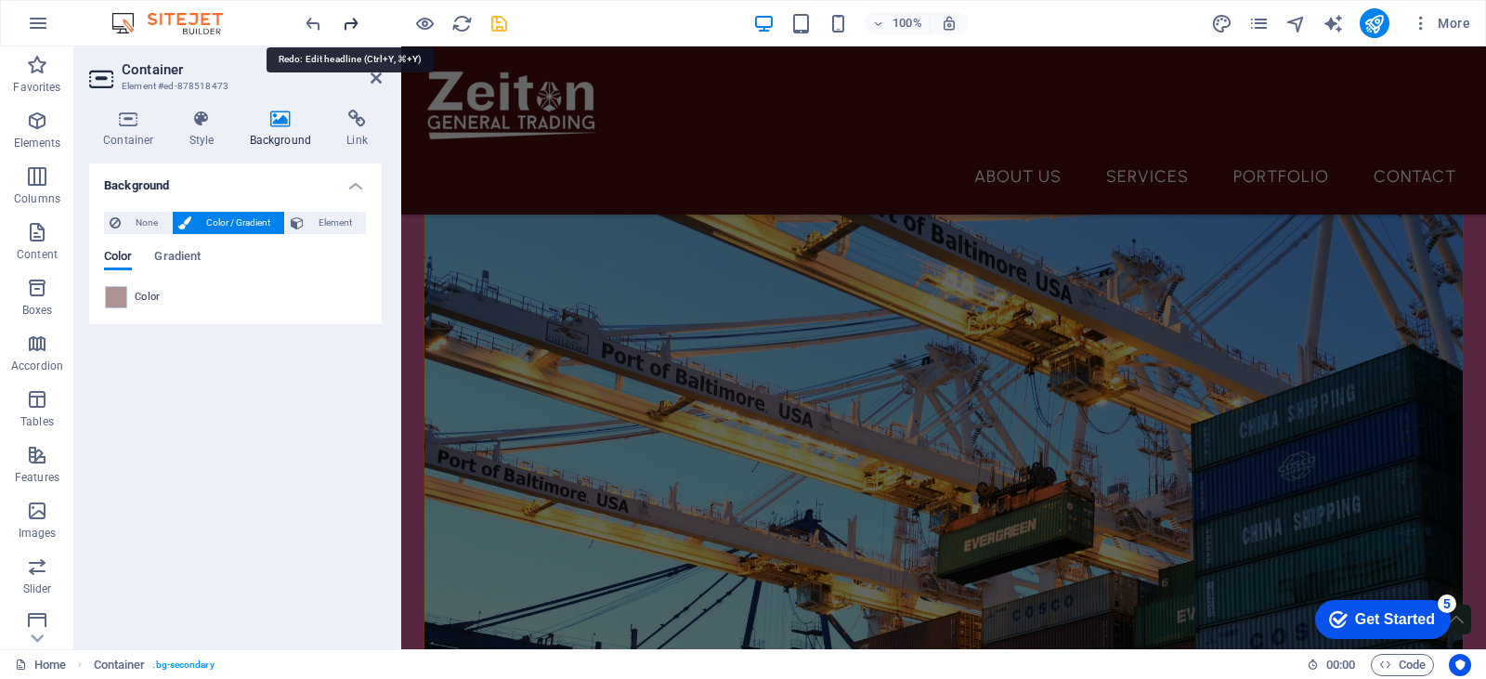
click at [341, 18] on icon "redo" at bounding box center [350, 23] width 21 height 21
click at [378, 82] on icon at bounding box center [376, 78] width 11 height 15
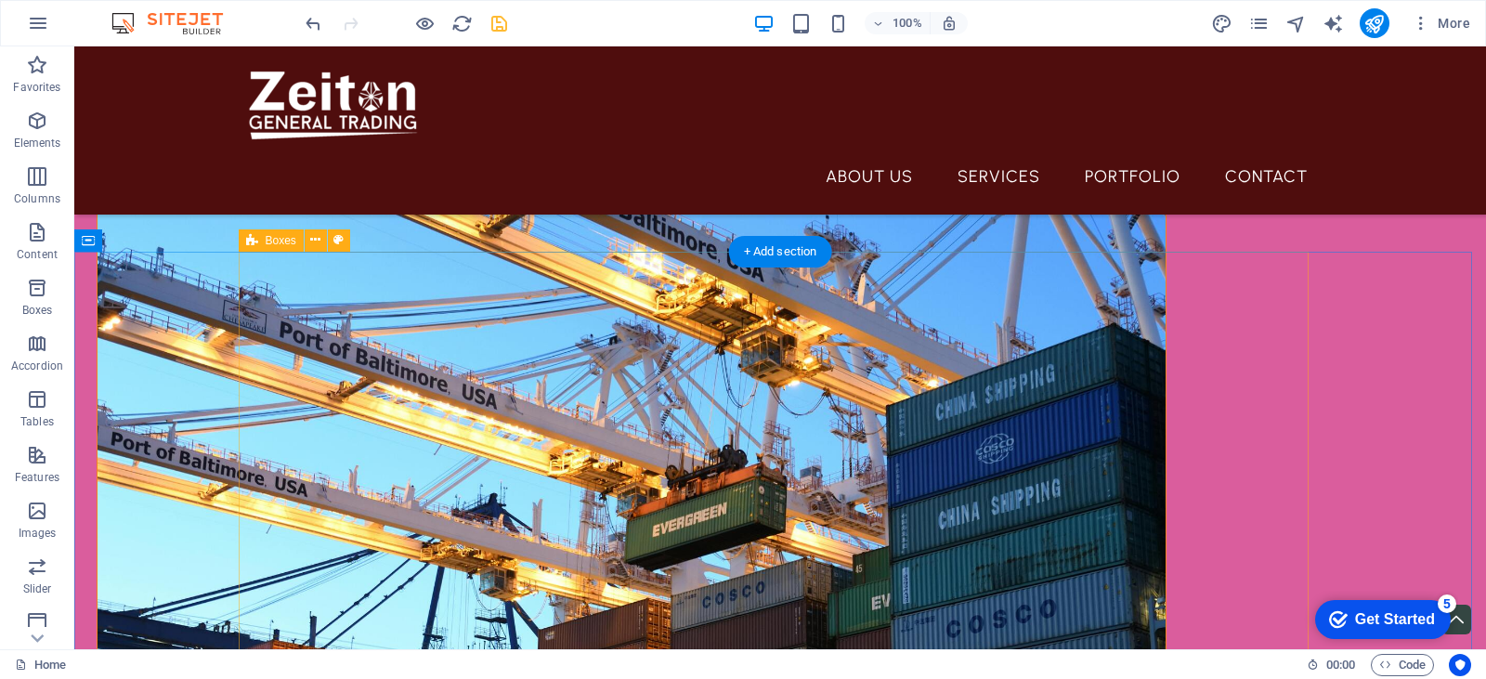
scroll to position [633, 0]
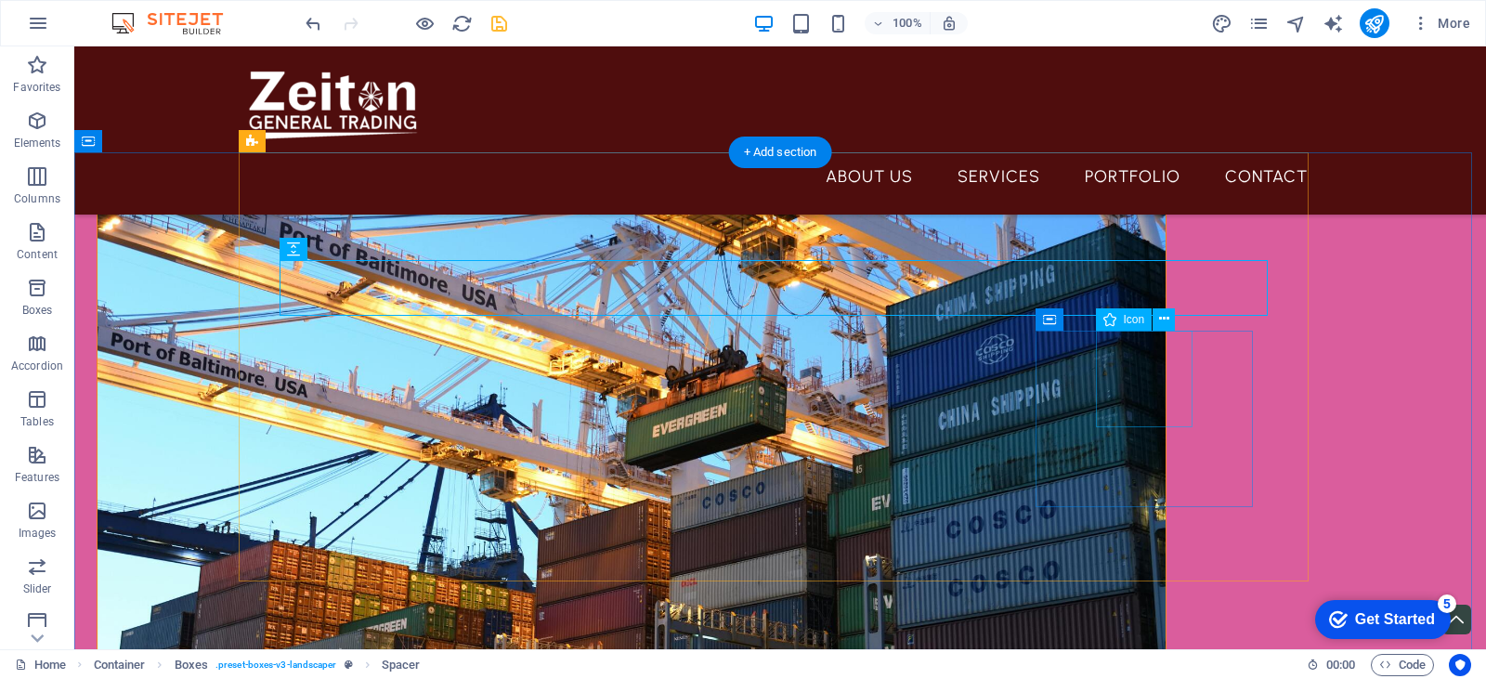
scroll to position [726, 0]
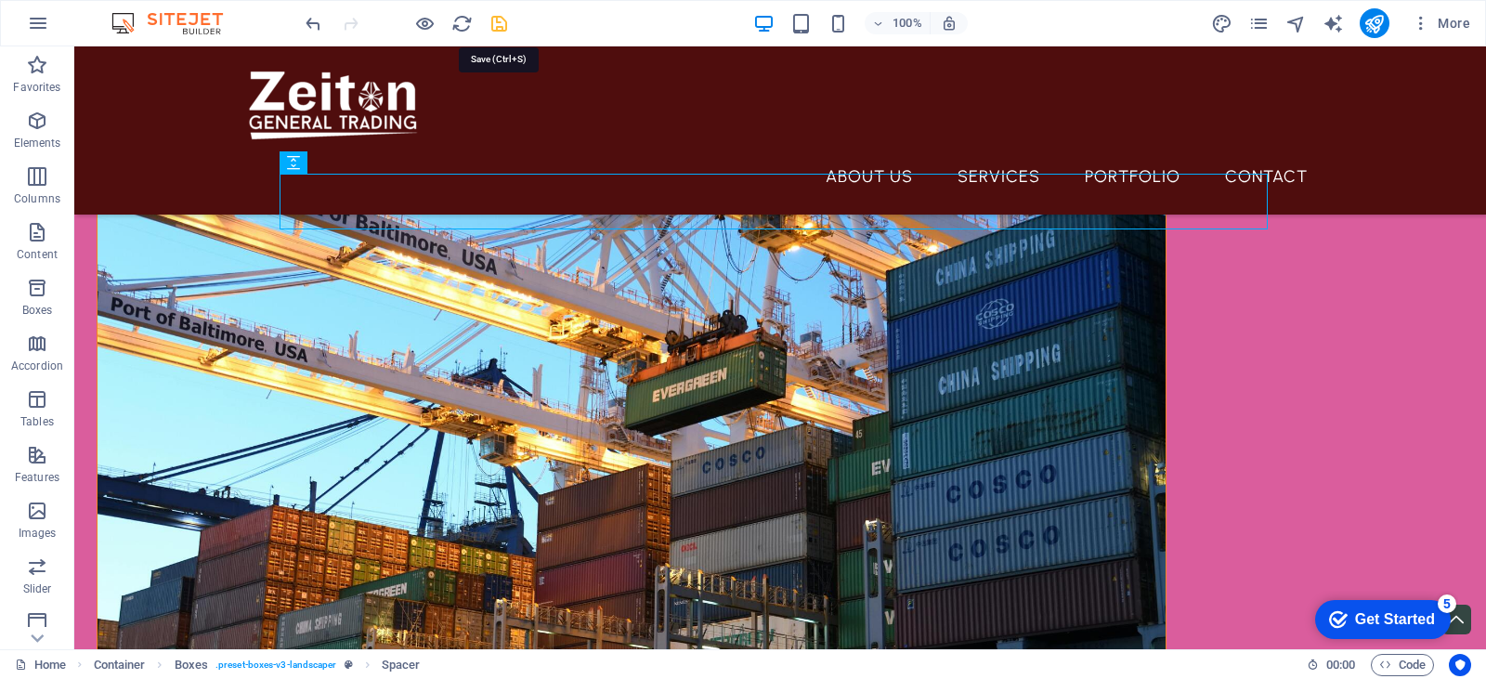
click at [499, 29] on icon "save" at bounding box center [498, 23] width 21 height 21
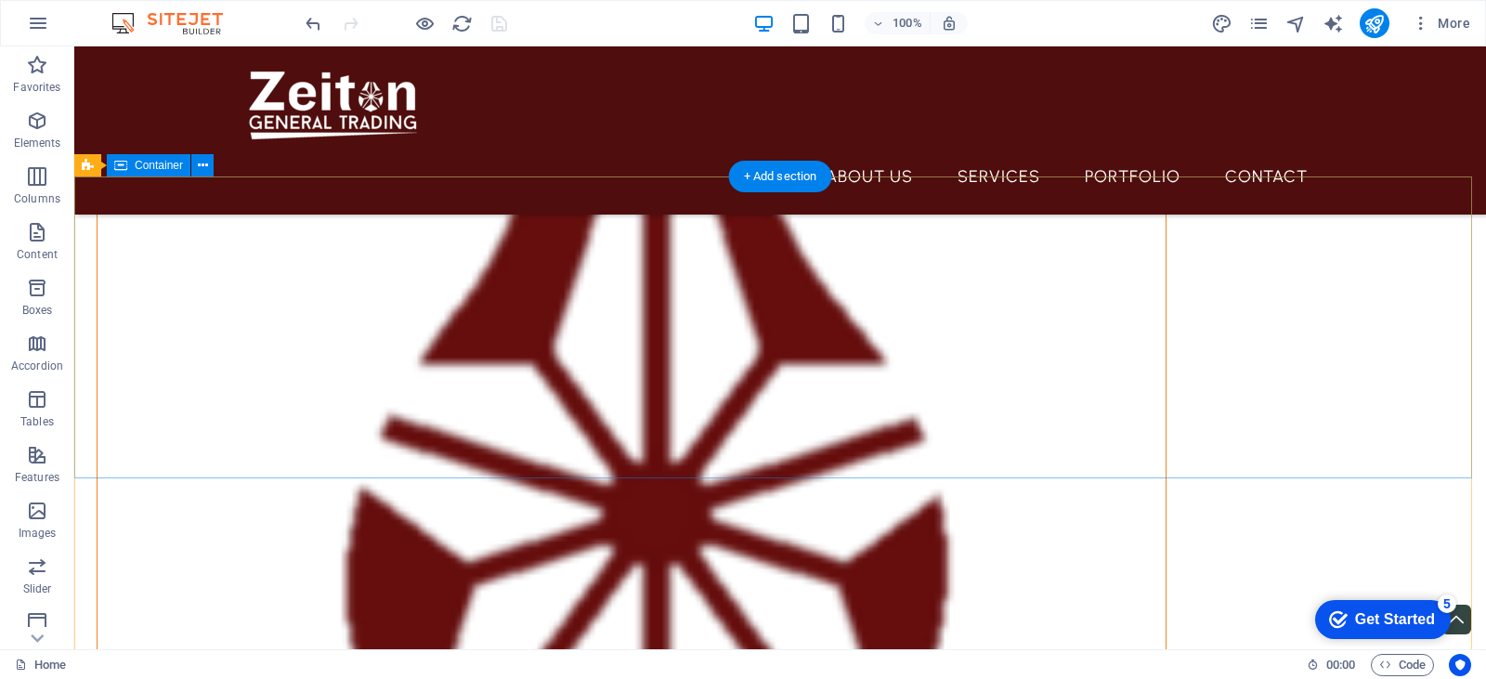
scroll to position [3048, 0]
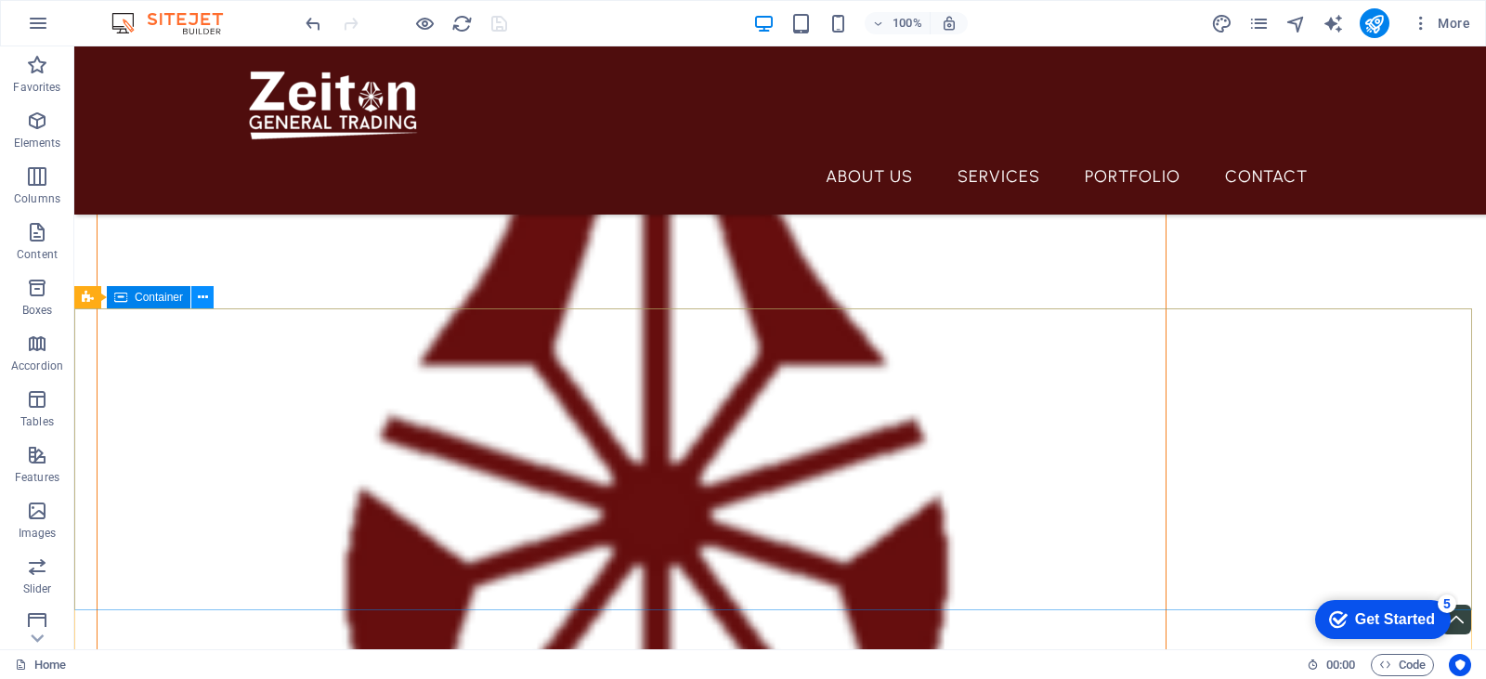
click at [201, 302] on icon at bounding box center [203, 298] width 10 height 20
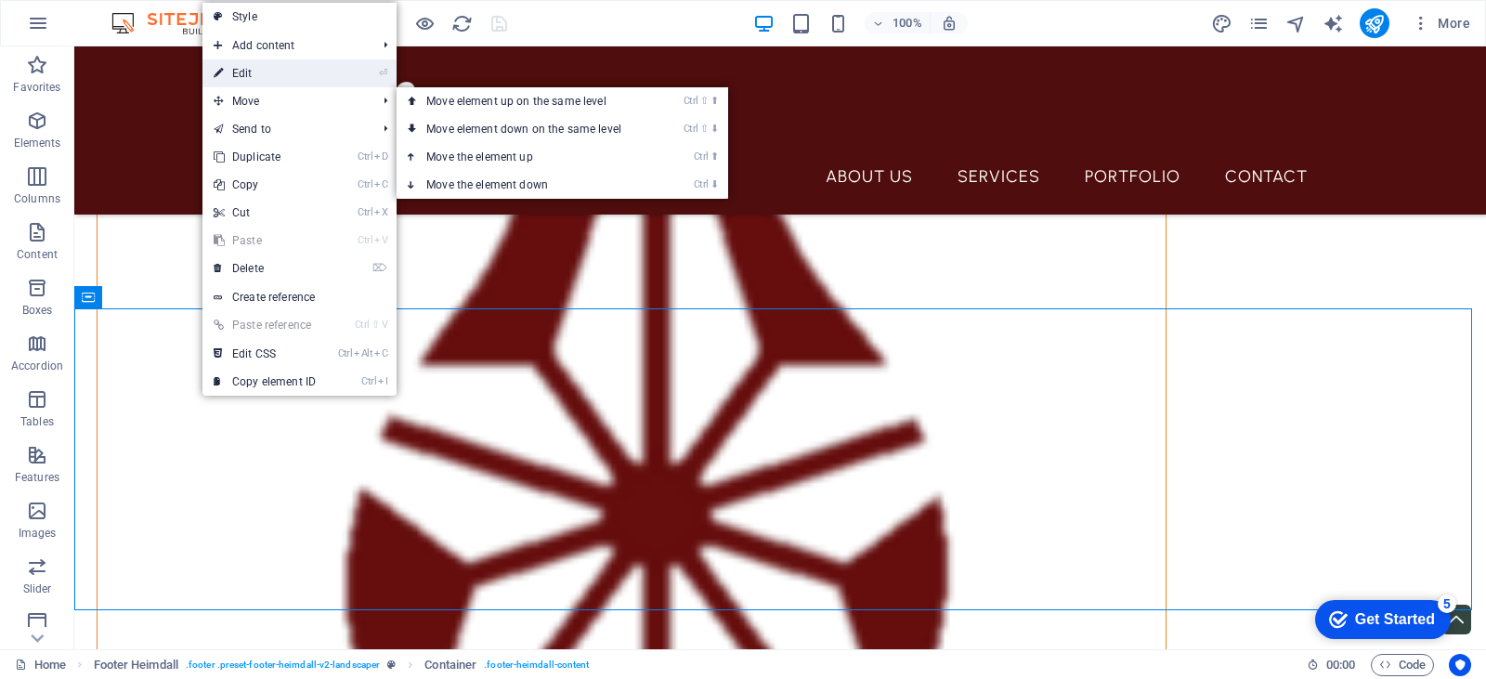
click at [308, 72] on link "⏎ Edit" at bounding box center [264, 73] width 124 height 28
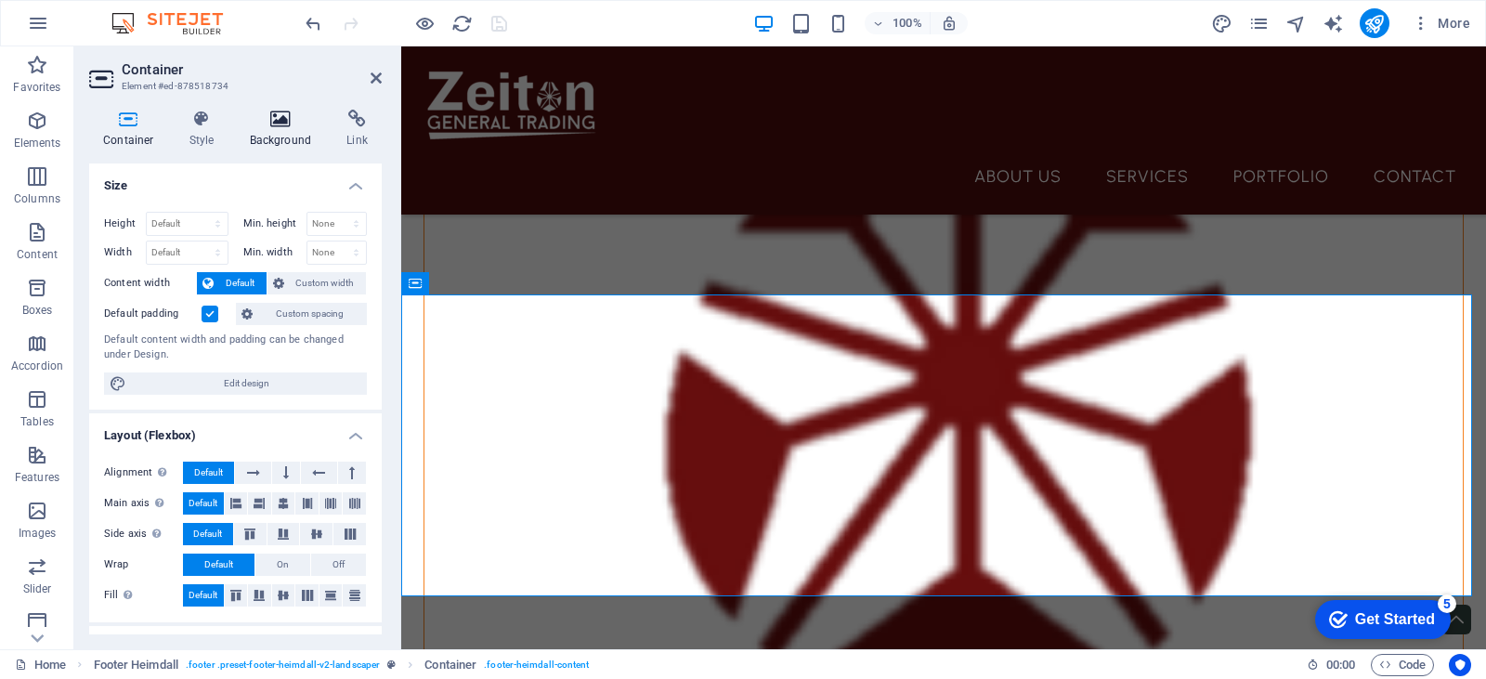
click at [256, 112] on icon at bounding box center [281, 119] width 90 height 19
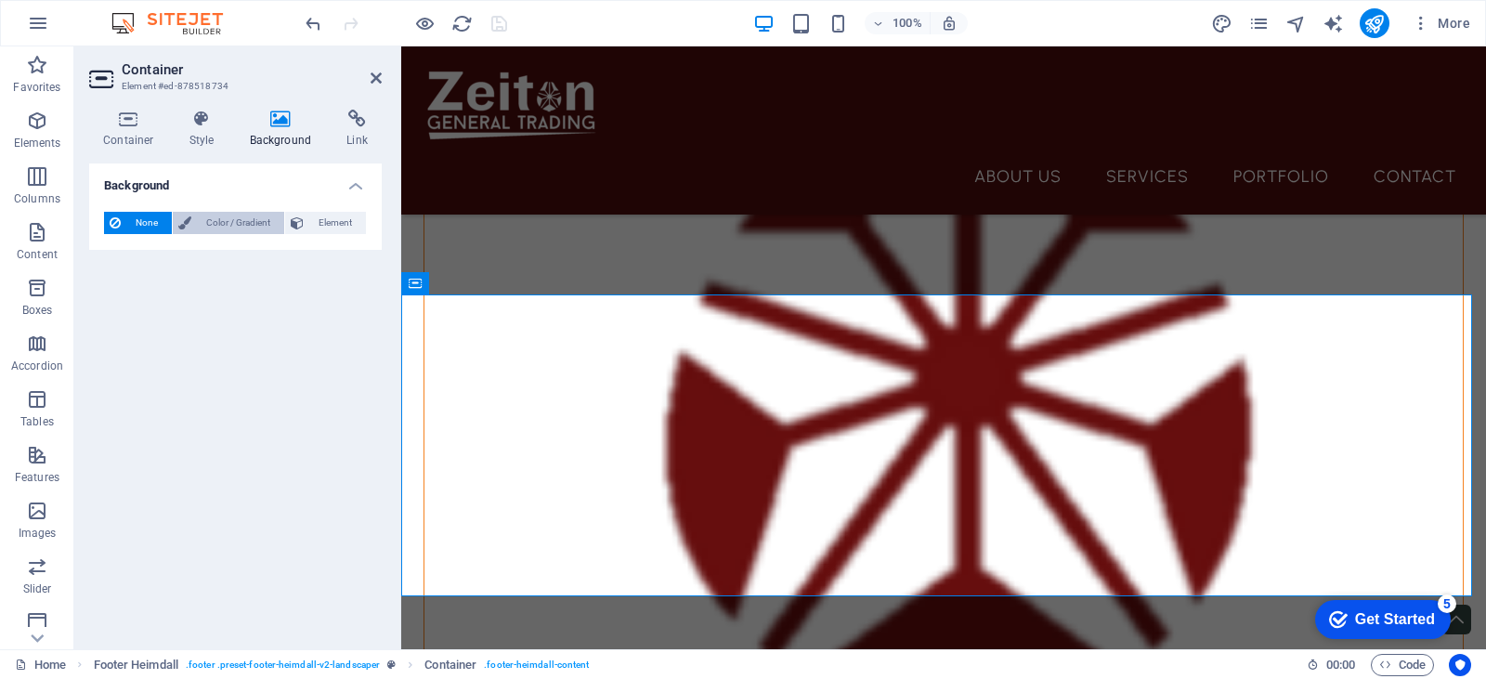
click at [241, 225] on span "Color / Gradient" at bounding box center [238, 223] width 82 height 22
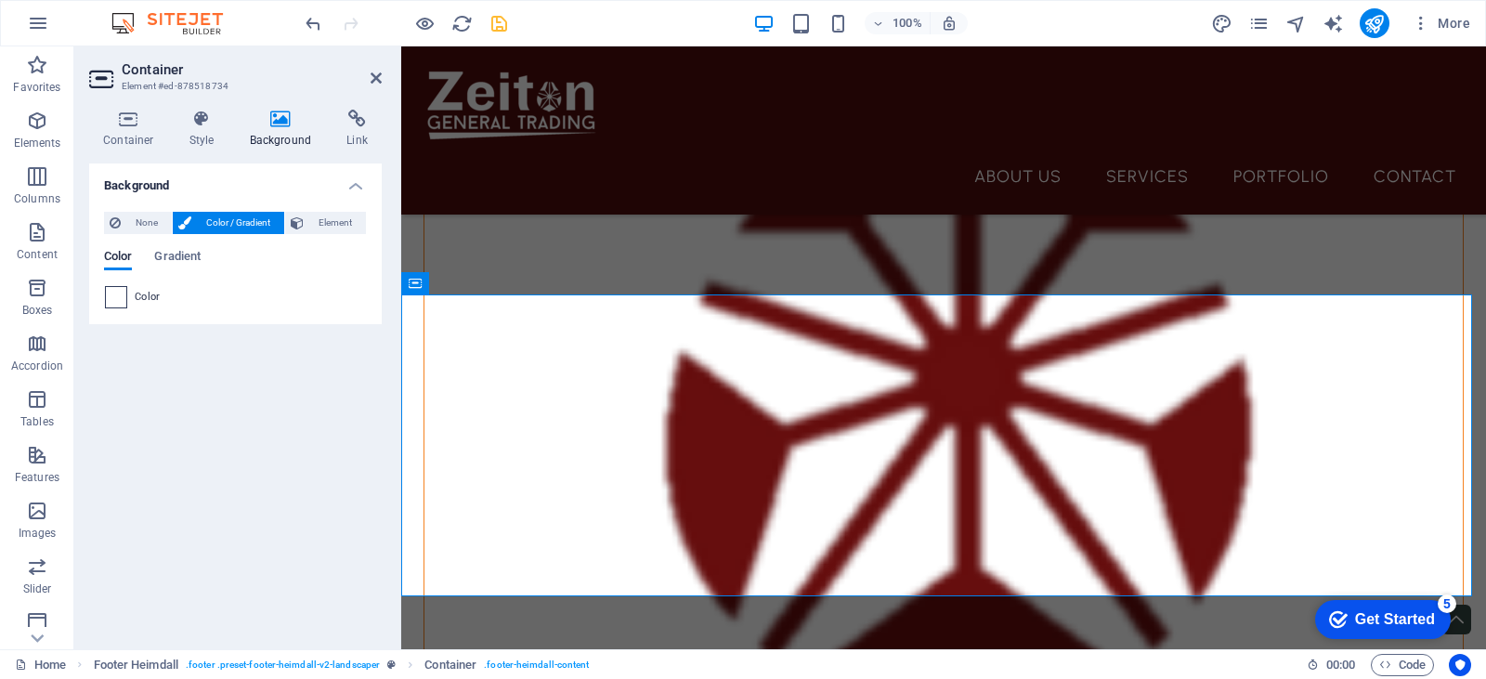
click at [123, 299] on span at bounding box center [116, 297] width 20 height 20
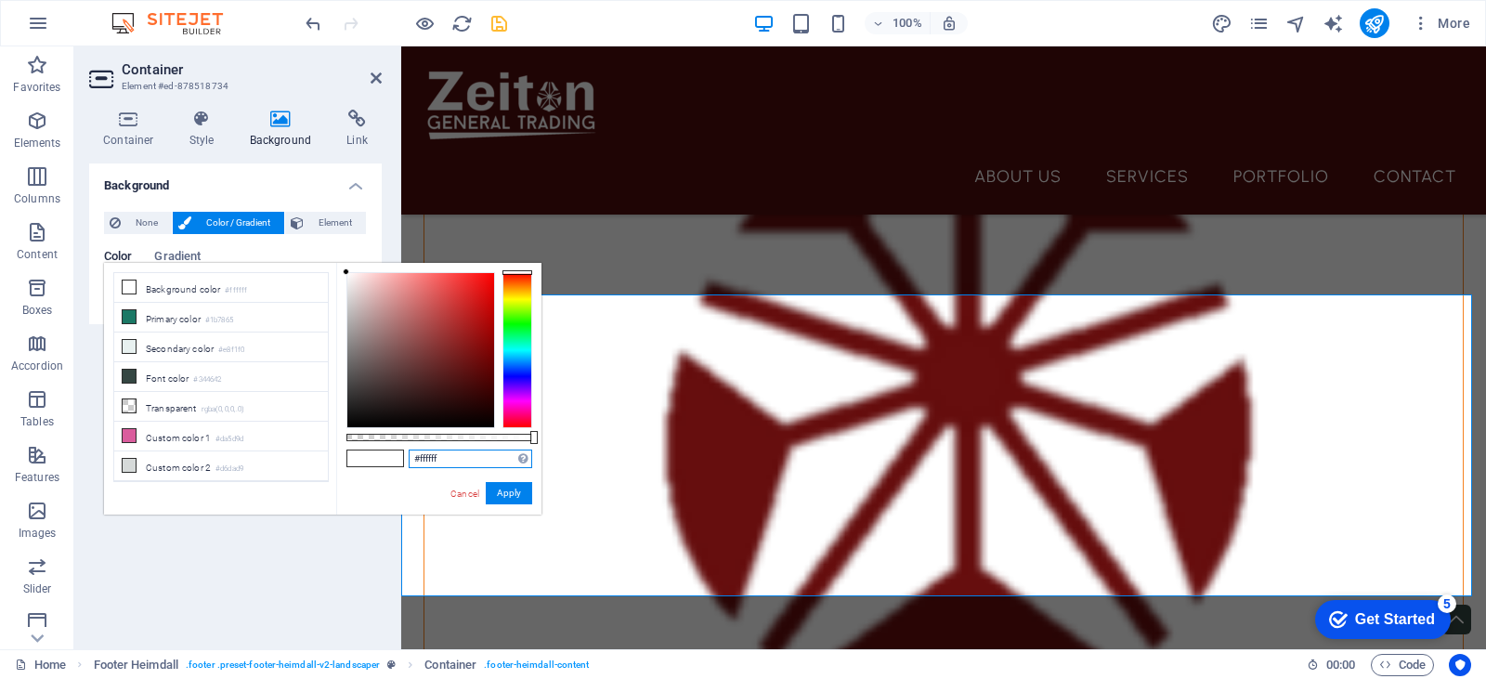
click at [445, 460] on input "#ffffff" at bounding box center [471, 458] width 124 height 19
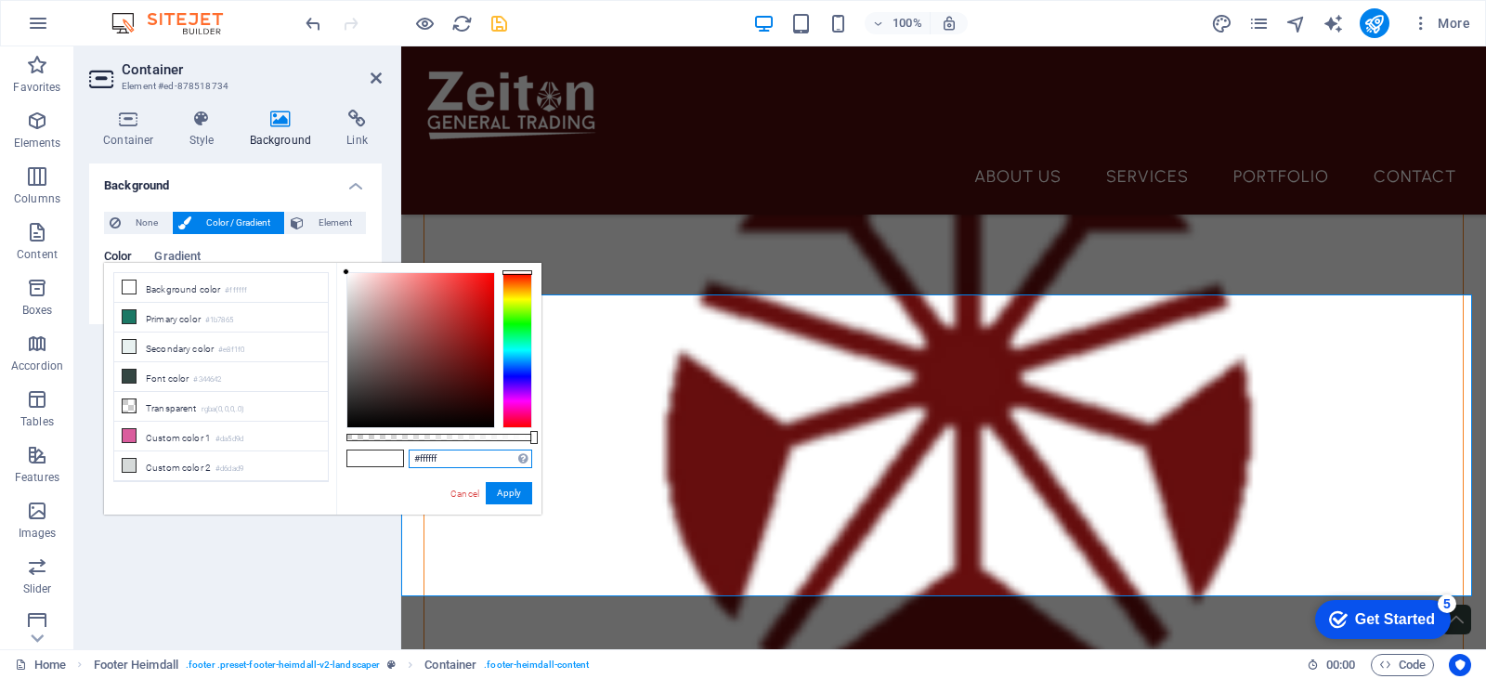
paste input "4f0d0d"
type input "#4f0d0d"
click at [517, 487] on button "Apply" at bounding box center [509, 493] width 46 height 22
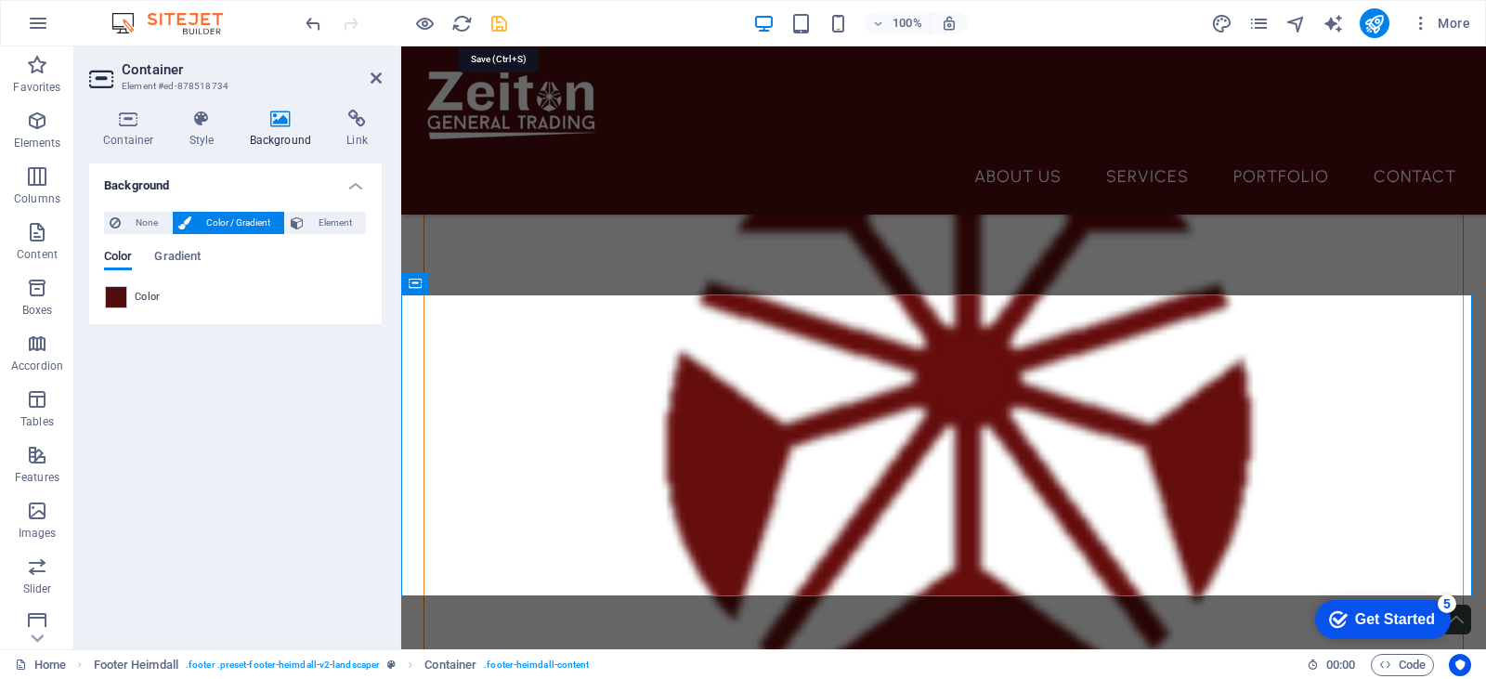
click at [495, 15] on icon "save" at bounding box center [498, 23] width 21 height 21
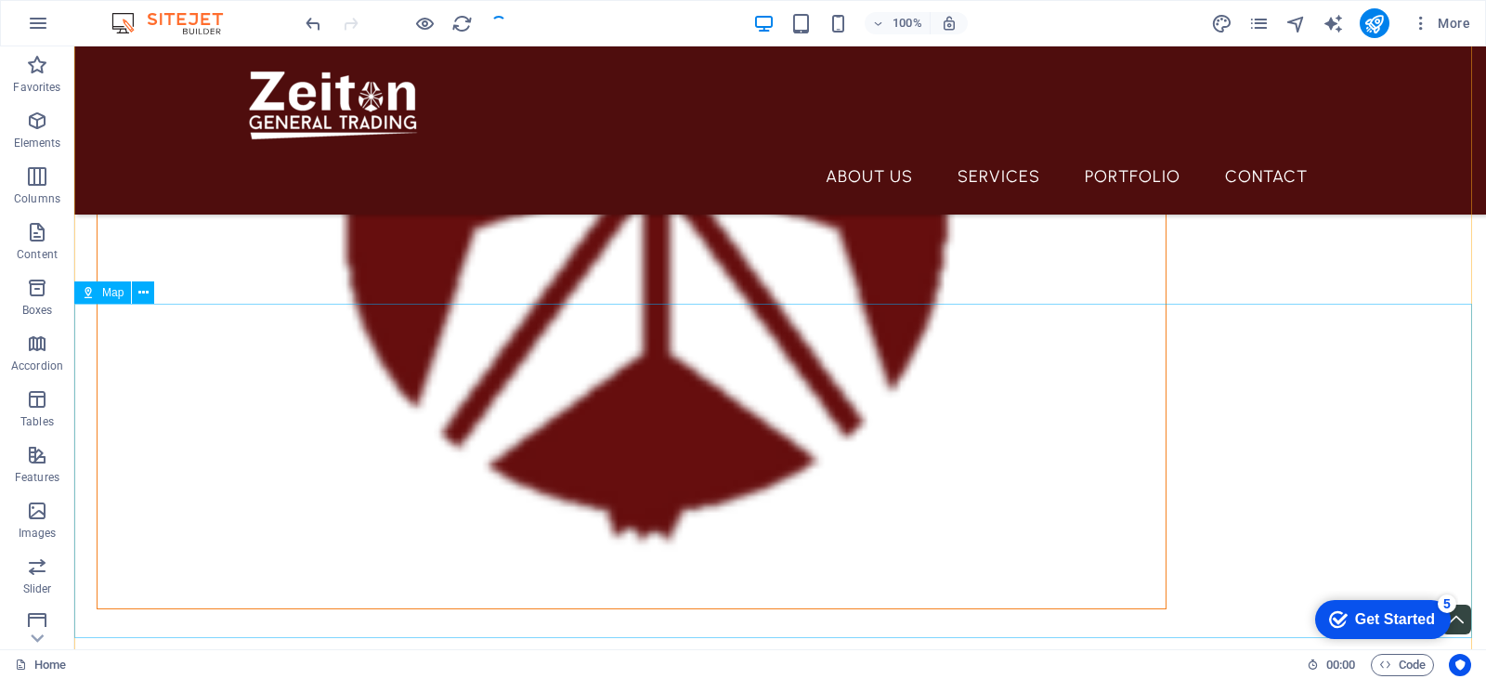
scroll to position [3427, 0]
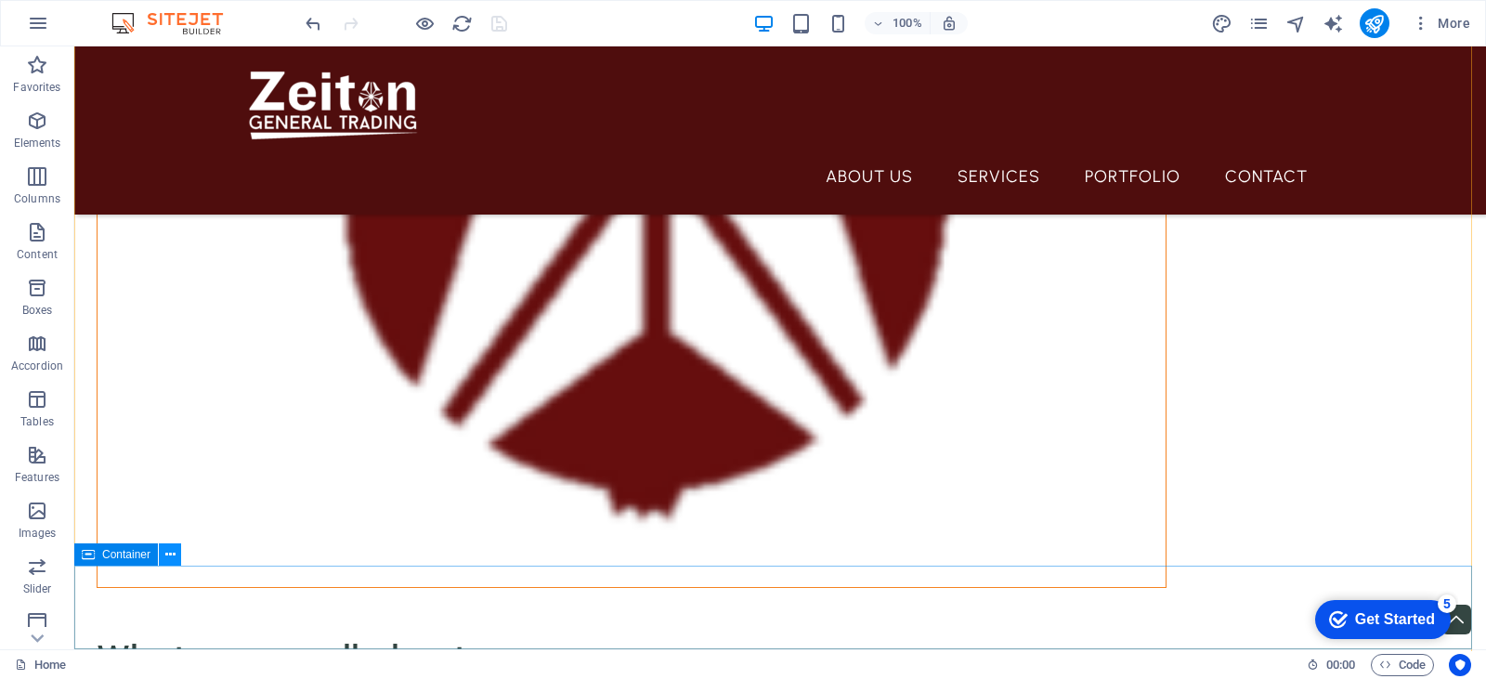
click at [169, 556] on icon at bounding box center [170, 555] width 10 height 20
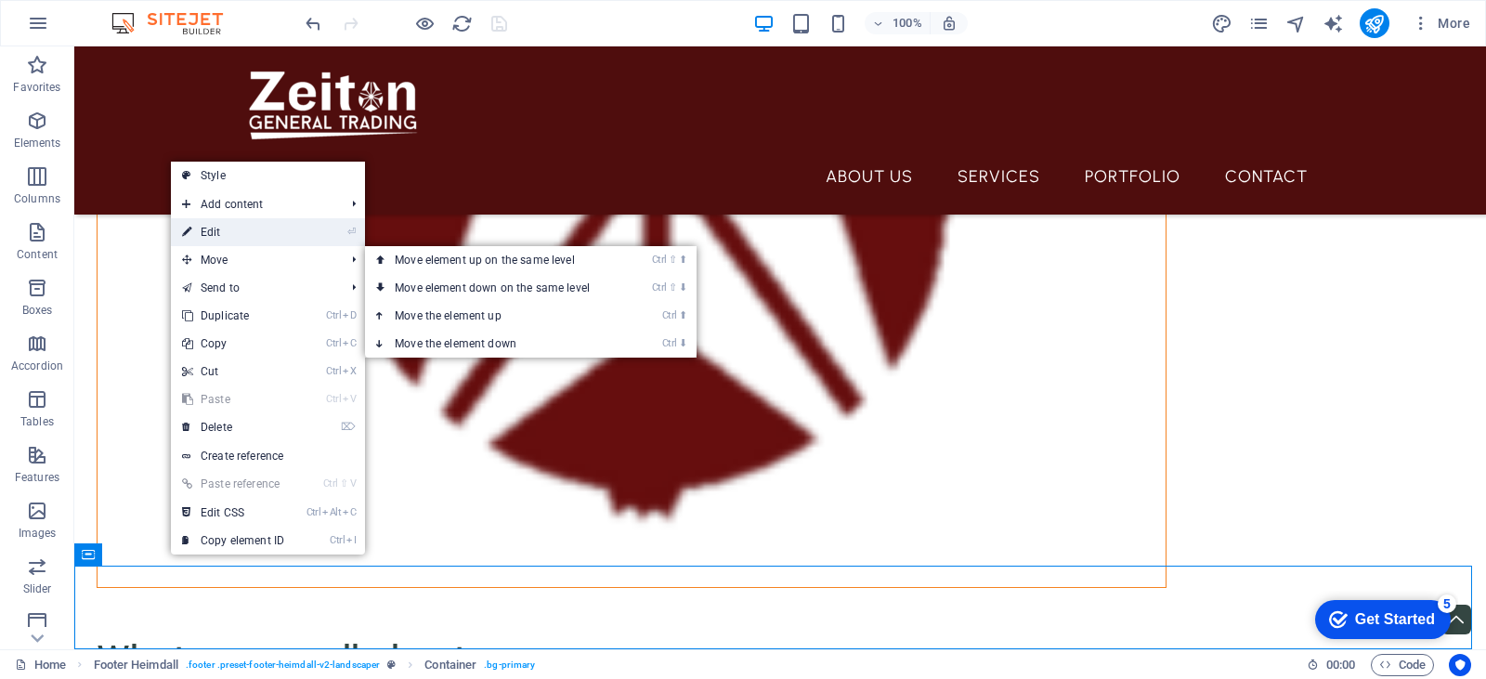
click at [277, 238] on link "⏎ Edit" at bounding box center [233, 232] width 124 height 28
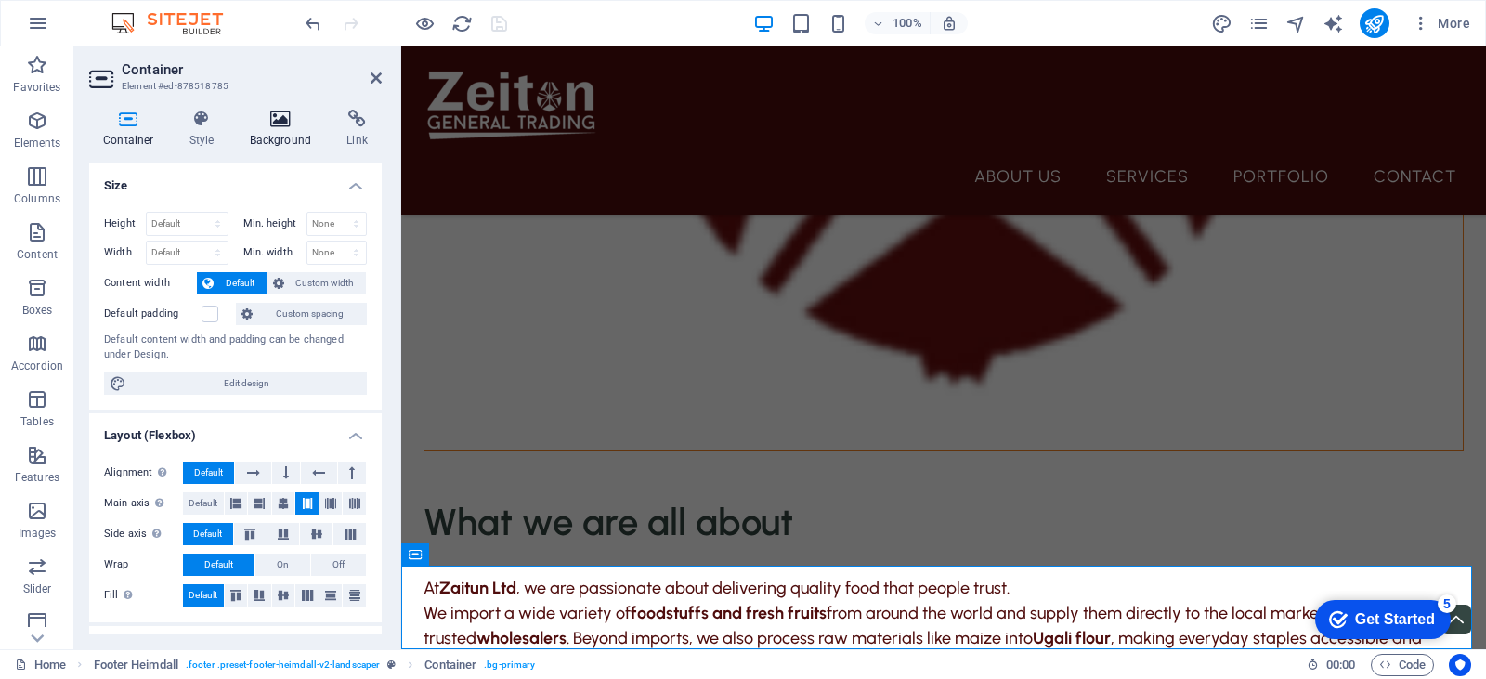
click at [280, 131] on h4 "Background" at bounding box center [285, 129] width 98 height 39
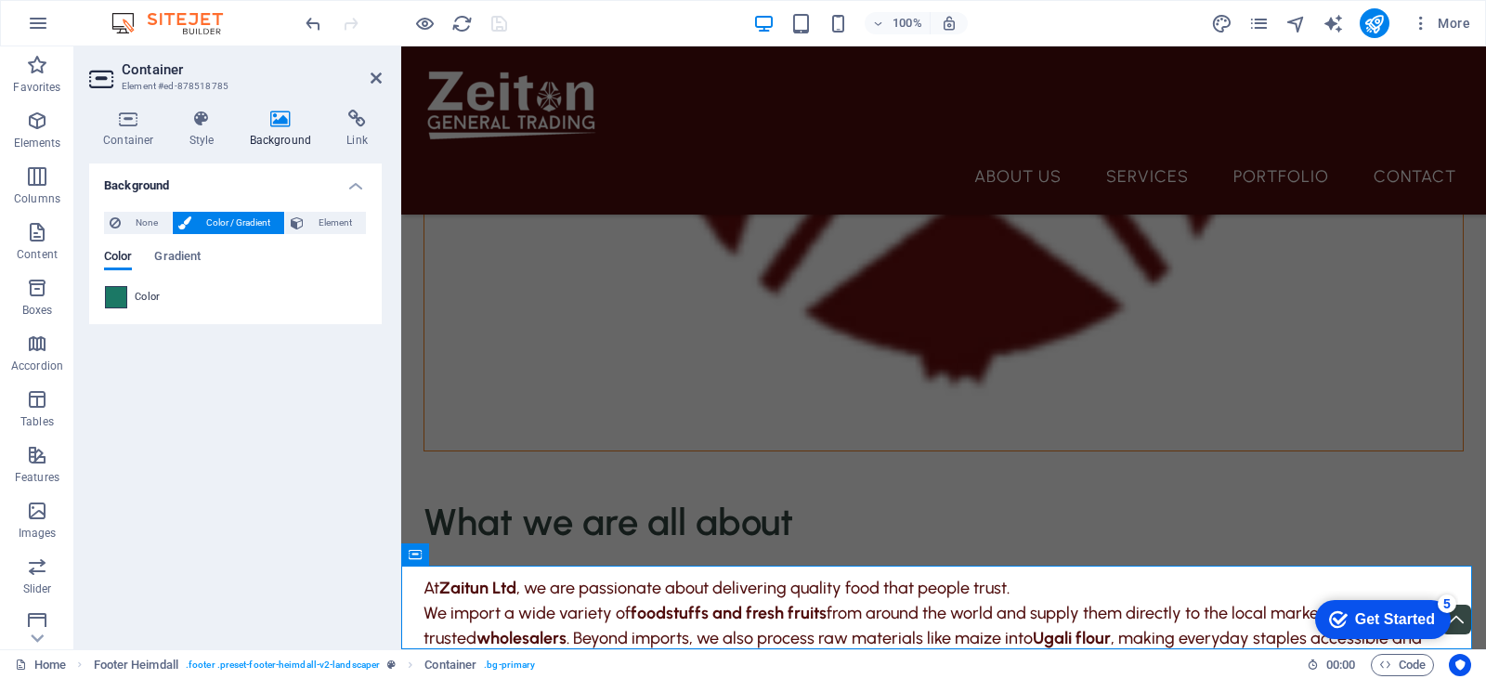
click at [125, 295] on span at bounding box center [116, 297] width 20 height 20
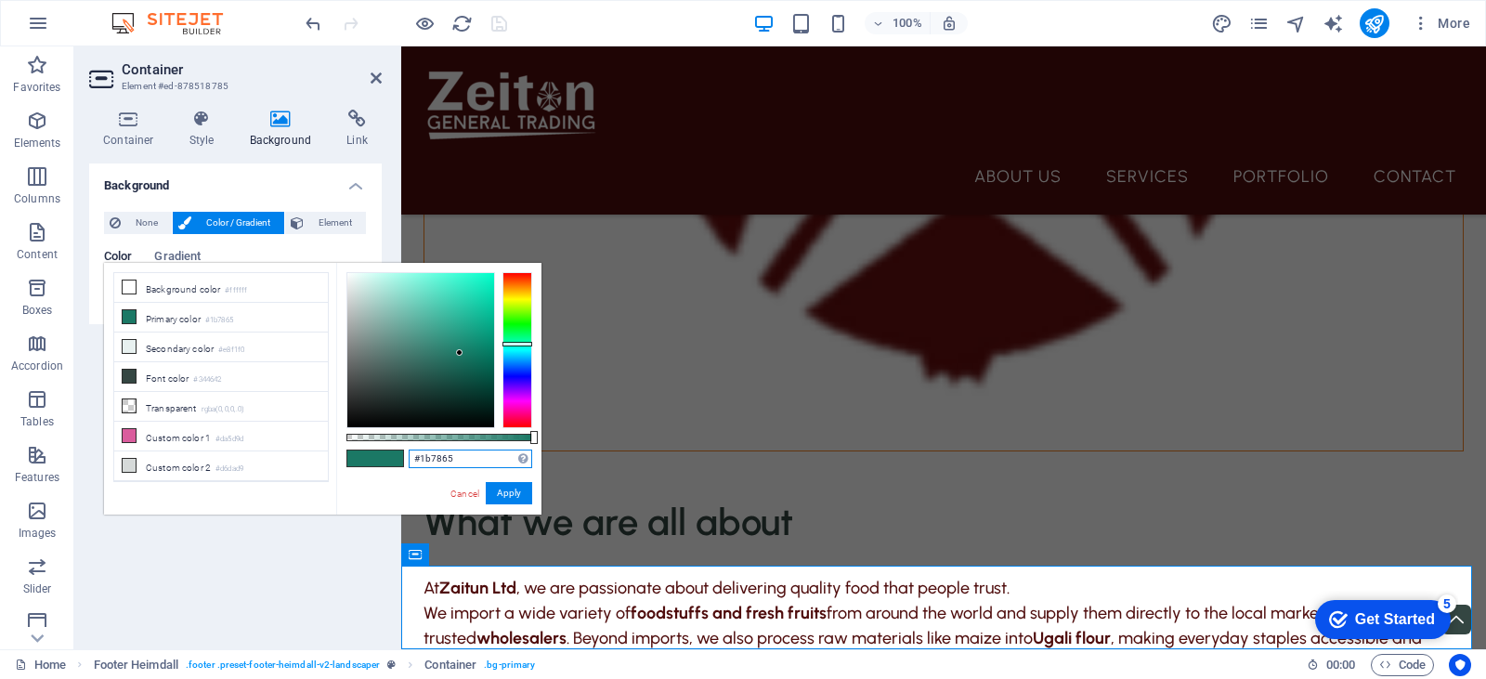
click at [437, 460] on input "#1b7865" at bounding box center [471, 458] width 124 height 19
paste input "4f0d0d"
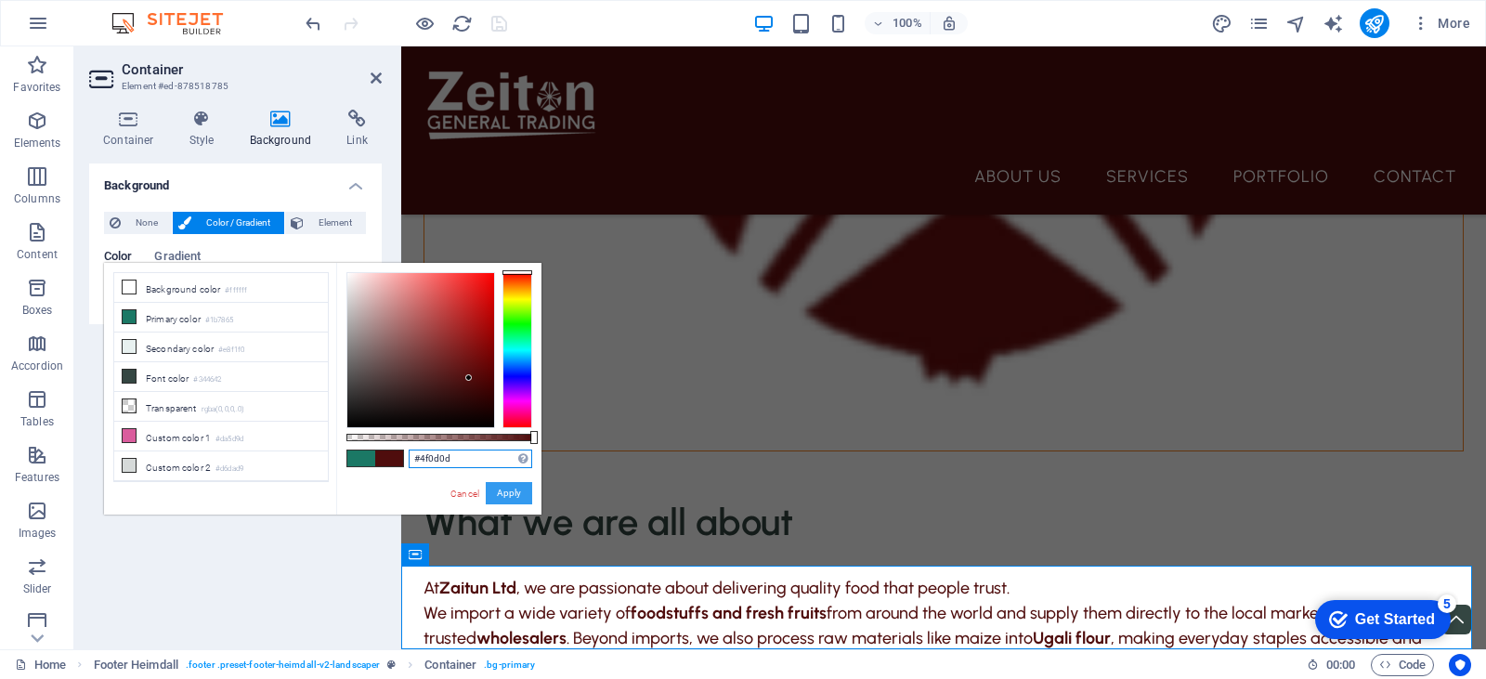
type input "#4f0d0d"
drag, startPoint x: 518, startPoint y: 498, endPoint x: 116, endPoint y: 451, distance: 404.8
click at [518, 498] on button "Apply" at bounding box center [509, 493] width 46 height 22
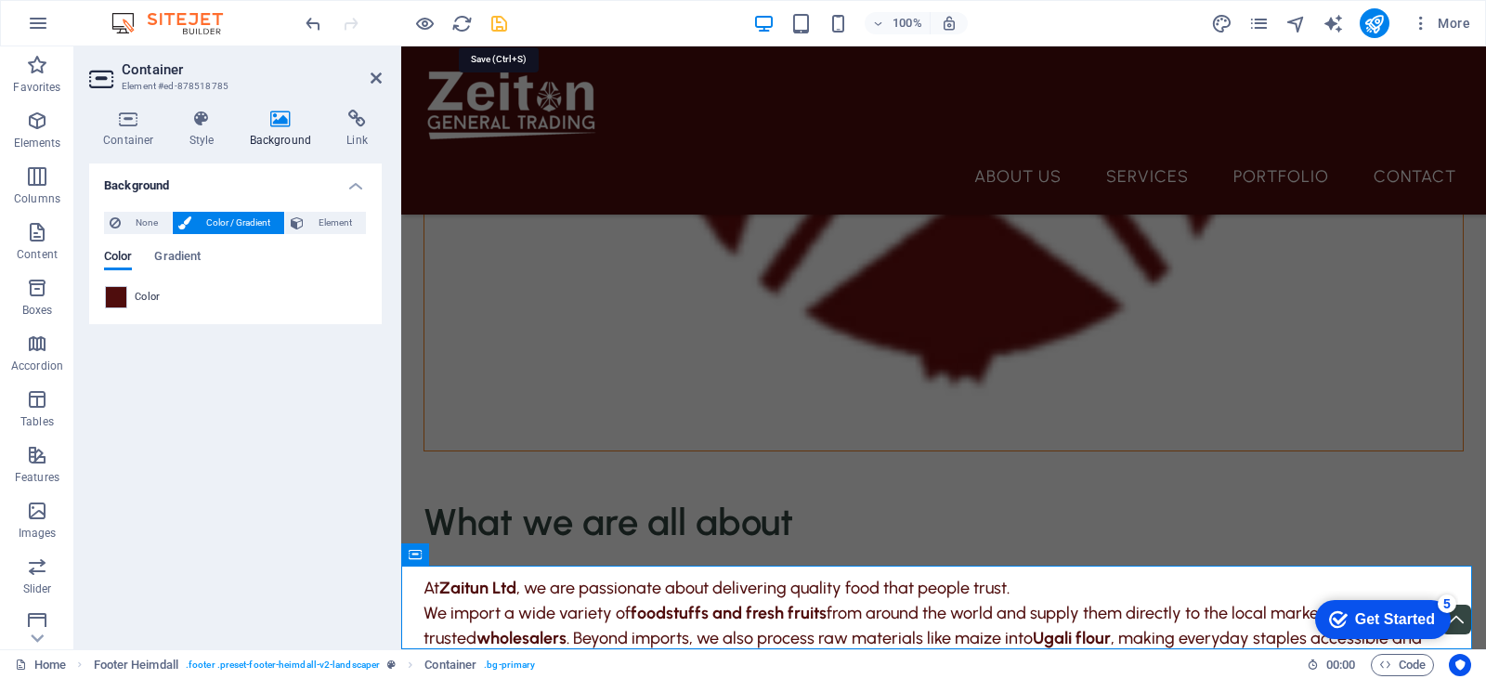
click at [492, 16] on icon "save" at bounding box center [498, 23] width 21 height 21
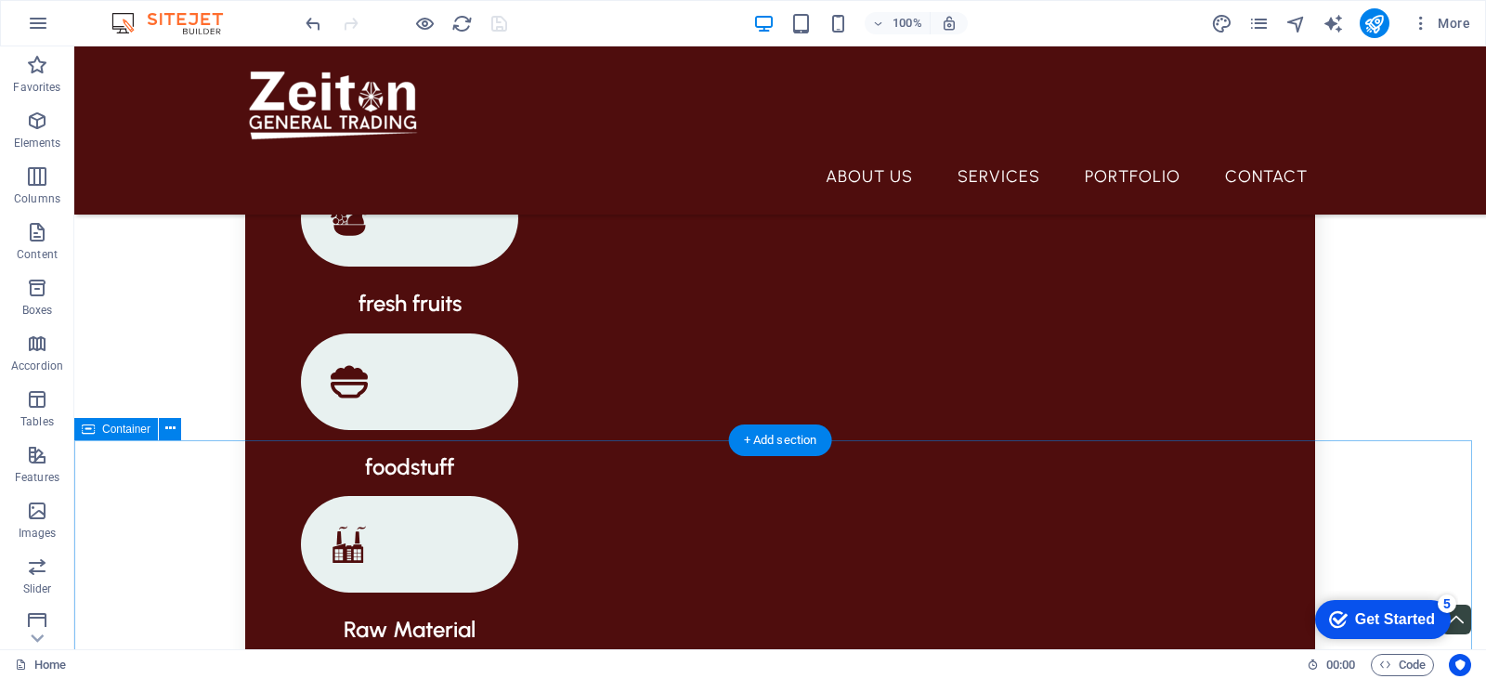
scroll to position [1755, 0]
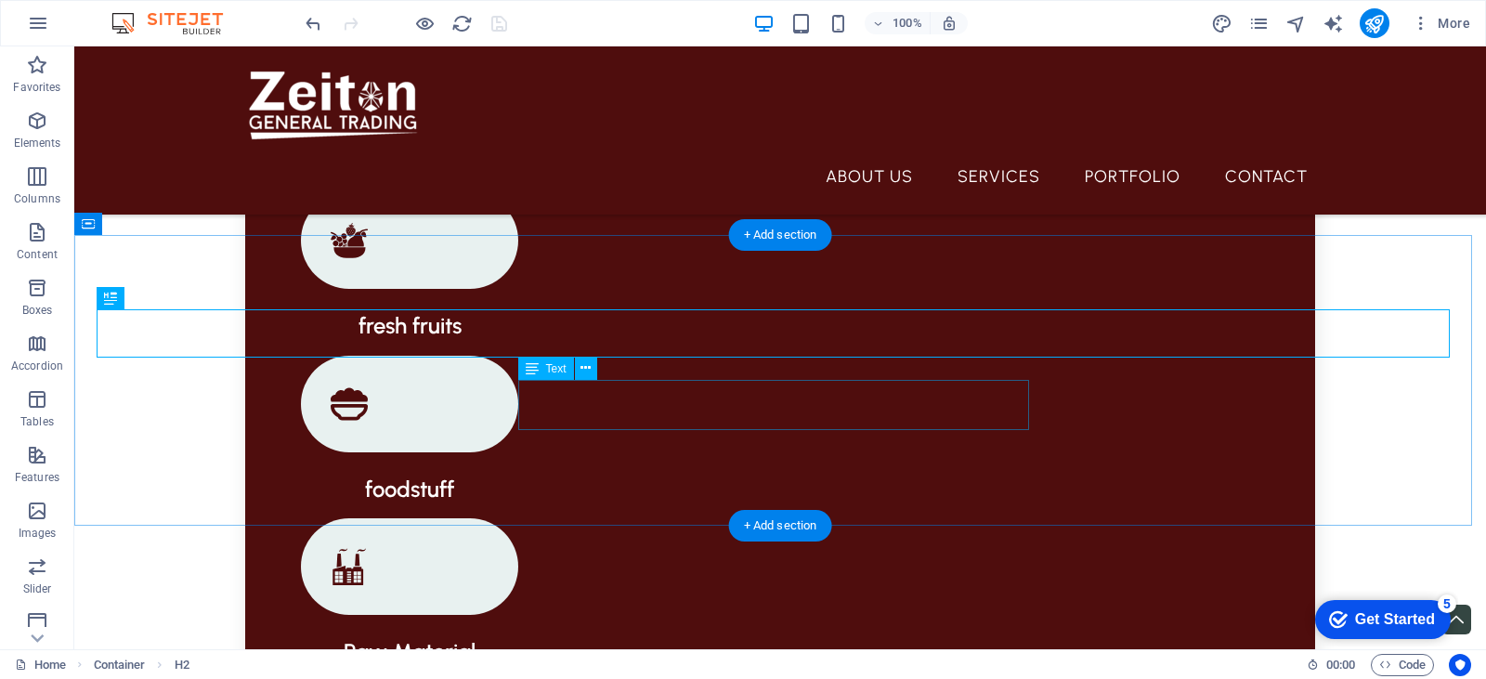
scroll to position [1848, 0]
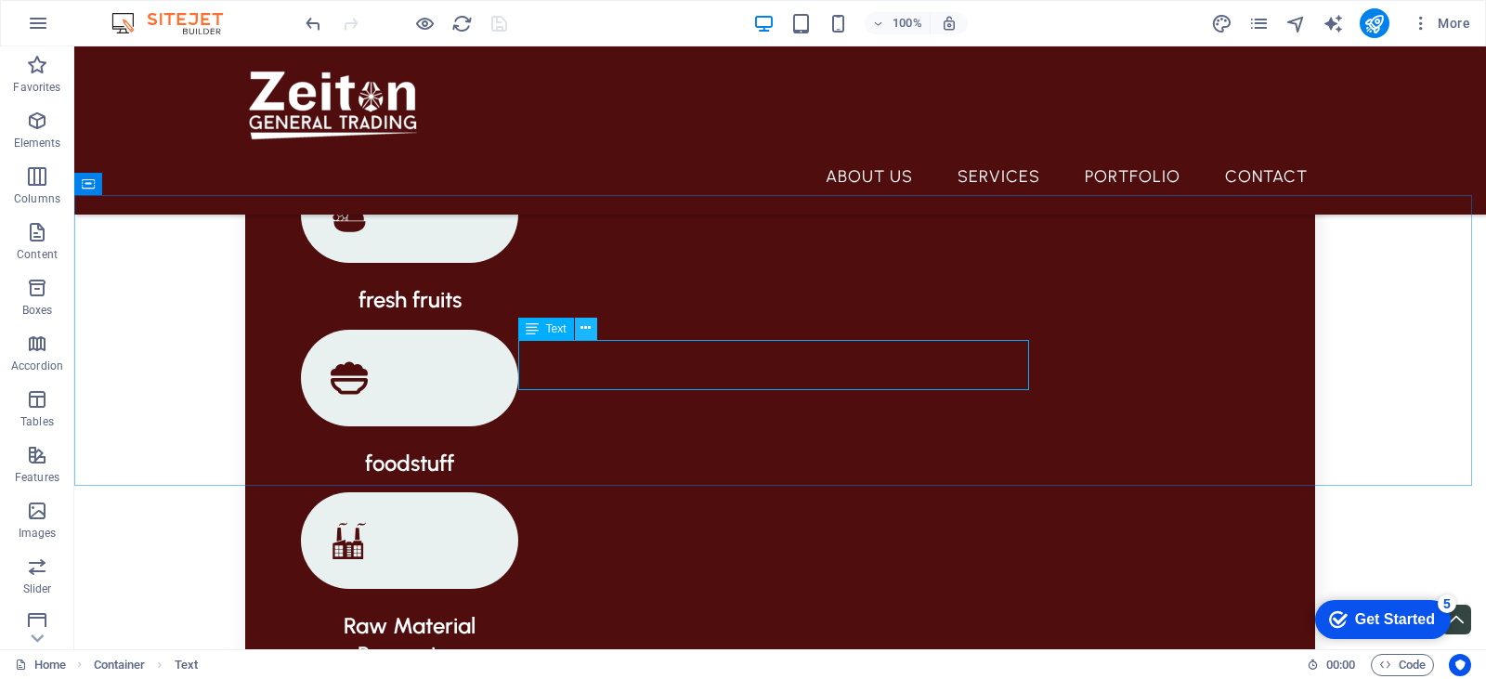
click at [593, 331] on button at bounding box center [586, 329] width 22 height 22
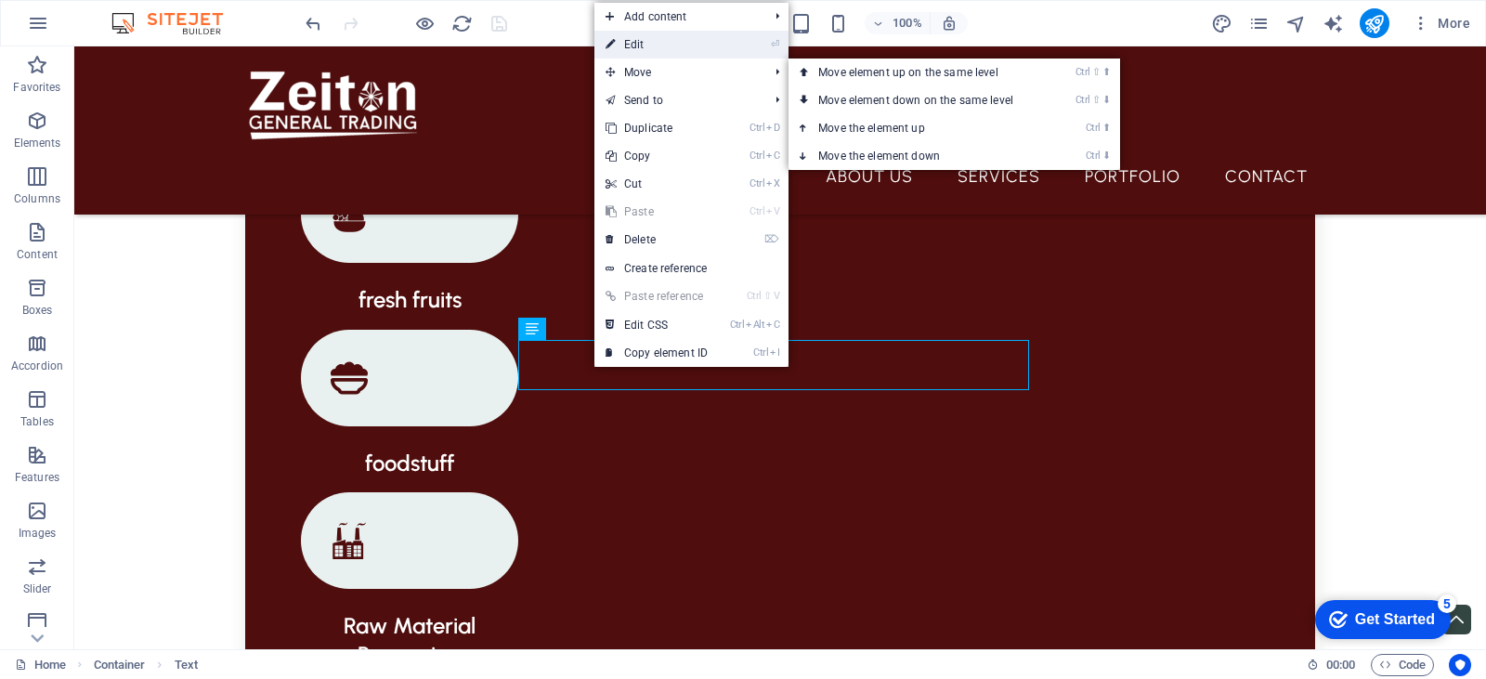
click at [678, 58] on link "⏎ Edit" at bounding box center [656, 45] width 124 height 28
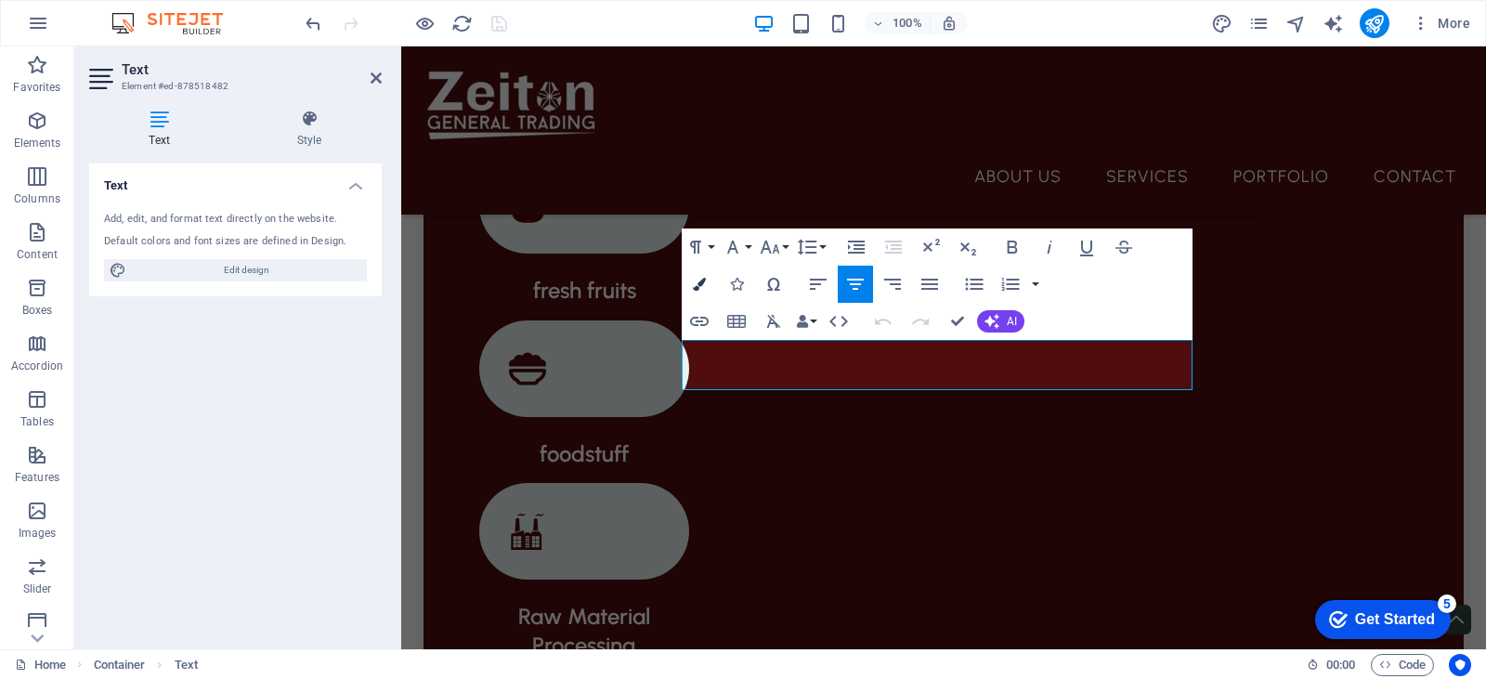
click at [704, 283] on icon "button" at bounding box center [699, 284] width 13 height 13
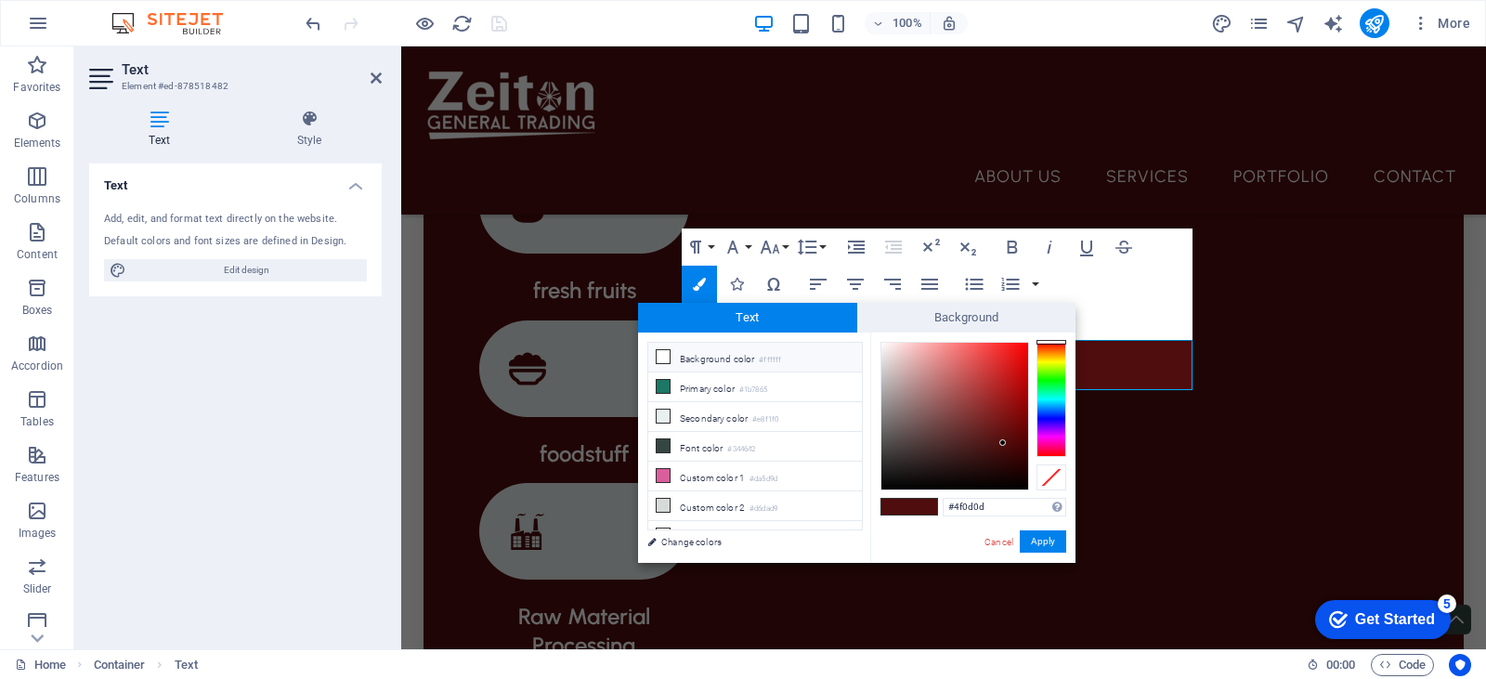
click at [719, 353] on li "Background color #ffffff" at bounding box center [755, 358] width 214 height 30
type input "#ffffff"
click at [1056, 549] on button "Apply" at bounding box center [1043, 541] width 46 height 22
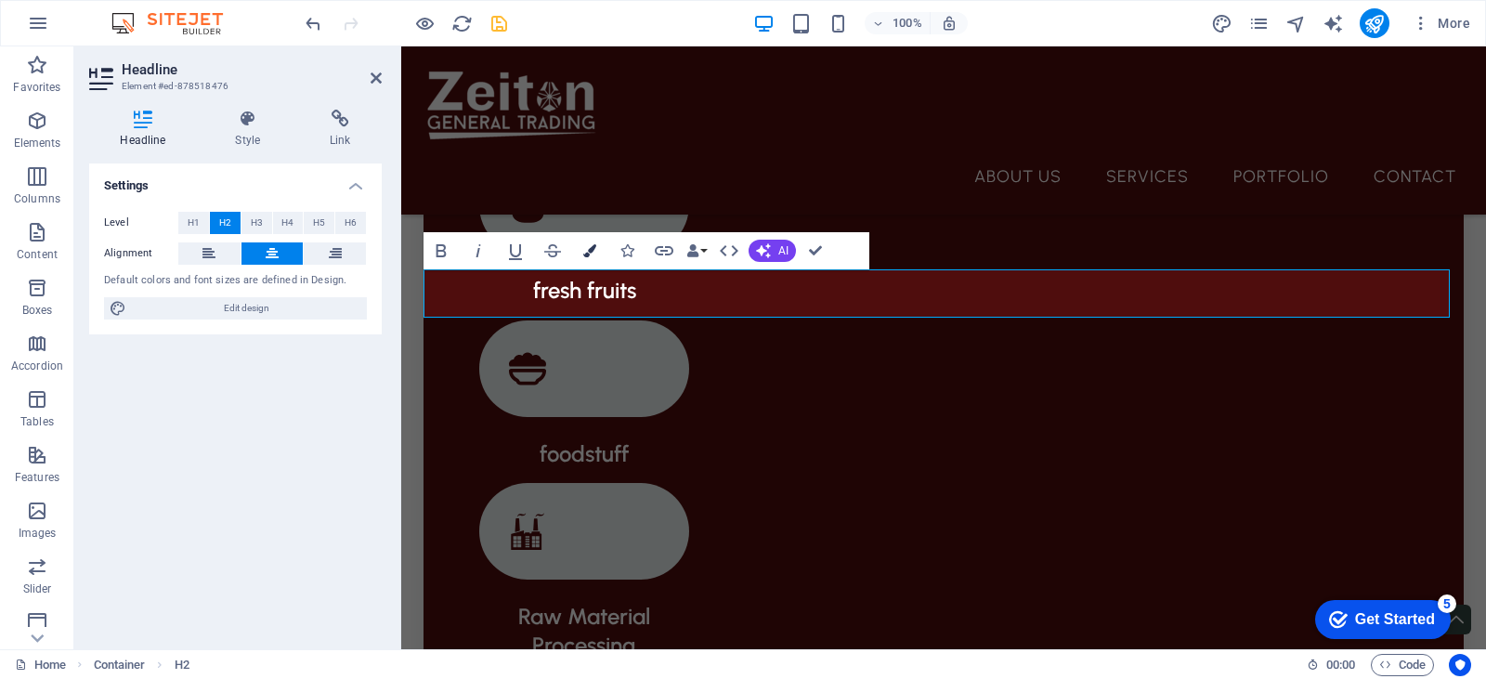
click at [585, 249] on icon "button" at bounding box center [589, 250] width 13 height 13
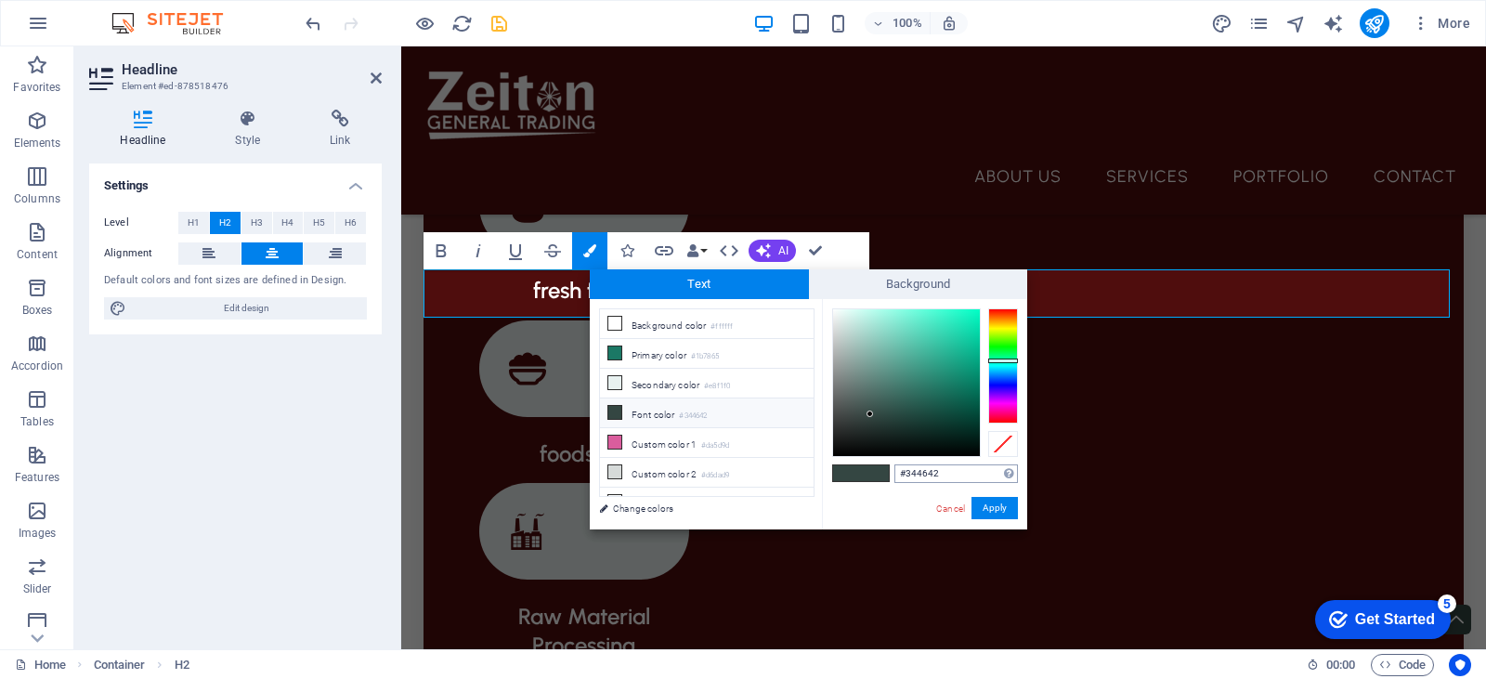
click at [926, 477] on input "#344642" at bounding box center [956, 473] width 124 height 19
type input "#4f0d0d"
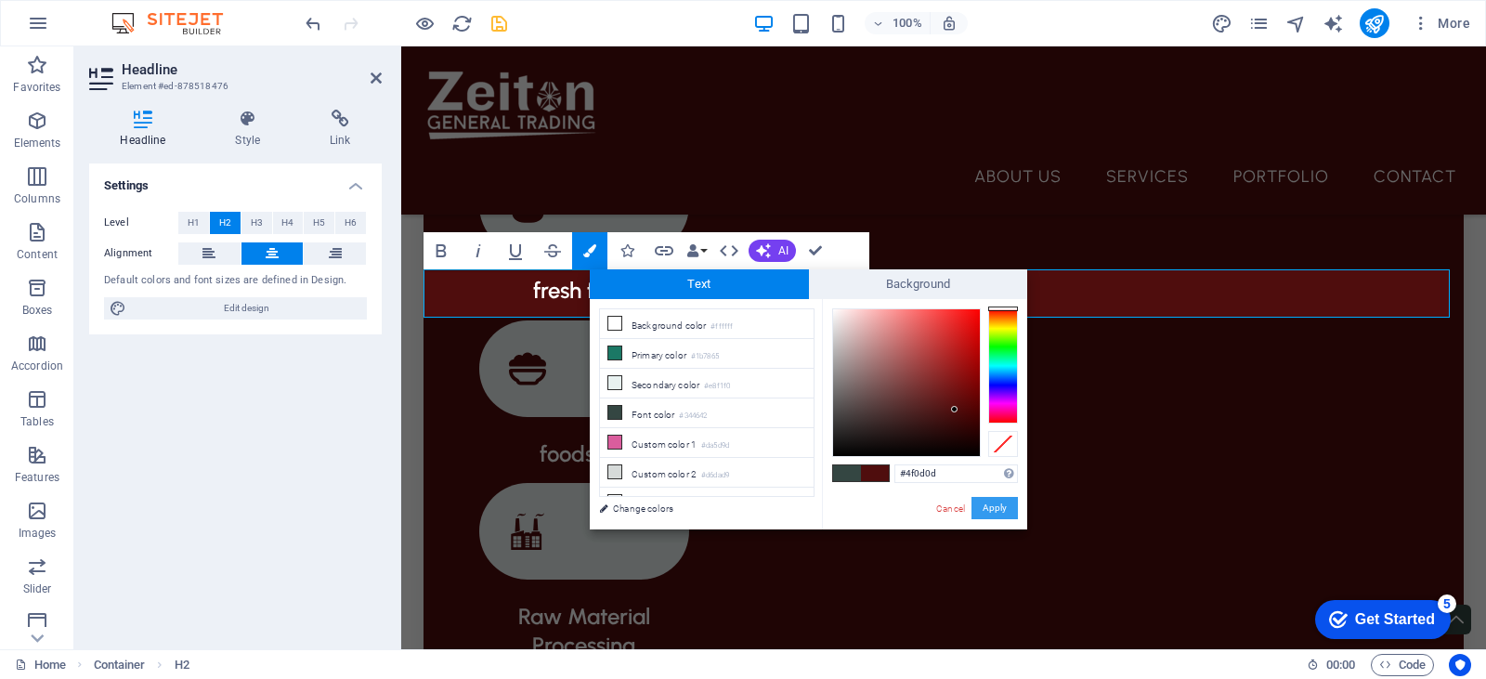
drag, startPoint x: 1006, startPoint y: 506, endPoint x: 602, endPoint y: 423, distance: 412.3
click at [1006, 506] on button "Apply" at bounding box center [994, 508] width 46 height 22
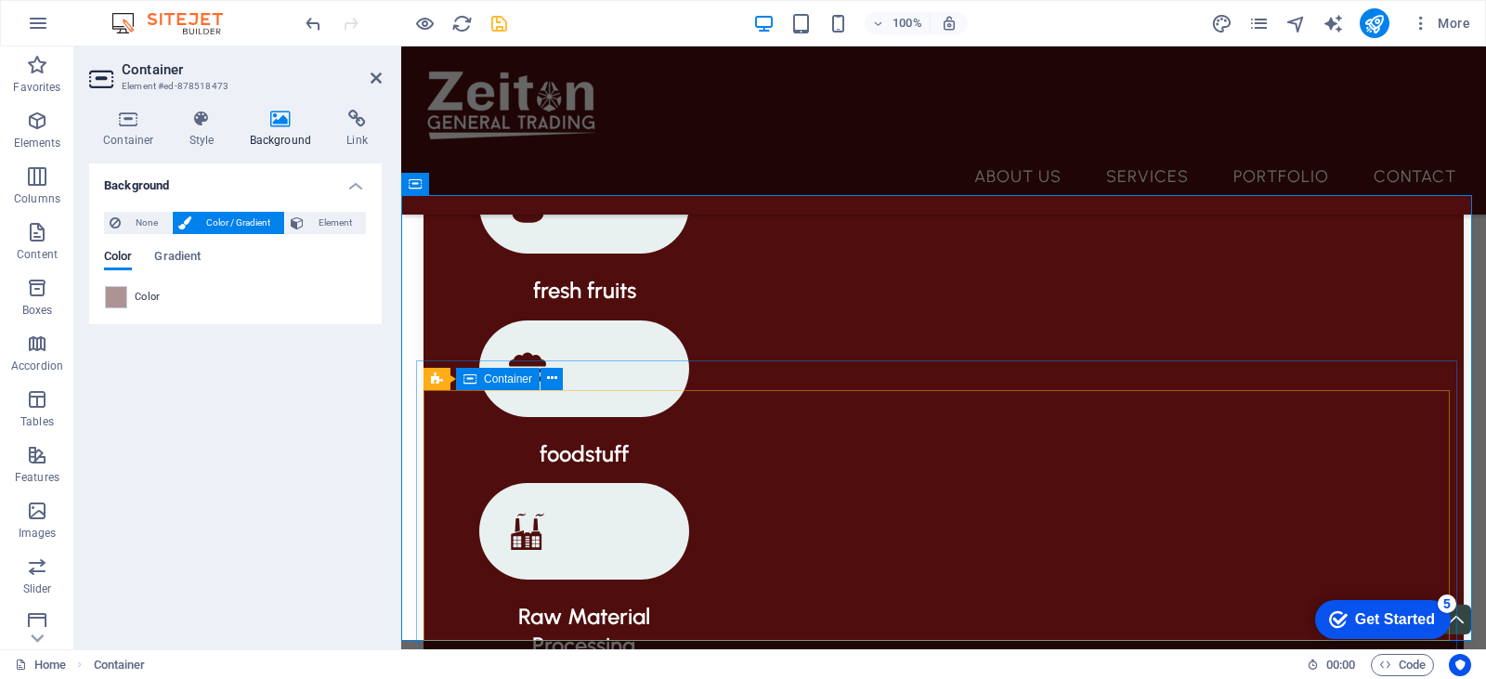
scroll to position [1921, 0]
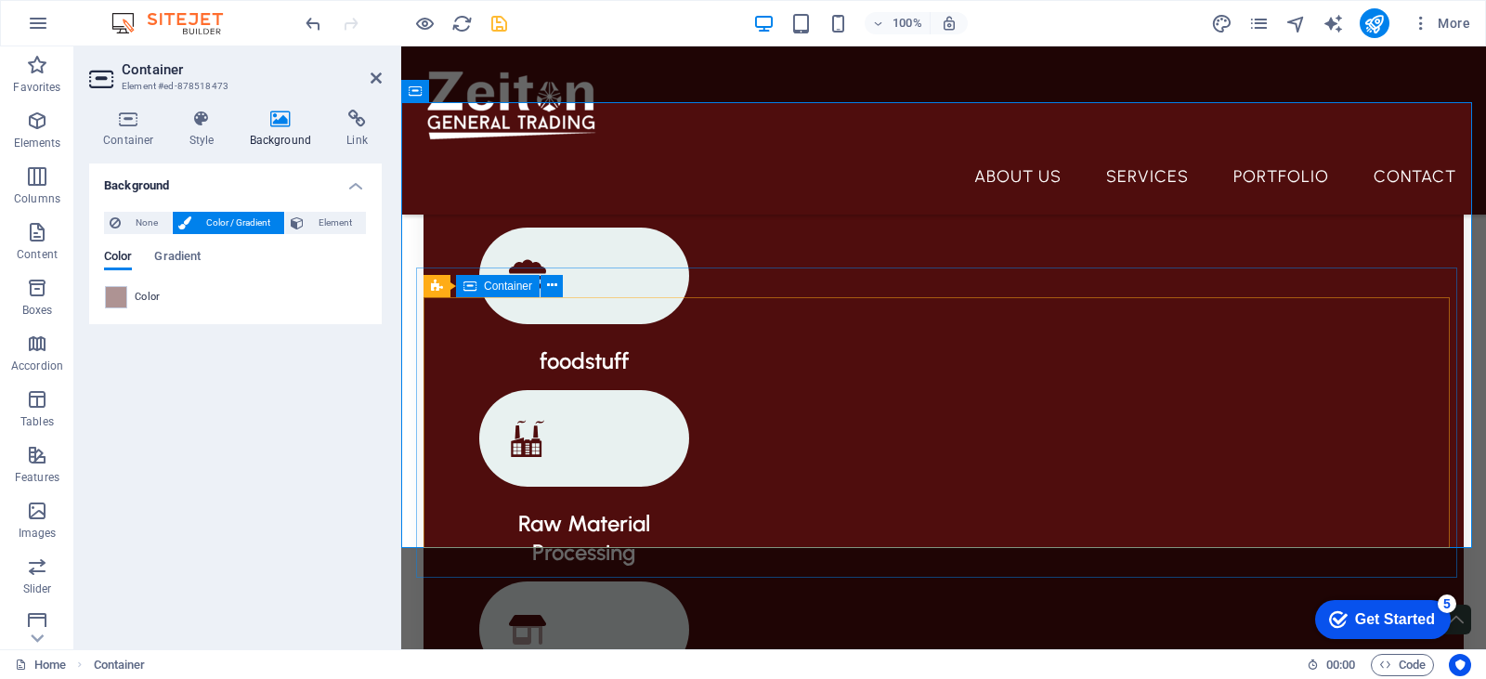
click at [554, 284] on icon at bounding box center [552, 286] width 10 height 20
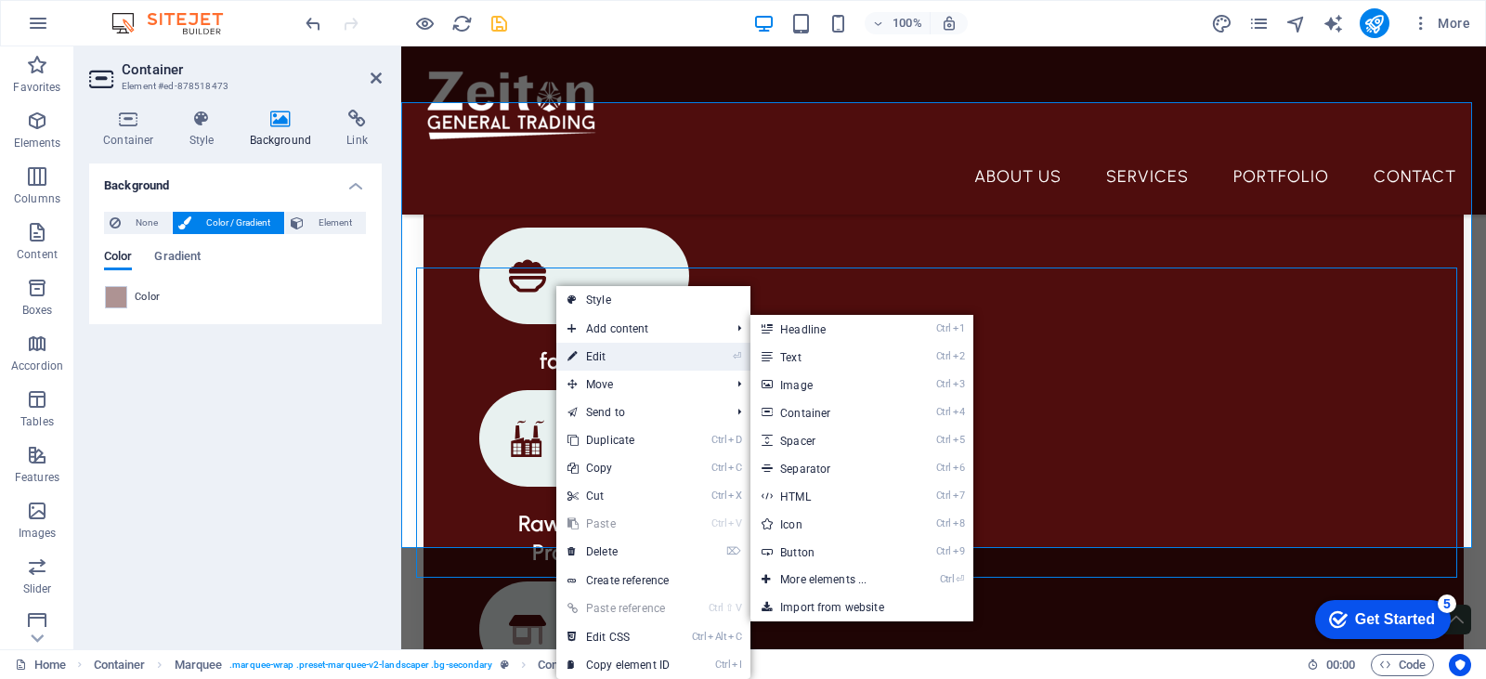
click at [607, 350] on link "⏎ Edit" at bounding box center [618, 357] width 124 height 28
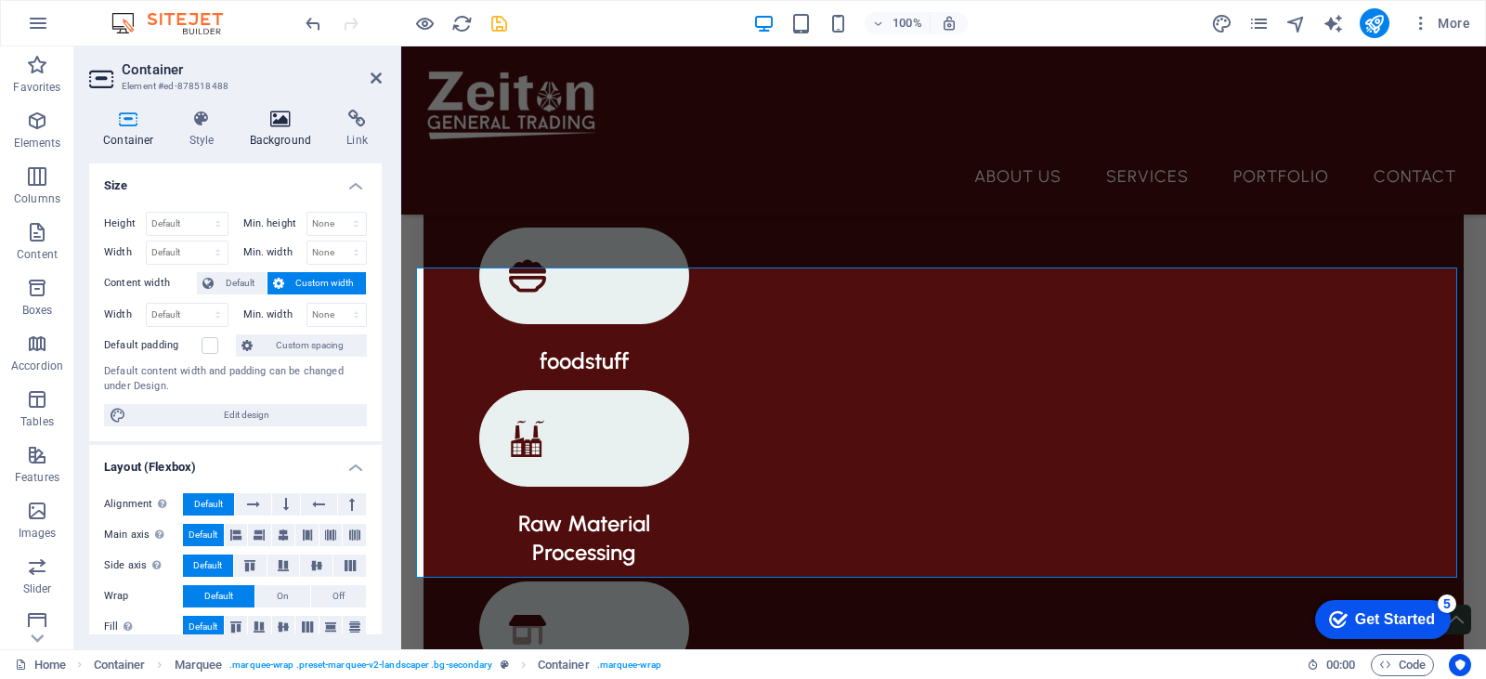
click at [294, 118] on icon at bounding box center [281, 119] width 90 height 19
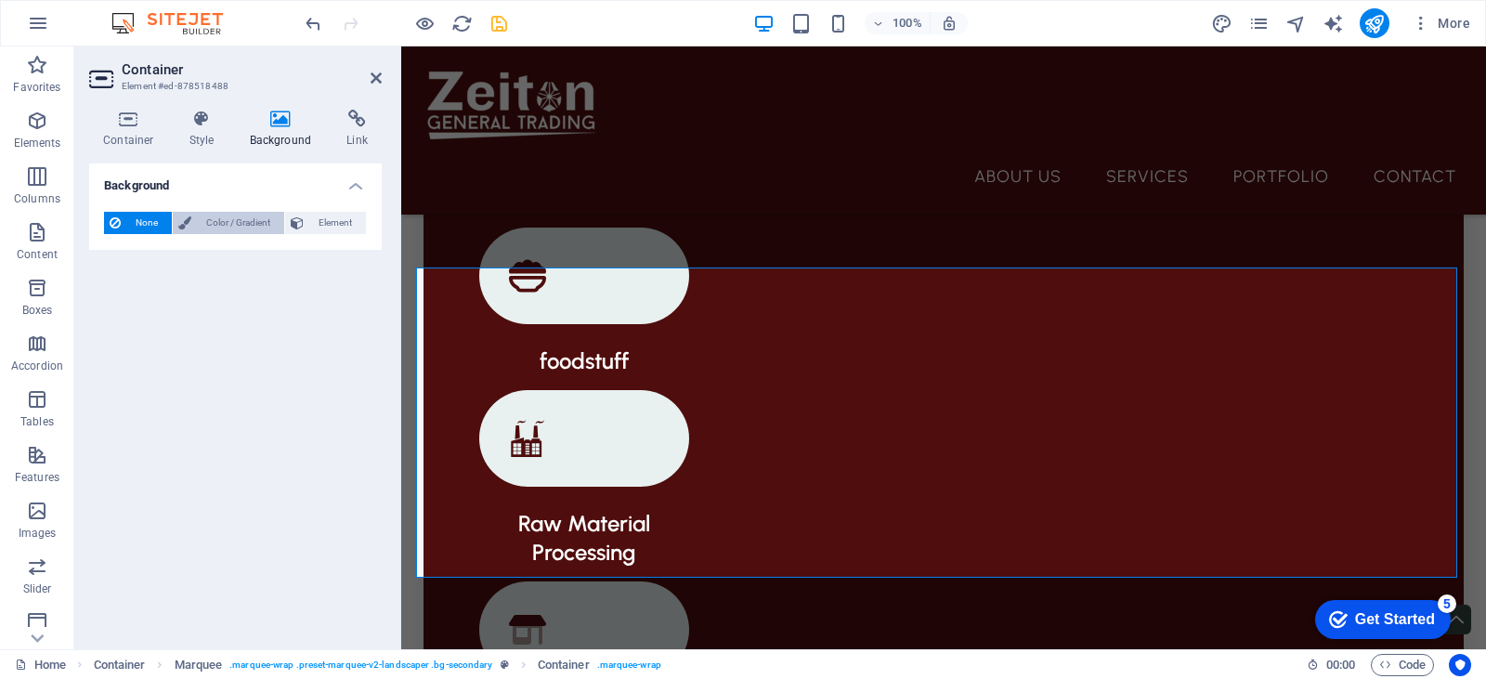
click at [238, 223] on span "Color / Gradient" at bounding box center [238, 223] width 82 height 22
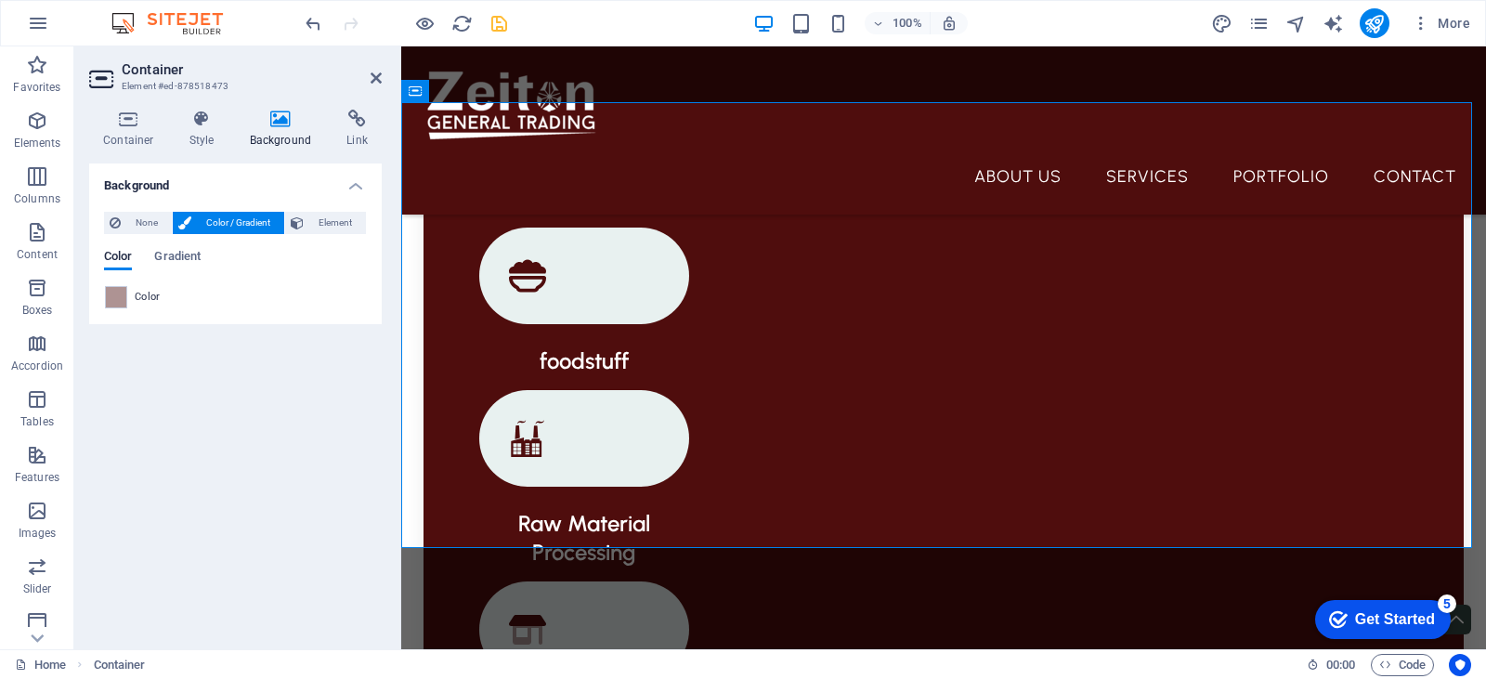
click at [367, 73] on h2 "Container" at bounding box center [252, 69] width 260 height 17
click at [377, 74] on icon at bounding box center [376, 78] width 11 height 15
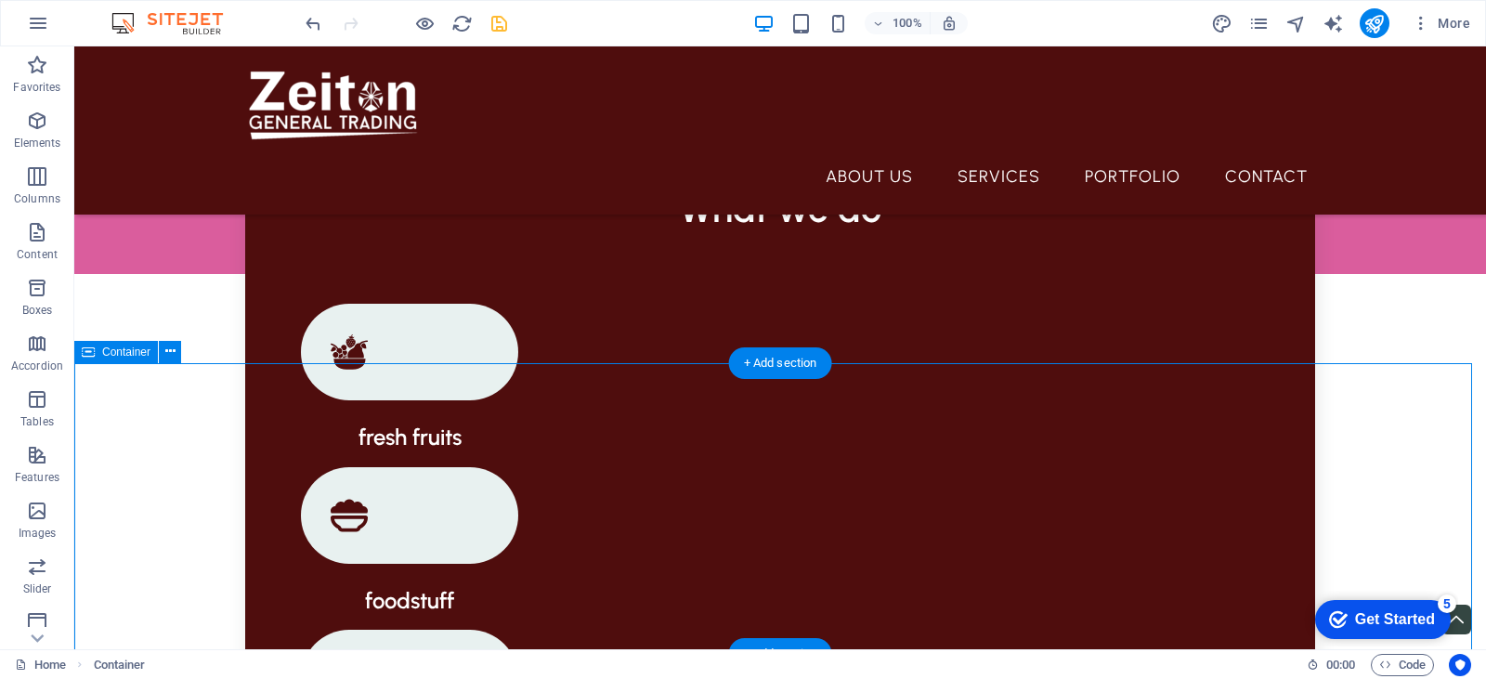
scroll to position [1662, 0]
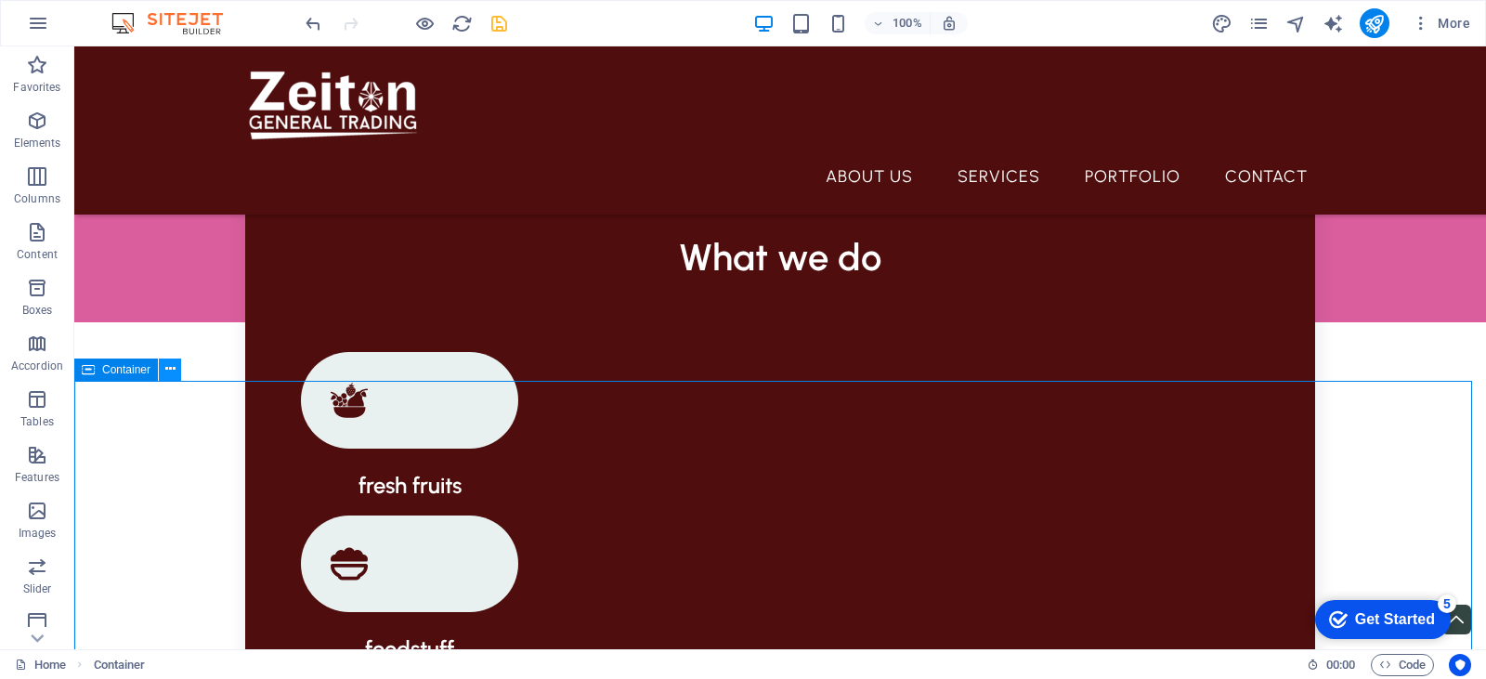
click at [174, 371] on icon at bounding box center [170, 369] width 10 height 20
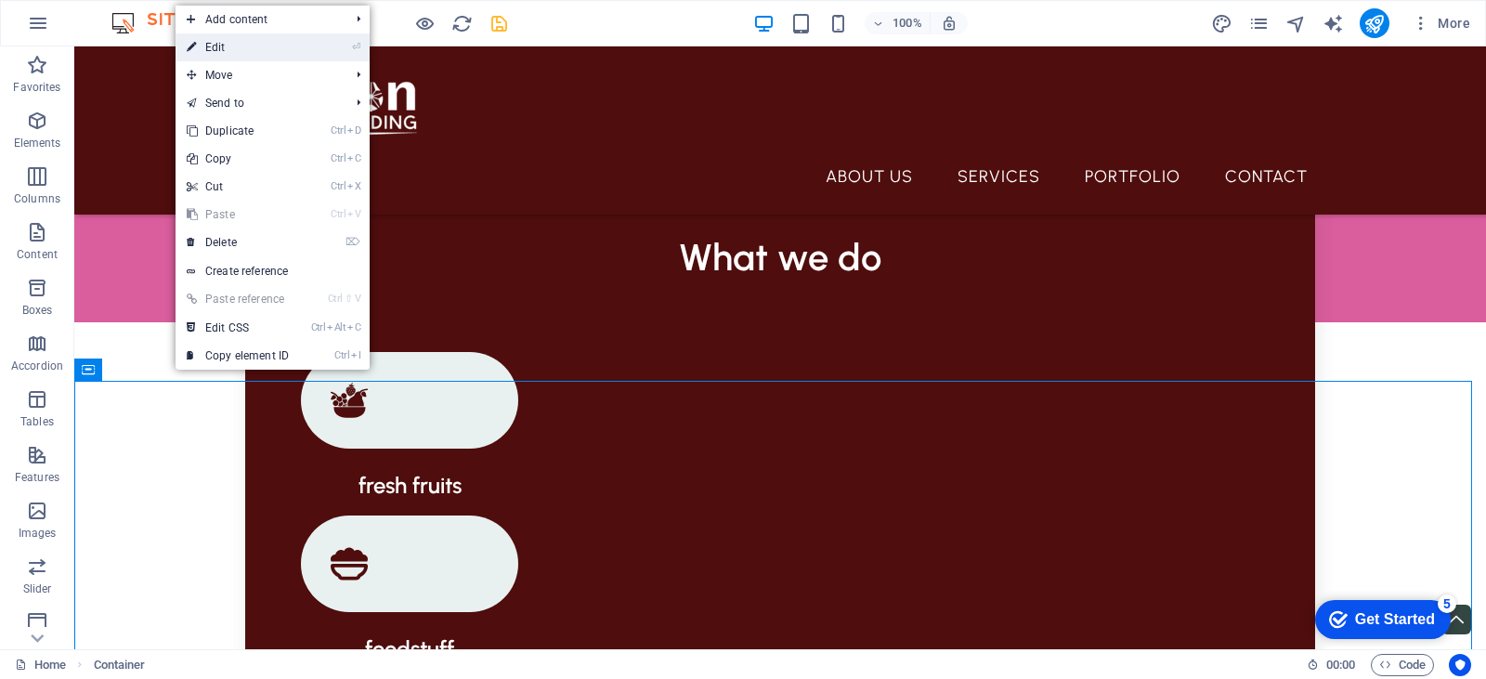
click at [286, 39] on link "⏎ Edit" at bounding box center [238, 47] width 124 height 28
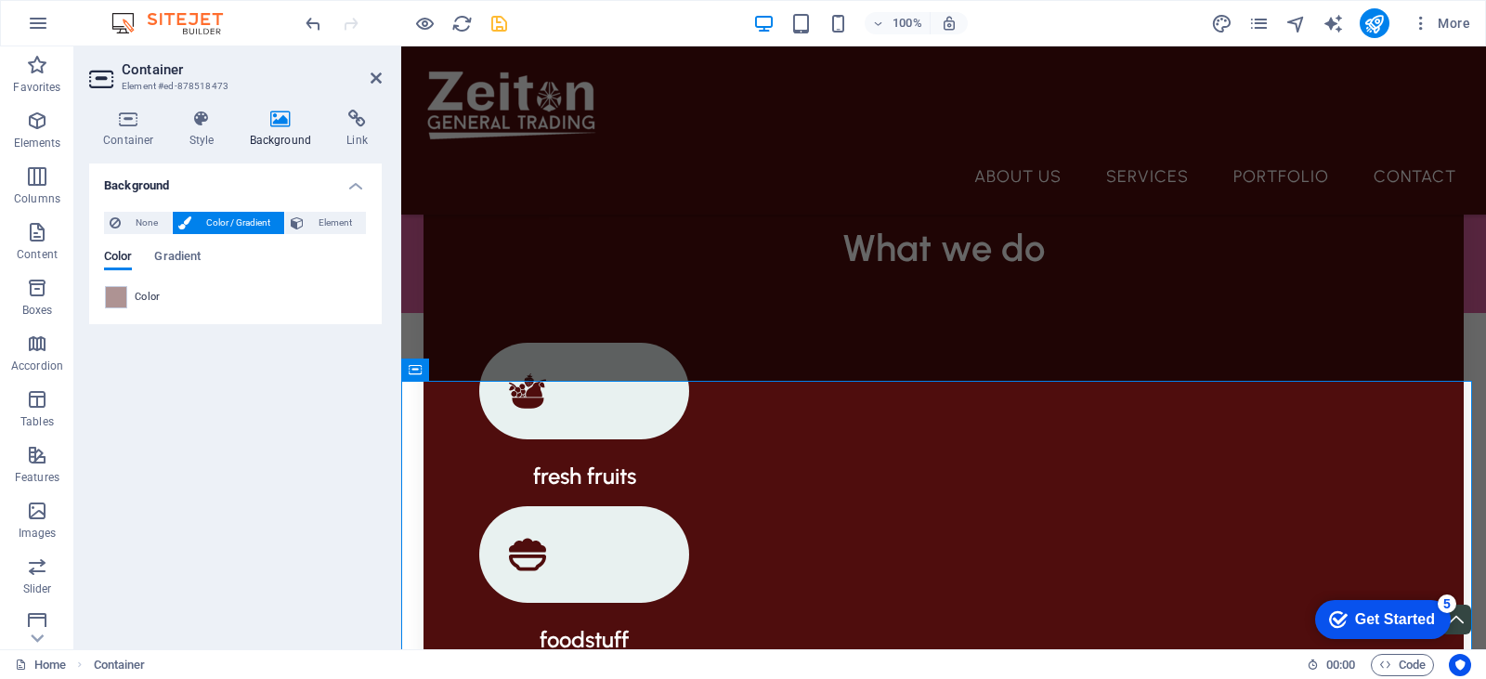
click at [103, 303] on div "None Color / Gradient Element Stretch background to full-width Color overlay Pl…" at bounding box center [235, 260] width 293 height 127
click at [121, 301] on span at bounding box center [116, 297] width 20 height 20
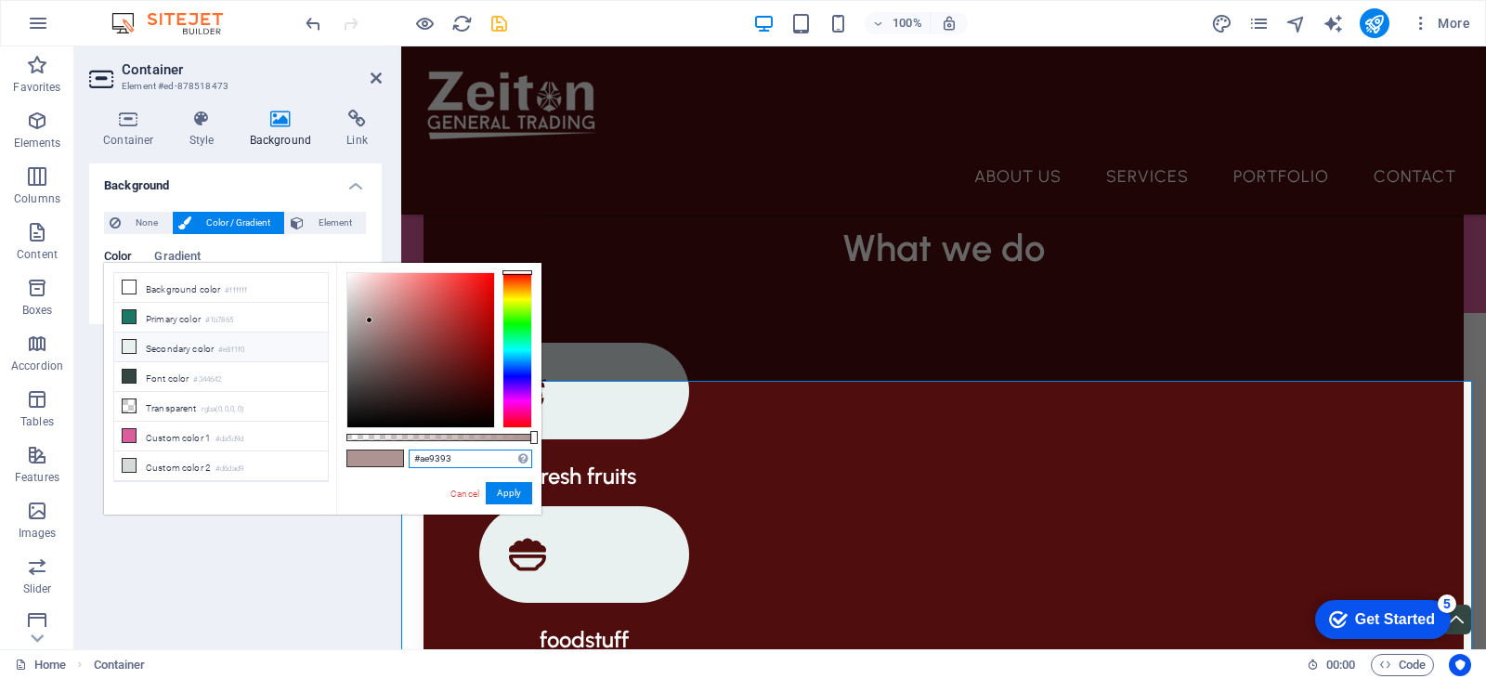
click at [420, 465] on input "#ae9393" at bounding box center [471, 458] width 124 height 19
paste input "4f0d0d"
type input "#4f0d0d"
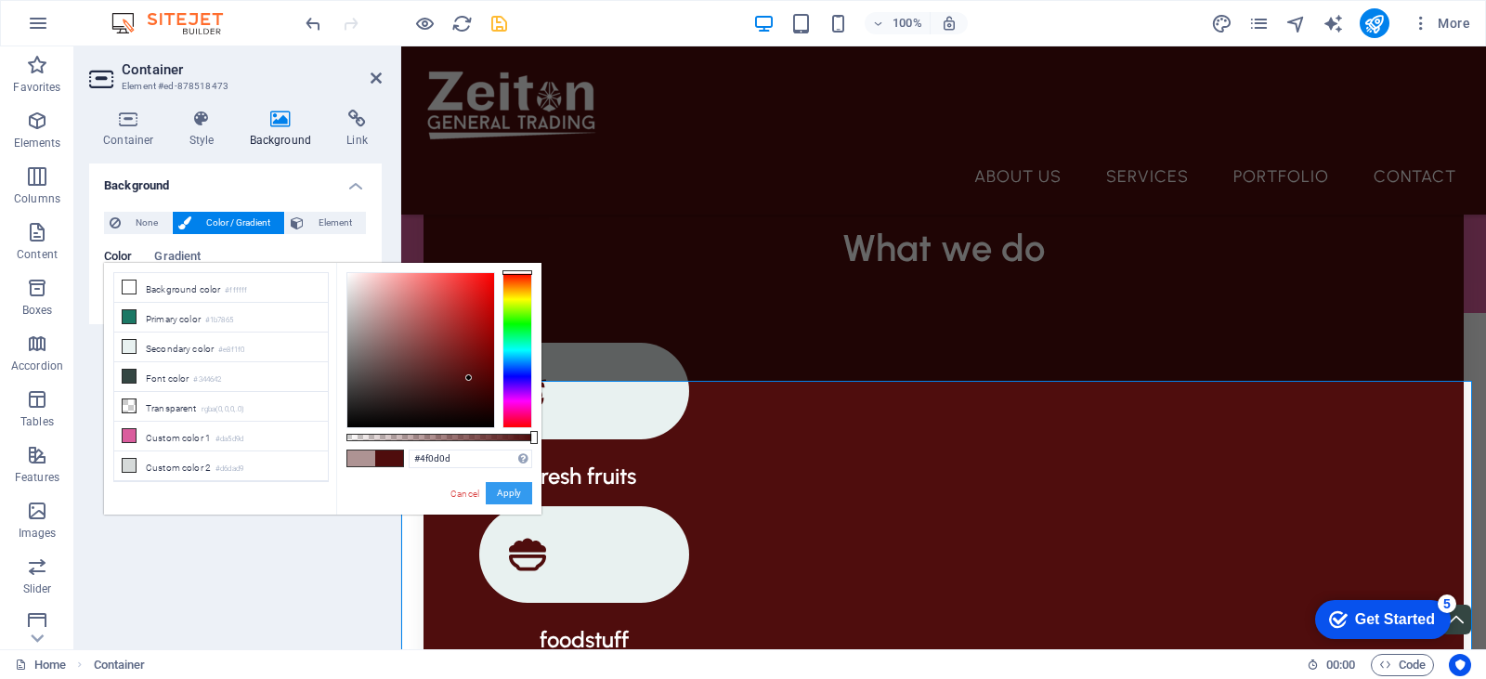
drag, startPoint x: 511, startPoint y: 487, endPoint x: 111, endPoint y: 442, distance: 401.8
click at [511, 487] on button "Apply" at bounding box center [509, 493] width 46 height 22
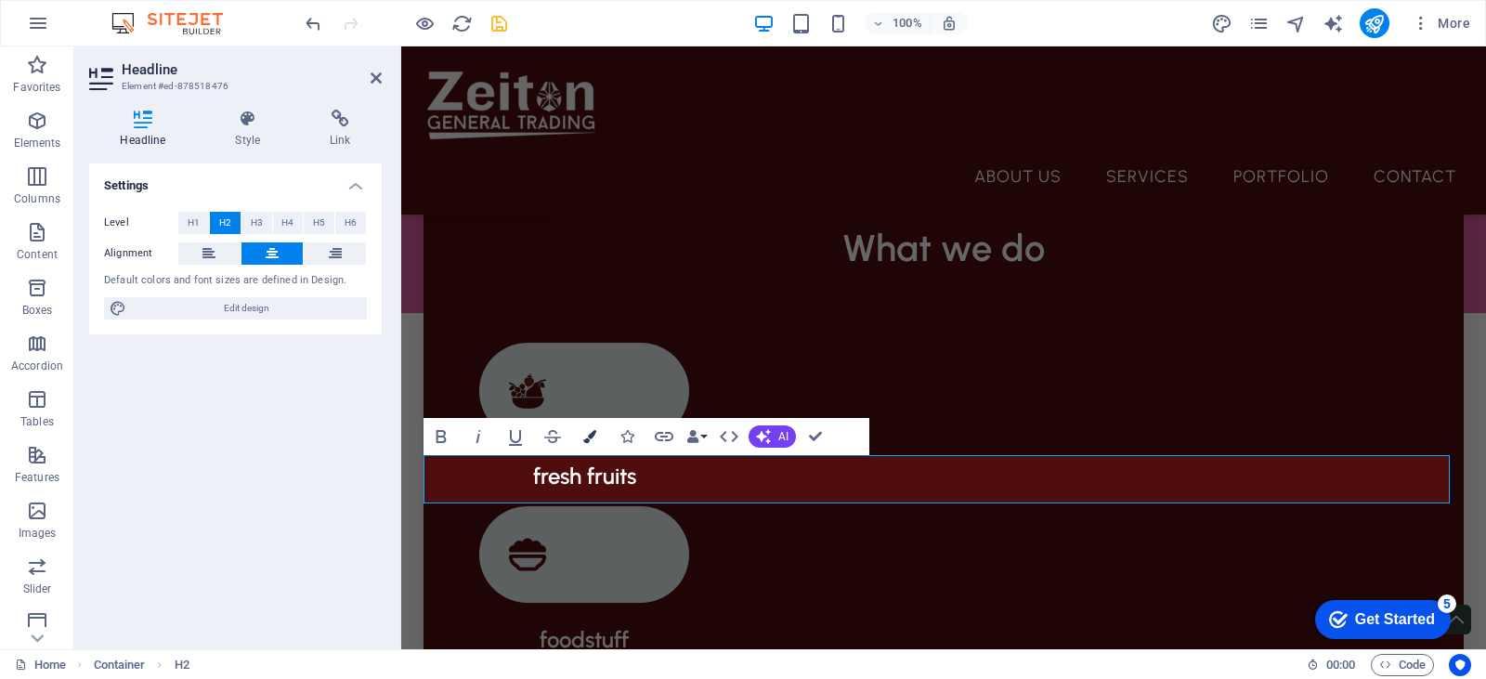
click at [580, 433] on button "Colors" at bounding box center [589, 436] width 35 height 37
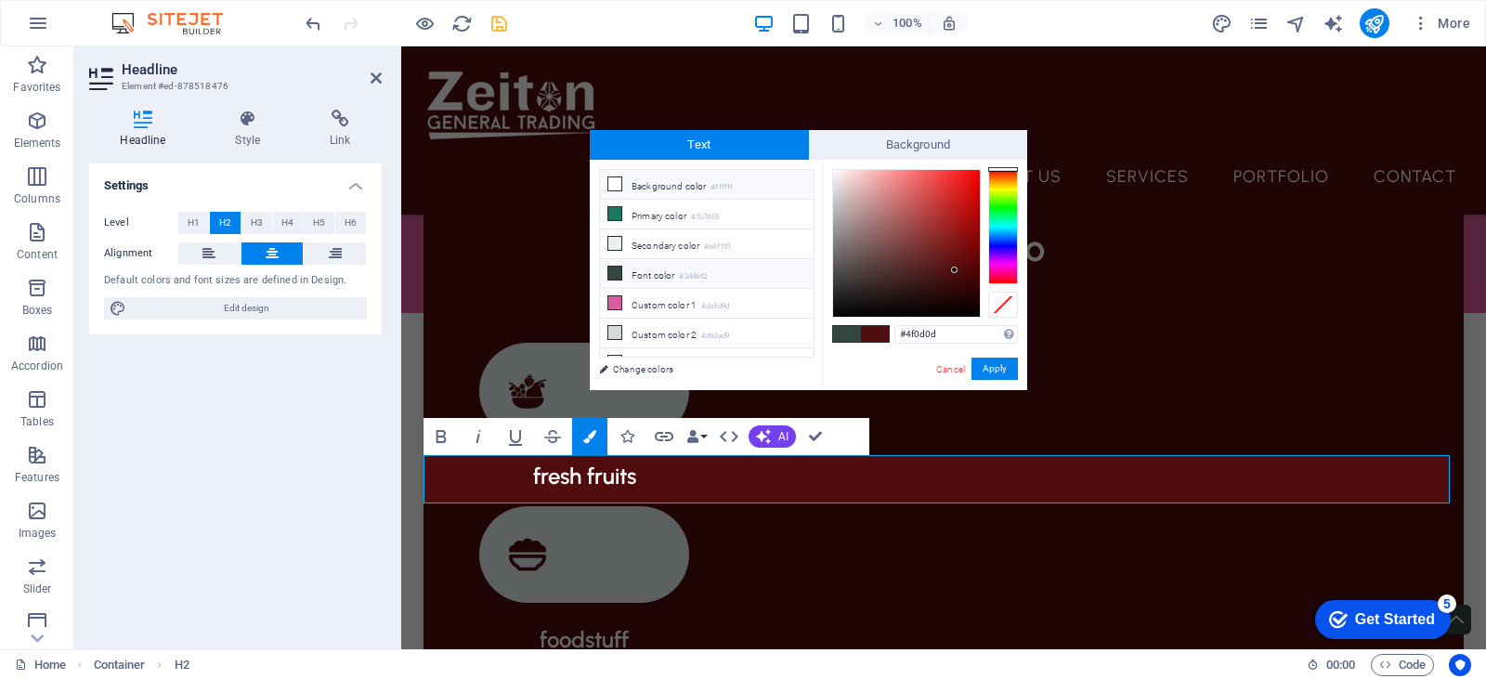
click at [655, 184] on li "Background color #ffffff" at bounding box center [707, 185] width 214 height 30
type input "#ffffff"
click at [998, 370] on button "Apply" at bounding box center [994, 369] width 46 height 22
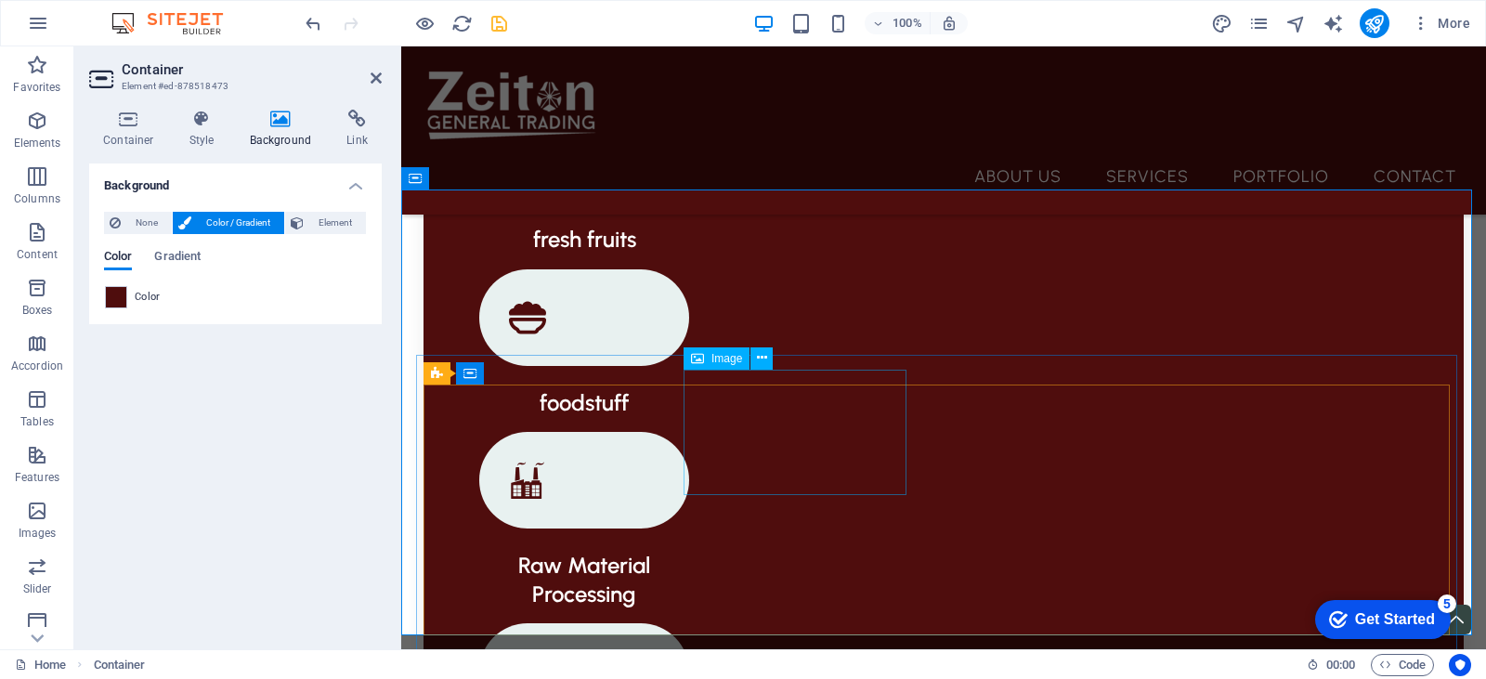
scroll to position [1921, 0]
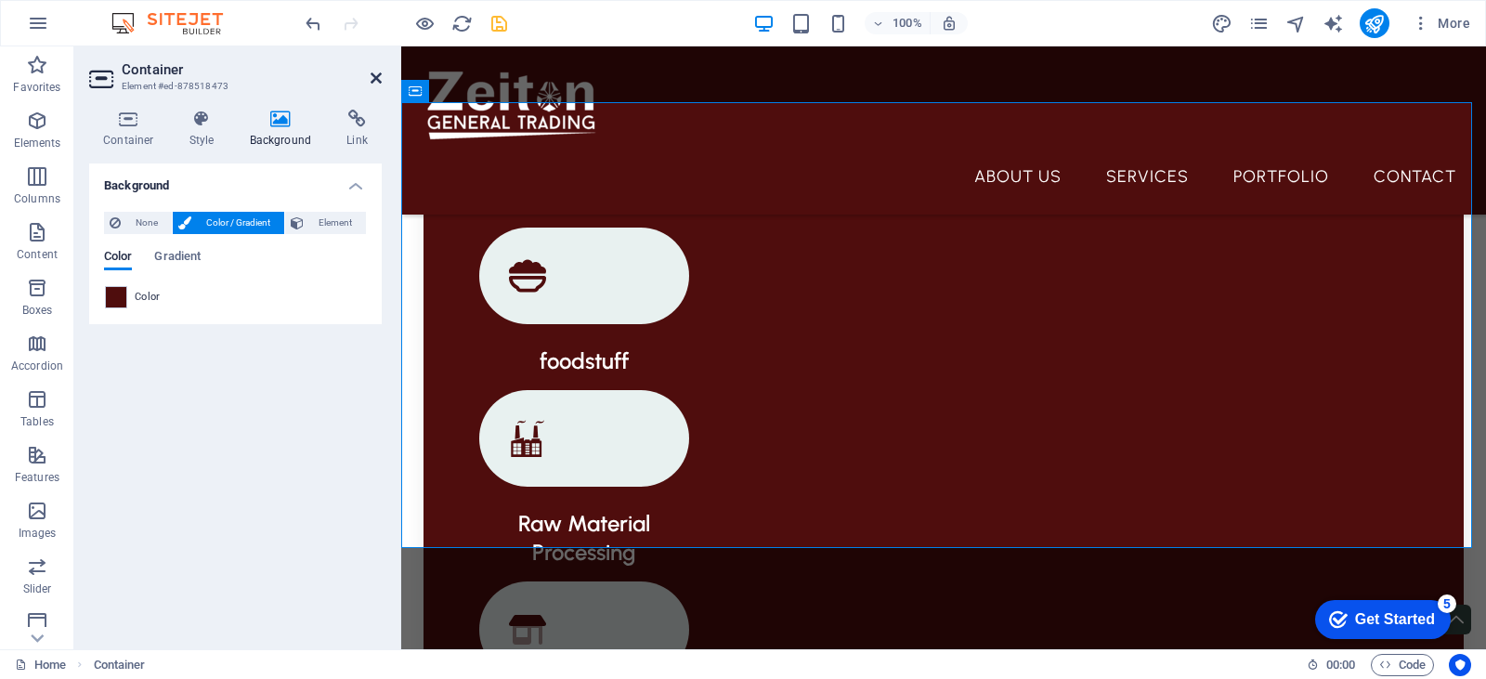
click at [372, 76] on icon at bounding box center [376, 78] width 11 height 15
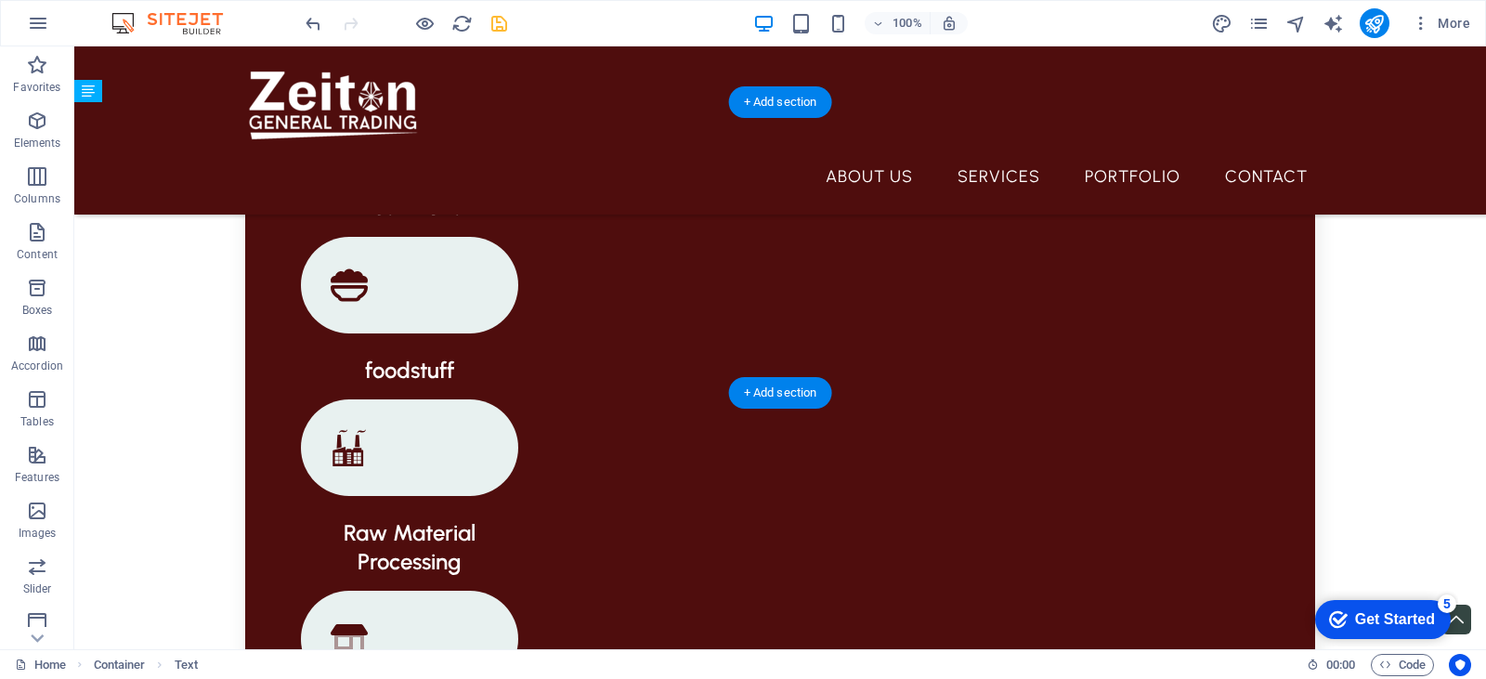
drag, startPoint x: 878, startPoint y: 252, endPoint x: 878, endPoint y: 232, distance: 19.5
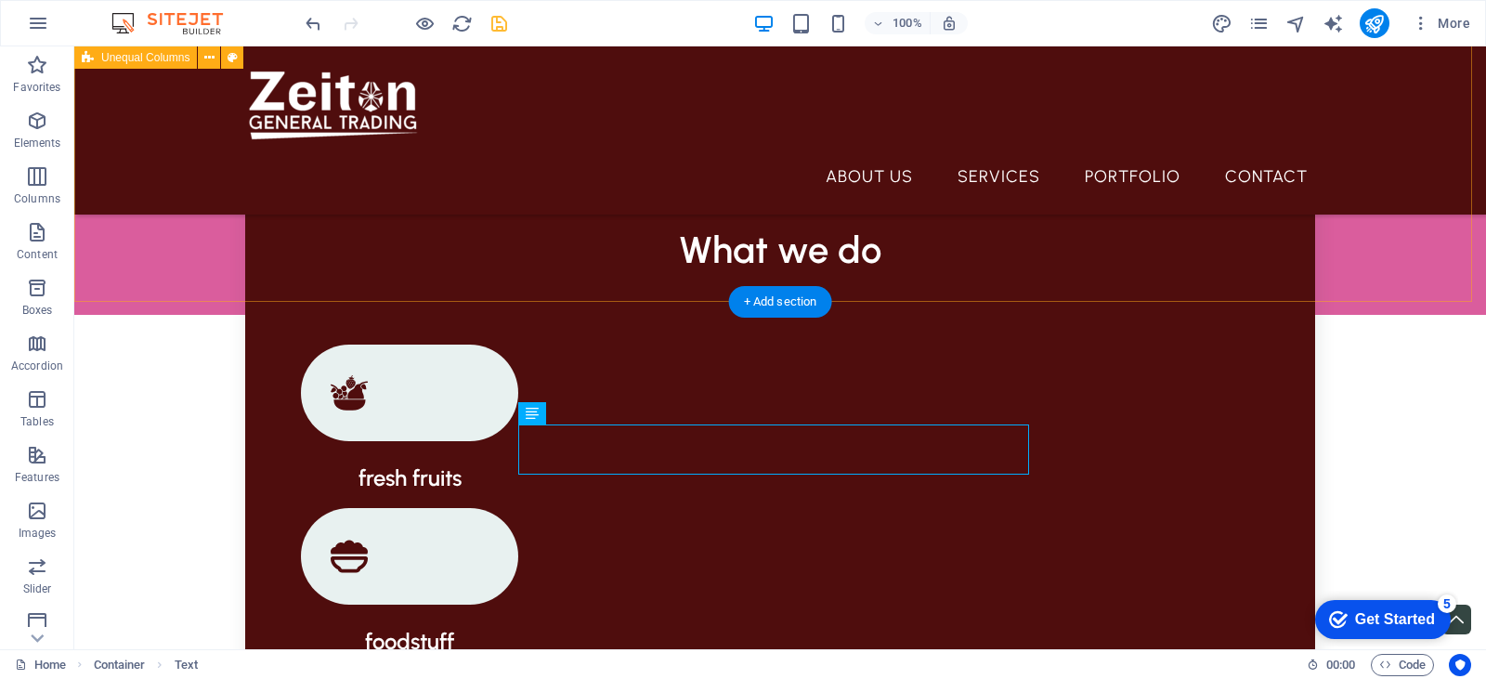
scroll to position [1662, 0]
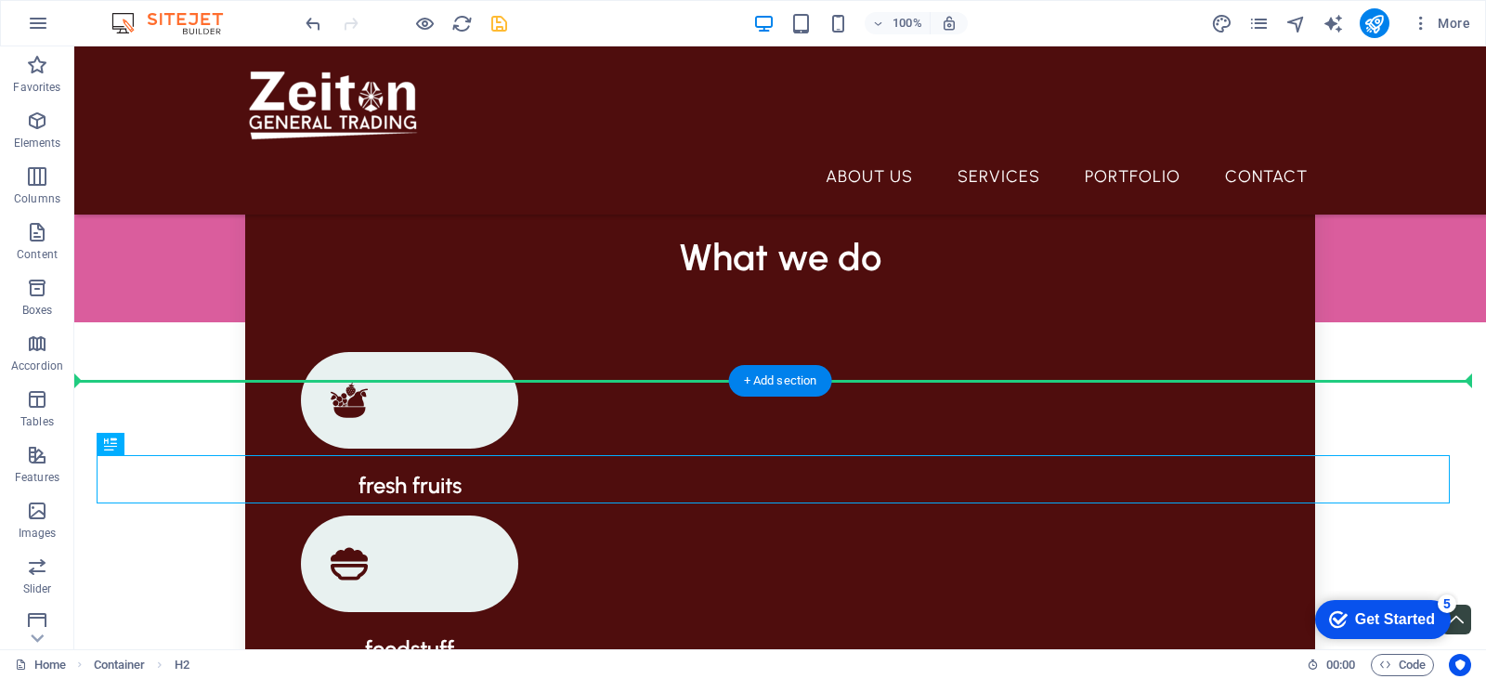
drag, startPoint x: 792, startPoint y: 482, endPoint x: 868, endPoint y: 482, distance: 76.2
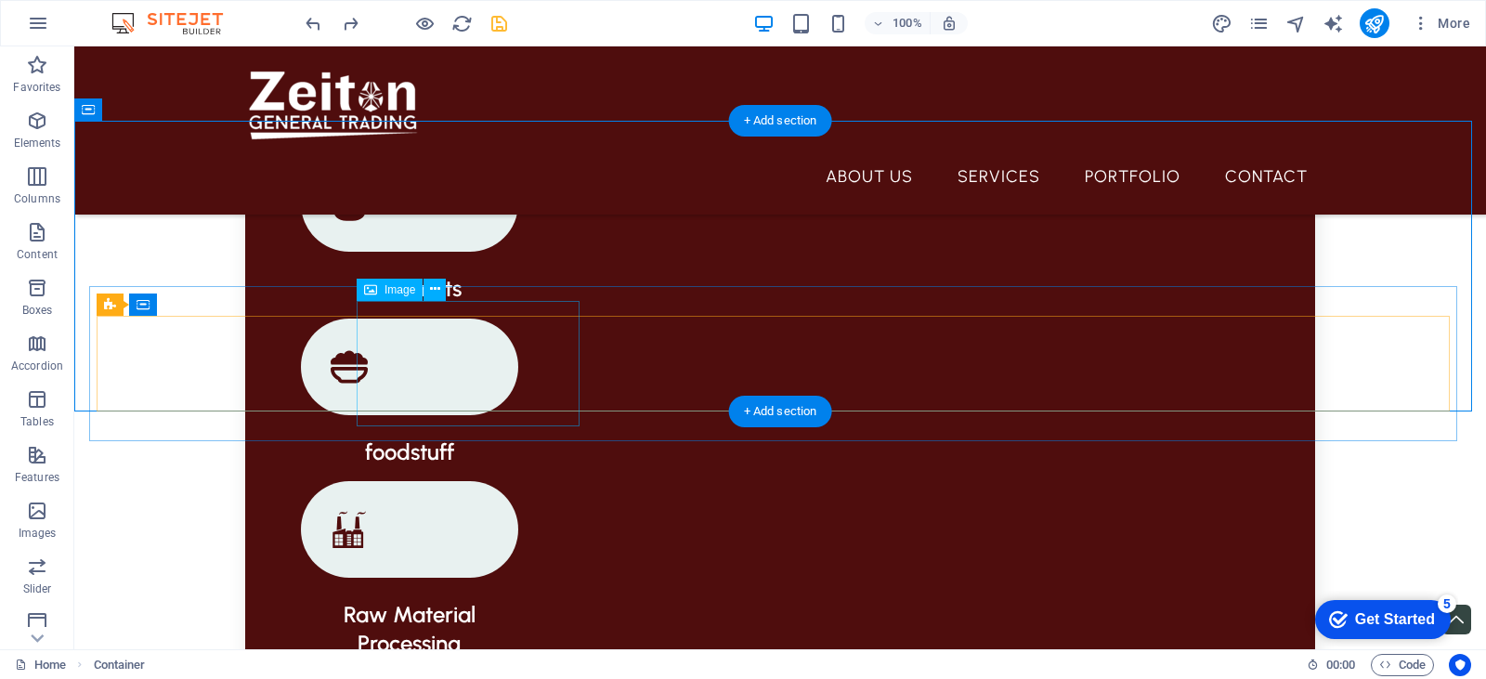
scroll to position [1848, 0]
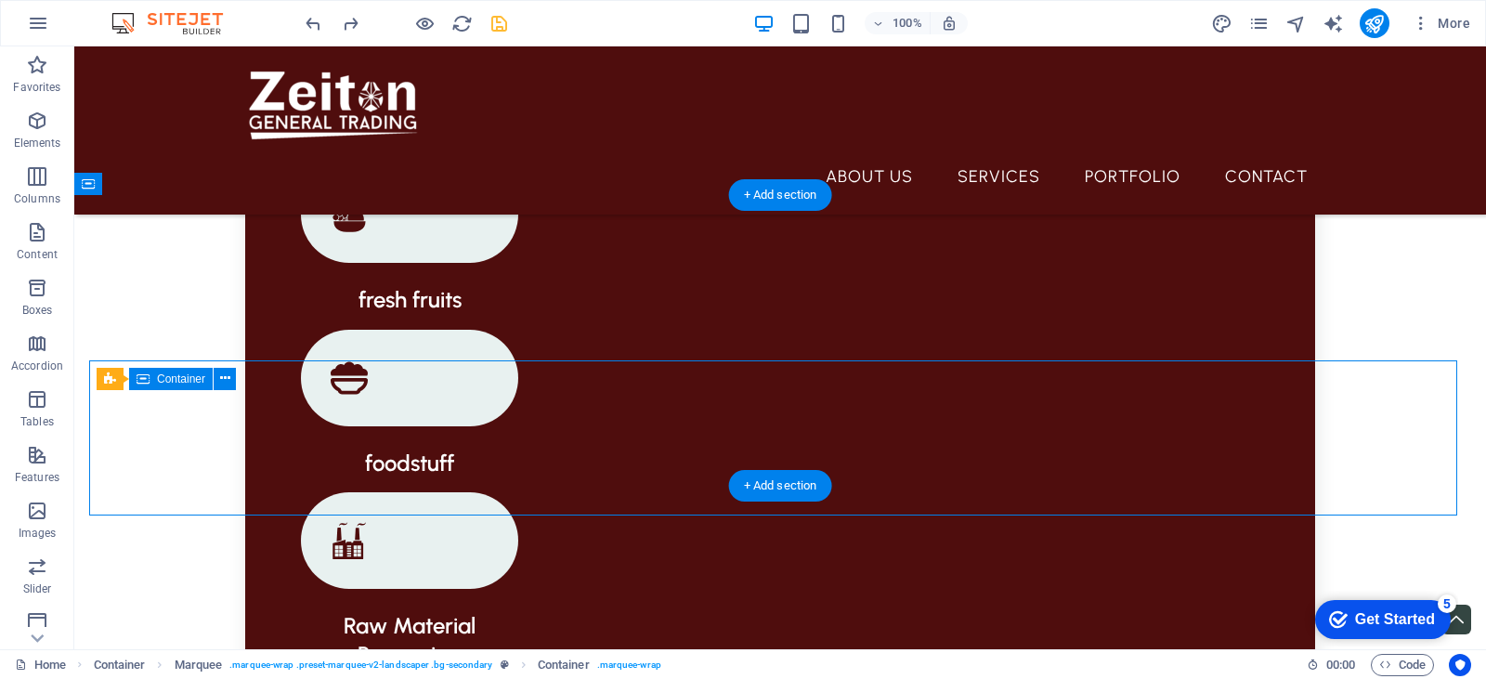
drag, startPoint x: 537, startPoint y: 366, endPoint x: 537, endPoint y: 380, distance: 13.9
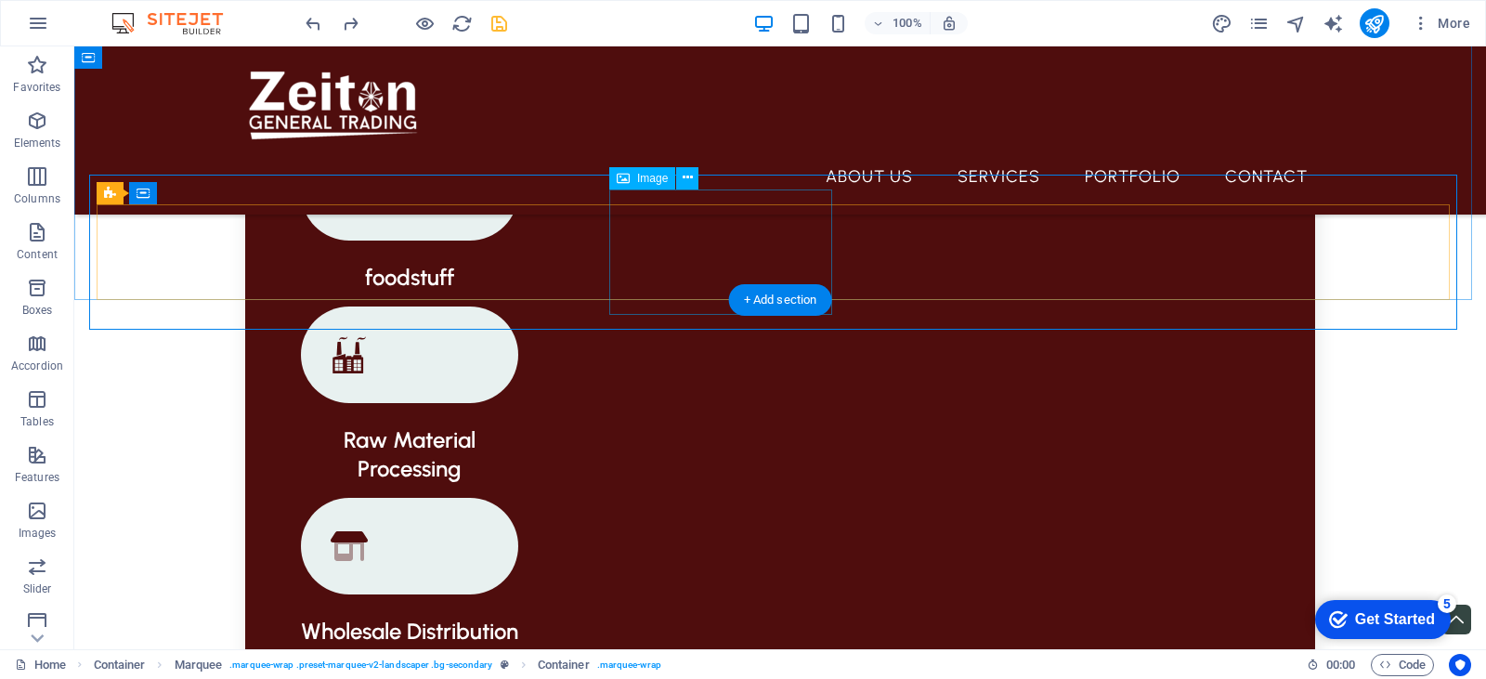
scroll to position [1755, 0]
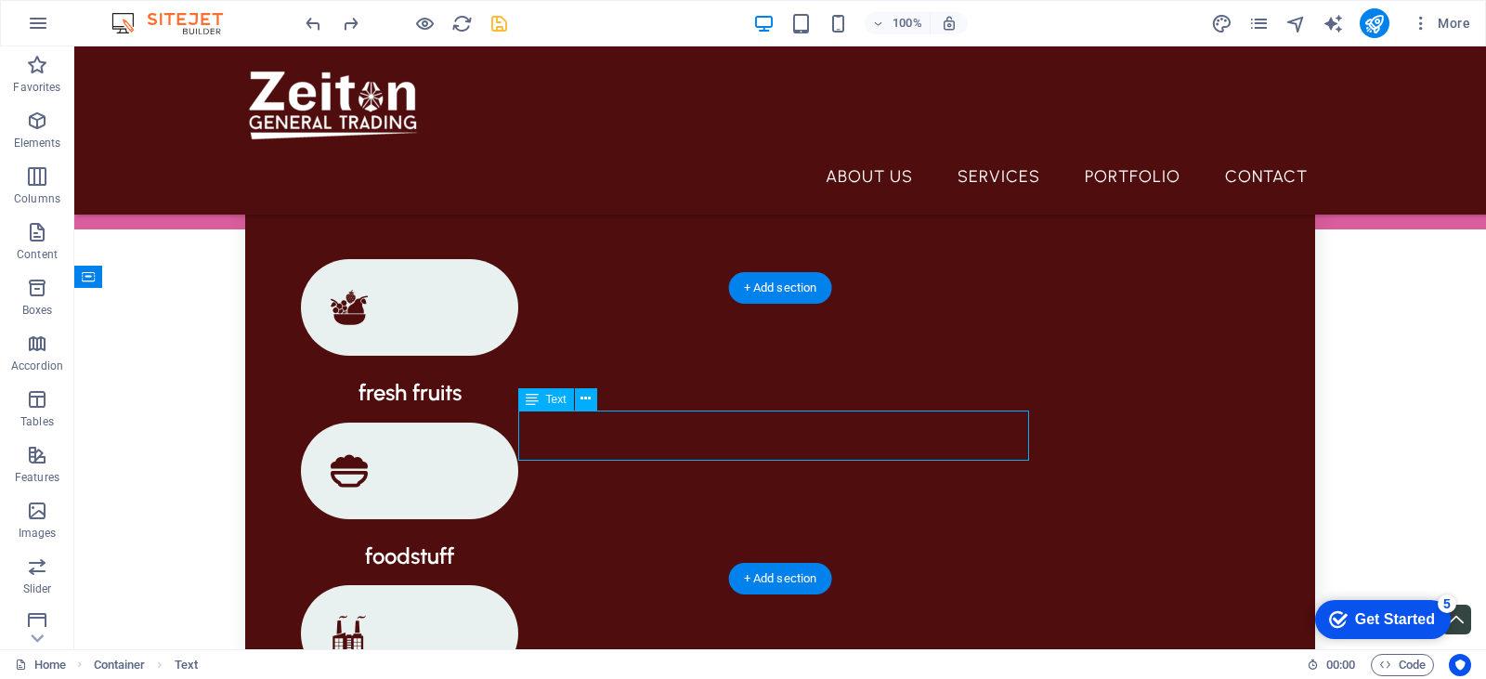
drag, startPoint x: 767, startPoint y: 423, endPoint x: 766, endPoint y: 412, distance: 11.2
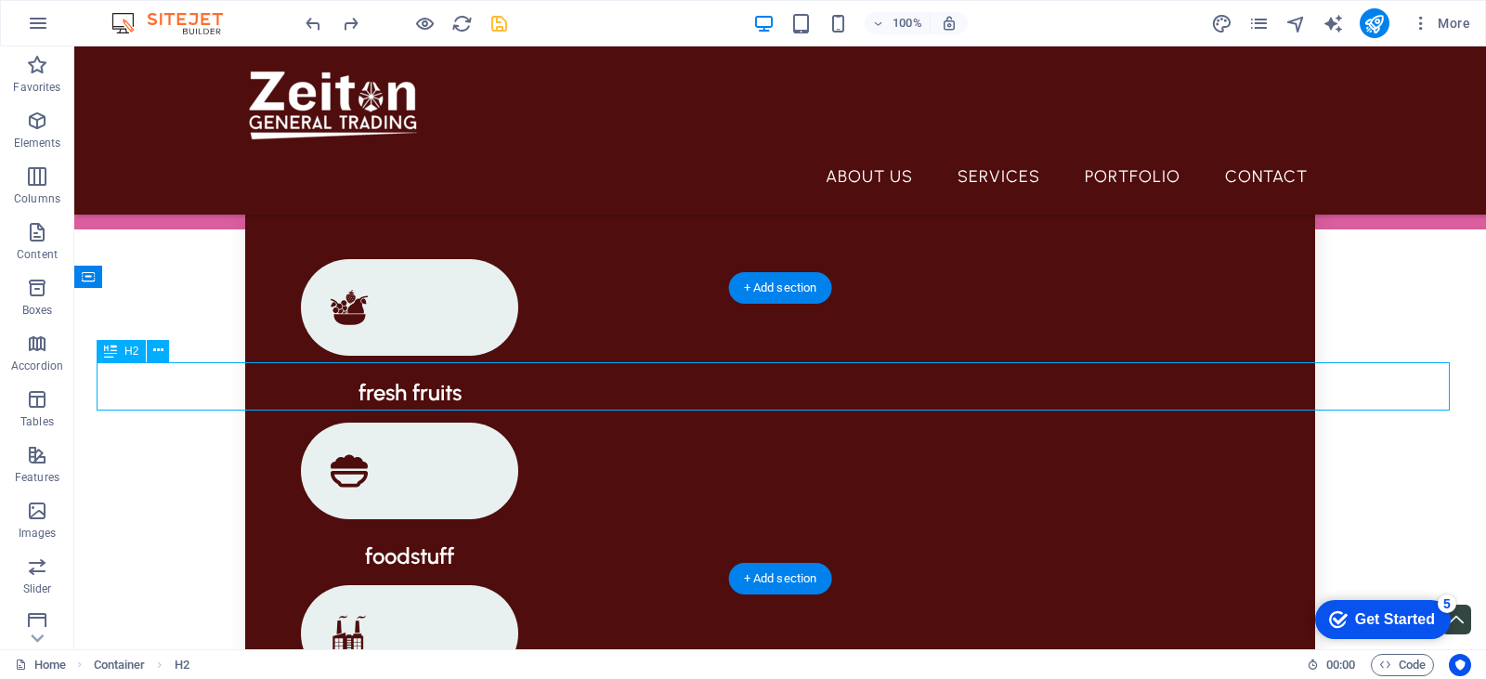
drag, startPoint x: 766, startPoint y: 380, endPoint x: 766, endPoint y: 362, distance: 17.6
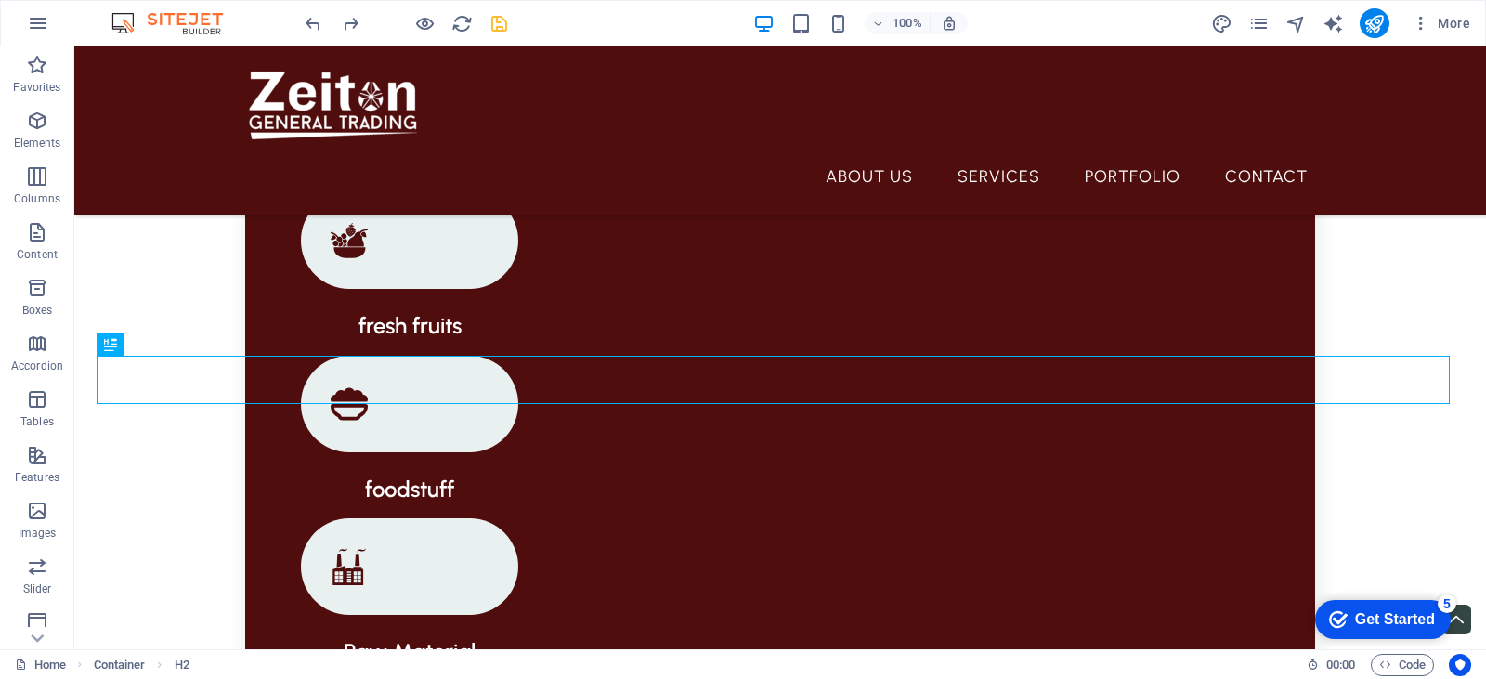
scroll to position [1848, 0]
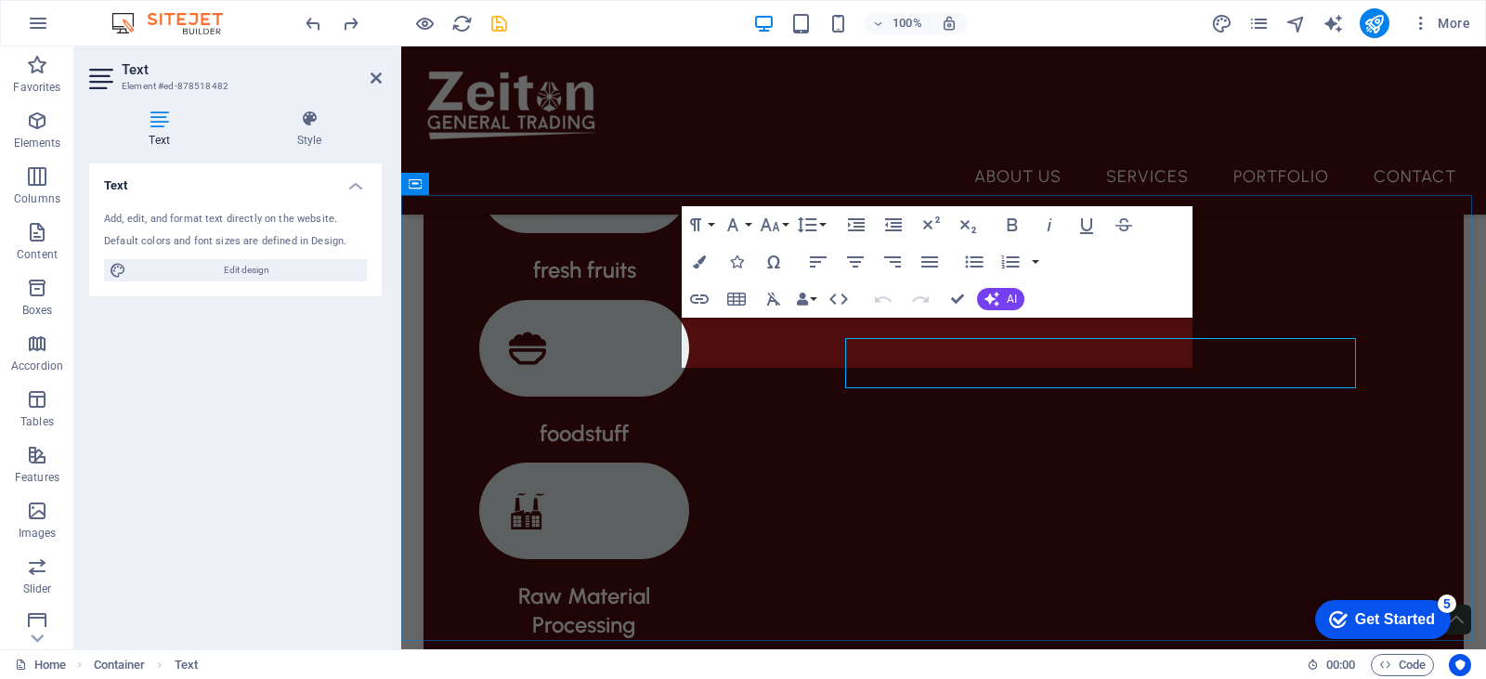
scroll to position [1828, 0]
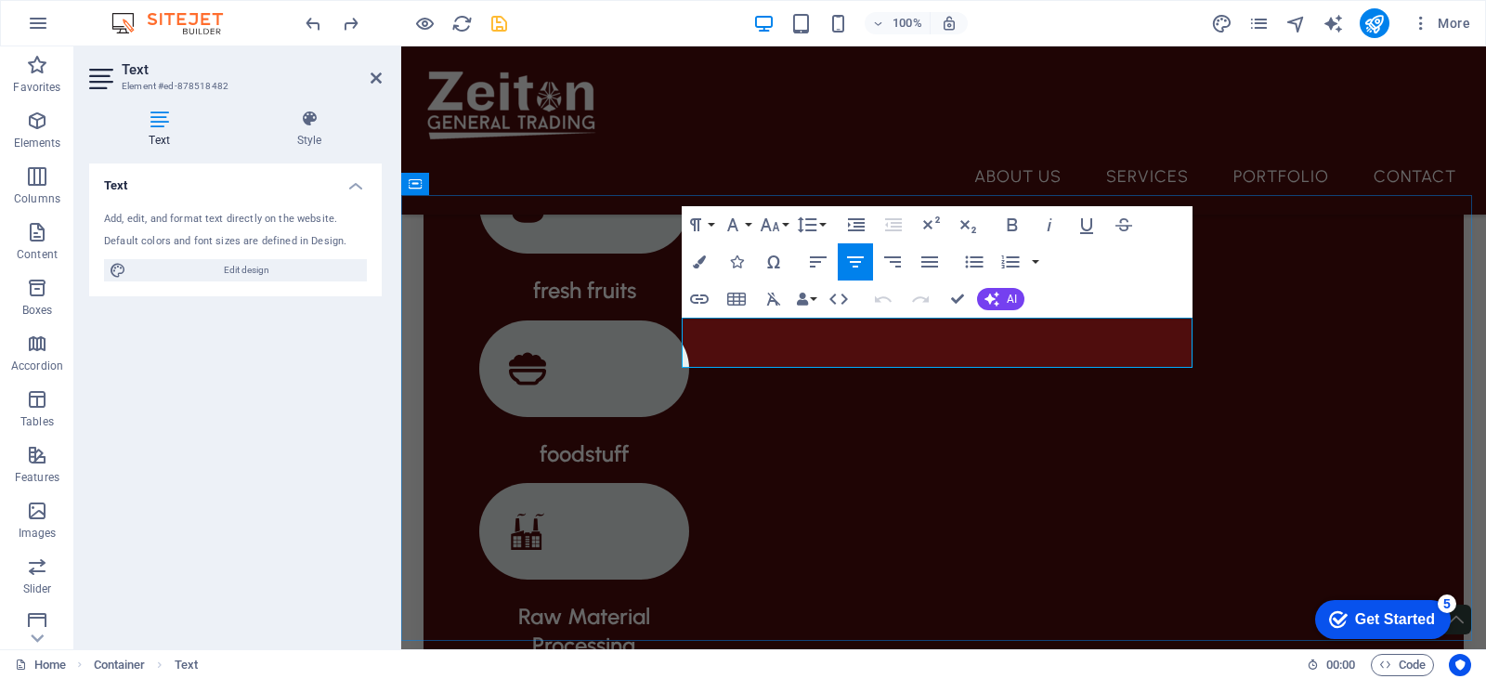
drag, startPoint x: 1093, startPoint y: 348, endPoint x: 677, endPoint y: 318, distance: 417.2
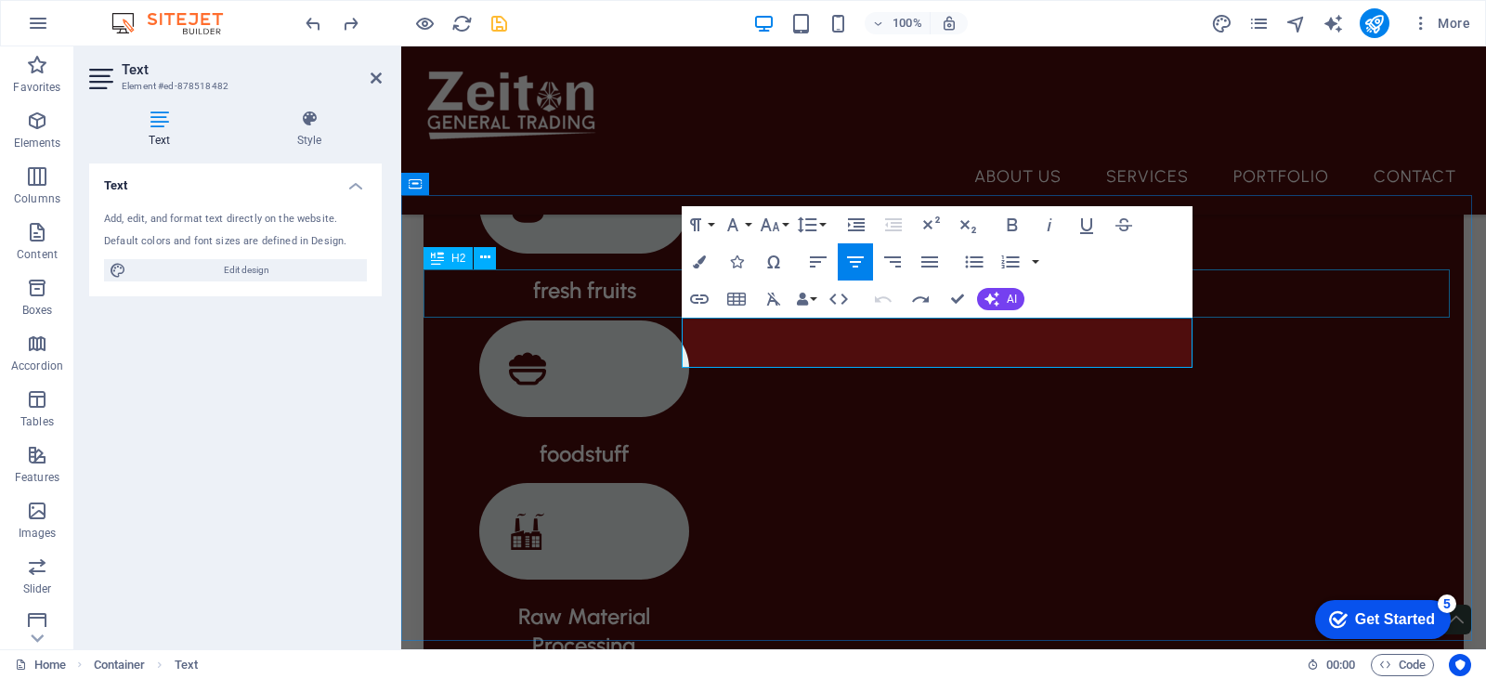
click at [817, 220] on icon "button" at bounding box center [807, 225] width 22 height 22
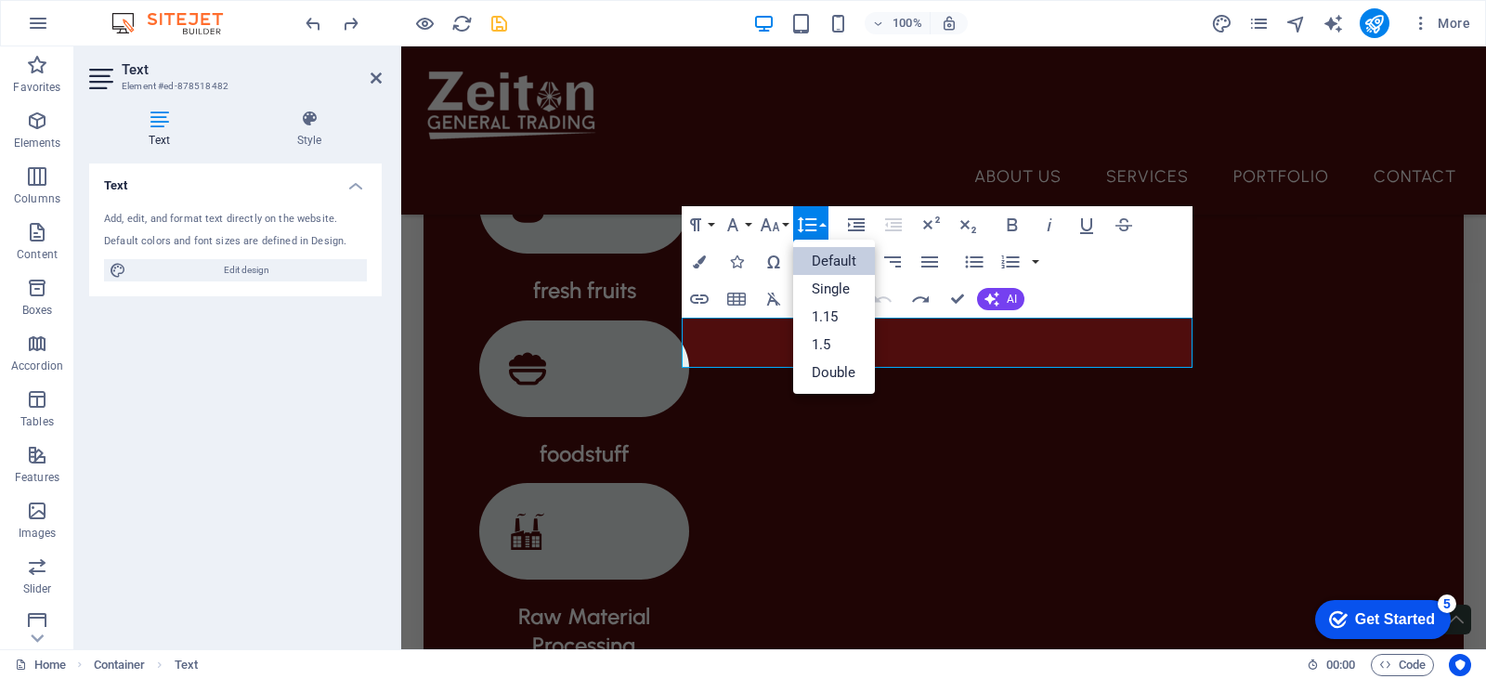
scroll to position [0, 0]
click at [847, 285] on link "Single" at bounding box center [834, 289] width 83 height 28
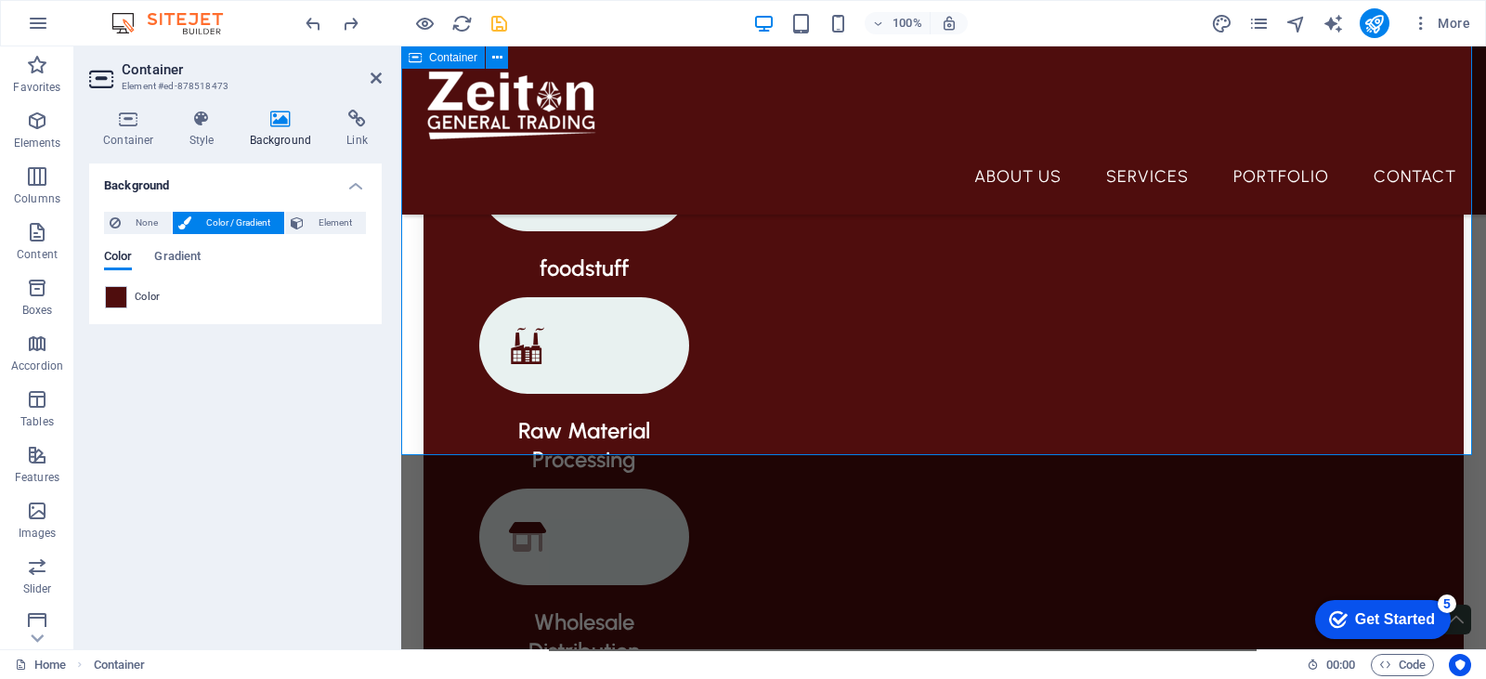
scroll to position [1828, 0]
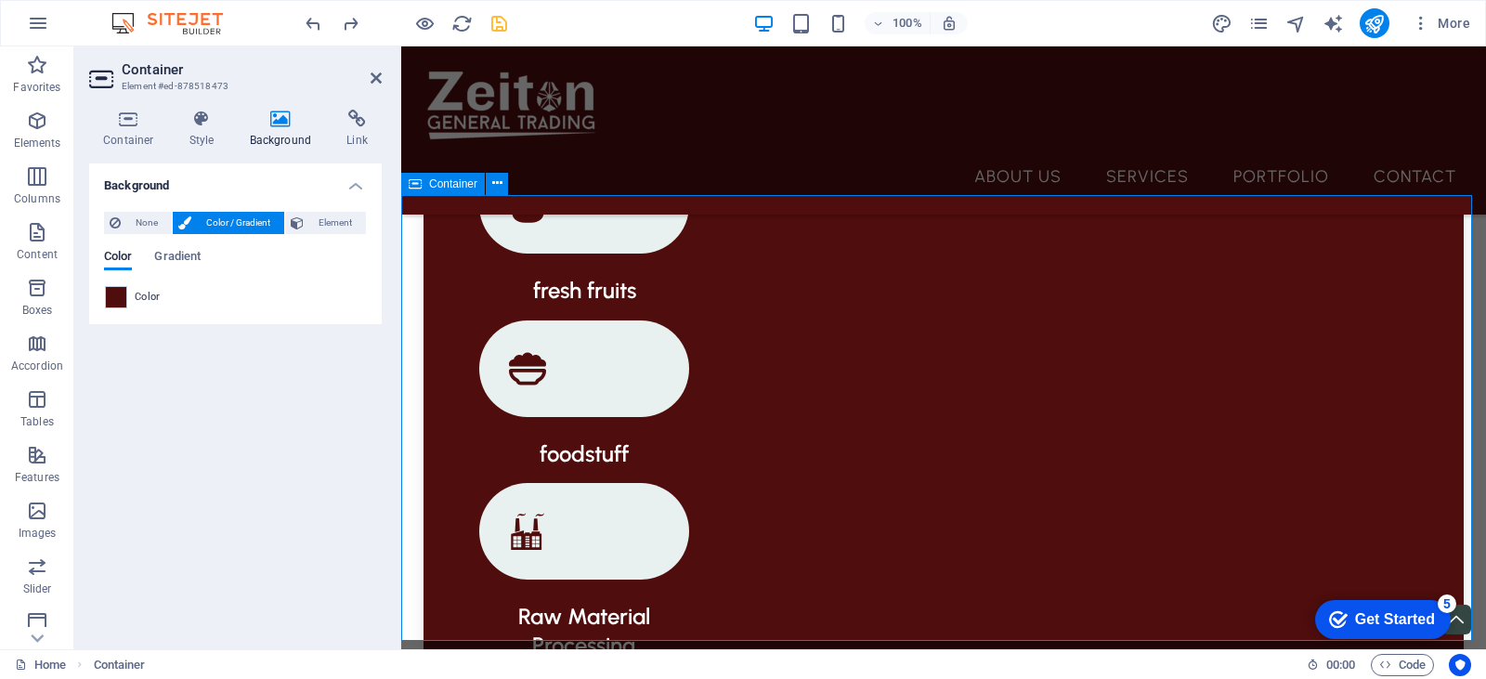
click at [374, 74] on icon at bounding box center [376, 78] width 11 height 15
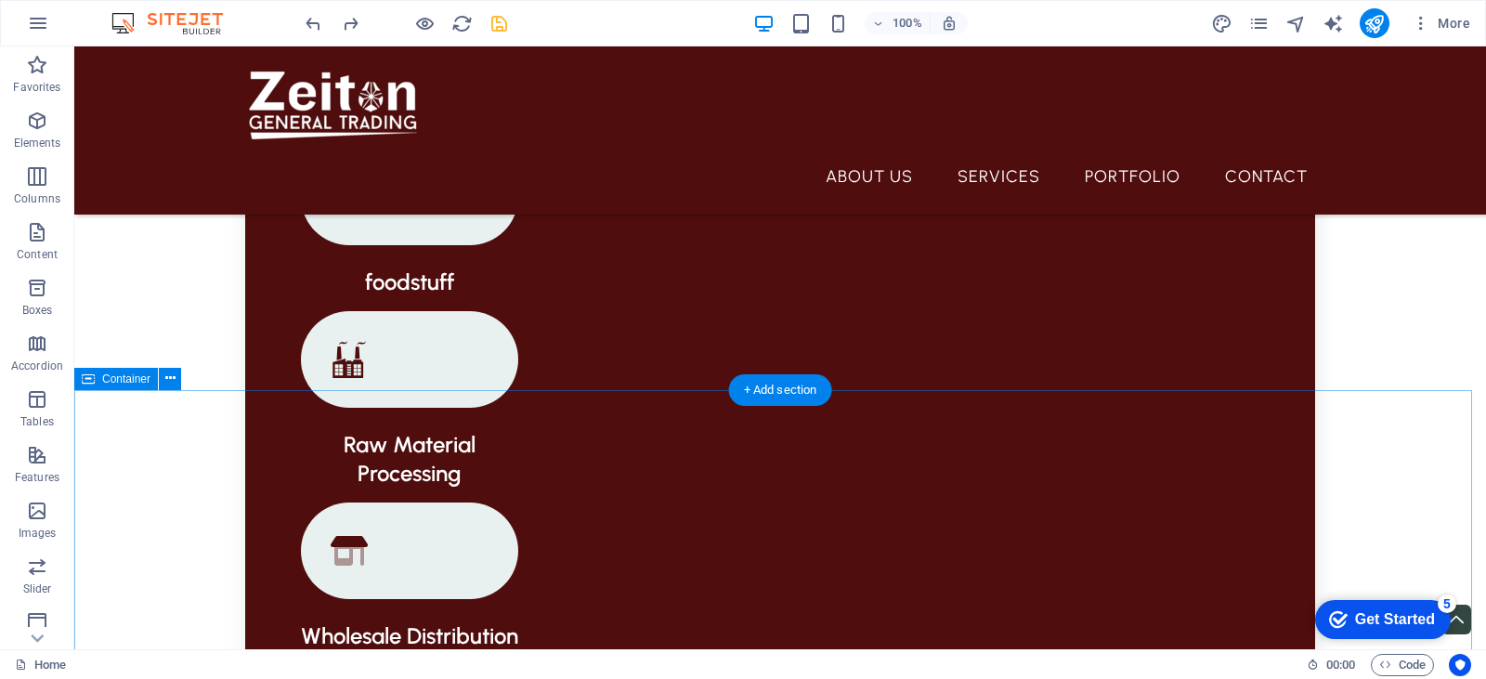
scroll to position [2034, 0]
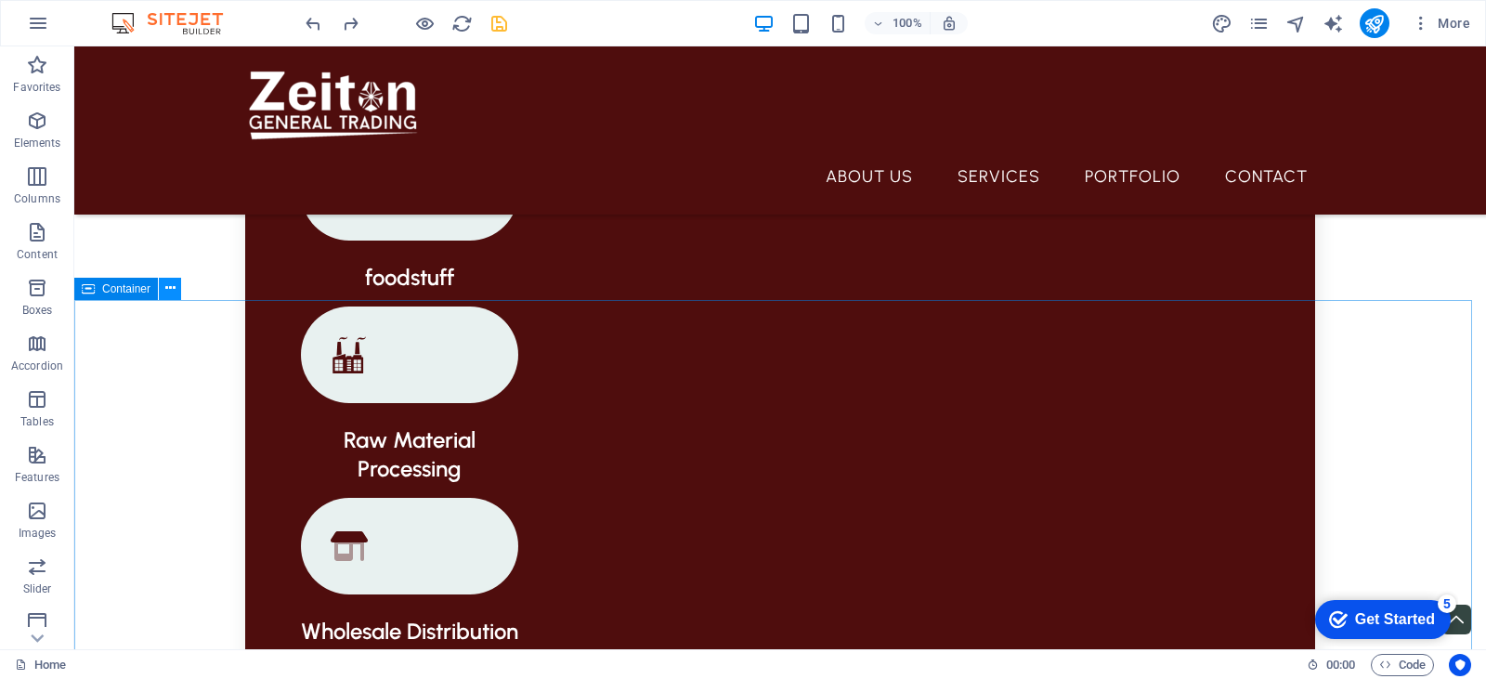
click at [173, 291] on icon at bounding box center [170, 289] width 10 height 20
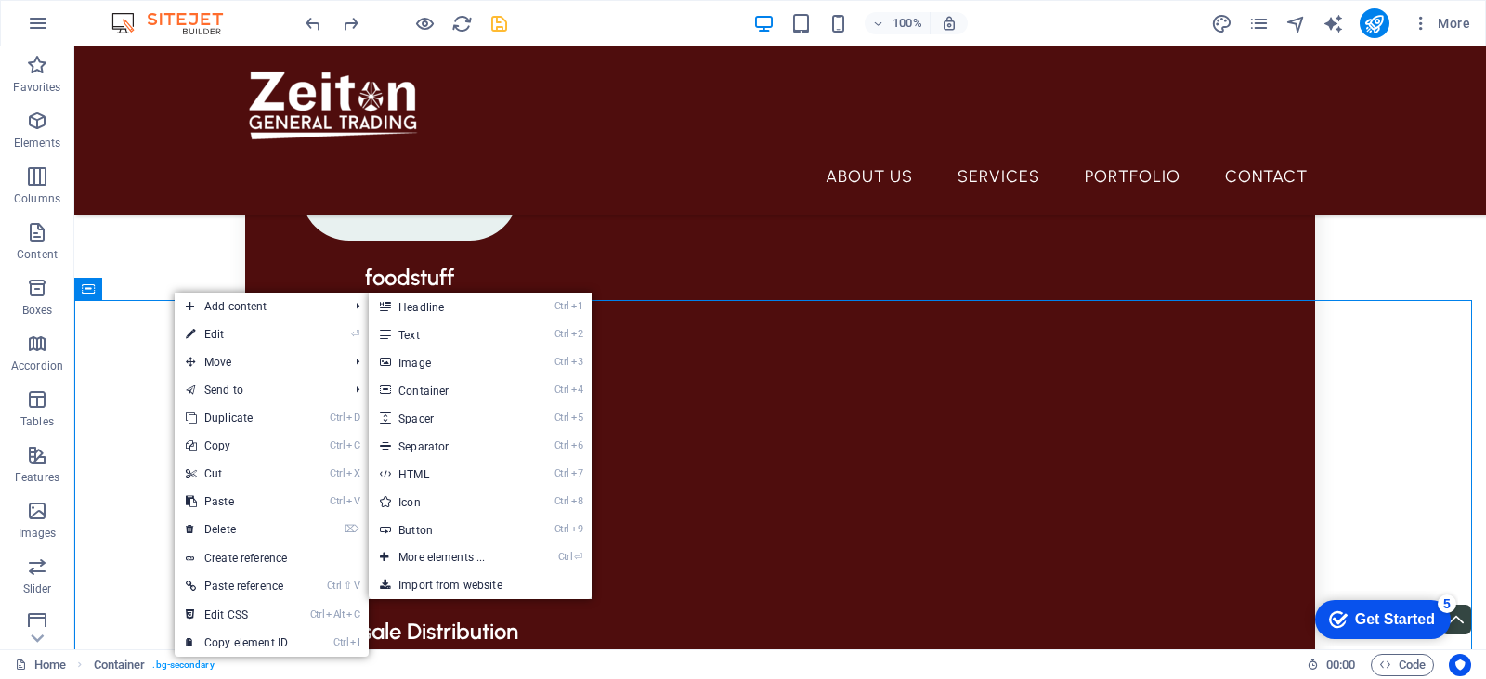
click at [205, 328] on link "⏎ Edit" at bounding box center [237, 334] width 124 height 28
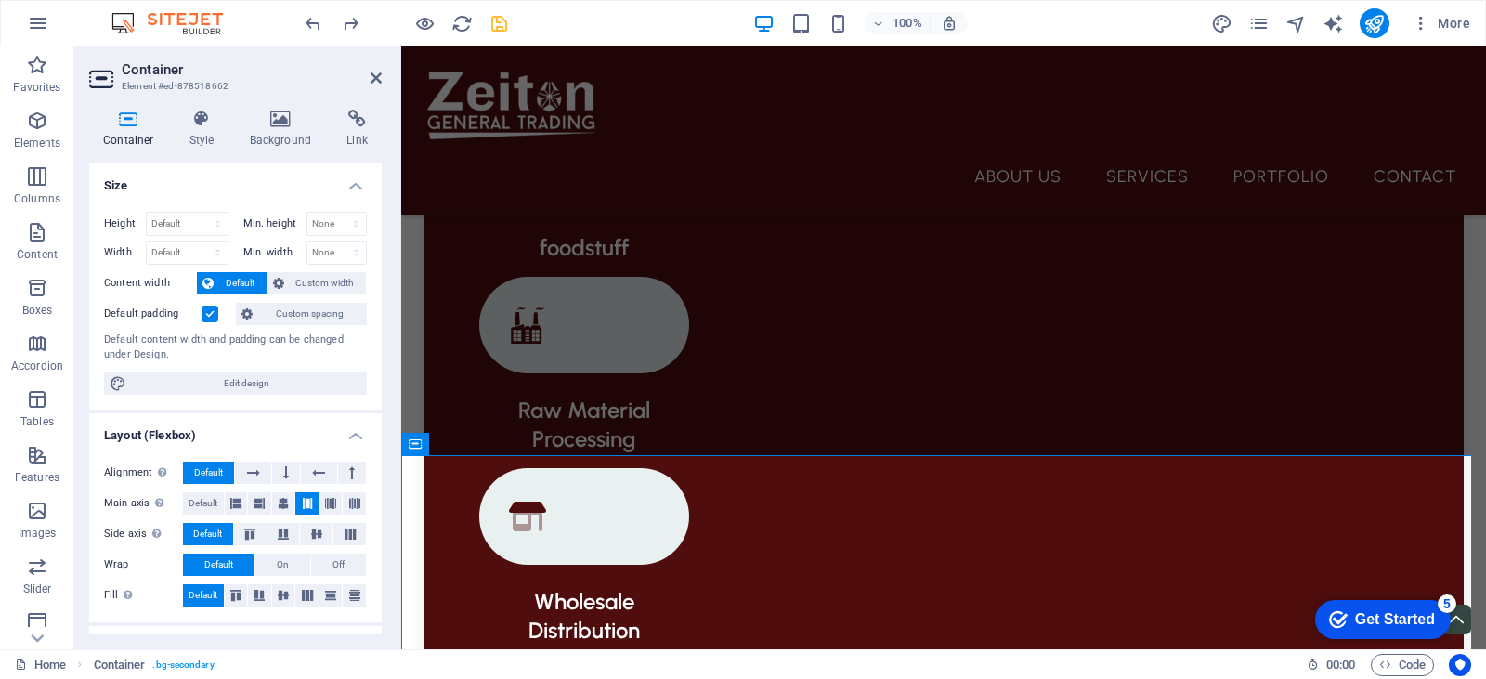
scroll to position [2013, 0]
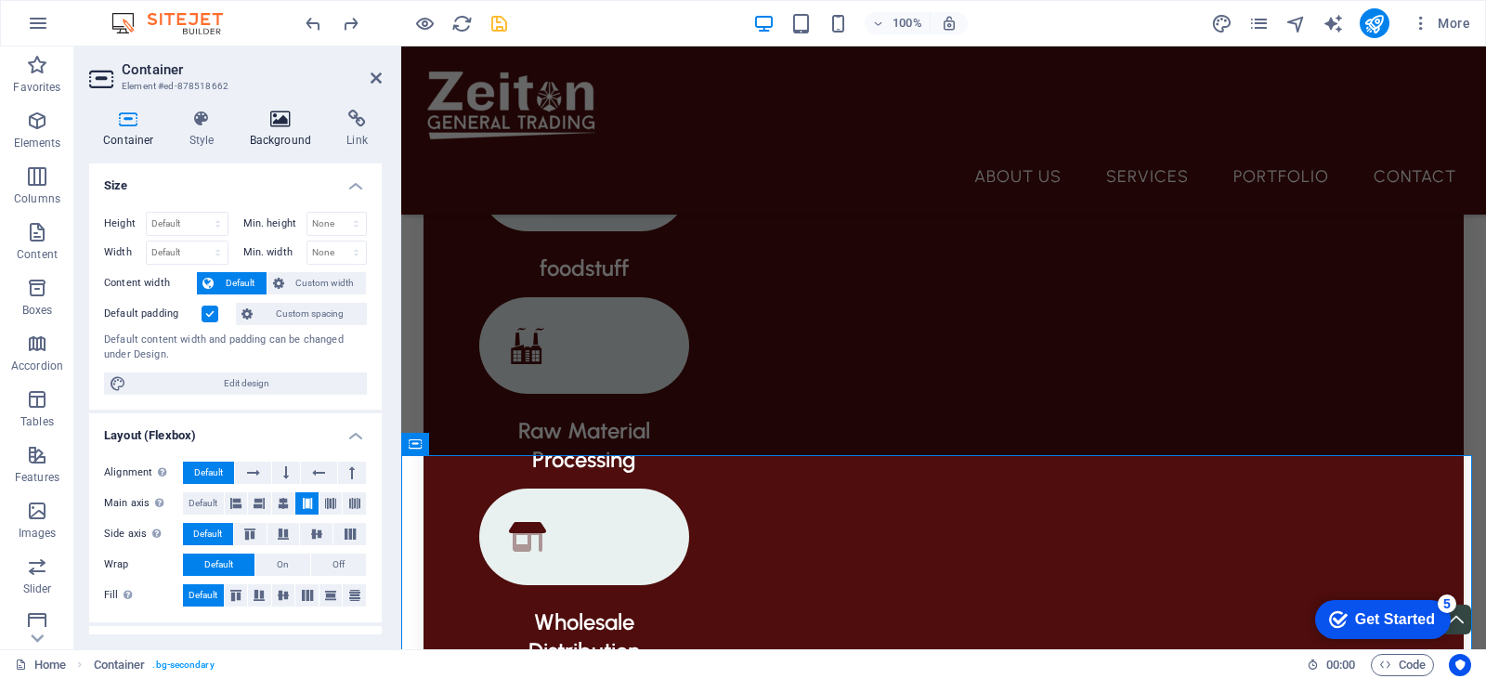
click at [264, 121] on icon at bounding box center [281, 119] width 90 height 19
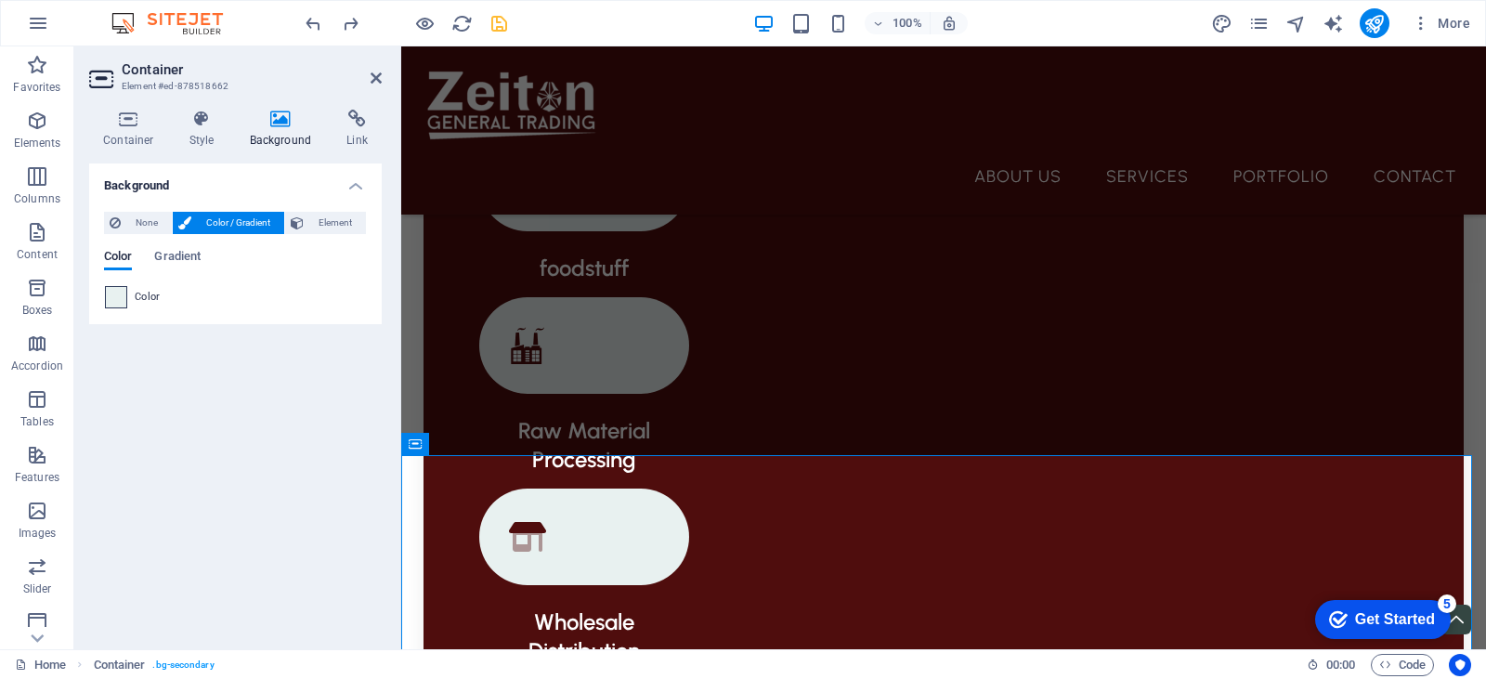
click at [119, 303] on span at bounding box center [116, 297] width 20 height 20
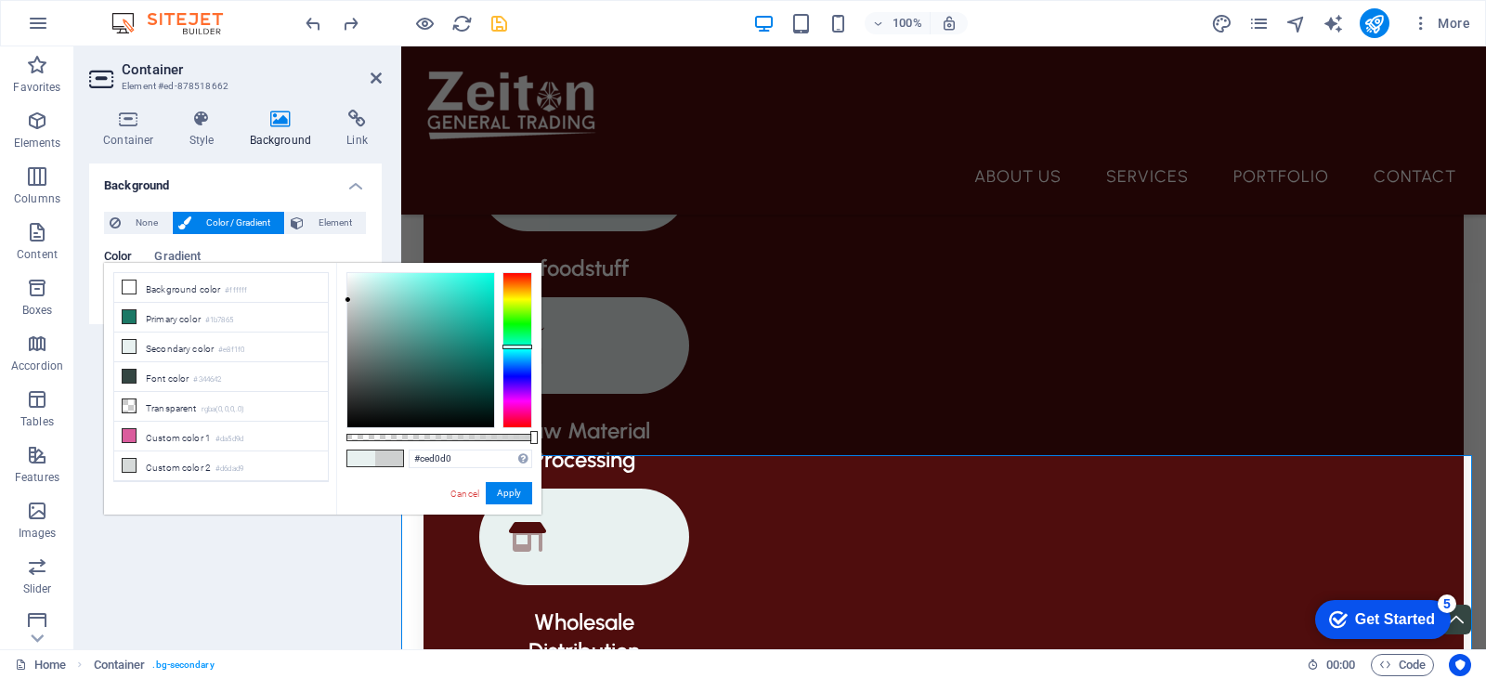
type input "#cccfce"
drag, startPoint x: 348, startPoint y: 286, endPoint x: 348, endPoint y: 301, distance: 14.9
click at [348, 301] on div at bounding box center [420, 350] width 147 height 154
click at [515, 492] on button "Apply" at bounding box center [509, 493] width 46 height 22
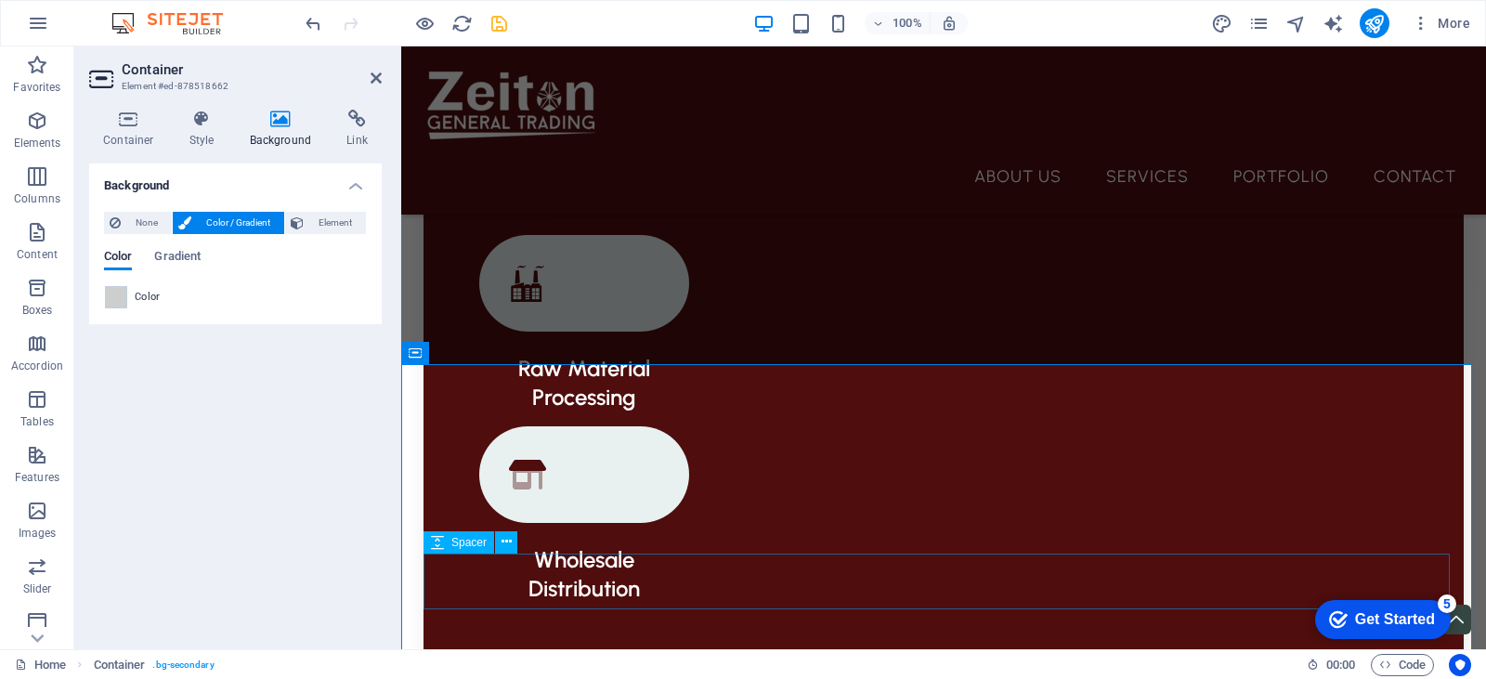
scroll to position [2106, 0]
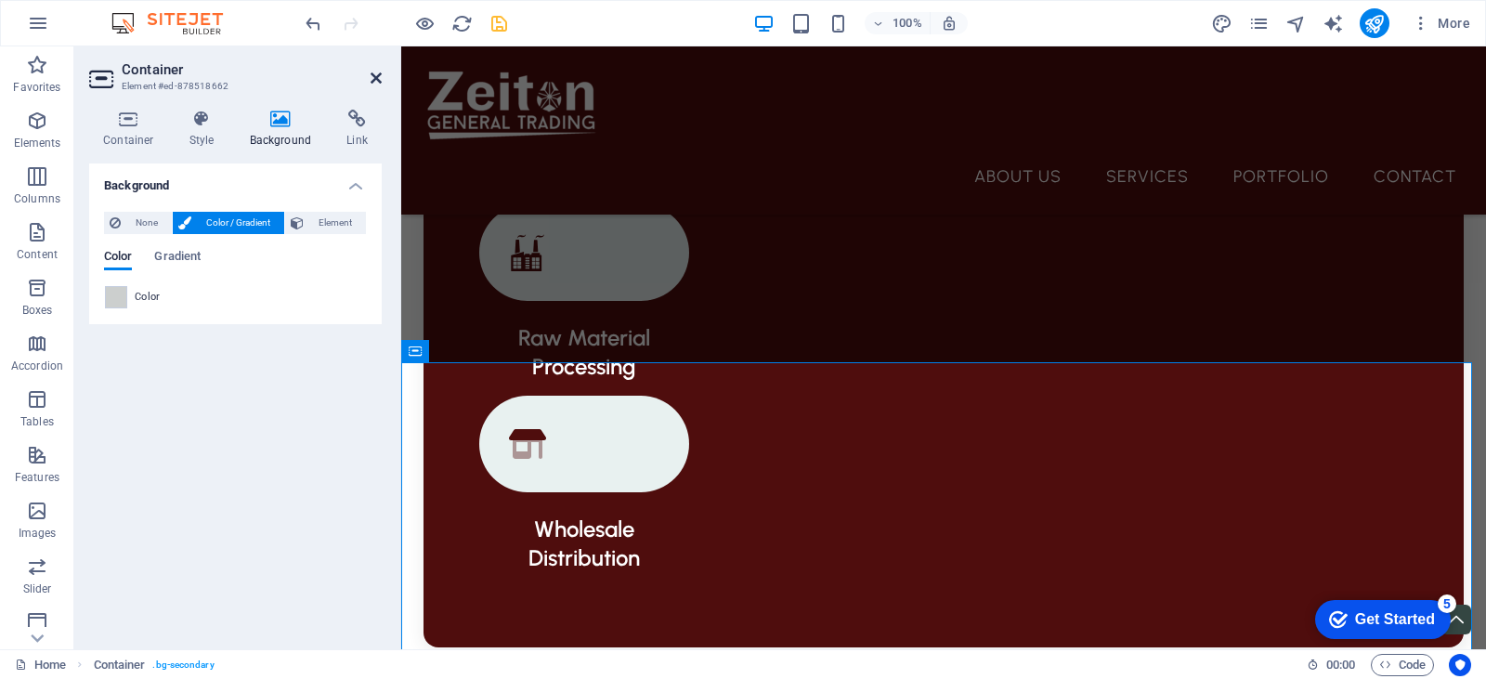
click at [377, 77] on icon at bounding box center [376, 78] width 11 height 15
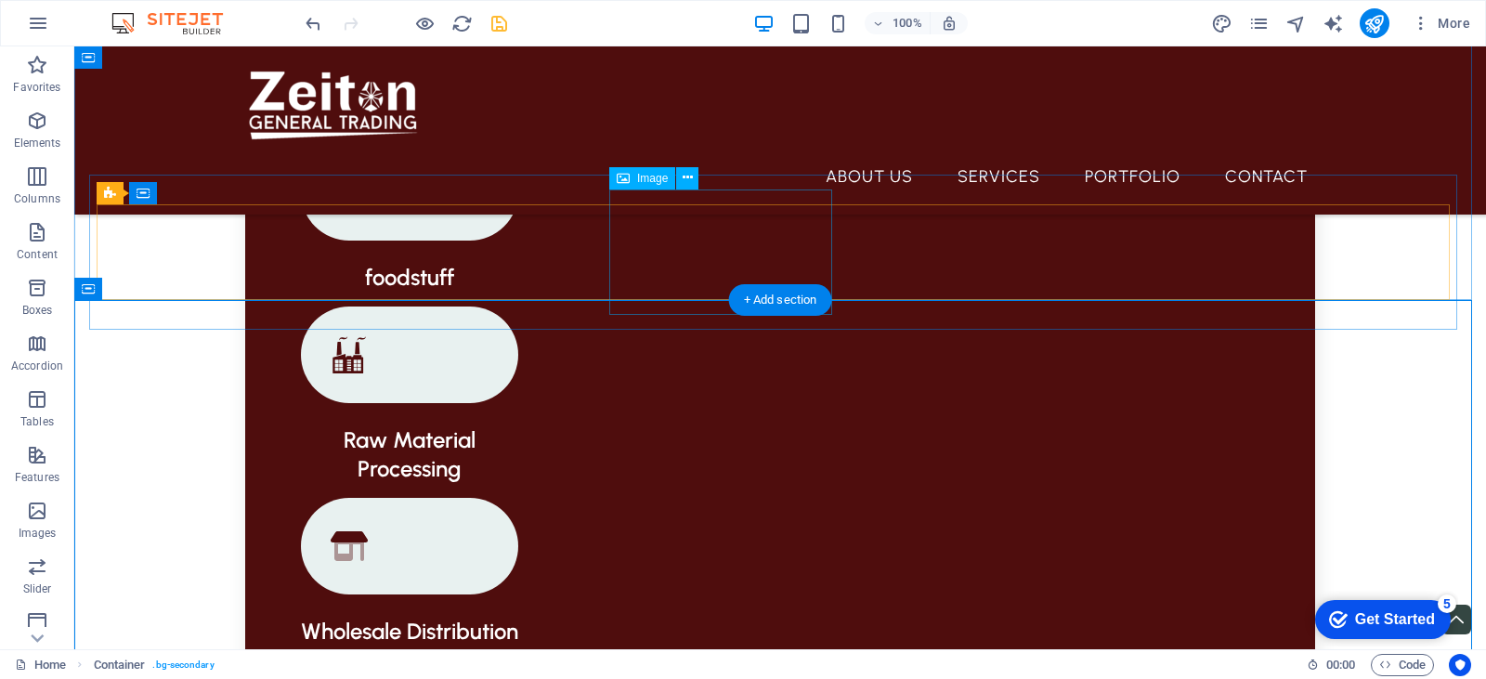
scroll to position [1755, 0]
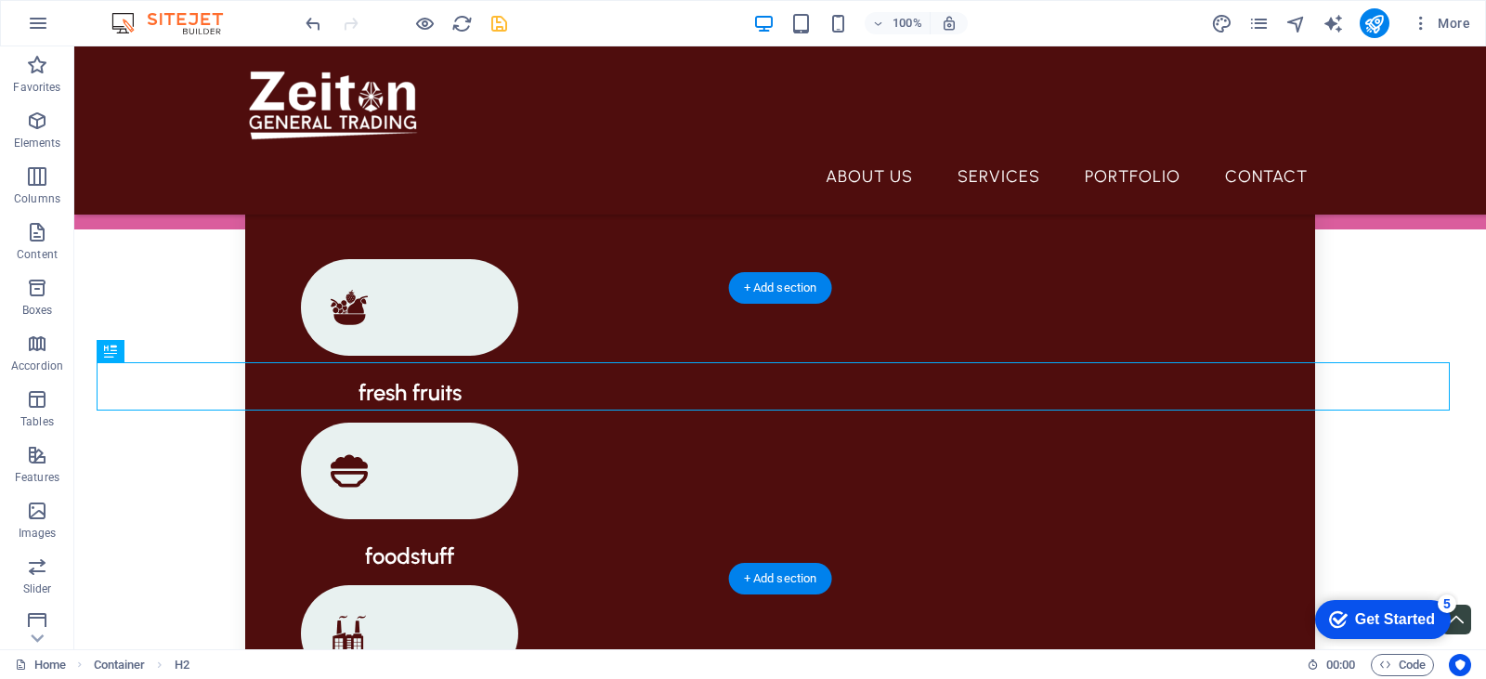
drag, startPoint x: 791, startPoint y: 388, endPoint x: 771, endPoint y: 379, distance: 22.4
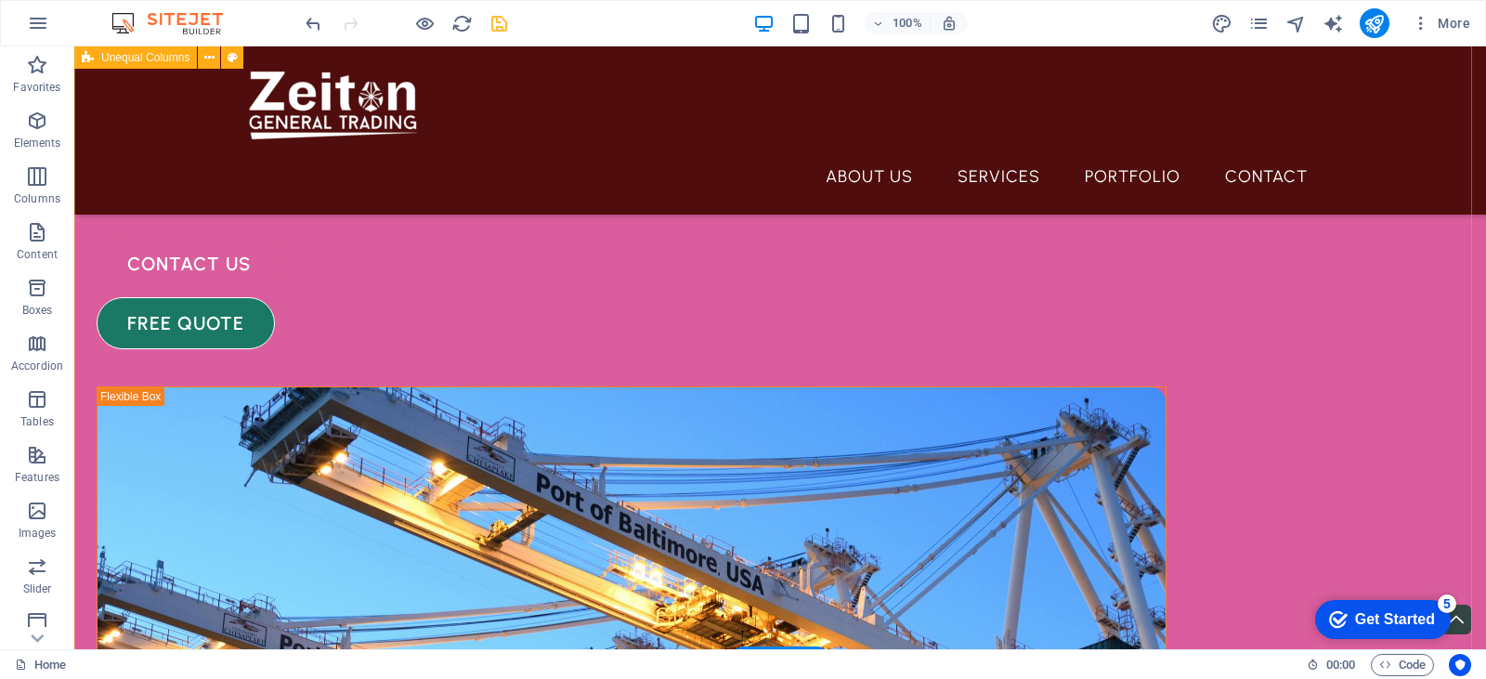
scroll to position [0, 0]
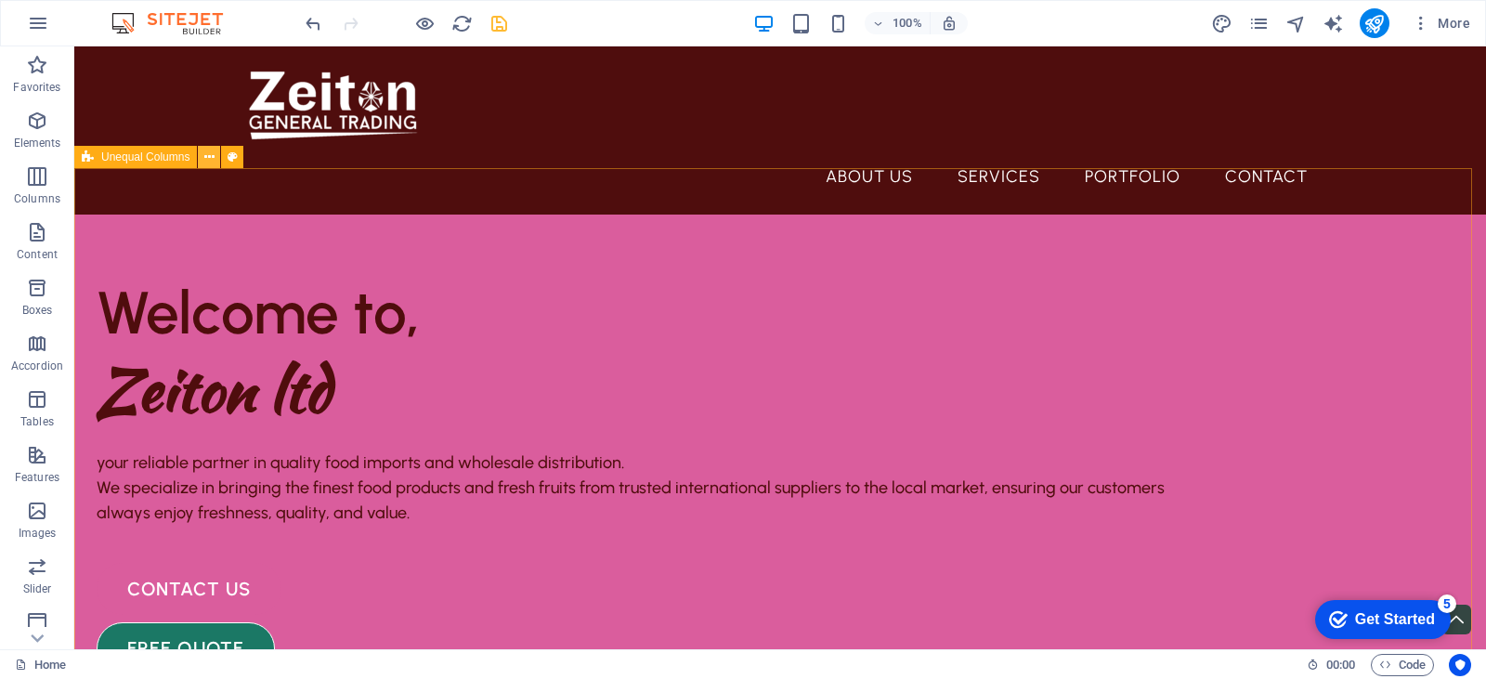
click at [202, 154] on button at bounding box center [209, 157] width 22 height 22
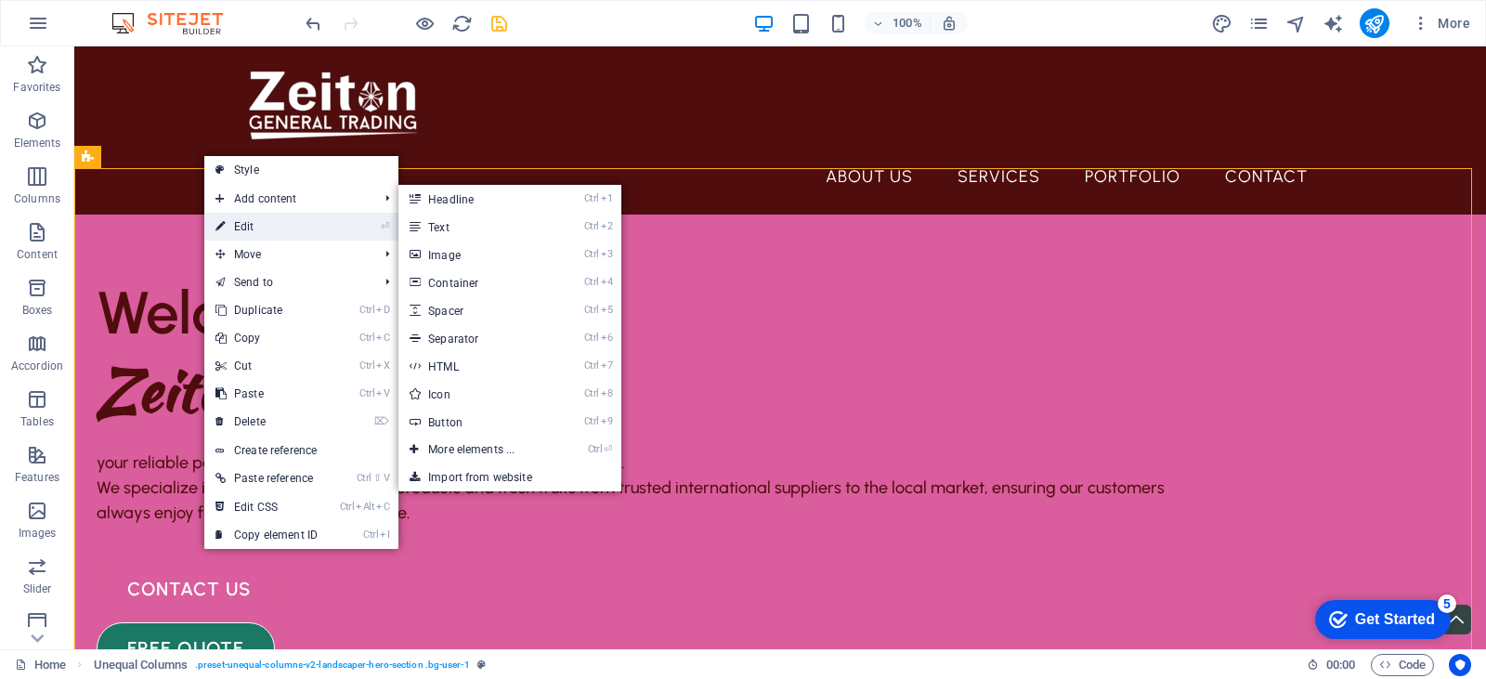
click at [252, 231] on link "⏎ Edit" at bounding box center [266, 227] width 124 height 28
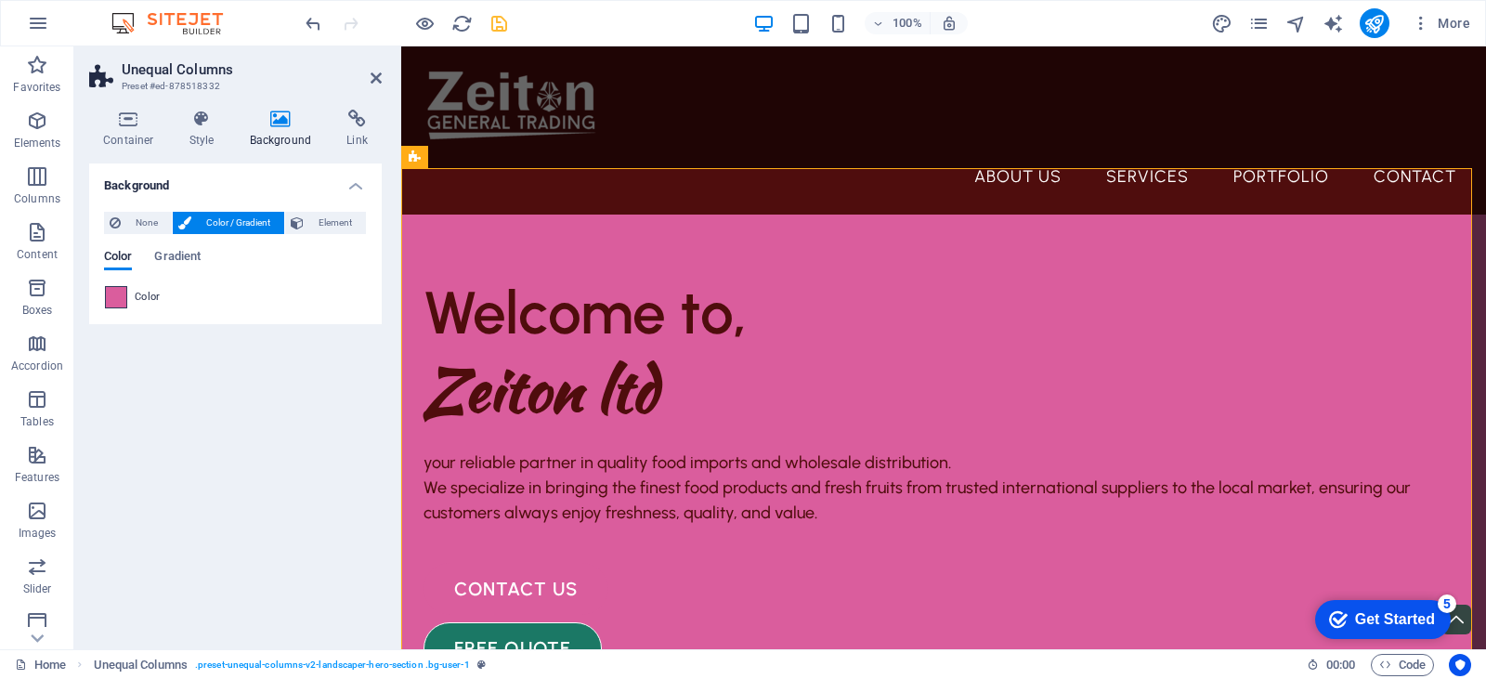
click at [111, 297] on span at bounding box center [116, 297] width 20 height 20
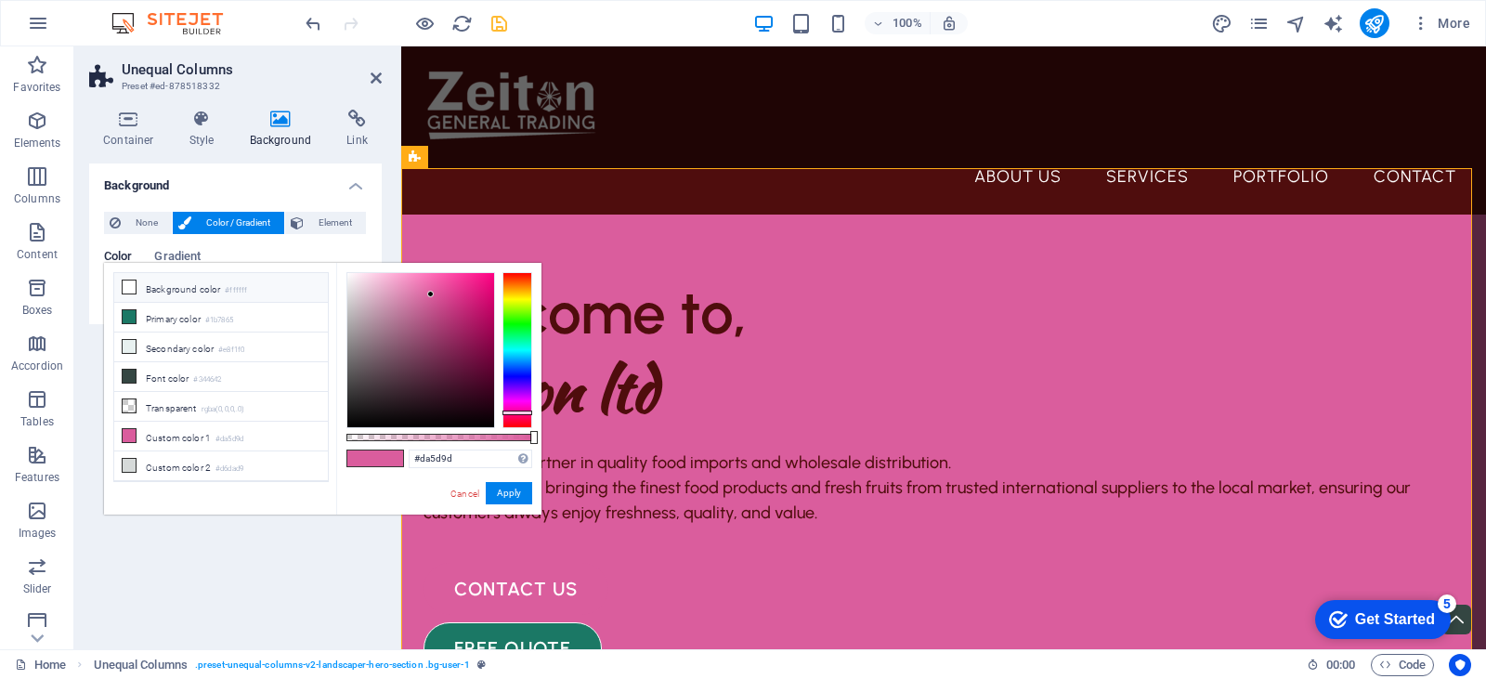
click at [158, 288] on li "Background color #ffffff" at bounding box center [221, 288] width 214 height 30
type input "#ffffff"
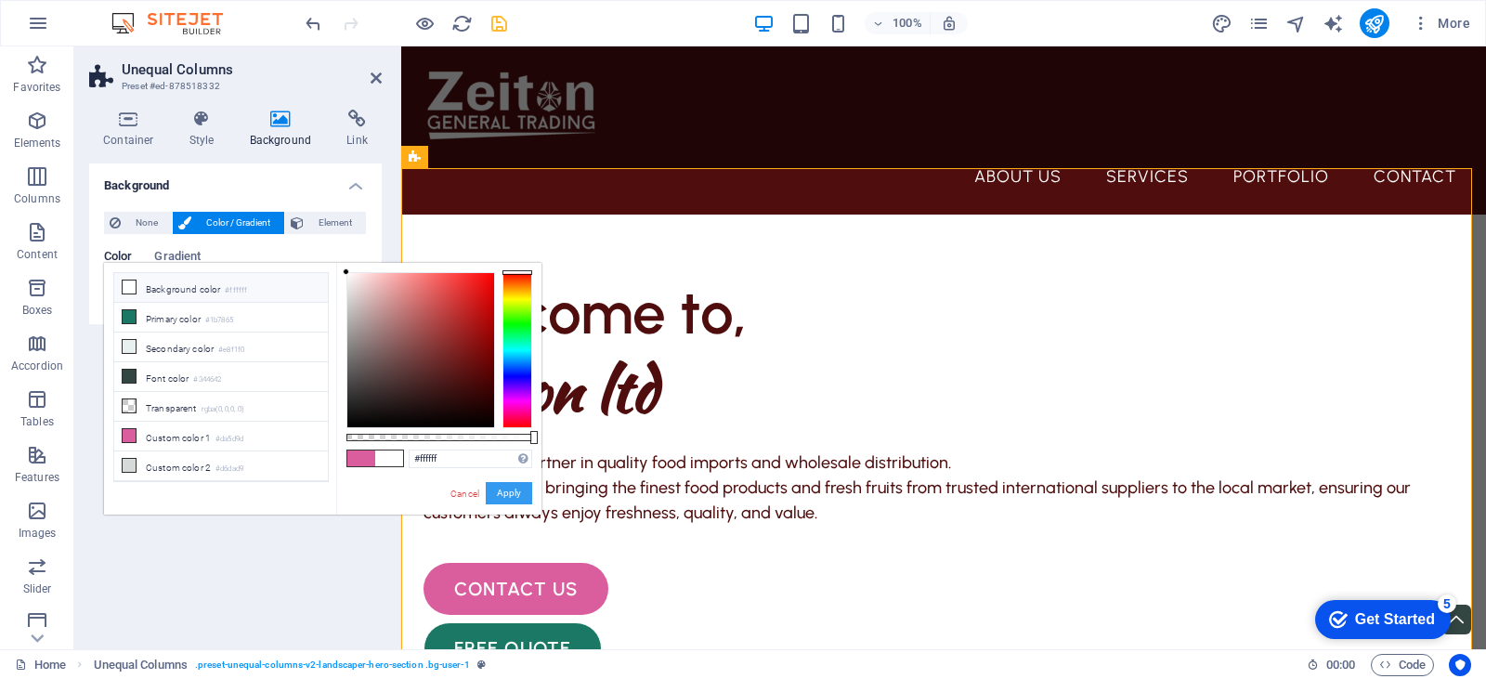
click at [519, 492] on button "Apply" at bounding box center [509, 493] width 46 height 22
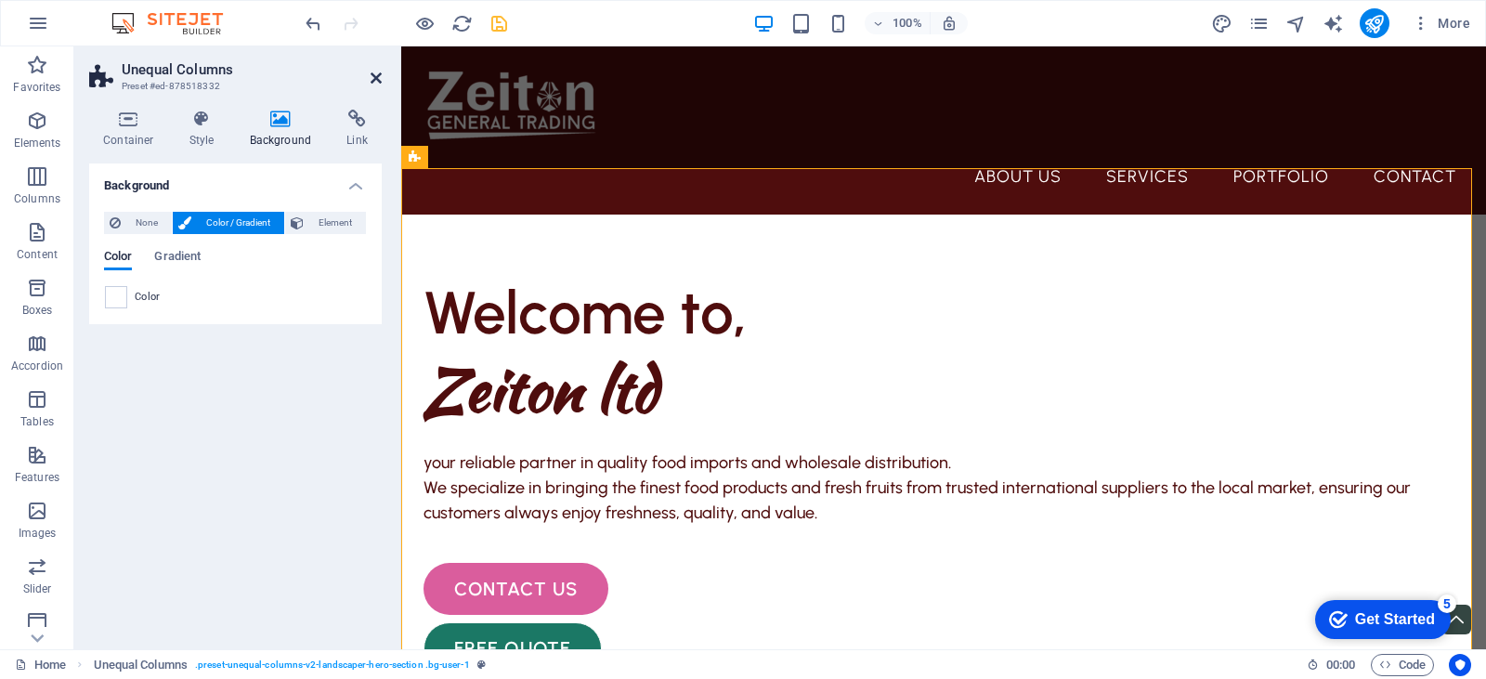
click at [371, 75] on icon at bounding box center [376, 78] width 11 height 15
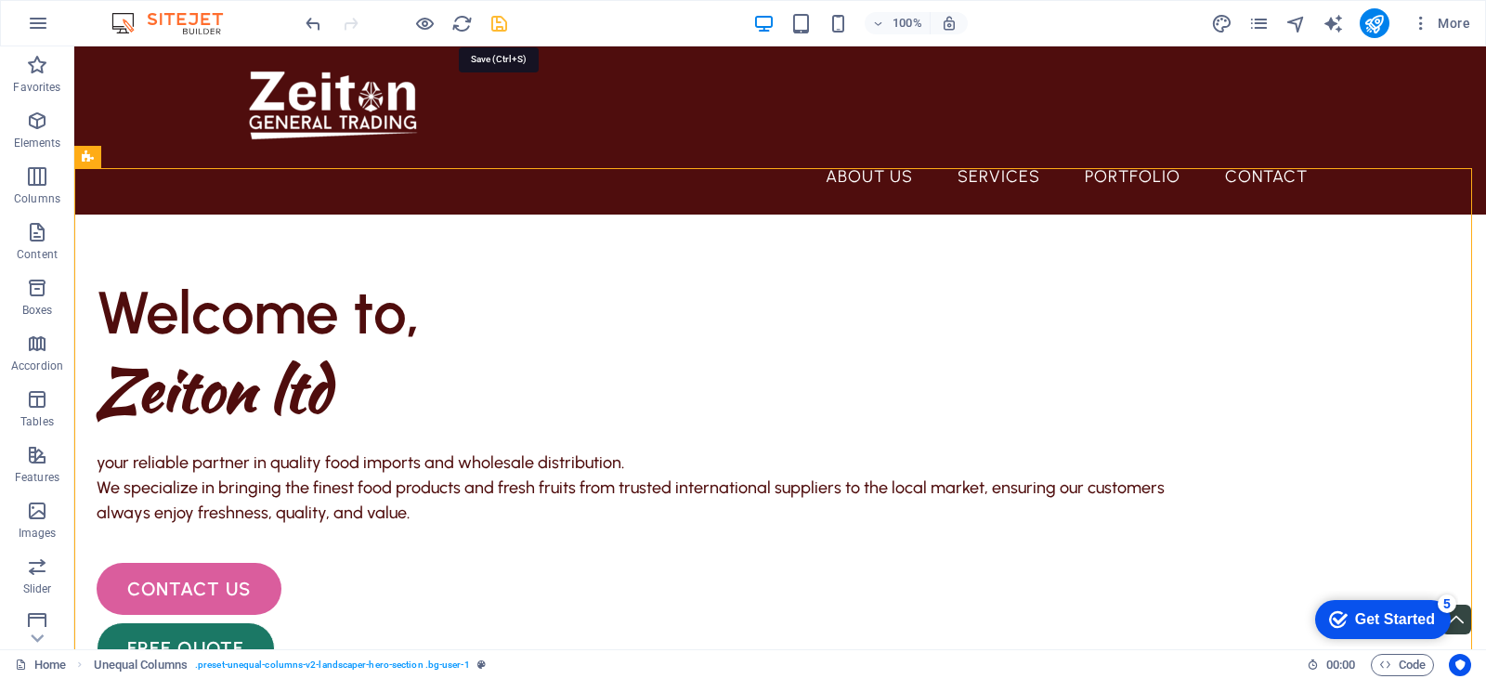
click at [501, 15] on icon "save" at bounding box center [498, 23] width 21 height 21
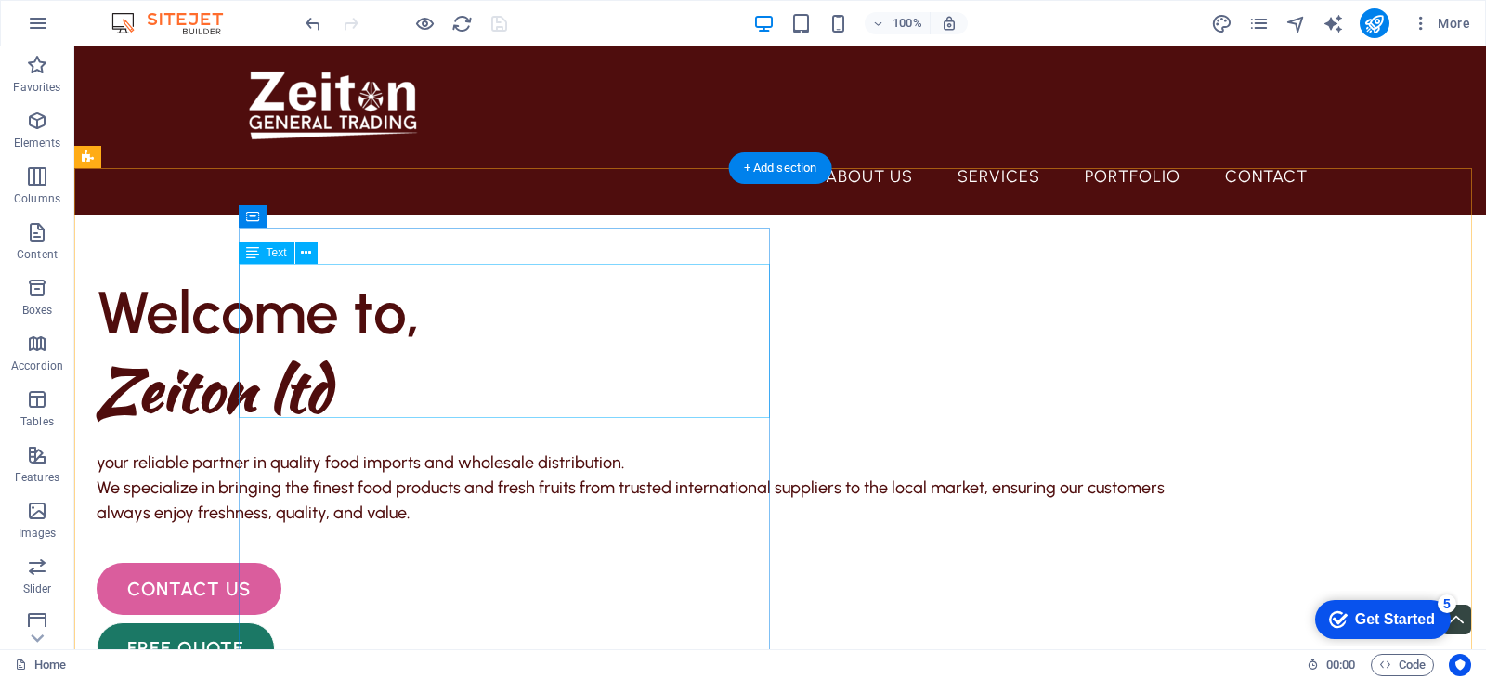
scroll to position [186, 0]
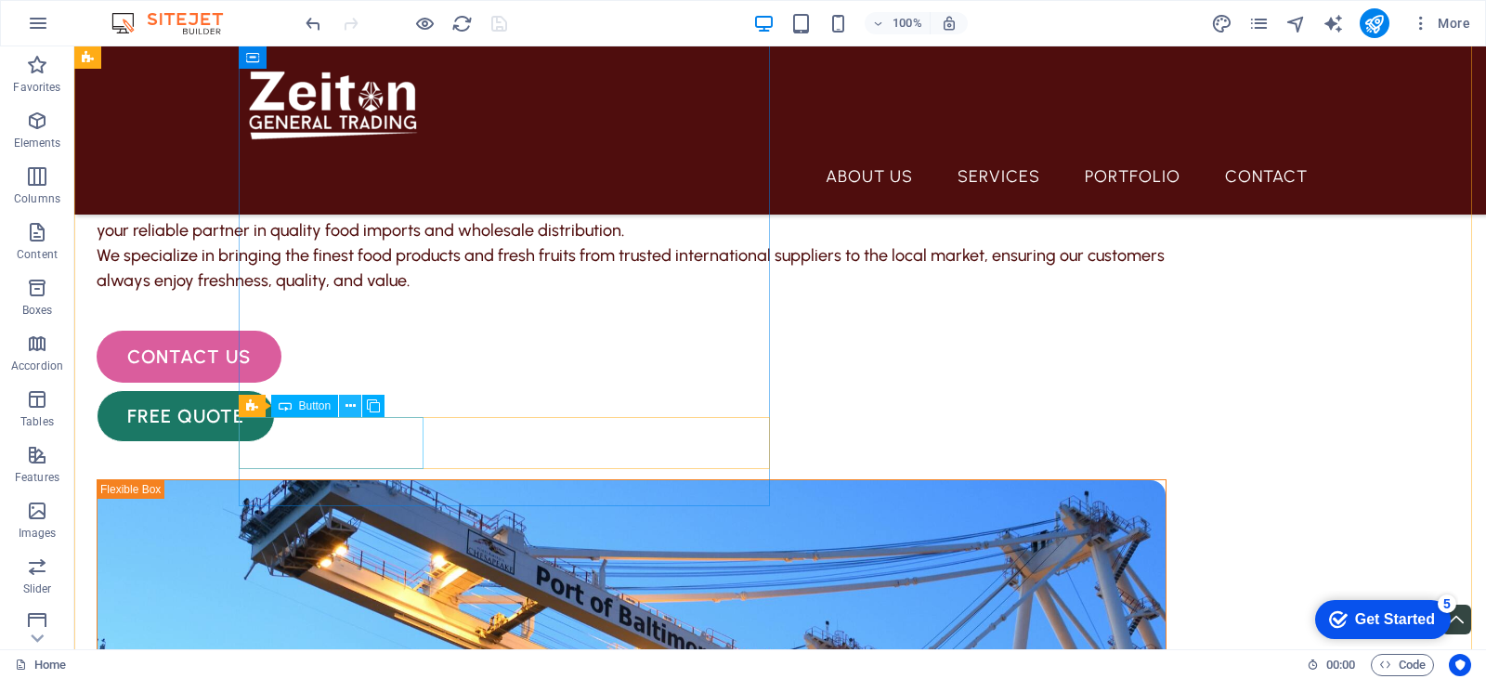
click at [347, 403] on icon at bounding box center [350, 407] width 10 height 20
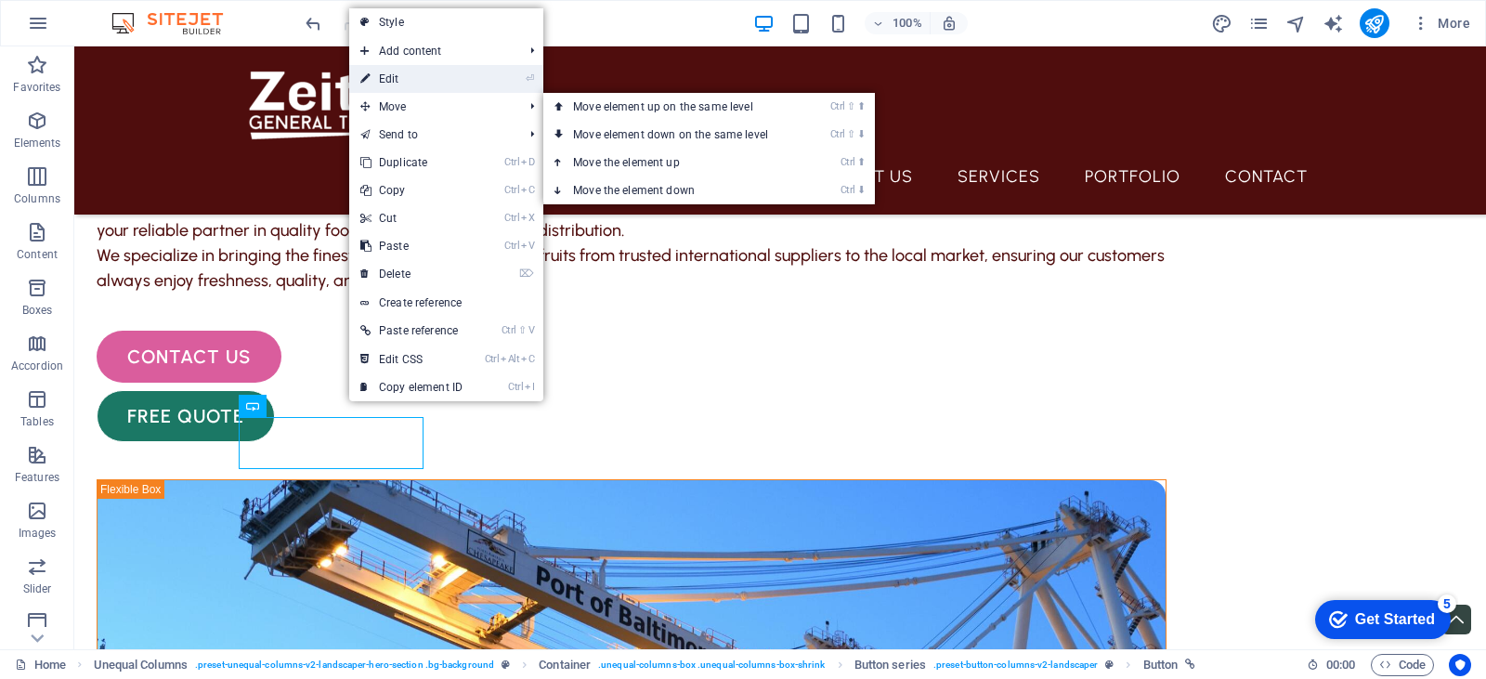
click at [435, 81] on link "⏎ Edit" at bounding box center [411, 79] width 124 height 28
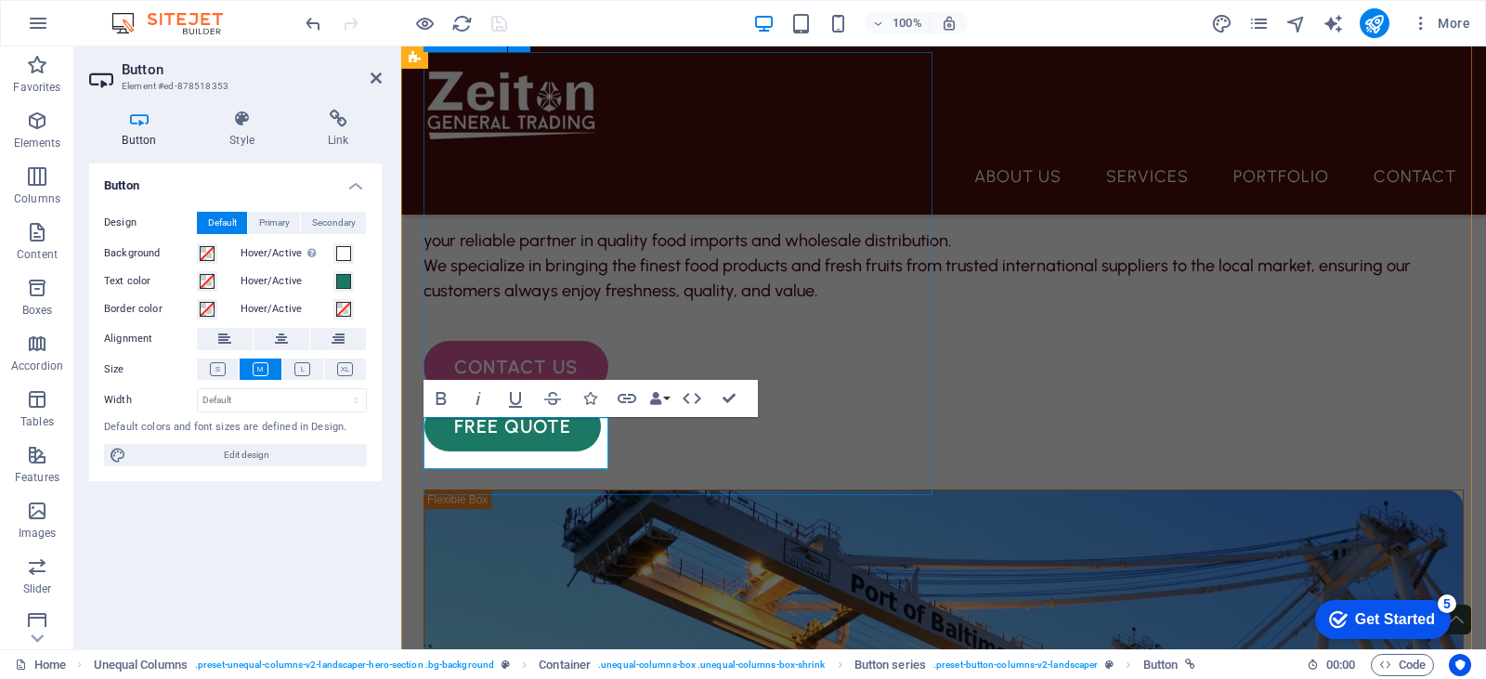
click at [531, 452] on div "Welcome to, Zeiton ltd your reliable partner in quality food imports and wholes…" at bounding box center [943, 252] width 1040 height 400
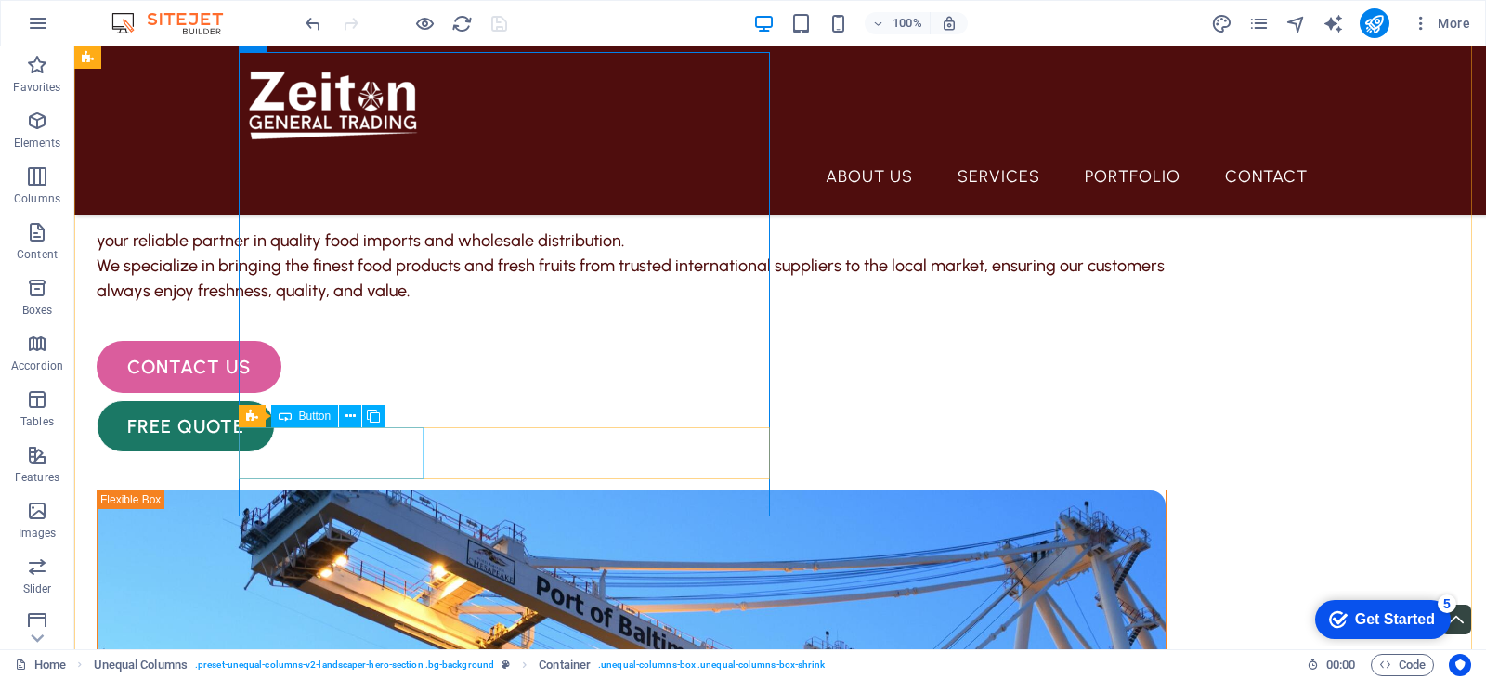
click at [414, 393] on div "contact us" at bounding box center [632, 367] width 1070 height 52
click at [306, 418] on span "Button" at bounding box center [315, 415] width 33 height 11
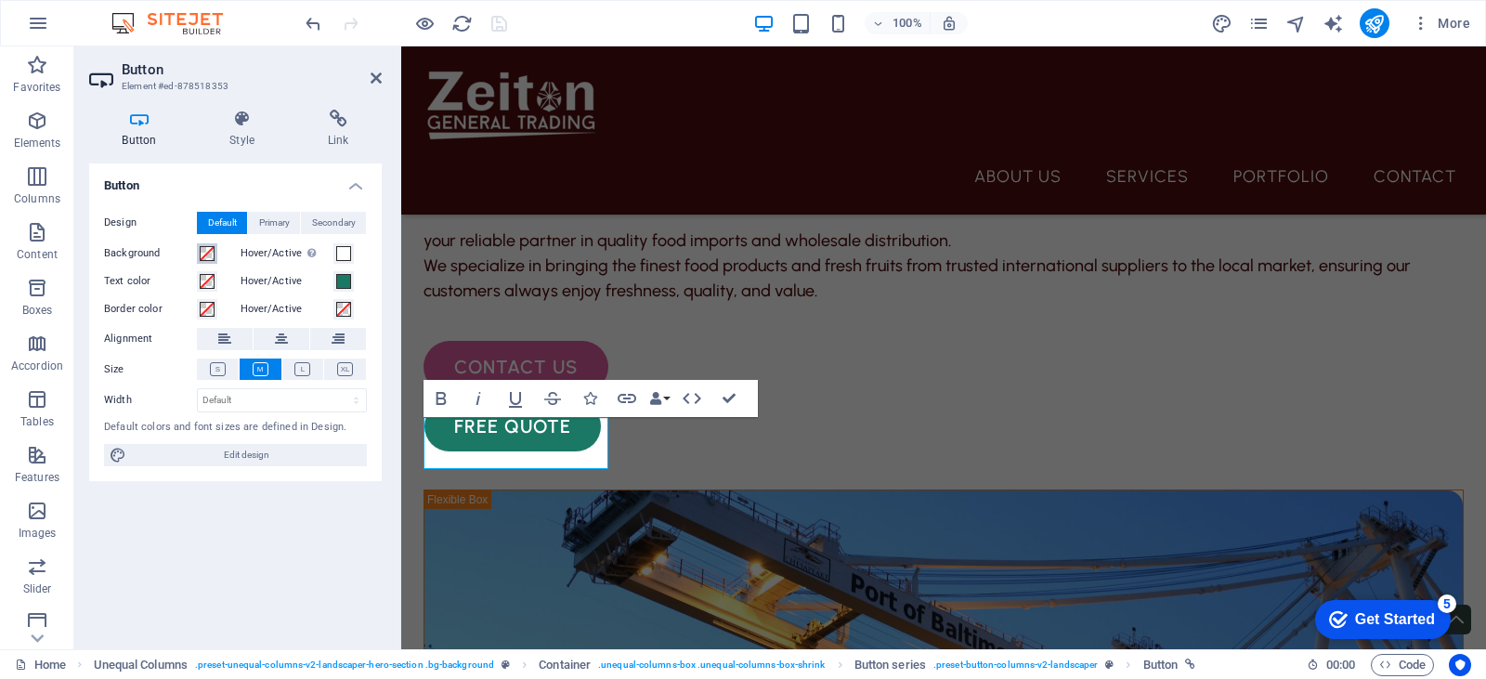
click at [209, 255] on span at bounding box center [207, 253] width 15 height 15
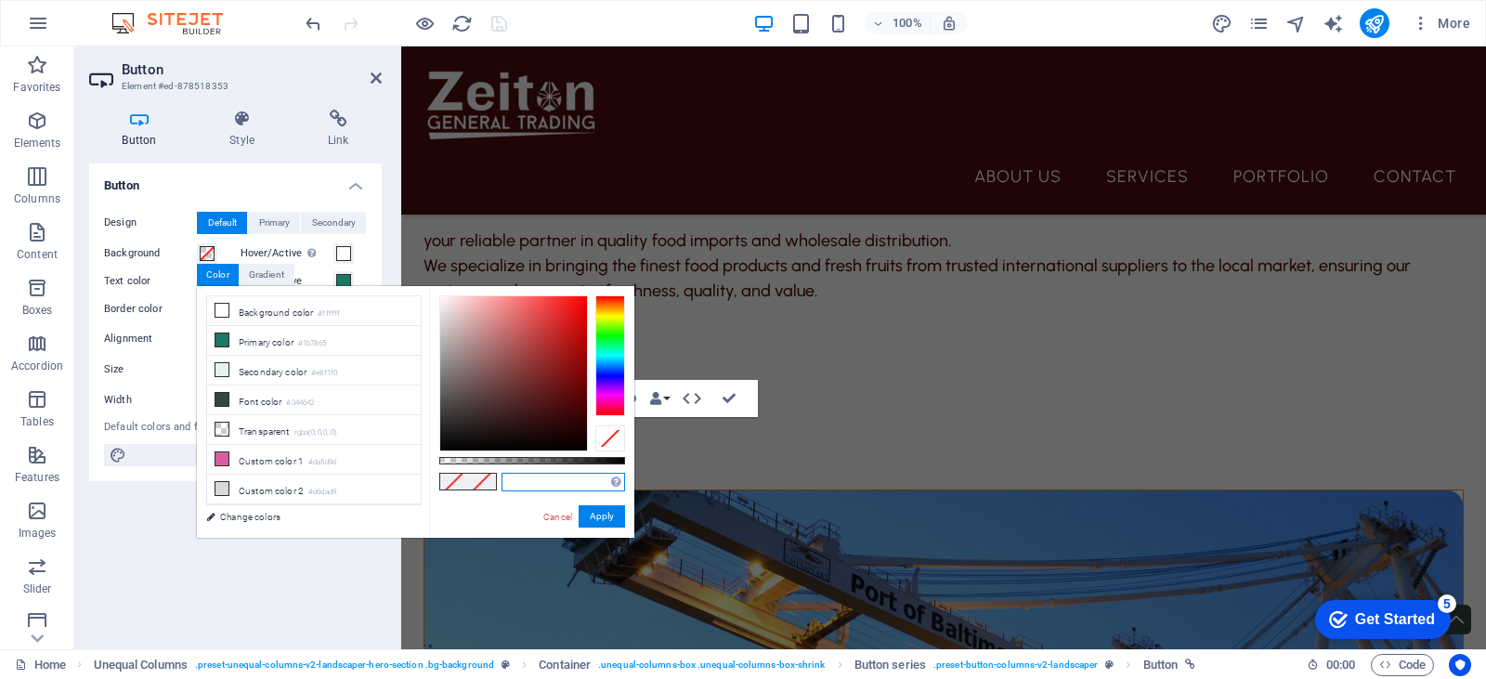
click at [515, 479] on input "text" at bounding box center [563, 482] width 124 height 19
paste input "4f0d0d"
type input "#4f0d0d"
click at [617, 520] on button "Apply" at bounding box center [602, 516] width 46 height 22
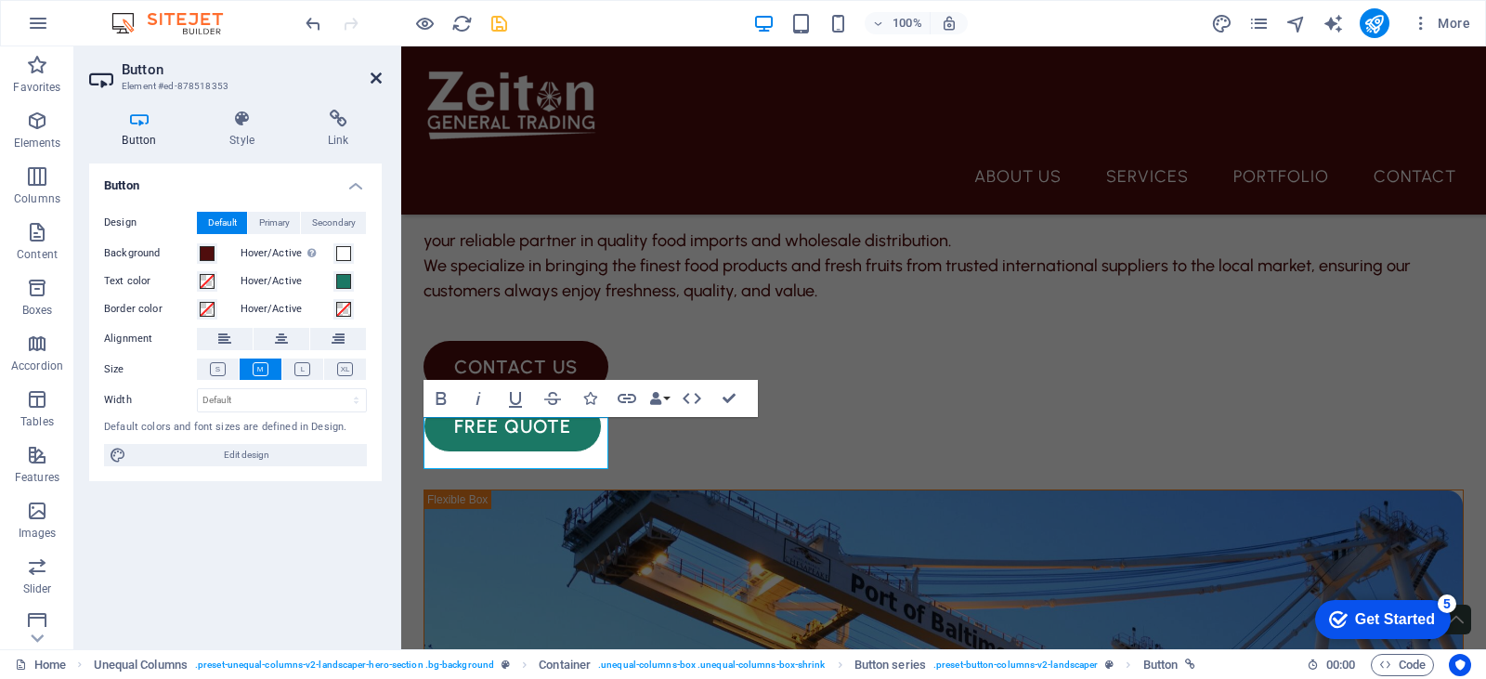
click at [371, 72] on icon at bounding box center [376, 78] width 11 height 15
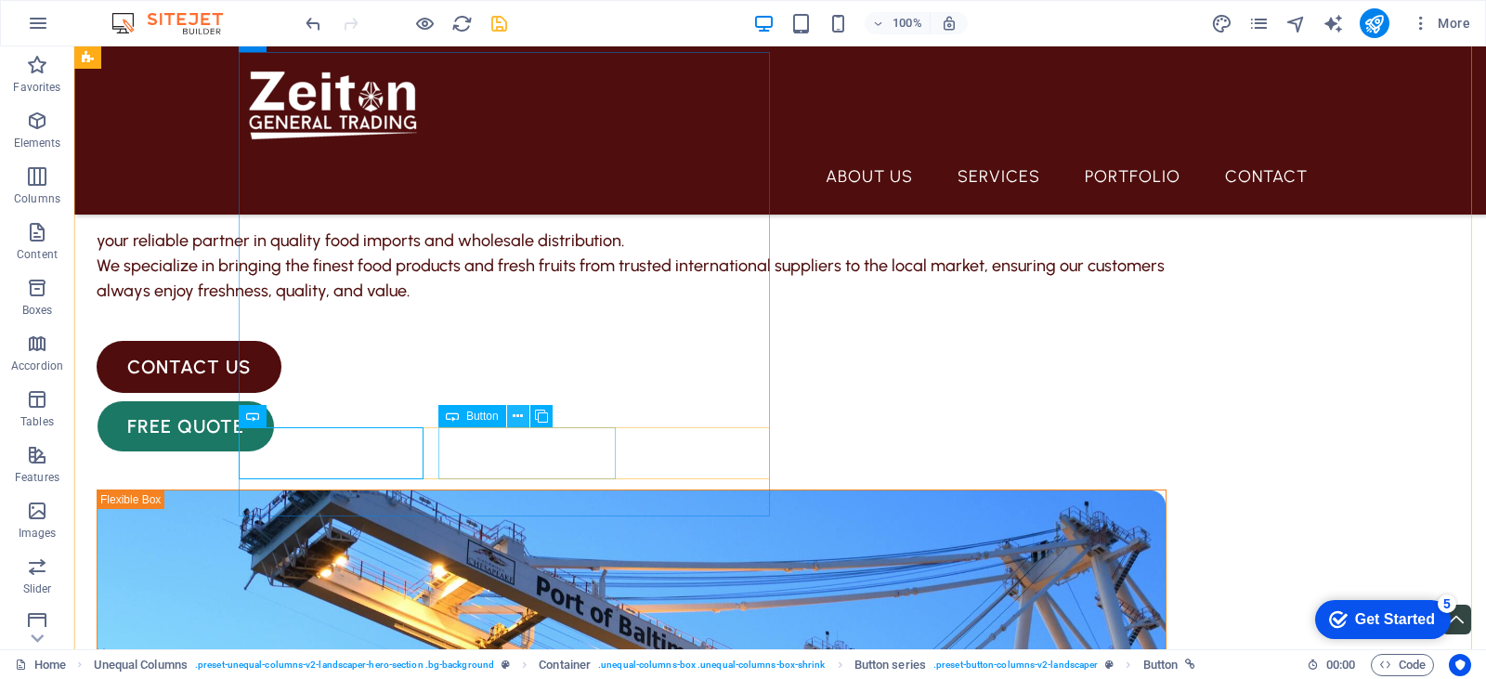
click at [518, 412] on icon at bounding box center [518, 417] width 10 height 20
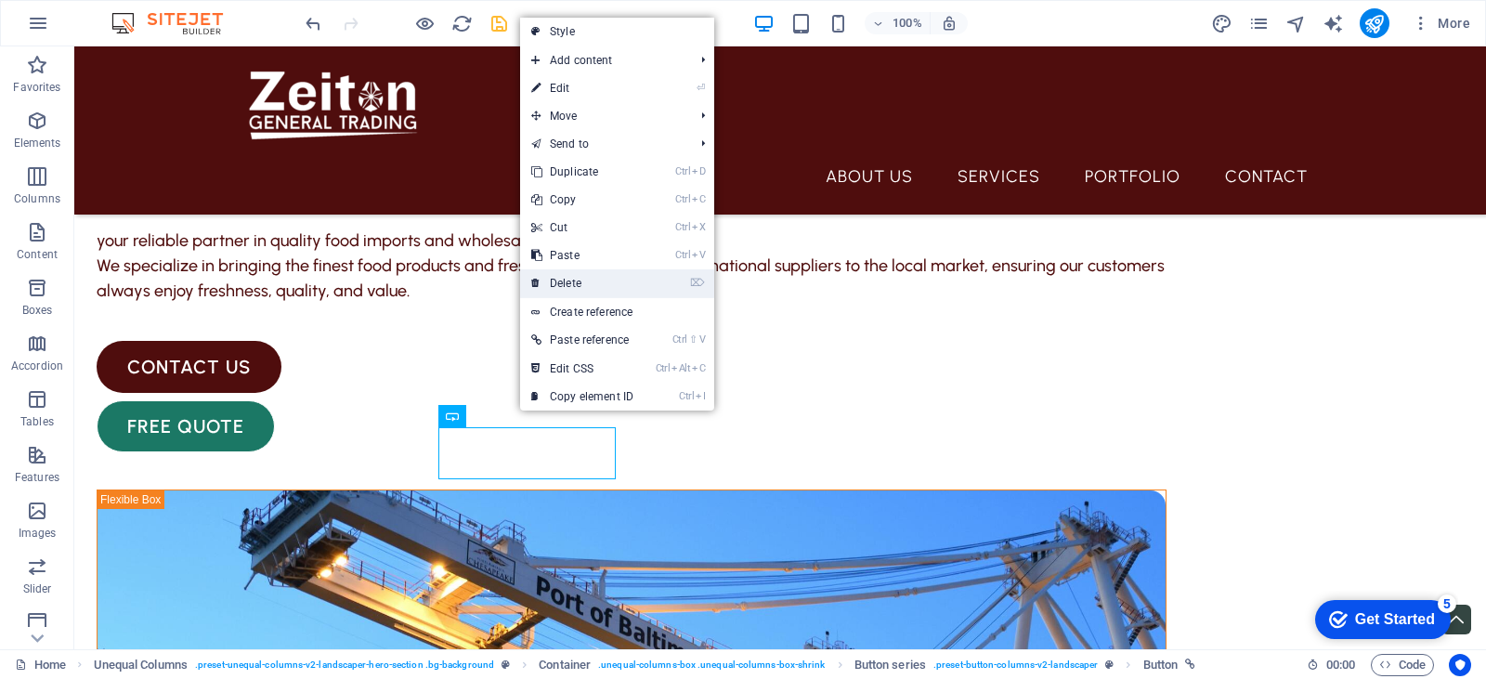
click at [566, 276] on link "⌦ Delete" at bounding box center [582, 283] width 124 height 28
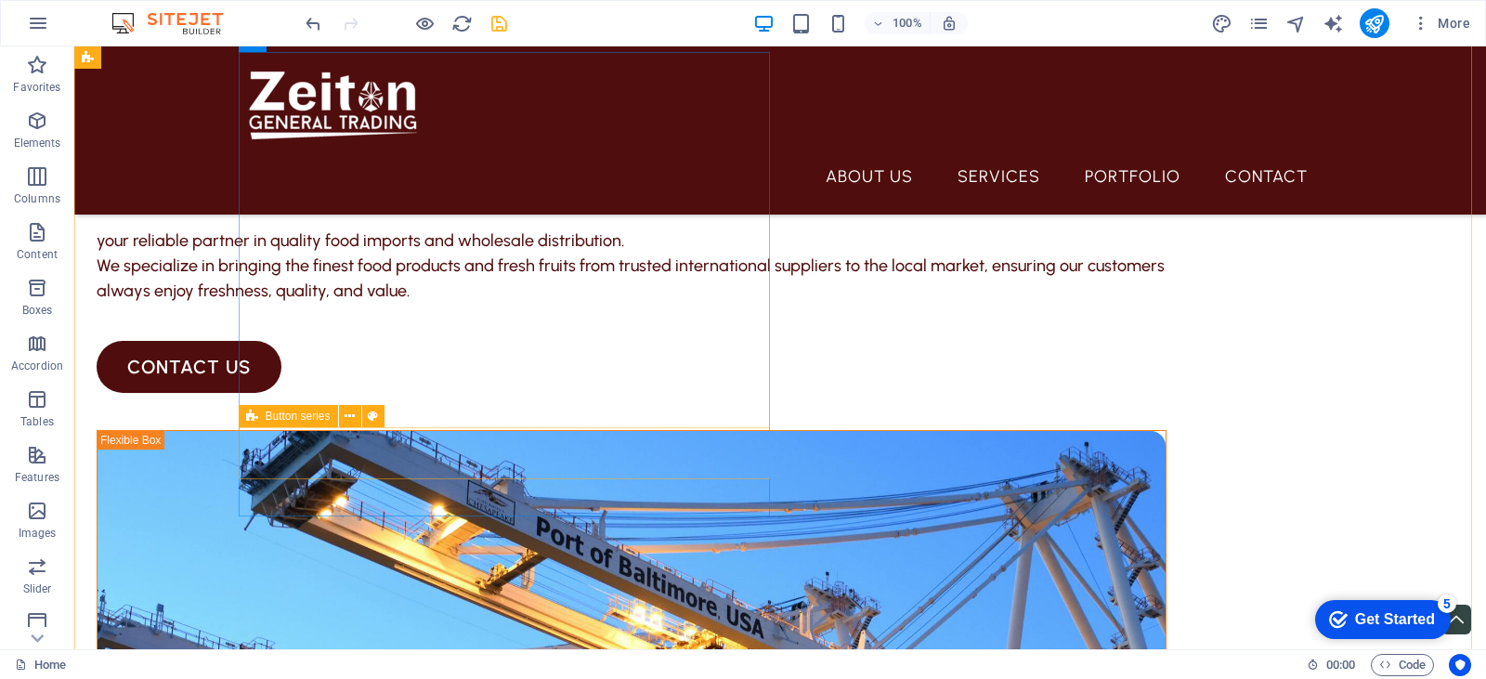
click at [519, 393] on div "contact us" at bounding box center [632, 367] width 1070 height 52
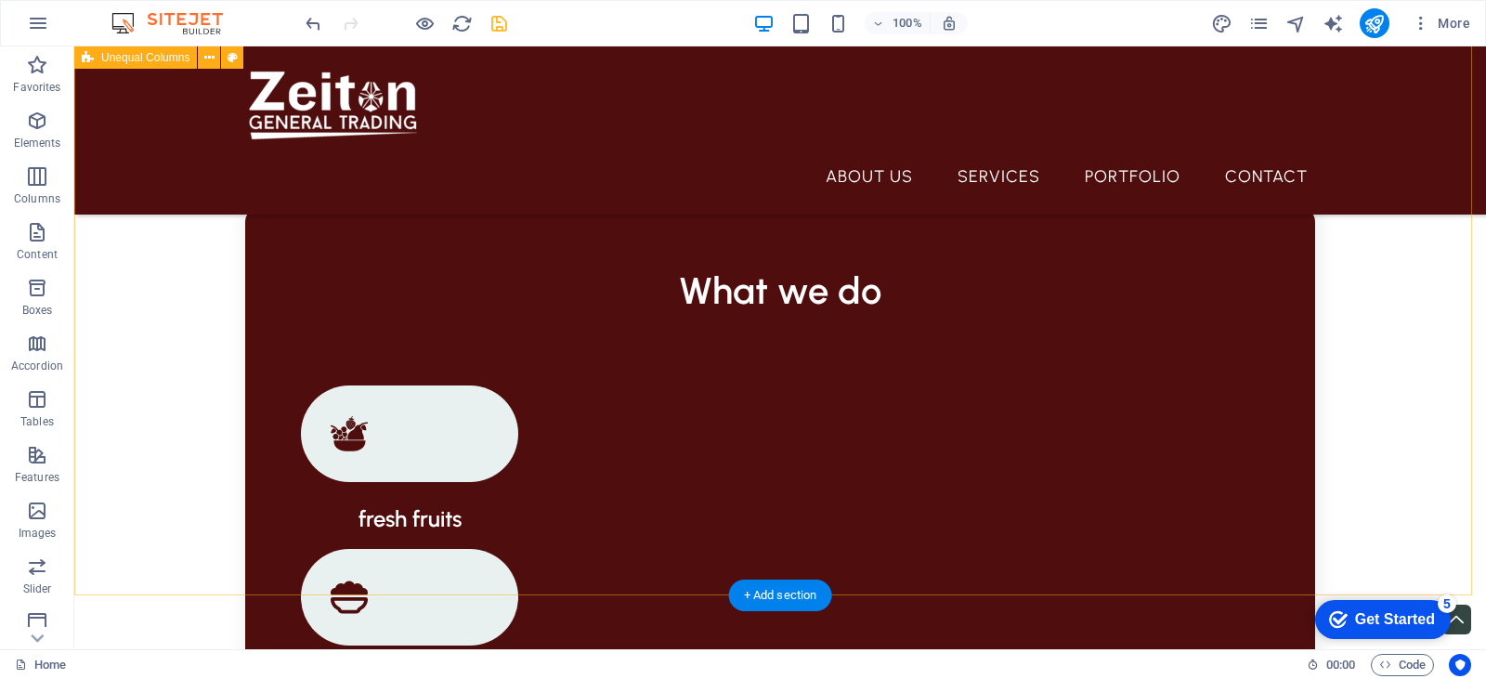
scroll to position [1579, 0]
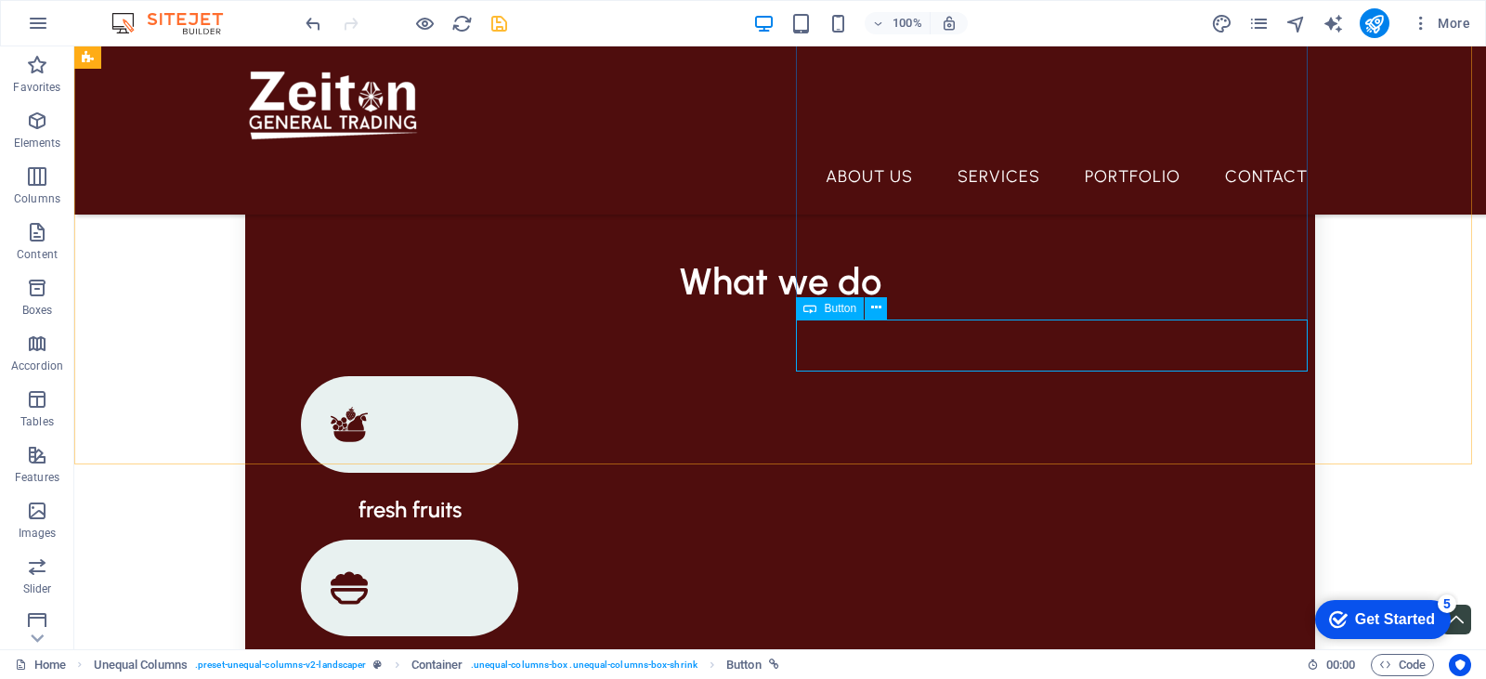
click at [831, 307] on span "Button" at bounding box center [840, 308] width 33 height 11
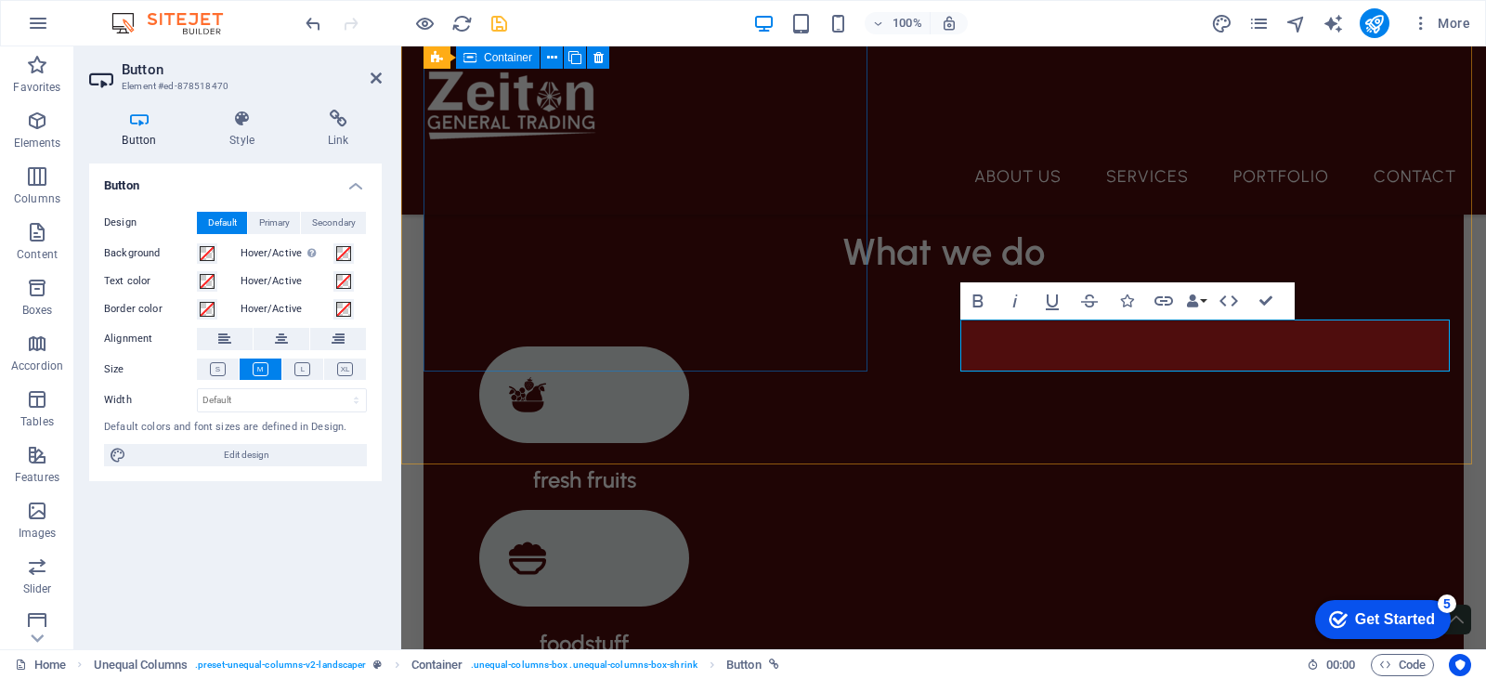
scroll to position [1558, 0]
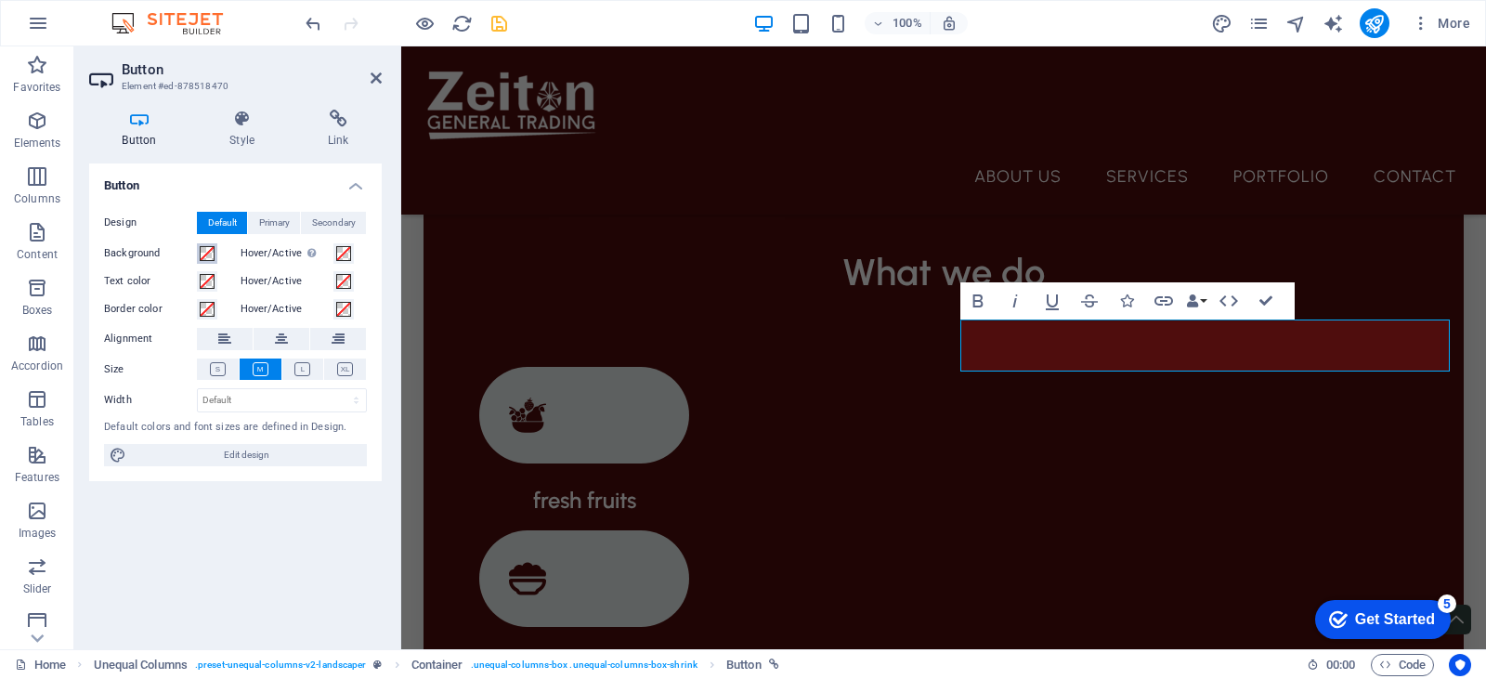
click at [205, 253] on span at bounding box center [207, 253] width 15 height 15
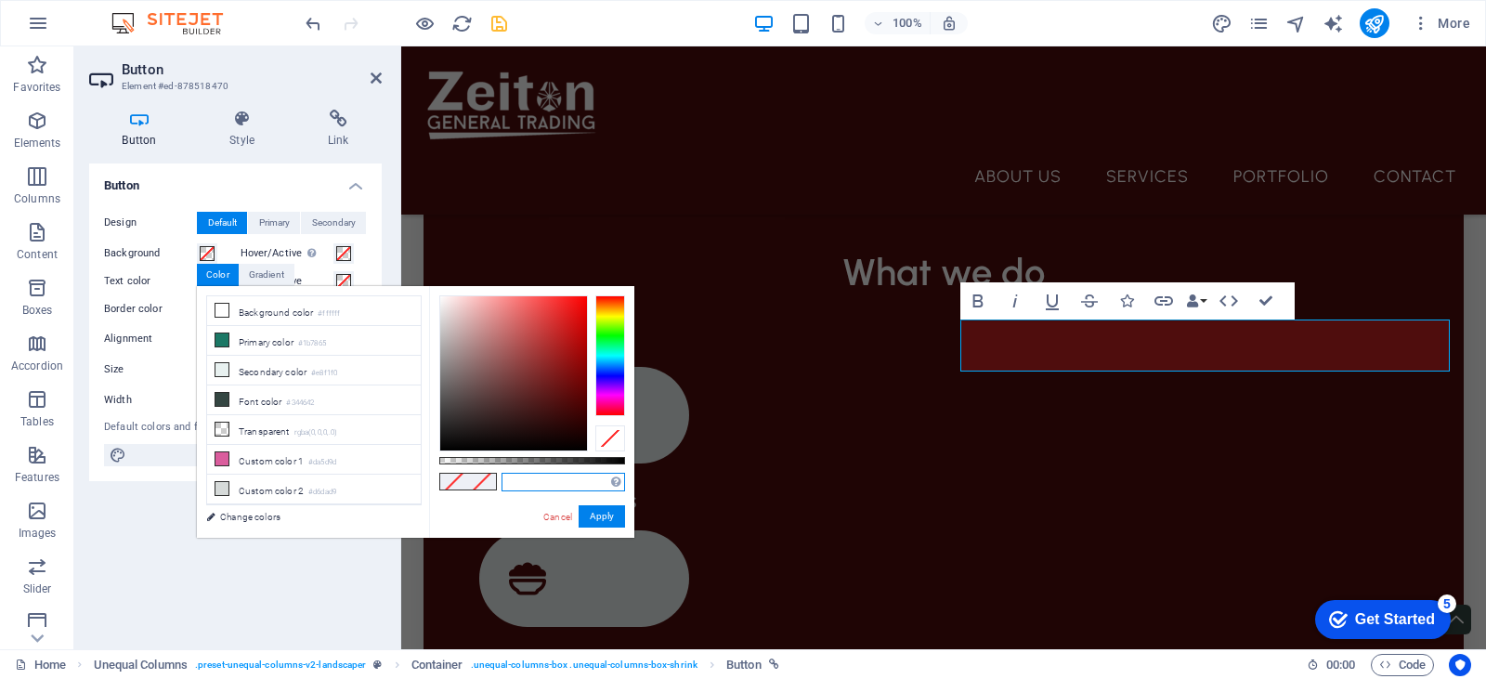
click at [560, 484] on input "text" at bounding box center [563, 482] width 124 height 19
paste input "4f0d0d"
type input "#4f0d0d"
click at [611, 514] on button "Apply" at bounding box center [602, 516] width 46 height 22
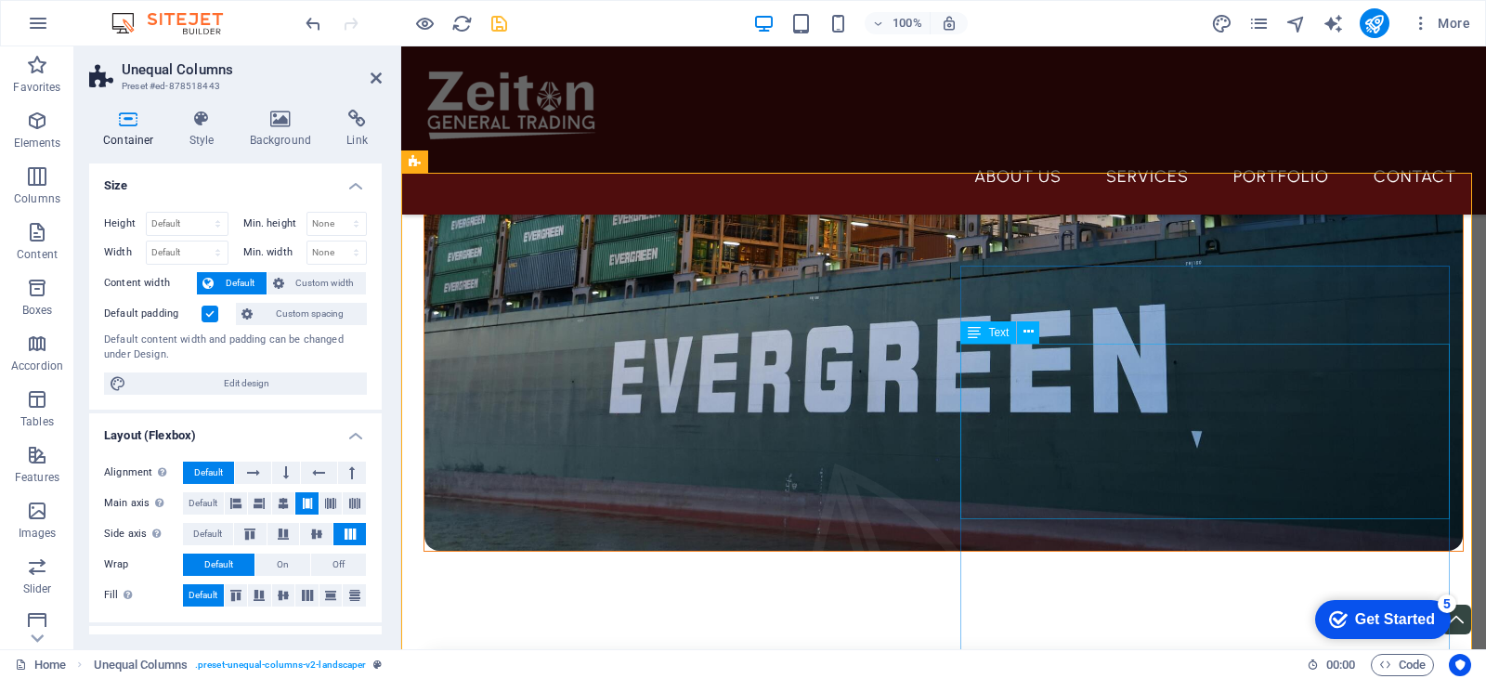
scroll to position [1187, 0]
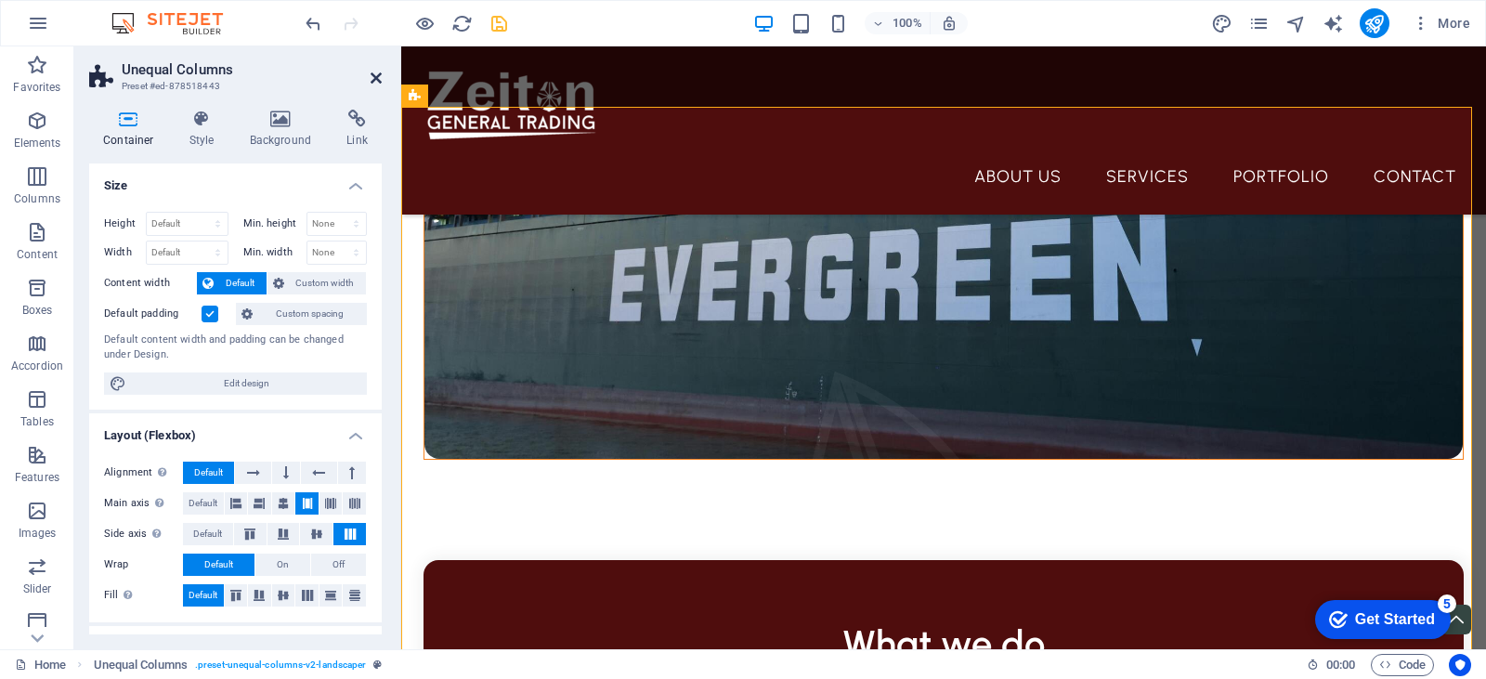
click at [374, 74] on icon at bounding box center [376, 78] width 11 height 15
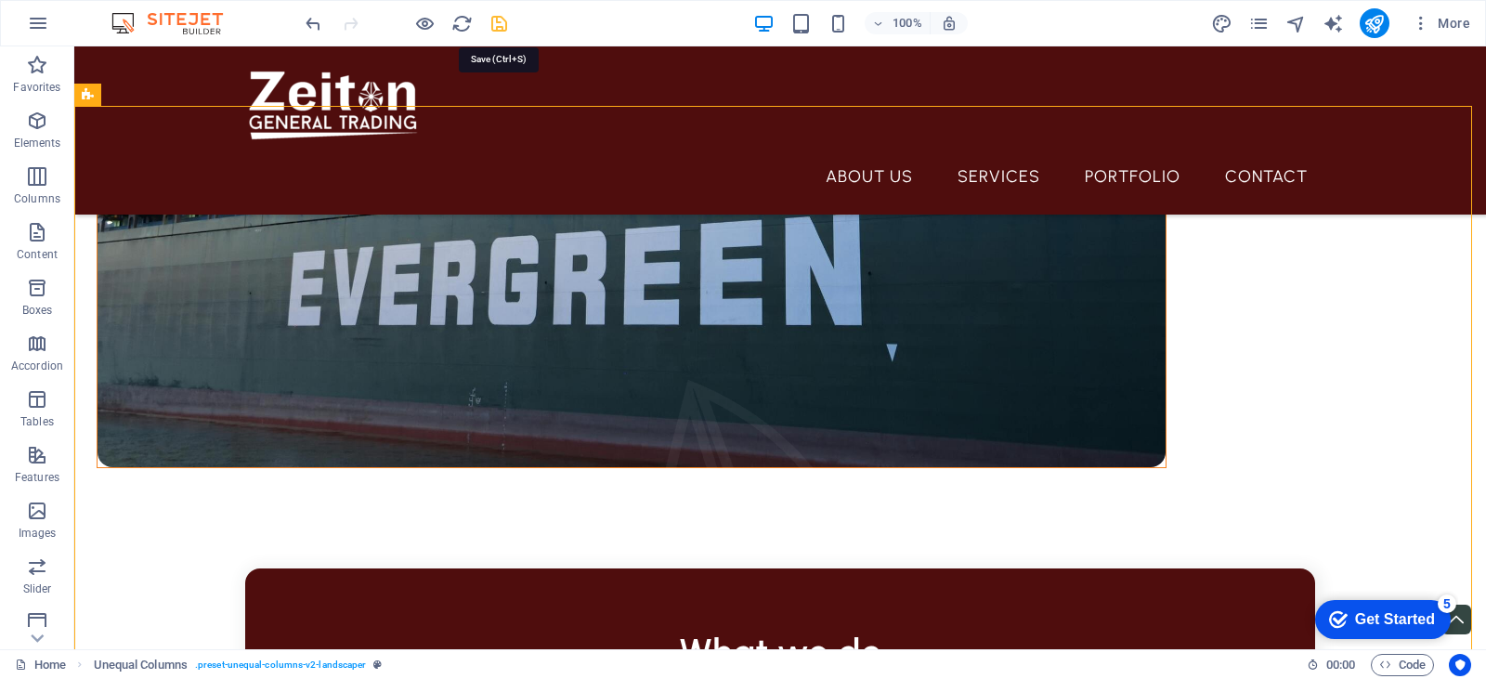
click at [500, 17] on icon "save" at bounding box center [498, 23] width 21 height 21
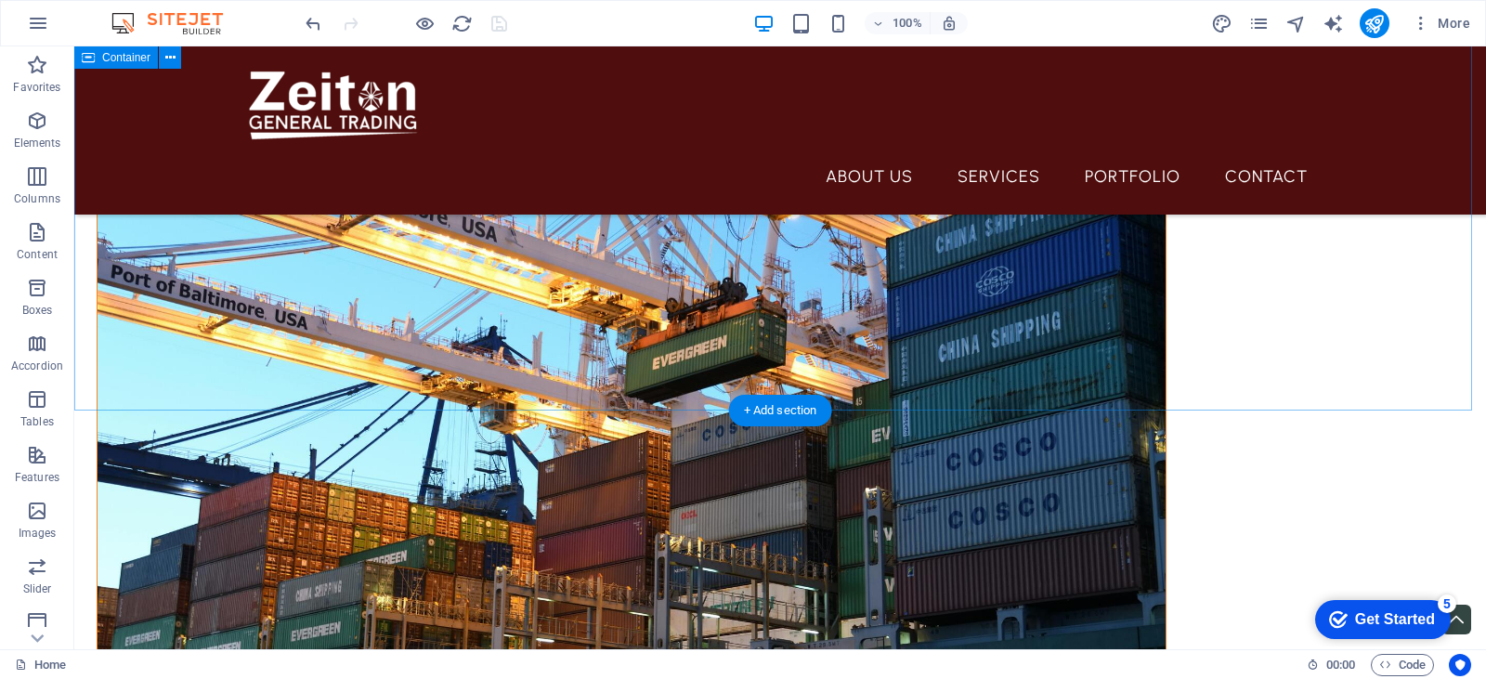
scroll to position [641, 0]
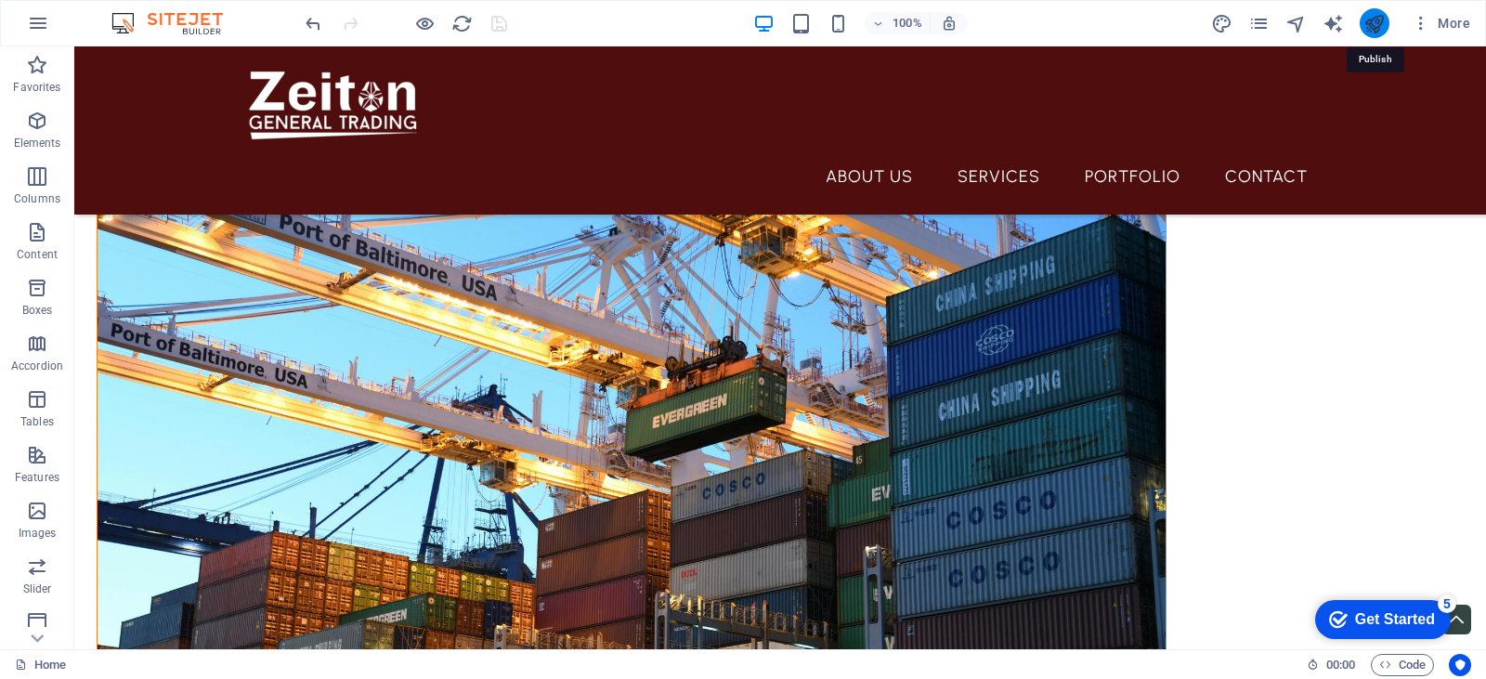
click at [1374, 22] on icon "publish" at bounding box center [1373, 23] width 21 height 21
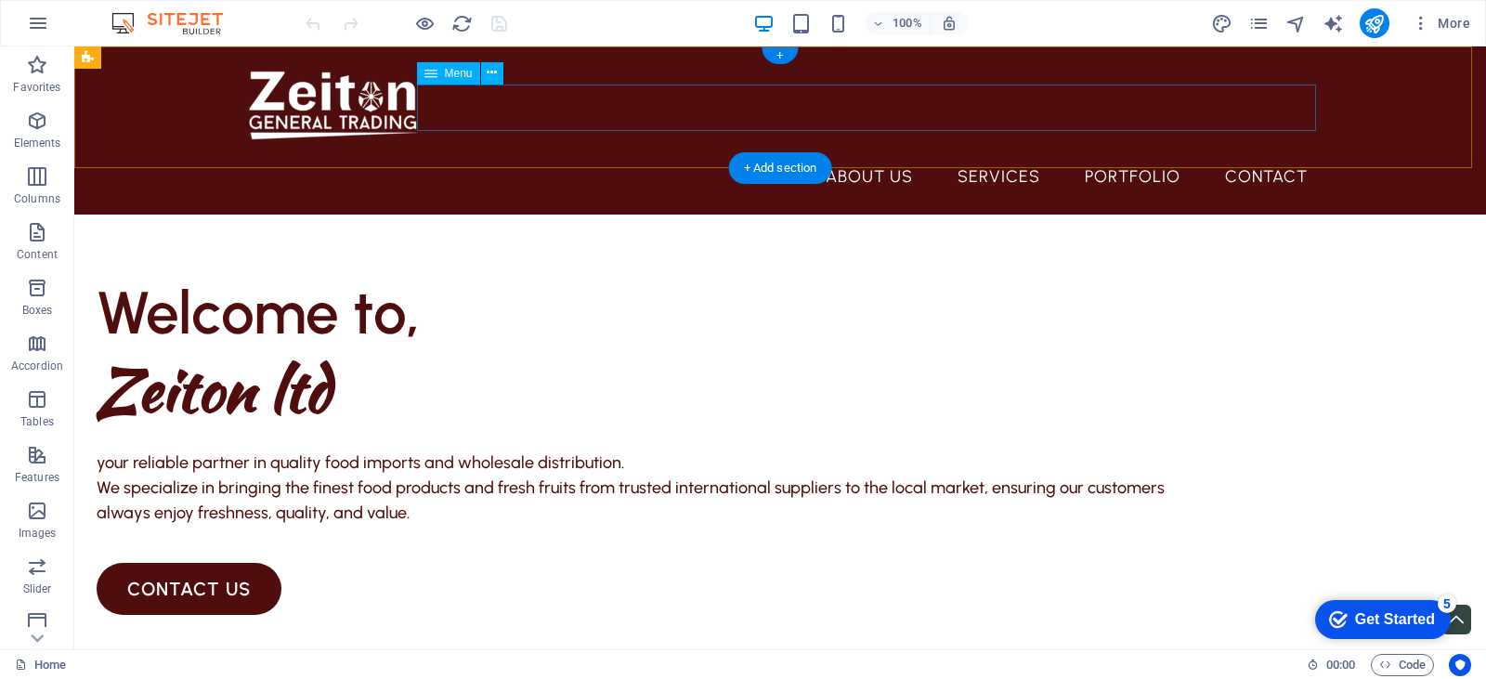
click at [872, 153] on nav "About Us Services Portfolio Contact" at bounding box center [780, 176] width 1085 height 46
select select "1"
select select
select select "2"
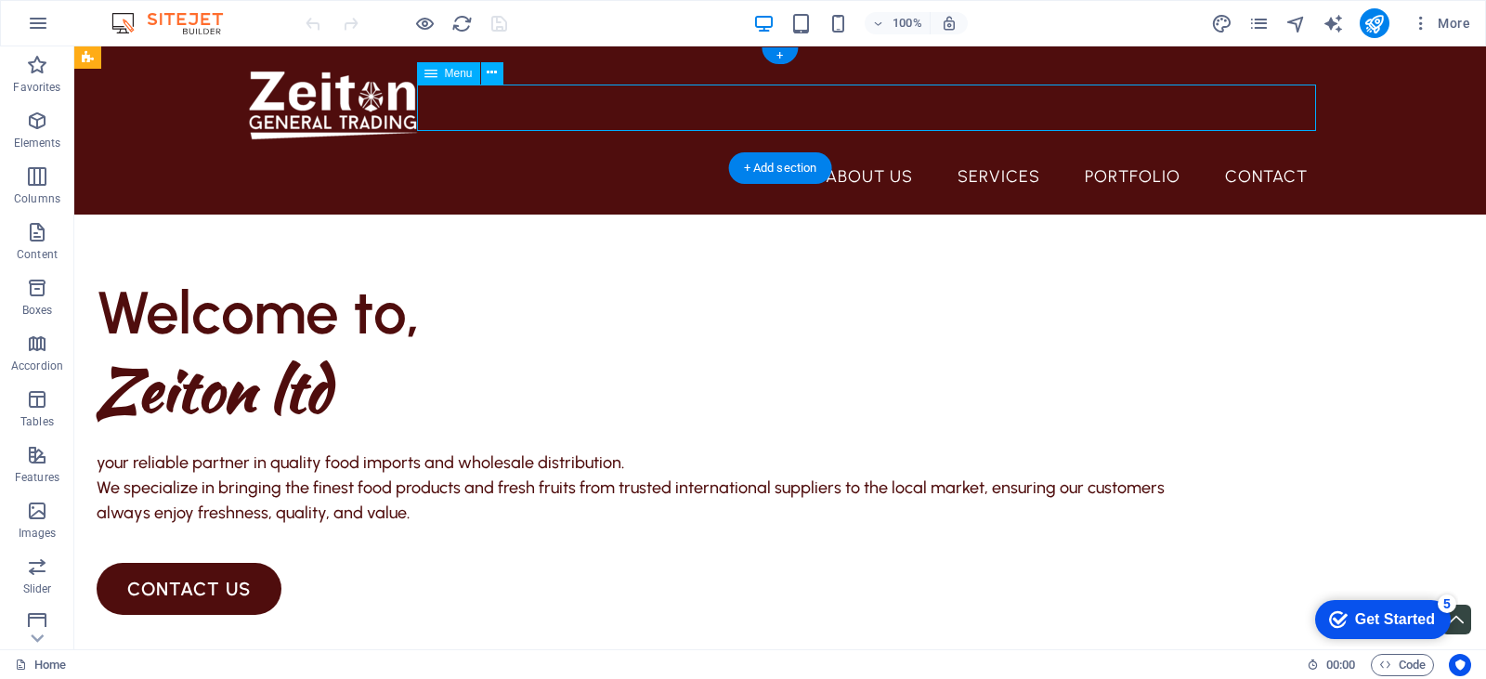
select select
select select "3"
select select
select select "4"
select select
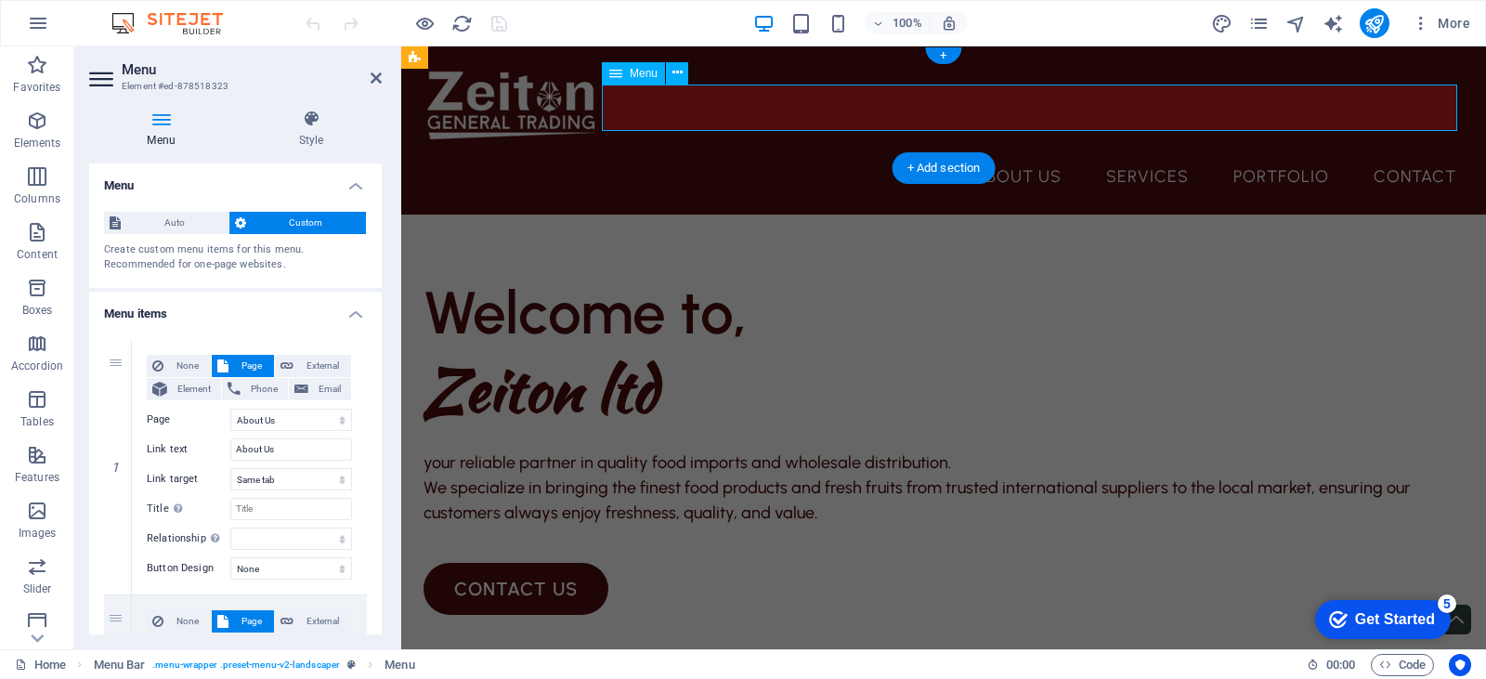
click at [1021, 153] on nav "About Us Services Portfolio Contact" at bounding box center [943, 176] width 1055 height 46
click at [379, 73] on icon at bounding box center [376, 78] width 11 height 15
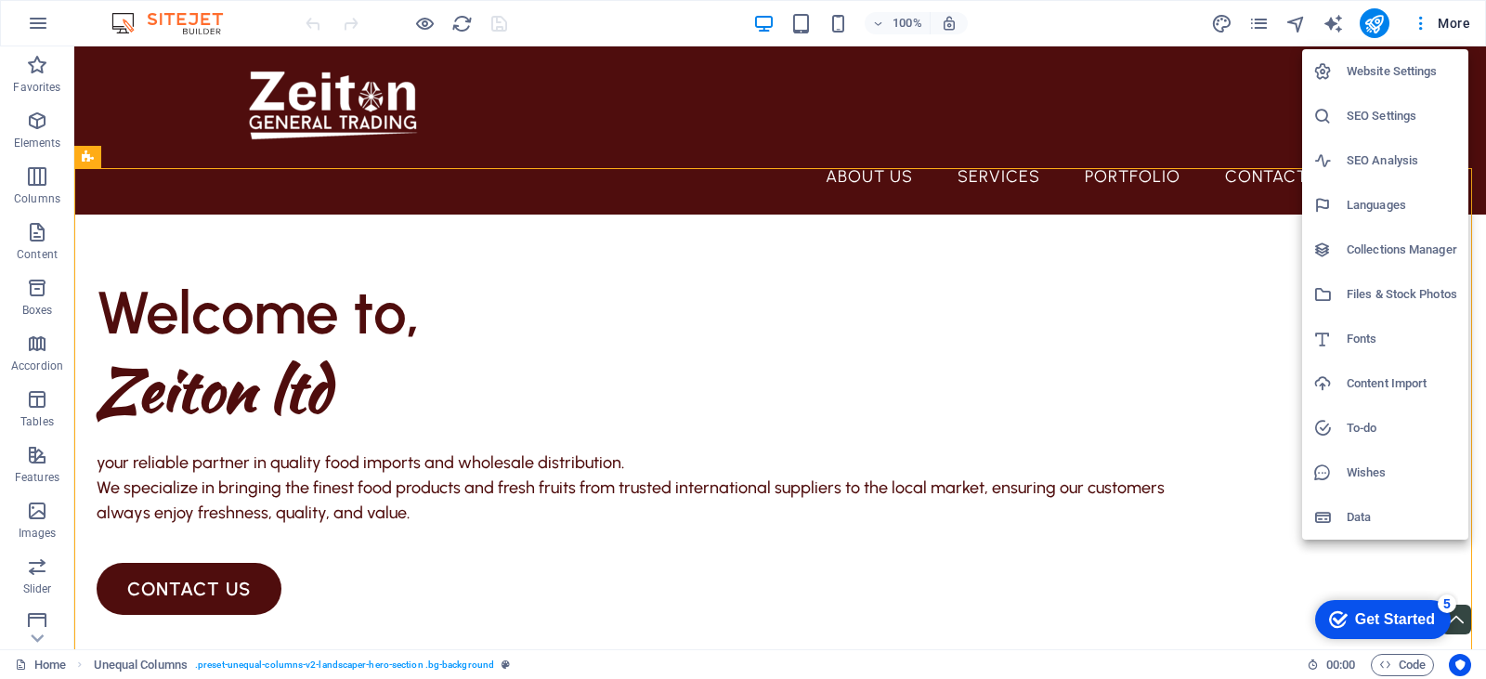
click at [1357, 16] on div at bounding box center [743, 339] width 1486 height 679
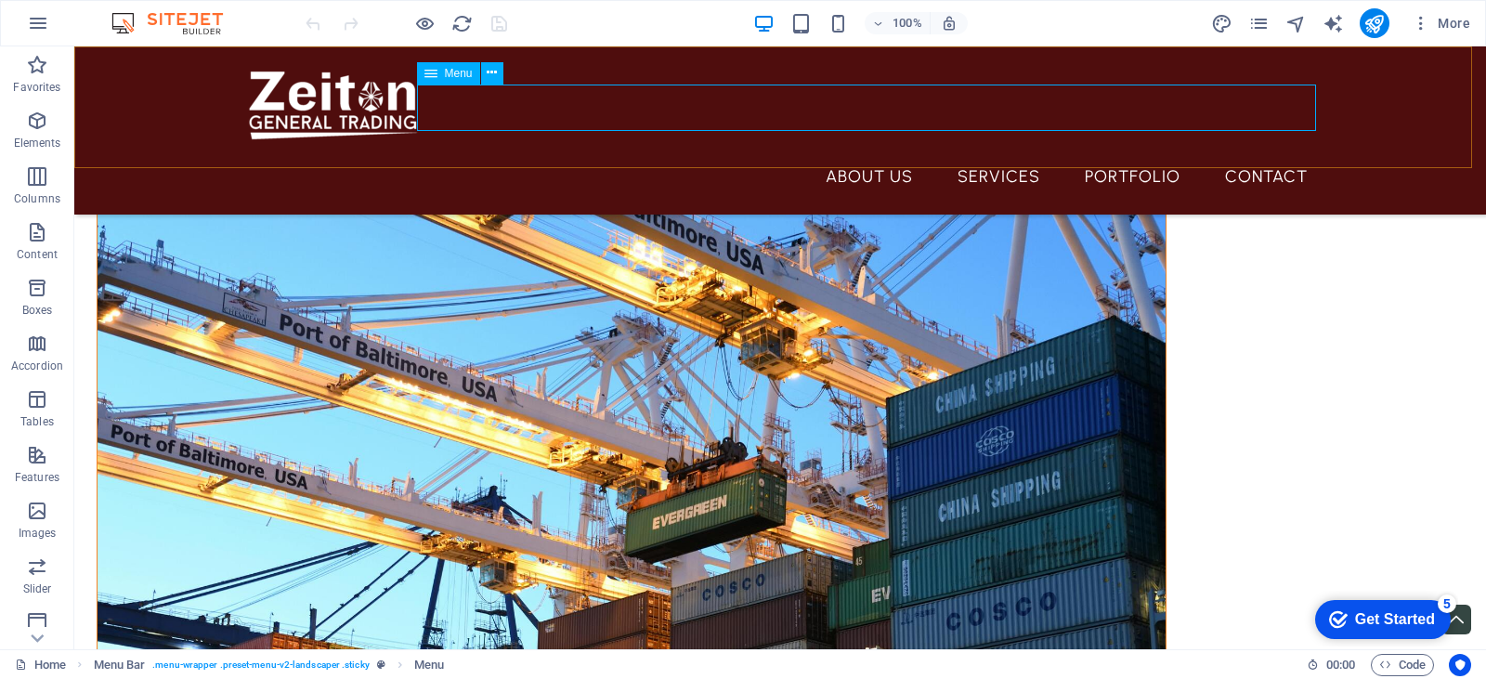
click at [863, 153] on nav "About Us Services Portfolio Contact" at bounding box center [780, 176] width 1085 height 46
select select "1"
select select
select select "2"
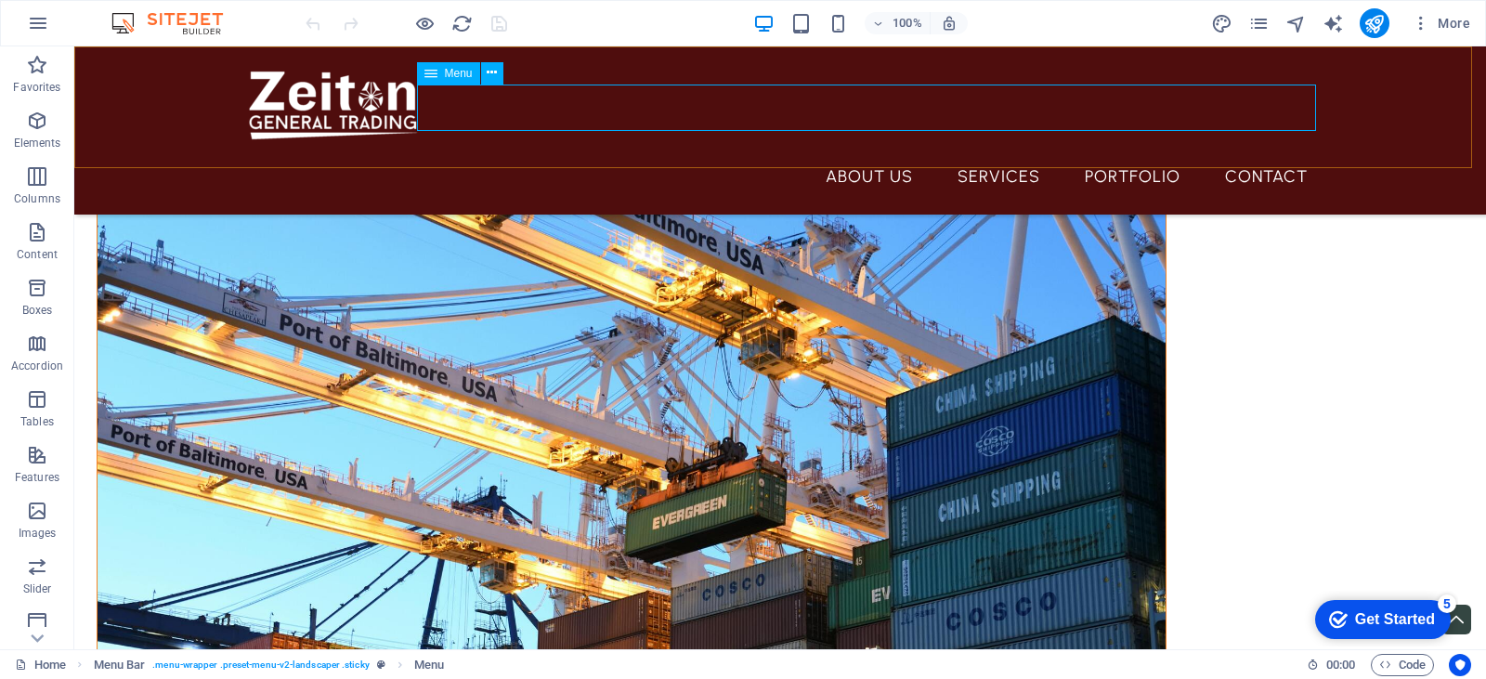
select select
select select "3"
select select
select select "4"
select select
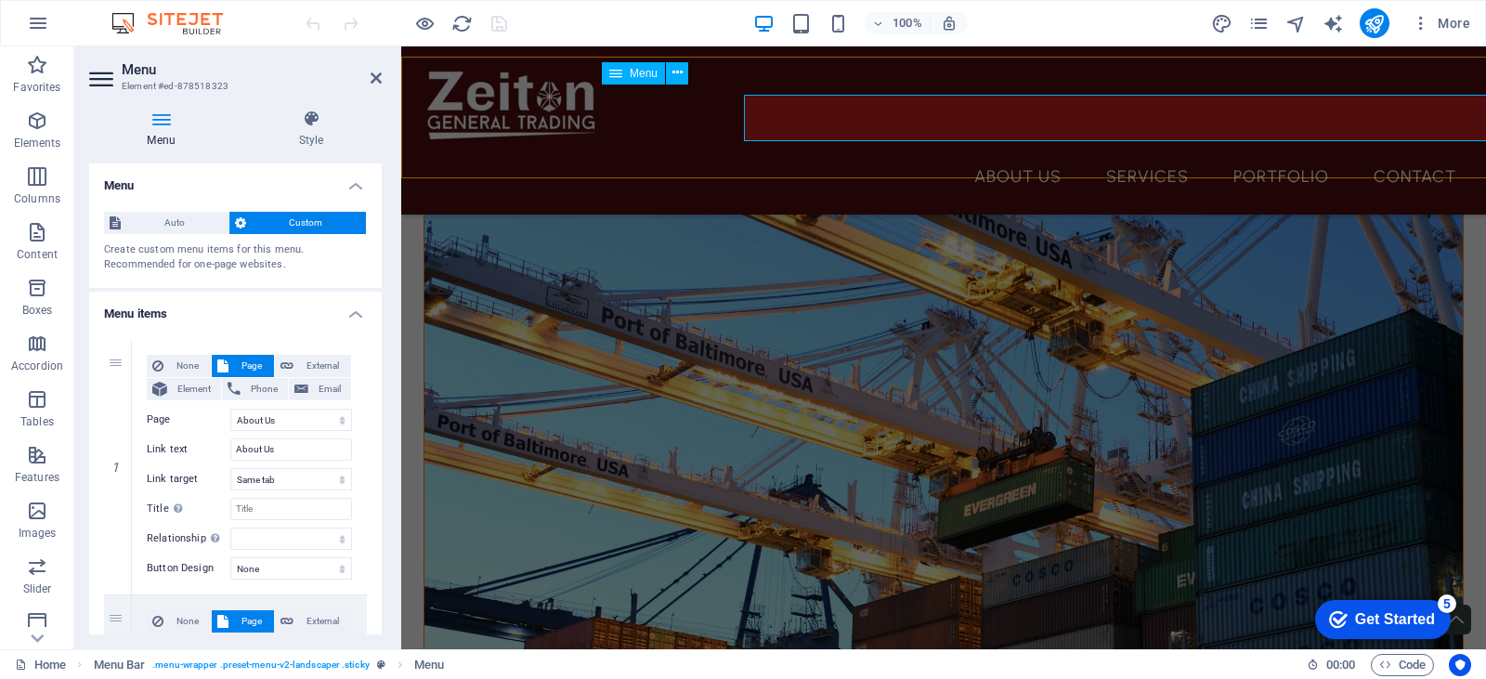
scroll to position [529, 0]
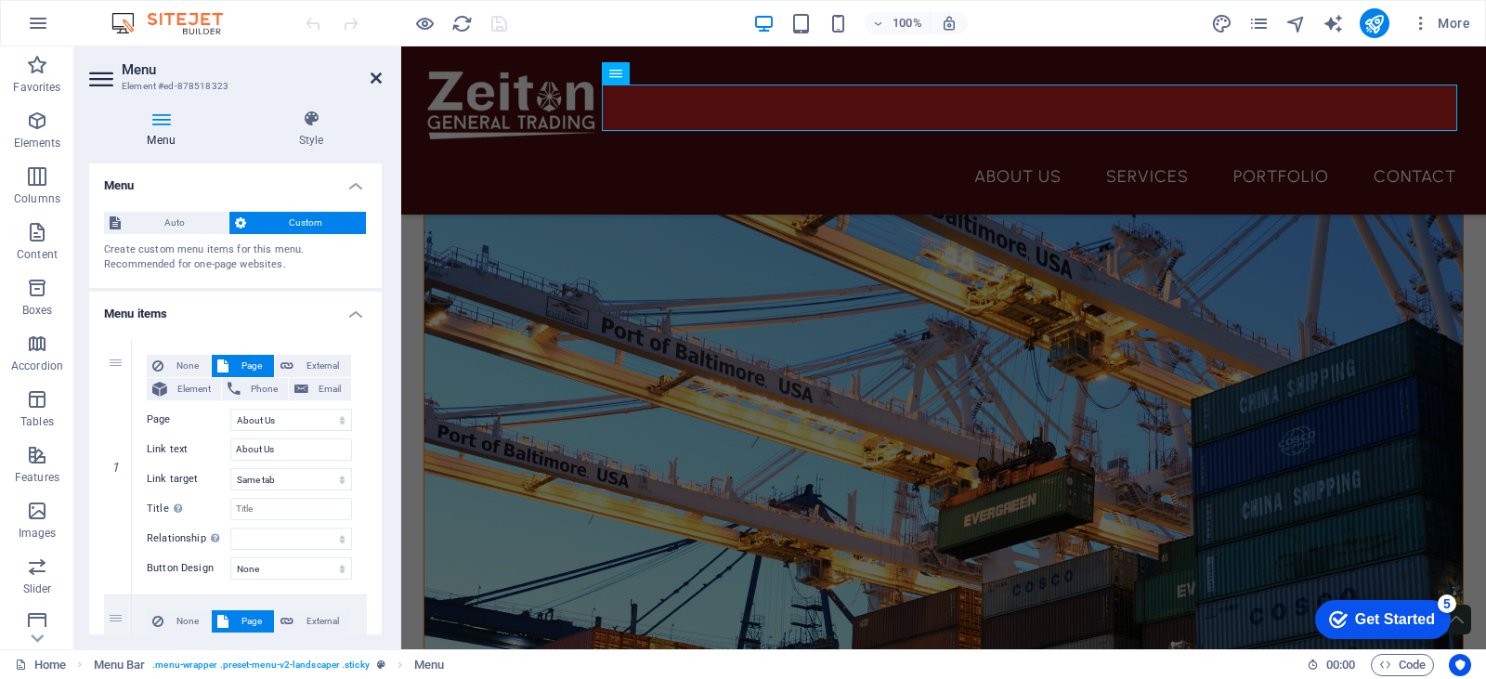
click at [371, 79] on icon at bounding box center [376, 78] width 11 height 15
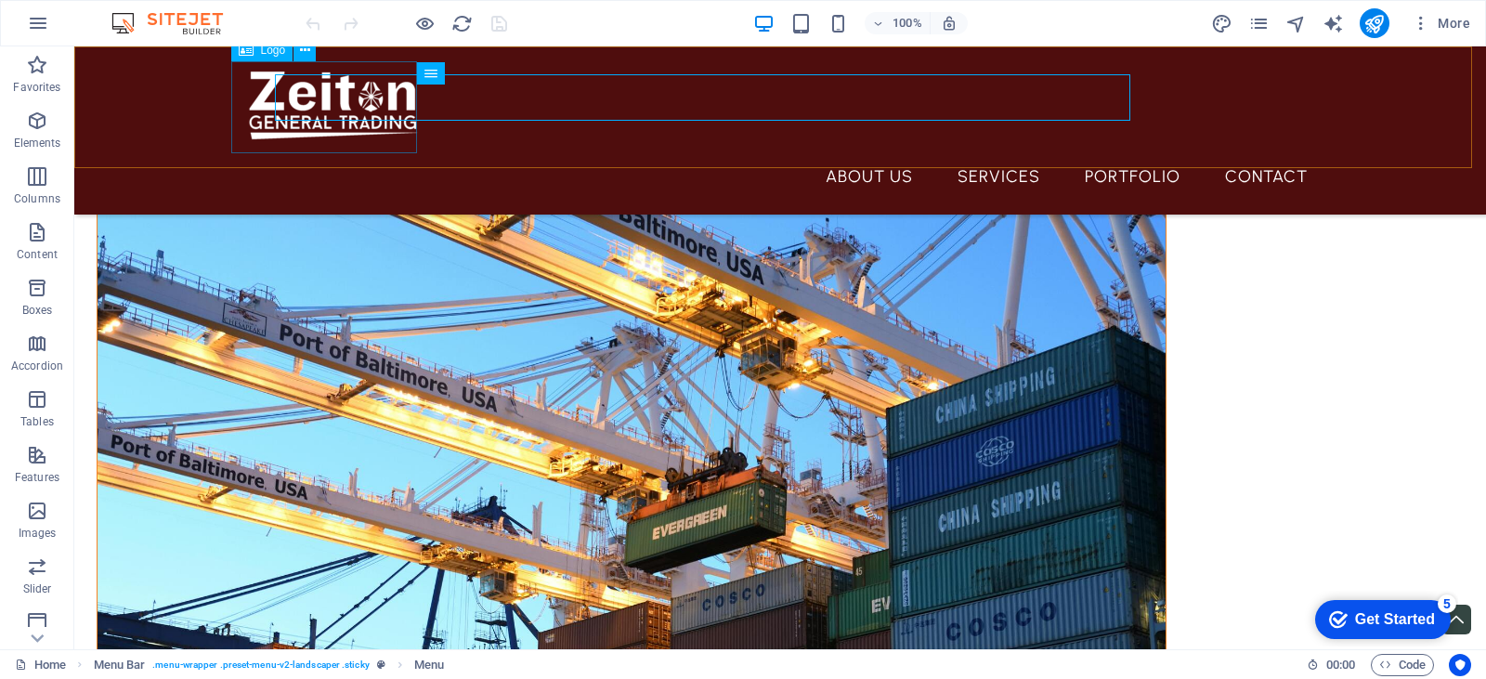
scroll to position [540, 0]
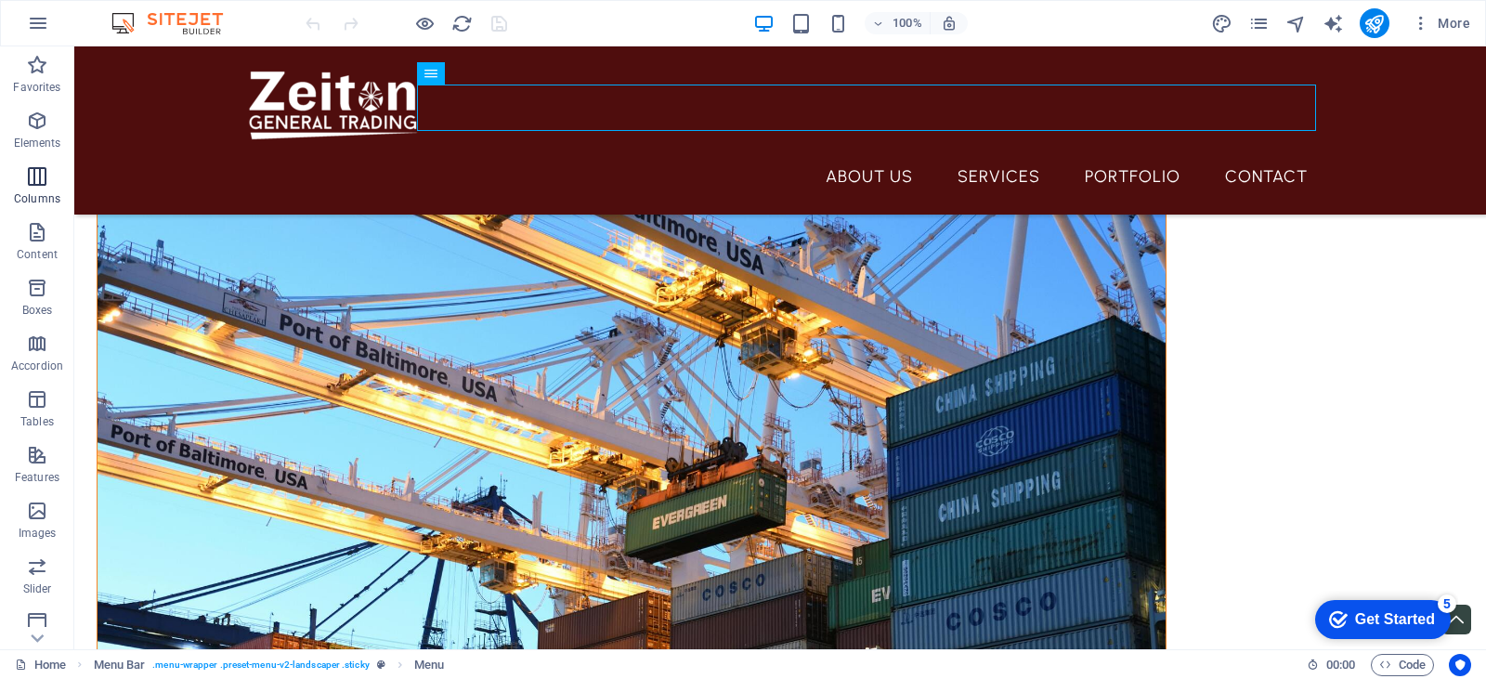
click at [36, 174] on icon "button" at bounding box center [37, 176] width 22 height 22
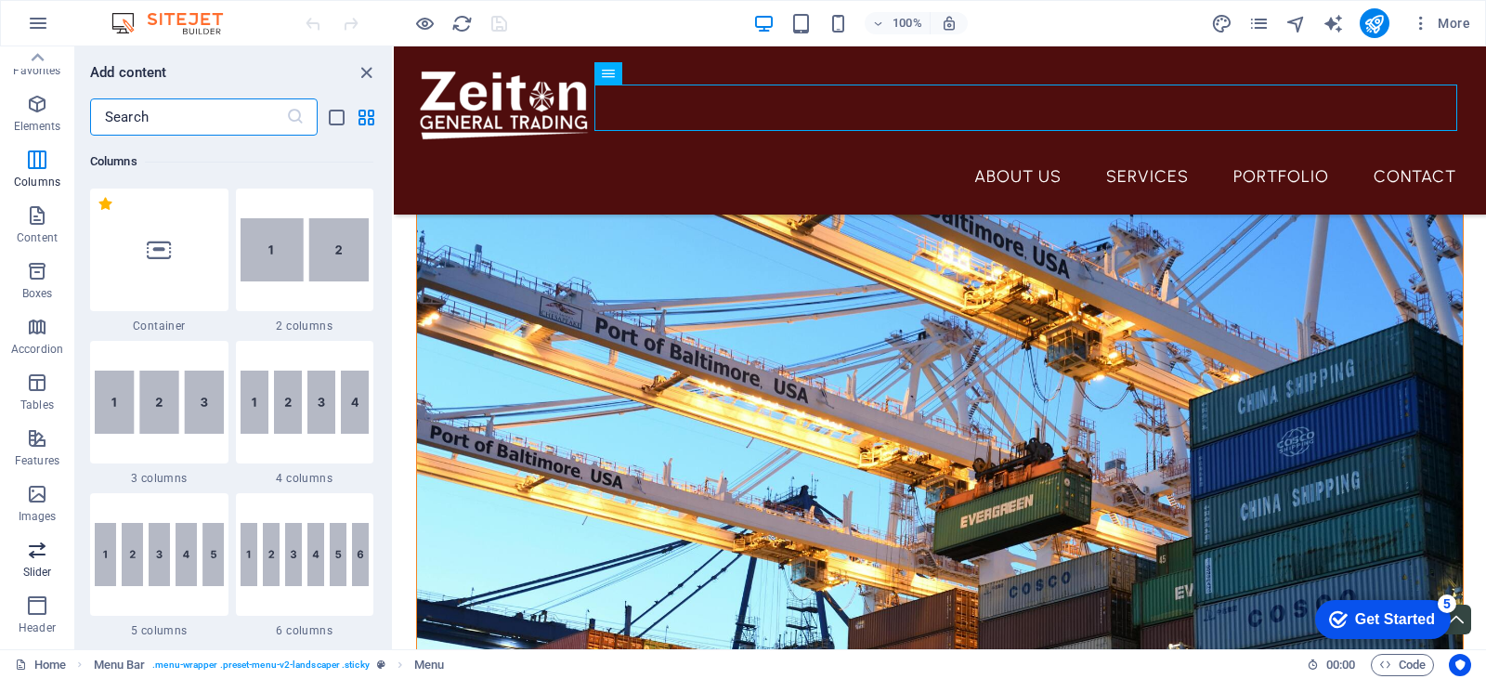
scroll to position [0, 0]
click at [33, 116] on icon "button" at bounding box center [37, 121] width 22 height 22
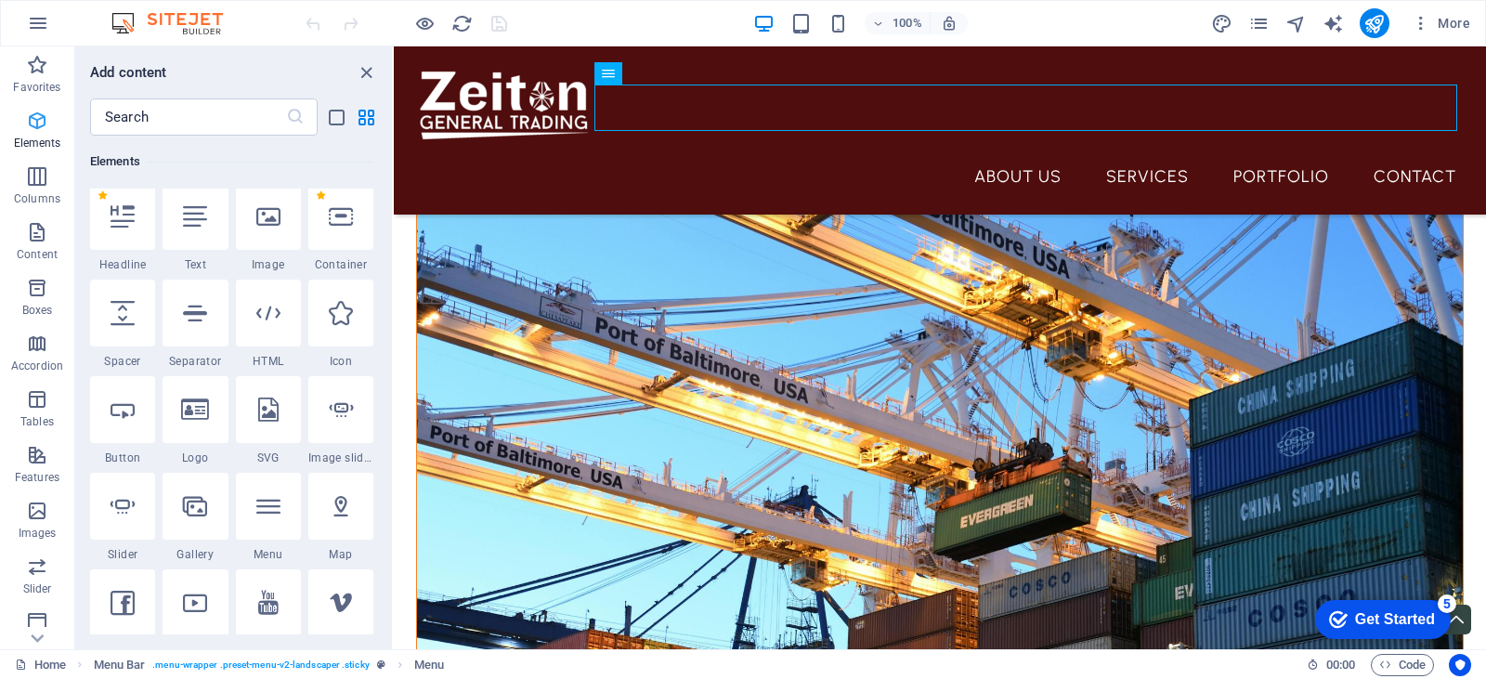
scroll to position [198, 0]
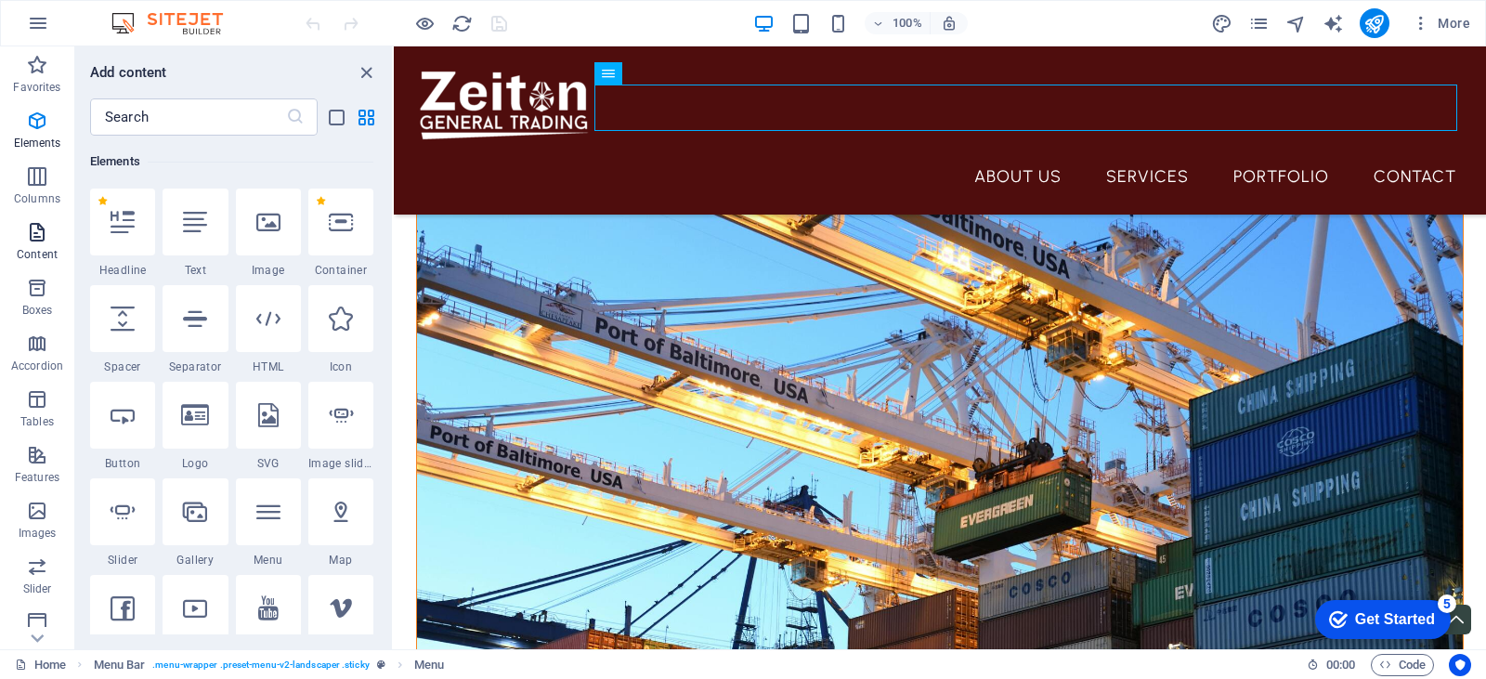
click at [35, 228] on icon "button" at bounding box center [37, 232] width 22 height 22
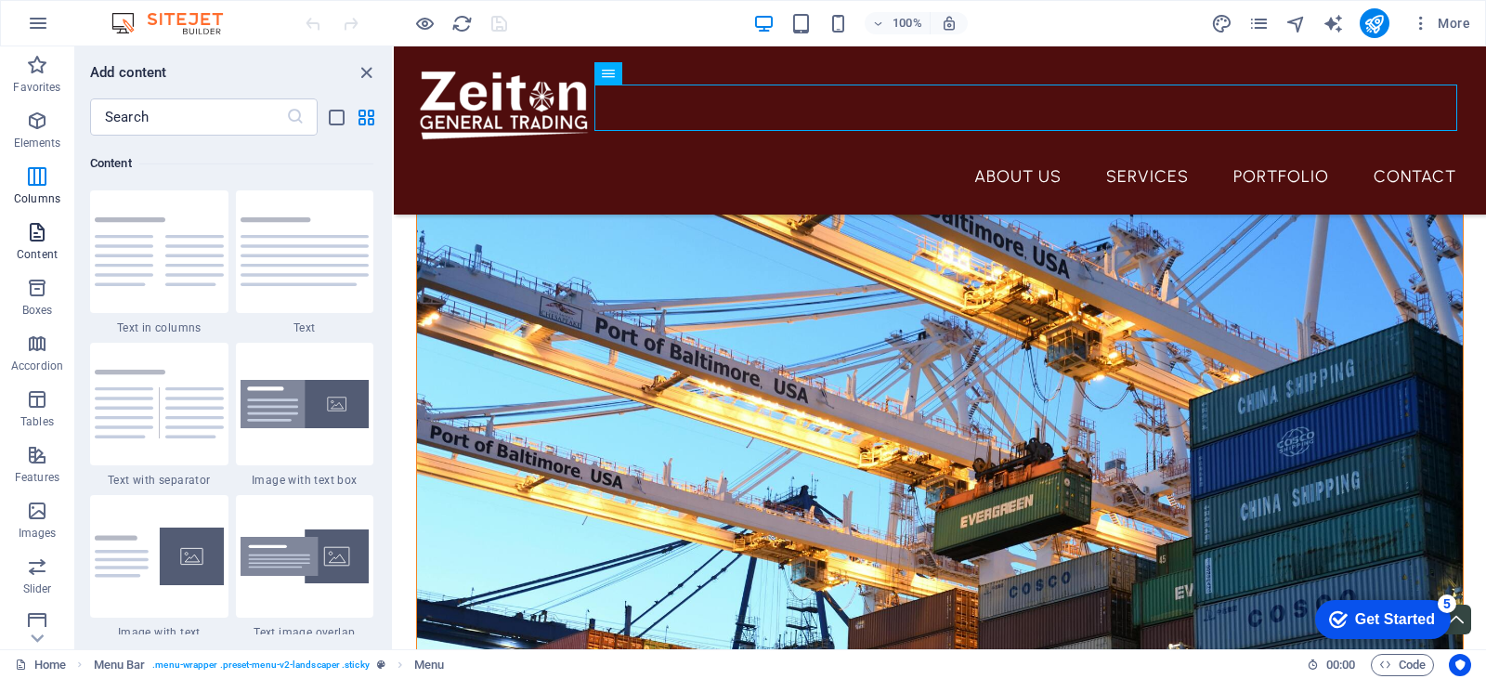
scroll to position [3249, 0]
click at [638, 72] on span "Menu" at bounding box center [636, 73] width 28 height 11
click at [673, 71] on icon at bounding box center [670, 73] width 10 height 20
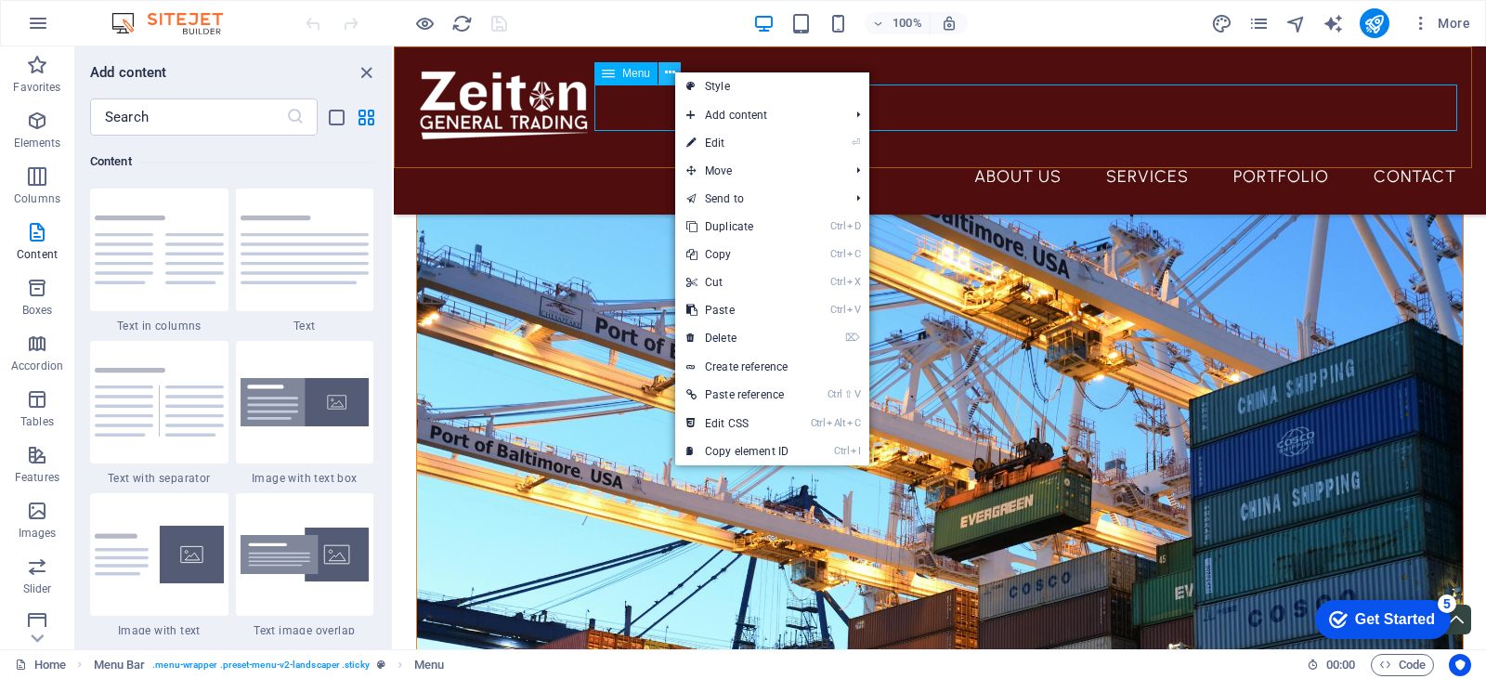
click at [673, 71] on icon at bounding box center [670, 73] width 10 height 20
click at [367, 68] on icon "close panel" at bounding box center [366, 72] width 21 height 21
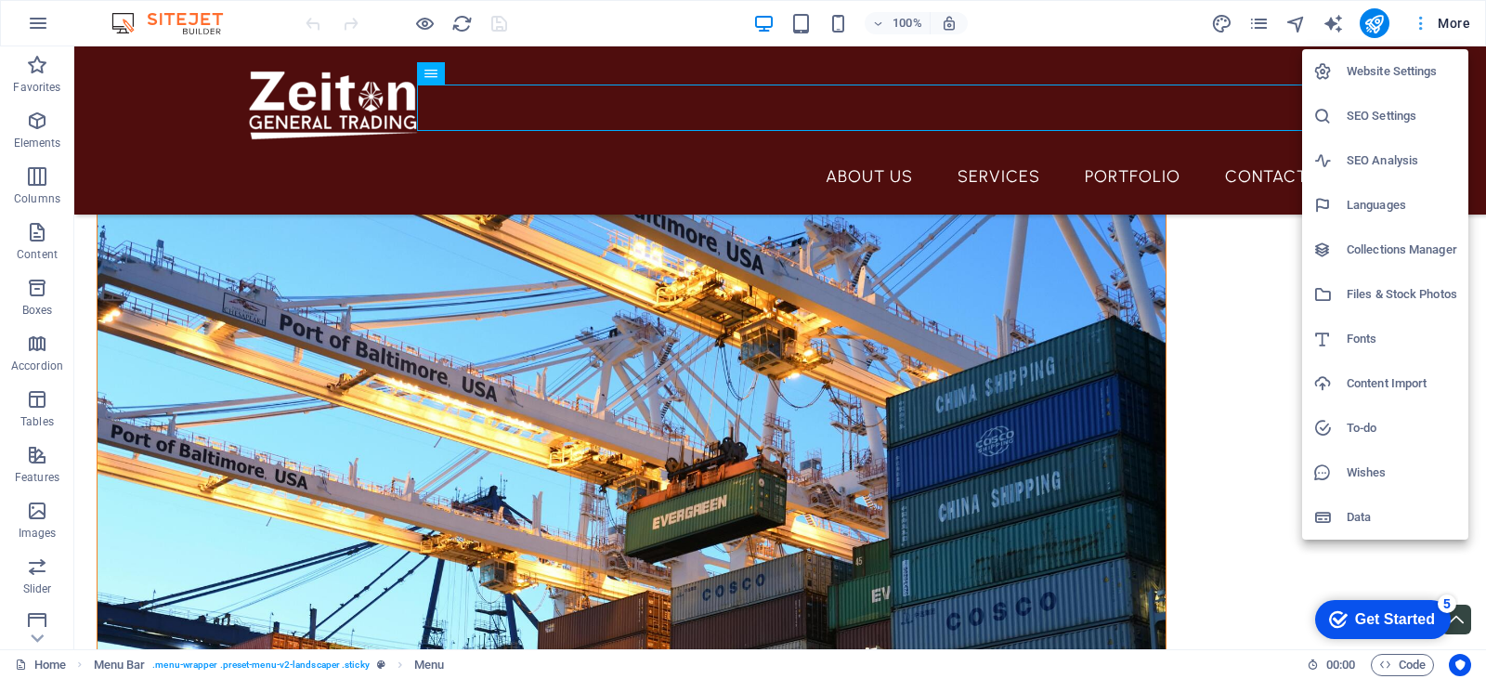
click at [1426, 24] on div at bounding box center [743, 339] width 1486 height 679
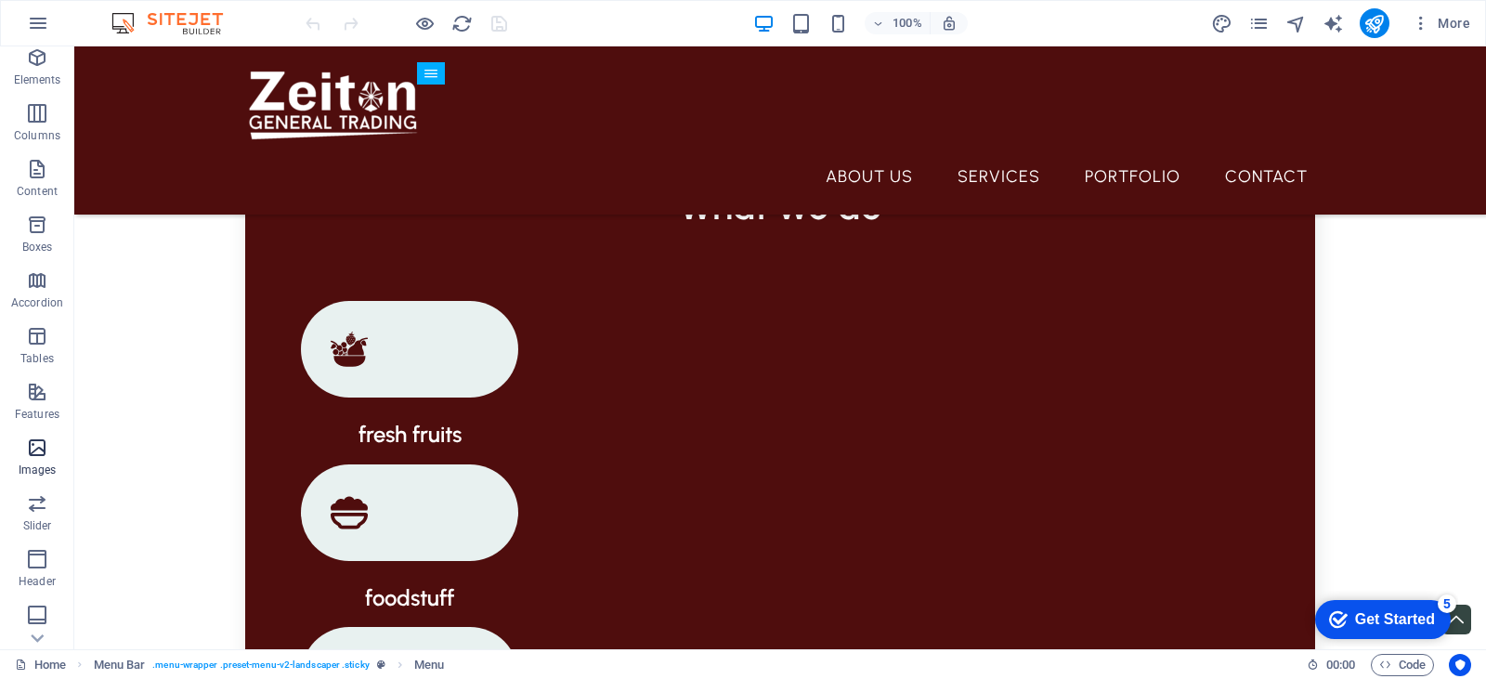
scroll to position [93, 0]
click at [37, 474] on icon "button" at bounding box center [37, 473] width 22 height 22
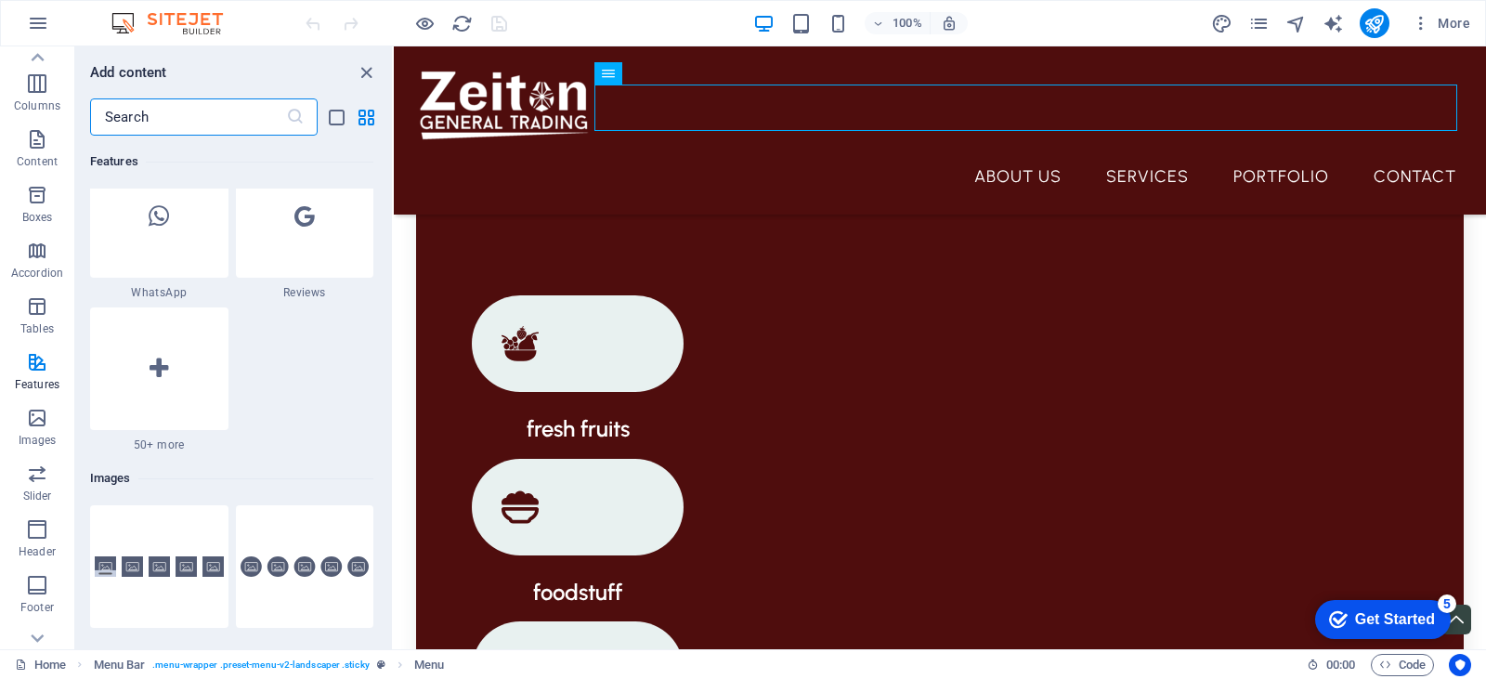
scroll to position [9043, 0]
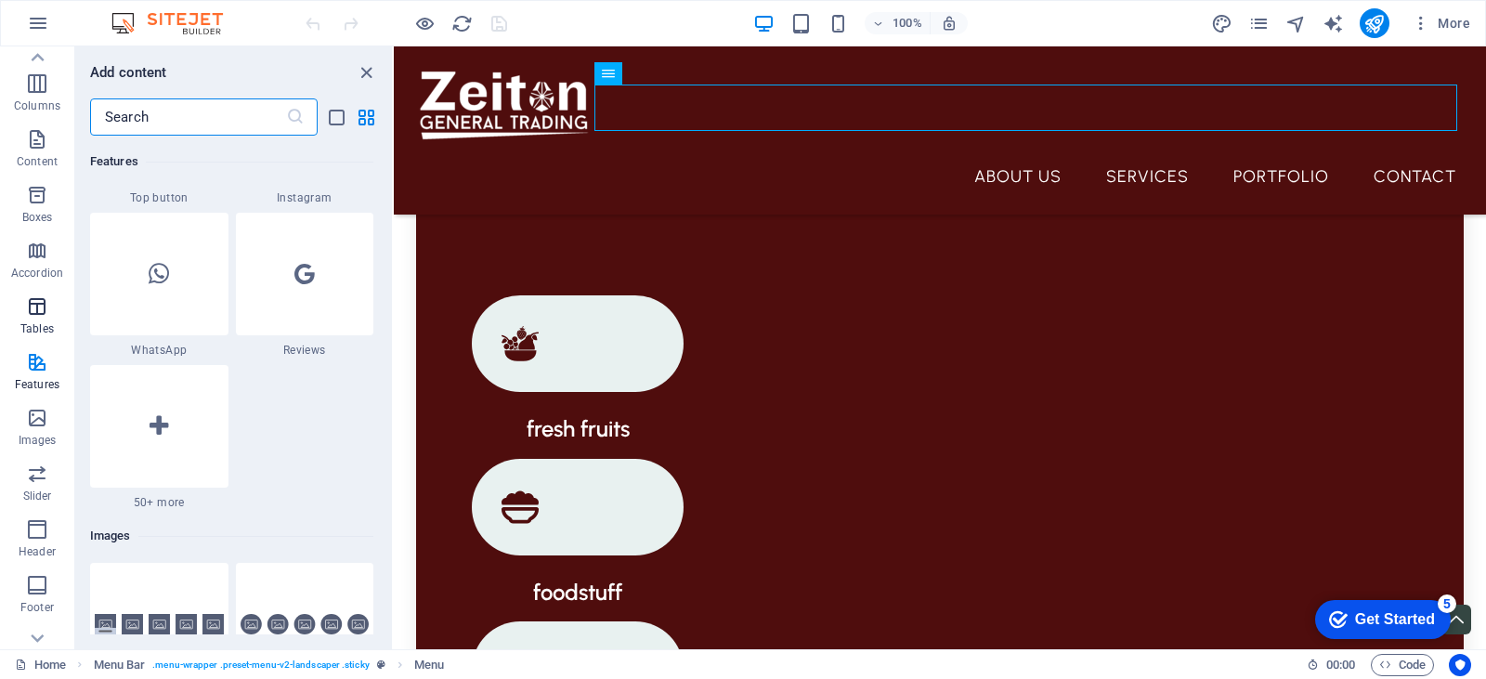
click at [38, 297] on icon "button" at bounding box center [37, 306] width 22 height 22
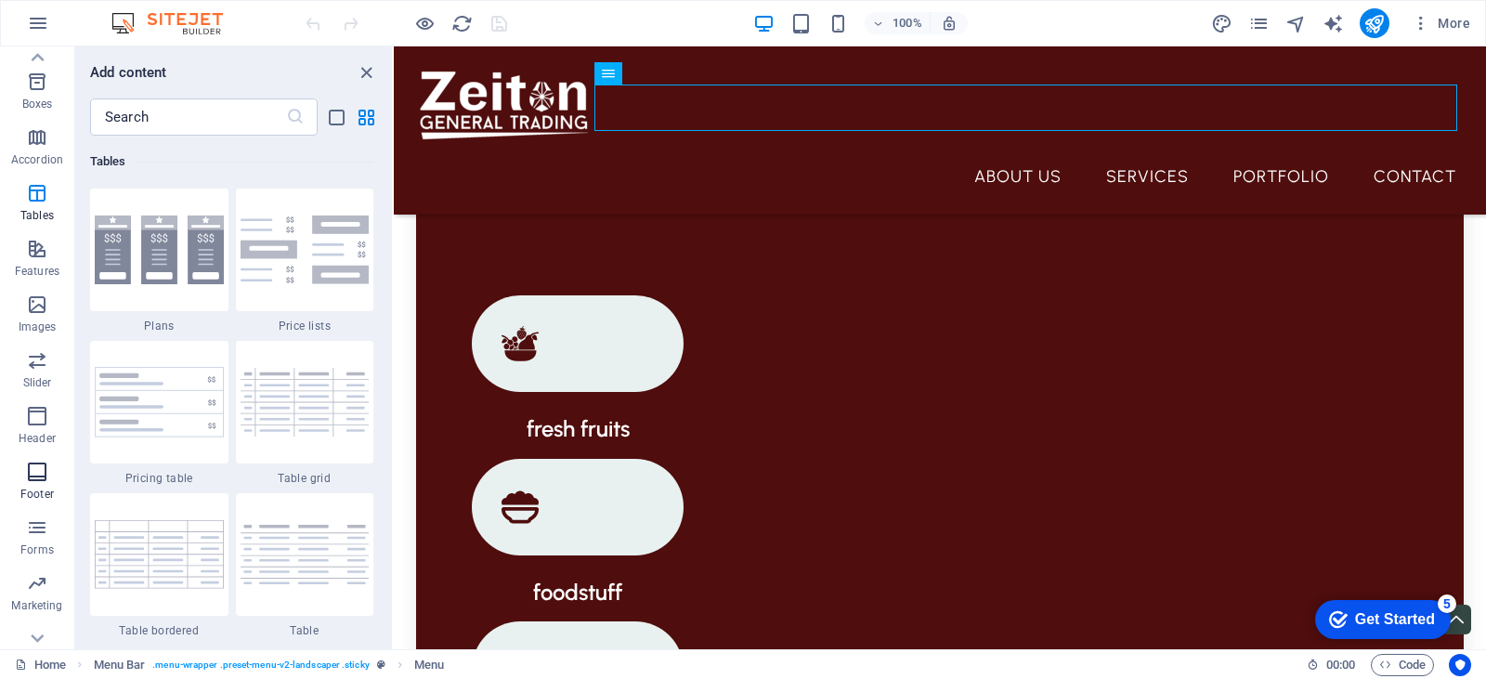
scroll to position [233, 0]
click at [35, 606] on icon "button" at bounding box center [37, 612] width 22 height 22
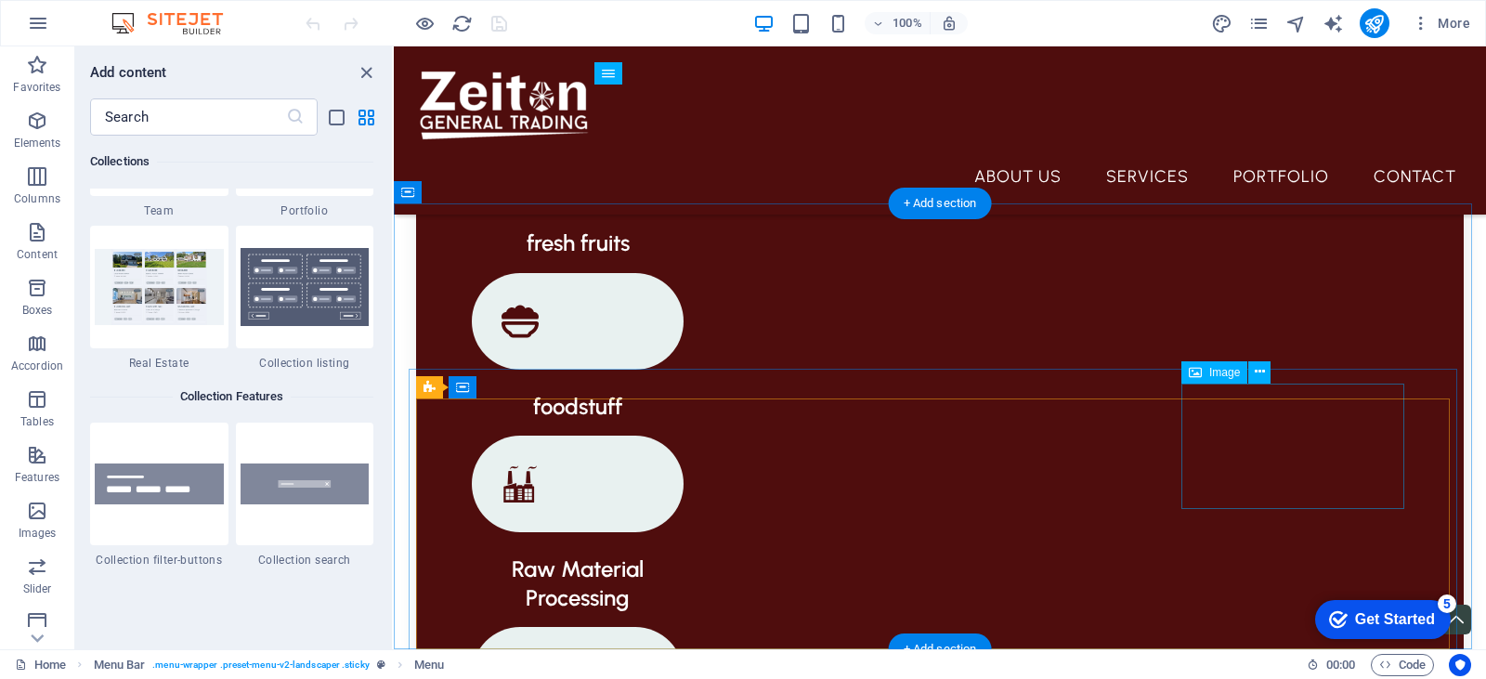
scroll to position [1730, 0]
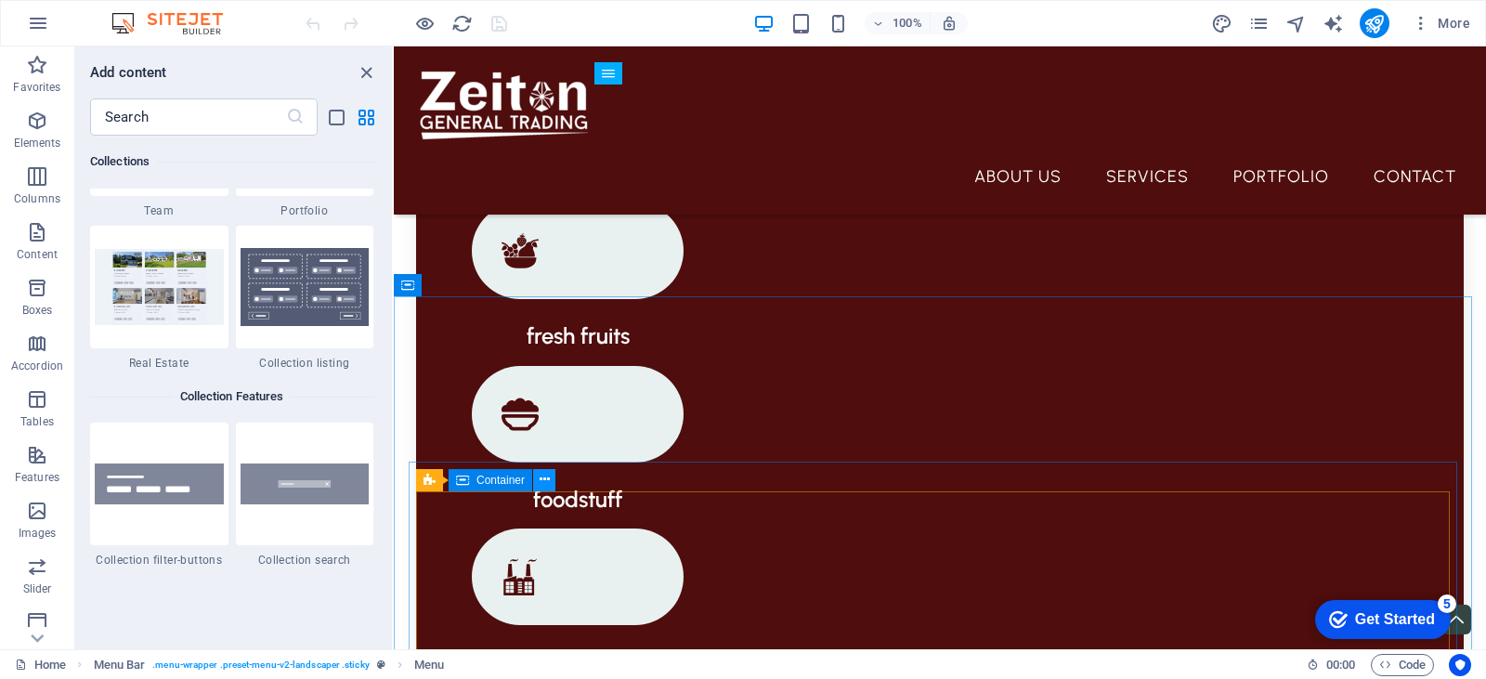
click at [533, 477] on button at bounding box center [544, 480] width 22 height 22
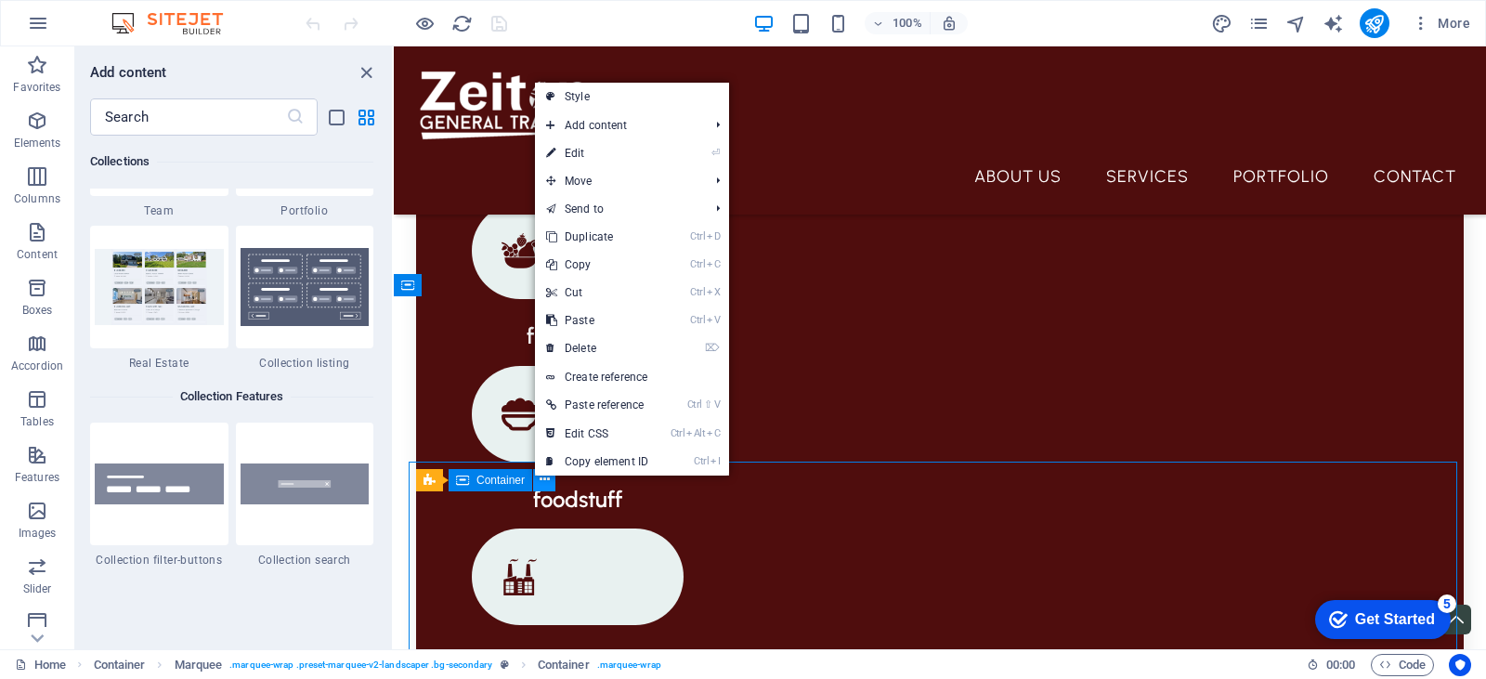
click at [533, 477] on button at bounding box center [544, 480] width 22 height 22
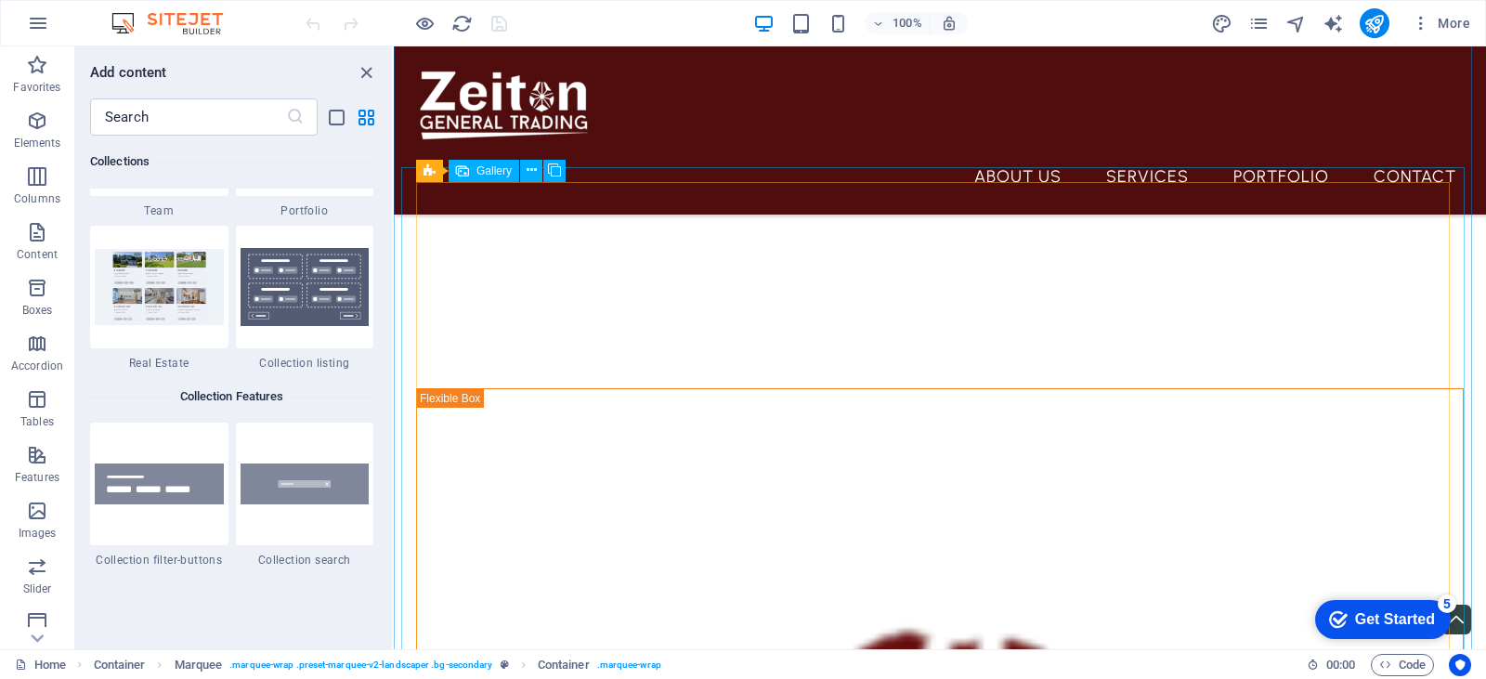
scroll to position [2659, 0]
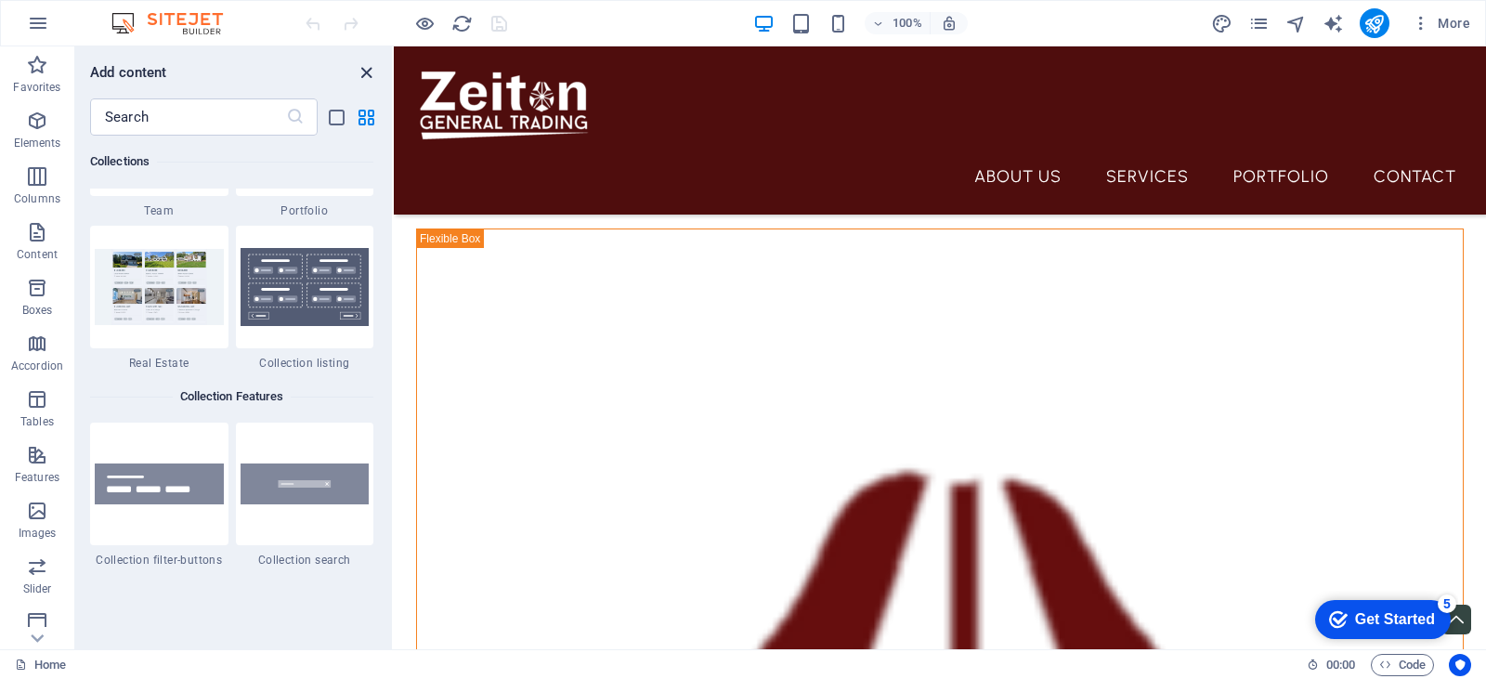
click at [359, 72] on icon "close panel" at bounding box center [366, 72] width 21 height 21
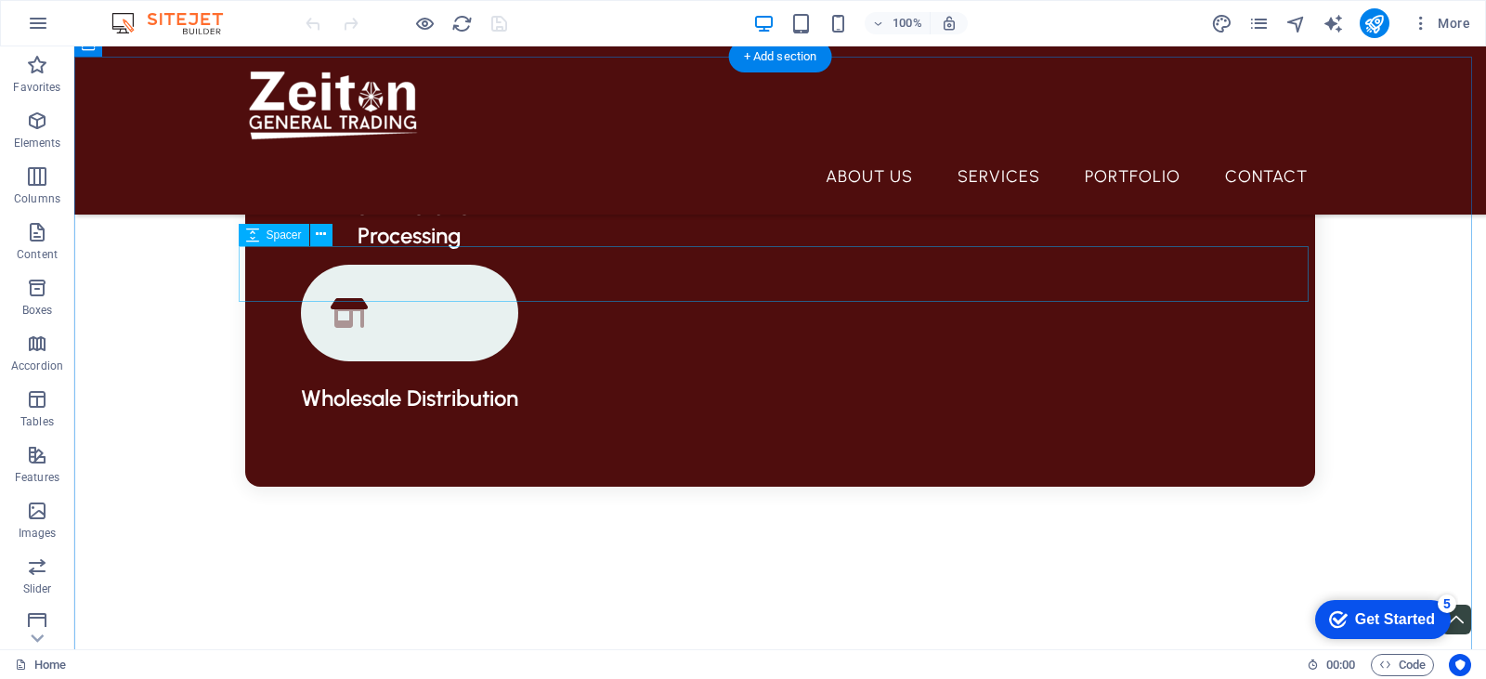
scroll to position [1941, 0]
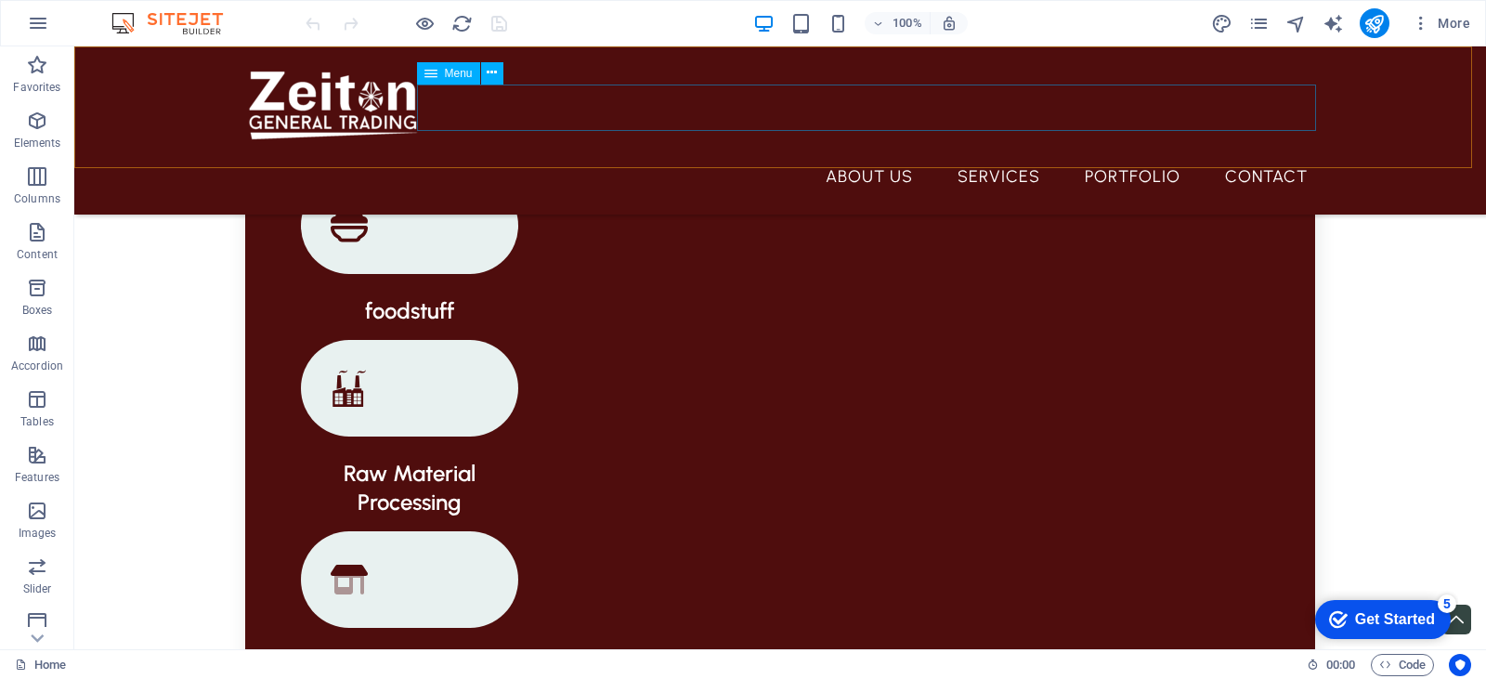
click at [867, 153] on nav "About Us Services Portfolio Contact" at bounding box center [780, 176] width 1085 height 46
select select "1"
select select
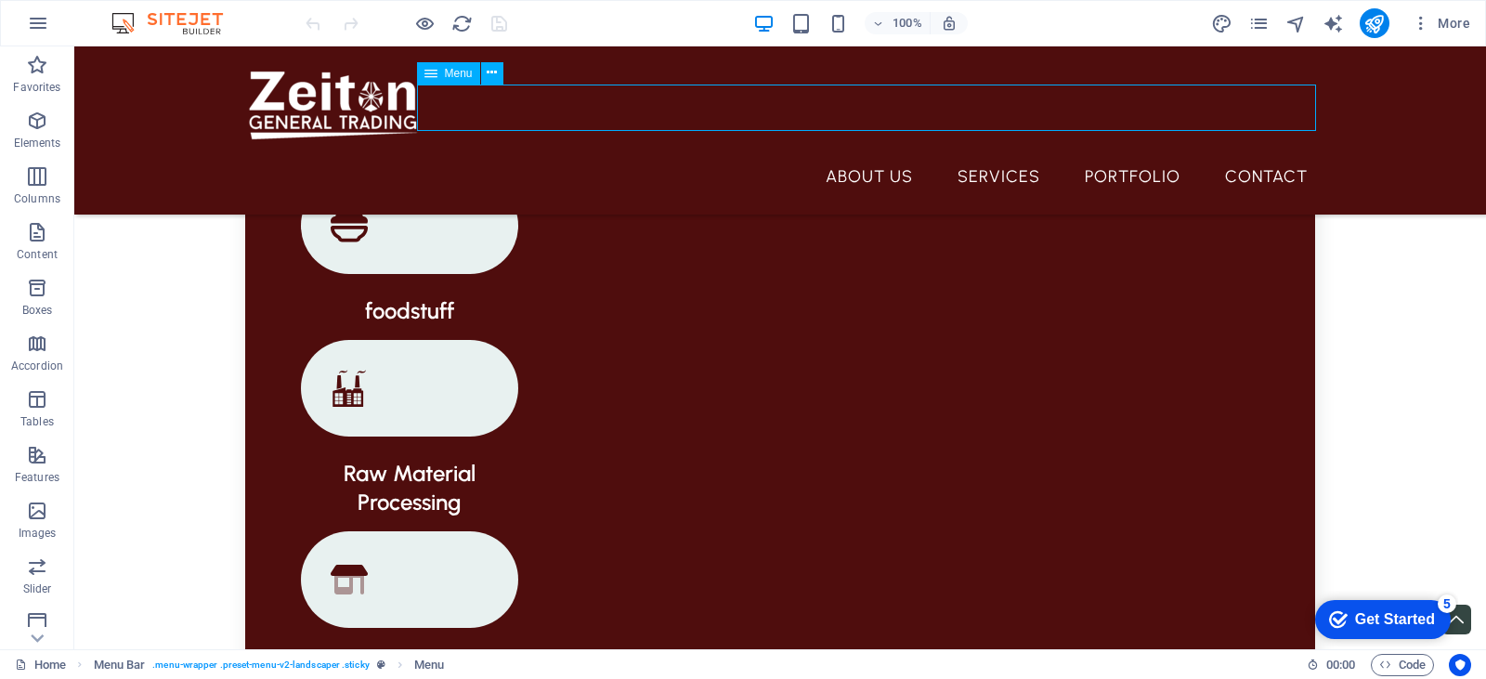
select select "2"
select select
select select "3"
select select
select select "4"
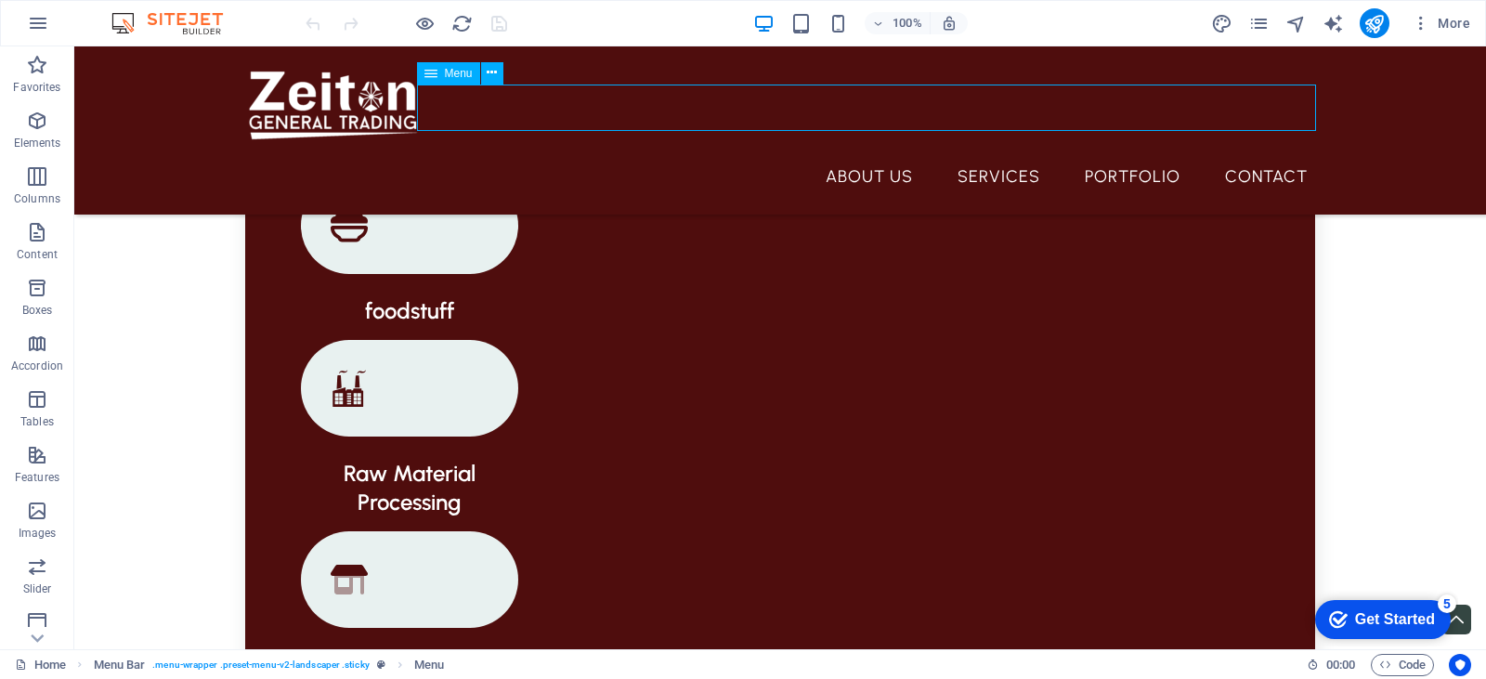
select select
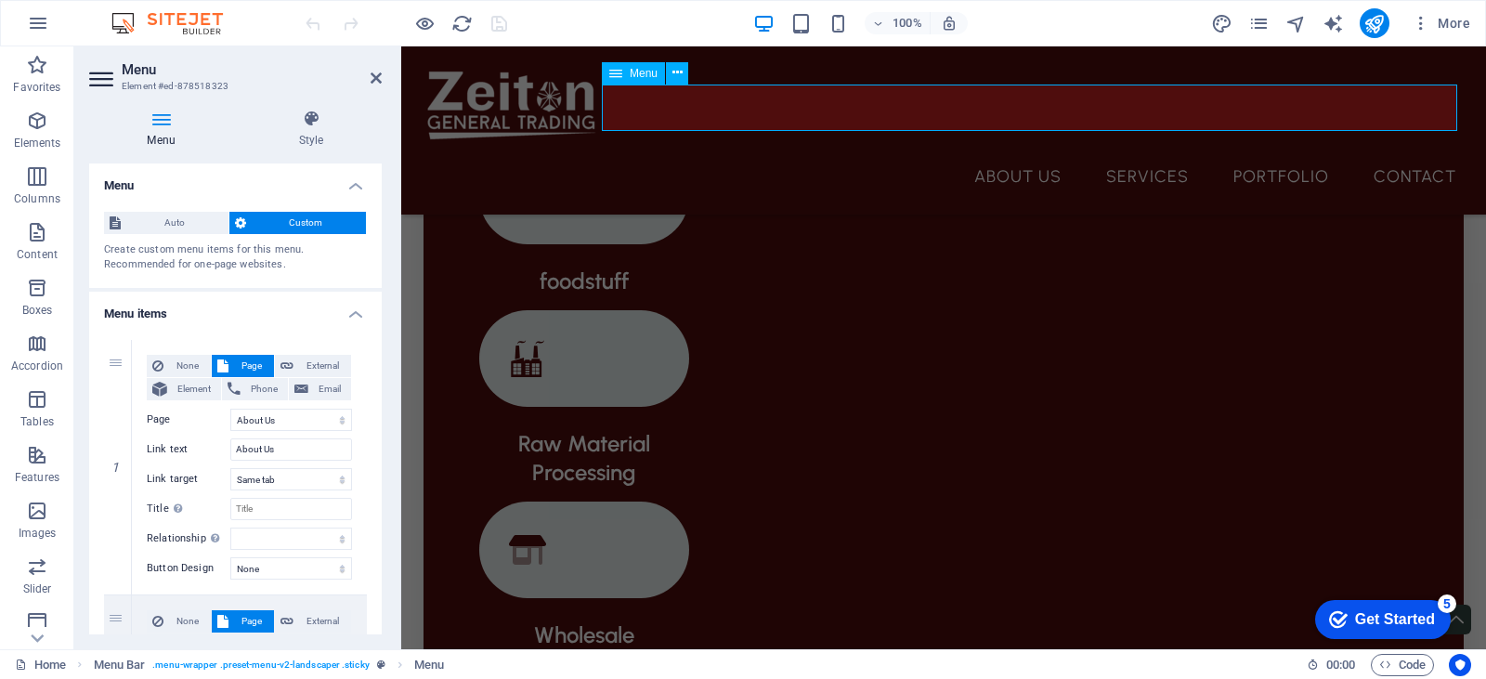
scroll to position [1921, 0]
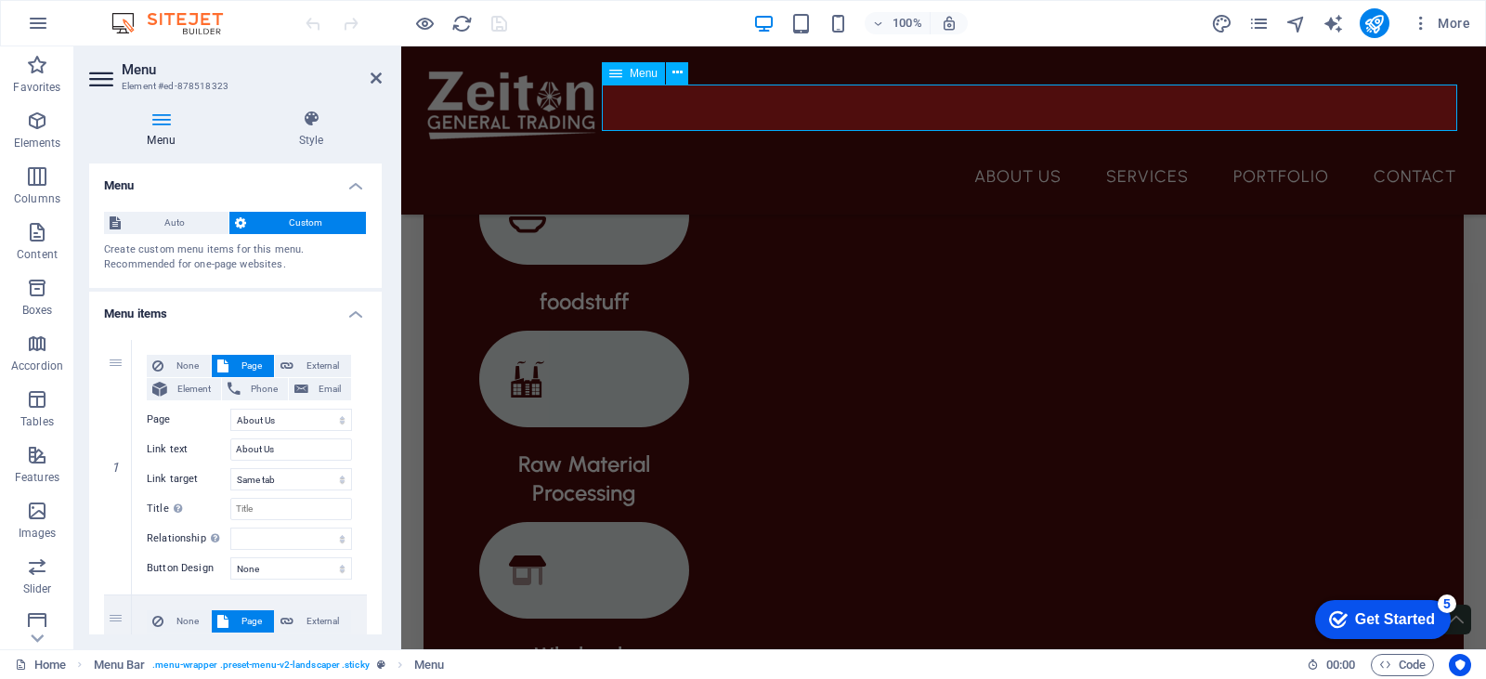
click at [867, 153] on nav "About Us Services Portfolio Contact" at bounding box center [943, 176] width 1055 height 46
click at [991, 153] on nav "About Us Services Portfolio Contact" at bounding box center [943, 176] width 1055 height 46
click at [1002, 153] on nav "About Us Services Portfolio Contact" at bounding box center [943, 176] width 1055 height 46
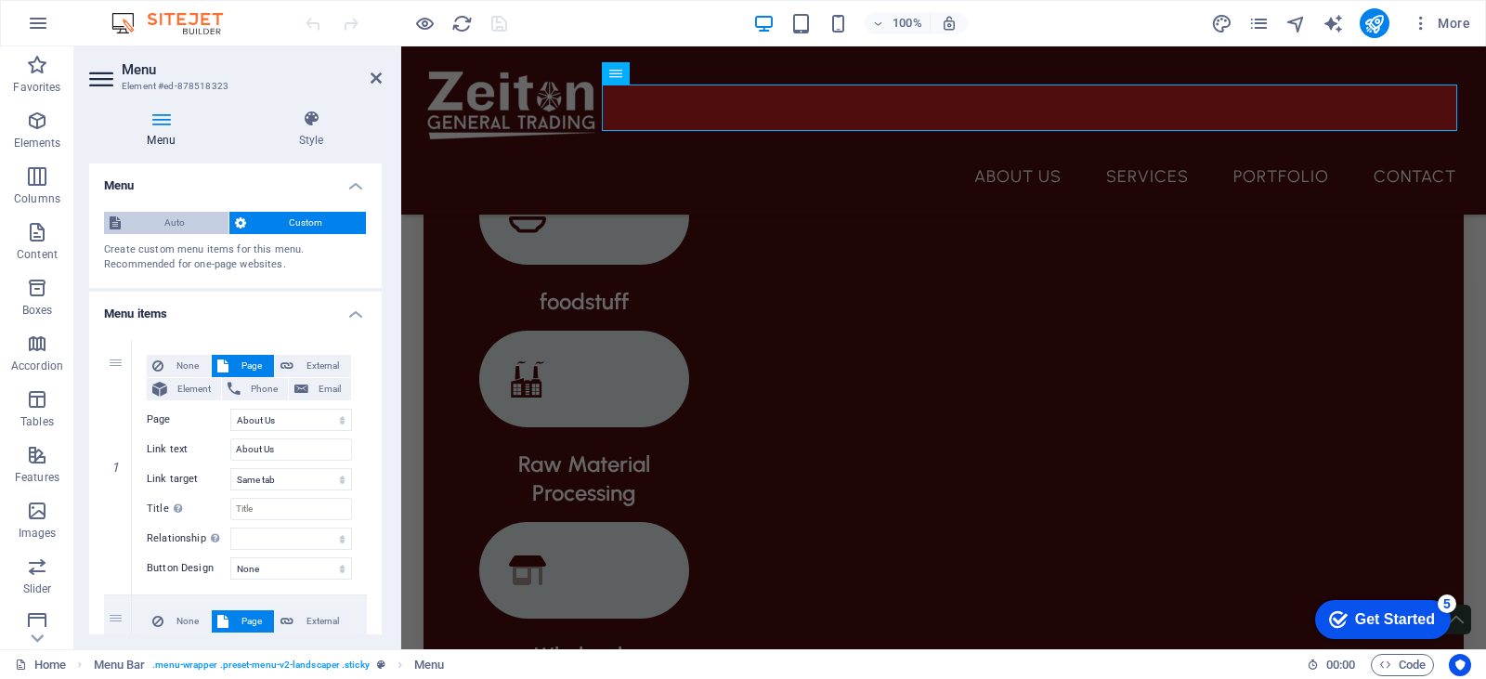
click at [177, 223] on span "Auto" at bounding box center [174, 223] width 97 height 22
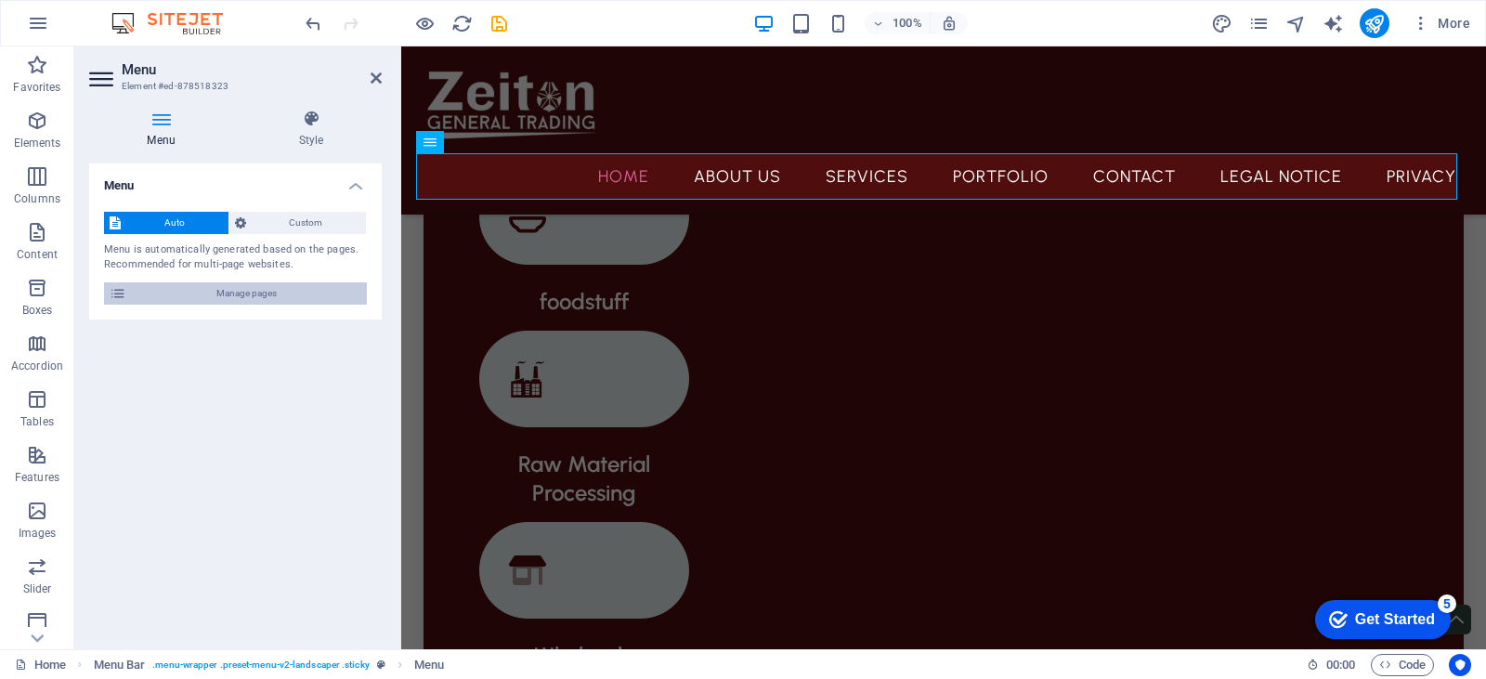
click at [266, 292] on span "Manage pages" at bounding box center [246, 293] width 229 height 22
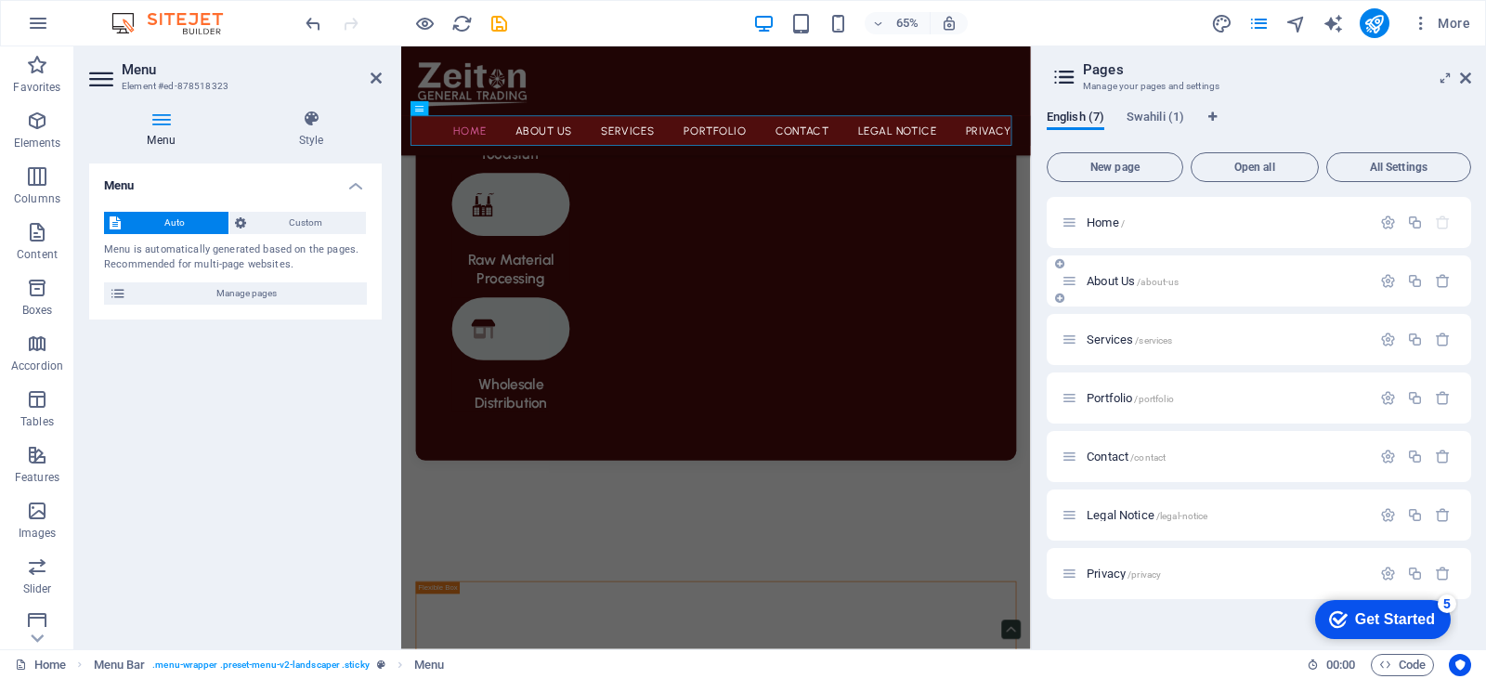
click at [1066, 287] on icon at bounding box center [1069, 281] width 16 height 16
click at [1386, 280] on icon "button" at bounding box center [1388, 281] width 16 height 16
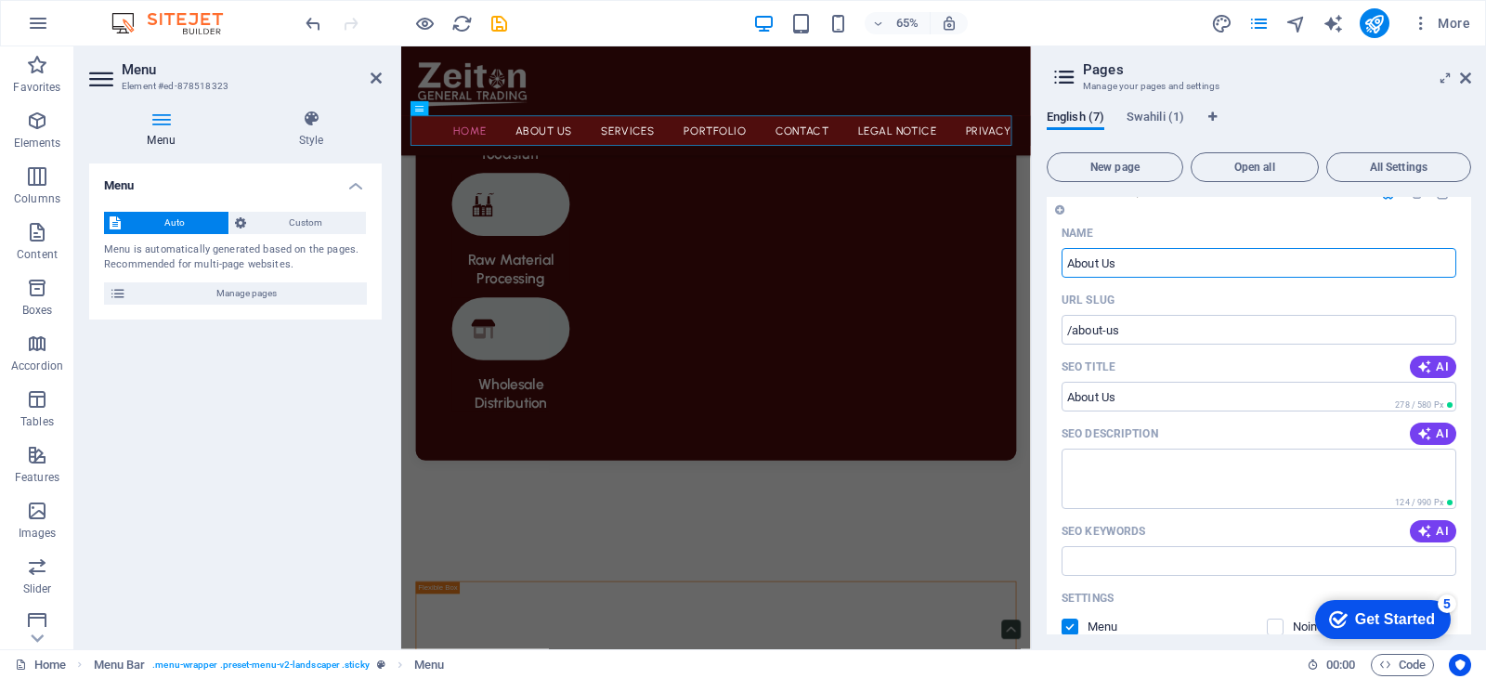
scroll to position [0, 0]
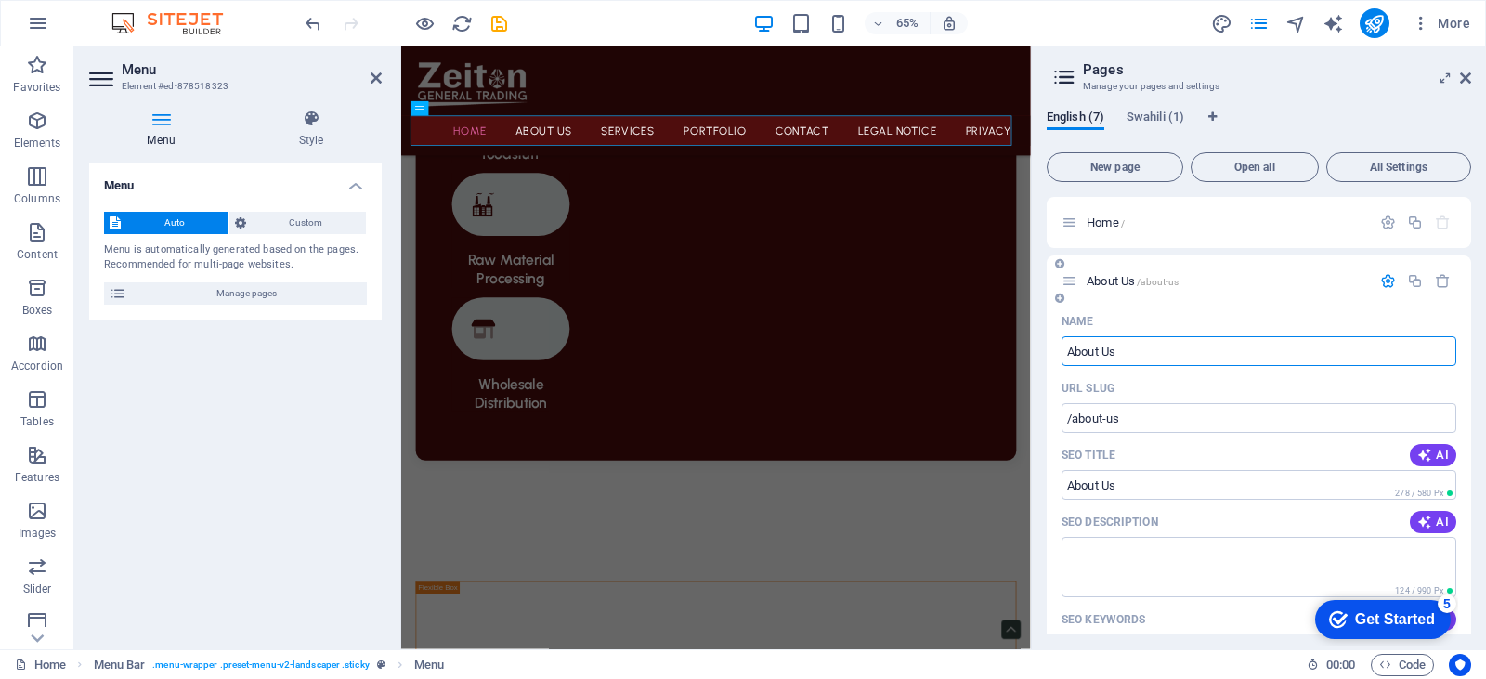
click at [1380, 272] on div at bounding box center [1415, 281] width 82 height 20
click at [1059, 261] on icon at bounding box center [1059, 263] width 9 height 11
click at [1242, 380] on div "URL SLUG" at bounding box center [1258, 388] width 395 height 30
click at [1439, 284] on icon "button" at bounding box center [1443, 281] width 16 height 16
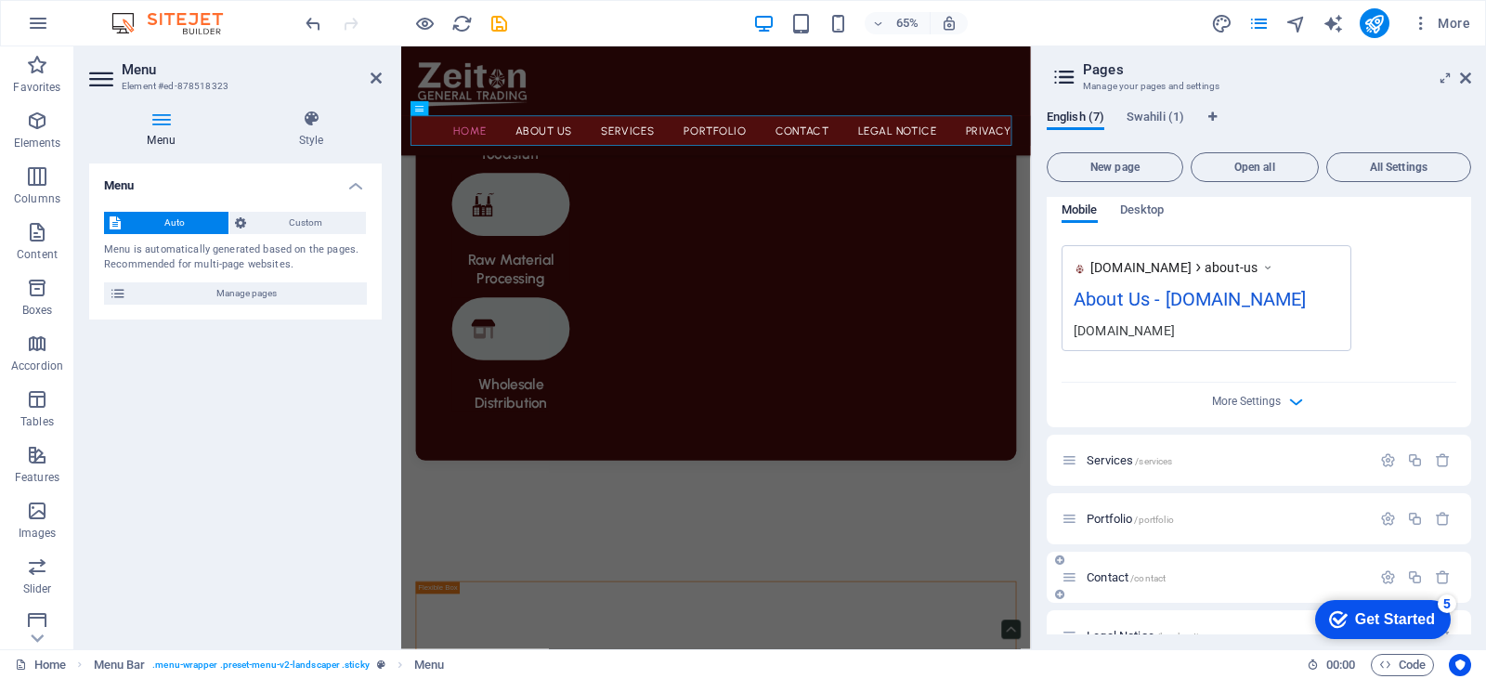
scroll to position [664, 0]
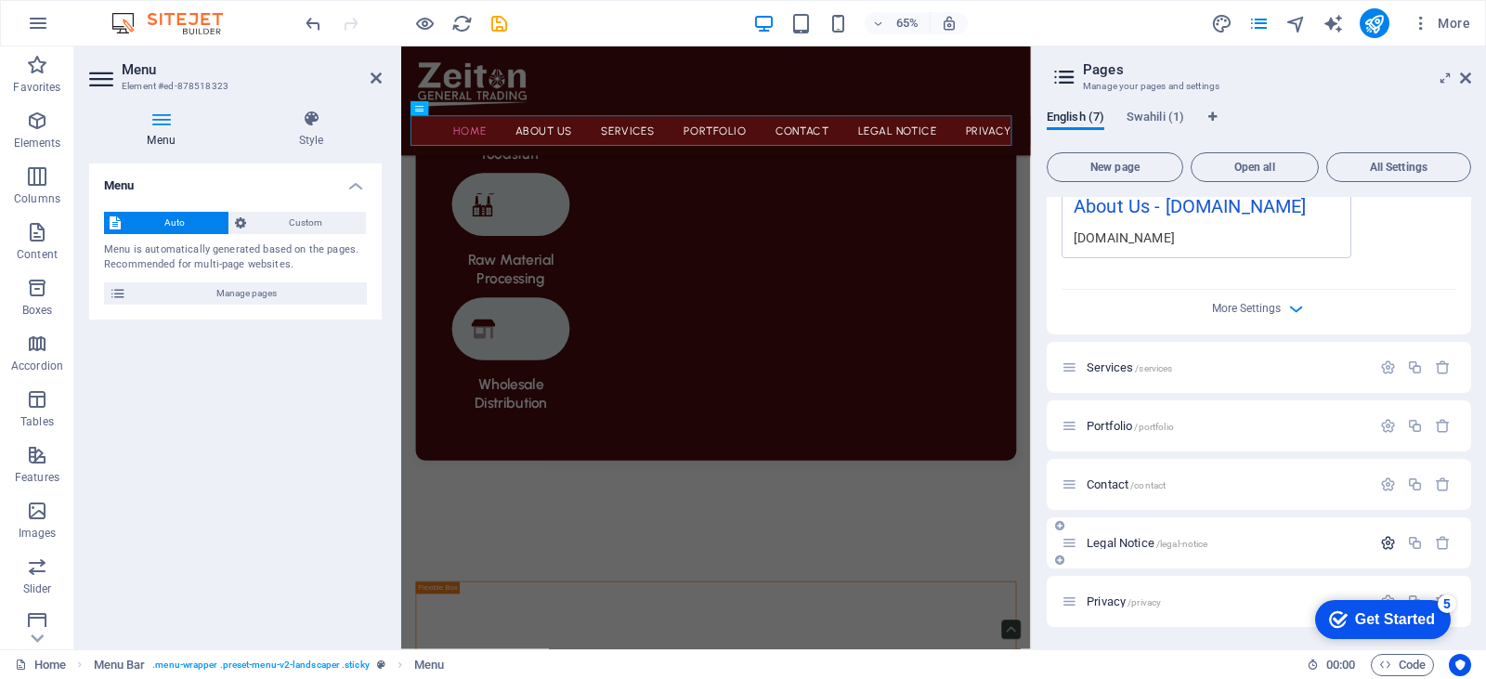
click at [1383, 540] on icon "button" at bounding box center [1388, 543] width 16 height 16
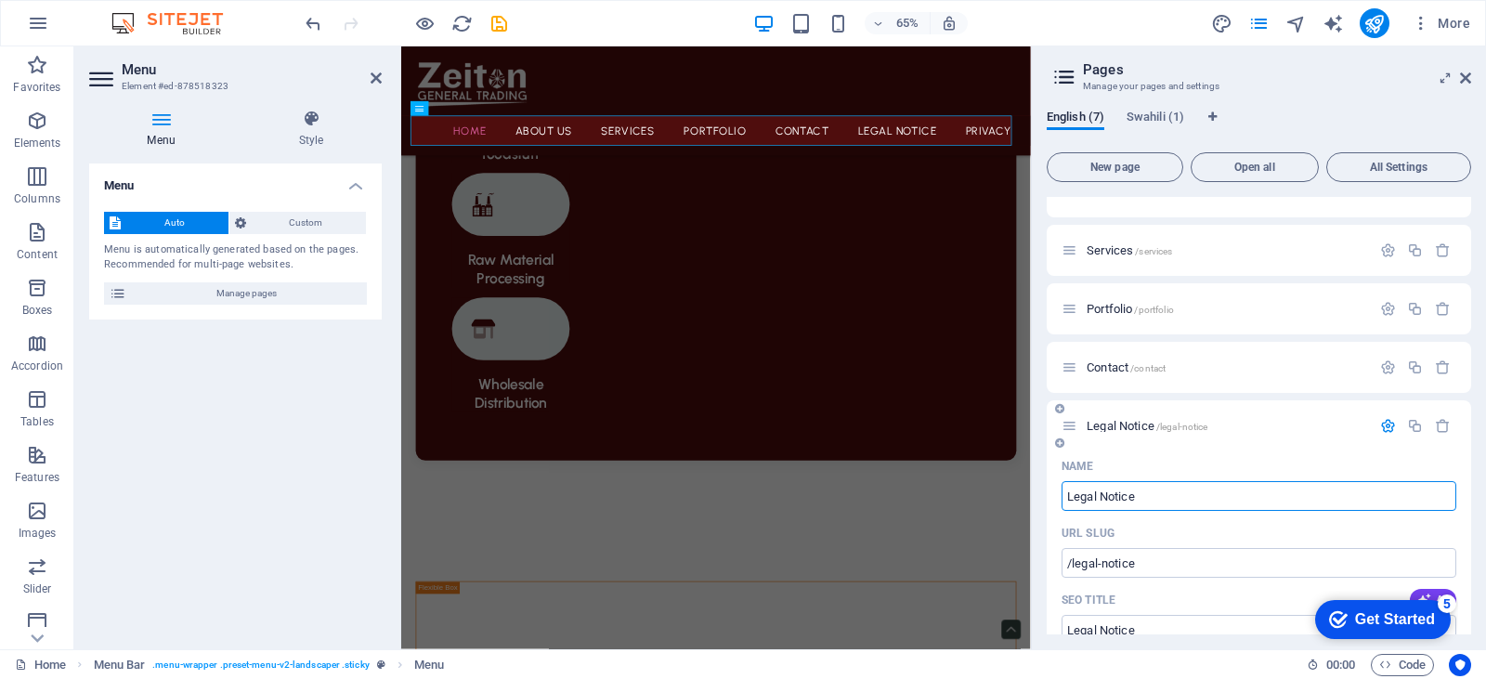
scroll to position [757, 0]
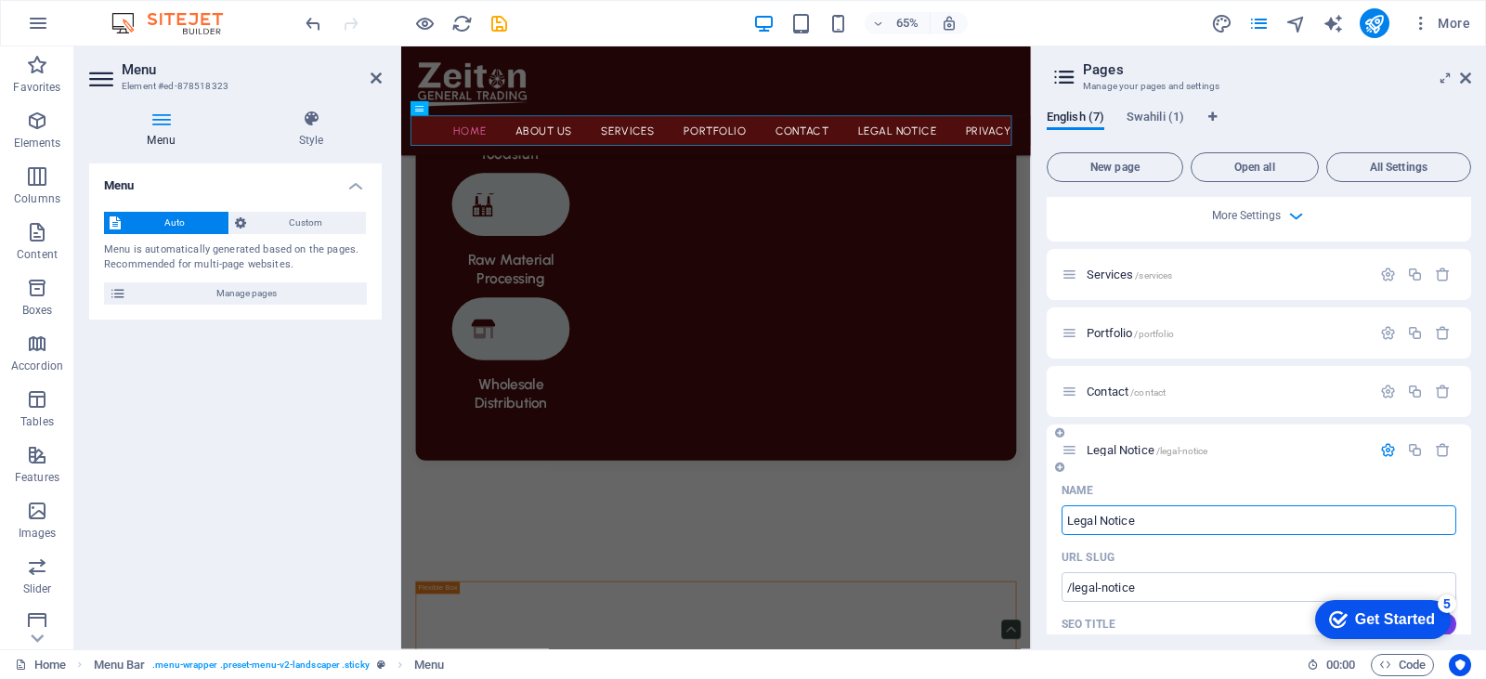
click at [1386, 455] on icon "button" at bounding box center [1388, 450] width 16 height 16
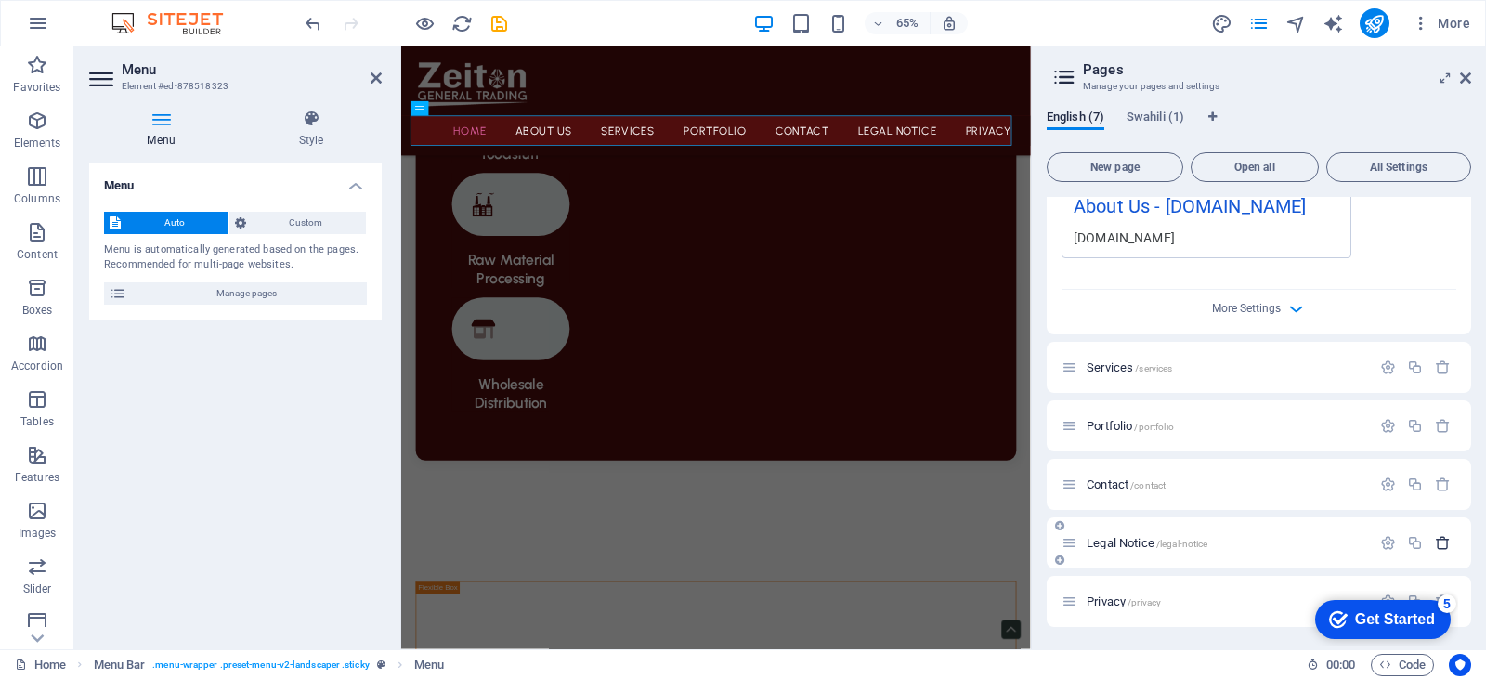
click at [1439, 537] on icon "button" at bounding box center [1443, 543] width 16 height 16
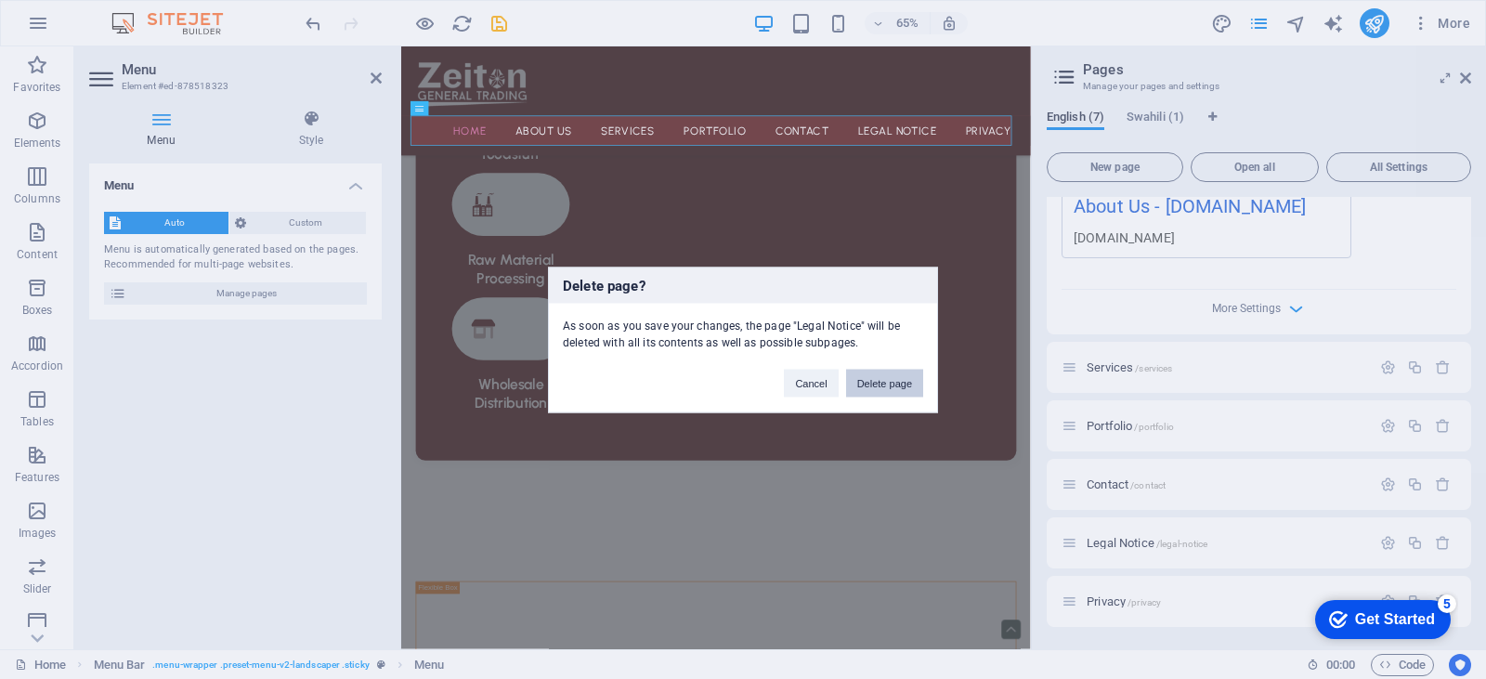
drag, startPoint x: 884, startPoint y: 380, endPoint x: 744, endPoint y: 513, distance: 193.1
click at [884, 380] on button "Delete page" at bounding box center [884, 383] width 77 height 28
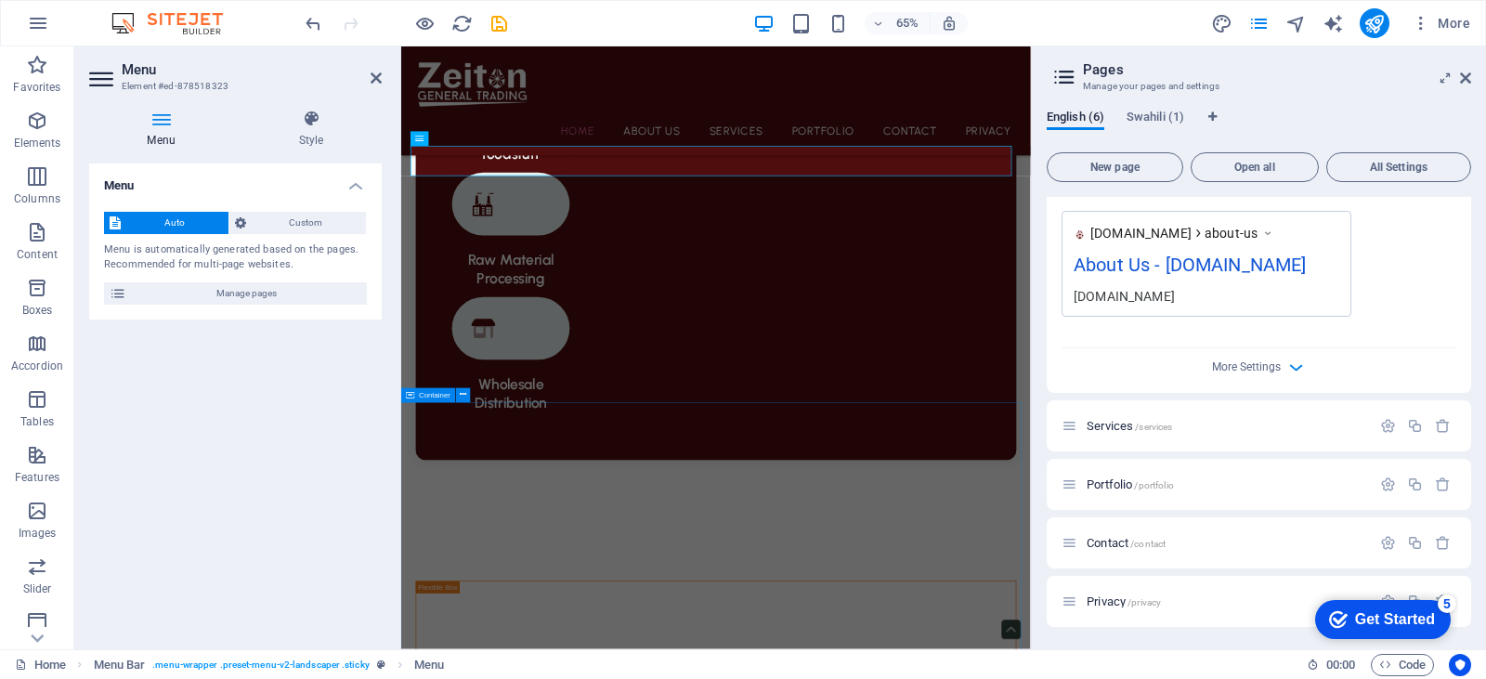
scroll to position [606, 0]
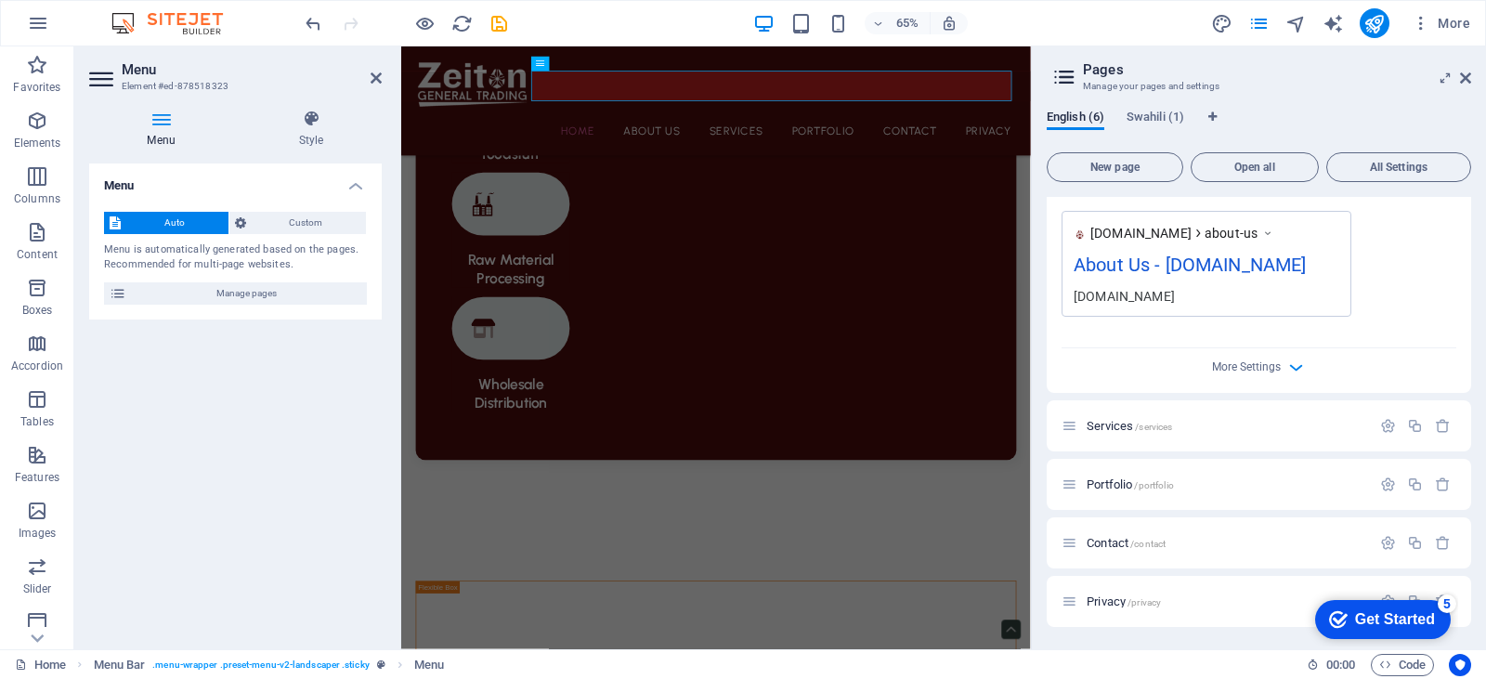
click at [1449, 603] on div "5" at bounding box center [1447, 603] width 19 height 19
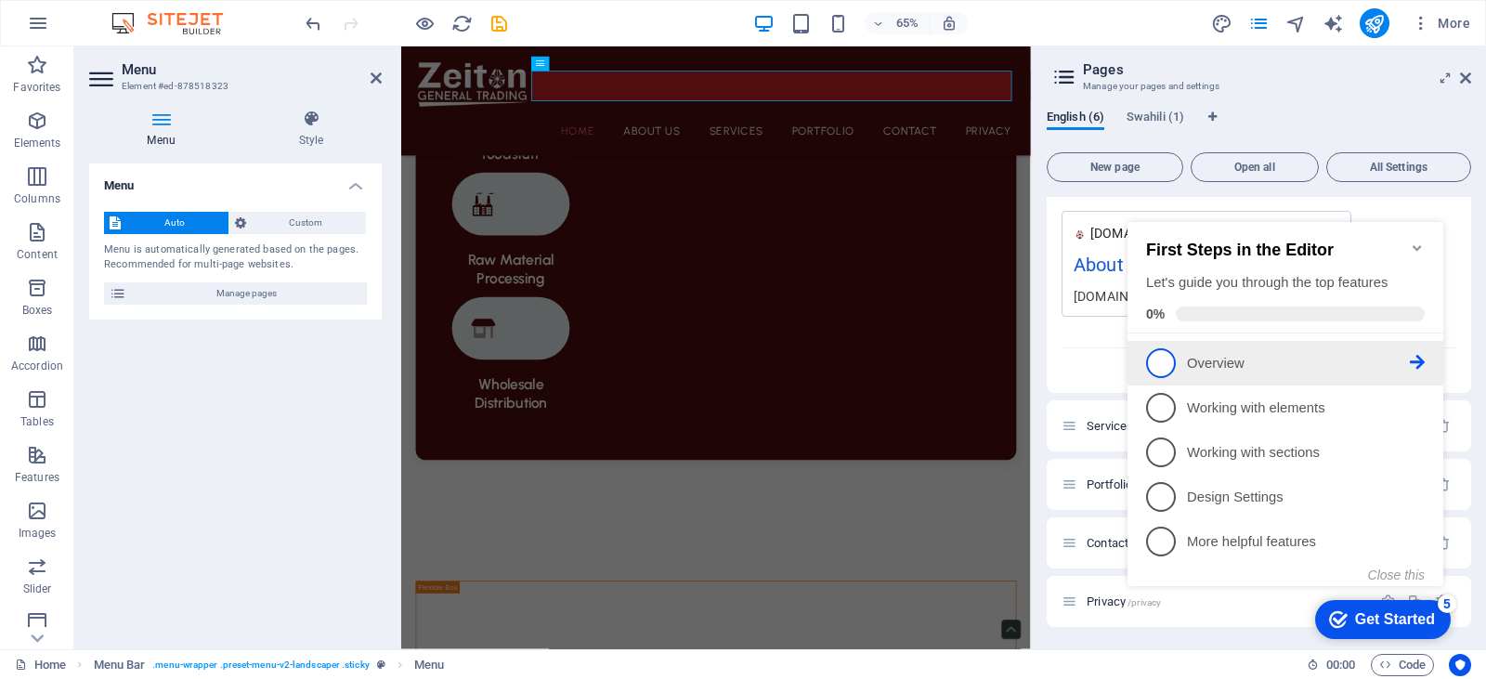
click at [1165, 361] on span "1" at bounding box center [1161, 363] width 30 height 30
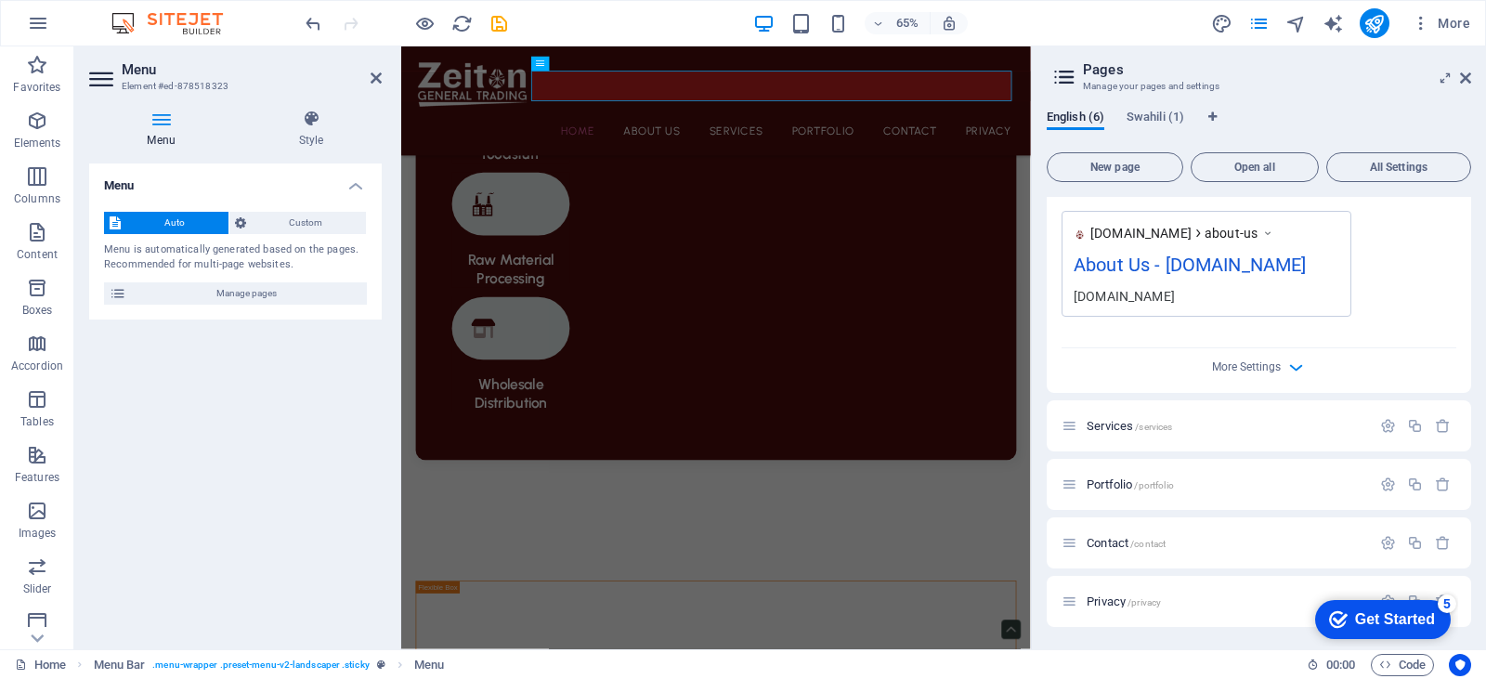
click at [1381, 606] on div "checkmark Get Started 5" at bounding box center [1383, 619] width 136 height 39
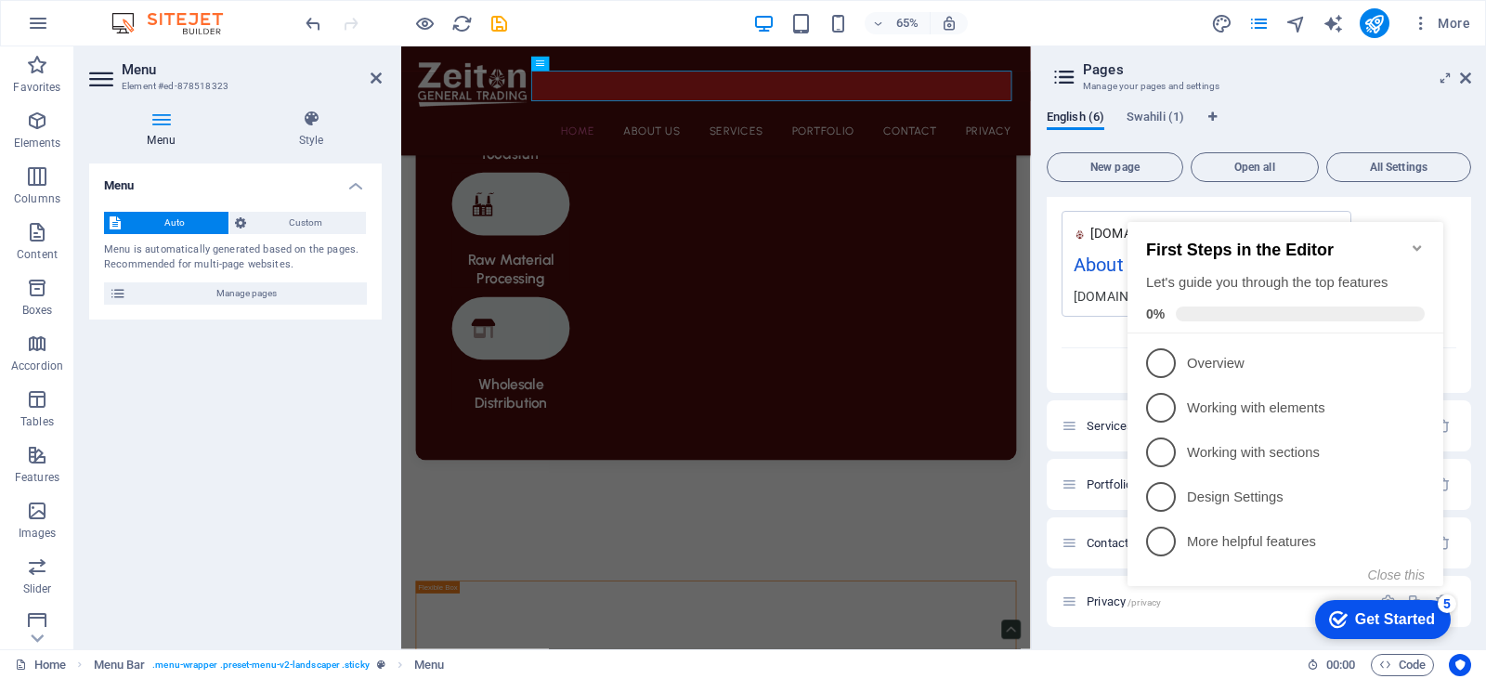
scroll to position [0, 0]
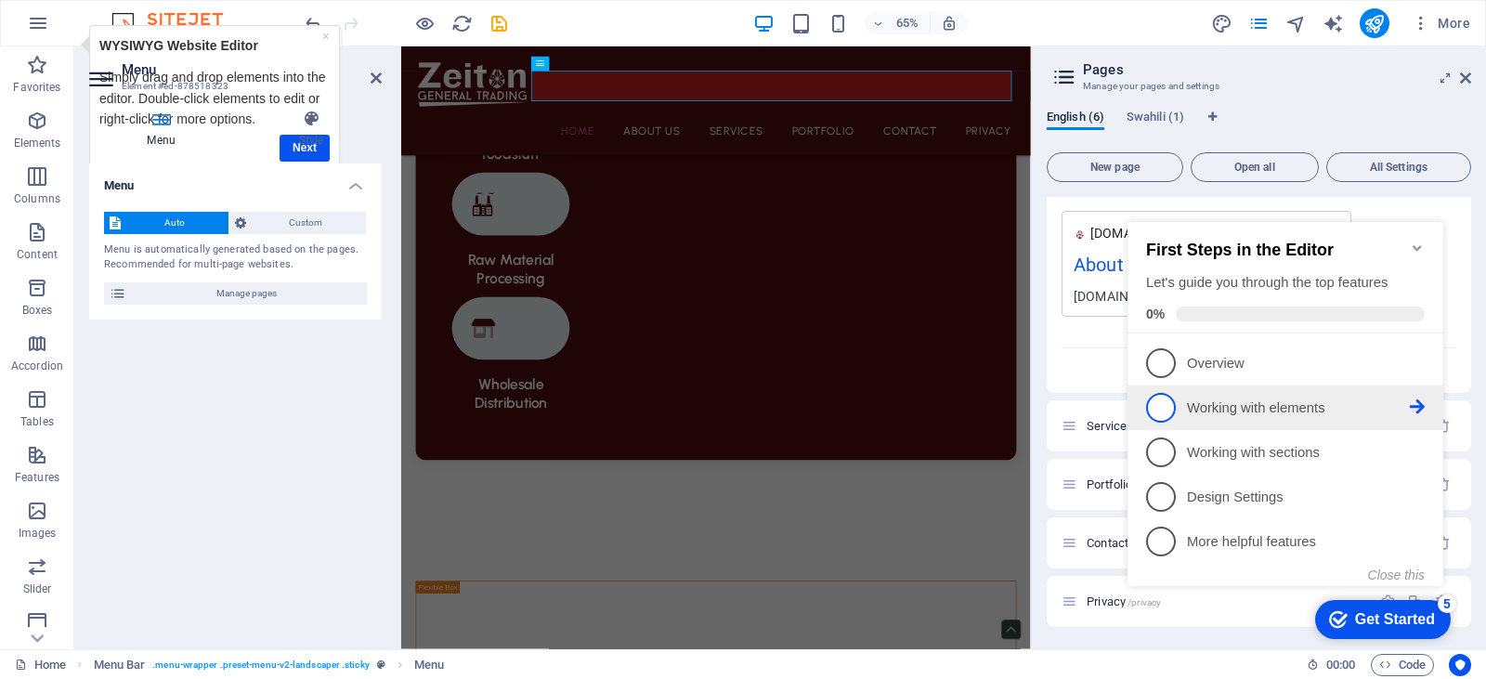
click at [1277, 421] on li "2 Working with elements - incomplete" at bounding box center [1285, 407] width 316 height 45
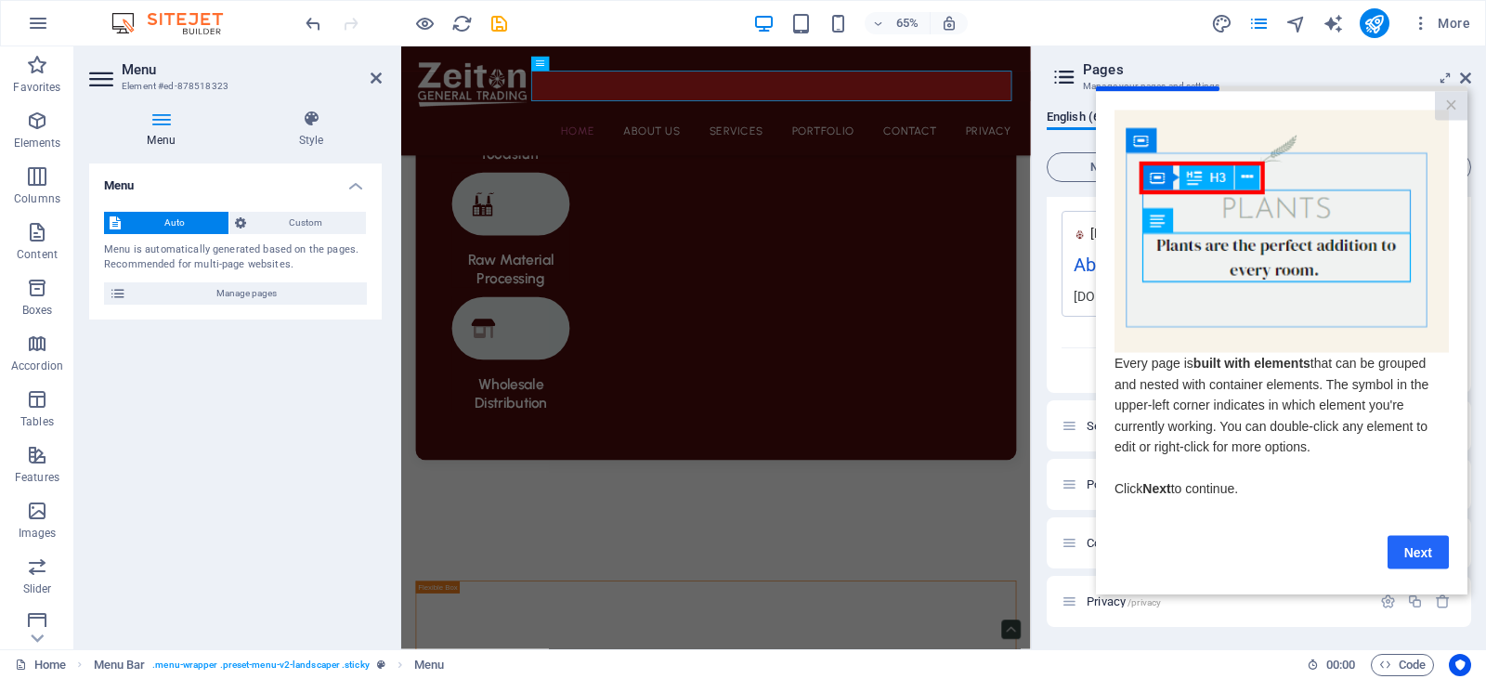
click at [1413, 545] on link "Next" at bounding box center [1417, 551] width 61 height 33
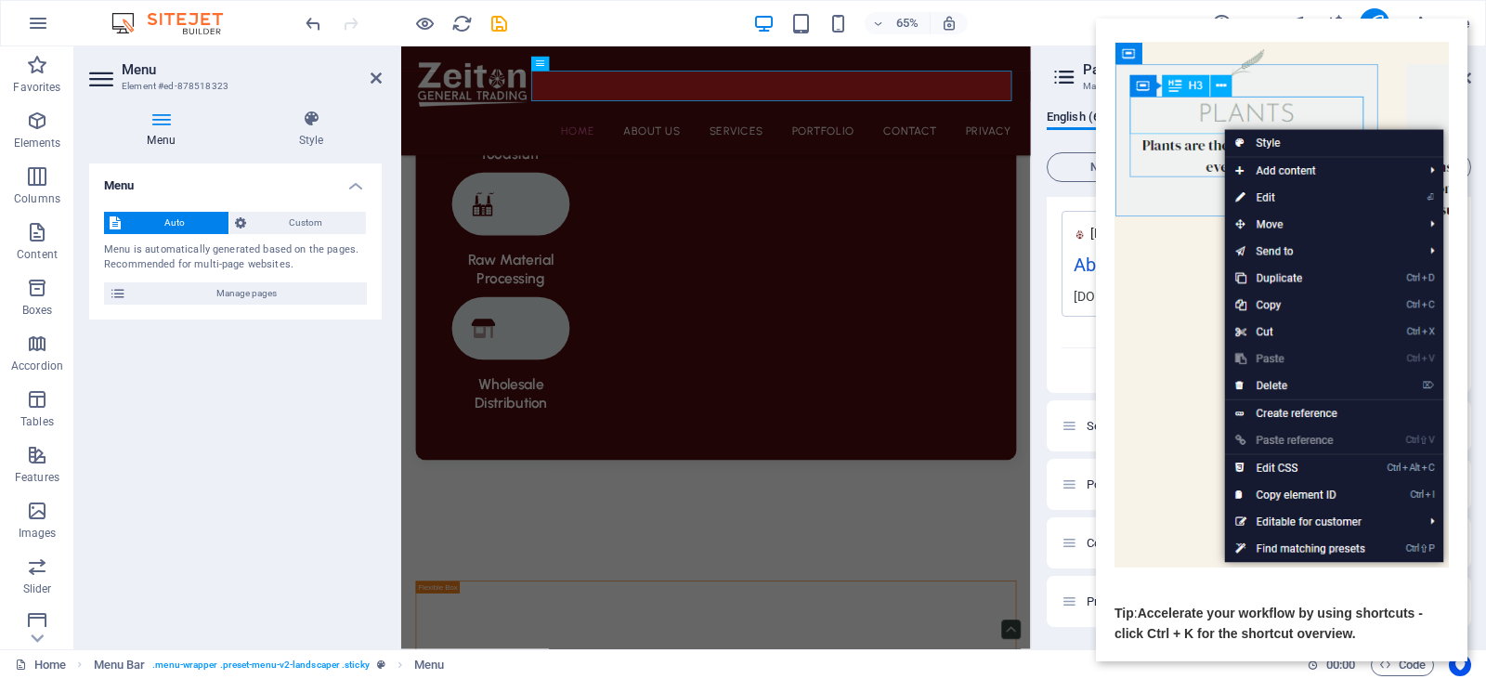
scroll to position [163, 0]
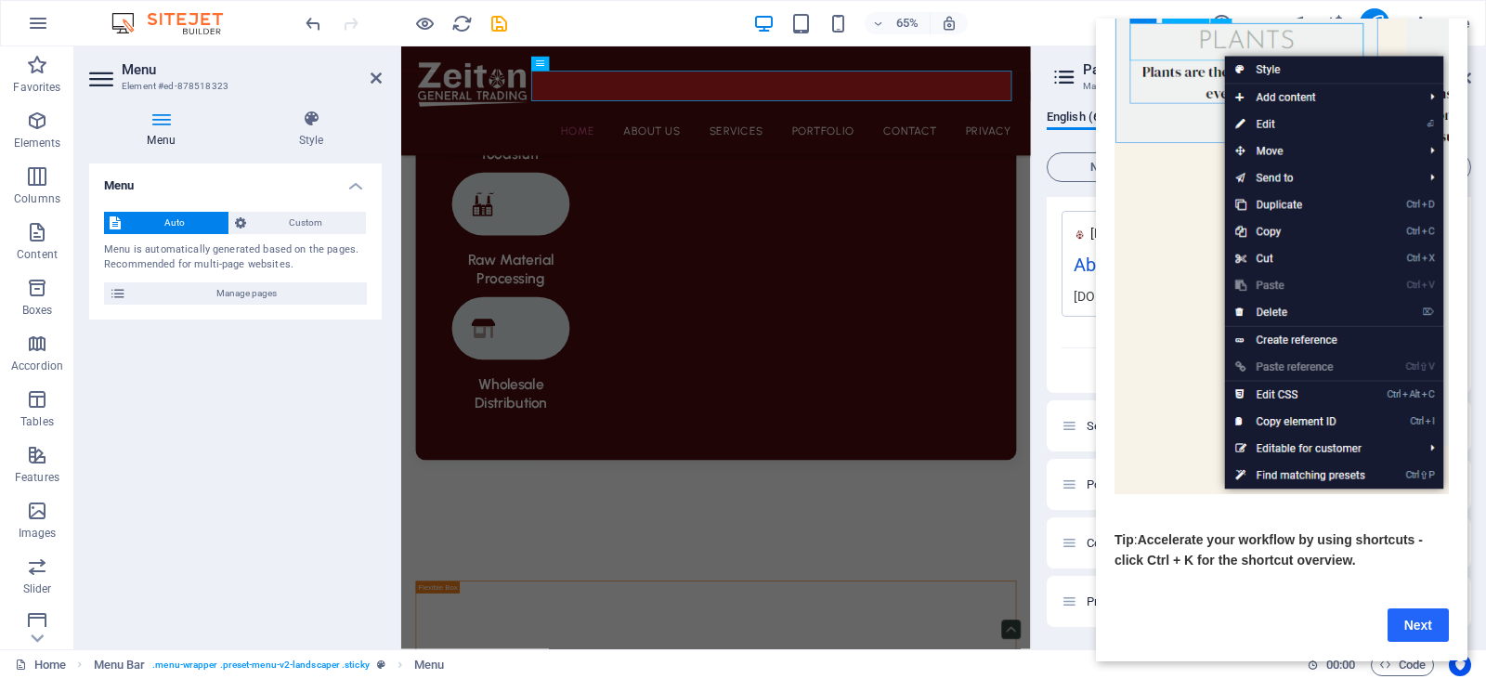
click at [1429, 611] on link "Next" at bounding box center [1417, 624] width 61 height 33
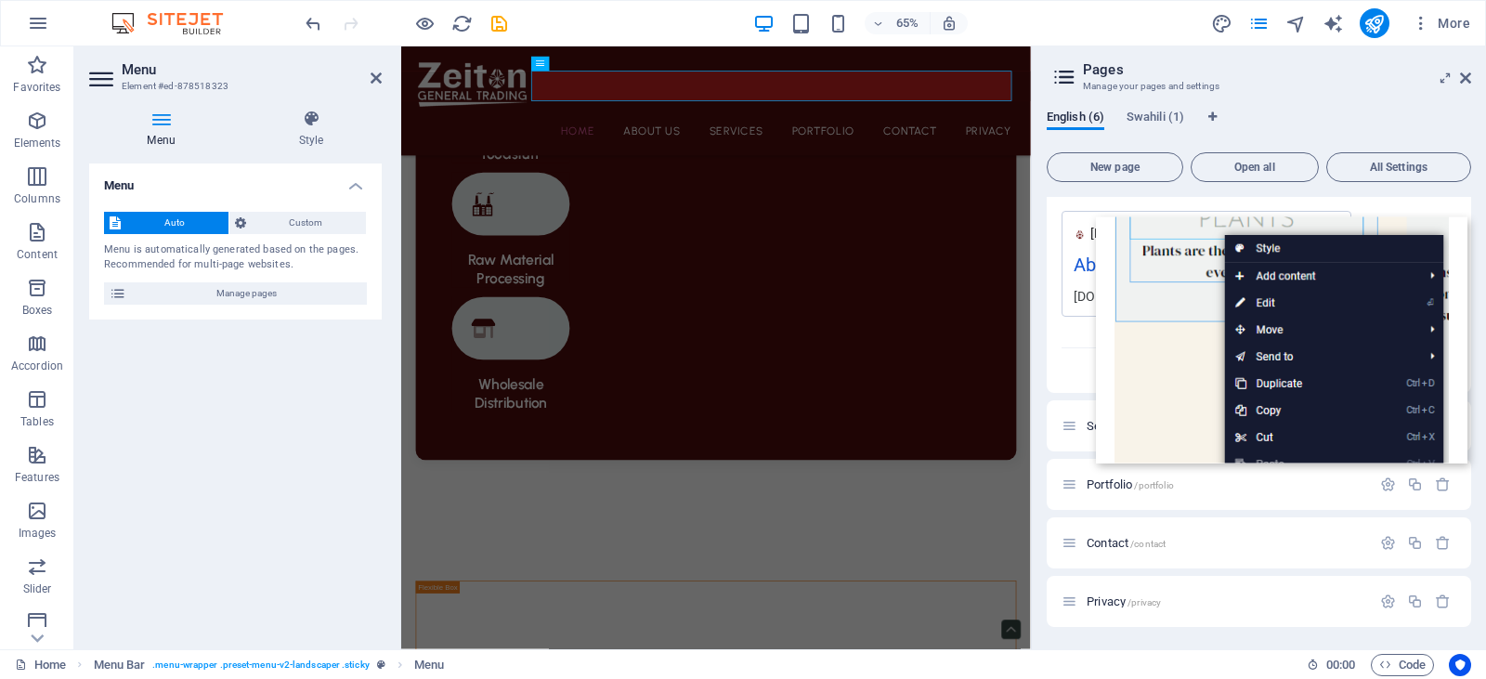
scroll to position [0, 0]
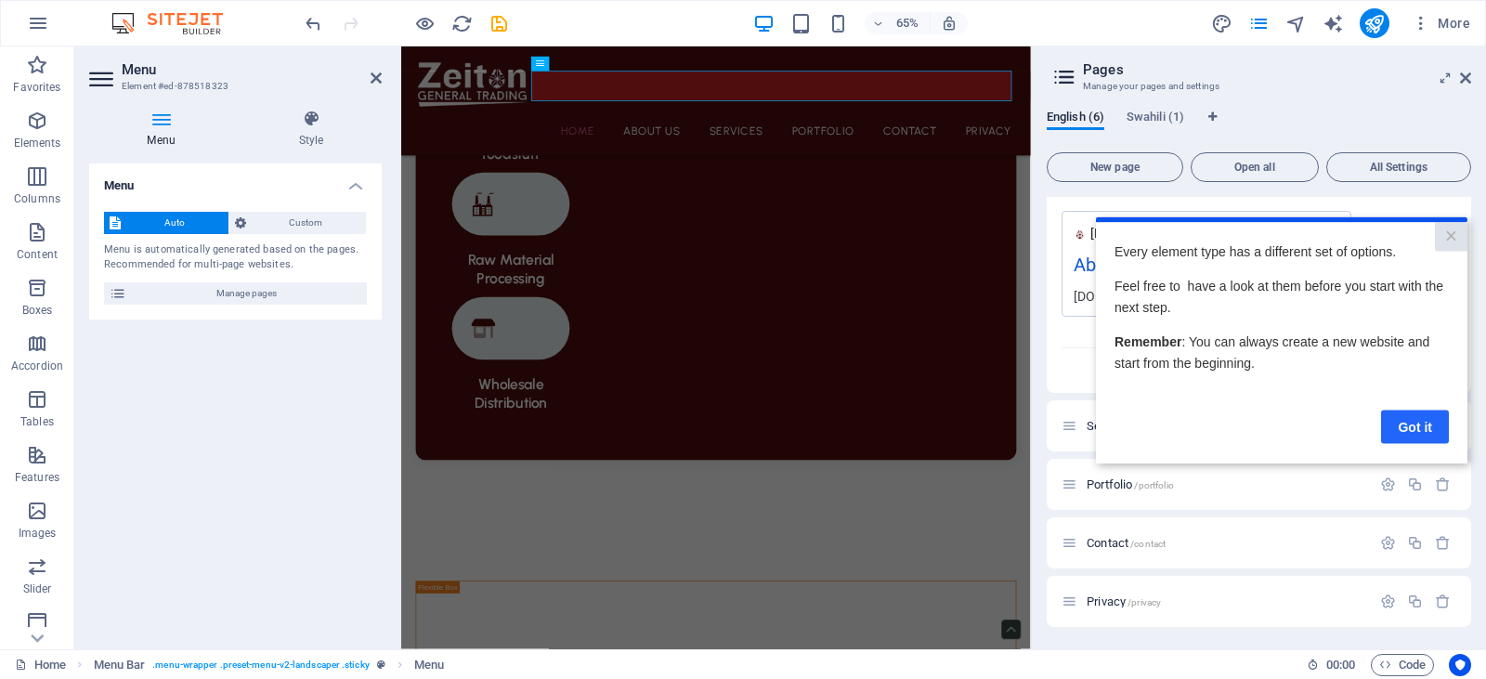
click at [1398, 424] on link "Got it" at bounding box center [1415, 426] width 68 height 33
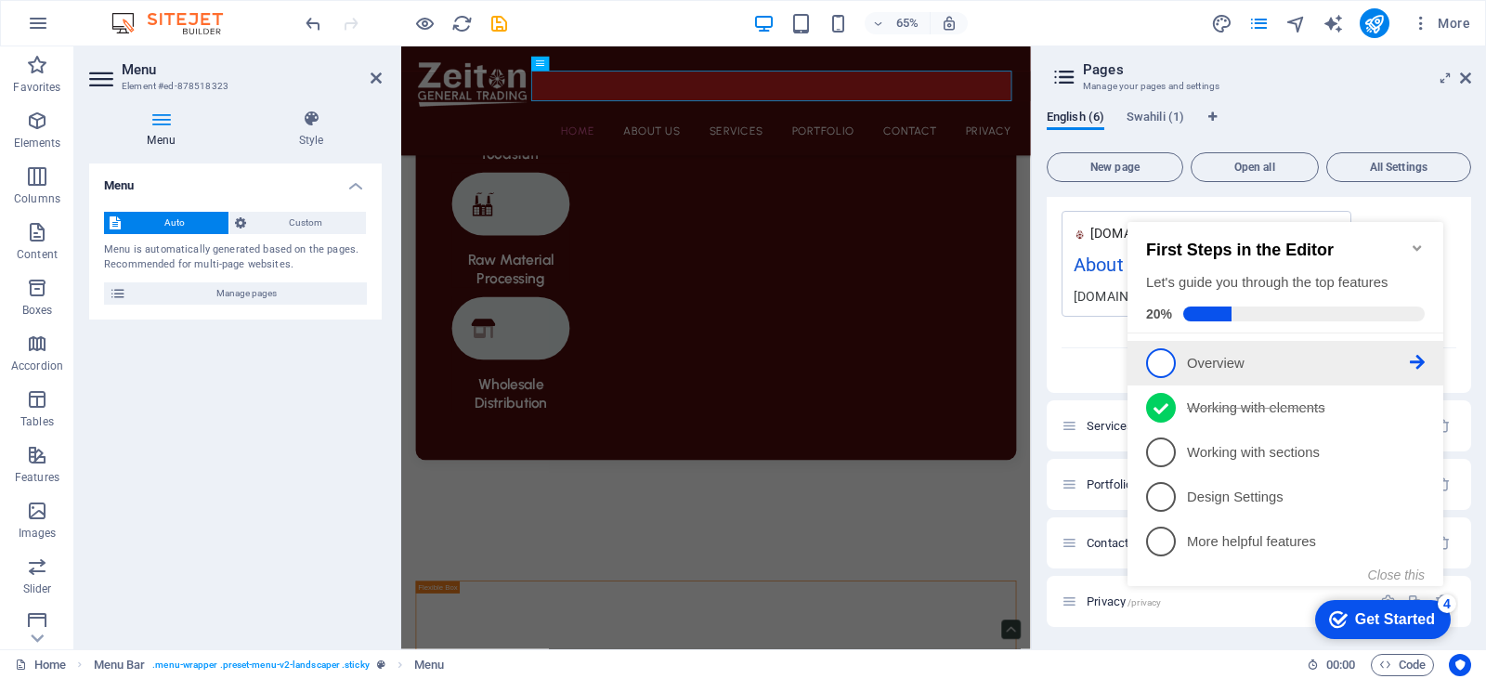
click at [1155, 356] on span "1" at bounding box center [1161, 363] width 30 height 30
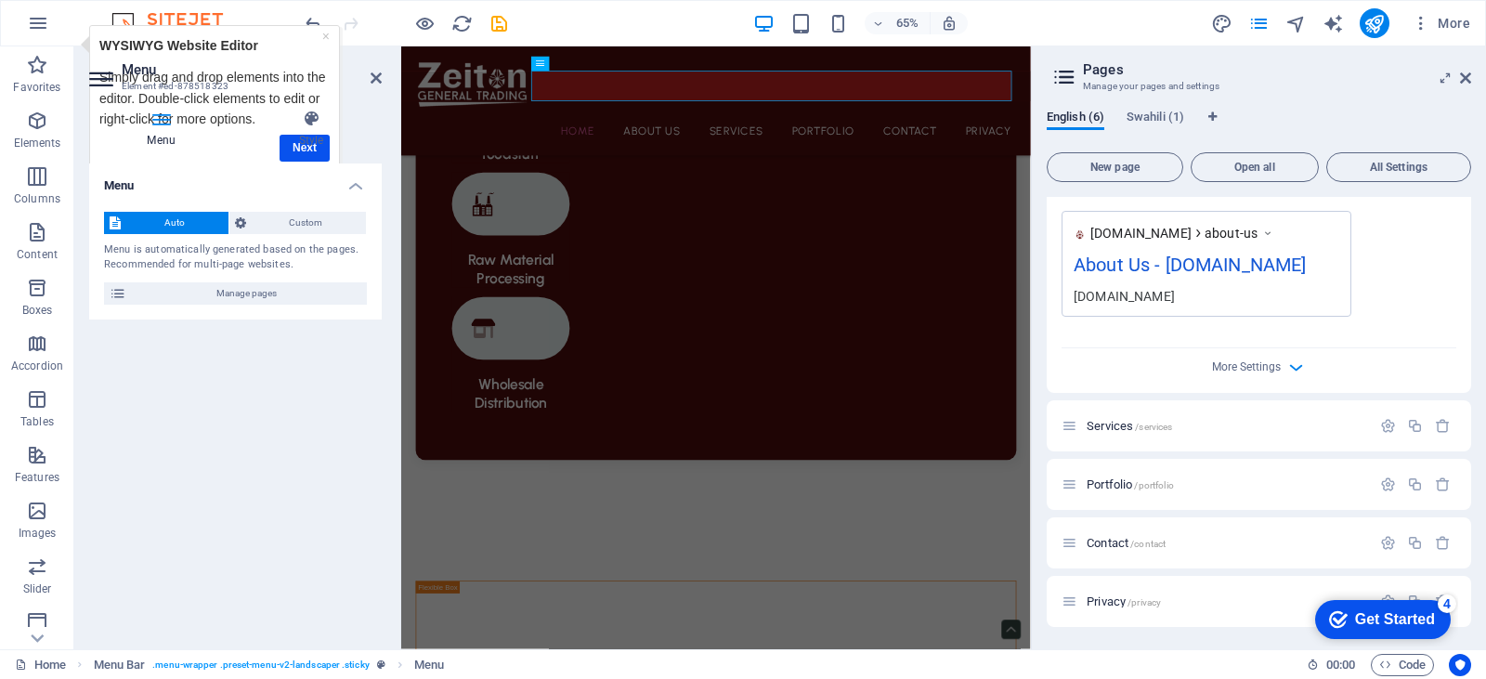
click at [306, 150] on div "Menu Style Menu Auto Custom Menu is automatically generated based on the pages.…" at bounding box center [235, 372] width 293 height 525
click at [309, 143] on h4 "Style" at bounding box center [311, 129] width 141 height 39
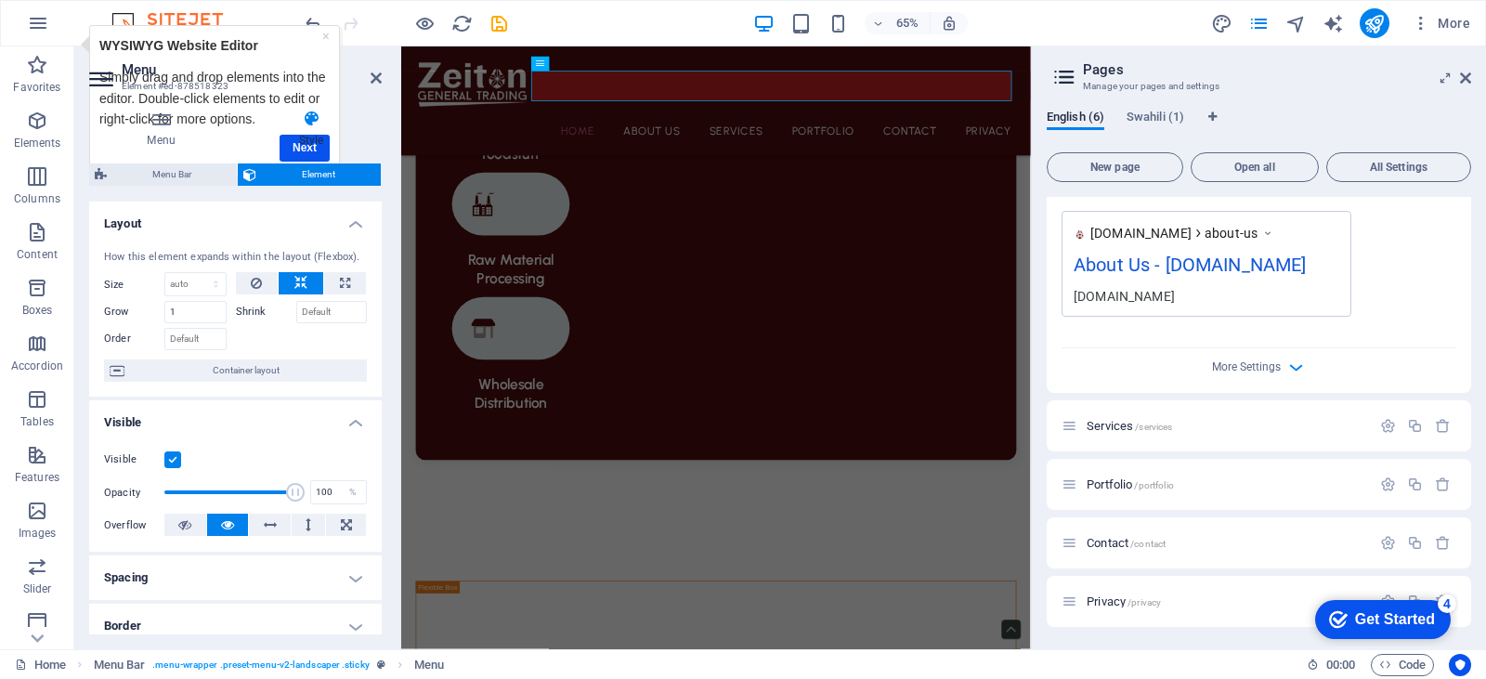
click at [310, 140] on h4 "Style" at bounding box center [311, 129] width 141 height 39
click at [327, 33] on link "×" at bounding box center [324, 36] width 7 height 15
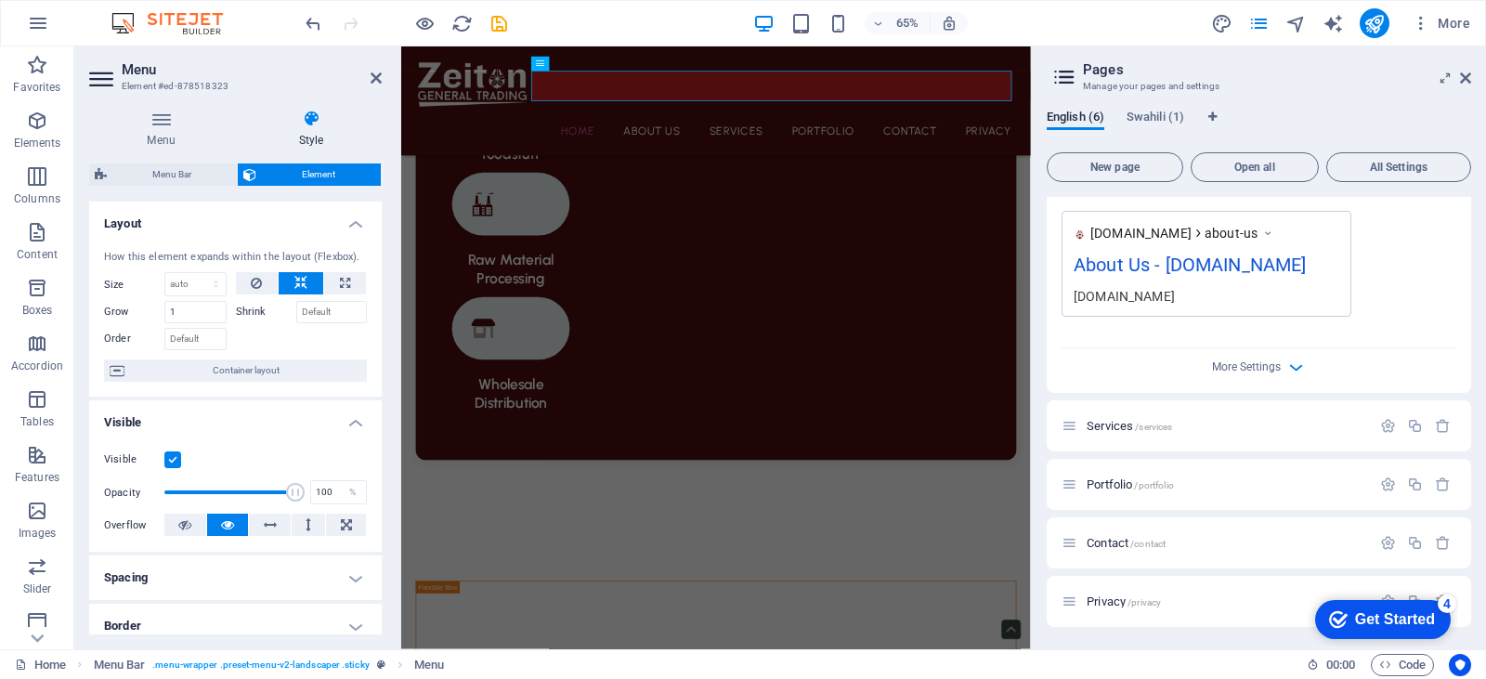
click at [1403, 617] on div "Get Started" at bounding box center [1395, 619] width 80 height 17
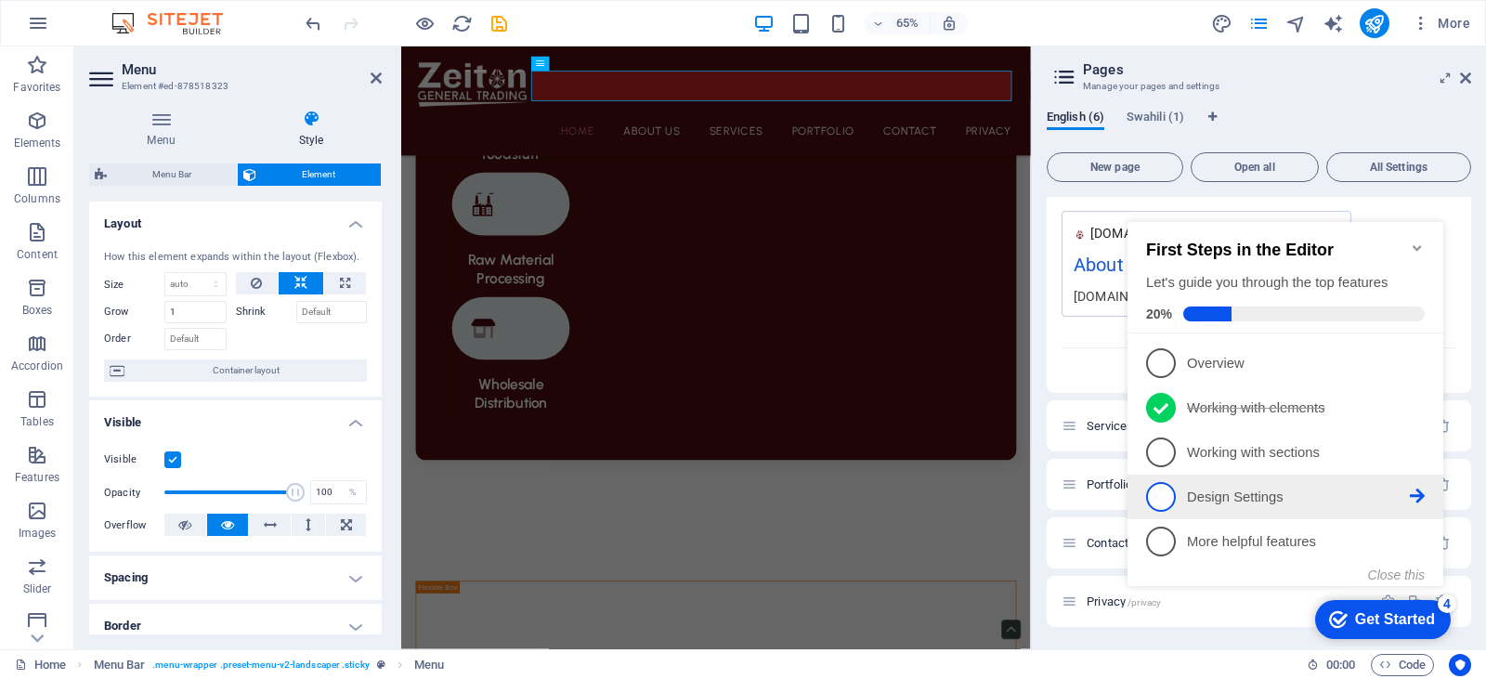
click at [1195, 492] on p "Design Settings - incomplete" at bounding box center [1298, 498] width 223 height 20
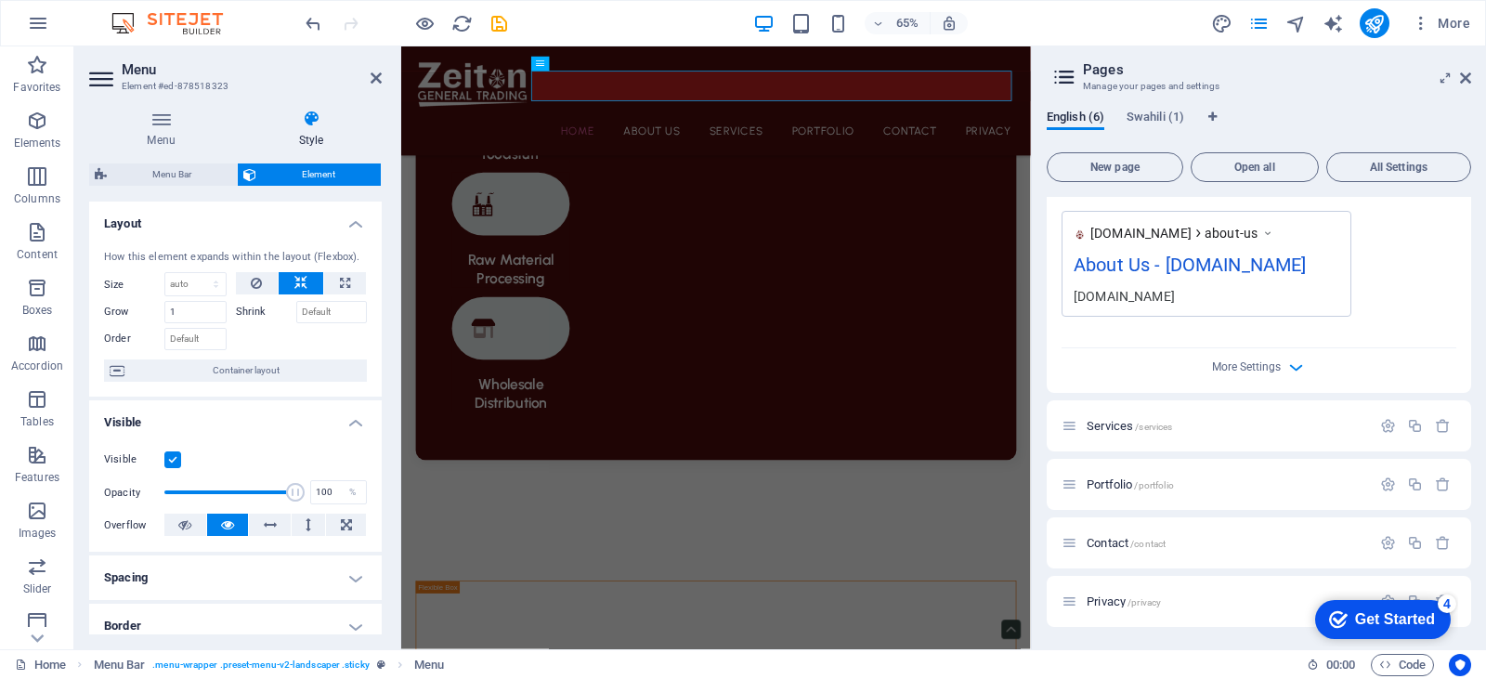
click at [1397, 612] on div "Get Started" at bounding box center [1395, 619] width 80 height 17
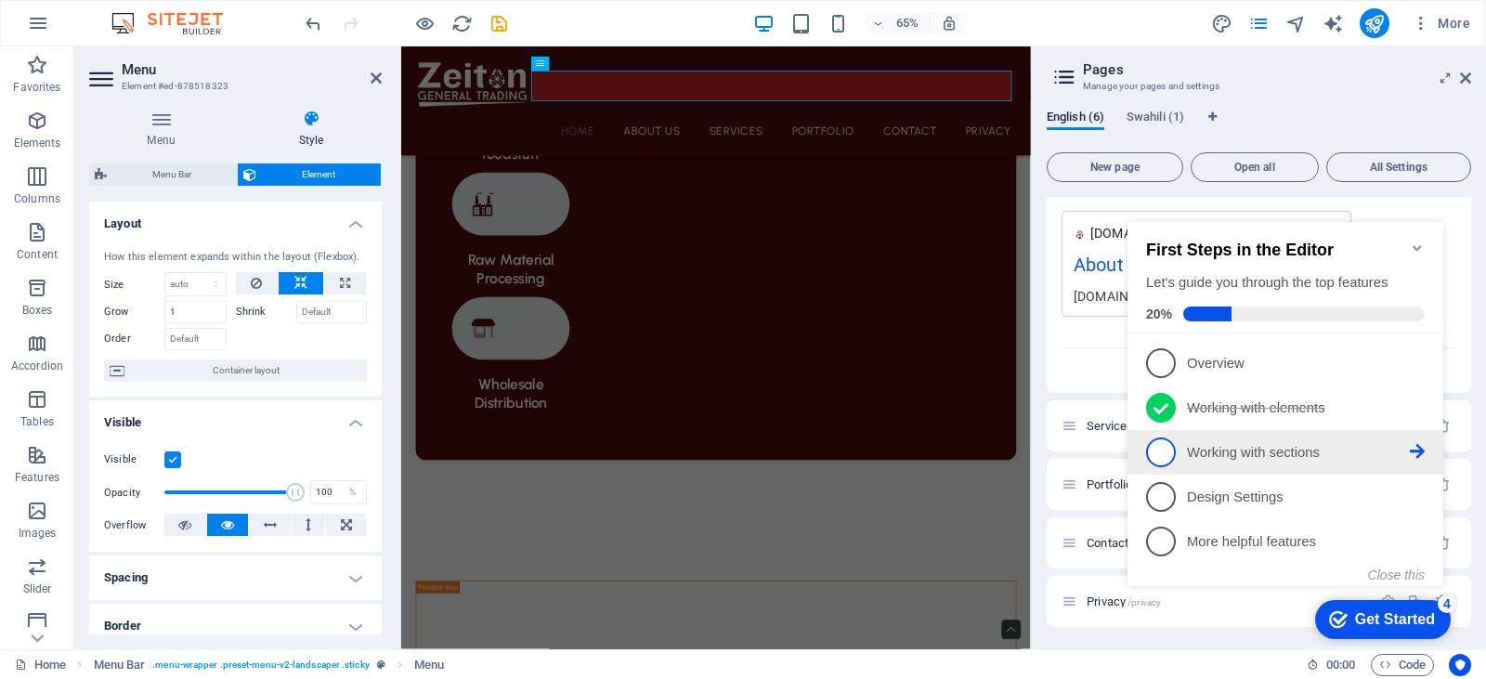
click at [1165, 450] on span "3" at bounding box center [1161, 452] width 30 height 30
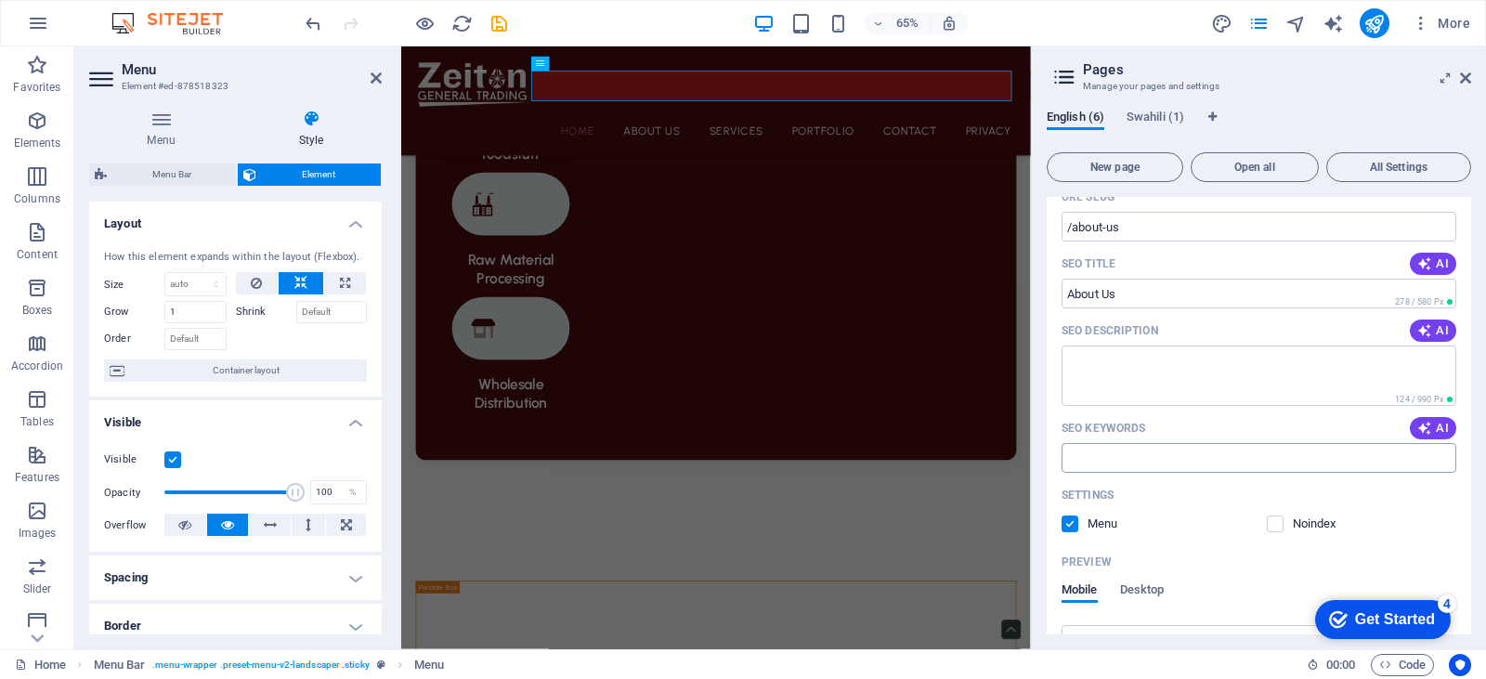
scroll to position [234, 0]
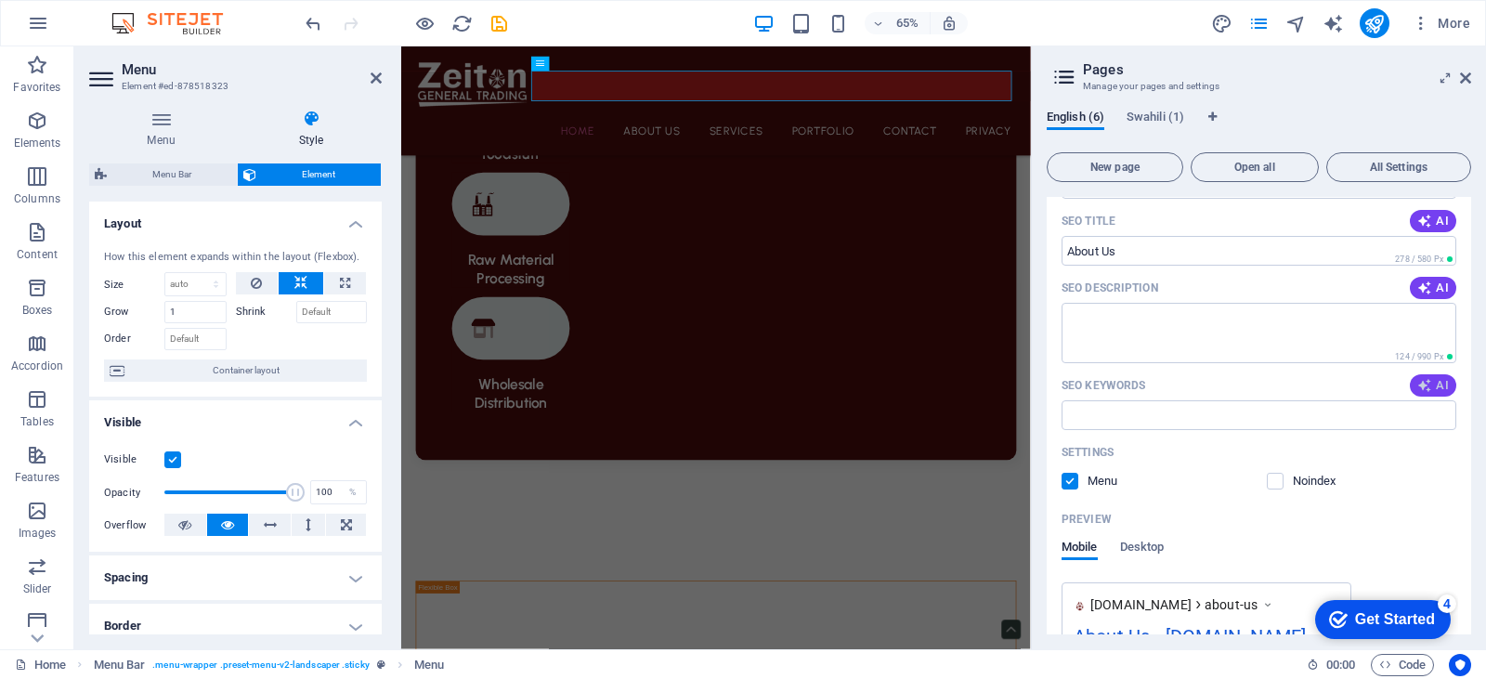
click at [1433, 384] on span "AI" at bounding box center [1433, 385] width 32 height 15
type input "garden transformation, designed gardens, happy customers, garden design team, l…"
click at [1427, 420] on input "garden transformation, designed gardens, happy customers, garden design team, l…" at bounding box center [1258, 415] width 395 height 30
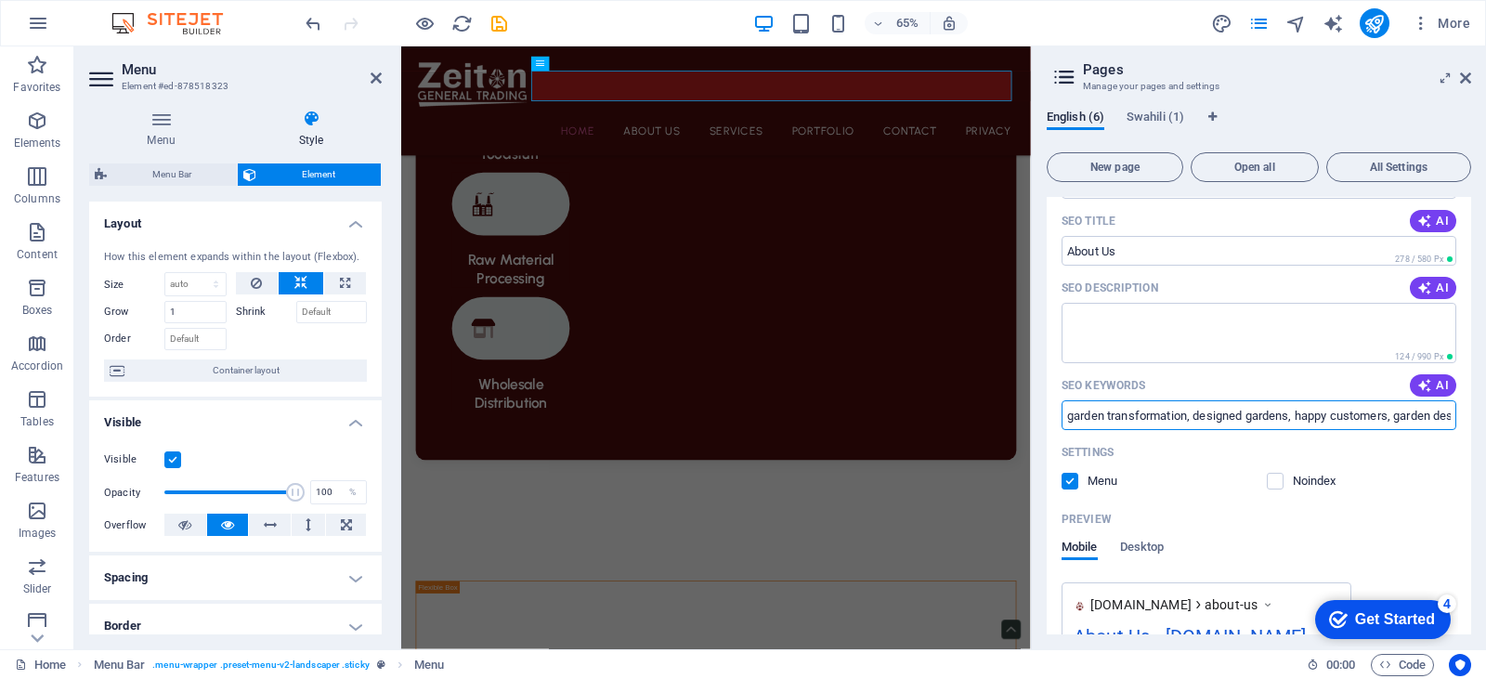
click at [1427, 420] on input "garden transformation, designed gardens, happy customers, garden design team, l…" at bounding box center [1258, 415] width 395 height 30
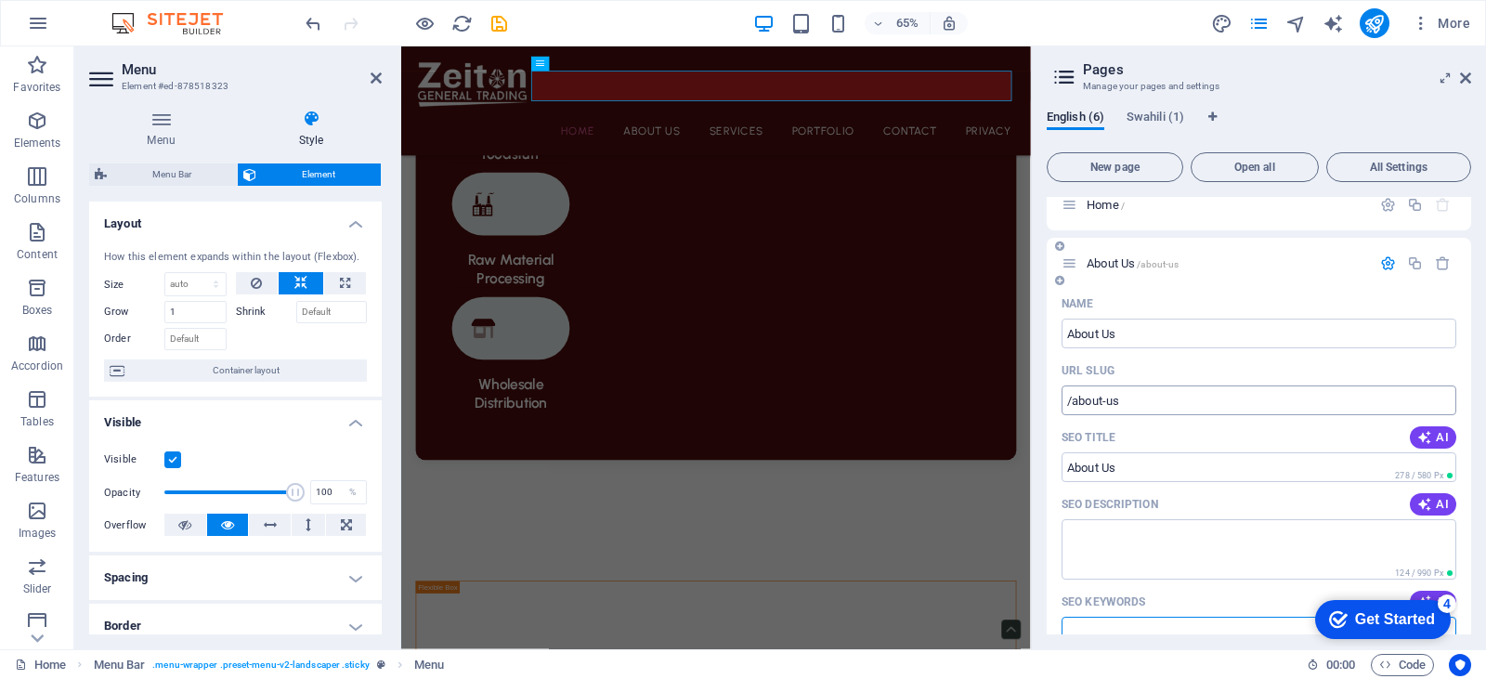
scroll to position [0, 0]
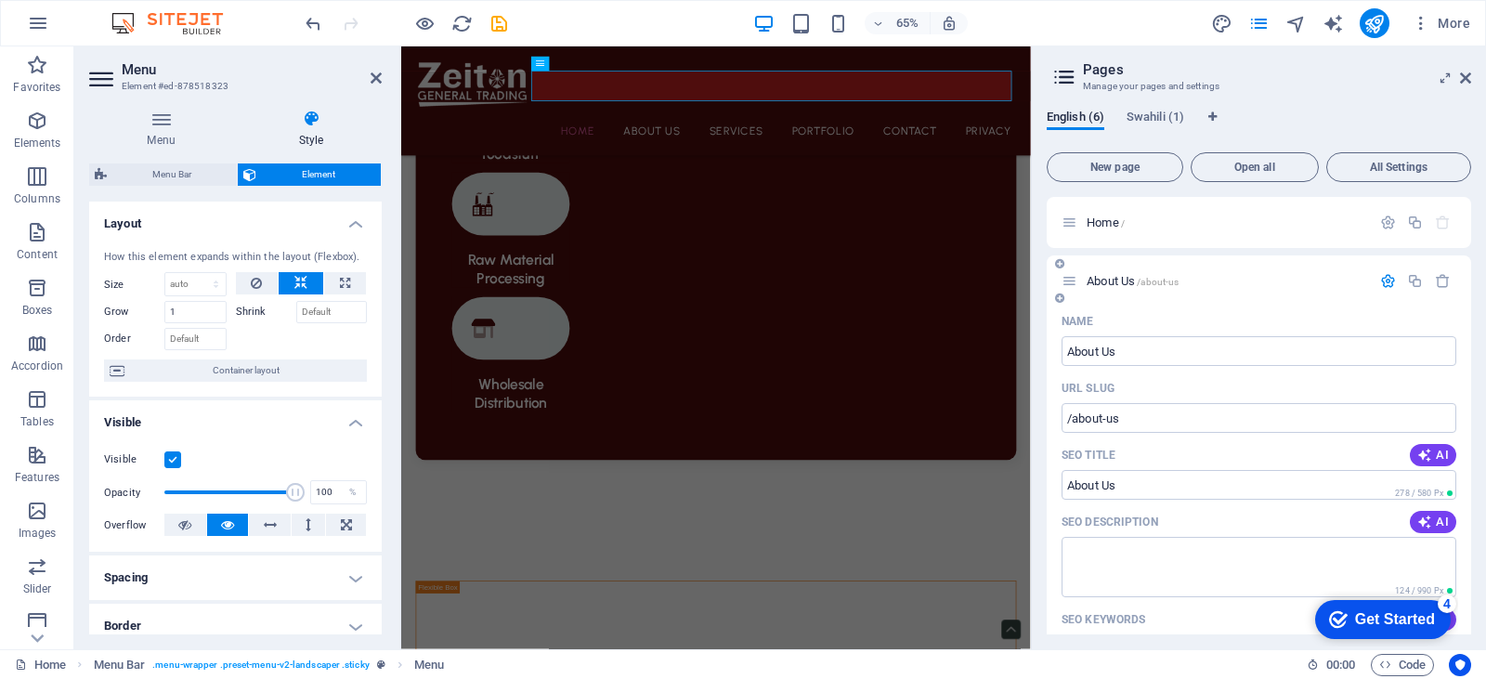
click at [1381, 277] on icon "button" at bounding box center [1388, 281] width 16 height 16
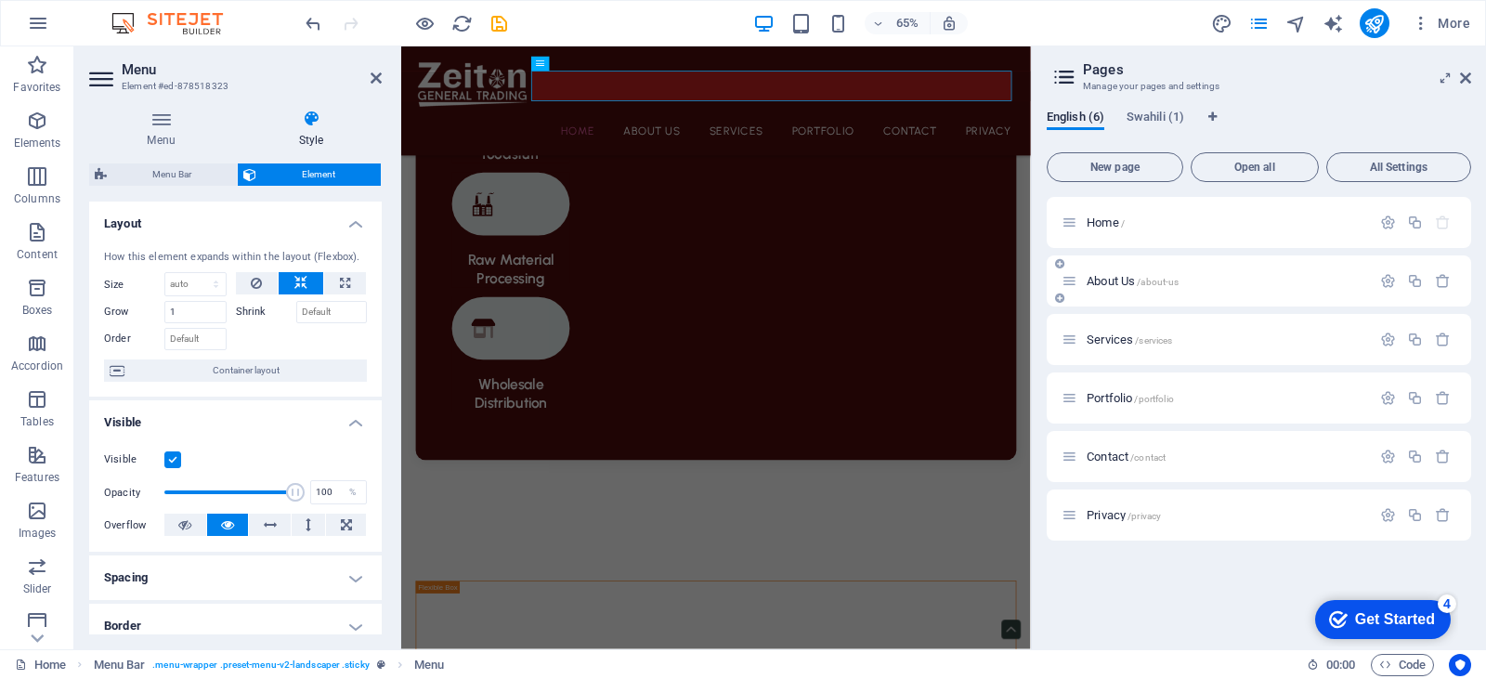
click at [1135, 278] on span "About Us /about-us" at bounding box center [1133, 281] width 92 height 14
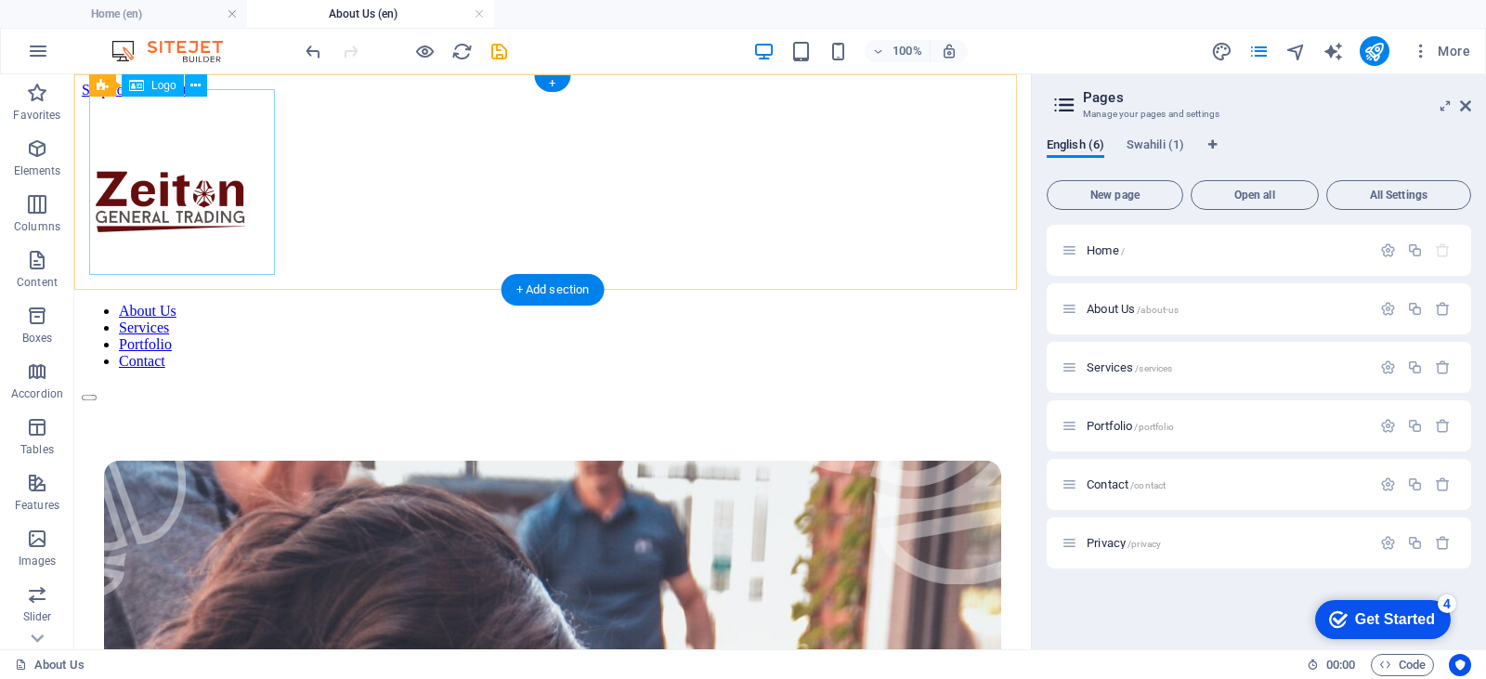
click at [204, 186] on div at bounding box center [553, 192] width 942 height 189
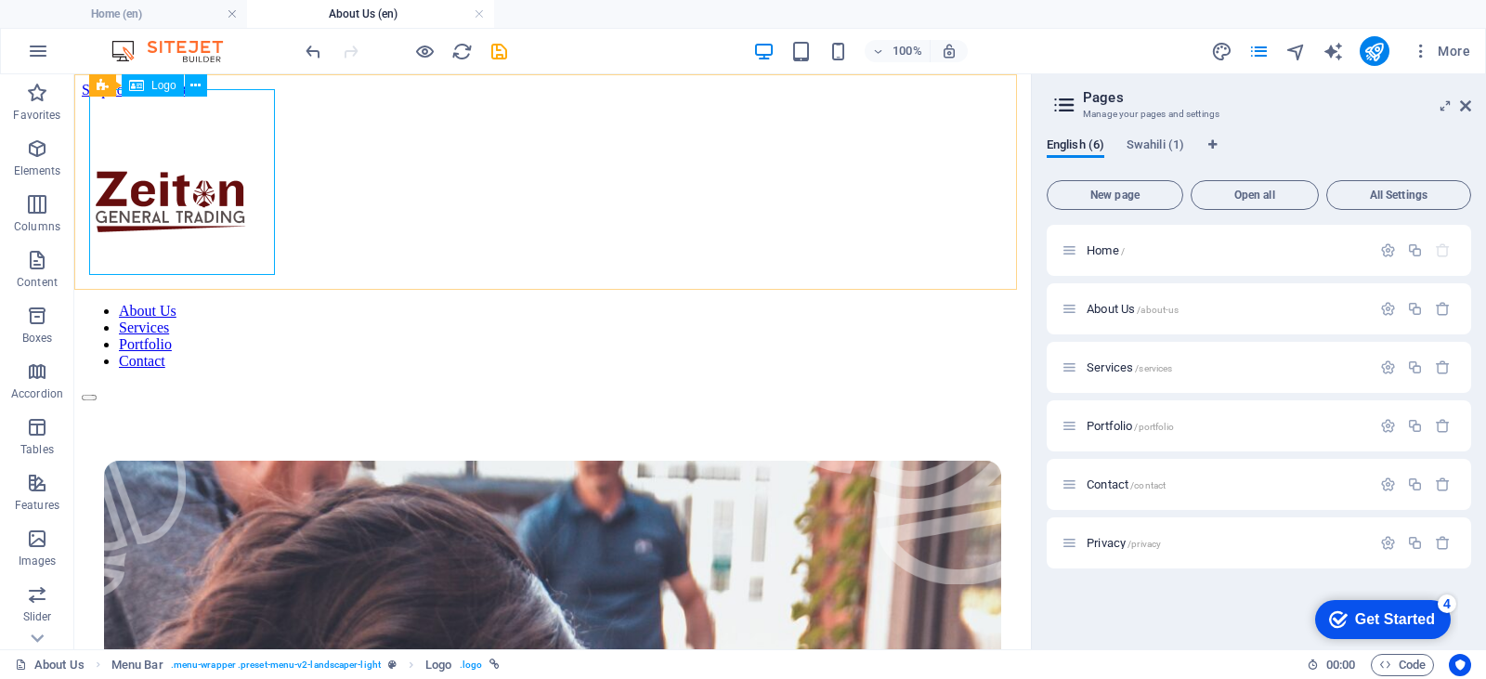
click at [167, 85] on span "Logo" at bounding box center [163, 85] width 25 height 11
select select "px"
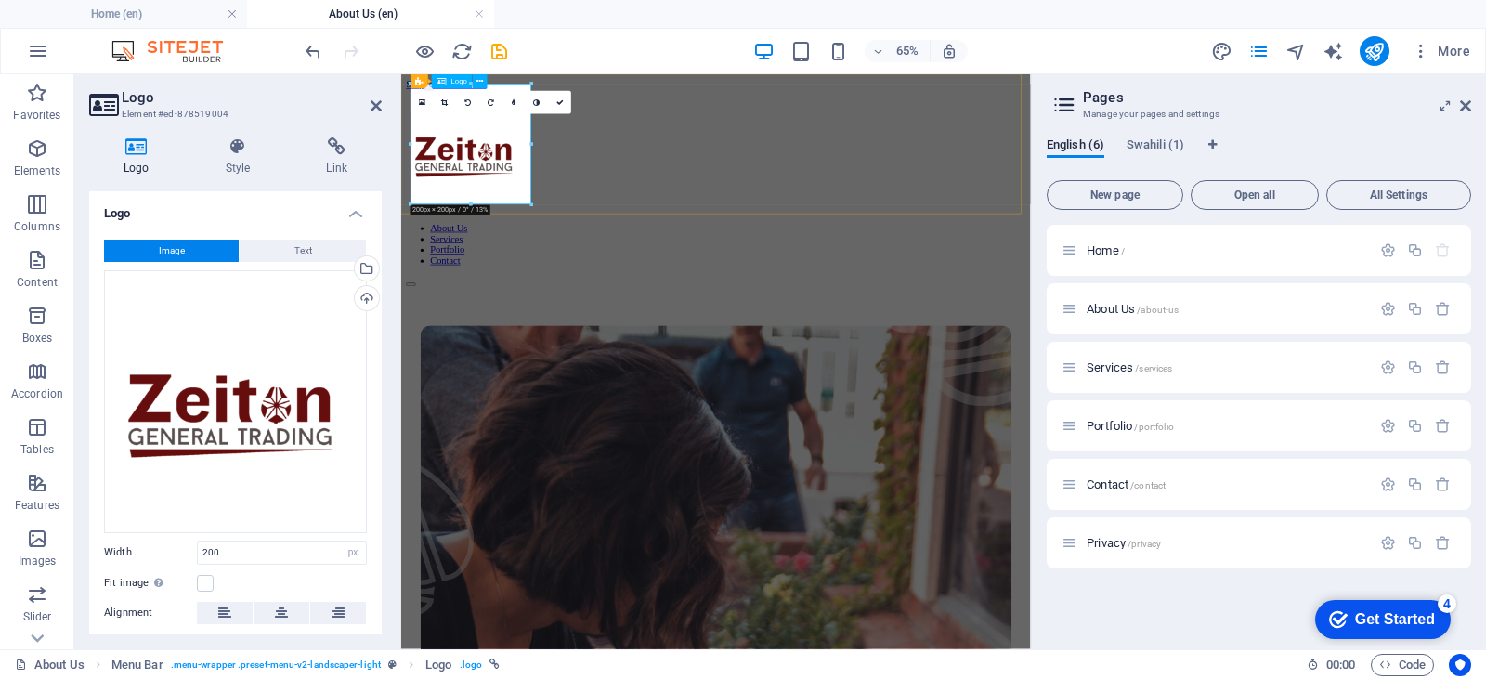
drag, startPoint x: 869, startPoint y: 277, endPoint x: 516, endPoint y: 216, distance: 358.0
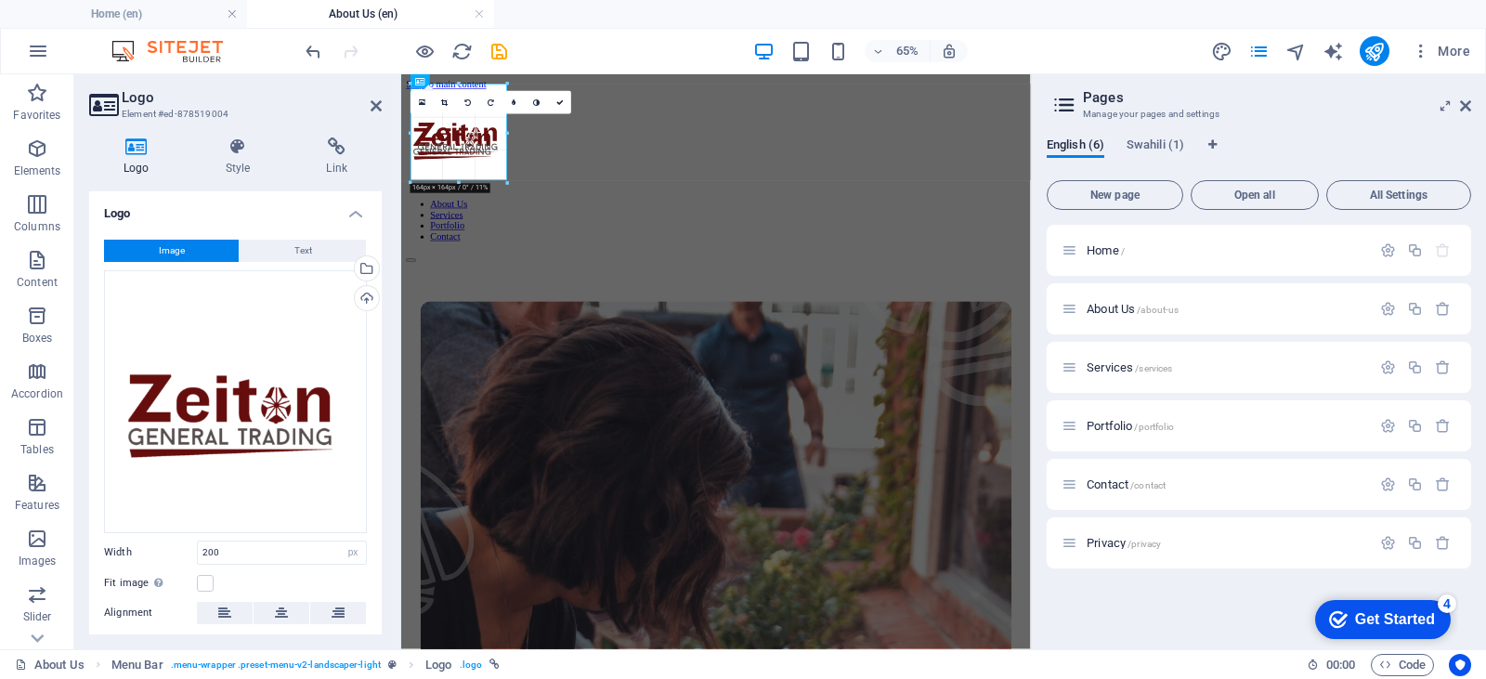
drag, startPoint x: 466, startPoint y: 202, endPoint x: 475, endPoint y: 165, distance: 38.3
type input "200"
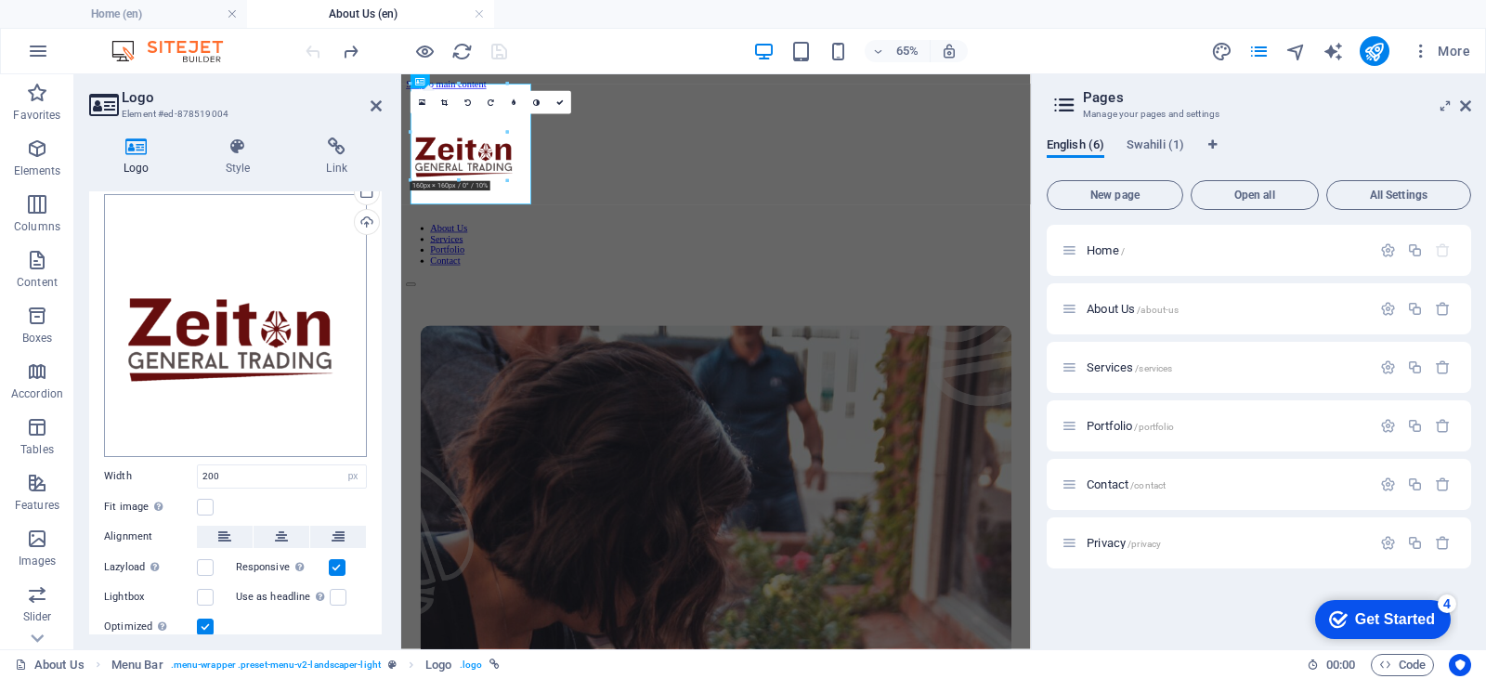
scroll to position [43, 0]
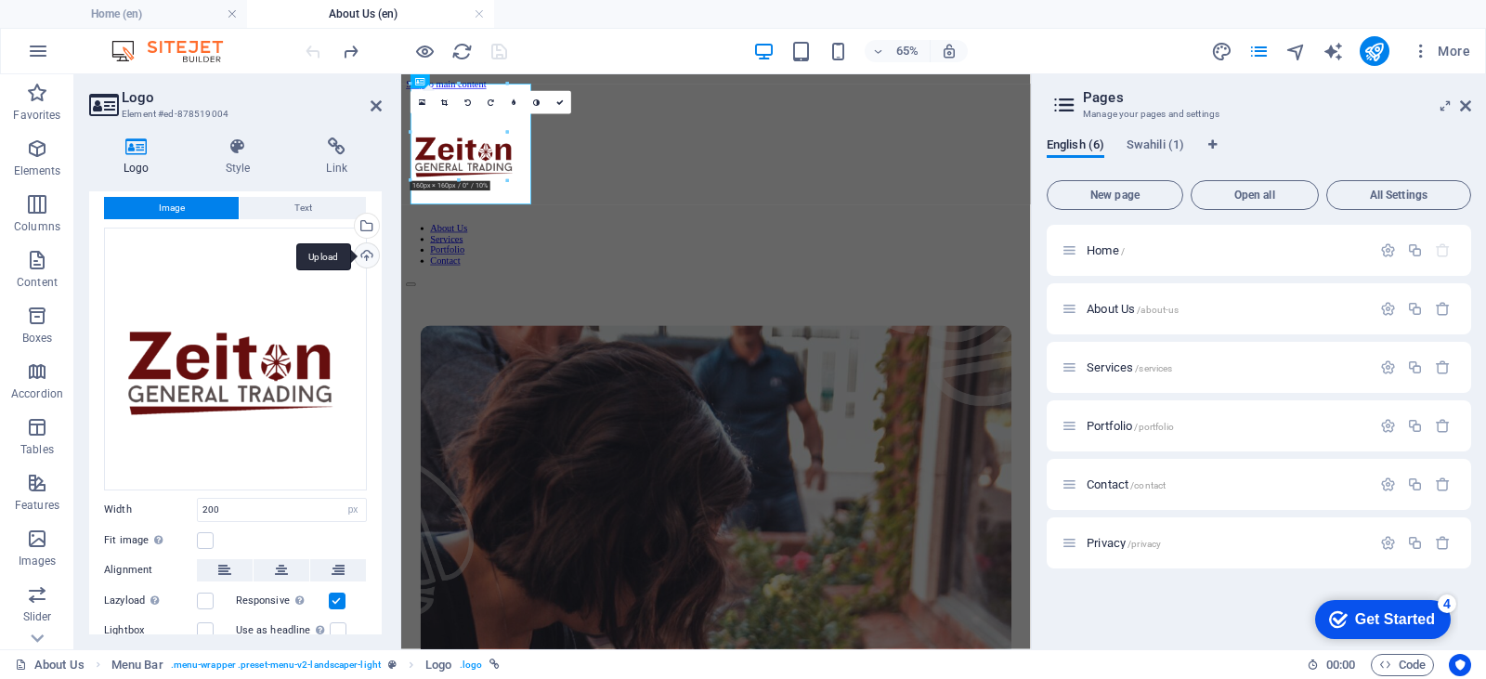
click at [359, 252] on div "Upload" at bounding box center [365, 257] width 28 height 28
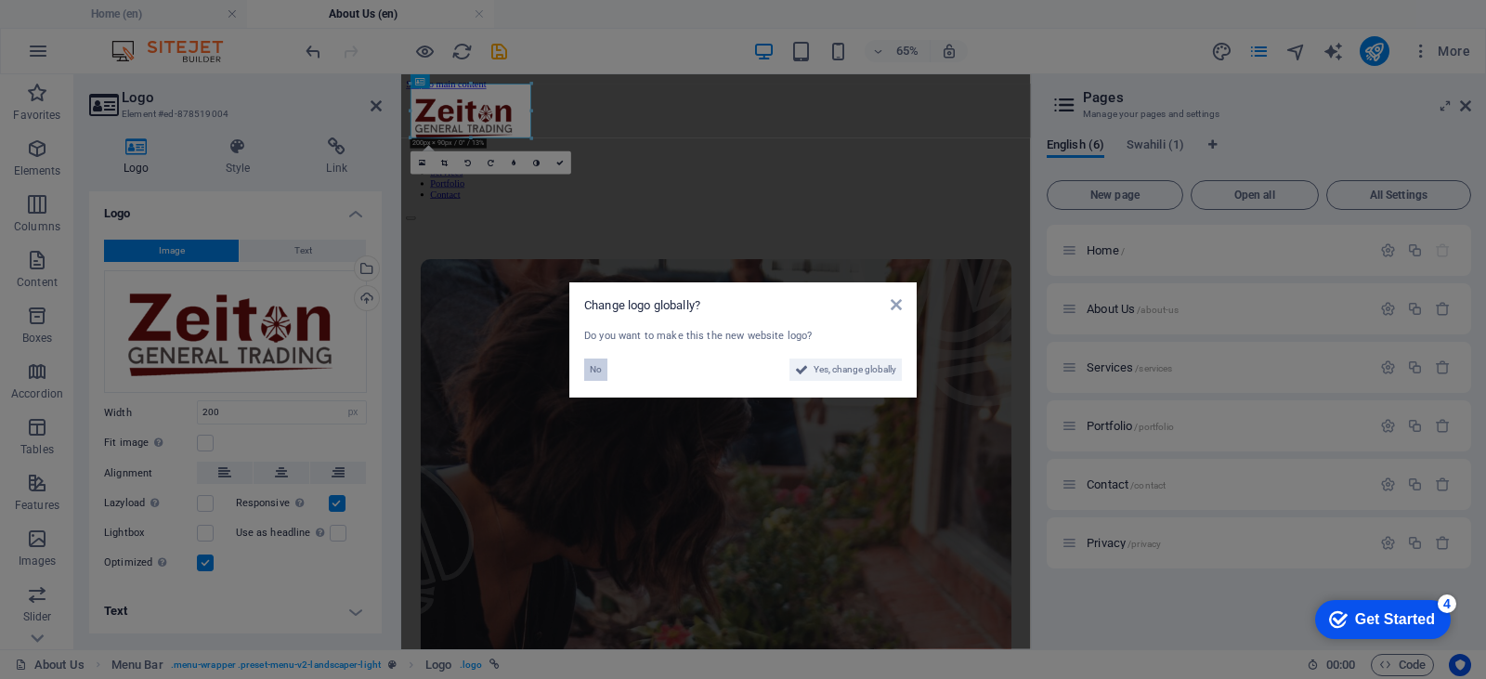
click at [596, 367] on span "No" at bounding box center [596, 369] width 12 height 22
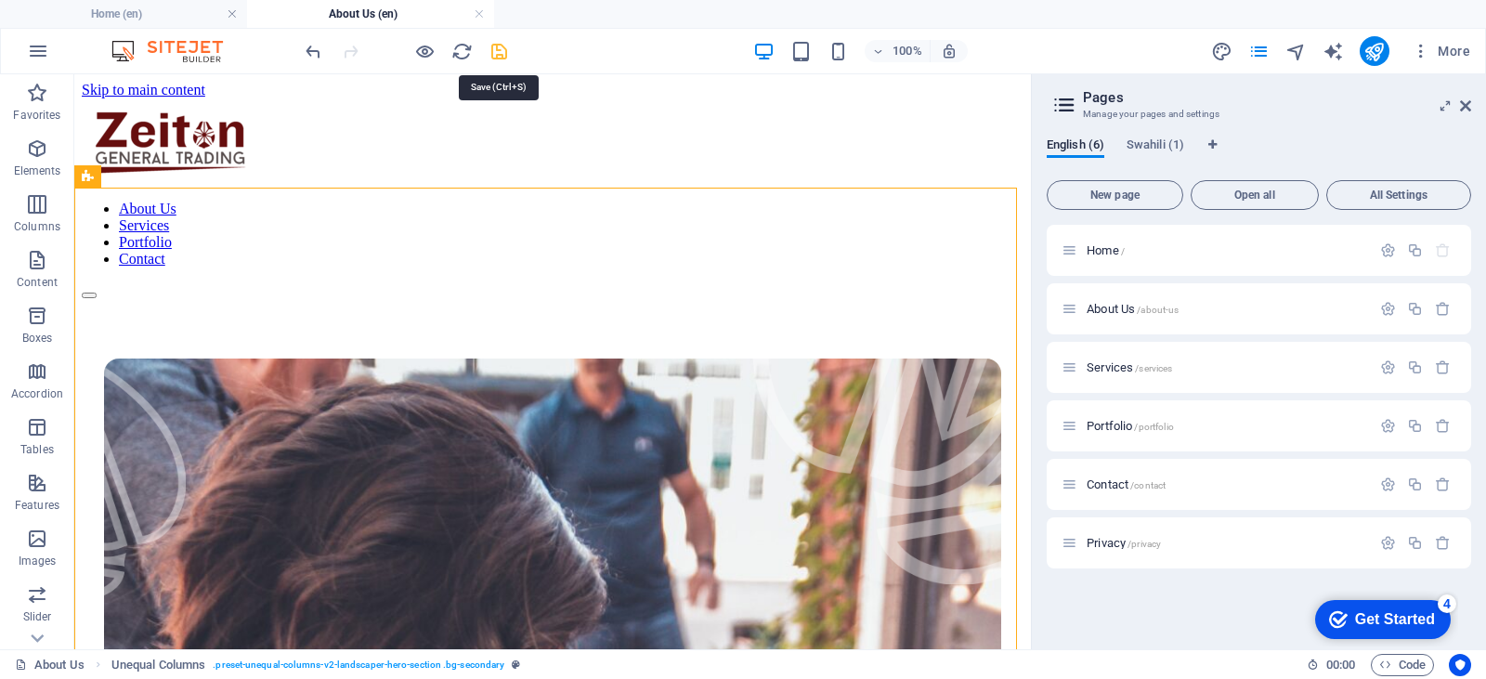
click at [494, 53] on icon "save" at bounding box center [498, 51] width 21 height 21
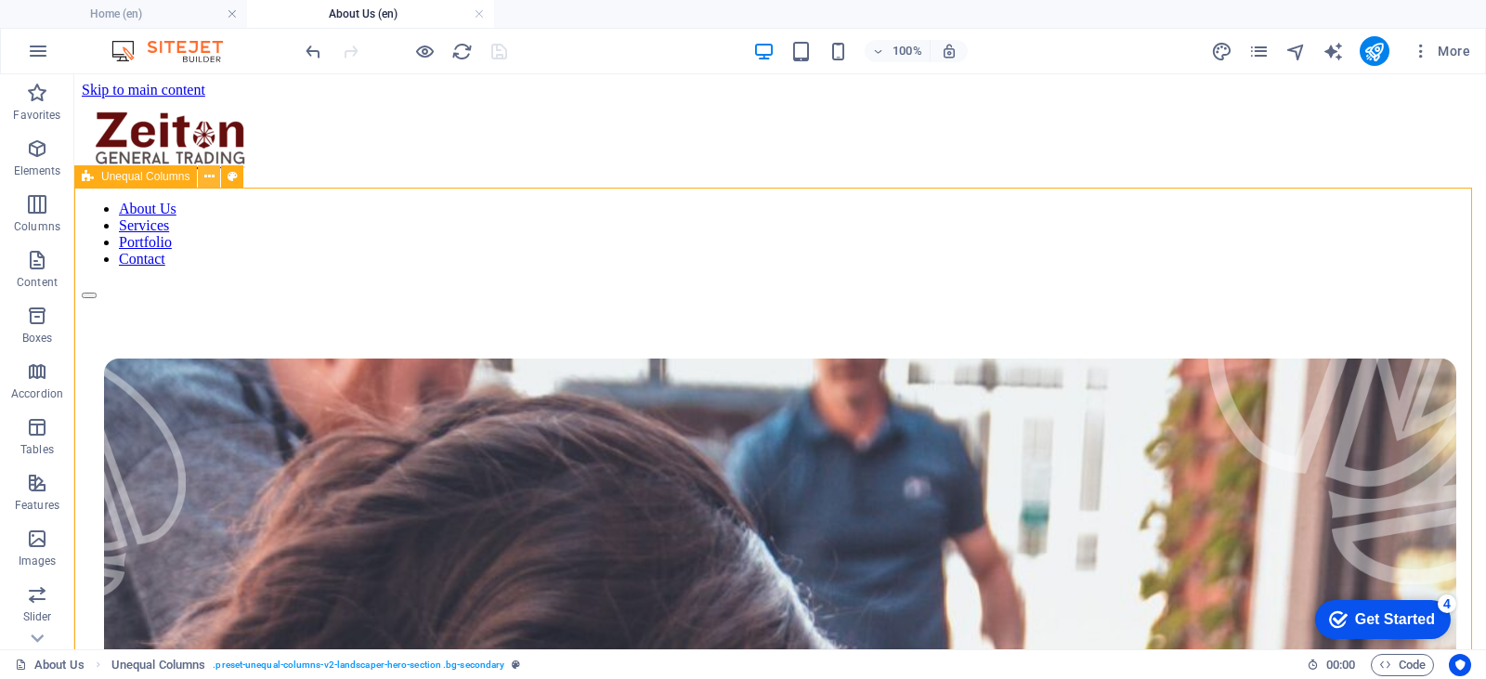
click at [212, 182] on icon at bounding box center [209, 177] width 10 height 20
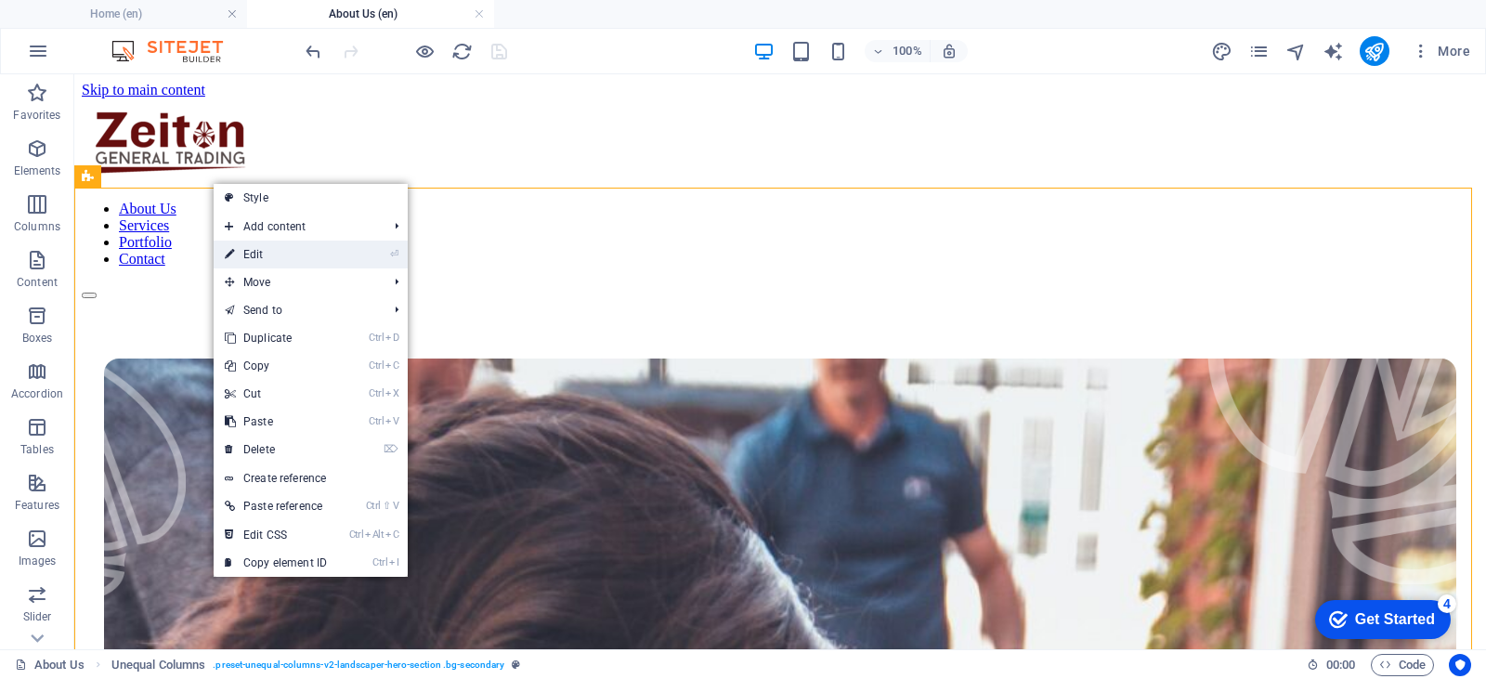
click at [254, 246] on link "⏎ Edit" at bounding box center [276, 255] width 124 height 28
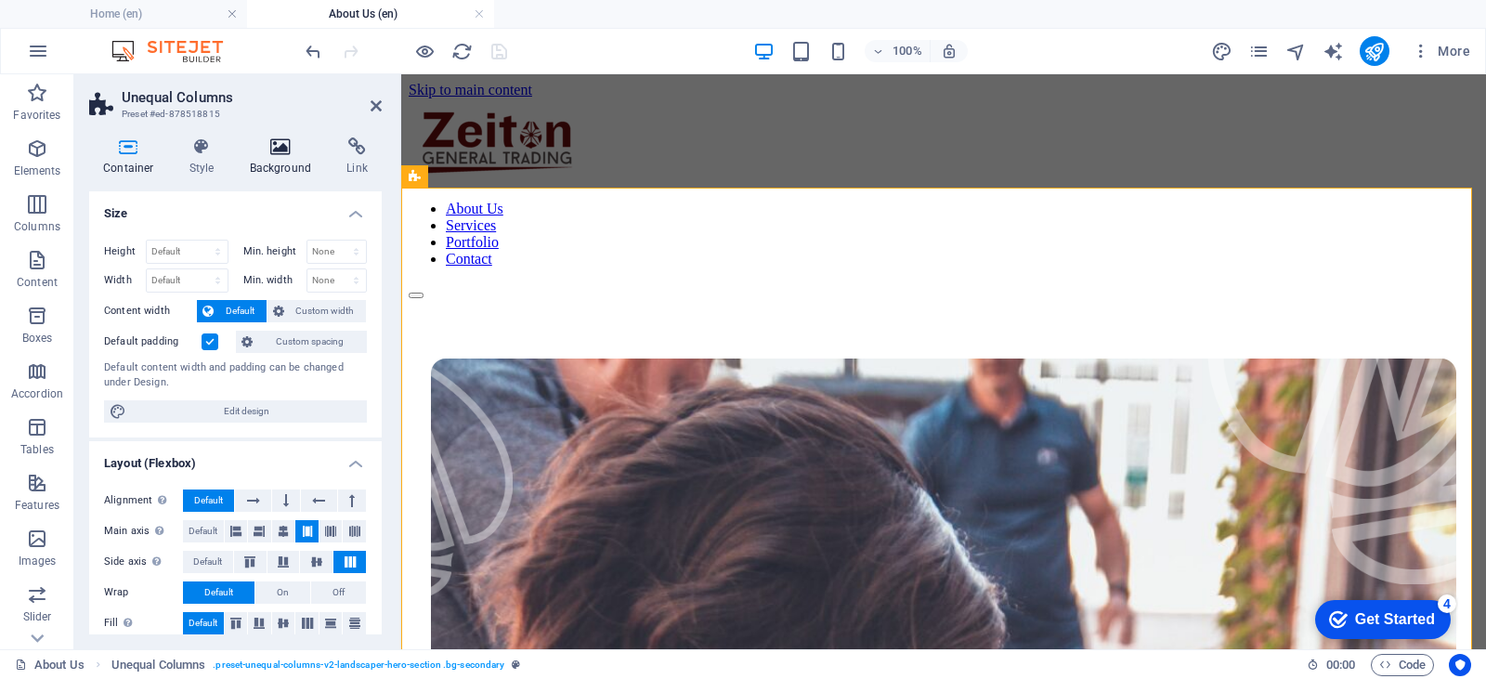
click at [292, 145] on icon at bounding box center [281, 146] width 90 height 19
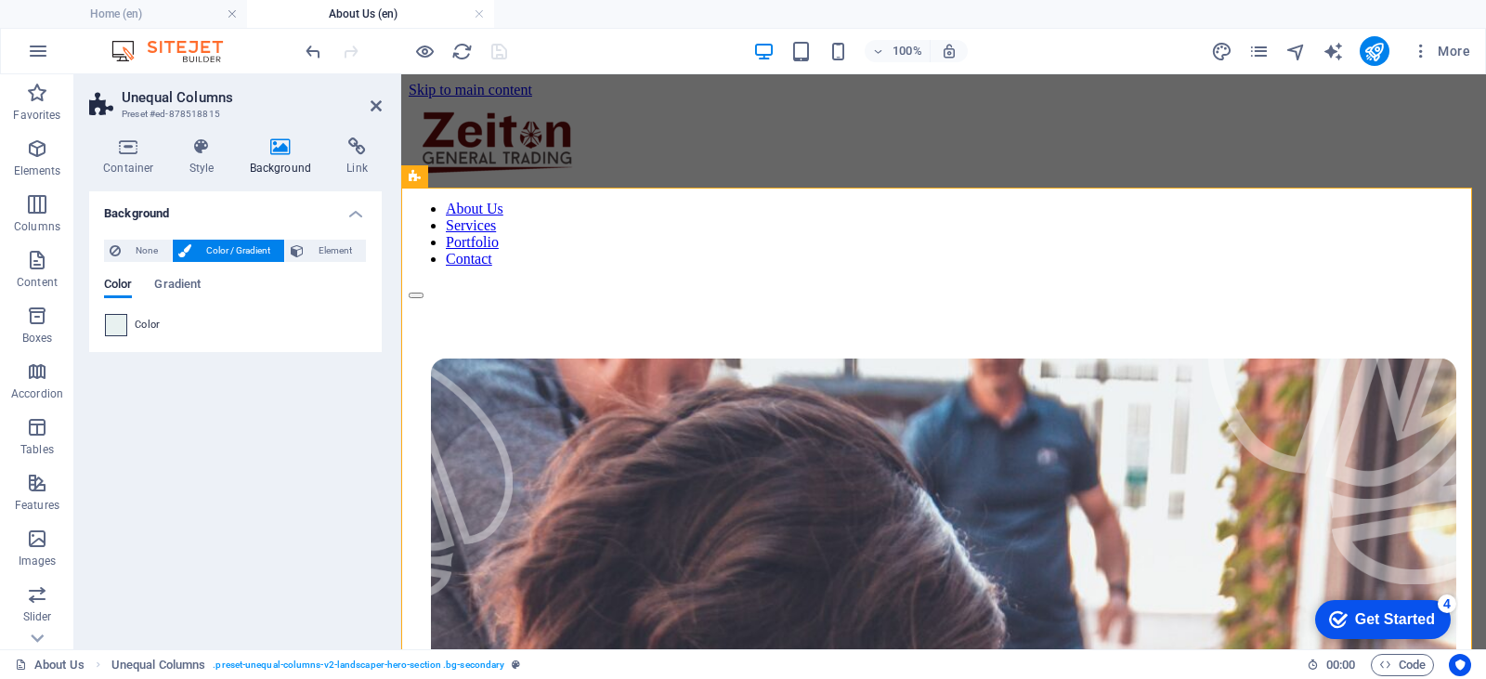
click at [124, 325] on span at bounding box center [116, 325] width 20 height 20
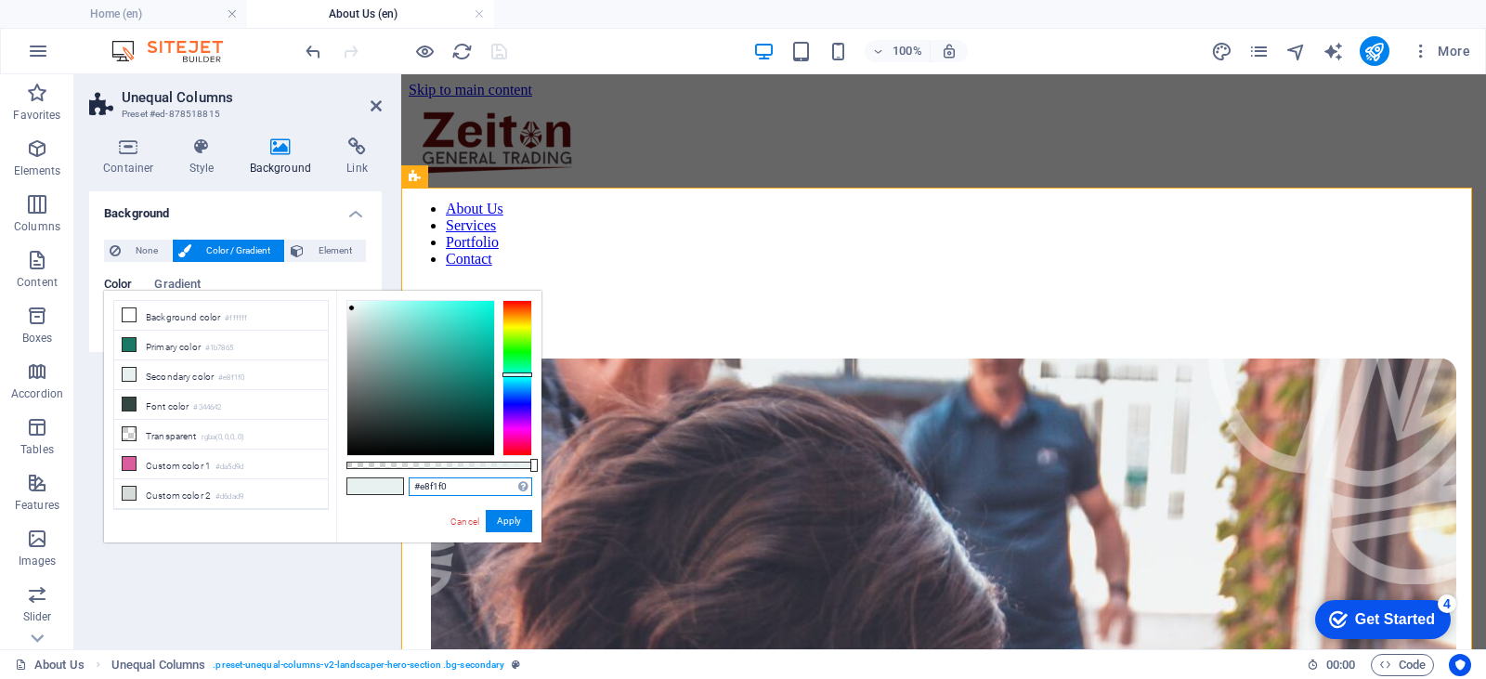
click at [447, 485] on input "#e8f1f0" at bounding box center [471, 486] width 124 height 19
click at [444, 485] on input "#e8f1f0" at bounding box center [471, 486] width 124 height 19
drag, startPoint x: 427, startPoint y: 486, endPoint x: 414, endPoint y: 486, distance: 13.0
click at [414, 486] on input "#e8f1f0" at bounding box center [471, 486] width 124 height 19
paste input "584e4e"
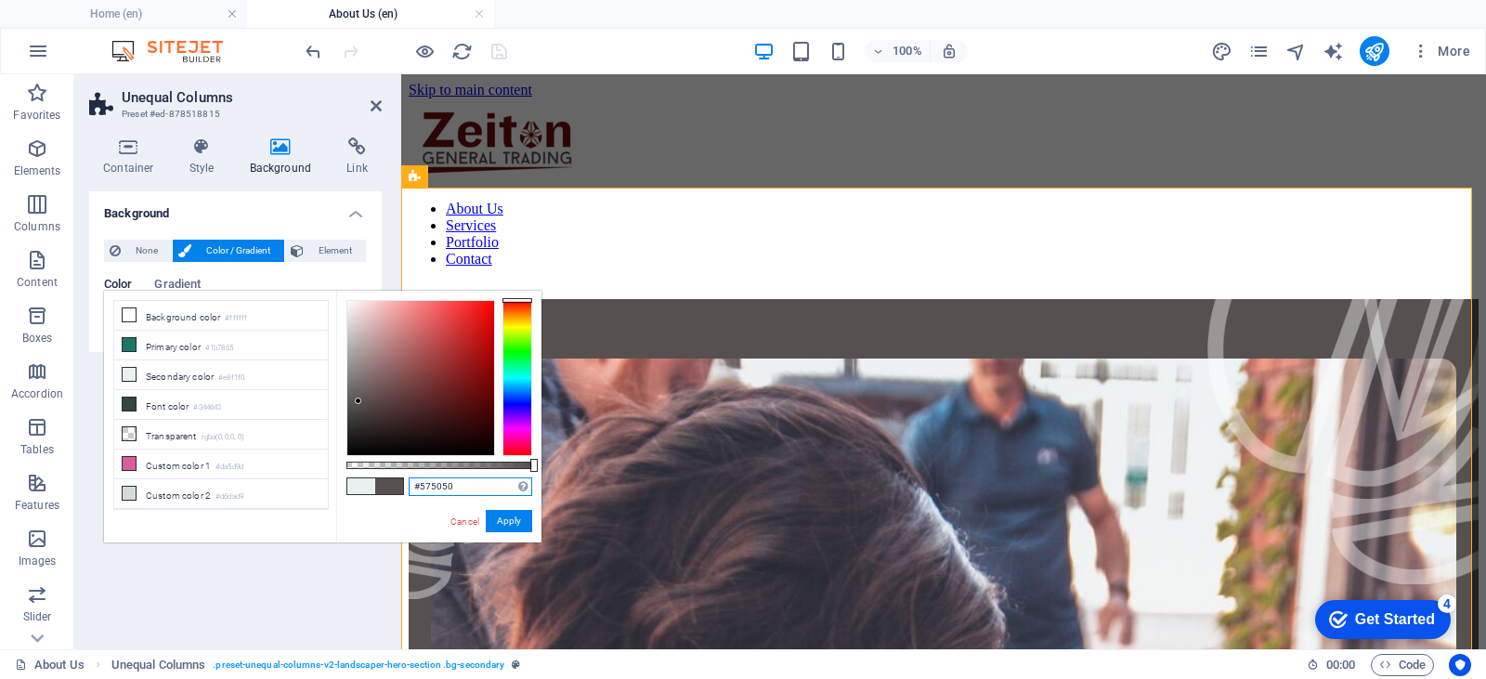
click at [358, 401] on div at bounding box center [358, 400] width 7 height 7
type input "#575050"
click at [506, 521] on button "Apply" at bounding box center [509, 521] width 46 height 22
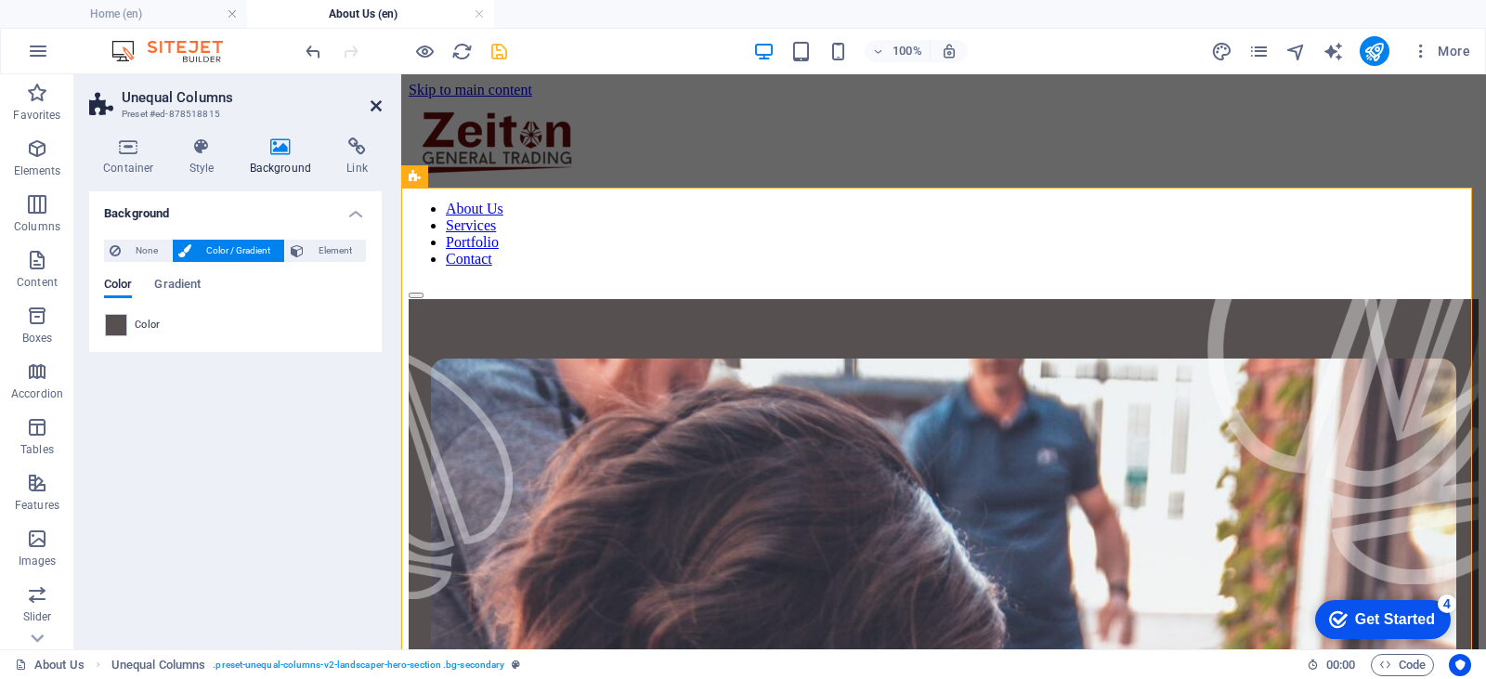
click at [374, 108] on icon at bounding box center [376, 105] width 11 height 15
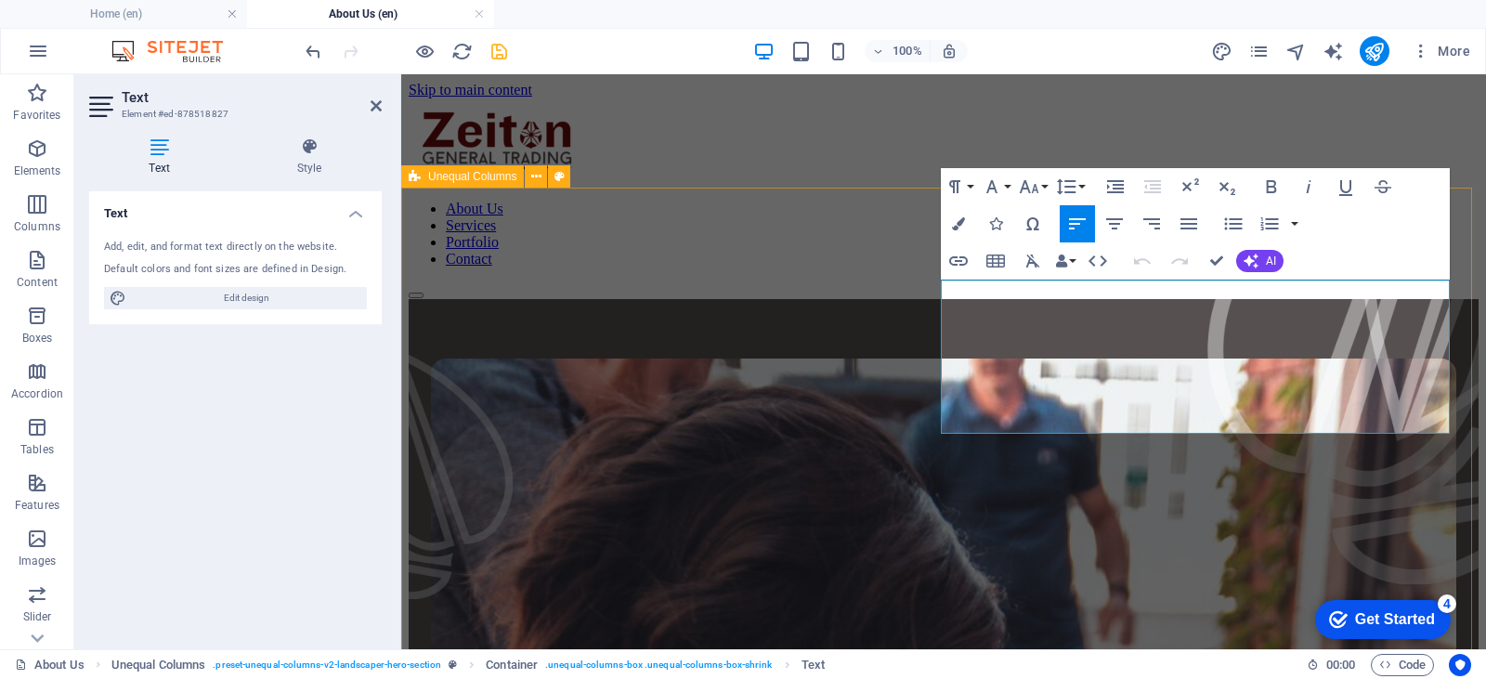
drag, startPoint x: 892, startPoint y: 222, endPoint x: 1221, endPoint y: 222, distance: 328.8
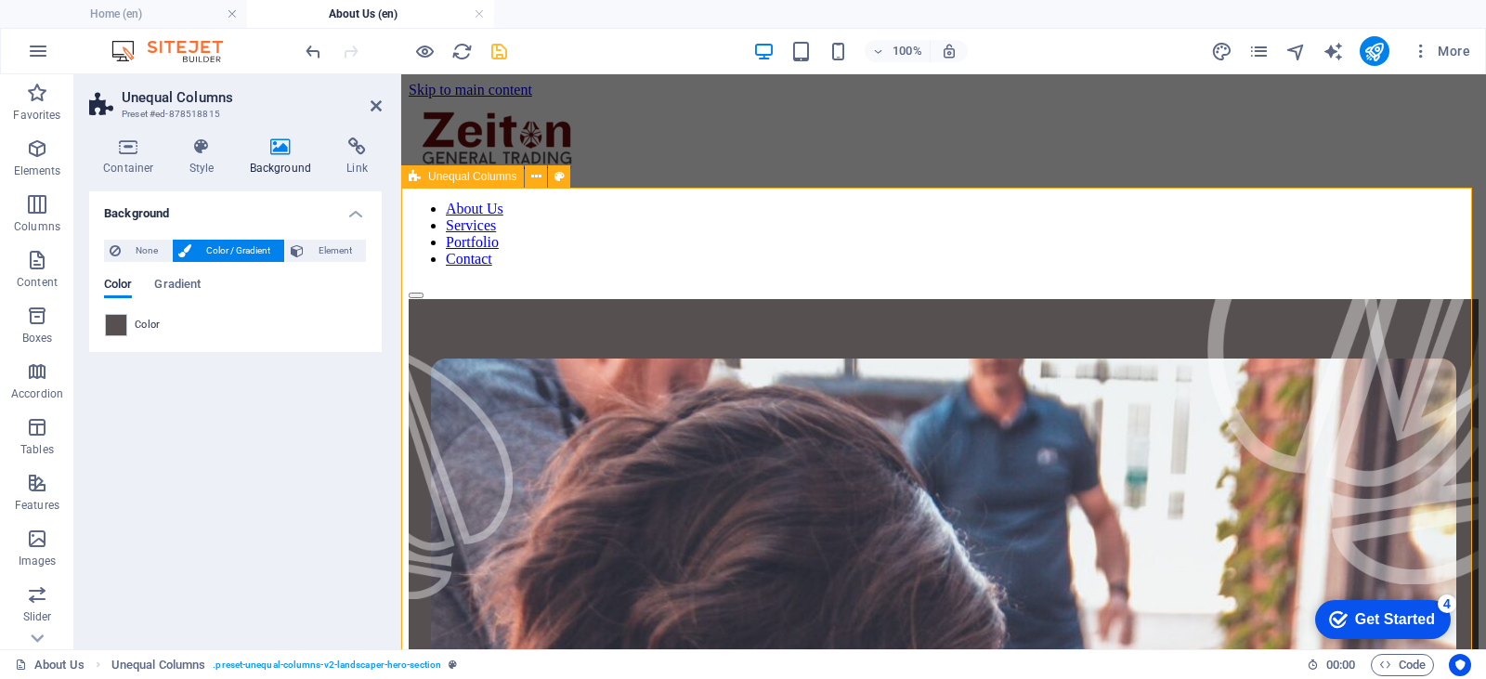
click at [371, 109] on icon at bounding box center [376, 105] width 11 height 15
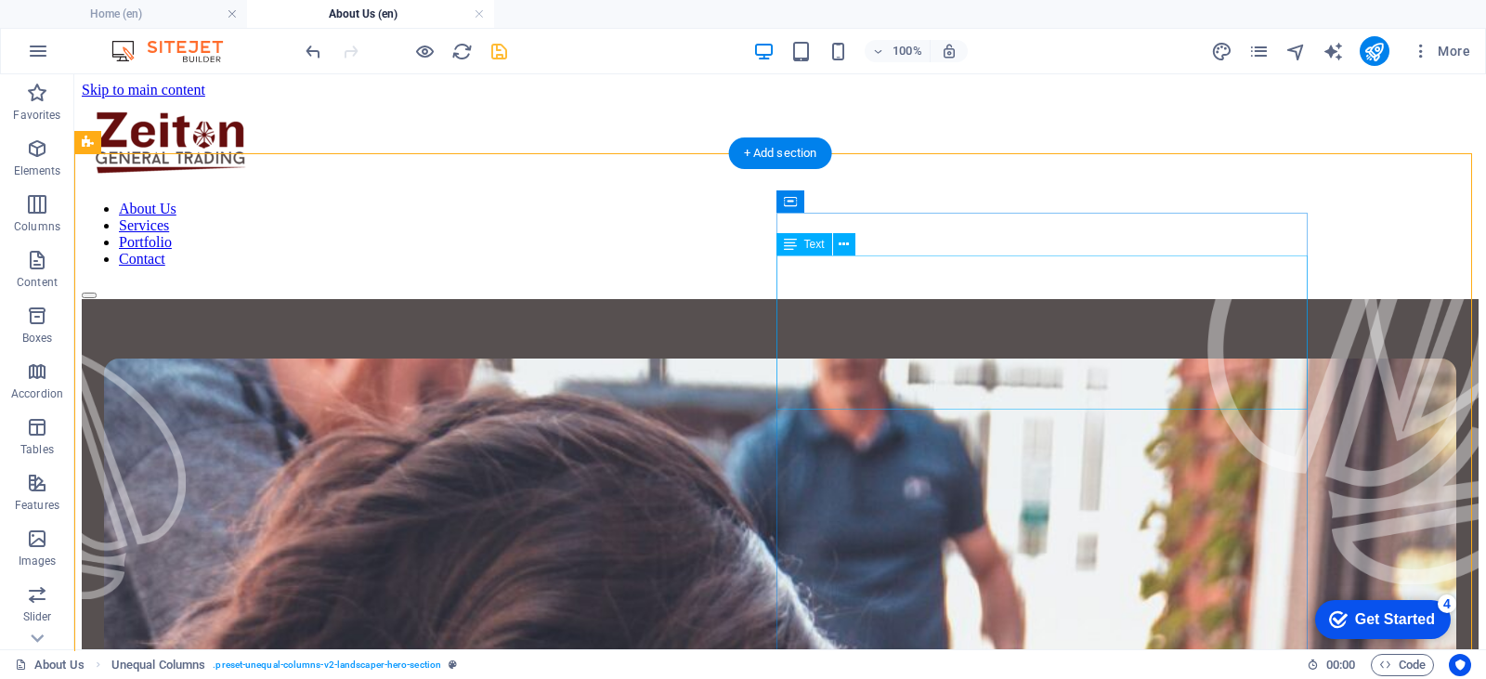
scroll to position [93, 0]
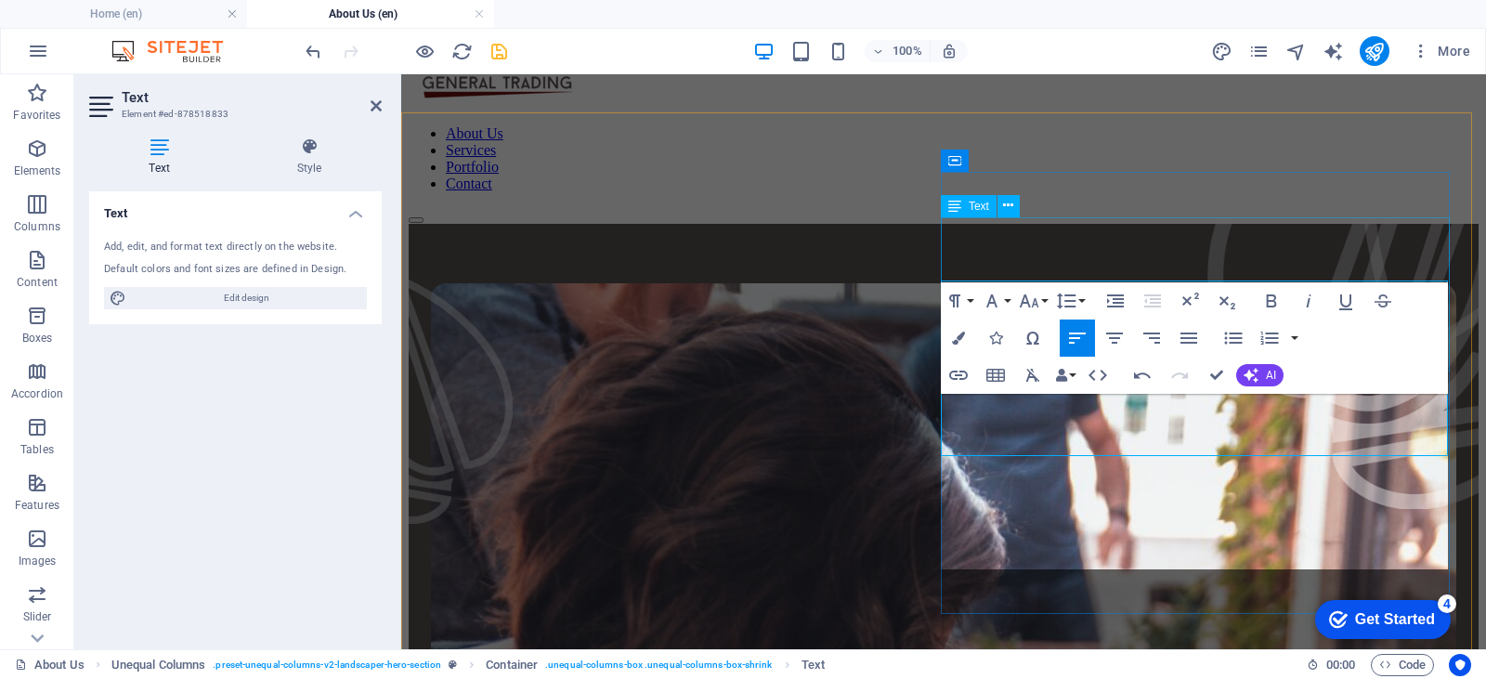
scroll to position [56, 0]
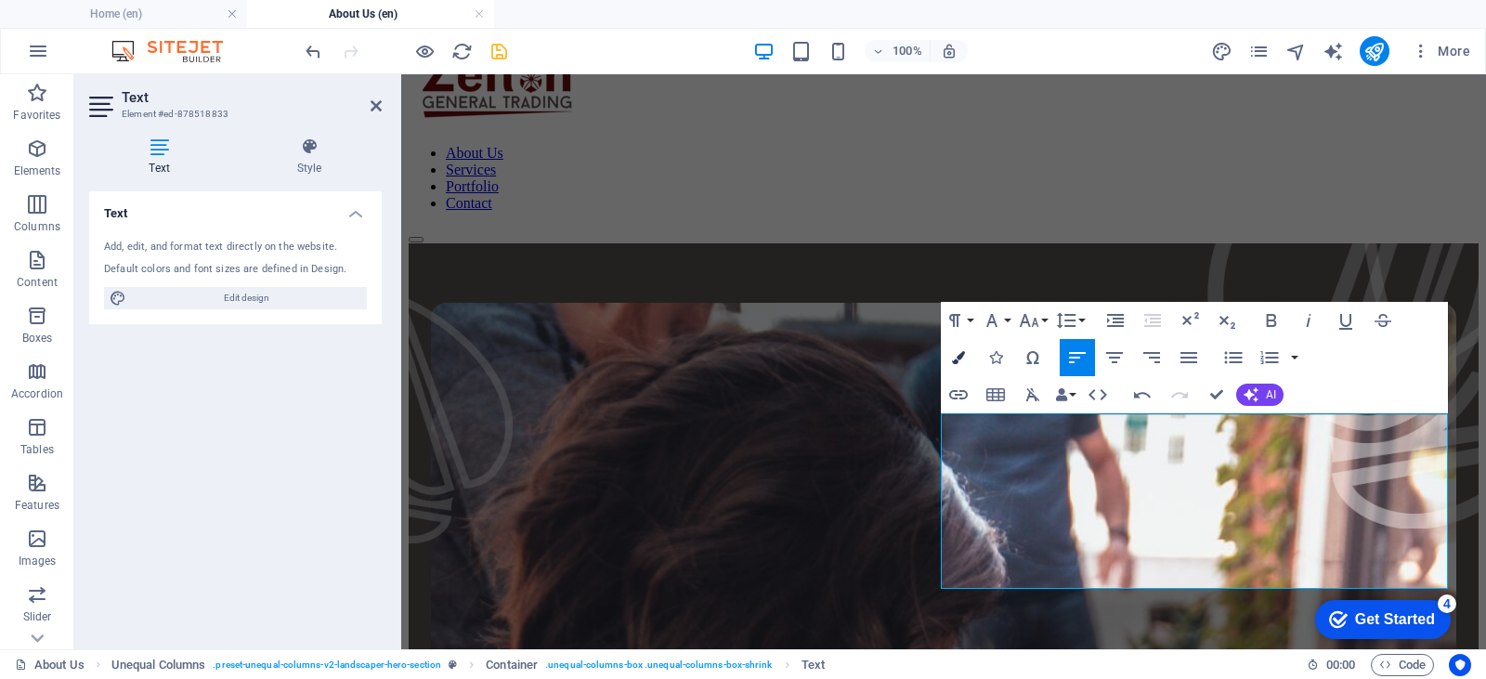
click at [963, 359] on icon "button" at bounding box center [958, 357] width 13 height 13
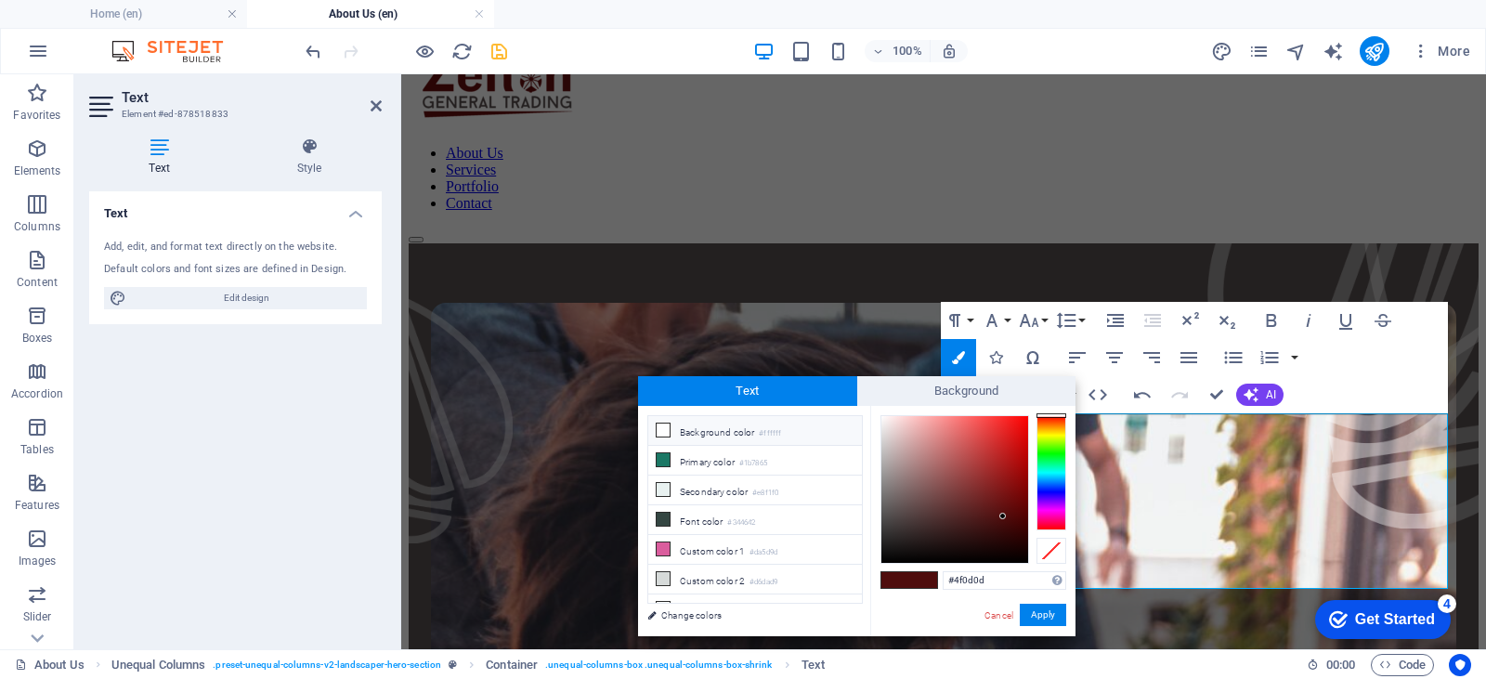
click at [773, 429] on small "#ffffff" at bounding box center [770, 433] width 22 height 13
type input "#ffffff"
click at [1044, 613] on button "Apply" at bounding box center [1043, 615] width 46 height 22
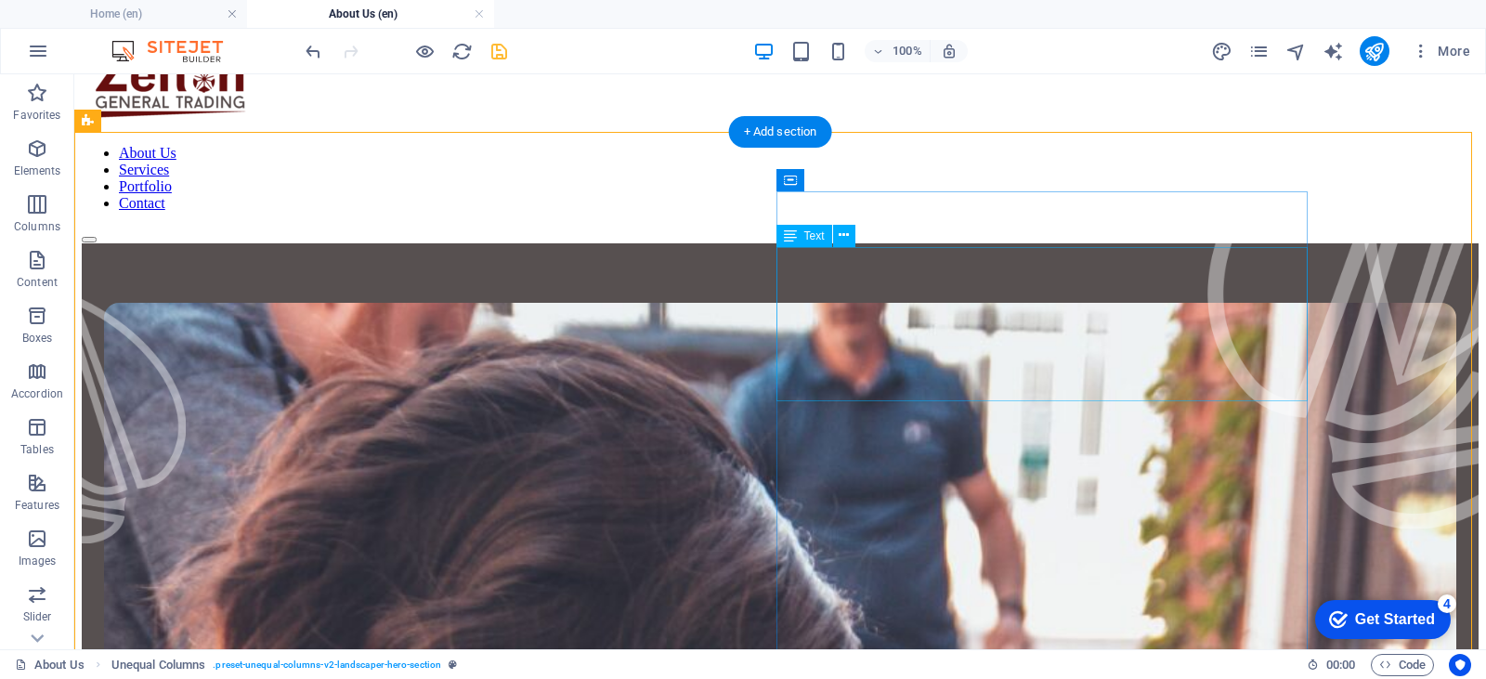
drag, startPoint x: 588, startPoint y: 344, endPoint x: 913, endPoint y: 344, distance: 325.0
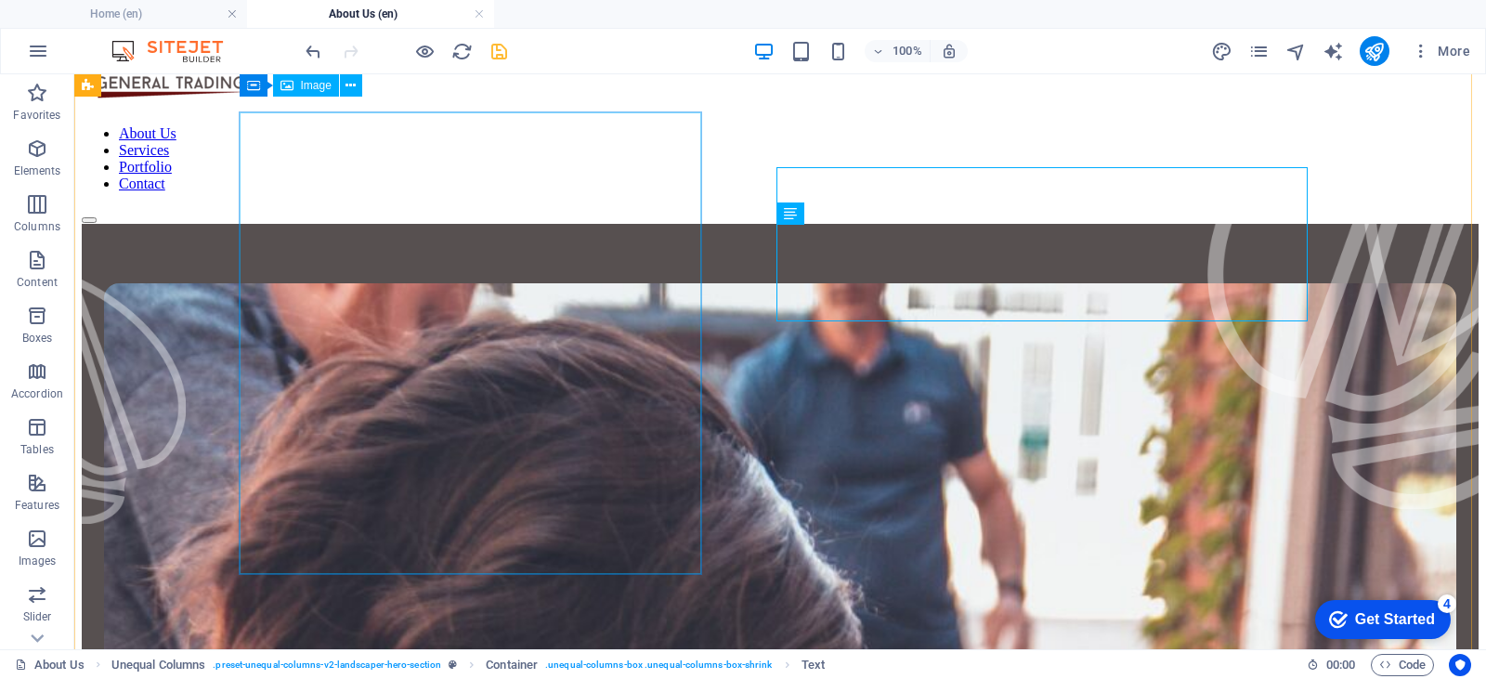
scroll to position [0, 0]
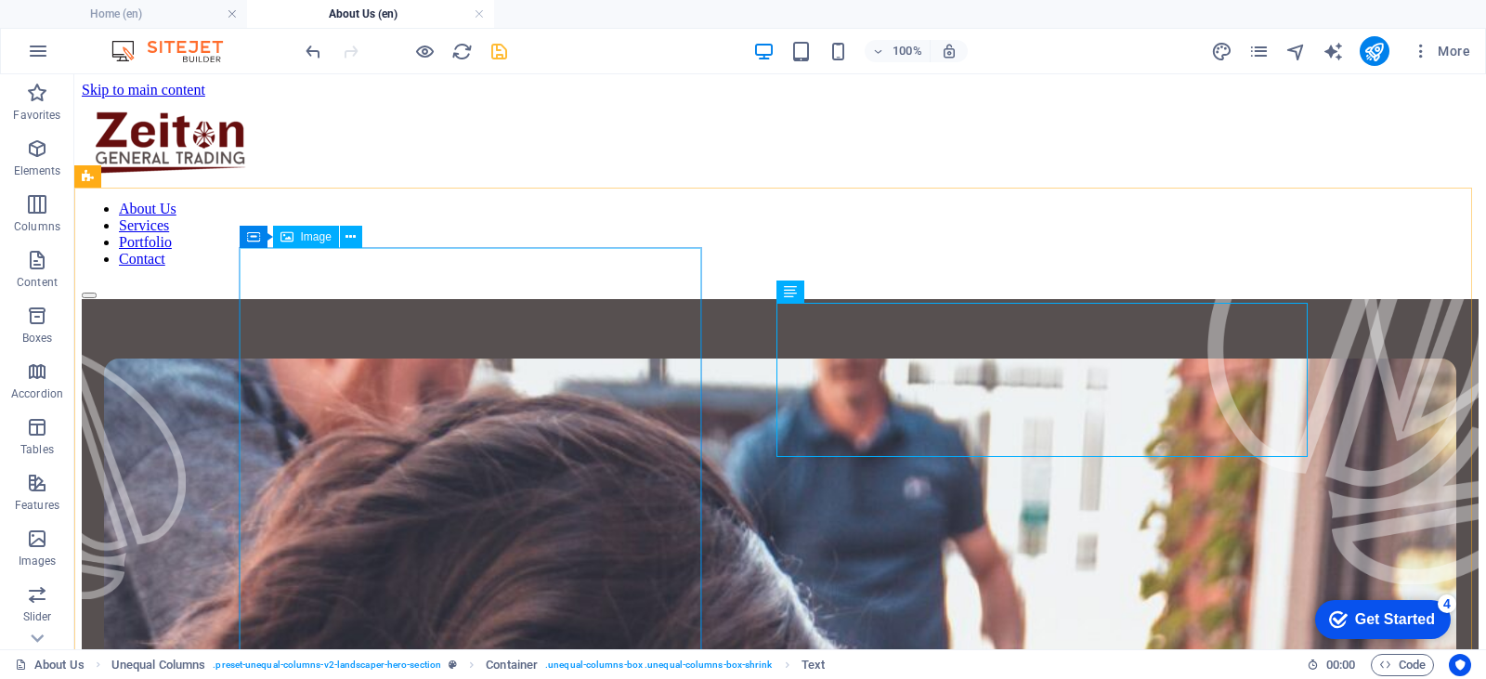
click at [318, 241] on span "Image" at bounding box center [316, 236] width 31 height 11
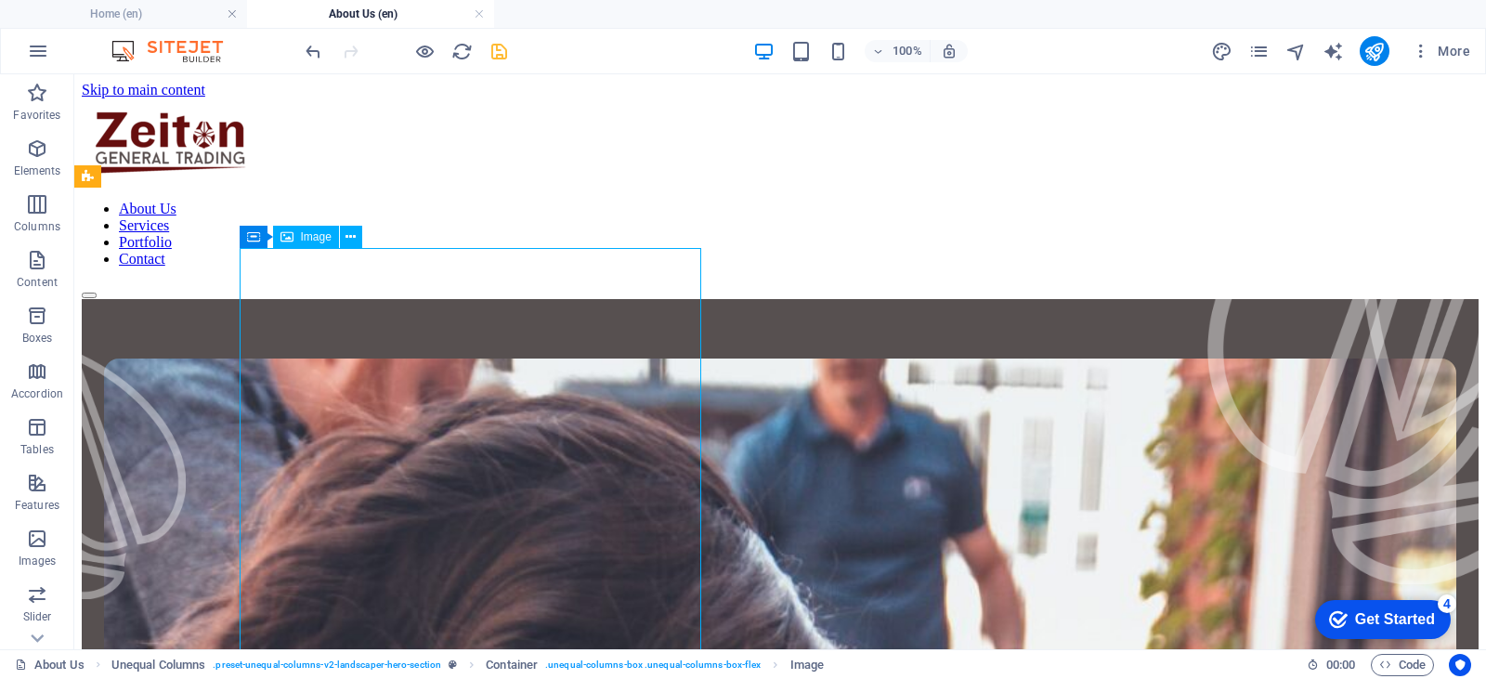
click at [324, 235] on span "Image" at bounding box center [316, 236] width 31 height 11
select select "%"
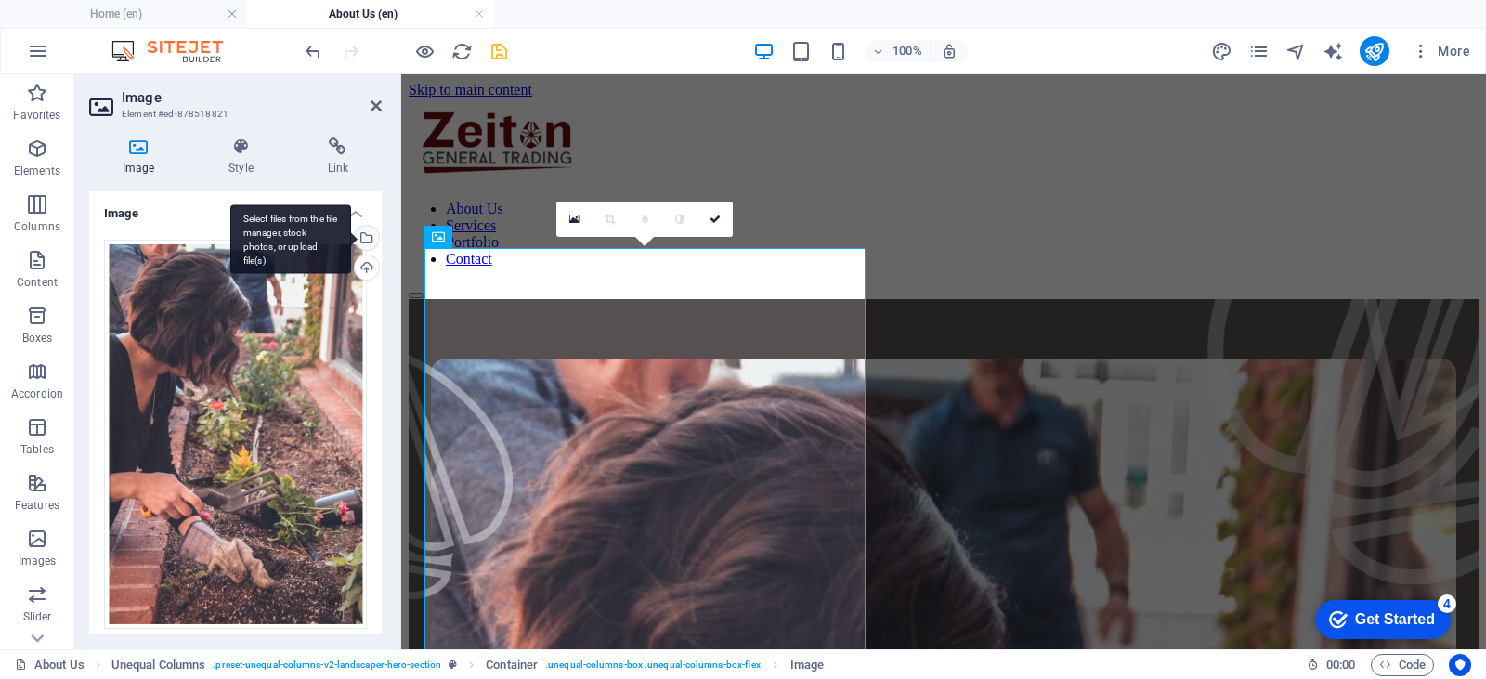
click at [355, 230] on div "Select files from the file manager, stock photos, or upload file(s)" at bounding box center [365, 240] width 28 height 28
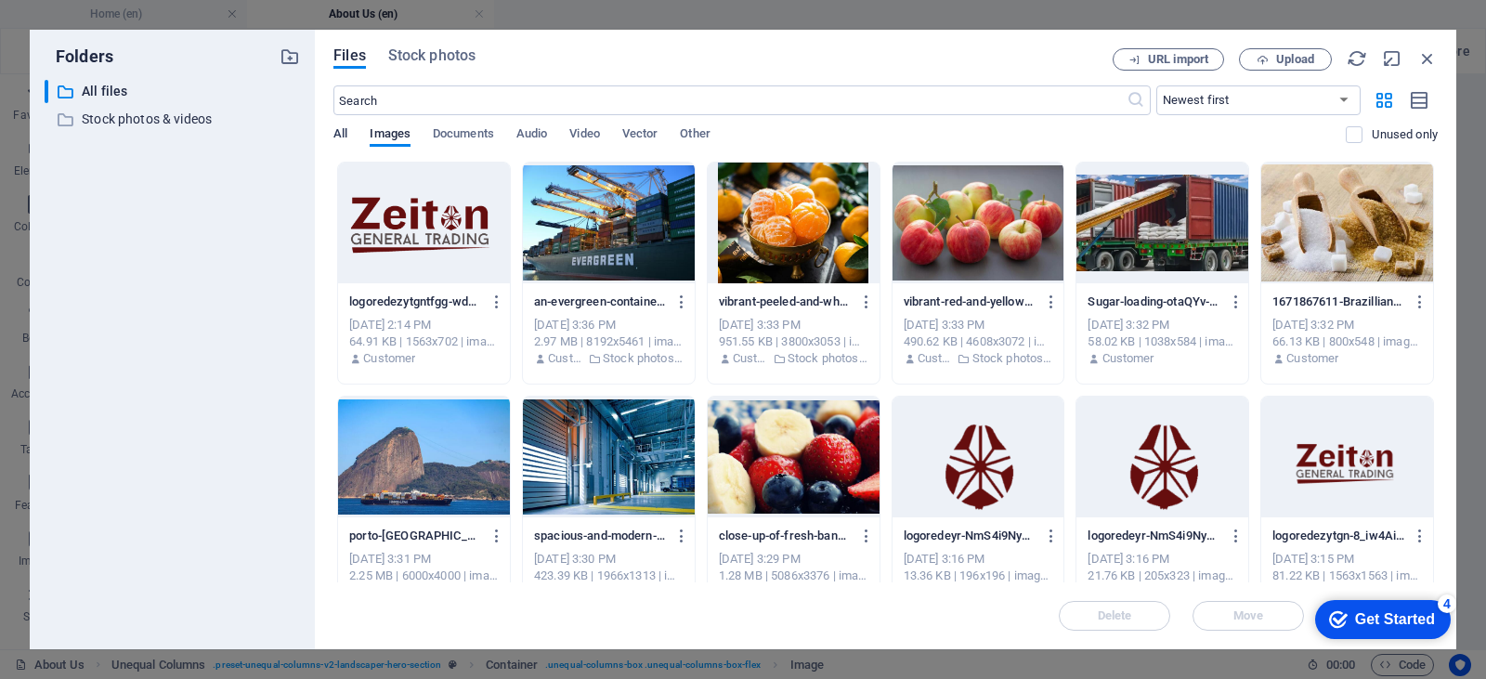
click at [341, 128] on span "All" at bounding box center [340, 136] width 14 height 26
click at [449, 57] on span "Stock photos" at bounding box center [431, 56] width 87 height 22
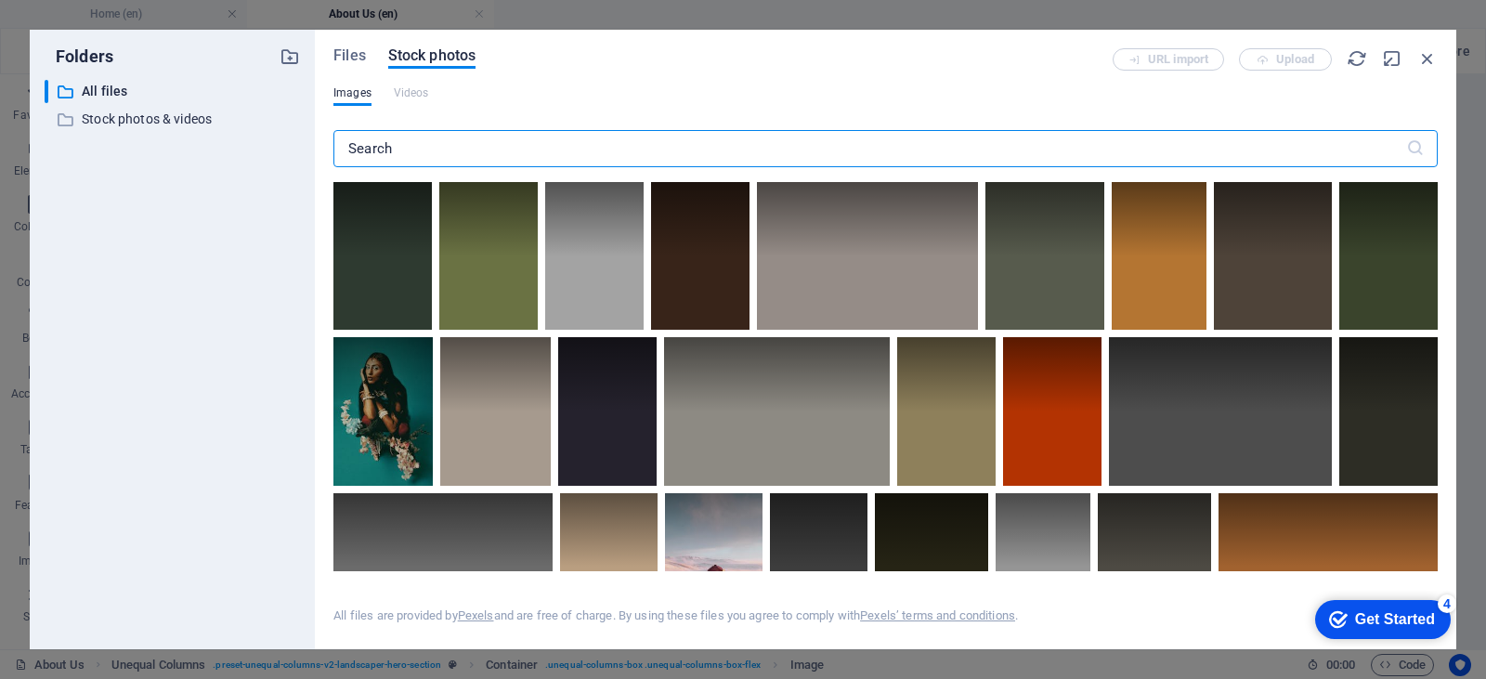
click at [426, 150] on input "text" at bounding box center [869, 148] width 1073 height 37
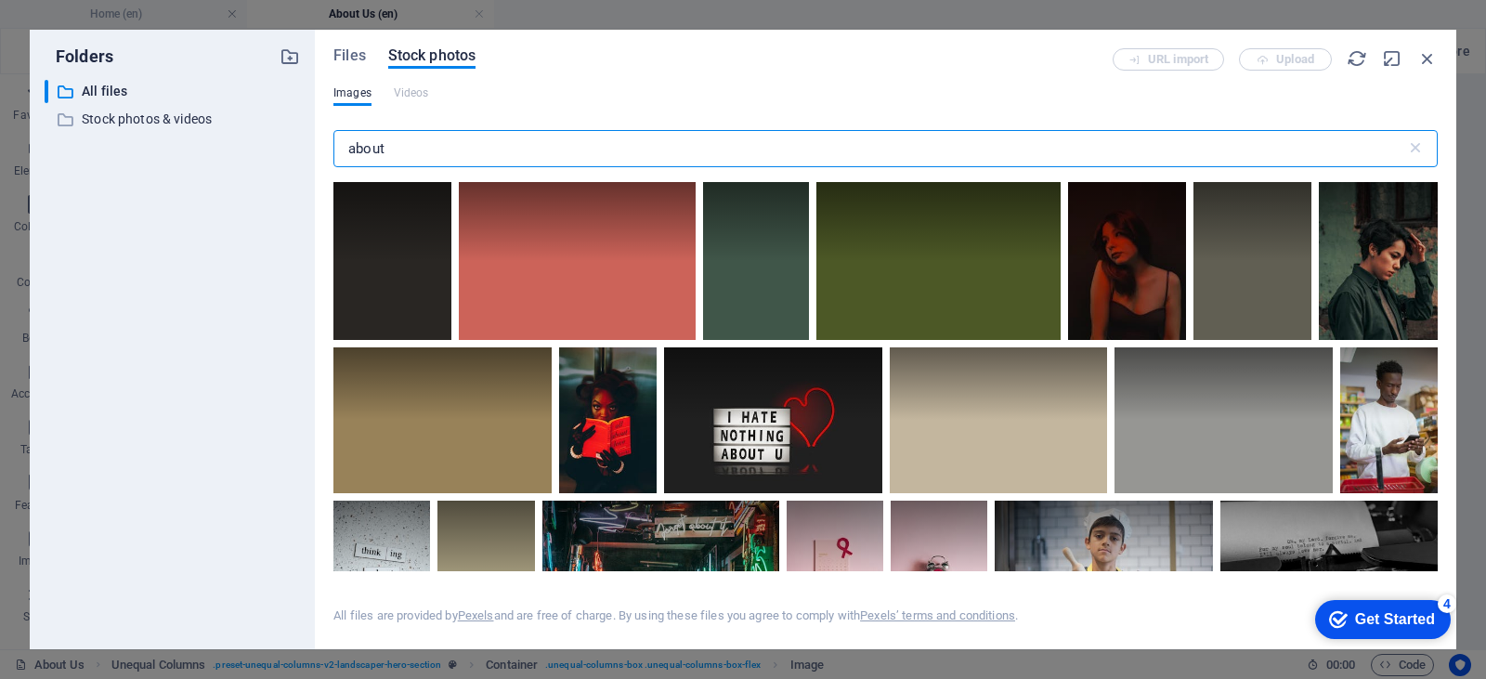
click at [360, 143] on input "about" at bounding box center [869, 148] width 1073 height 37
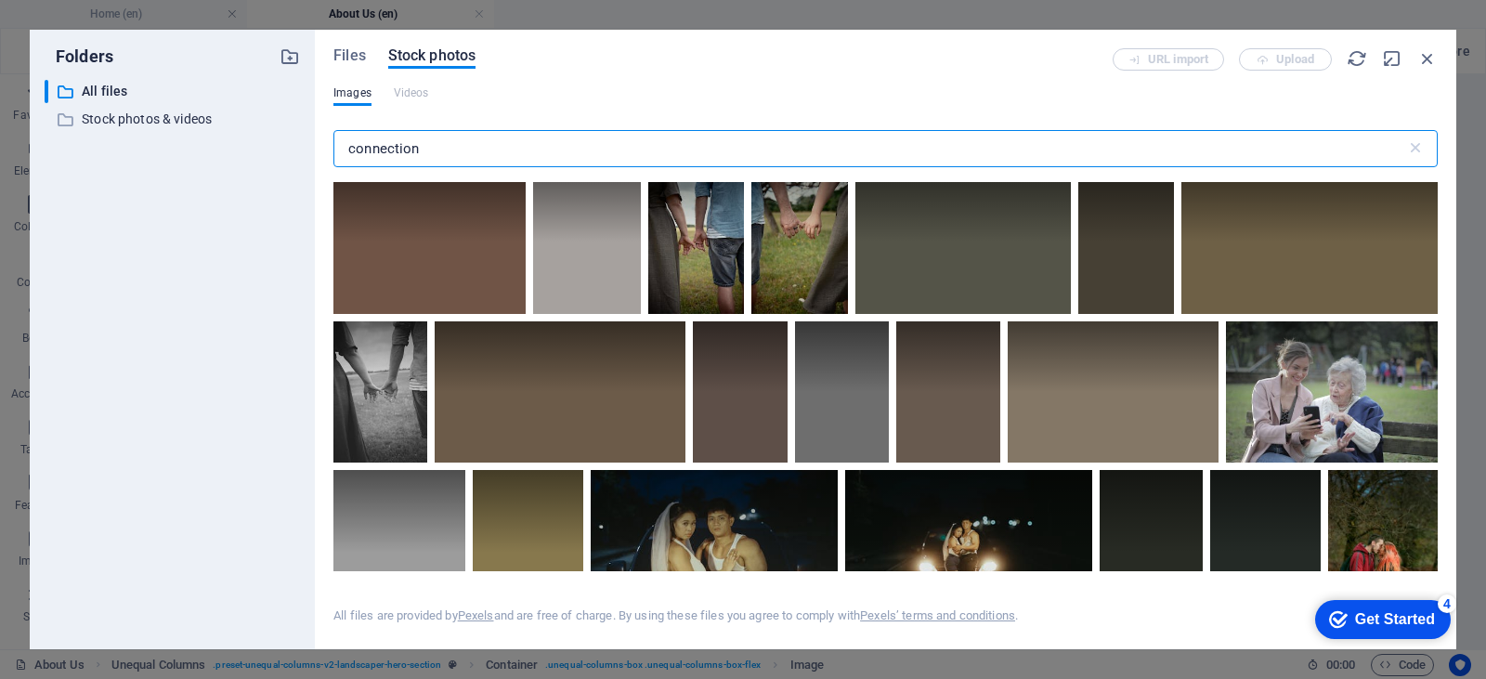
scroll to position [1579, 0]
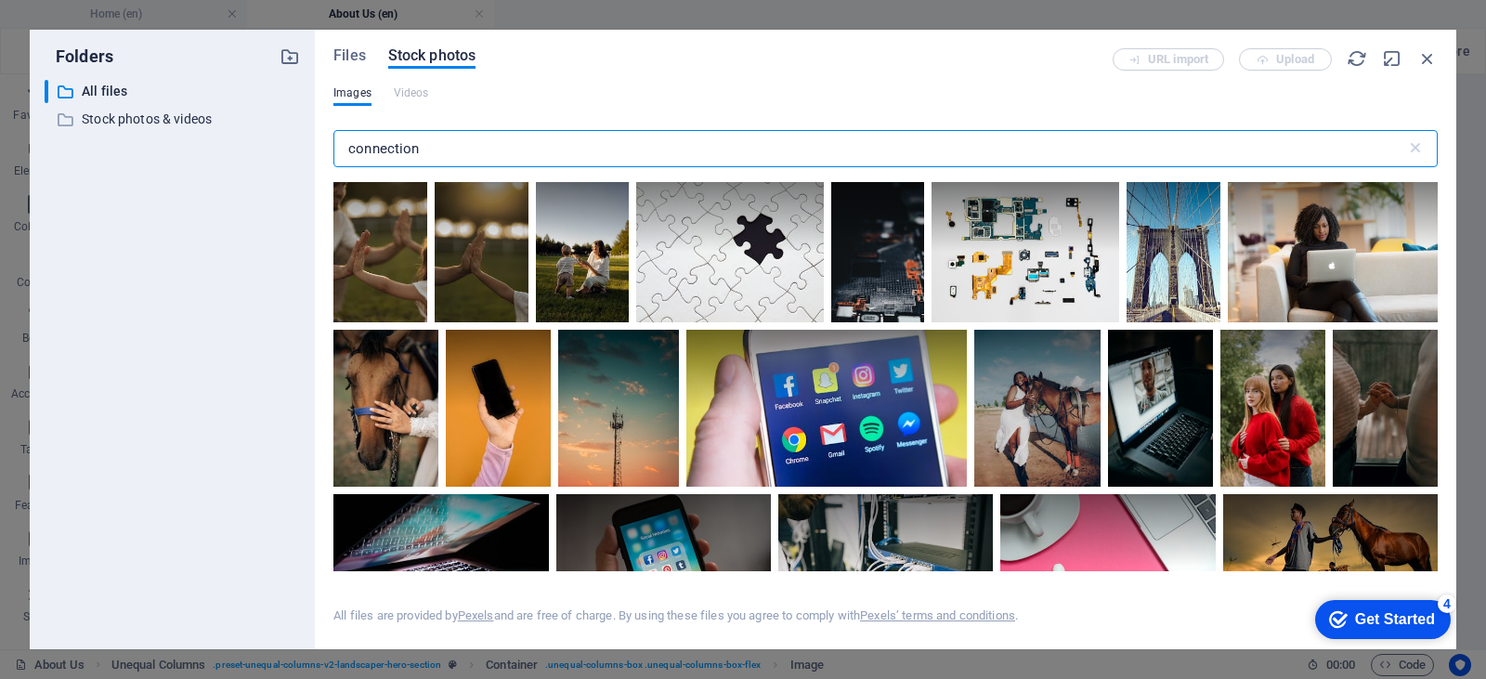
drag, startPoint x: 457, startPoint y: 150, endPoint x: 353, endPoint y: 156, distance: 104.2
click at [353, 156] on input "connection" at bounding box center [869, 148] width 1073 height 37
type input "c"
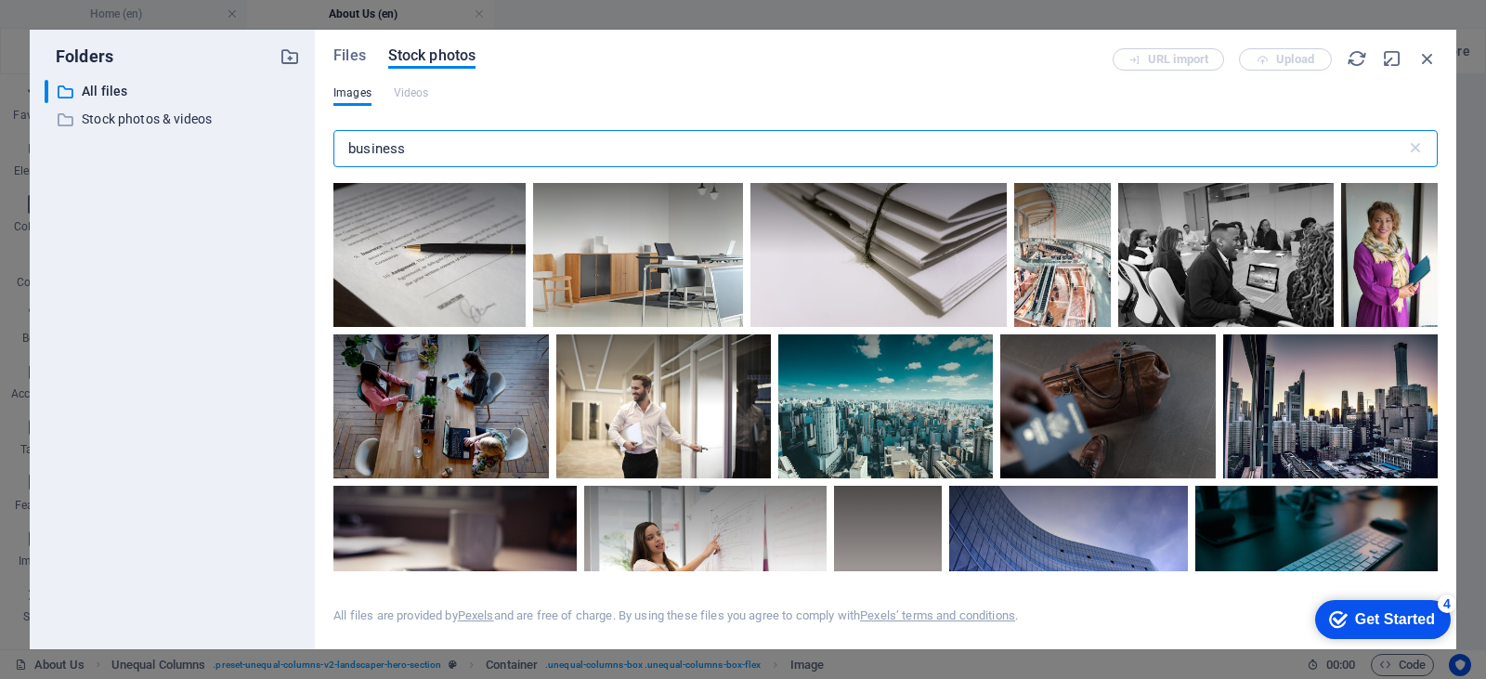
scroll to position [1857, 0]
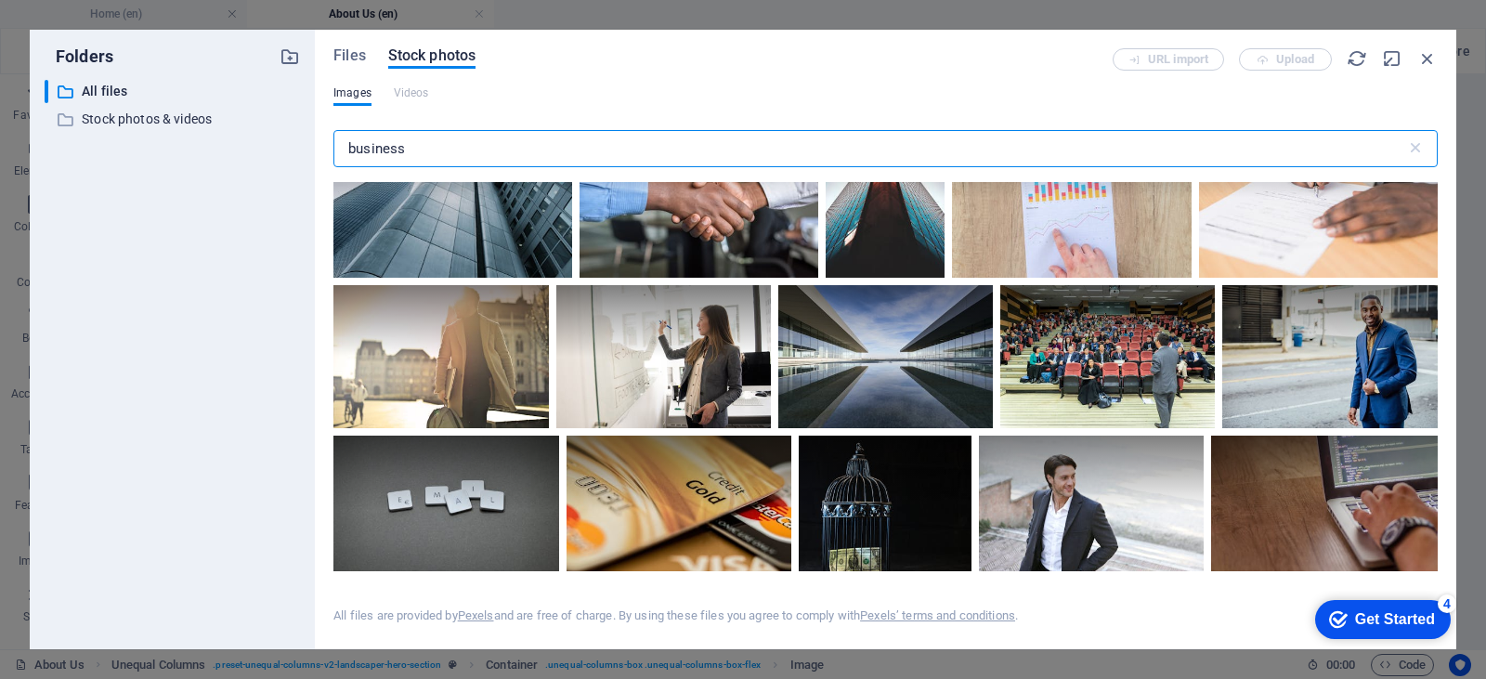
drag, startPoint x: 332, startPoint y: 155, endPoint x: 308, endPoint y: 155, distance: 23.2
click at [308, 155] on div "Folders ​ All files All files ​ Stock photos & videos Stock photos & videos Fil…" at bounding box center [743, 339] width 1426 height 619
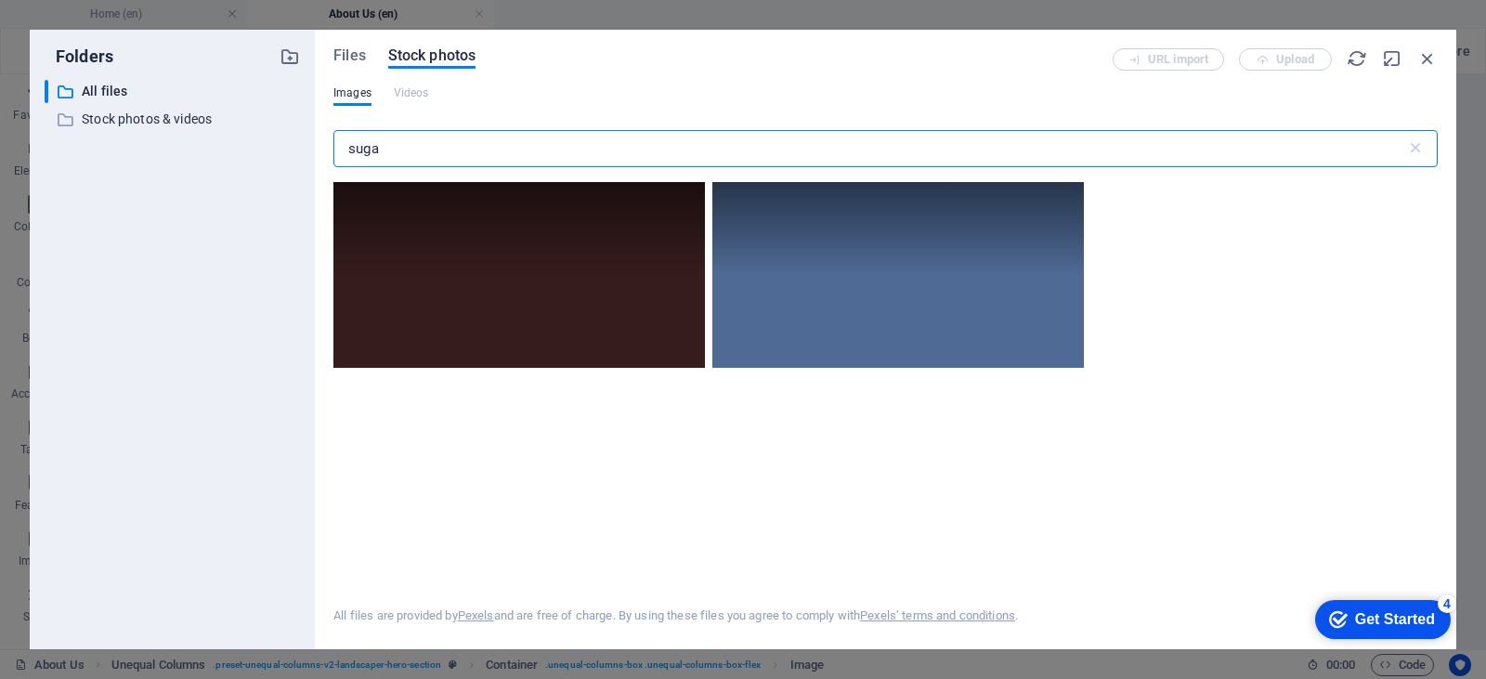
click at [400, 155] on input "suga" at bounding box center [869, 148] width 1073 height 37
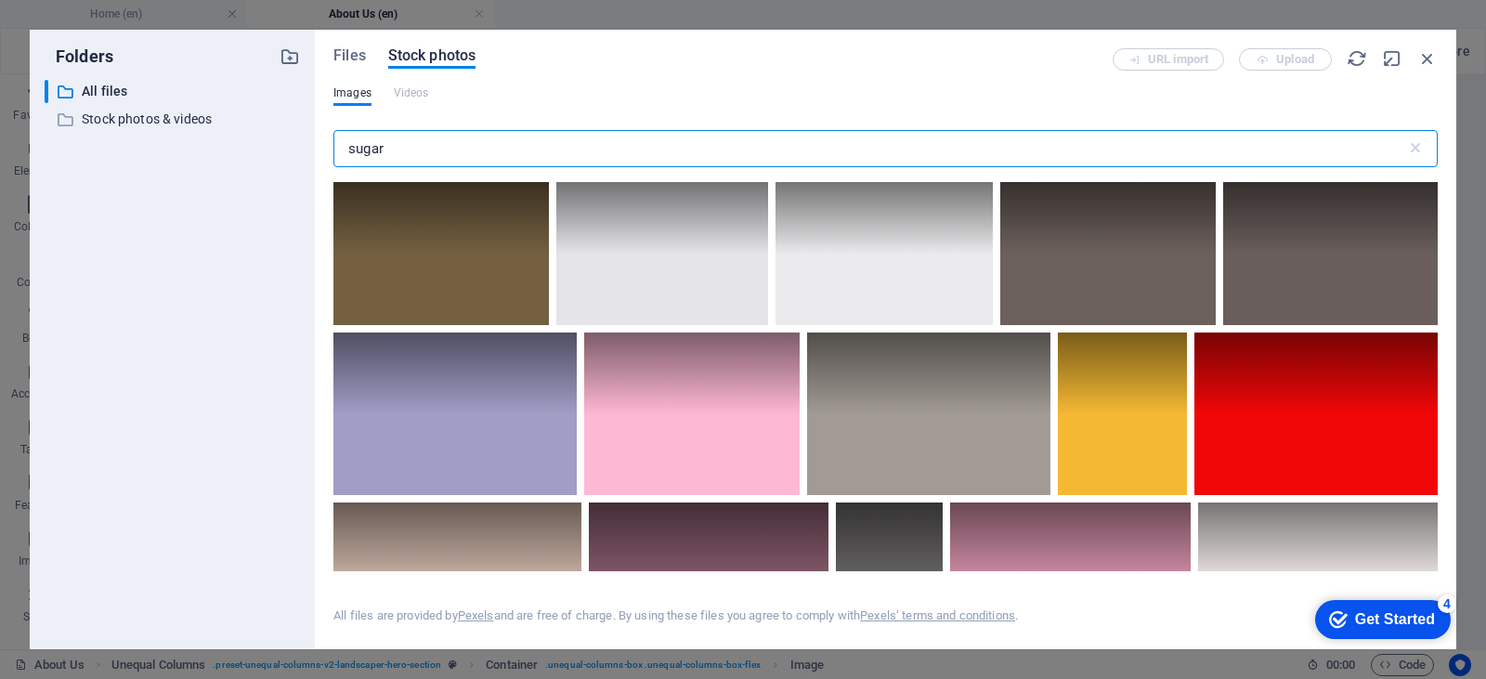
type input "sugar"
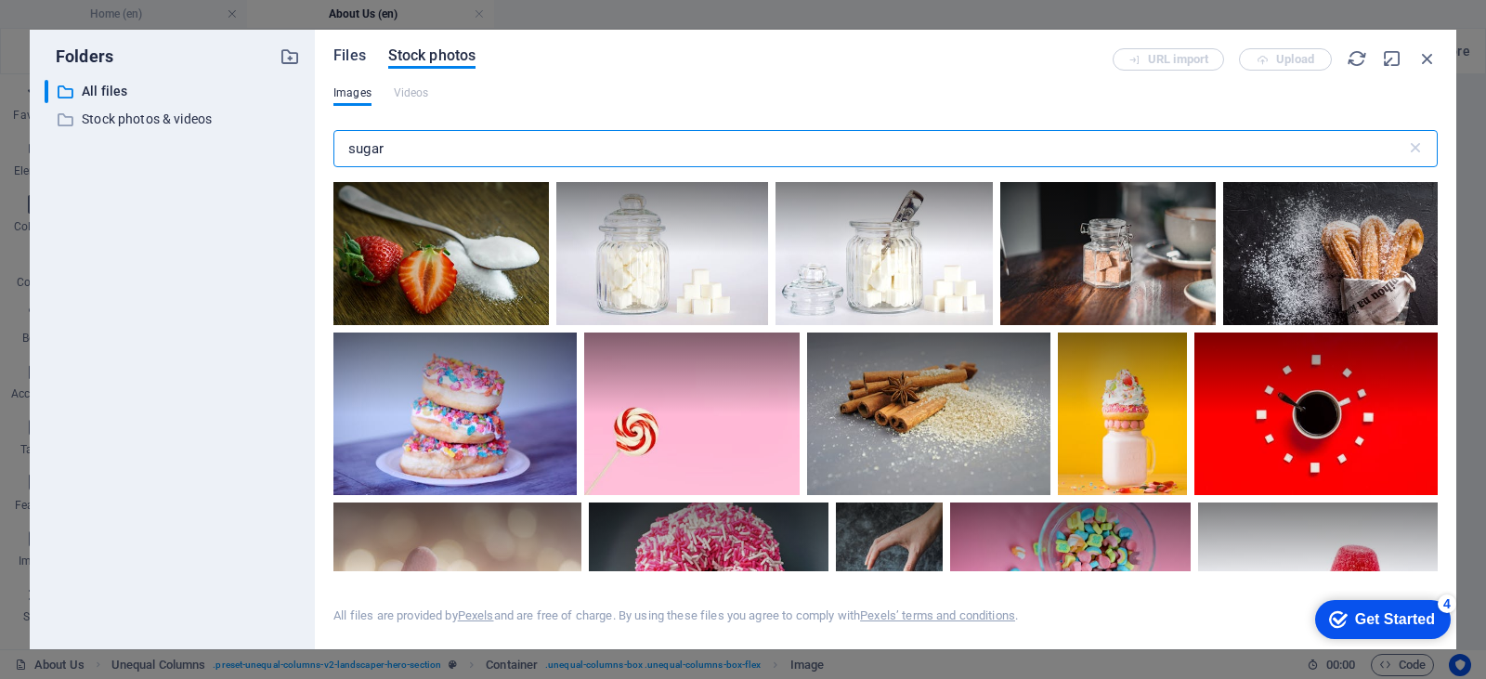
click at [346, 59] on span "Files" at bounding box center [349, 56] width 33 height 22
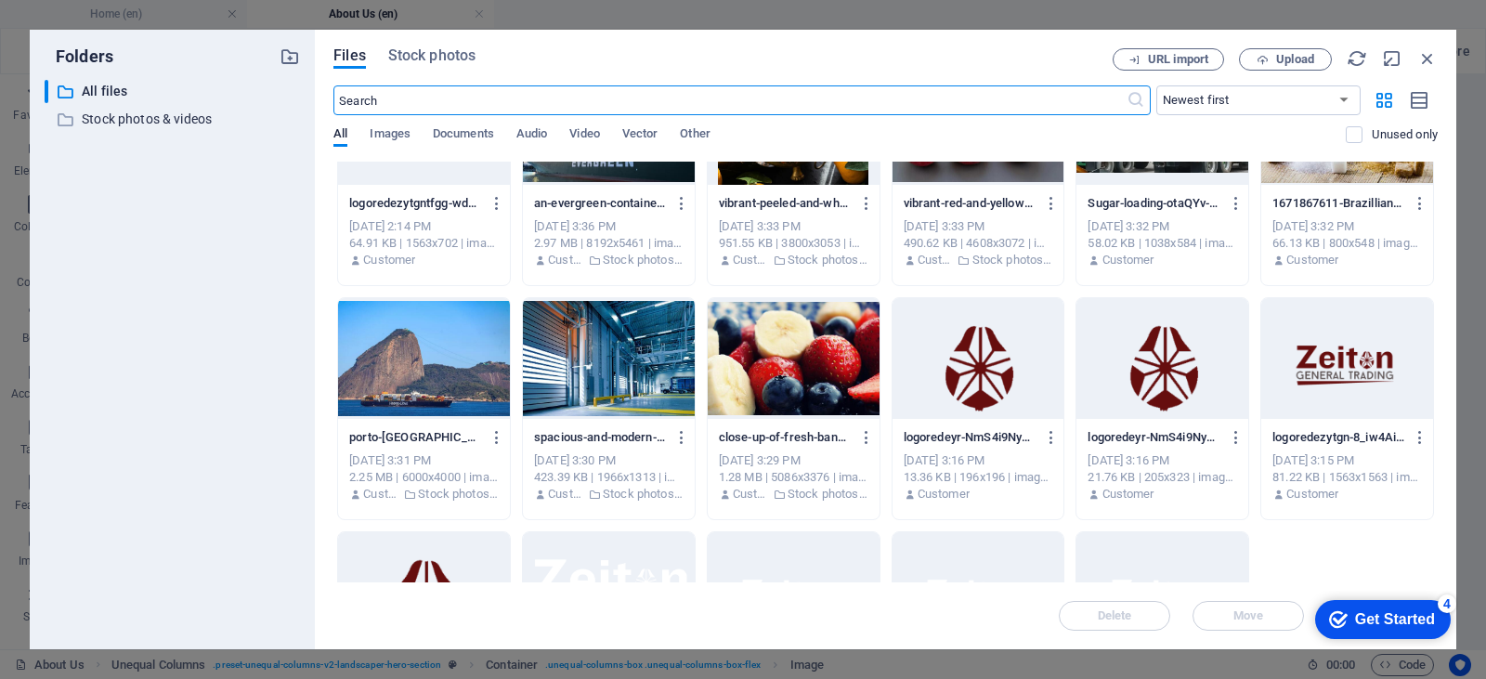
scroll to position [270, 0]
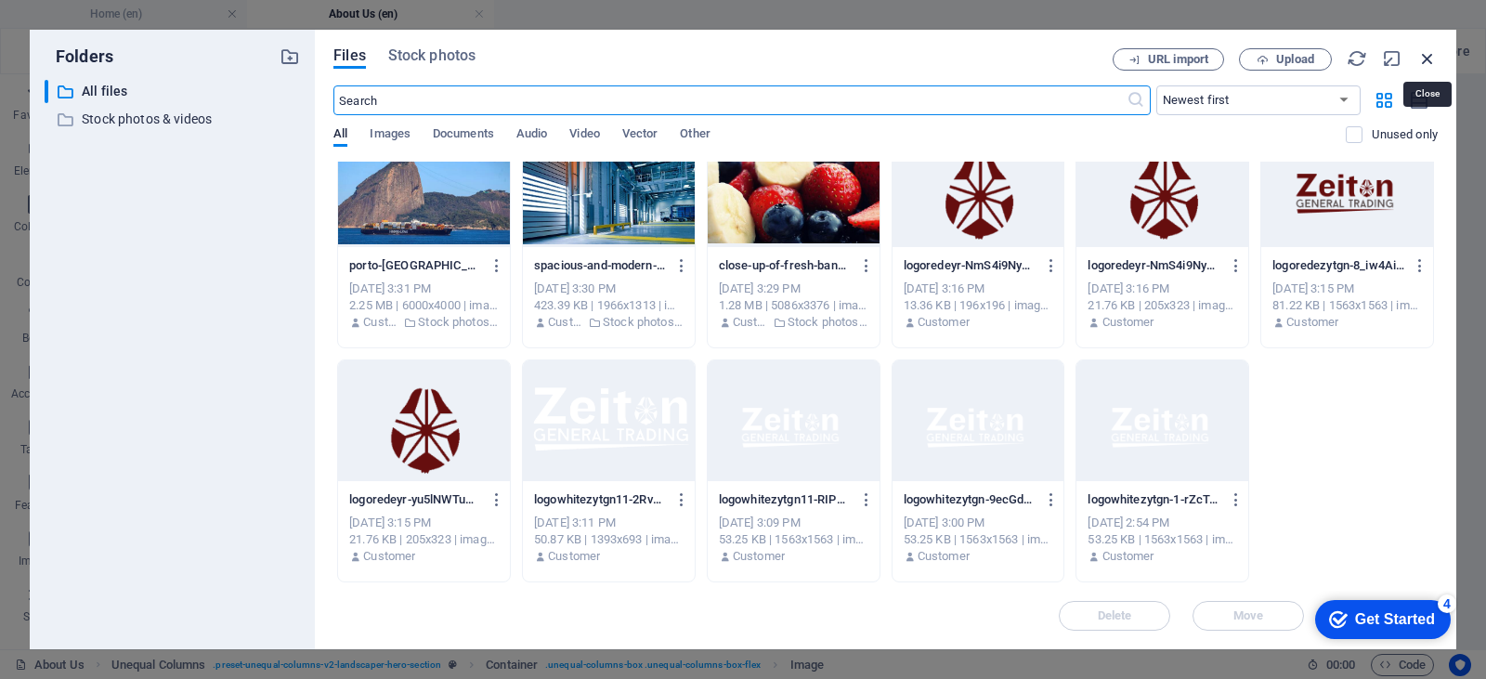
click at [1427, 59] on icon "button" at bounding box center [1427, 58] width 20 height 20
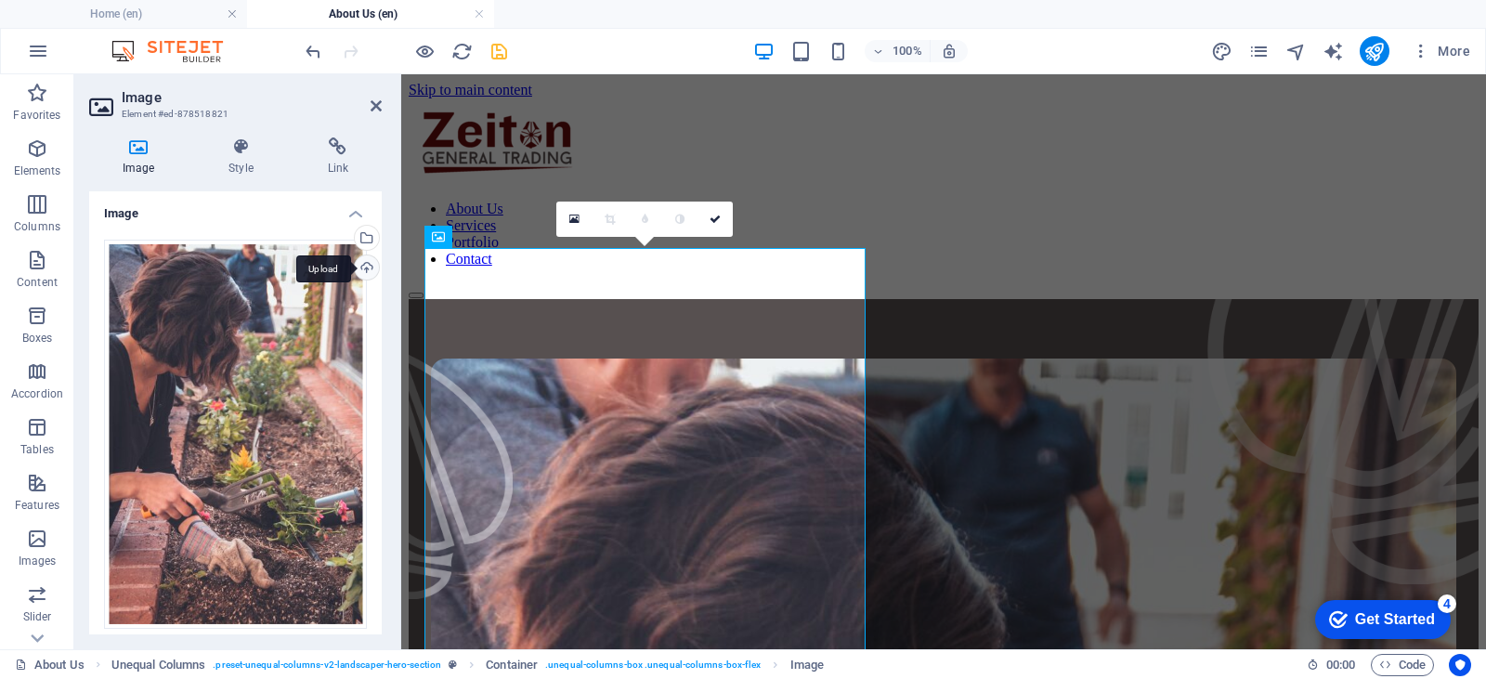
click at [360, 262] on div "Upload" at bounding box center [365, 269] width 28 height 28
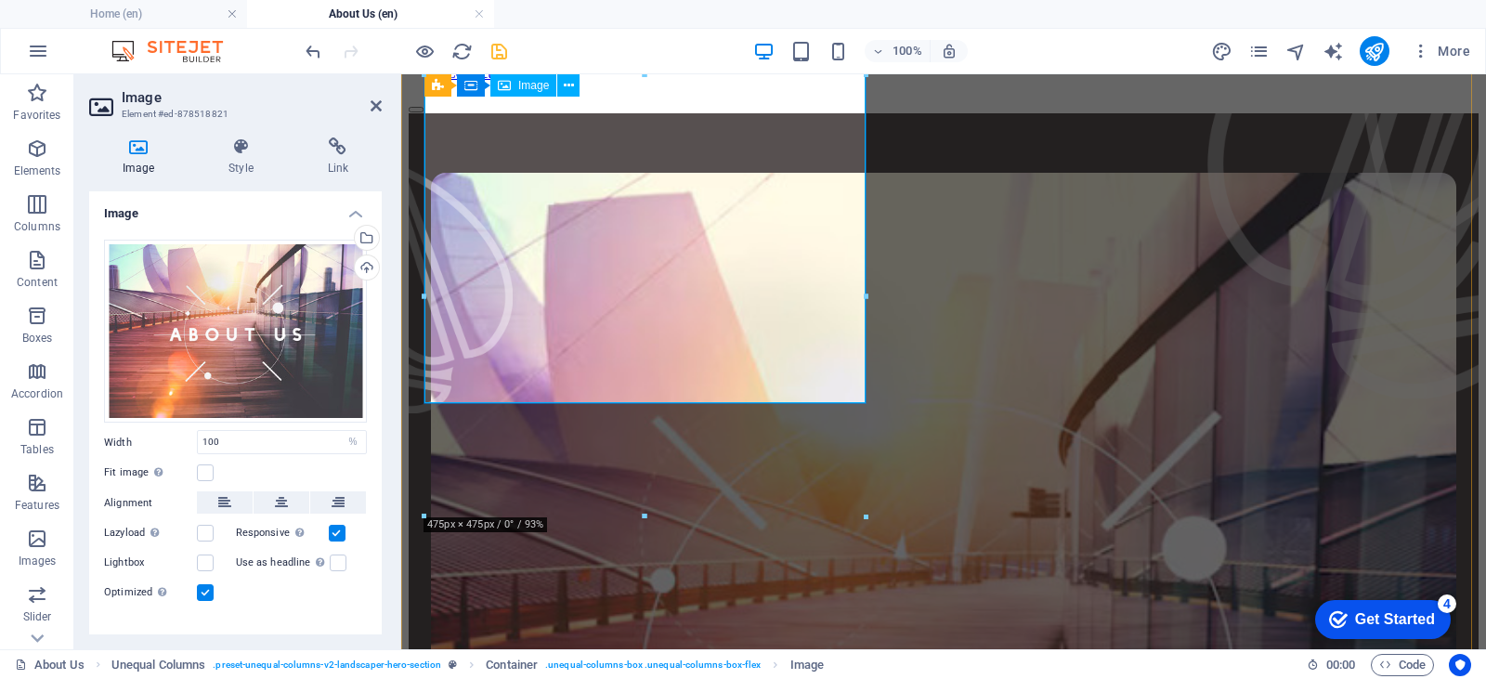
scroll to position [0, 0]
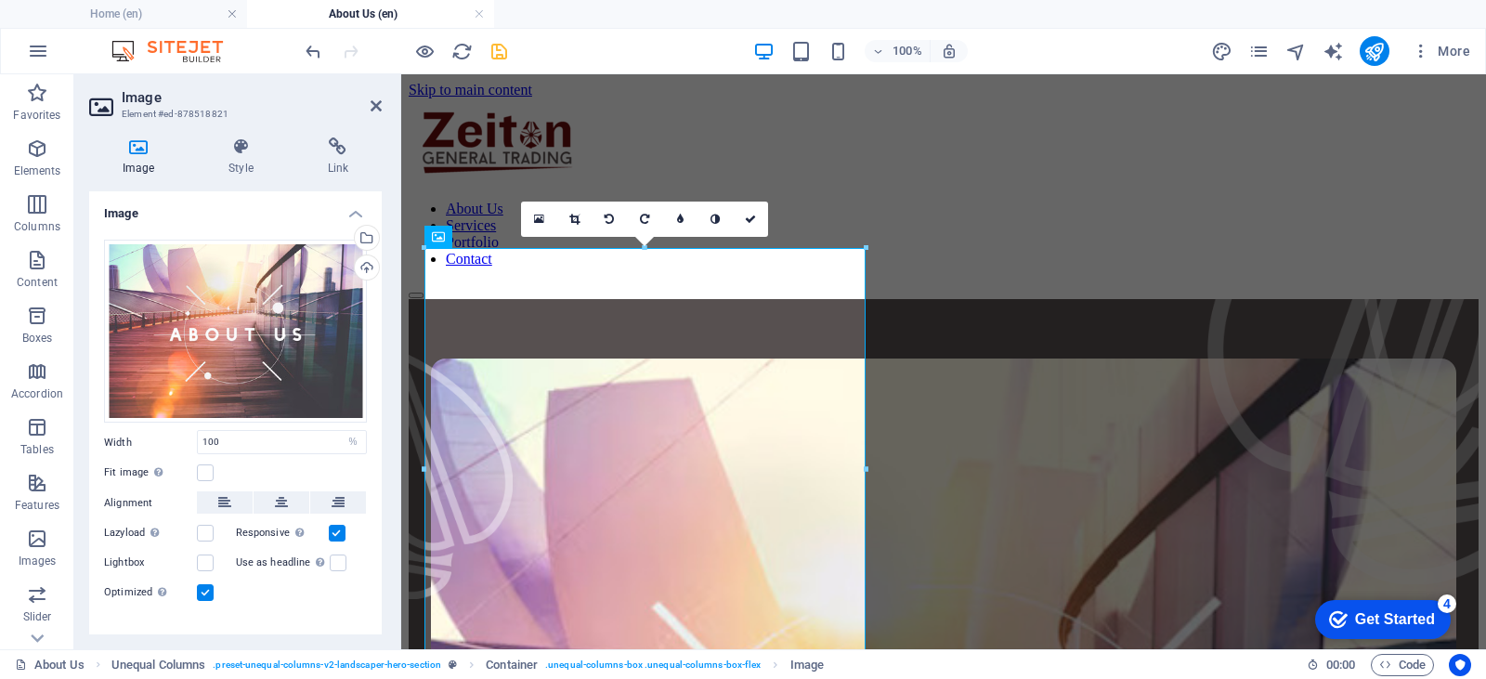
click at [384, 107] on aside "Image Element #ed-878518821 Image Style Link Image Drag files here, click to ch…" at bounding box center [237, 361] width 327 height 575
click at [376, 108] on icon at bounding box center [376, 105] width 11 height 15
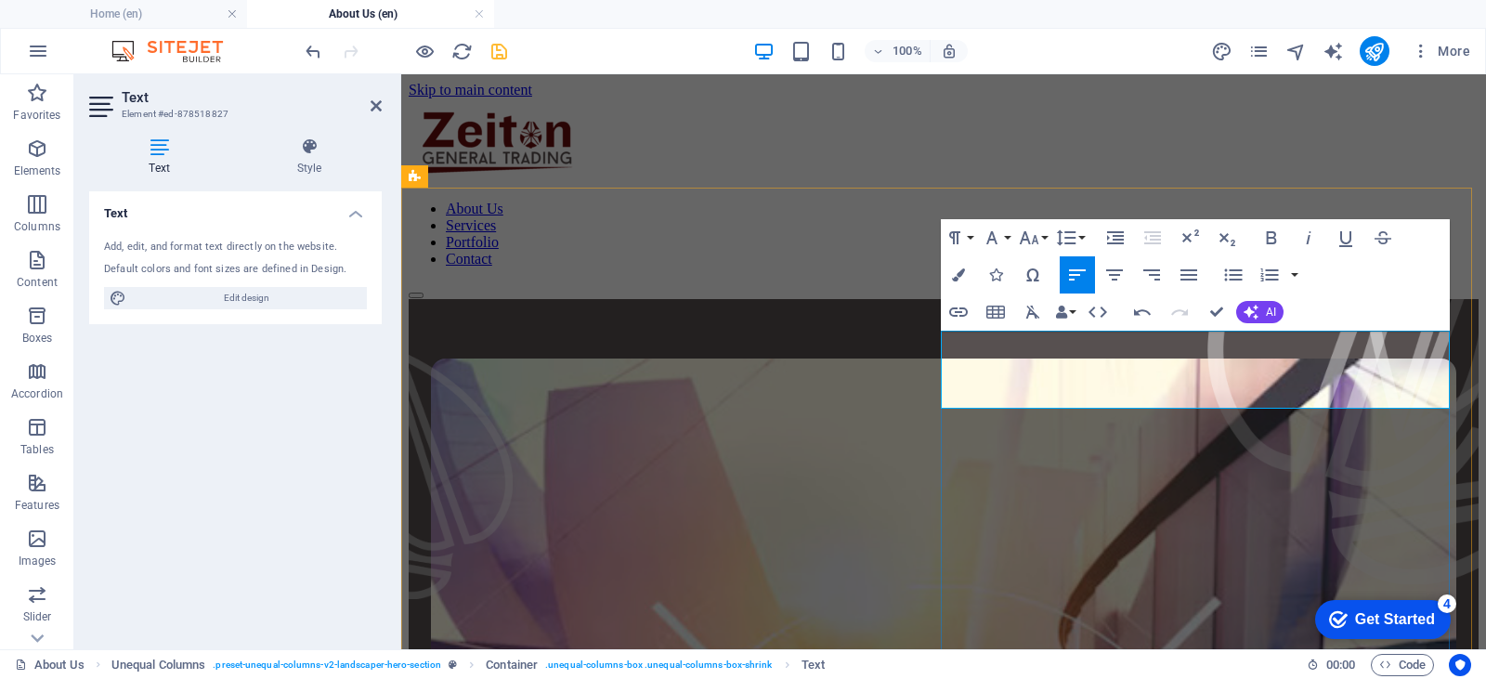
click at [965, 279] on button "Colors" at bounding box center [958, 274] width 35 height 37
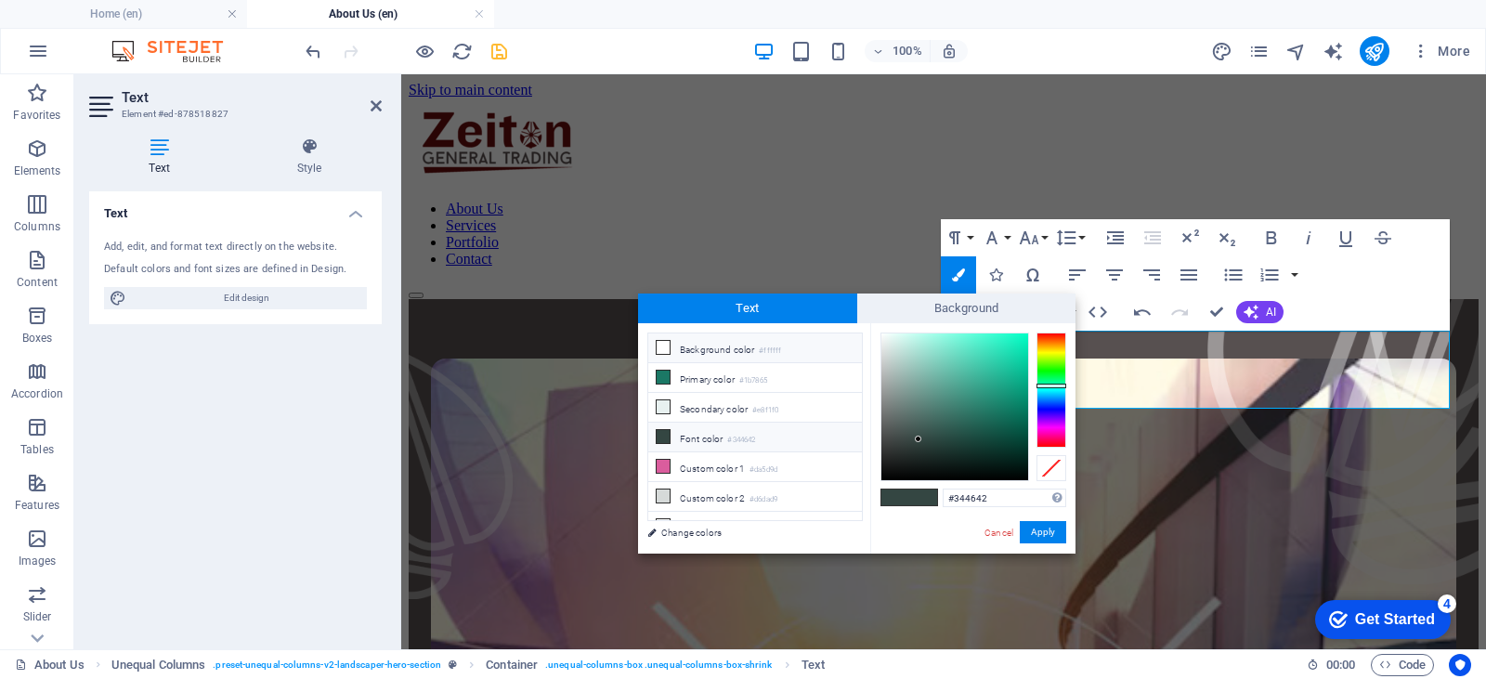
click at [672, 352] on li "Background color #ffffff" at bounding box center [755, 348] width 214 height 30
type input "#ffffff"
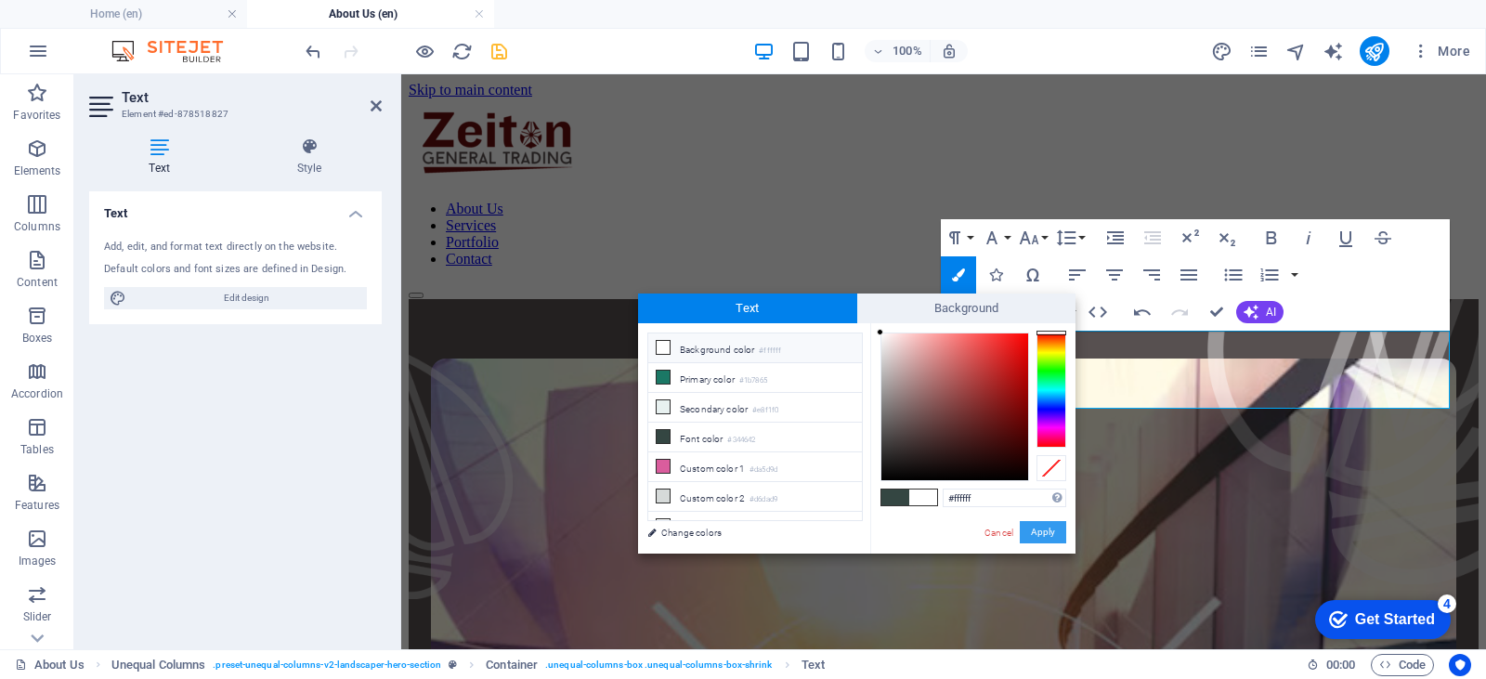
click at [1059, 531] on button "Apply" at bounding box center [1043, 532] width 46 height 22
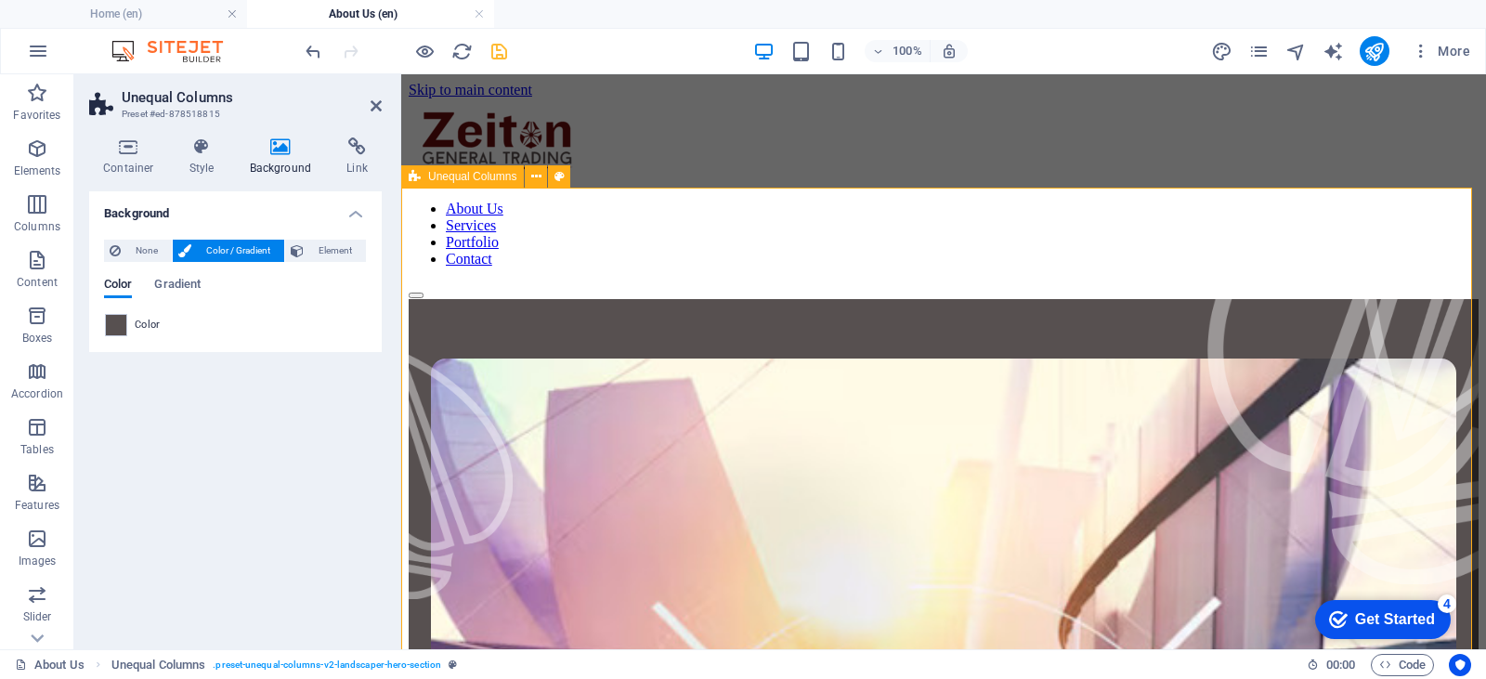
click at [483, 181] on span "Unequal Columns" at bounding box center [472, 176] width 88 height 11
click at [484, 177] on span "Unequal Columns" at bounding box center [472, 176] width 88 height 11
click at [116, 323] on span at bounding box center [116, 325] width 20 height 20
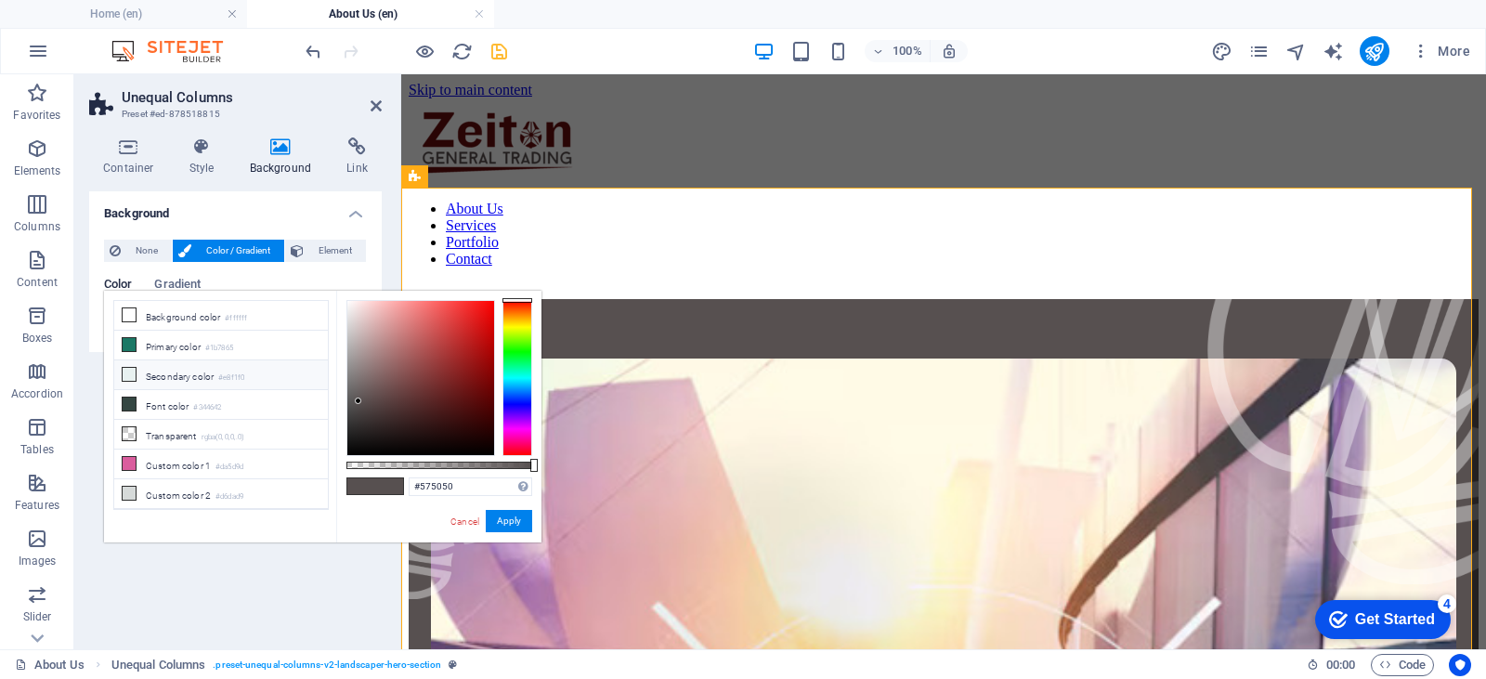
click at [192, 371] on li "Secondary color #e8f1f0" at bounding box center [221, 375] width 214 height 30
type input "#e8f1f0"
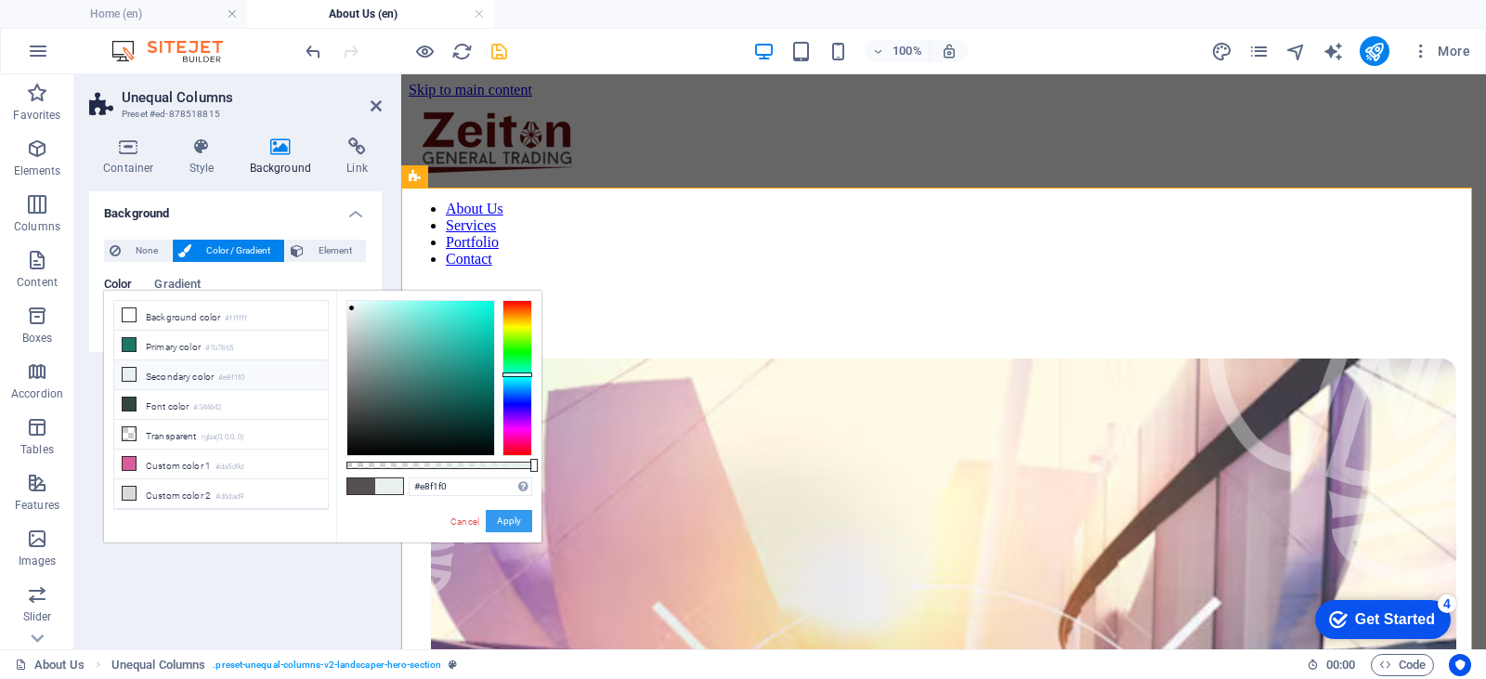
click at [508, 523] on button "Apply" at bounding box center [509, 521] width 46 height 22
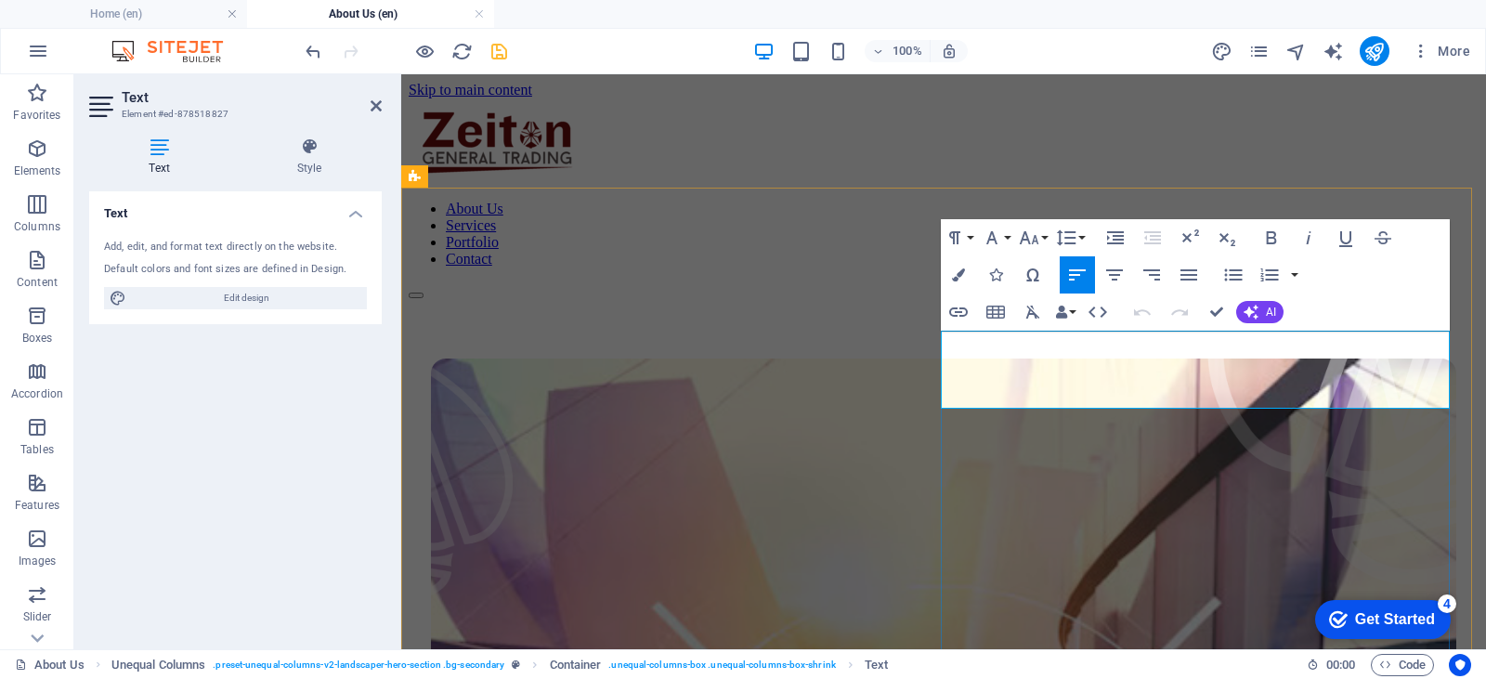
click at [961, 274] on icon "button" at bounding box center [958, 274] width 13 height 13
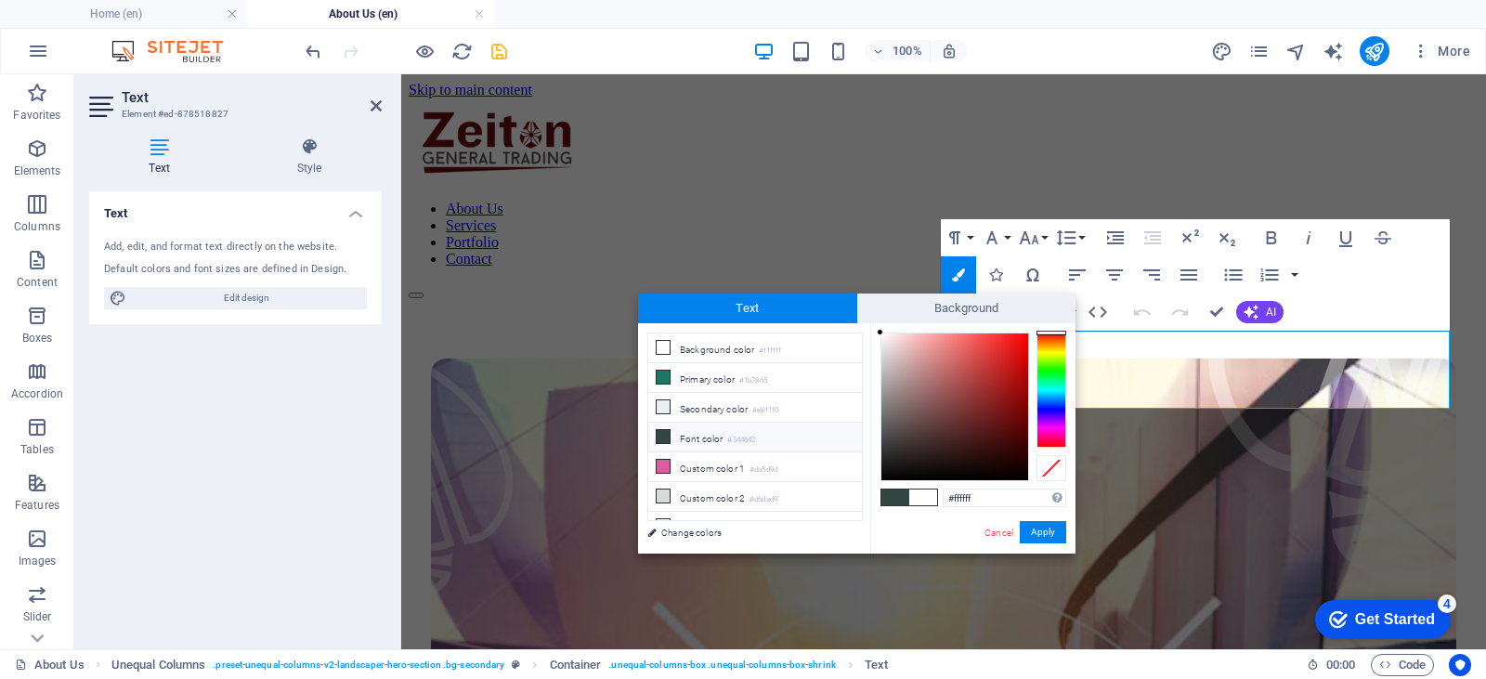
scroll to position [15, 0]
click at [953, 487] on div "#ffffff Supported formats #0852ed rgb(8, 82, 237) rgba(8, 82, 237, 90%) hsv(221…" at bounding box center [972, 573] width 205 height 500
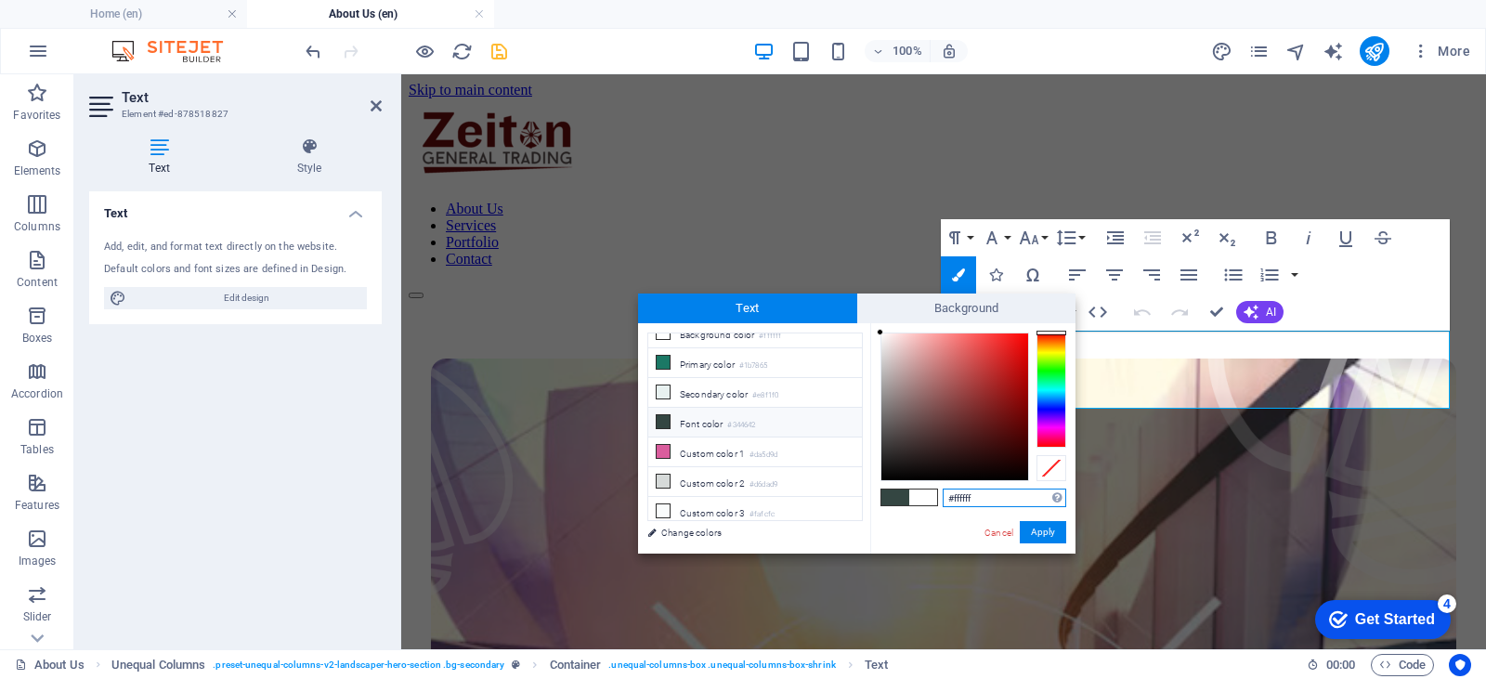
click at [956, 497] on input "#ffffff" at bounding box center [1005, 497] width 124 height 19
paste input "4f0d0d"
type input "#4f0d0d"
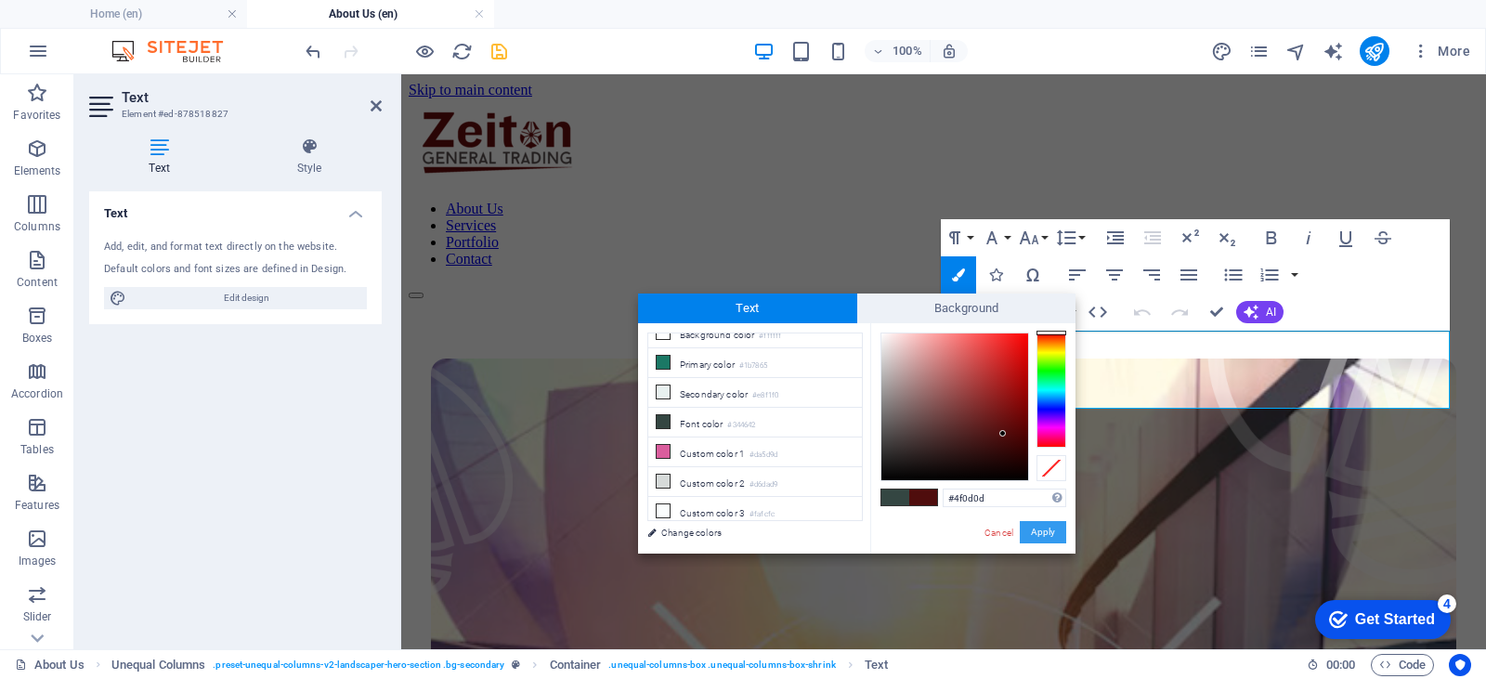
click at [1055, 529] on button "Apply" at bounding box center [1043, 532] width 46 height 22
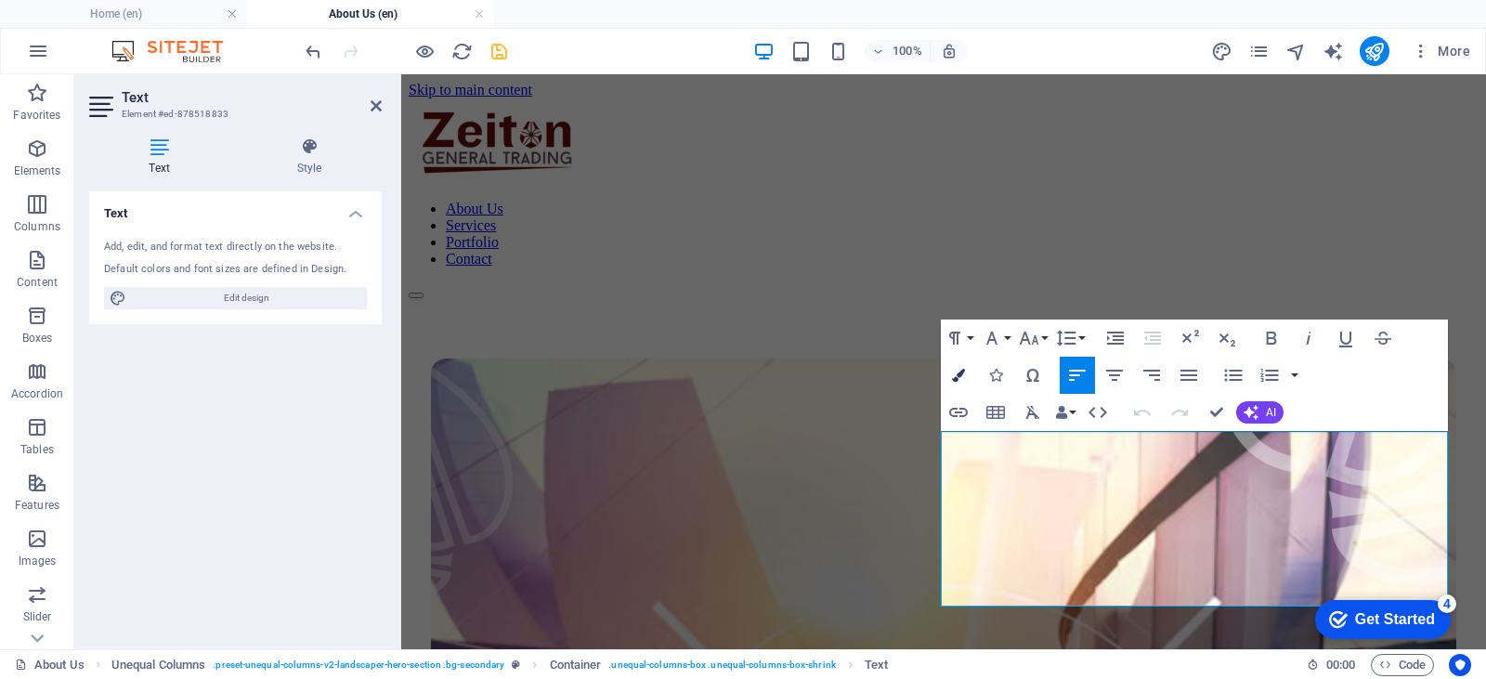
click at [959, 371] on icon "button" at bounding box center [958, 375] width 13 height 13
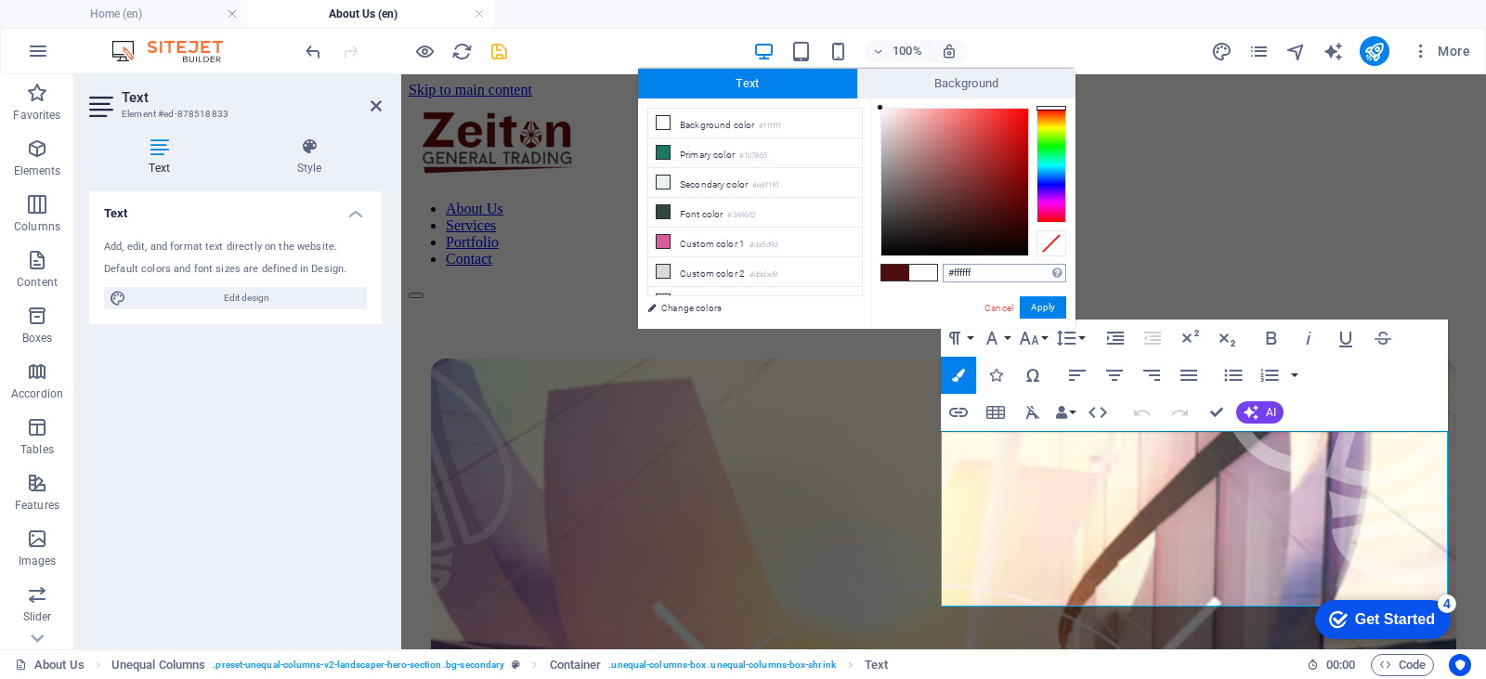
click at [963, 272] on input "#ffffff" at bounding box center [1005, 273] width 124 height 19
type input "#4f0d0d"
click at [1035, 304] on button "Apply" at bounding box center [1043, 307] width 46 height 22
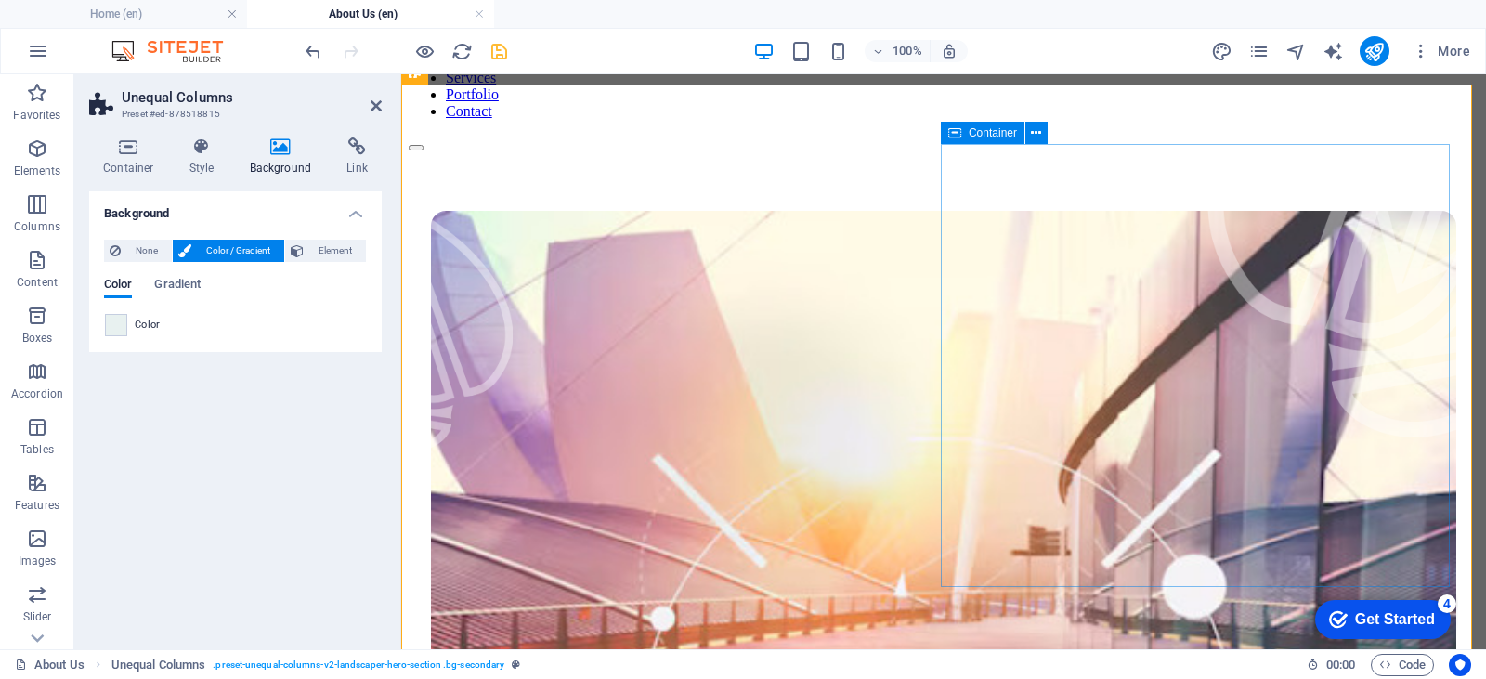
scroll to position [186, 0]
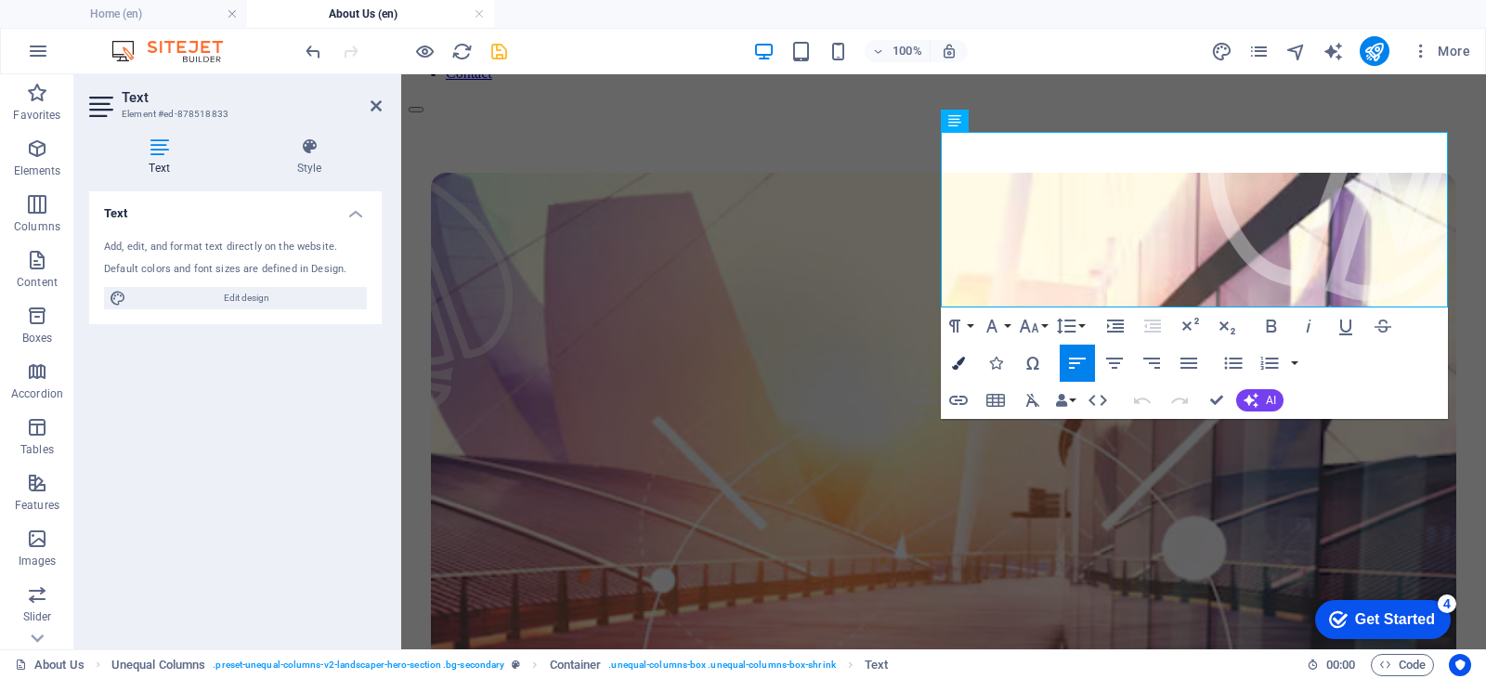
click at [964, 358] on icon "button" at bounding box center [958, 363] width 13 height 13
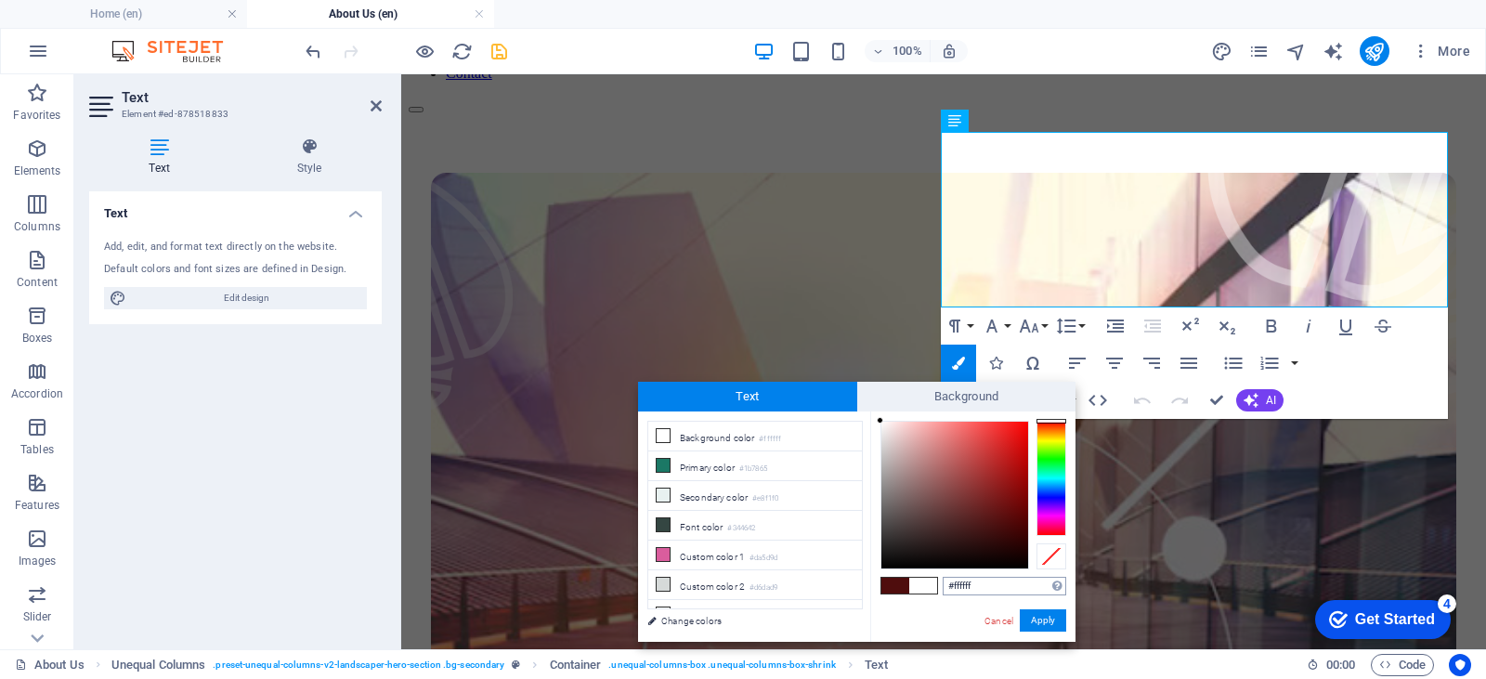
click at [950, 583] on input "#ffffff" at bounding box center [1005, 586] width 124 height 19
type input "#4f0d0d"
click at [1040, 620] on button "Apply" at bounding box center [1043, 620] width 46 height 22
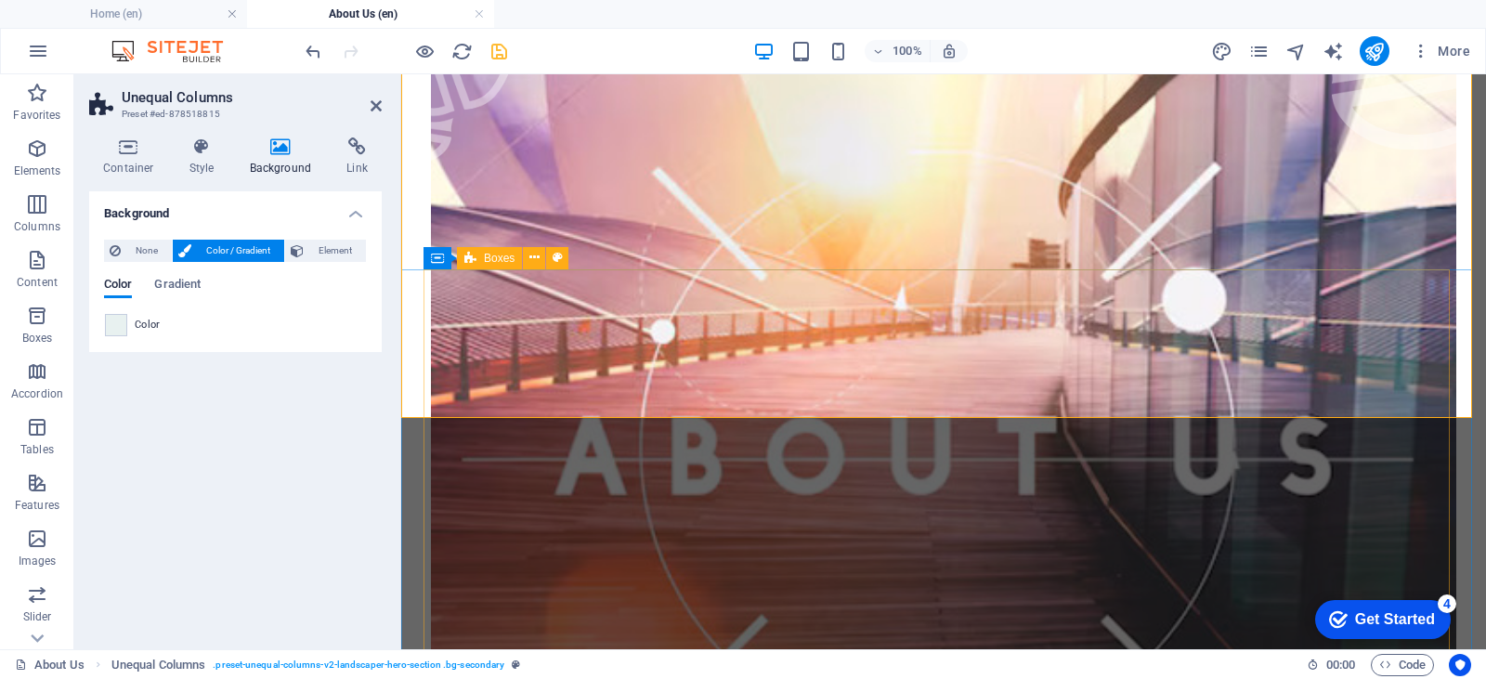
scroll to position [464, 0]
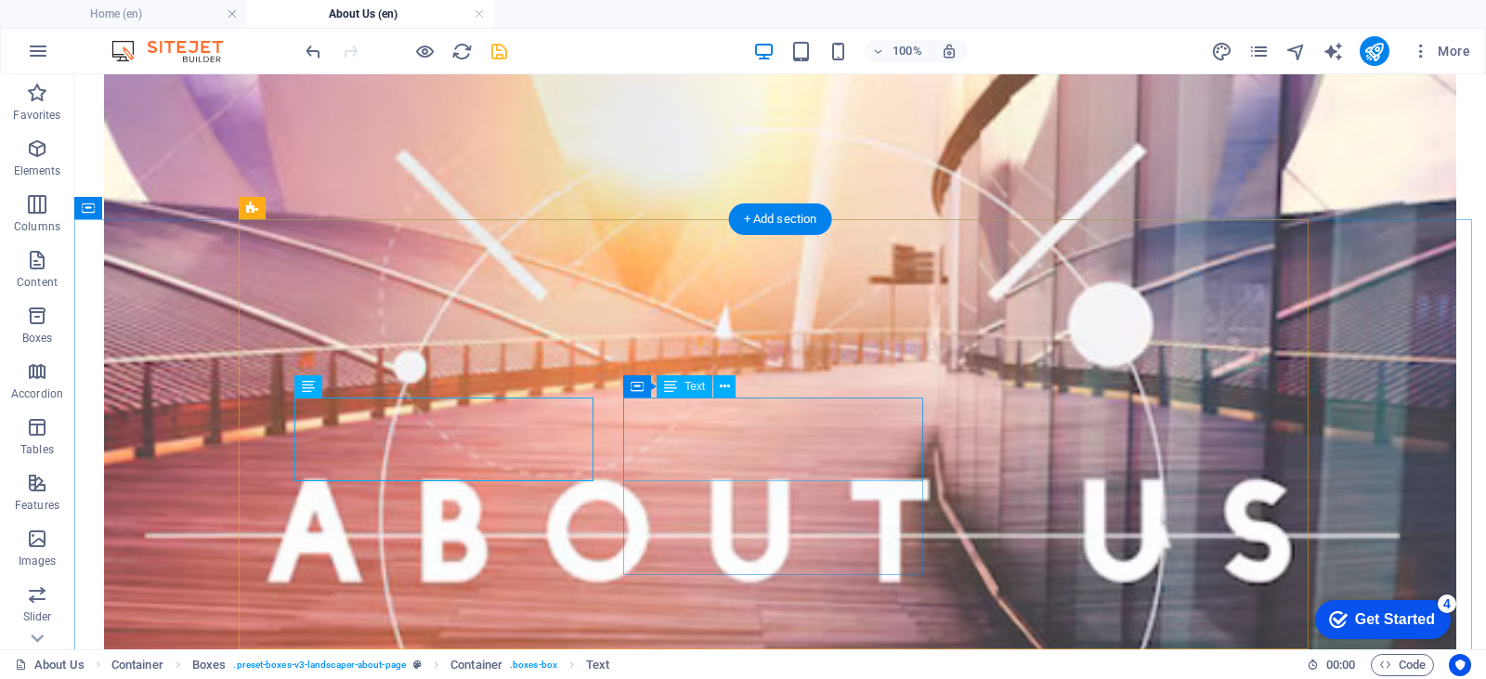
scroll to position [557, 0]
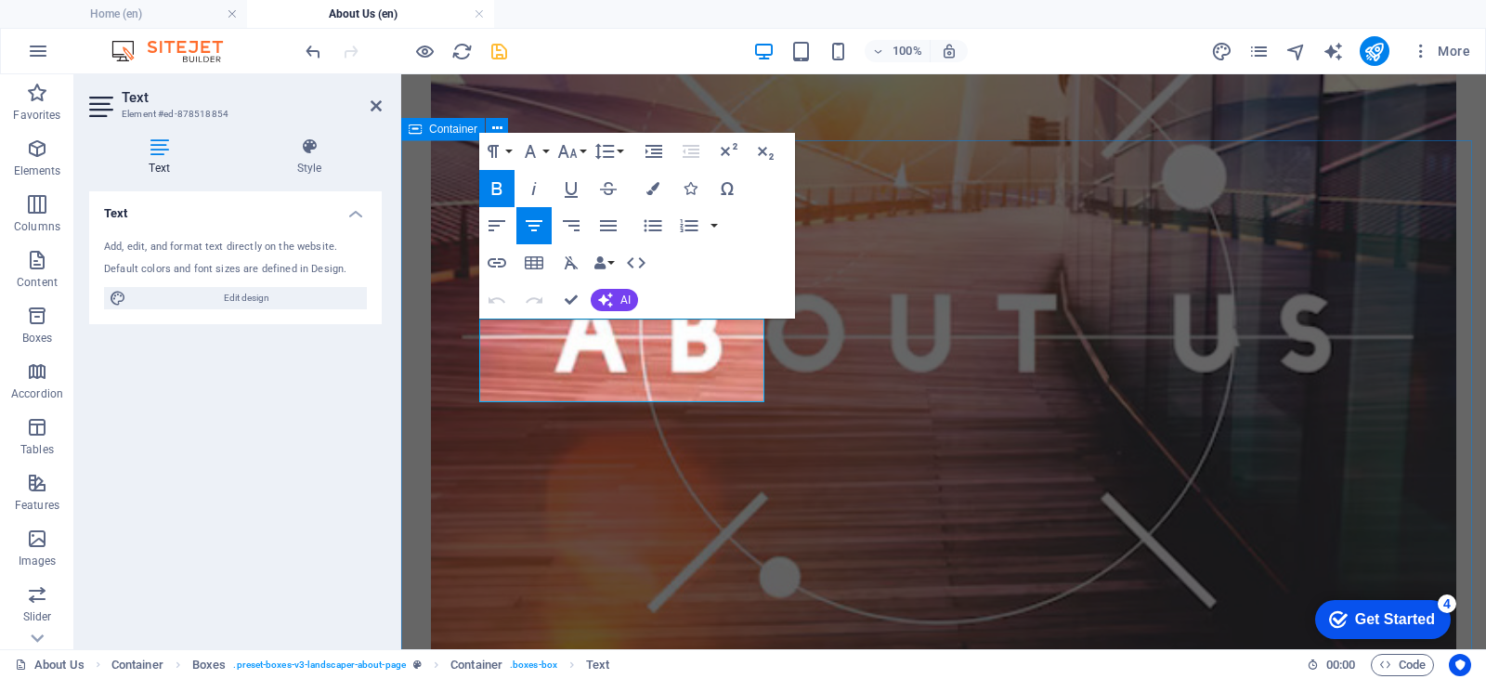
scroll to position [537, 0]
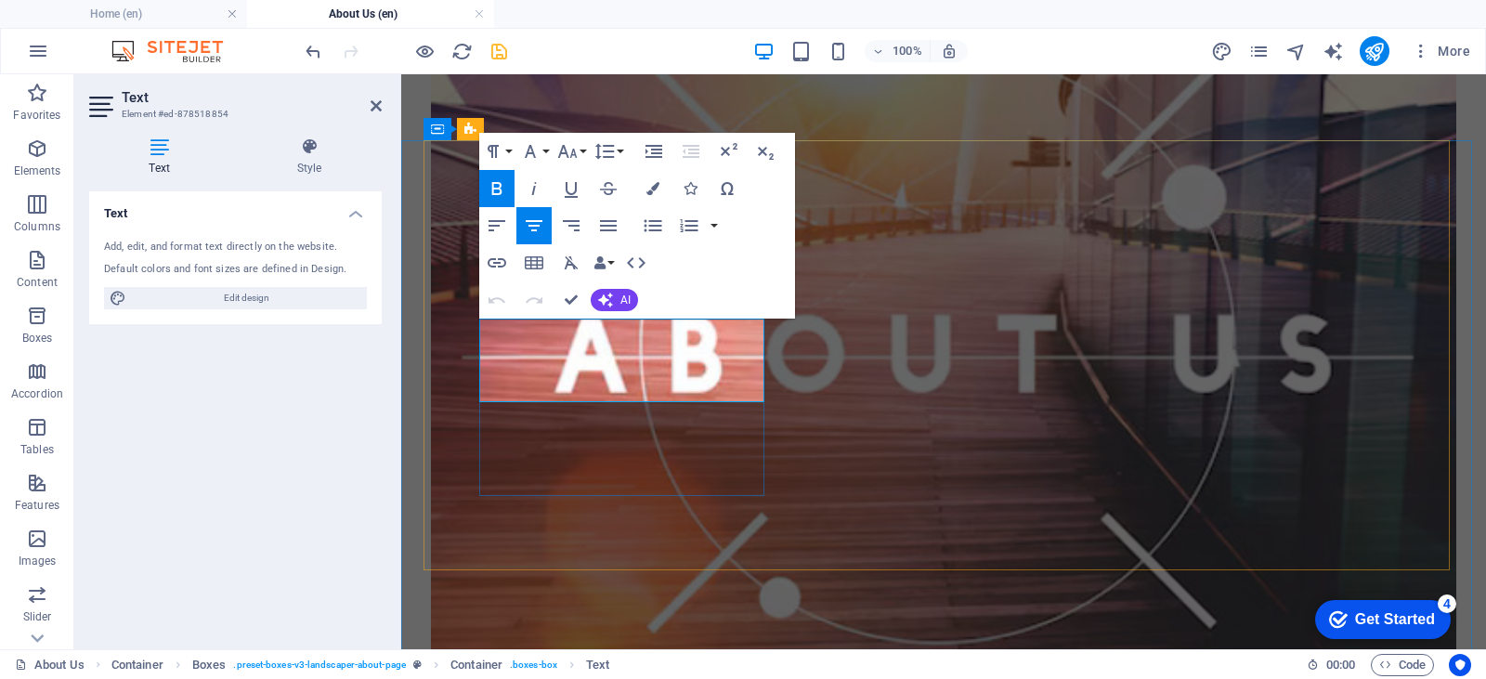
drag, startPoint x: 650, startPoint y: 366, endPoint x: 581, endPoint y: 372, distance: 69.0
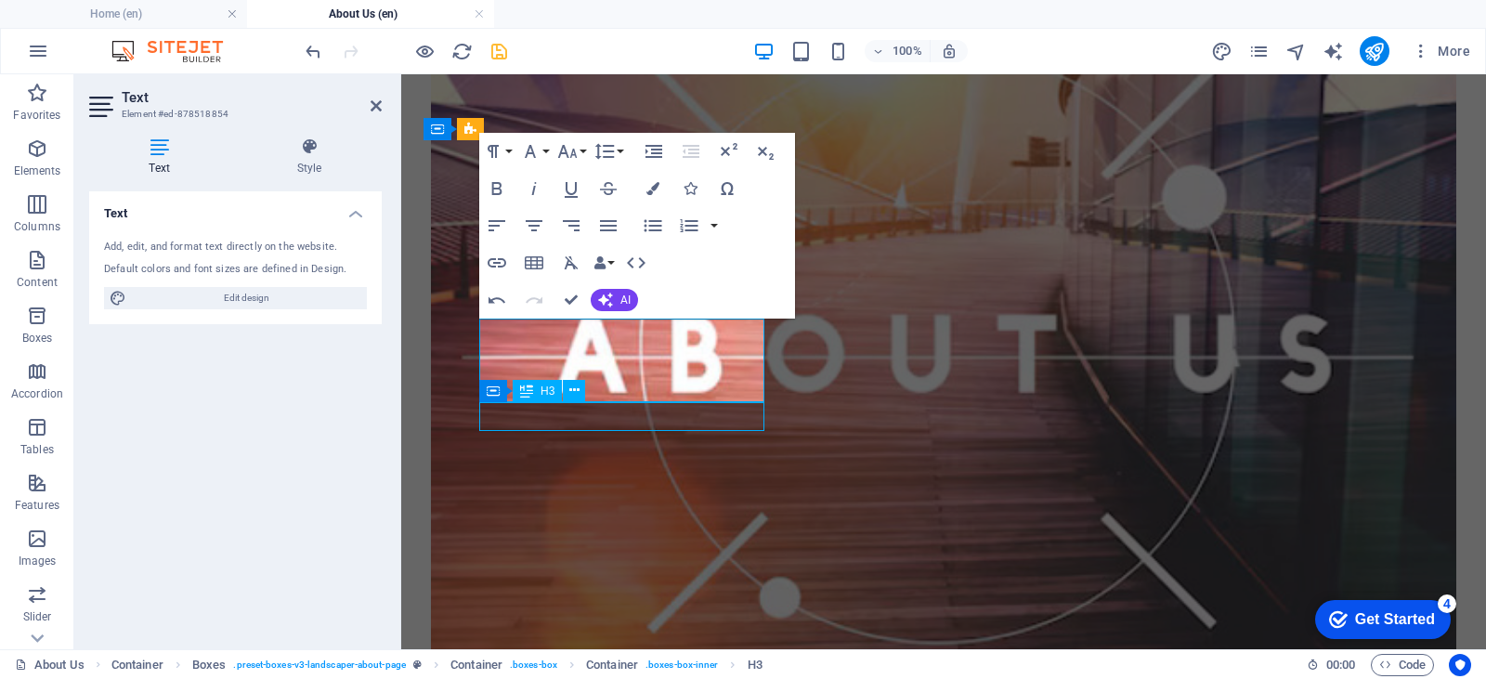
scroll to position [557, 0]
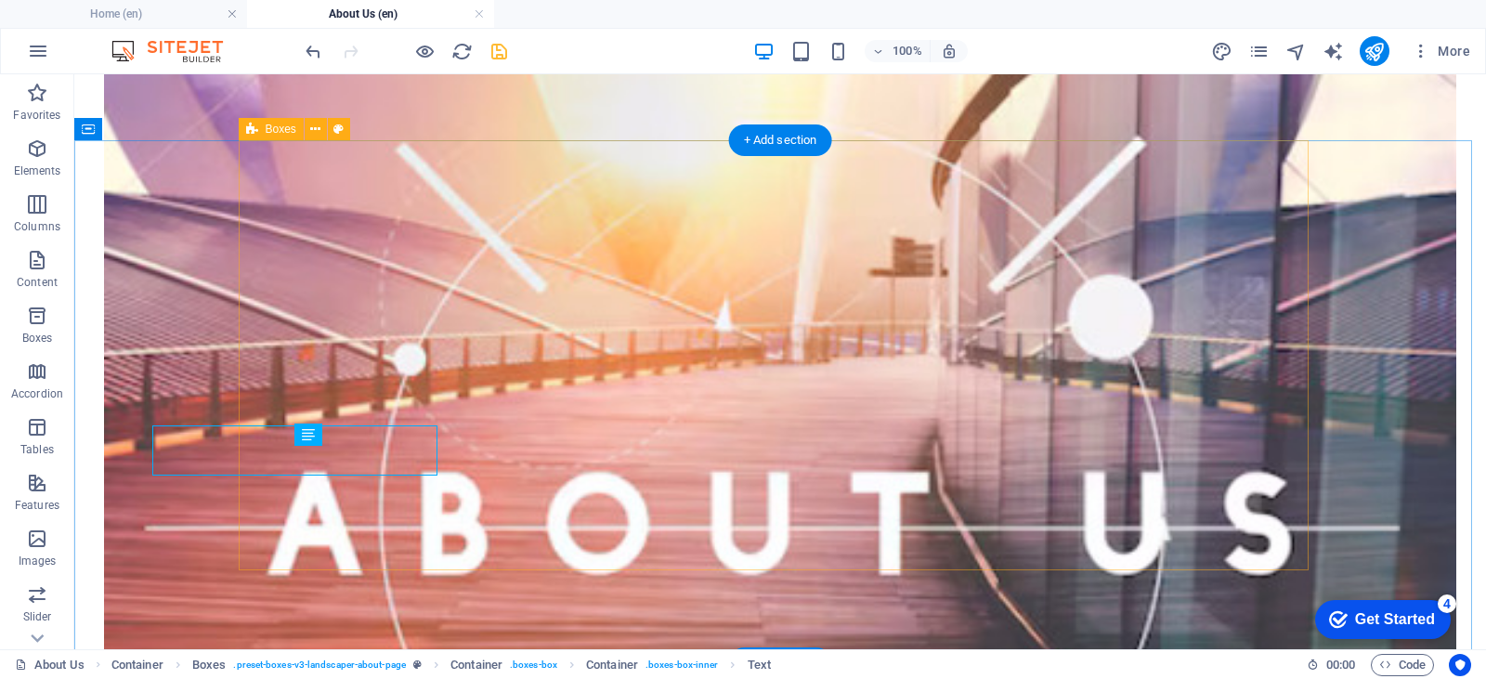
scroll to position [557, 0]
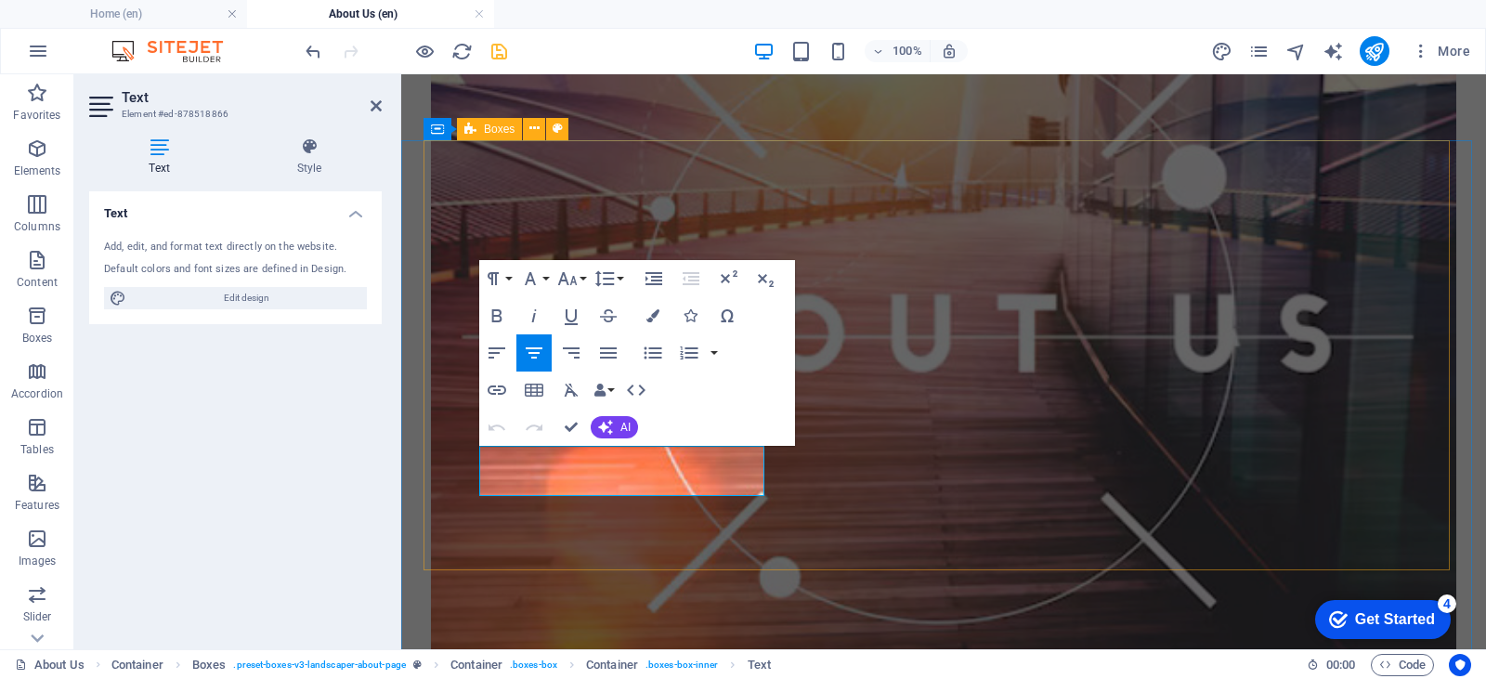
scroll to position [537, 0]
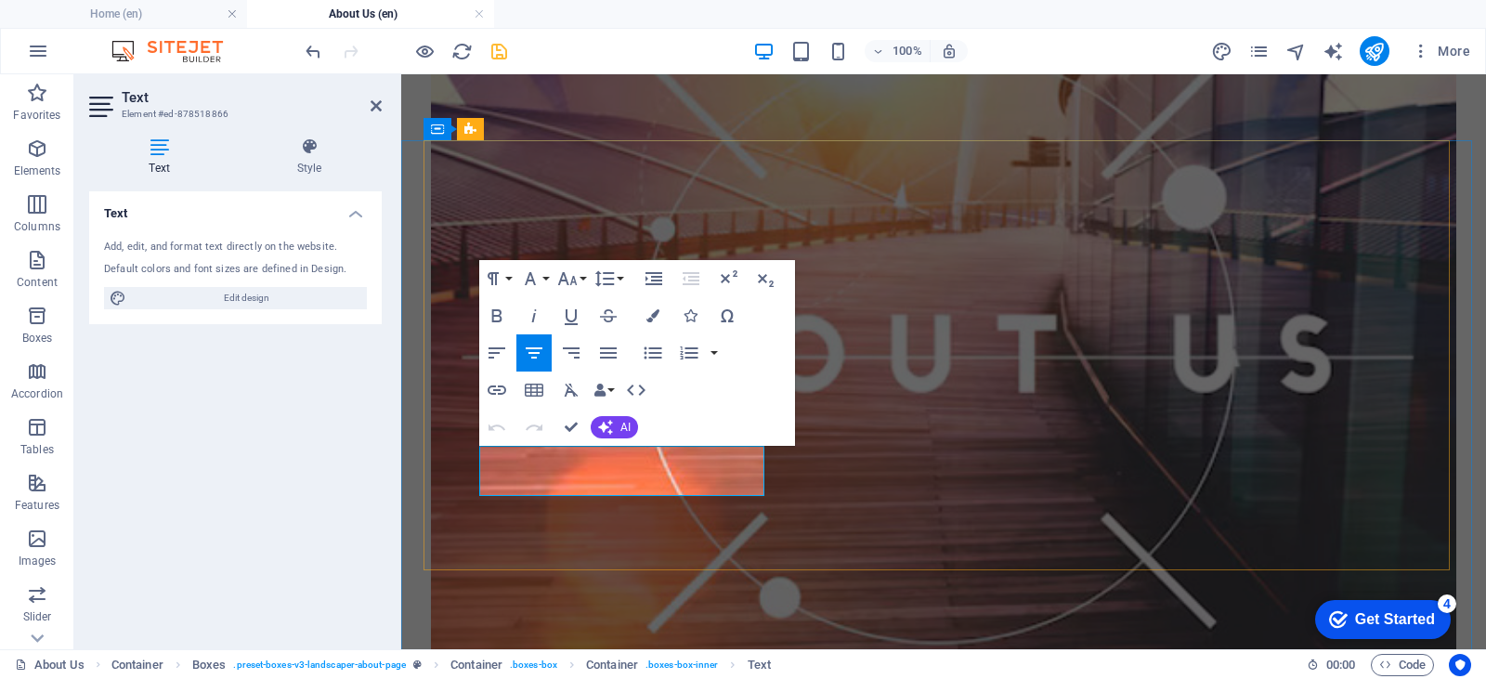
drag, startPoint x: 487, startPoint y: 462, endPoint x: 678, endPoint y: 482, distance: 192.3
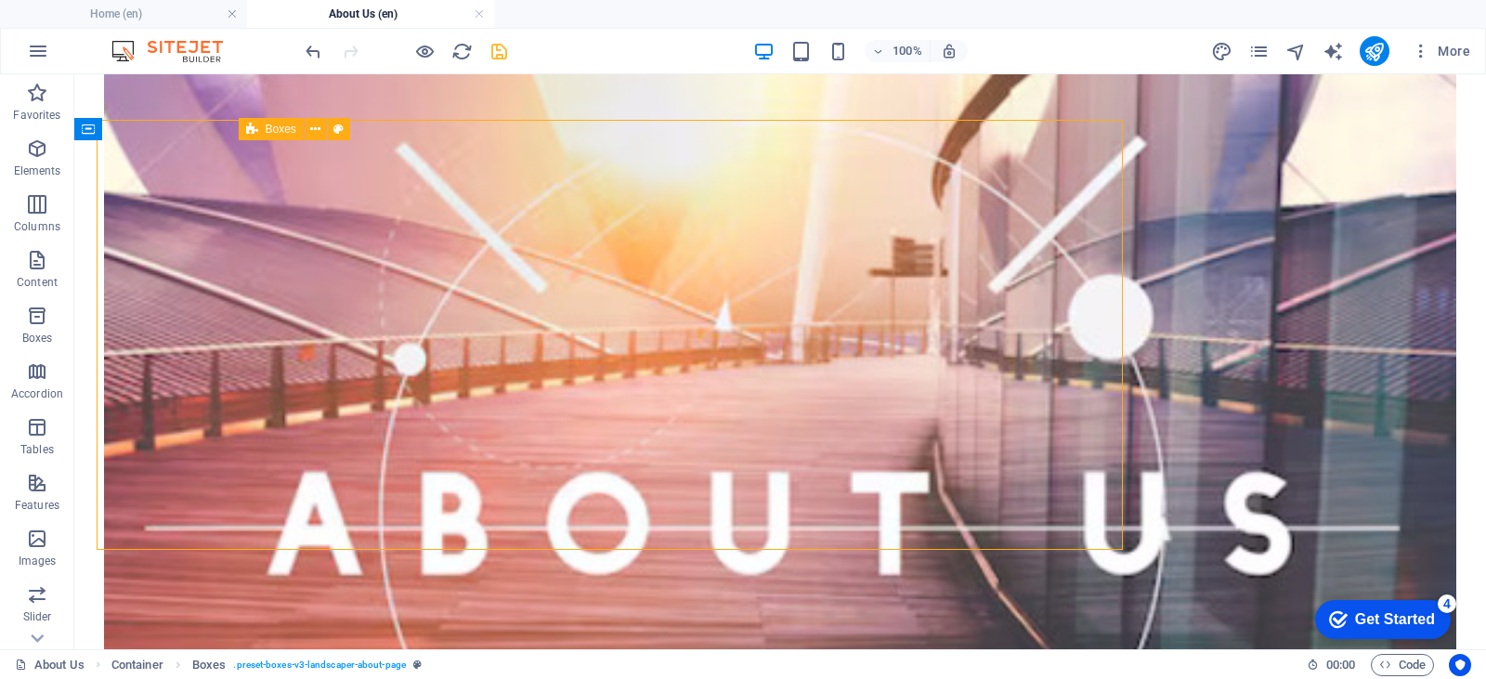
scroll to position [557, 0]
